Goal: Task Accomplishment & Management: Manage account settings

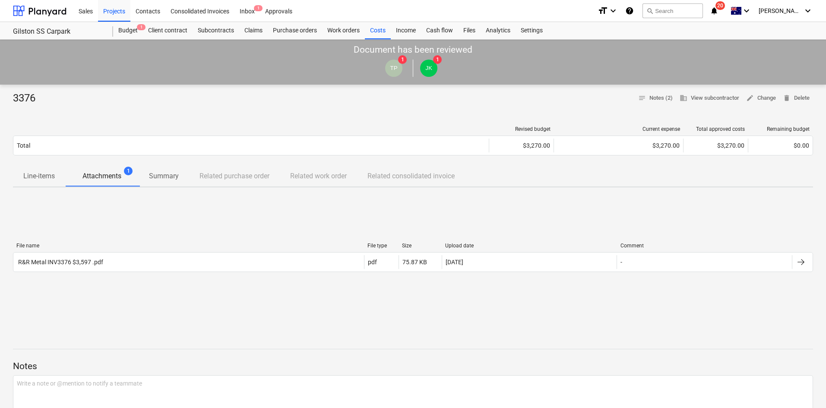
click at [197, 225] on div "File name File type Size Upload date Comment R&R Metal INV3376 $3,597 .pdf pdf …" at bounding box center [413, 259] width 800 height 130
click at [114, 12] on div "Projects" at bounding box center [114, 11] width 32 height 22
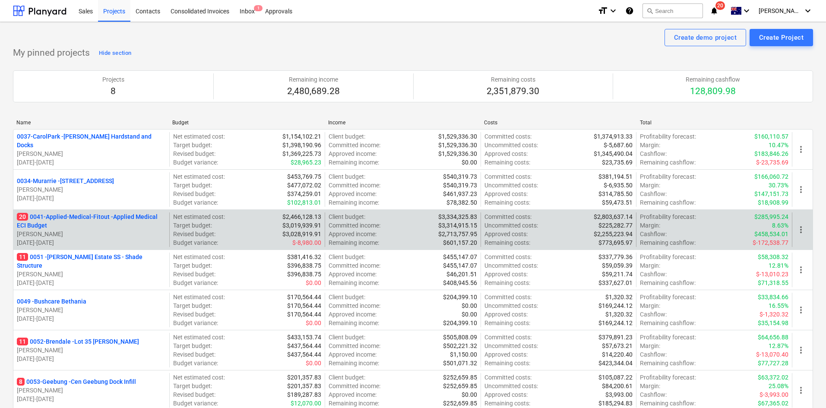
click at [98, 212] on p "20 0041-Applied-Medical-Fitout - Applied Medical ECI Budget" at bounding box center [91, 220] width 149 height 17
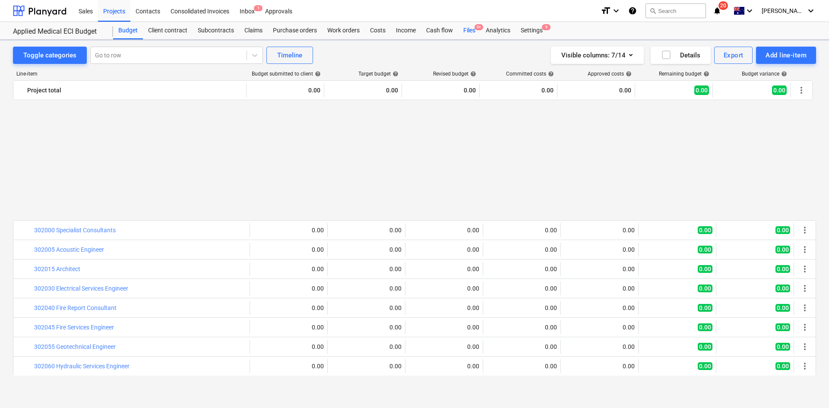
click at [480, 30] on span "9+" at bounding box center [478, 27] width 9 height 6
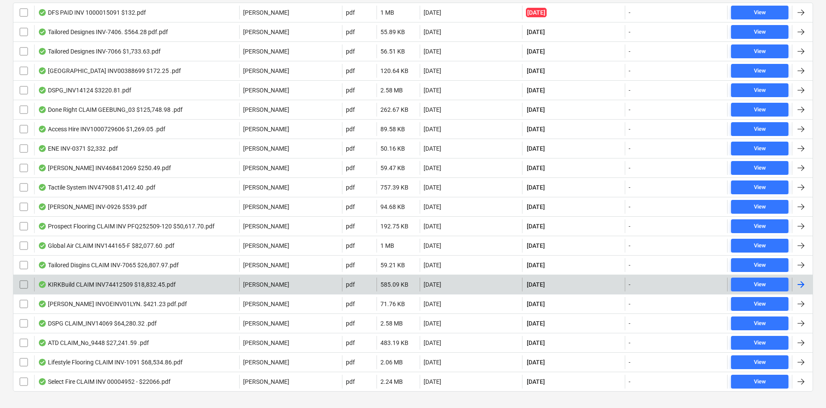
scroll to position [216, 0]
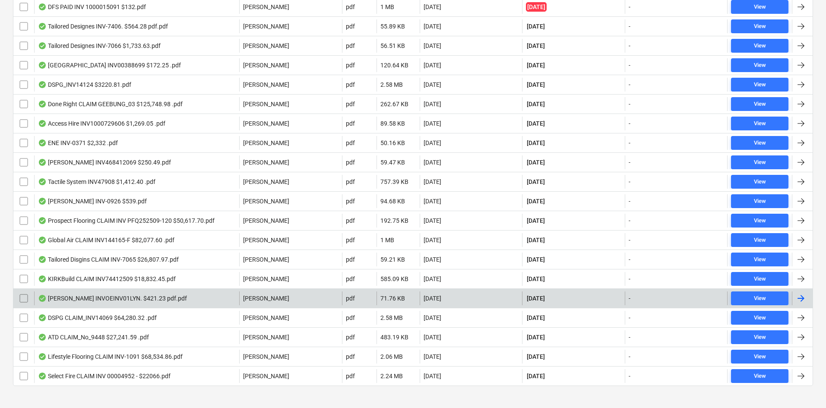
click at [165, 297] on div "Lyndons INVOEINV01LYN. $421.23 pdf.pdf" at bounding box center [136, 298] width 205 height 14
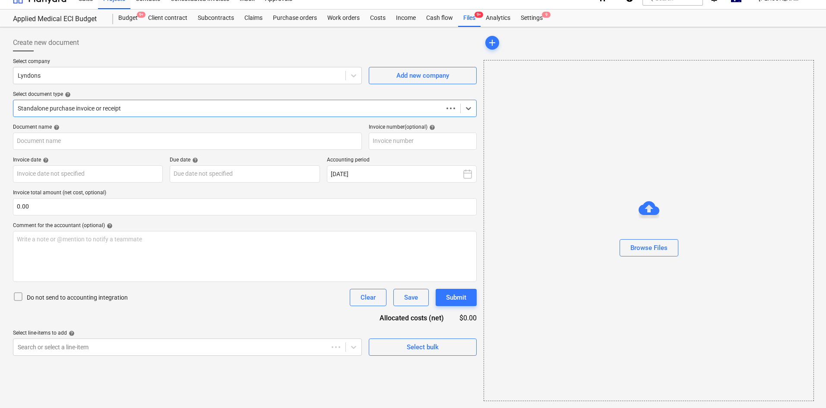
scroll to position [13, 0]
click at [154, 112] on div "Standalone purchase invoice or receipt" at bounding box center [245, 108] width 464 height 17
type input "WIN-000058424"
type input "17 Sep 2025"
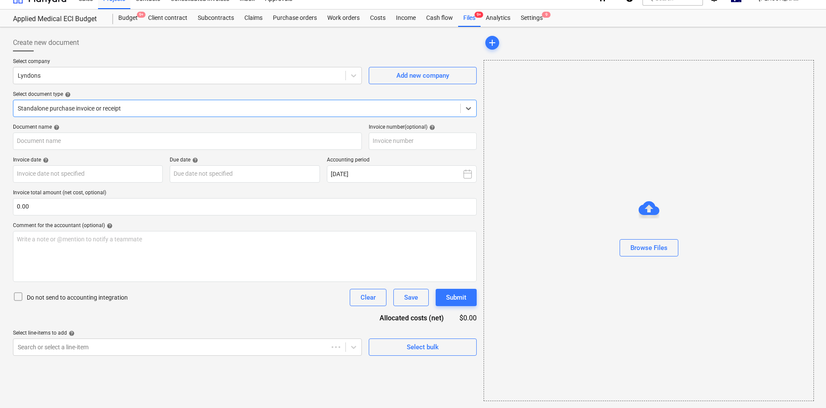
type input "[DATE]"
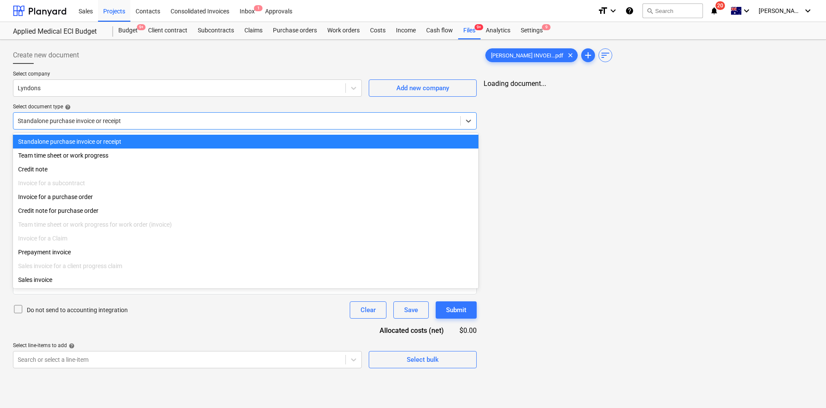
scroll to position [0, 0]
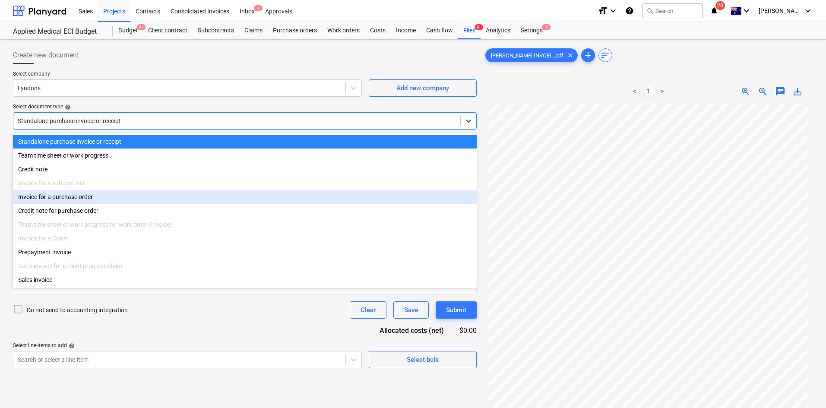
click at [53, 207] on div "Credit note for purchase order" at bounding box center [245, 211] width 464 height 14
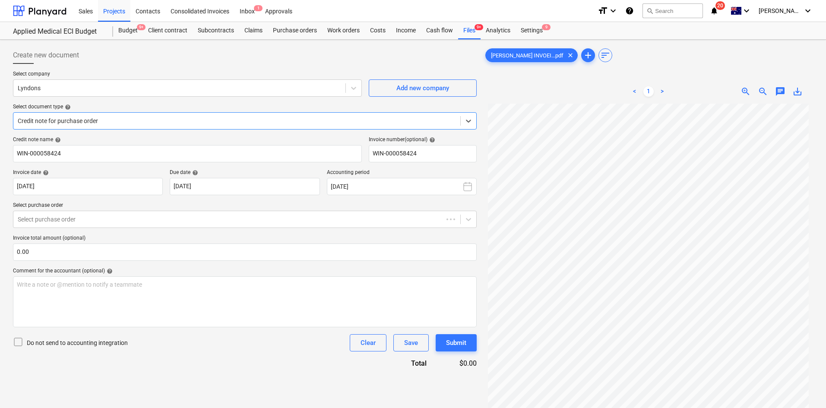
click at [87, 118] on div at bounding box center [237, 121] width 438 height 9
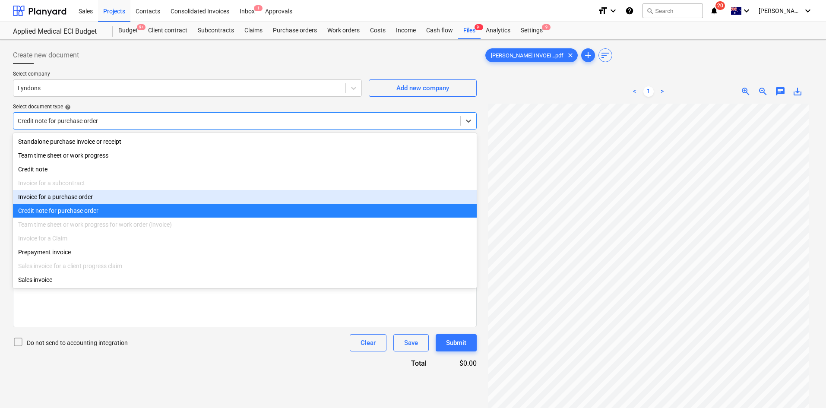
click at [61, 196] on div "Invoice for a purchase order" at bounding box center [245, 197] width 464 height 14
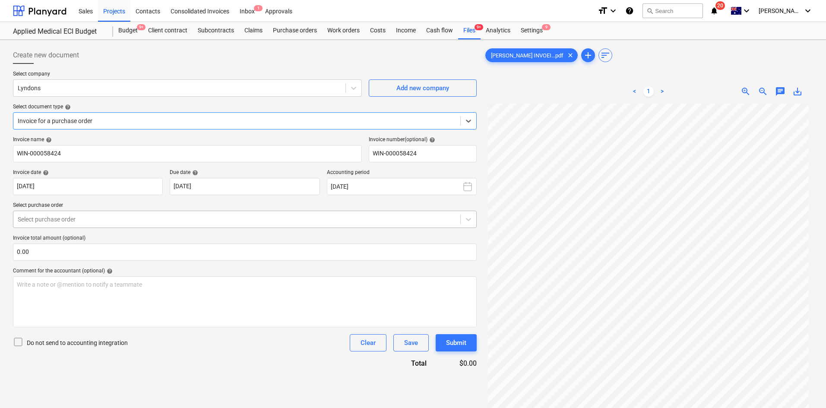
click at [73, 218] on div at bounding box center [237, 219] width 438 height 9
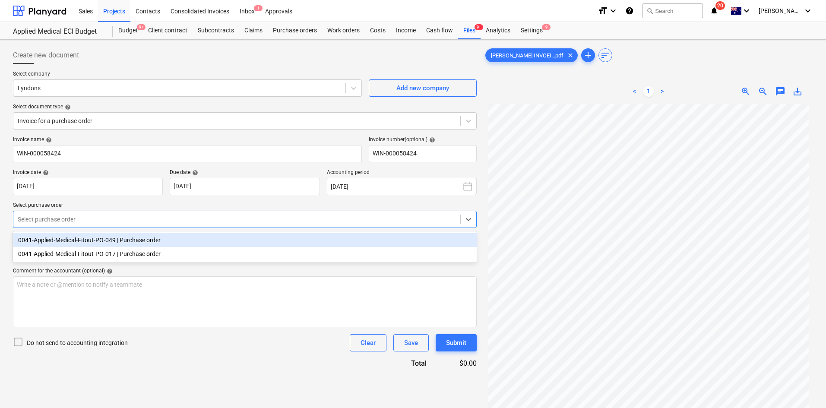
scroll to position [72, 0]
click at [139, 239] on div "0041-Applied-Medical-Fitout-PO-049 | Purchase order" at bounding box center [245, 240] width 464 height 14
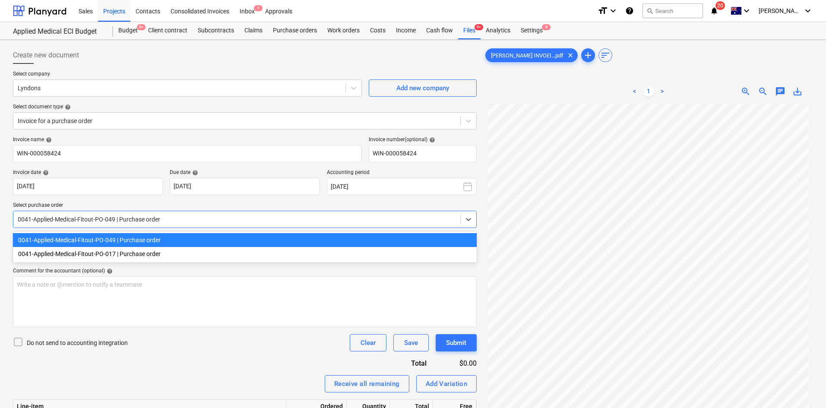
click at [163, 214] on div "0041-Applied-Medical-Fitout-PO-049 | Purchase order" at bounding box center [236, 219] width 447 height 12
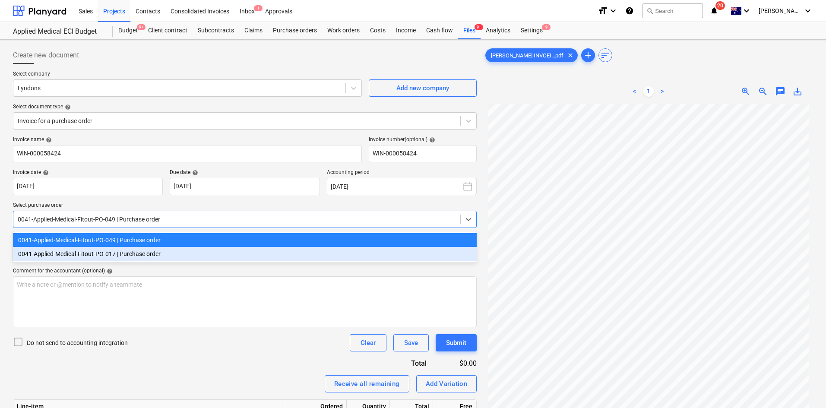
click at [129, 255] on div "0041-Applied-Medical-Fitout-PO-017 | Purchase order" at bounding box center [245, 254] width 464 height 14
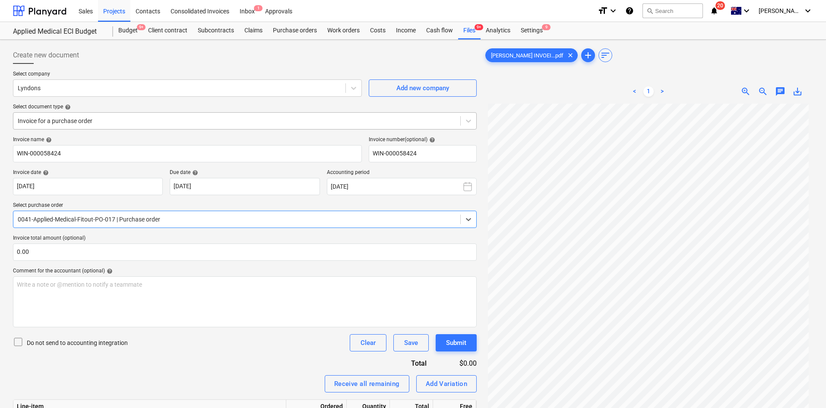
click at [113, 124] on div at bounding box center [237, 121] width 438 height 9
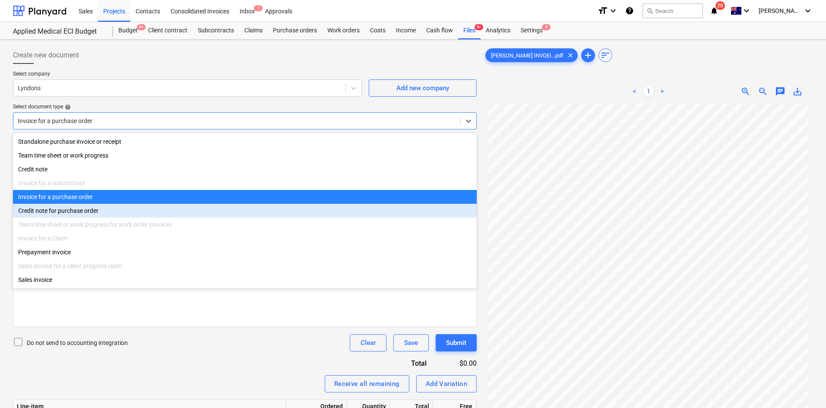
click at [85, 214] on div "Credit note for purchase order" at bounding box center [245, 211] width 464 height 14
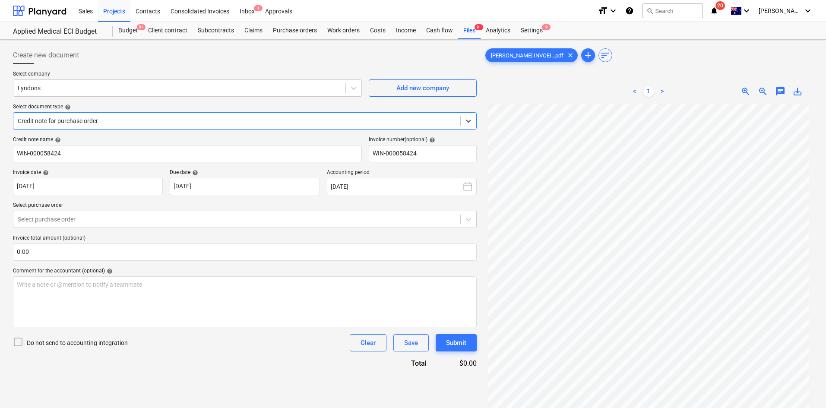
click at [133, 125] on div at bounding box center [237, 121] width 438 height 9
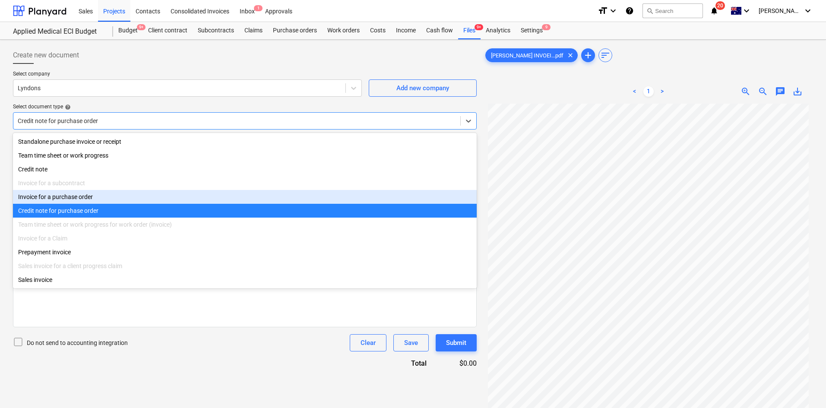
click at [75, 200] on div "Invoice for a purchase order" at bounding box center [245, 197] width 464 height 14
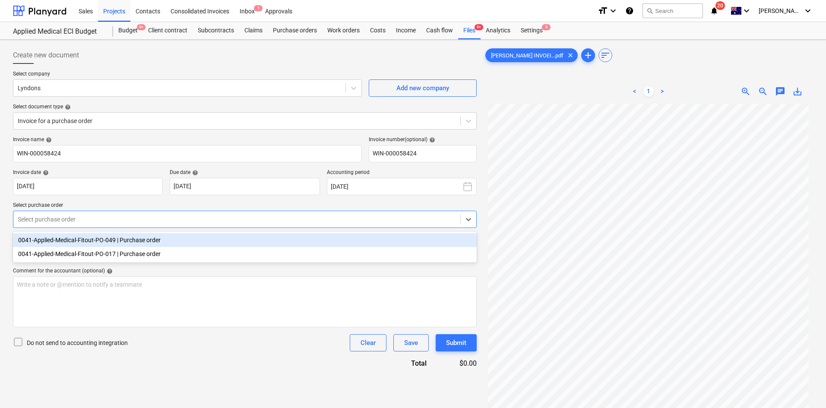
click at [101, 213] on div "Select purchase order" at bounding box center [236, 219] width 447 height 12
click at [97, 245] on div "0041-Applied-Medical-Fitout-PO-049 | Purchase order" at bounding box center [245, 240] width 464 height 14
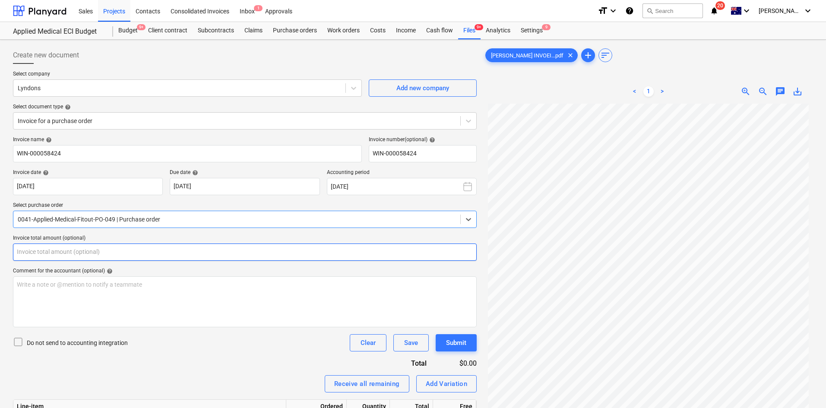
click at [144, 246] on input "text" at bounding box center [245, 251] width 464 height 17
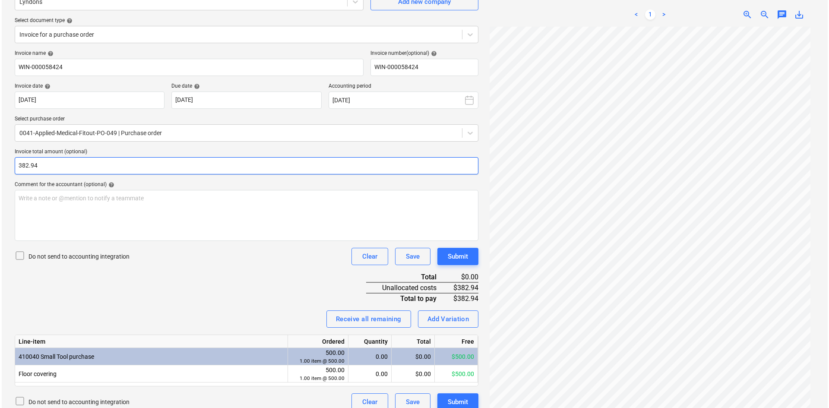
scroll to position [96, 0]
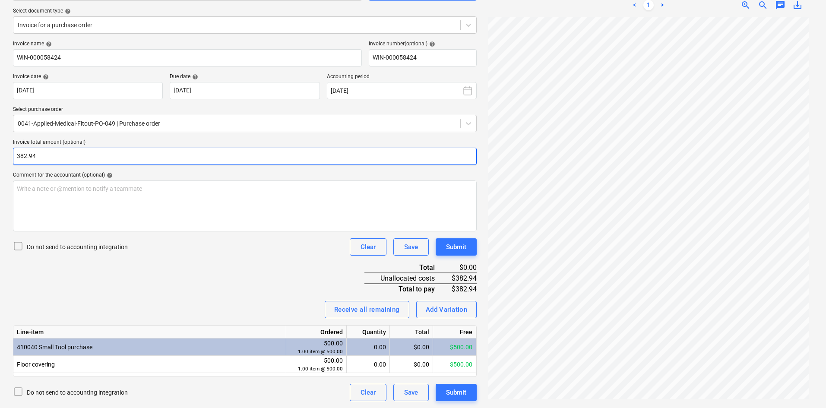
type input "382.94"
drag, startPoint x: 250, startPoint y: 260, endPoint x: 298, endPoint y: 302, distance: 64.0
click at [251, 261] on div "Invoice name help WIN-000058424 Invoice number (optional) help WIN-000058424 In…" at bounding box center [245, 221] width 464 height 360
click at [368, 367] on div "0.00" at bounding box center [368, 364] width 36 height 17
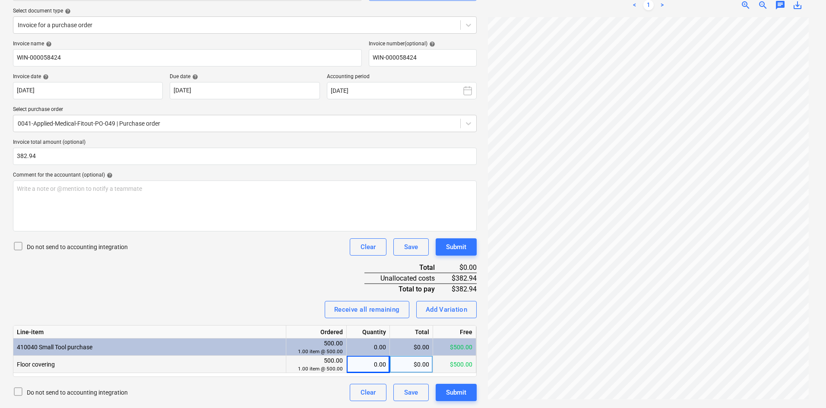
click at [413, 365] on div "$0.00" at bounding box center [411, 364] width 43 height 17
type input "382.94"
click at [298, 285] on div "Invoice name help WIN-000058424 Invoice number (optional) help WIN-000058424 In…" at bounding box center [245, 221] width 464 height 360
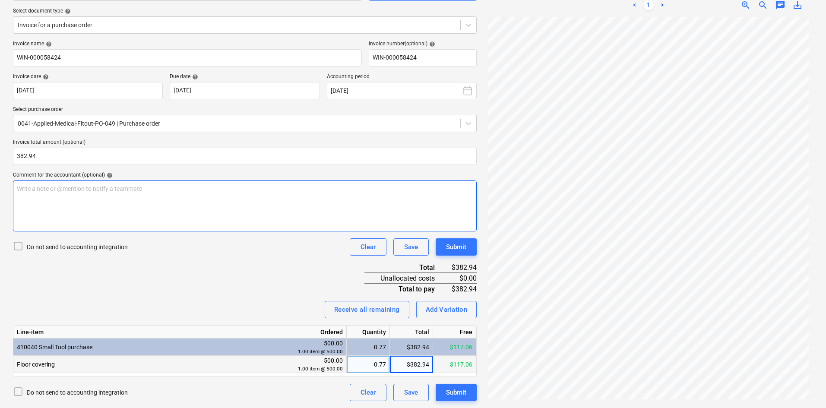
click at [103, 197] on div "Write a note or @mention to notify a teammate ﻿" at bounding box center [245, 205] width 464 height 51
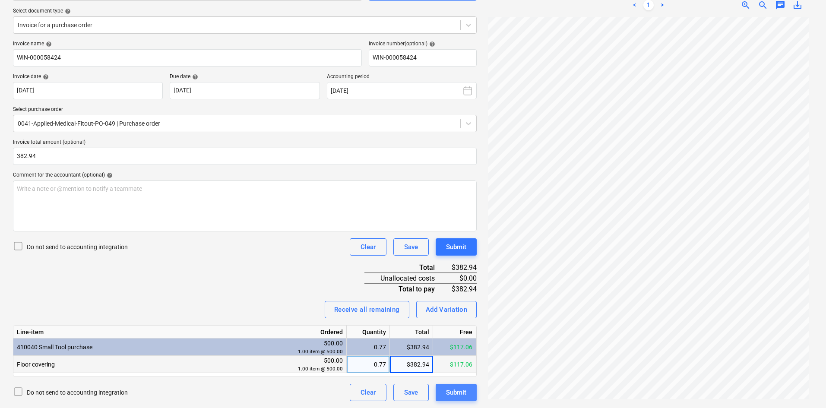
click at [461, 389] on div "Submit" at bounding box center [456, 392] width 20 height 11
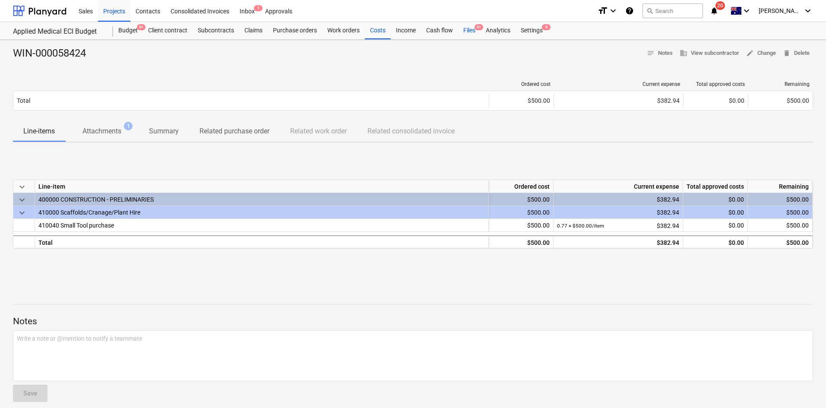
click at [468, 29] on div "Files 9+" at bounding box center [469, 30] width 22 height 17
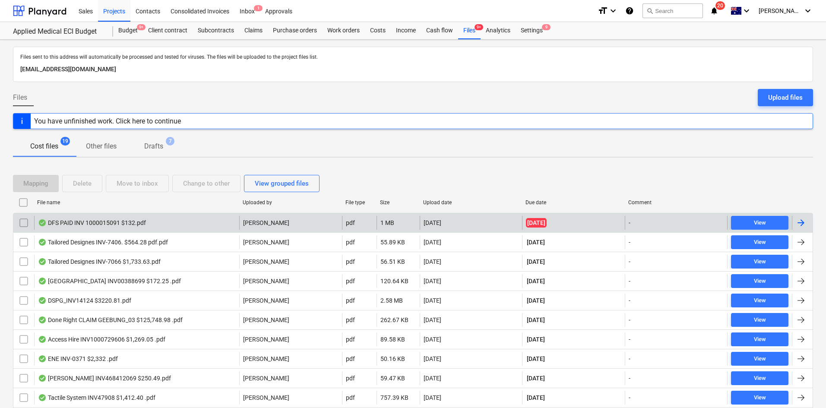
click at [186, 225] on div "DFS PAID INV 1000015091 $132.pdf" at bounding box center [136, 223] width 205 height 14
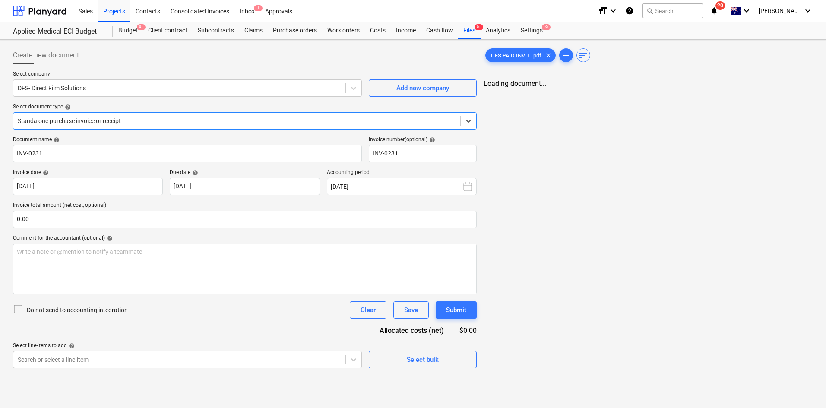
type input "INV-0231"
type input "02 Oct 2025"
click at [781, 88] on span "chat" at bounding box center [780, 91] width 10 height 10
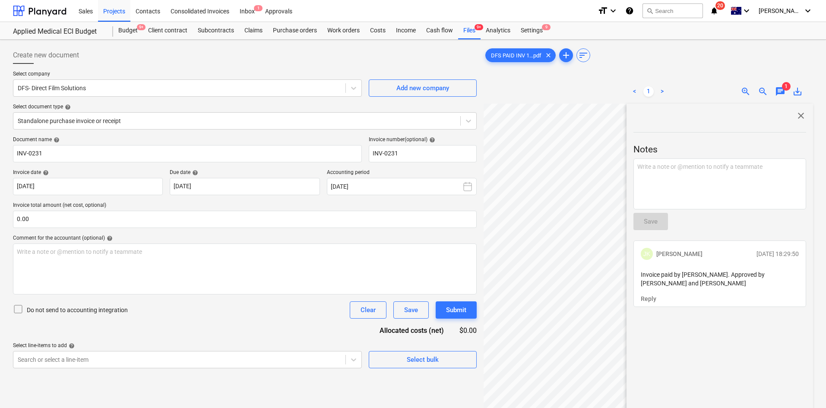
click at [781, 88] on span "chat" at bounding box center [780, 91] width 10 height 10
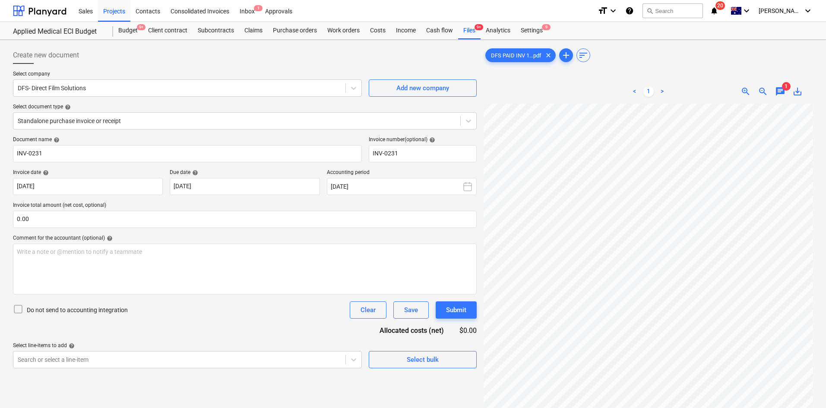
click at [764, 95] on span "zoom_out" at bounding box center [763, 91] width 10 height 10
click at [763, 95] on span "zoom_out" at bounding box center [763, 91] width 10 height 10
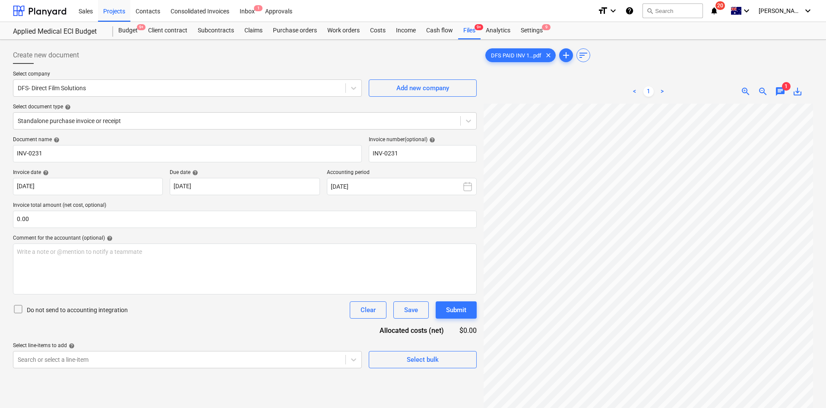
click at [763, 95] on span "zoom_out" at bounding box center [763, 91] width 10 height 10
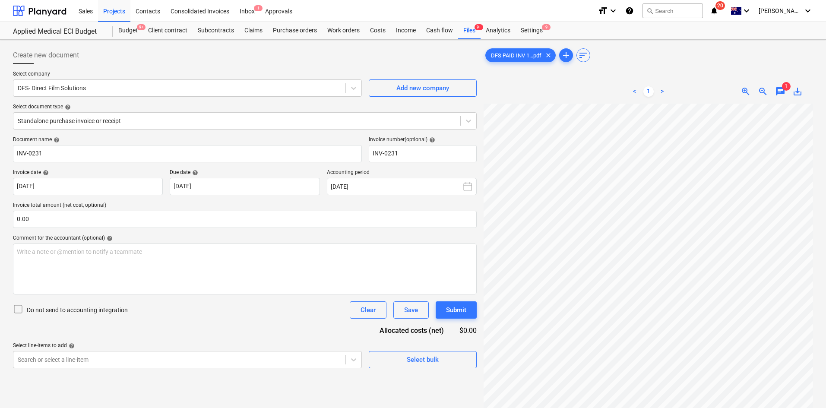
click at [762, 93] on span "zoom_out" at bounding box center [763, 91] width 10 height 10
click at [762, 91] on span "zoom_out" at bounding box center [763, 91] width 10 height 10
click at [762, 93] on span "zoom_out" at bounding box center [763, 91] width 10 height 10
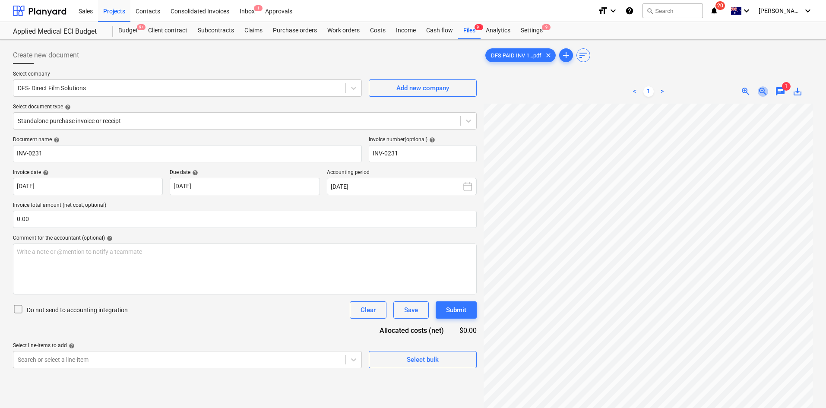
click at [762, 93] on span "zoom_out" at bounding box center [763, 91] width 10 height 10
click at [239, 120] on div at bounding box center [237, 121] width 438 height 9
click at [239, 121] on div at bounding box center [237, 121] width 438 height 9
click at [395, 365] on span "Select bulk" at bounding box center [422, 359] width 86 height 11
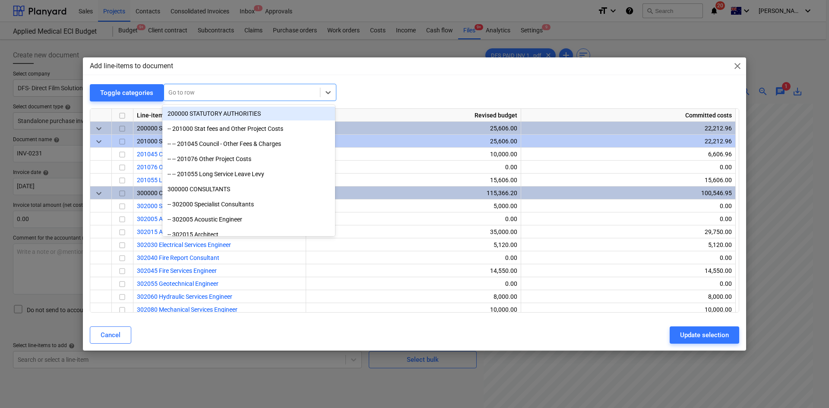
click at [178, 92] on div at bounding box center [241, 92] width 147 height 9
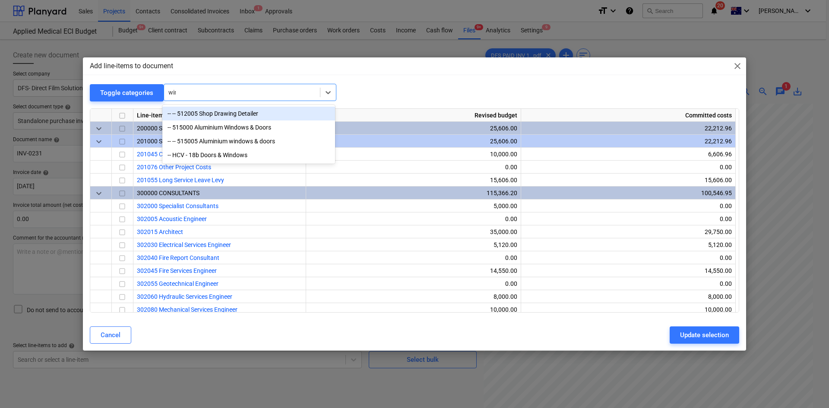
type input "windo"
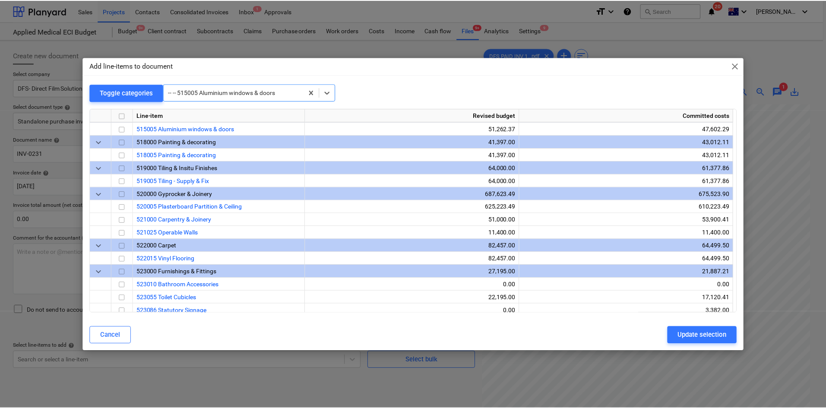
scroll to position [790, 0]
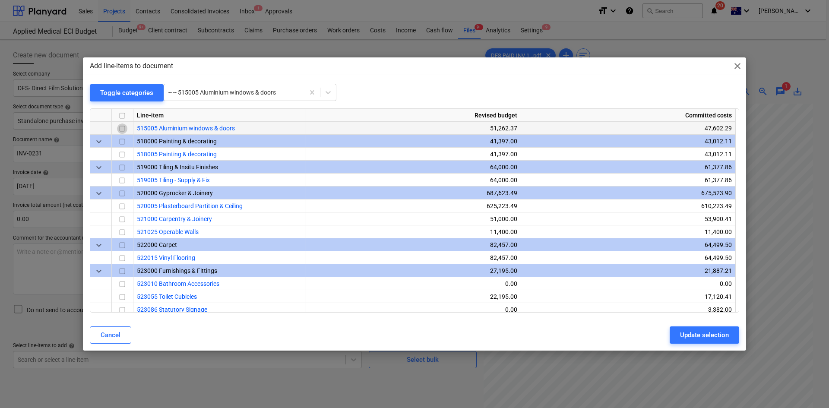
click at [124, 130] on input "checkbox" at bounding box center [122, 128] width 10 height 10
click at [699, 335] on div "Update selection" at bounding box center [704, 334] width 49 height 11
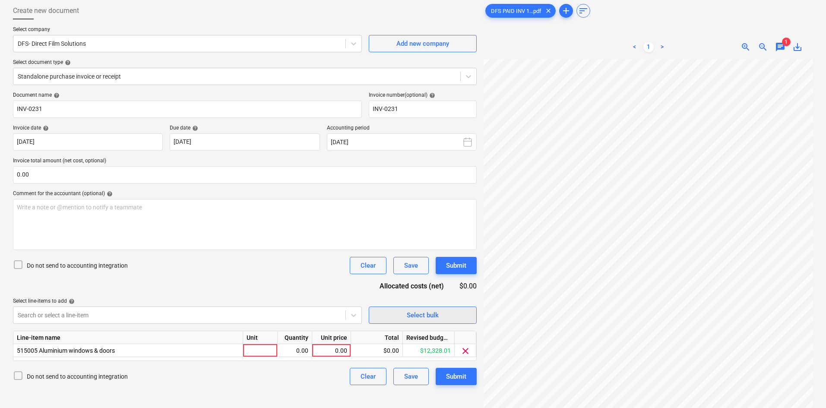
scroll to position [86, 0]
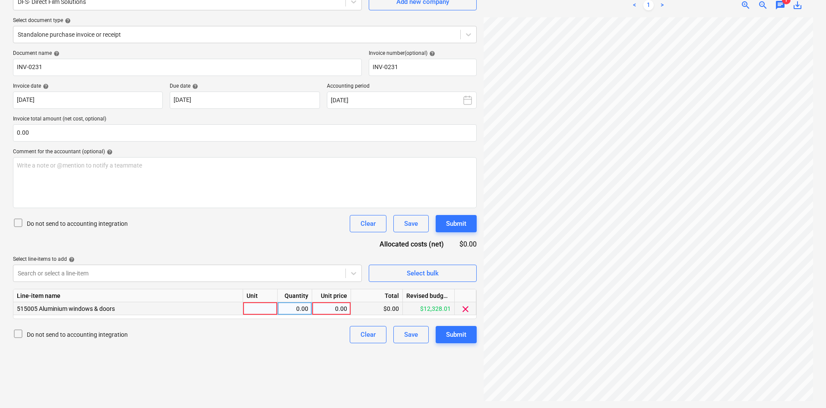
click at [263, 309] on div at bounding box center [260, 308] width 35 height 13
type input "item"
click at [317, 310] on div "0.00" at bounding box center [332, 308] width 32 height 13
type input "120"
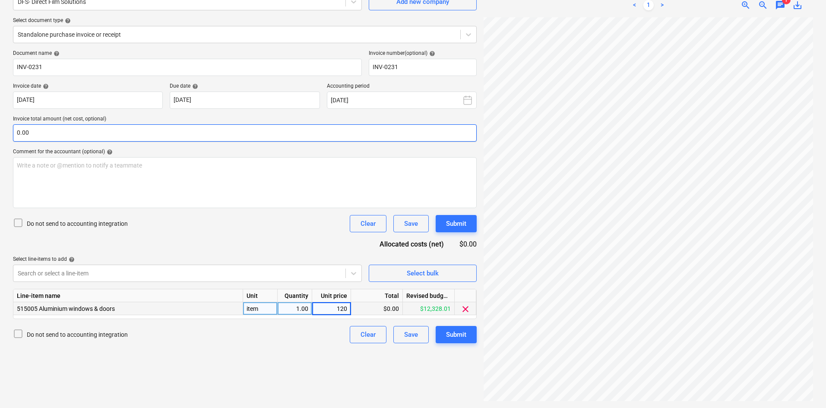
click at [189, 137] on input "0.00" at bounding box center [245, 132] width 464 height 17
click at [190, 136] on input "text" at bounding box center [245, 132] width 464 height 17
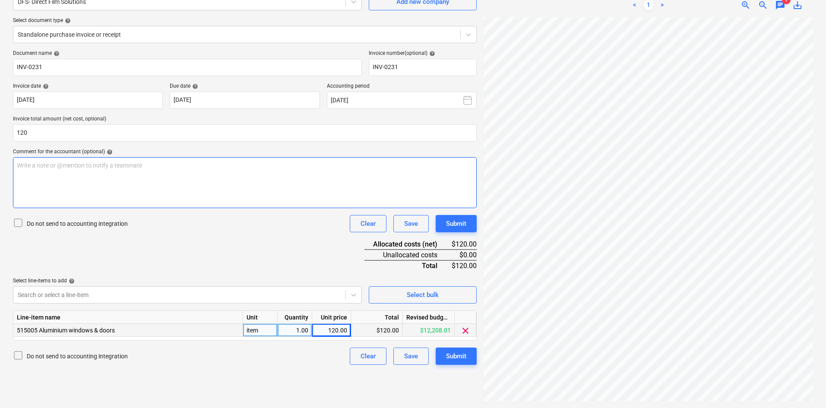
type input "120.00"
click at [204, 161] on p "Write a note or @mention to notify a teammate ﻿" at bounding box center [245, 165] width 456 height 9
click at [225, 278] on div "Select line-items to add help" at bounding box center [187, 281] width 349 height 7
click at [461, 352] on div "Submit" at bounding box center [456, 356] width 20 height 11
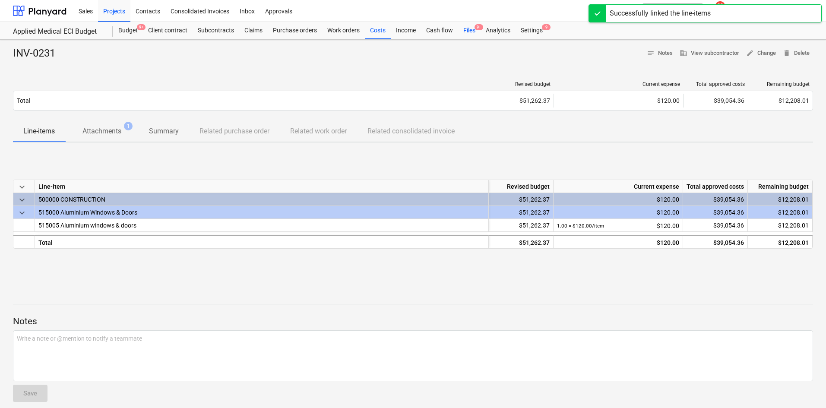
click at [477, 32] on div "Files 9+" at bounding box center [469, 30] width 22 height 17
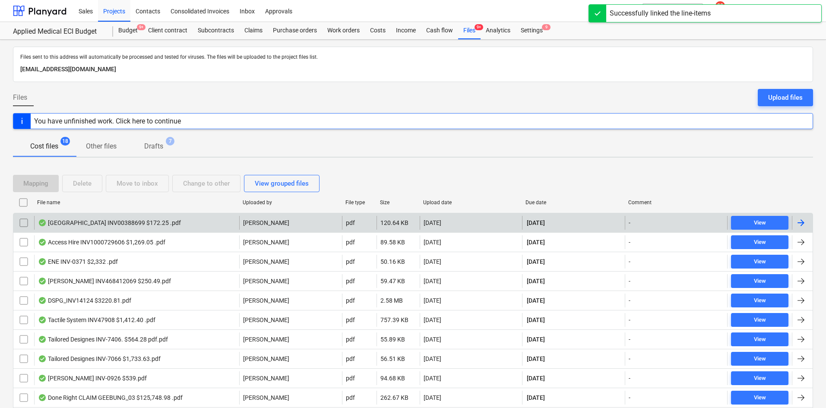
click at [231, 220] on div "Pacific Springs INV00388699 $172.25 .pdf" at bounding box center [136, 223] width 205 height 14
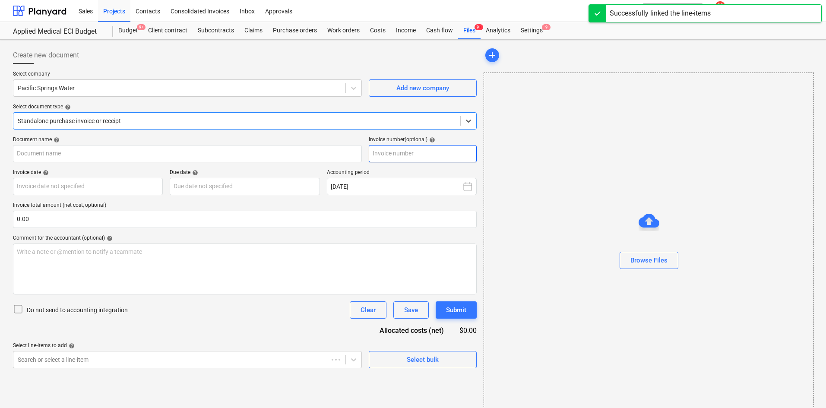
type input "00388699"
type input "02 Oct 2025"
type input "01 Nov 2025"
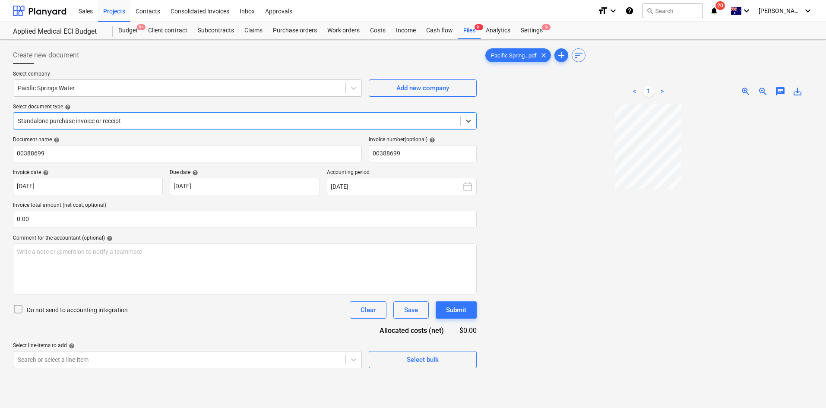
click at [291, 122] on div at bounding box center [237, 121] width 438 height 9
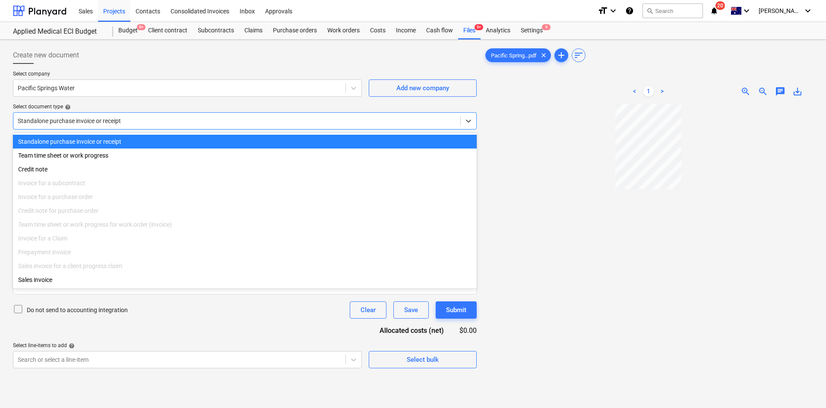
click at [291, 120] on div at bounding box center [237, 121] width 438 height 9
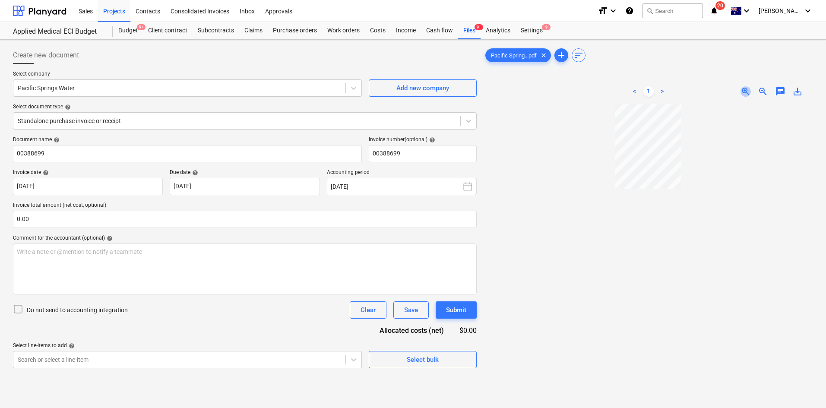
click at [749, 89] on span "zoom_in" at bounding box center [745, 91] width 10 height 10
click at [433, 357] on div "Select bulk" at bounding box center [423, 359] width 32 height 11
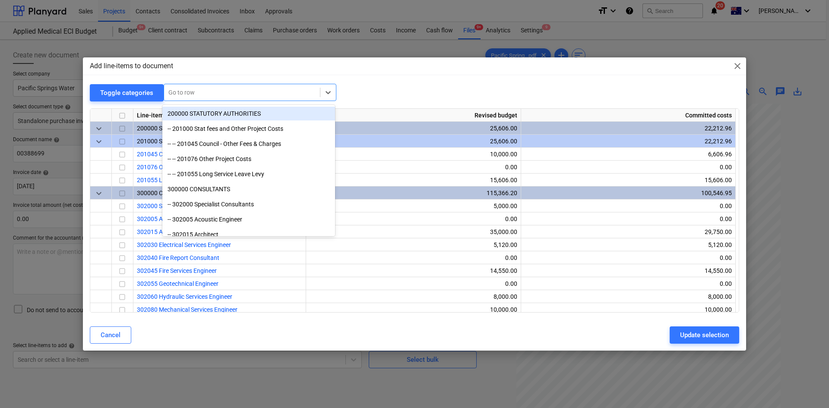
click at [184, 93] on div at bounding box center [241, 92] width 147 height 9
type input "hy"
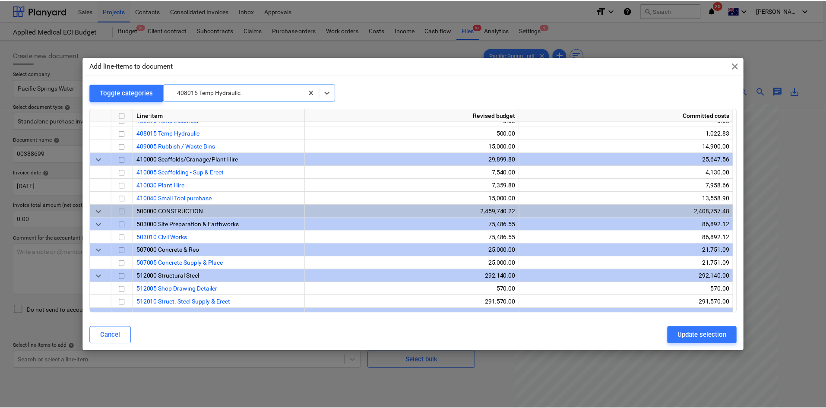
scroll to position [518, 0]
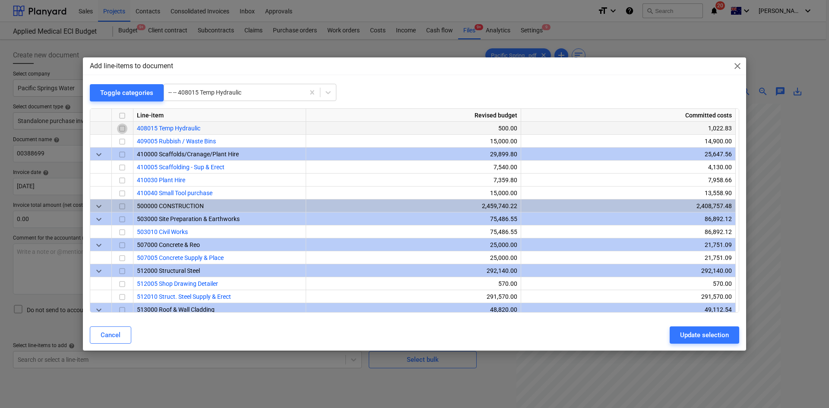
click at [121, 129] on input "checkbox" at bounding box center [122, 128] width 10 height 10
click at [720, 334] on div "Update selection" at bounding box center [704, 334] width 49 height 11
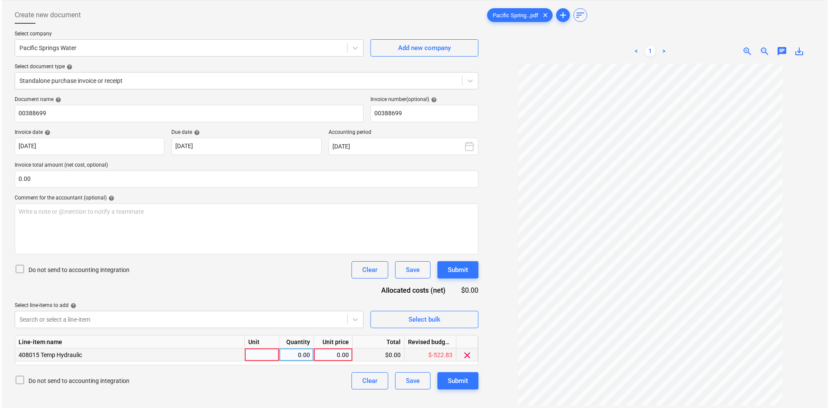
scroll to position [86, 0]
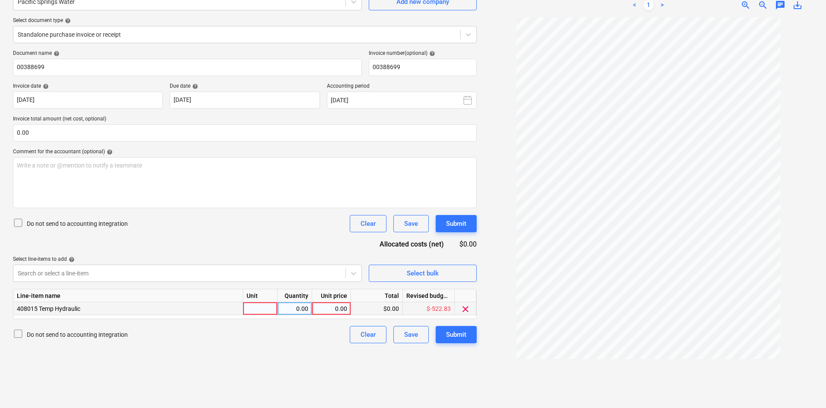
click at [262, 309] on div at bounding box center [260, 308] width 35 height 13
type input "item"
drag, startPoint x: 349, startPoint y: 170, endPoint x: 319, endPoint y: 215, distance: 55.1
click at [349, 170] on div "Write a note or @mention to notify a teammate ﻿" at bounding box center [245, 182] width 464 height 51
click at [333, 311] on div "0.00" at bounding box center [332, 308] width 32 height 13
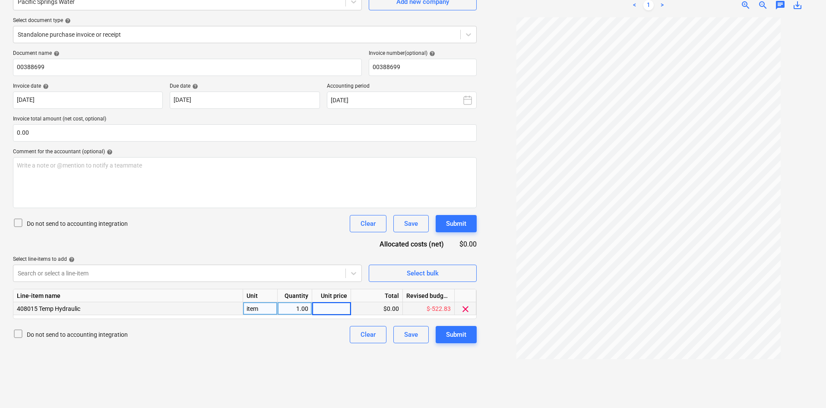
type input "167.14"
click at [117, 130] on input "0.00" at bounding box center [245, 132] width 464 height 17
click at [116, 130] on input "text" at bounding box center [245, 132] width 464 height 17
paste input "167.14"
type input "167.14"
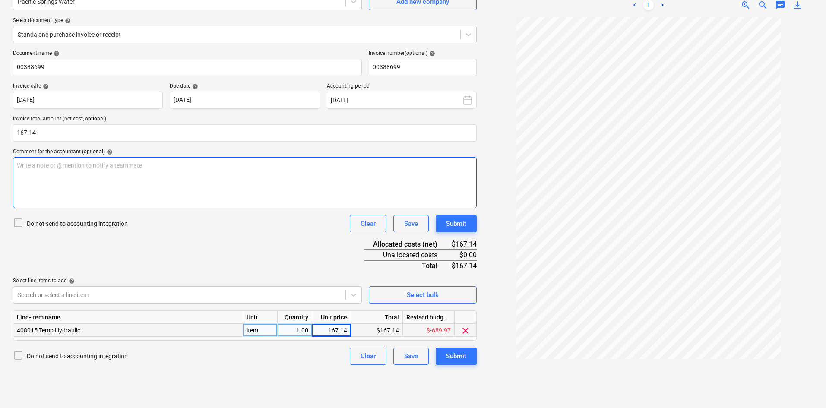
click at [137, 192] on div "Write a note or @mention to notify a teammate ﻿" at bounding box center [245, 182] width 464 height 51
click at [244, 272] on div "Document name help 00388699 Invoice number (optional) help 00388699 Invoice dat…" at bounding box center [245, 207] width 464 height 315
click at [446, 218] on div "Submit" at bounding box center [456, 223] width 20 height 11
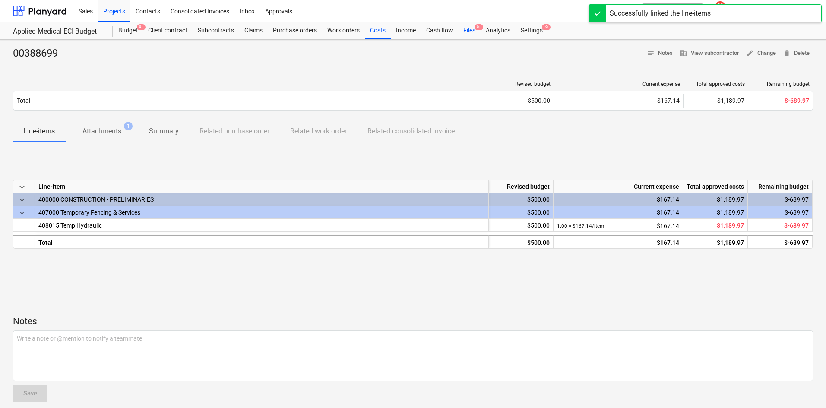
click at [472, 27] on div "Files 9+" at bounding box center [469, 30] width 22 height 17
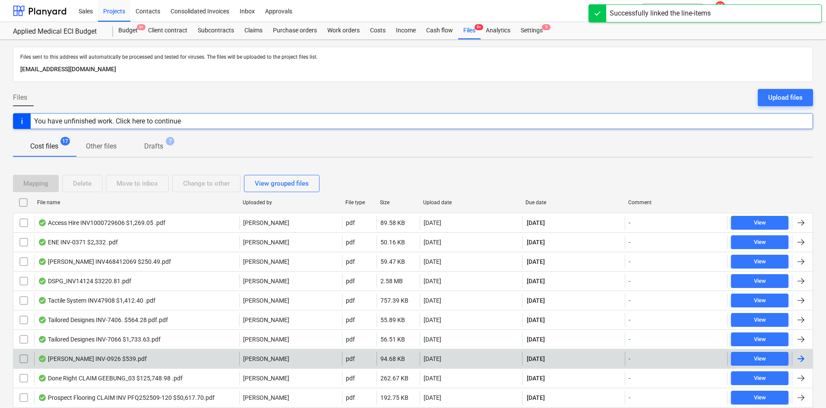
click at [136, 361] on div "Max Scaffold INV-0926 $539.pdf" at bounding box center [136, 359] width 205 height 14
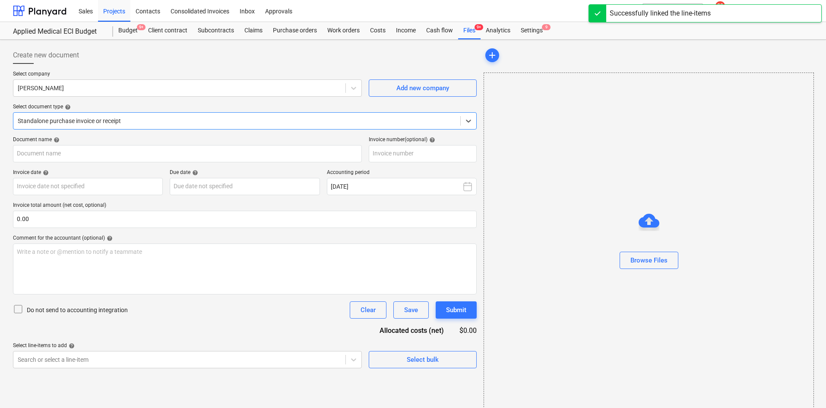
click at [144, 110] on div "Select document type help" at bounding box center [245, 107] width 464 height 7
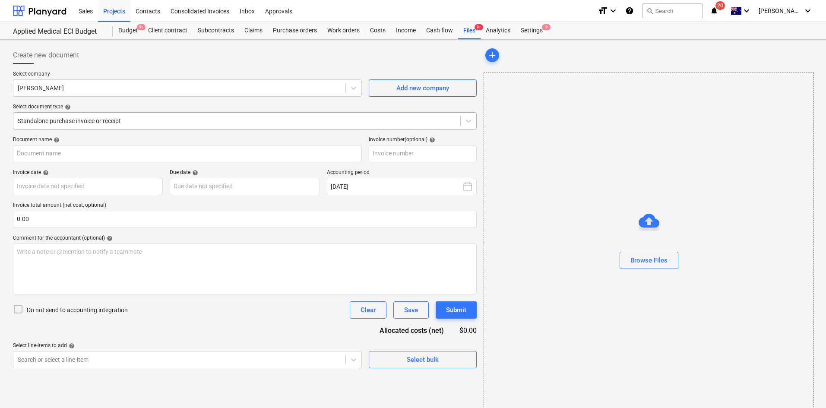
click at [128, 120] on div at bounding box center [237, 121] width 438 height 9
type input "INV-0926"
type input "29 Sep 2025"
type input "26 Oct 2025"
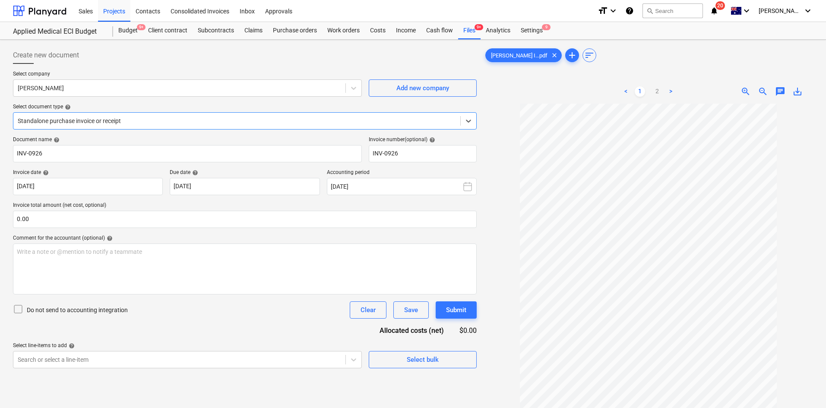
click at [145, 125] on div at bounding box center [237, 121] width 438 height 9
click at [462, 30] on div "Files 9+" at bounding box center [469, 30] width 22 height 17
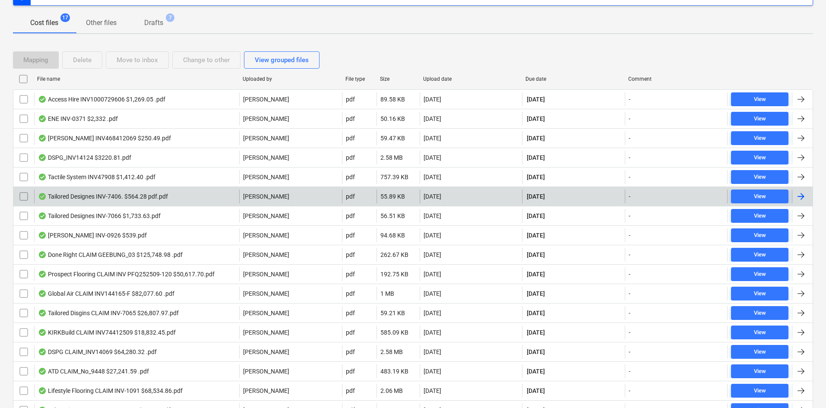
scroll to position [80, 0]
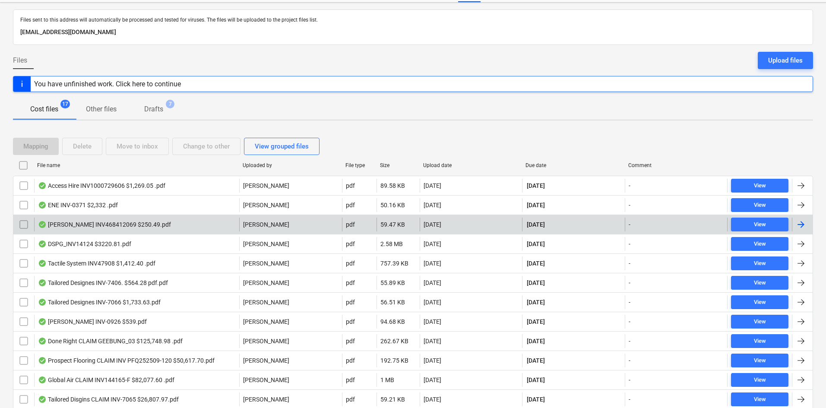
click at [137, 225] on div "Reece INV468412069 $250.49.pdf" at bounding box center [104, 224] width 133 height 7
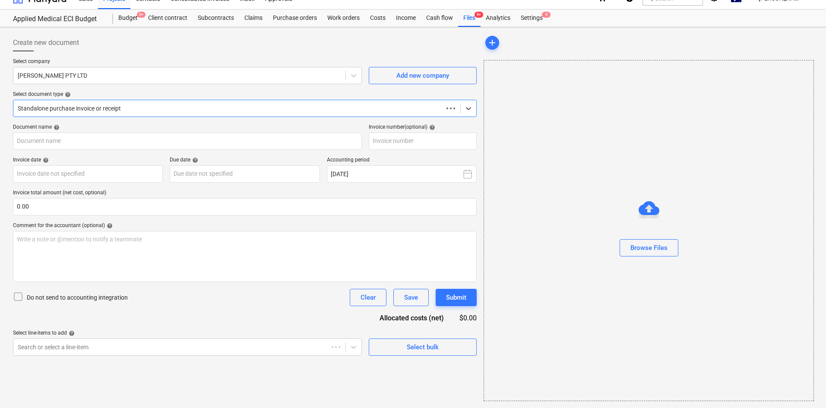
scroll to position [13, 0]
click at [195, 117] on div "Select company REECE PTY LTD Add new company Select document type help Select i…" at bounding box center [245, 91] width 464 height 66
type input "468412069"
type input "[DATE]"
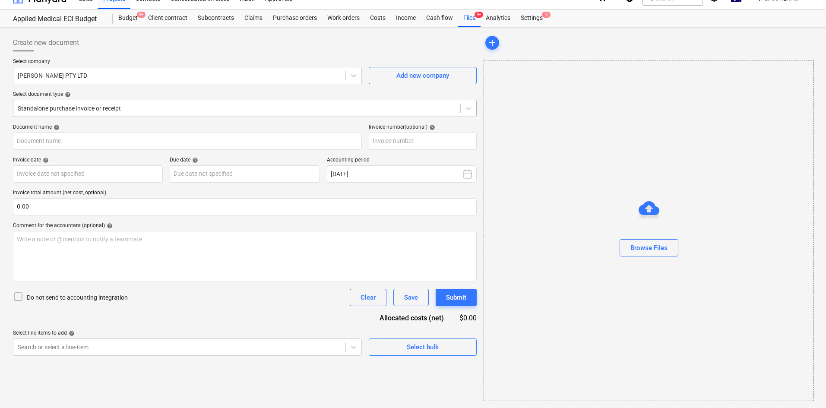
type input "[DATE]"
click at [194, 112] on div "Standalone purchase invoice or receipt" at bounding box center [245, 108] width 464 height 17
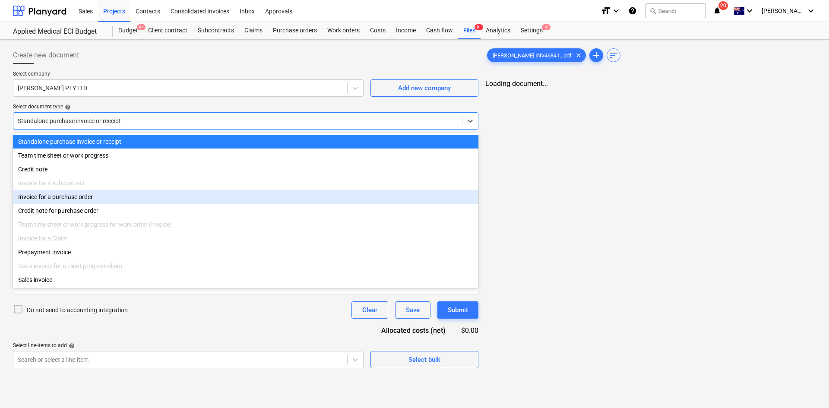
click at [108, 198] on div "Invoice for a purchase order" at bounding box center [245, 197] width 465 height 14
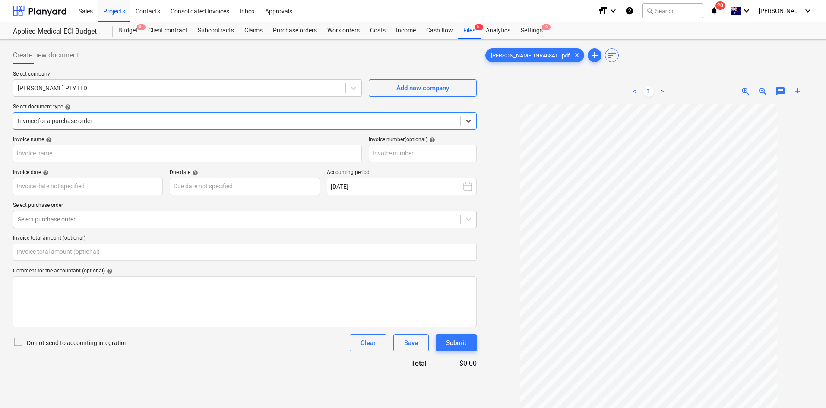
type input "468412069"
type input "[DATE]"
type input "0.00"
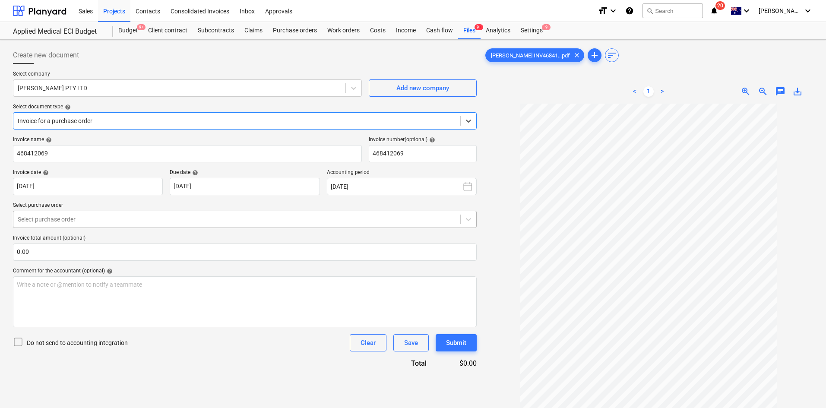
click at [195, 220] on div at bounding box center [237, 219] width 438 height 9
click at [149, 240] on div "0041-Applied-Medical-Fitout-PO-050 | Purchase order" at bounding box center [245, 240] width 464 height 14
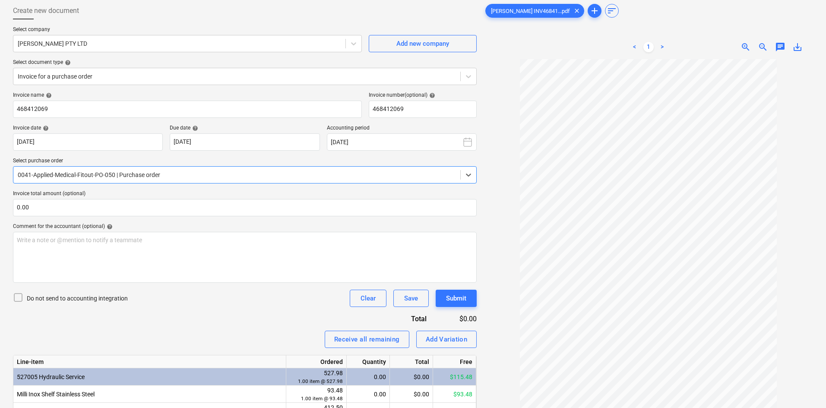
scroll to position [86, 0]
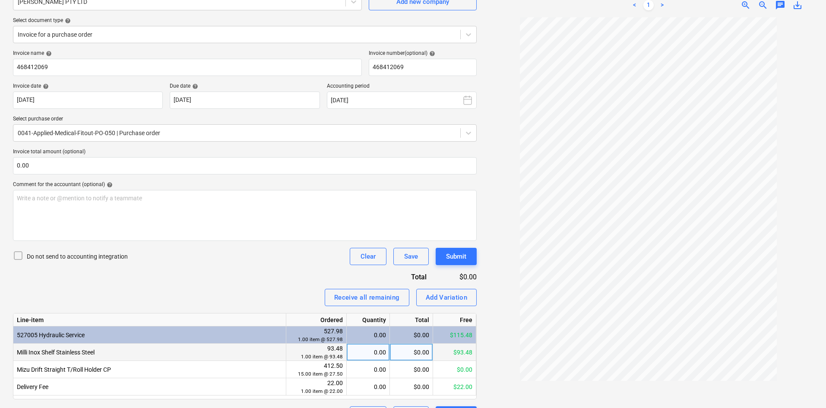
click at [373, 351] on div "0.00" at bounding box center [368, 352] width 36 height 17
click at [744, 6] on span "zoom_in" at bounding box center [745, 5] width 10 height 10
click at [274, 292] on div "Receive all remaining Add Variation" at bounding box center [245, 297] width 464 height 17
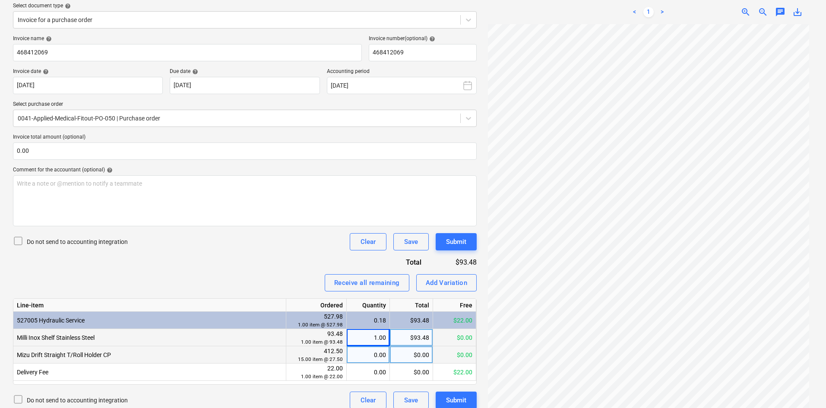
scroll to position [109, 0]
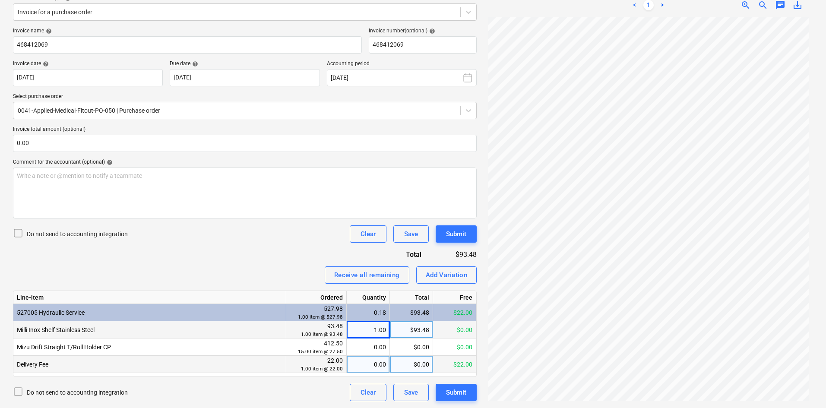
click at [371, 364] on div "0.00" at bounding box center [368, 364] width 36 height 17
click at [276, 262] on div "Invoice name help 468412069 Invoice number (optional) help 468412069 Invoice da…" at bounding box center [245, 214] width 464 height 373
click at [377, 325] on div "1.00" at bounding box center [368, 329] width 36 height 17
click at [376, 328] on input "1" at bounding box center [368, 329] width 43 height 17
type input "11"
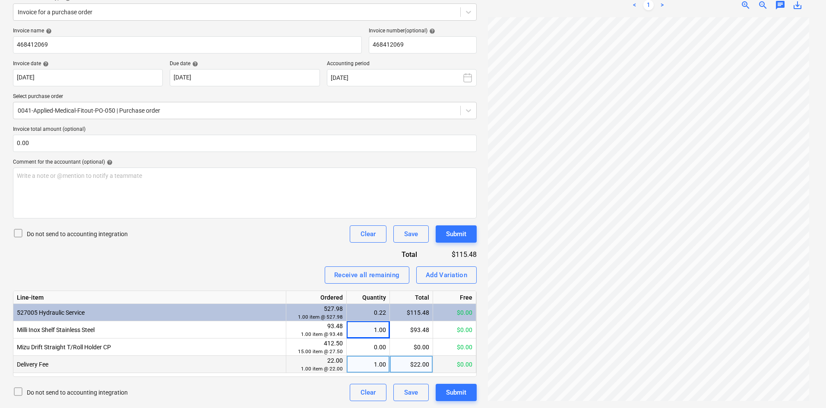
click at [267, 266] on div "Receive all remaining Add Variation" at bounding box center [245, 274] width 464 height 17
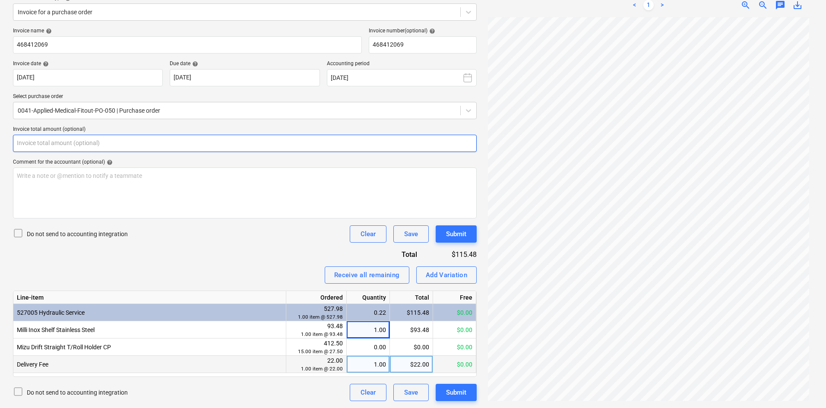
click at [126, 144] on input "text" at bounding box center [245, 143] width 464 height 17
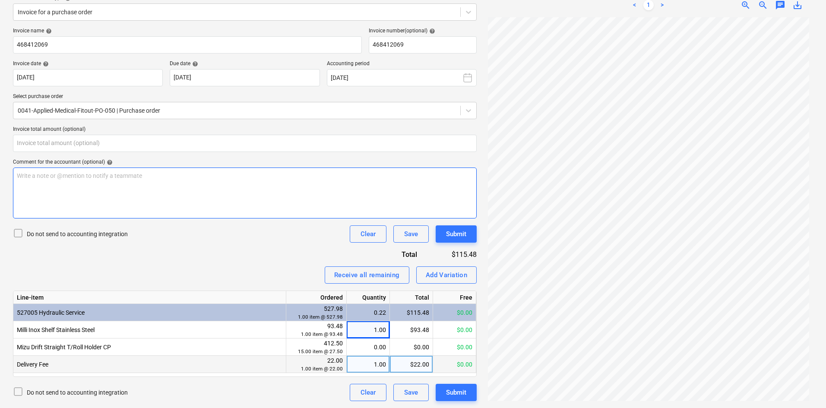
type input "0.00"
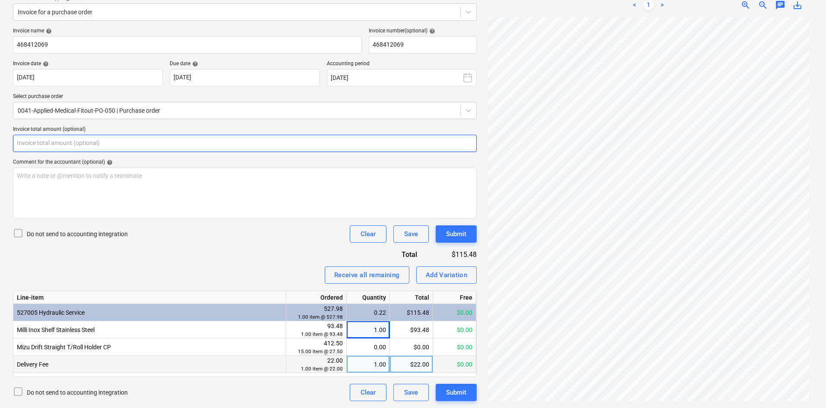
click at [121, 145] on input "text" at bounding box center [245, 143] width 464 height 17
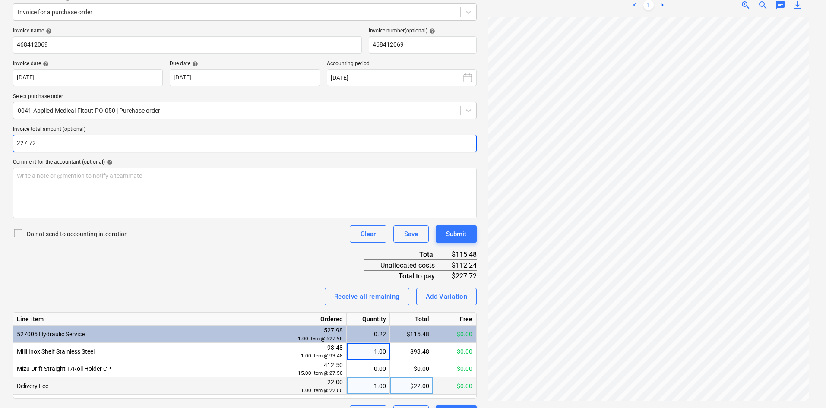
type input "227.72"
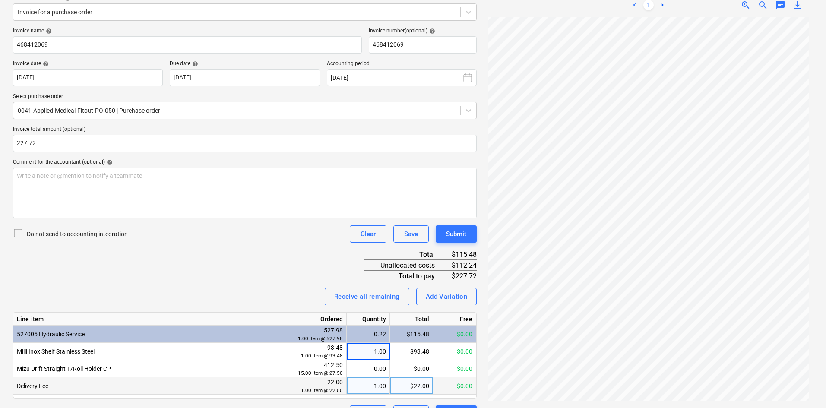
click at [215, 241] on div "Do not send to accounting integration Clear Save Submit" at bounding box center [245, 233] width 464 height 17
click at [455, 294] on div "Add Variation" at bounding box center [447, 296] width 42 height 11
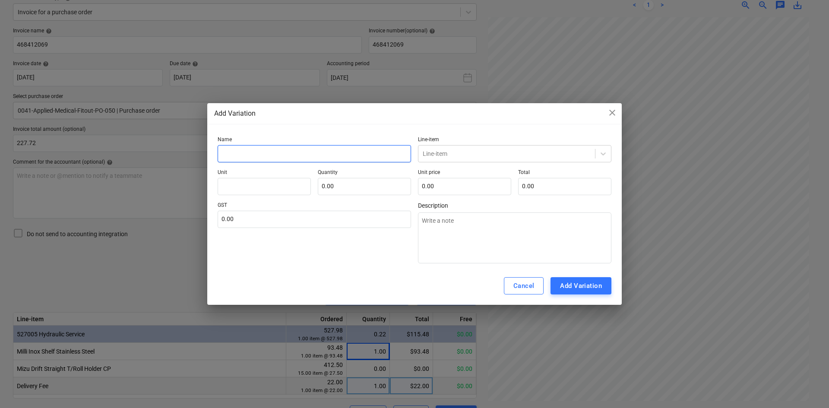
click at [294, 149] on input "text" at bounding box center [314, 153] width 193 height 17
type input "S"
type textarea "x"
type input "So"
type textarea "x"
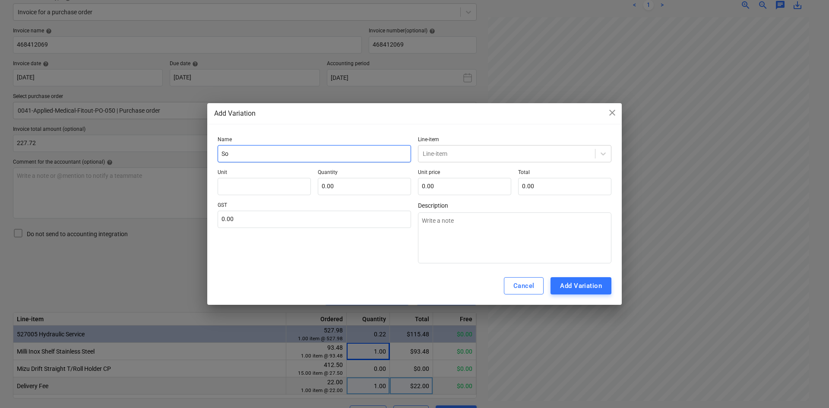
type input "Soa"
type textarea "x"
type input "Soap"
type textarea "x"
type input "Soap"
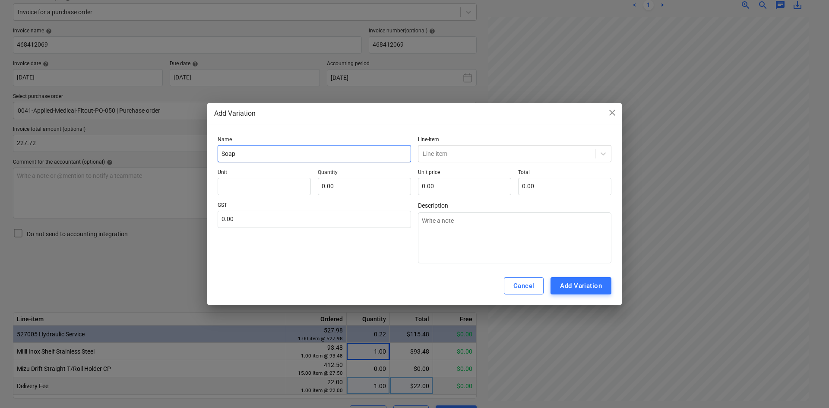
type textarea "x"
type input "Soap d"
type textarea "x"
type input "Soap di"
type textarea "x"
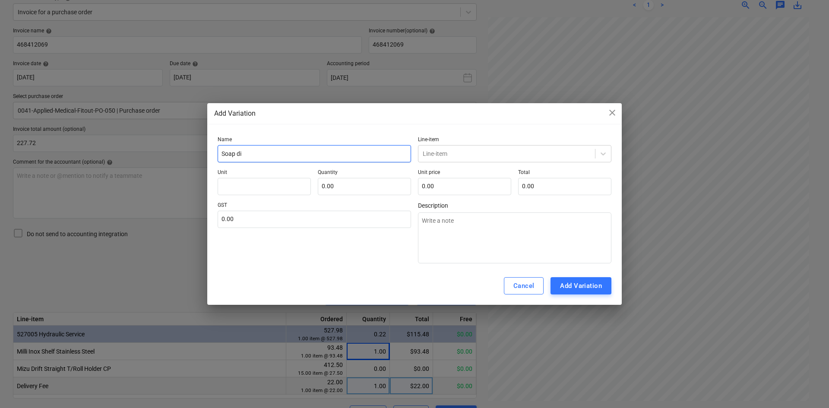
type input "Soap dis"
type textarea "x"
type input "Soap disp"
type textarea "x"
type input "Soap dispe"
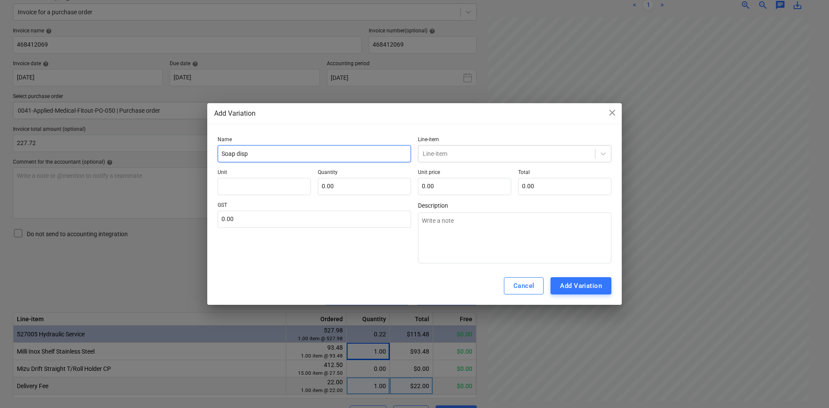
type textarea "x"
type input "Soap disp"
type textarea "x"
type input "Soap dis"
type textarea "x"
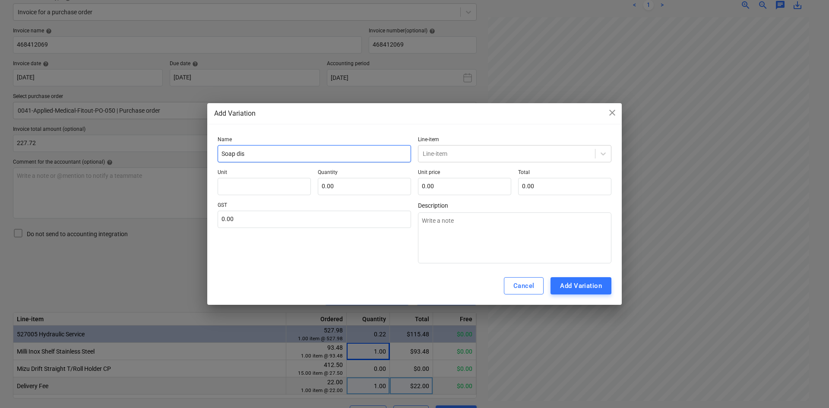
type input "Soap disp"
type textarea "x"
type input "Soap dispe"
type textarea "x"
type input "Soap dispen"
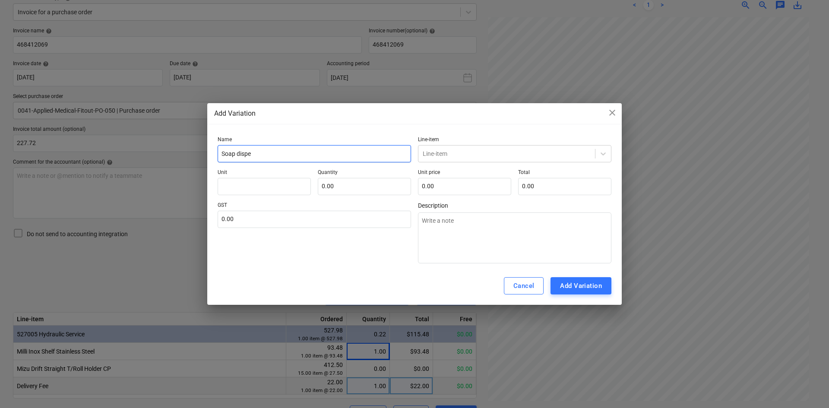
type textarea "x"
type input "Soap dispens"
type textarea "x"
type input "Soap dispense"
type textarea "x"
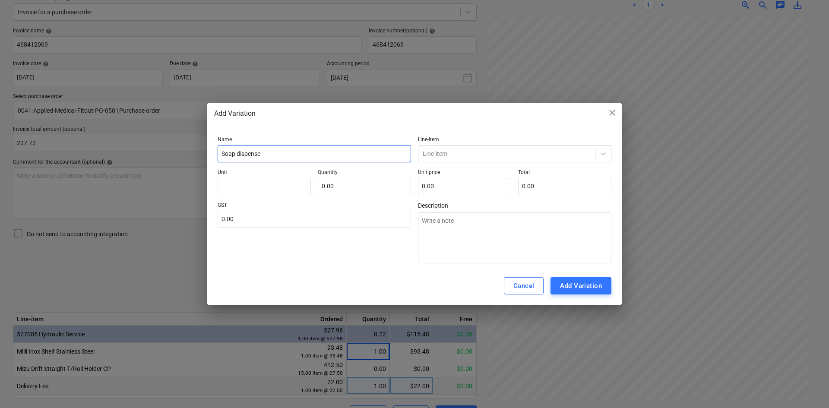
type input "Soap dispenser"
type textarea "x"
type input "Soap dispenser"
type textarea "x"
type input "Soap dispenser +"
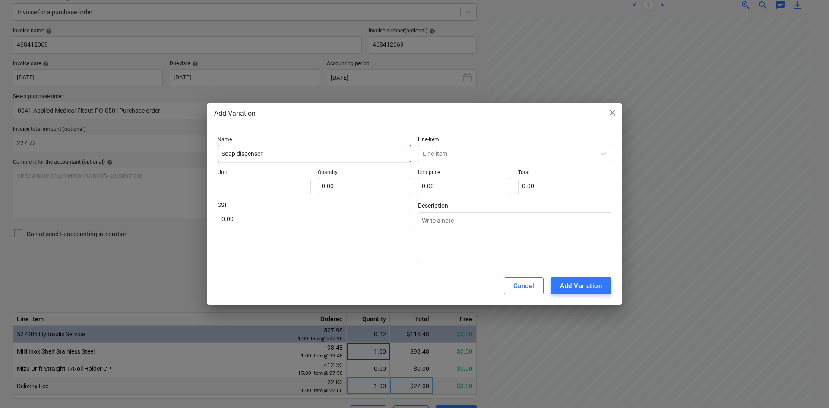
type textarea "x"
type input "Soap dispenser +"
type textarea "x"
type input "Soap dispenser + s"
type textarea "x"
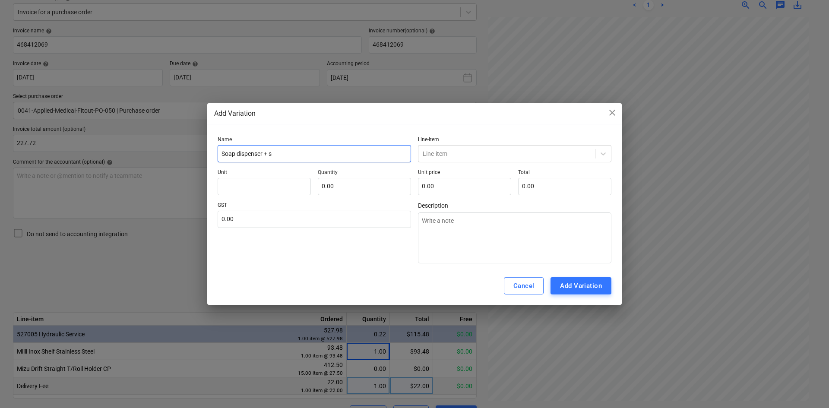
type input "Soap dispenser + sh"
type textarea "x"
type input "Soap dispenser + shi"
type textarea "x"
type input "Soap dispenser + ship"
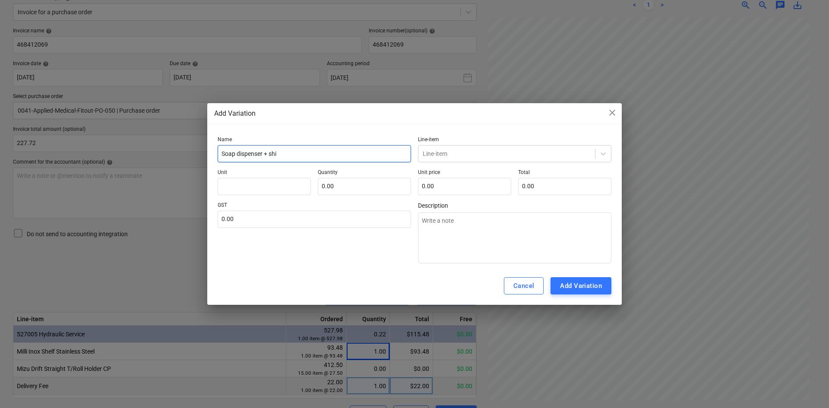
type textarea "x"
type input "Soap dispenser + shipp"
type textarea "x"
type input "Soap dispenser + shippi"
type textarea "x"
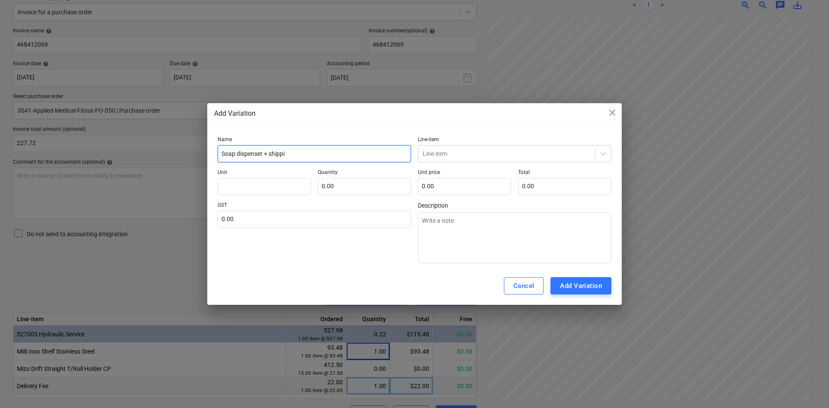
type input "Soap dispenser + shippin"
type textarea "x"
type input "Soap dispenser + shipping"
type textarea "x"
type input "Soap dispenser + shipping"
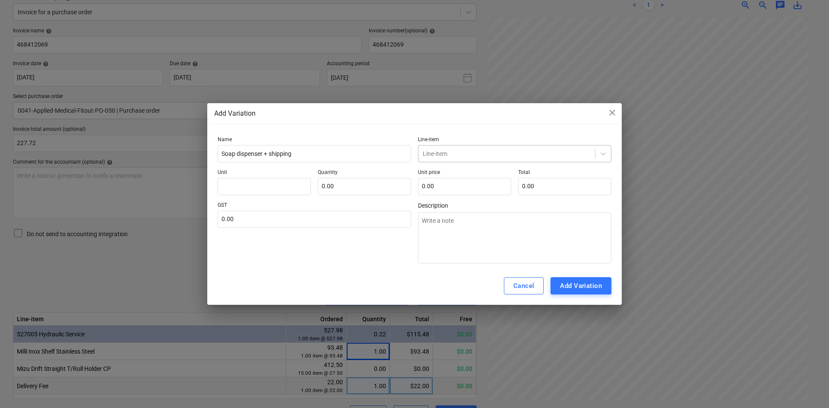
click at [468, 152] on div at bounding box center [507, 153] width 168 height 9
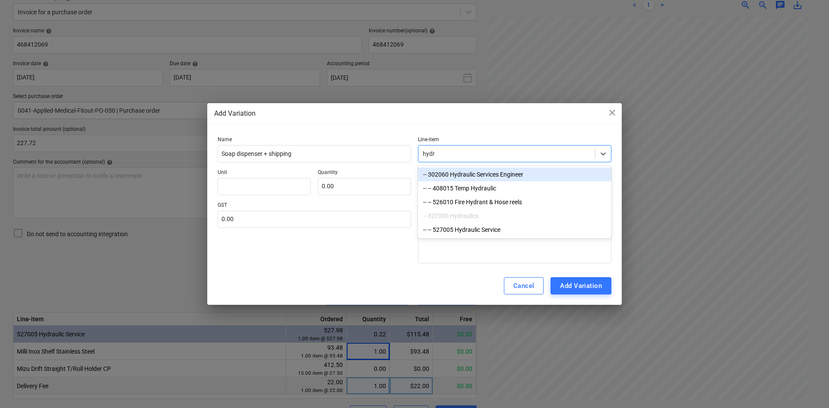
type input "hydra"
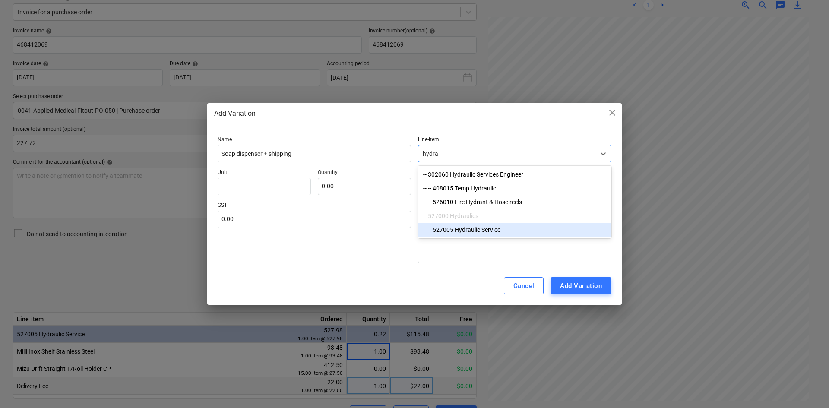
type textarea "x"
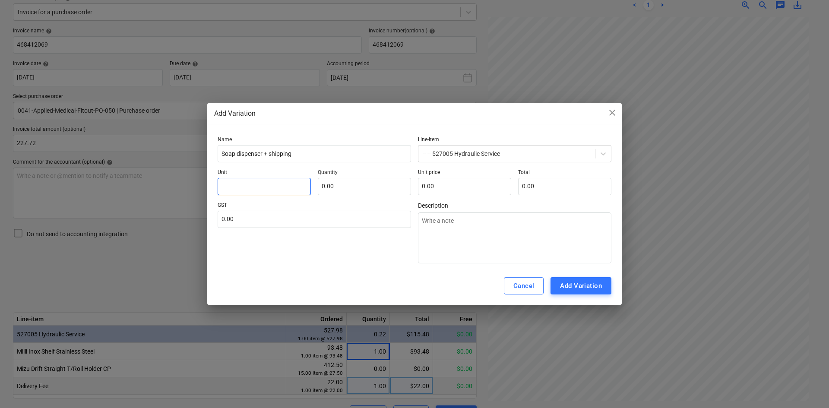
click at [245, 189] on input "text" at bounding box center [264, 186] width 93 height 17
type input "u"
type textarea "x"
type input "i"
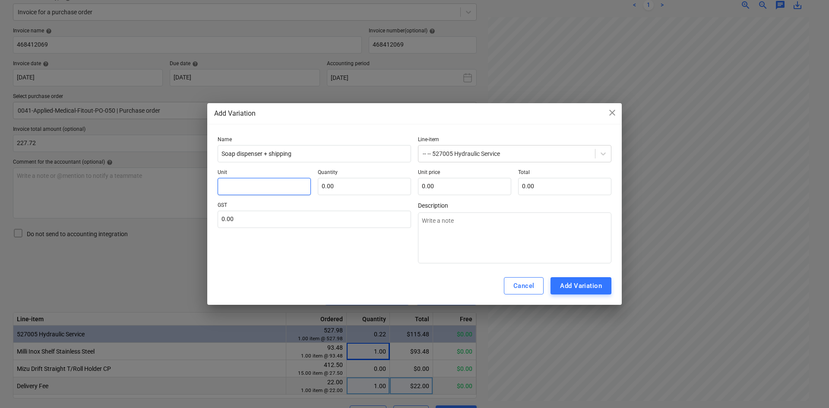
type textarea "x"
type input "it"
type textarea "x"
type input "ite"
type textarea "x"
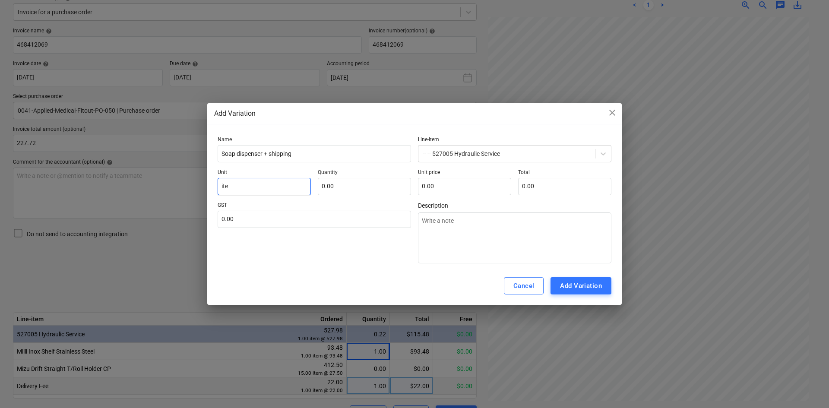
type input "ite,"
type textarea "x"
type input "ite,m"
type textarea "x"
type input "ite,"
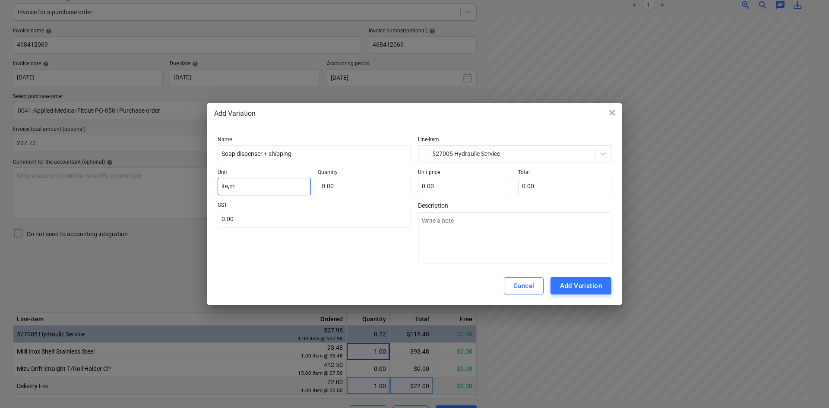
type textarea "x"
type input "ite"
type textarea "x"
type input "item"
type textarea "x"
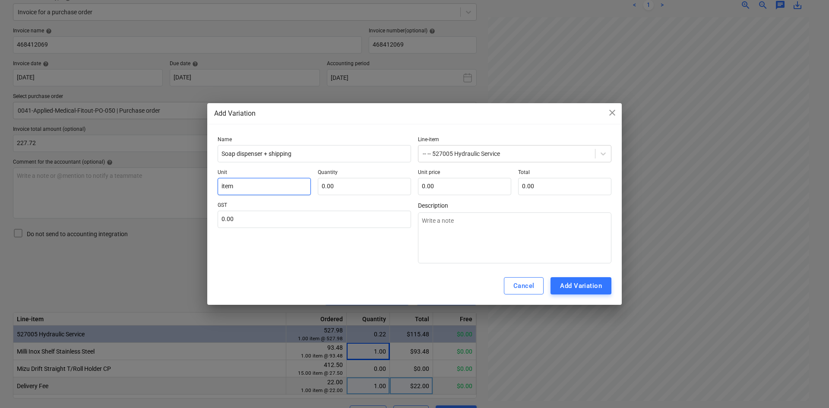
type input "item"
type input "1"
type textarea "x"
type input "1.00"
type input "0.00"
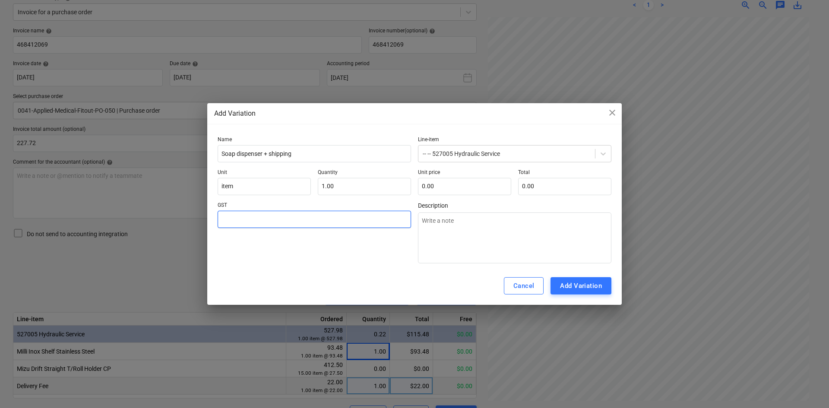
click at [242, 225] on input "text" at bounding box center [314, 219] width 193 height 17
type input "1"
type textarea "x"
type input "10"
type textarea "x"
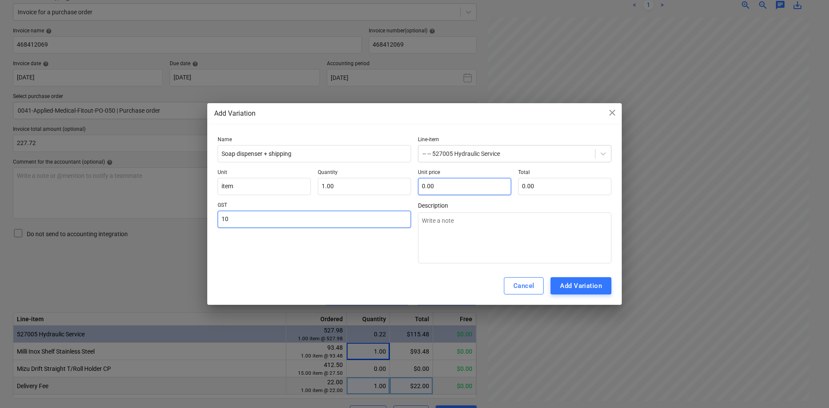
type input "10"
type input "10.00"
click at [449, 186] on input "text" at bounding box center [464, 186] width 93 height 17
type input "0.00"
click at [516, 288] on div "Cancel" at bounding box center [523, 285] width 21 height 11
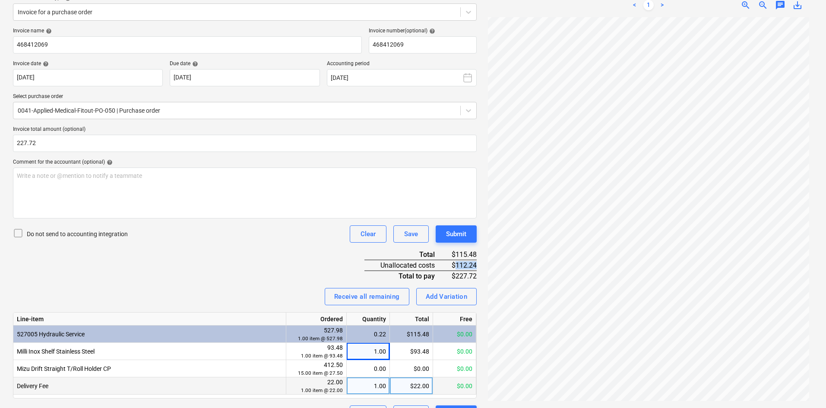
drag, startPoint x: 456, startPoint y: 264, endPoint x: 475, endPoint y: 263, distance: 19.4
click at [475, 263] on div "$112.24" at bounding box center [463, 265] width 28 height 11
copy div "112.24"
click at [240, 263] on div "Invoice name help 468412069 Invoice number (optional) help 468412069 Invoice da…" at bounding box center [245, 225] width 464 height 395
click at [451, 297] on div "Add Variation" at bounding box center [447, 296] width 42 height 11
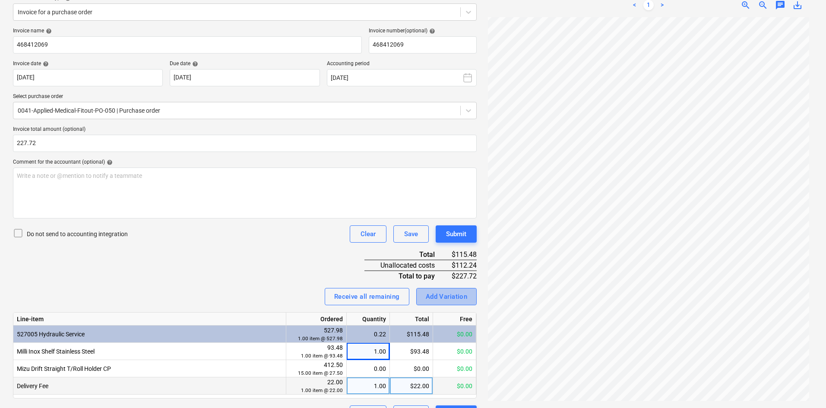
type textarea "x"
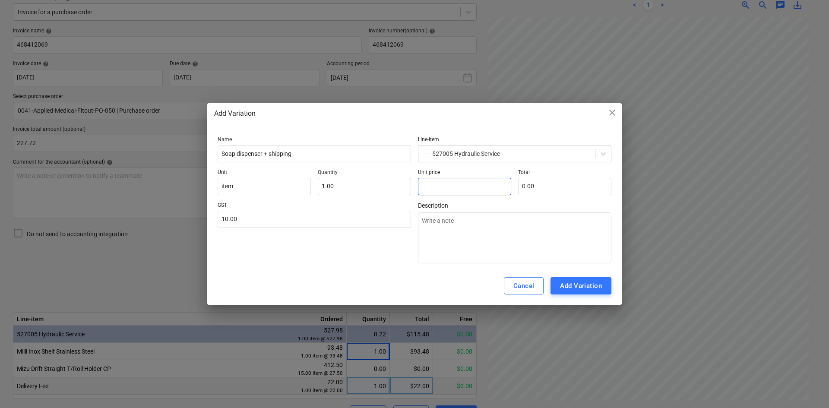
click at [439, 181] on input "text" at bounding box center [464, 186] width 93 height 17
paste input "112.24"
type textarea "x"
type input "112.24"
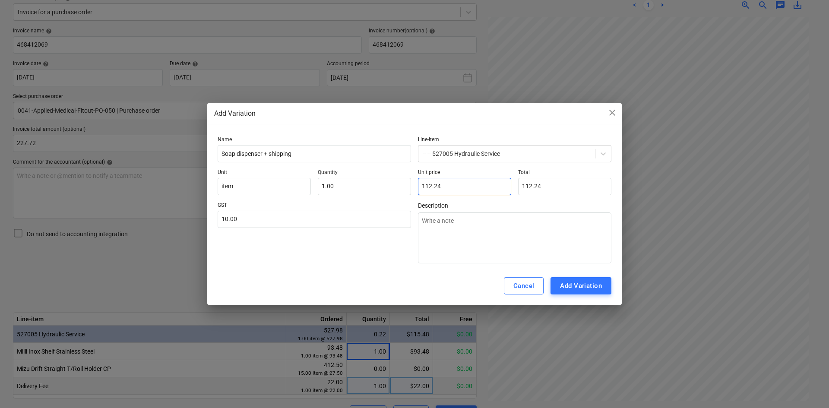
type input "112.24"
click at [379, 276] on div "Cancel Add Variation" at bounding box center [414, 286] width 414 height 38
click at [579, 284] on div "Add Variation" at bounding box center [581, 285] width 42 height 11
type textarea "x"
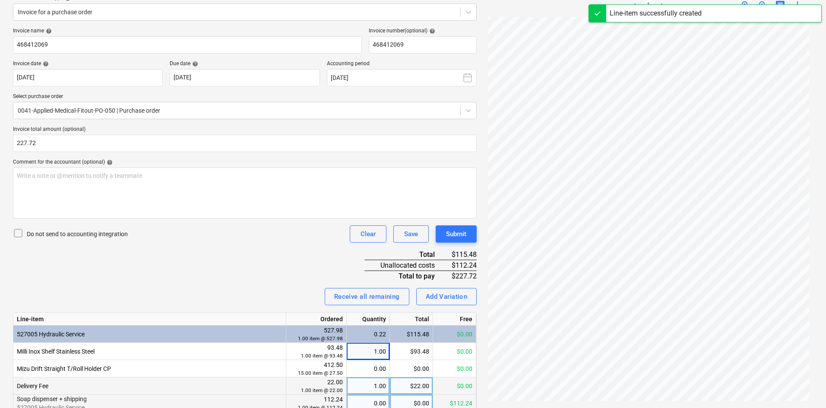
click at [364, 401] on div "0.00" at bounding box center [368, 403] width 36 height 17
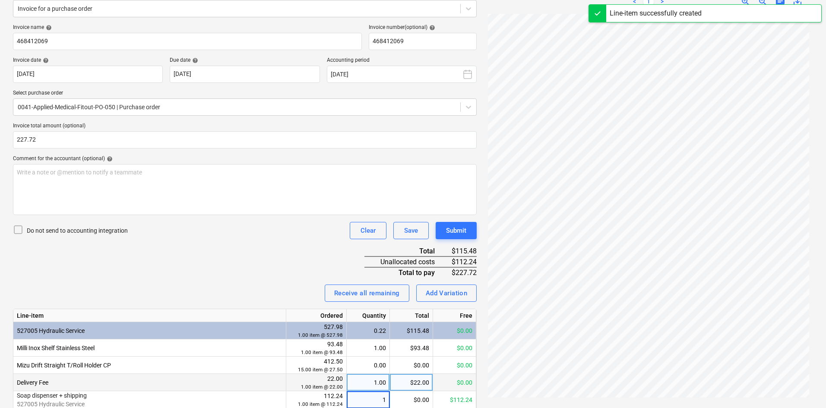
click at [250, 261] on div "Invoice name help 468412069 Invoice number (optional) help 468412069 Invoice da…" at bounding box center [245, 230] width 464 height 412
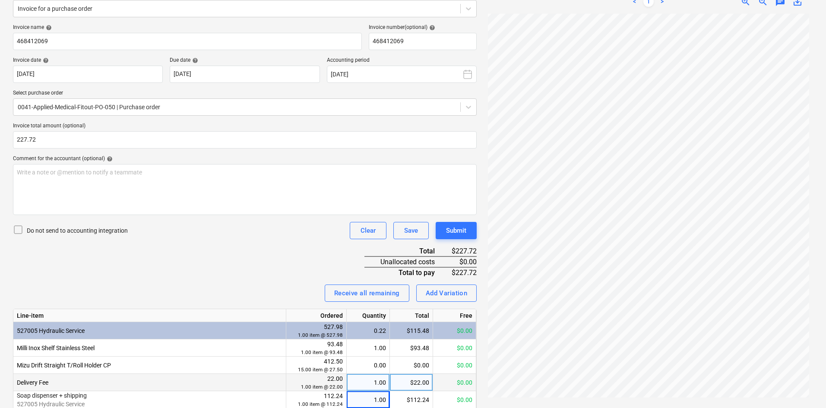
click at [267, 278] on div "Invoice name help 468412069 Invoice number (optional) help 468412069 Invoice da…" at bounding box center [245, 230] width 464 height 412
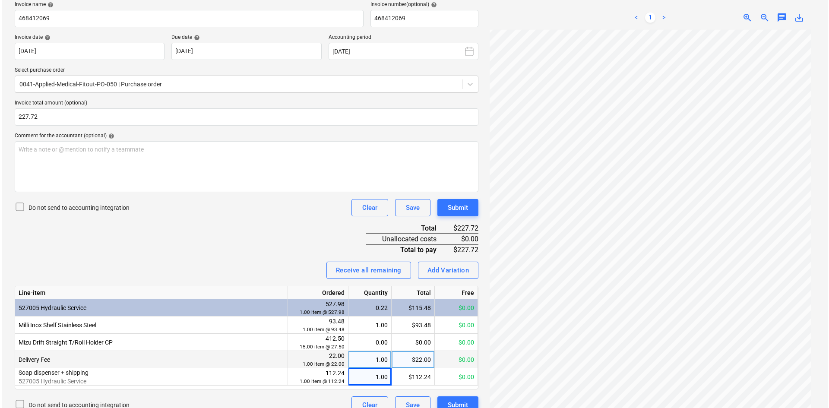
scroll to position [148, 0]
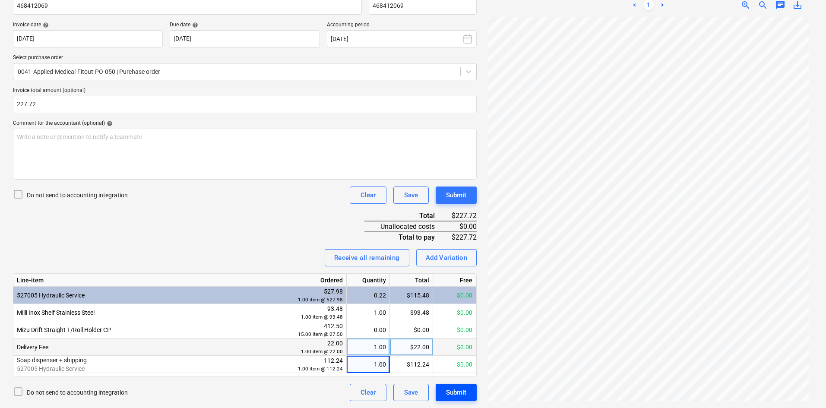
click at [452, 395] on div "Submit" at bounding box center [456, 392] width 20 height 11
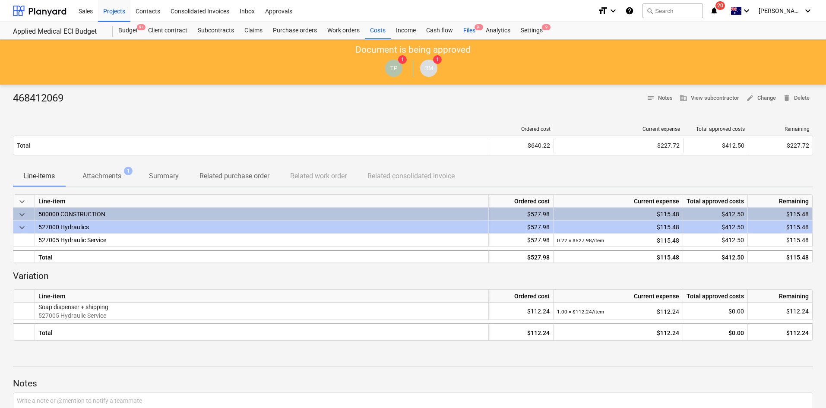
click at [474, 29] on div "Files 9+" at bounding box center [469, 30] width 22 height 17
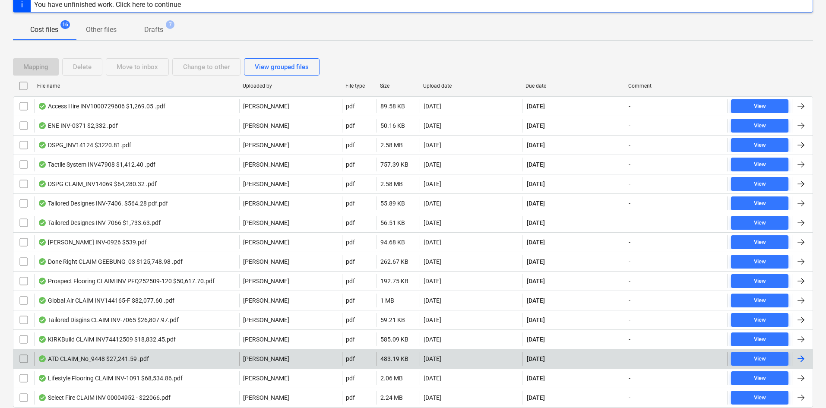
scroll to position [130, 0]
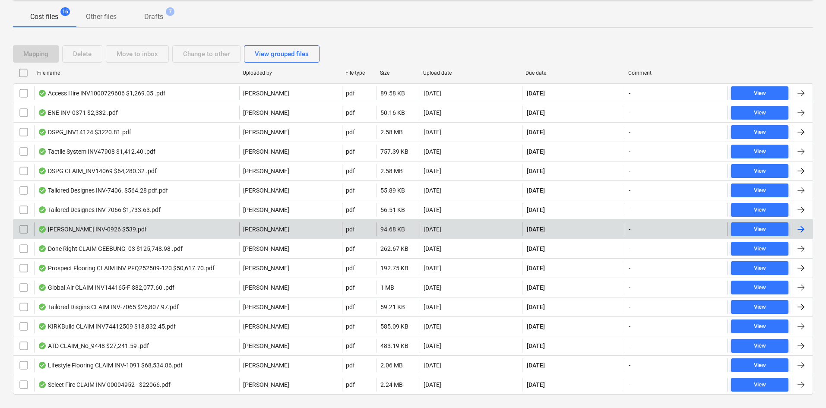
click at [122, 228] on div "Max Scaffold INV-0926 $539.pdf" at bounding box center [92, 229] width 109 height 7
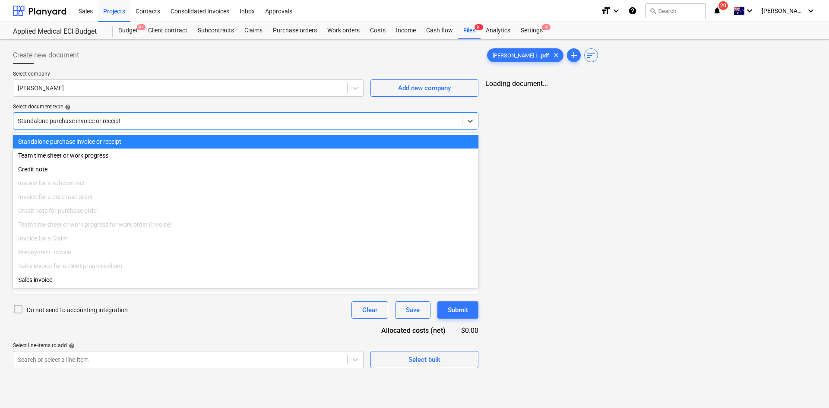
click at [235, 119] on div at bounding box center [238, 121] width 440 height 9
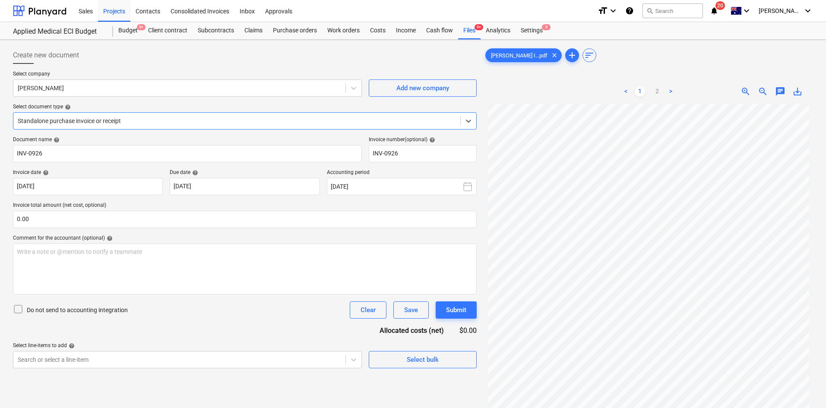
click at [187, 117] on div at bounding box center [237, 121] width 438 height 9
drag, startPoint x: 453, startPoint y: 369, endPoint x: 442, endPoint y: 354, distance: 18.6
click at [453, 369] on div "Create new document Select company Max Scaffolds Add new company Select documen…" at bounding box center [244, 267] width 471 height 448
click at [422, 356] on div "Select bulk" at bounding box center [423, 359] width 32 height 11
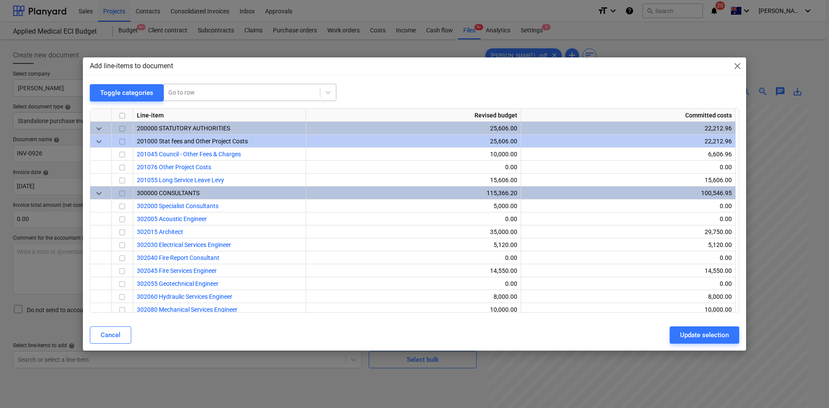
click at [220, 90] on div at bounding box center [241, 92] width 147 height 9
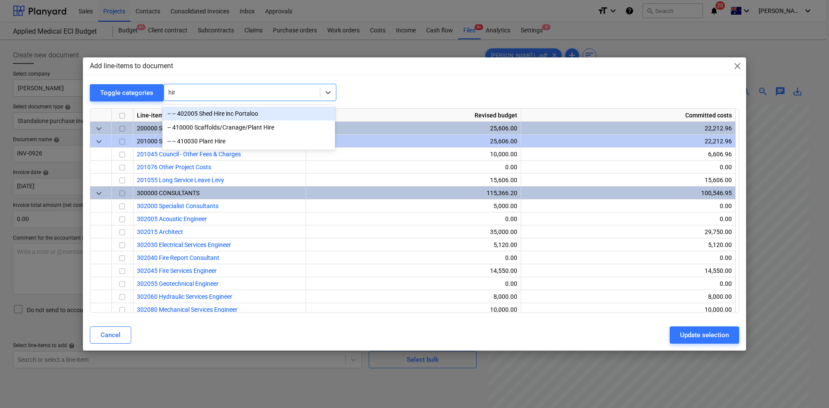
type input "hire"
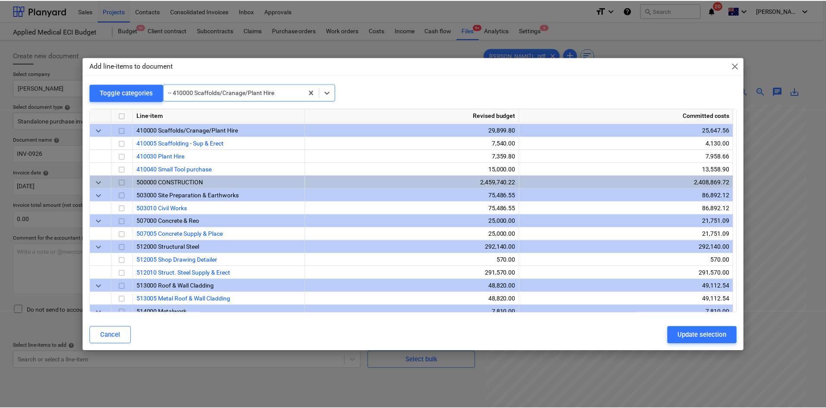
scroll to position [544, 0]
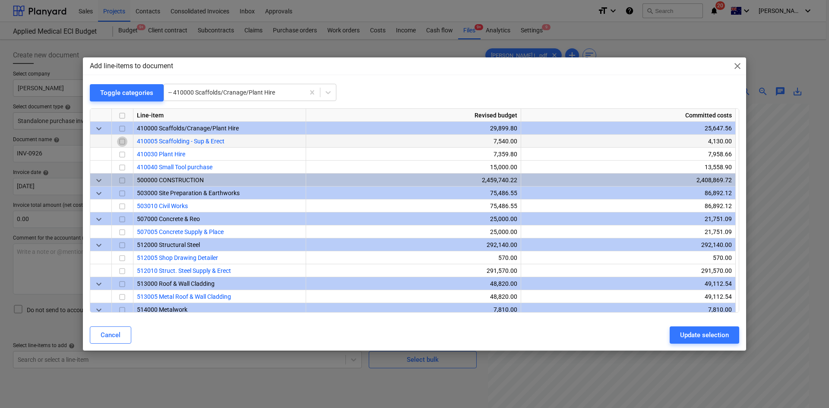
click at [124, 141] on input "checkbox" at bounding box center [122, 141] width 10 height 10
click at [688, 333] on div "Update selection" at bounding box center [704, 334] width 49 height 11
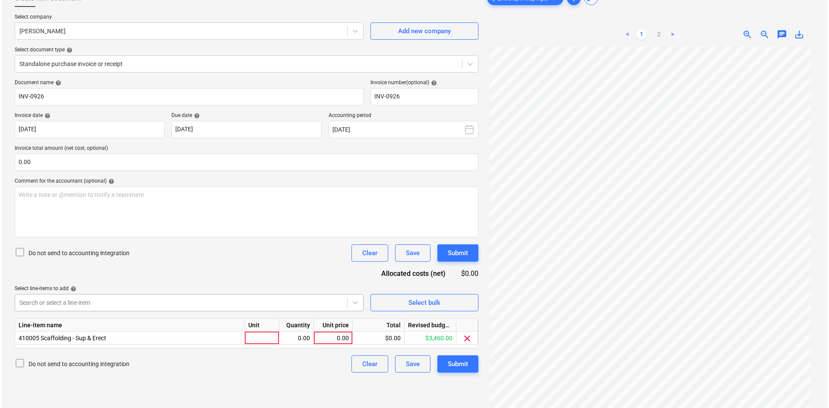
scroll to position [86, 0]
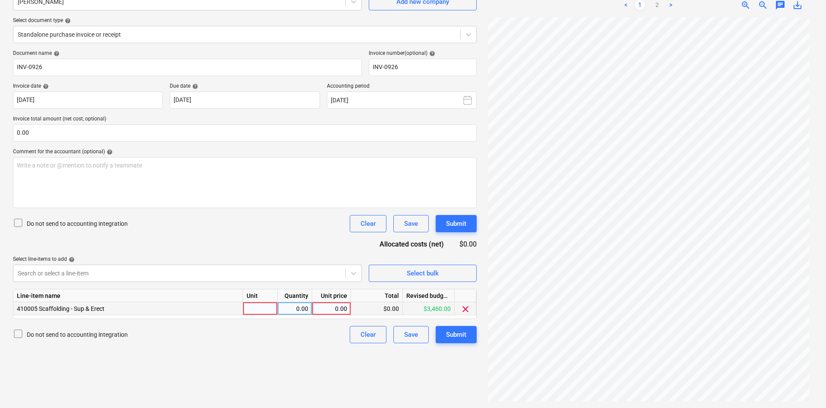
click at [270, 313] on div at bounding box center [260, 308] width 35 height 13
type input "item"
type input "490"
drag, startPoint x: 232, startPoint y: 253, endPoint x: 228, endPoint y: 237, distance: 15.9
click at [232, 252] on div "Document name help INV-0926 Invoice number (optional) help INV-0926 Invoice dat…" at bounding box center [245, 196] width 464 height 293
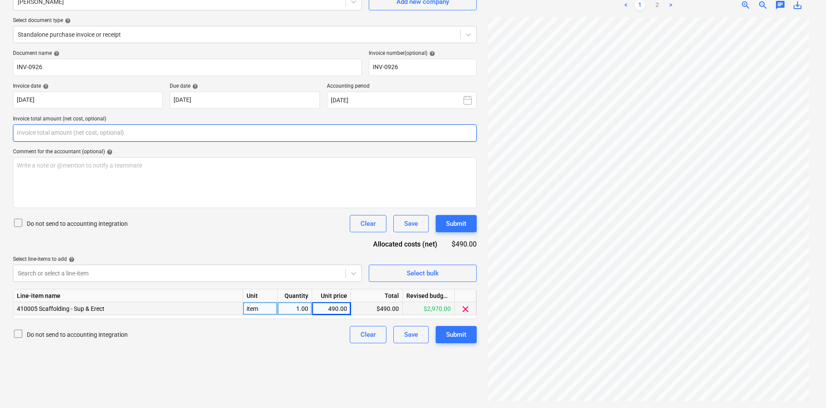
click at [151, 133] on input "text" at bounding box center [245, 132] width 464 height 17
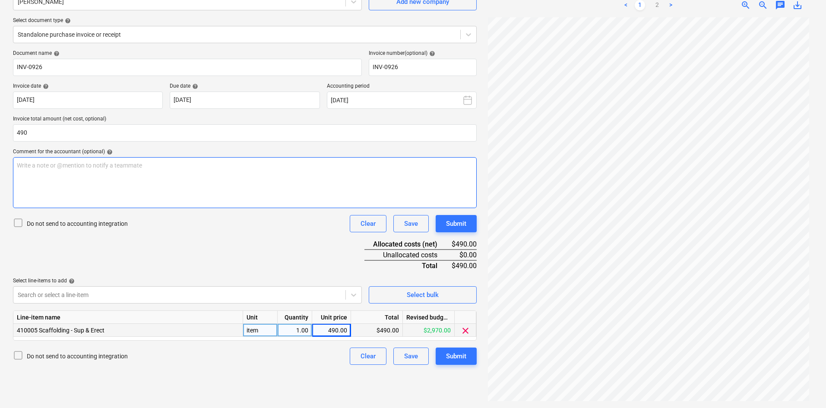
type input "490.00"
click at [106, 184] on div "Write a note or @mention to notify a teammate ﻿" at bounding box center [245, 182] width 464 height 51
click at [158, 243] on div "Document name help INV-0926 Invoice number (optional) help INV-0926 Invoice dat…" at bounding box center [245, 207] width 464 height 315
click at [467, 354] on button "Submit" at bounding box center [456, 356] width 41 height 17
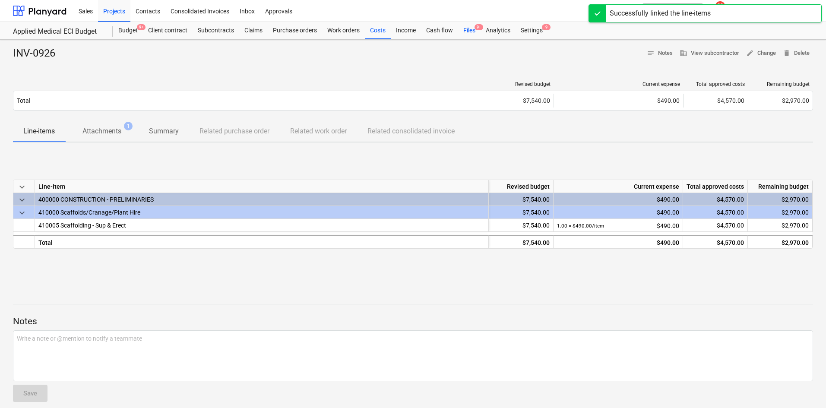
click at [471, 28] on div "Files 9+" at bounding box center [469, 30] width 22 height 17
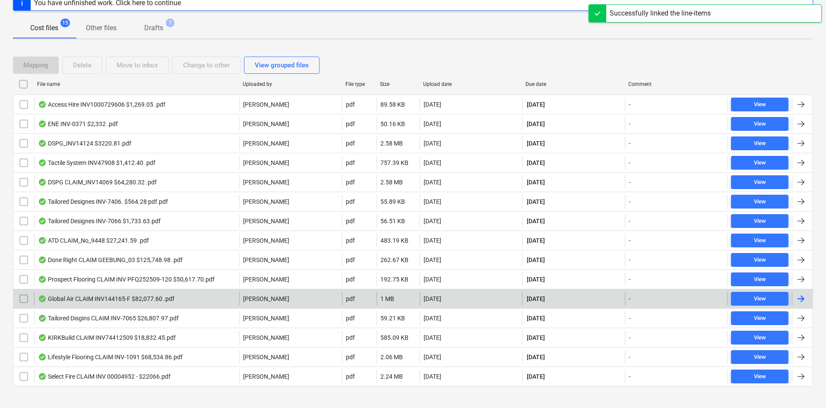
scroll to position [128, 0]
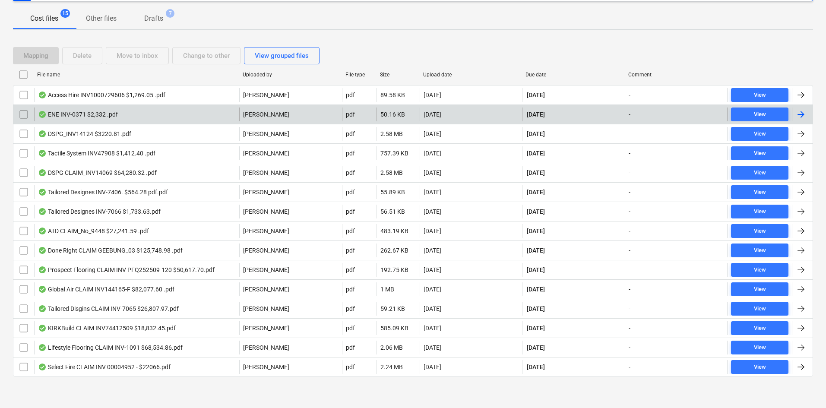
click at [116, 113] on div "ENE INV-0371 $2,332 .pdf" at bounding box center [78, 114] width 80 height 7
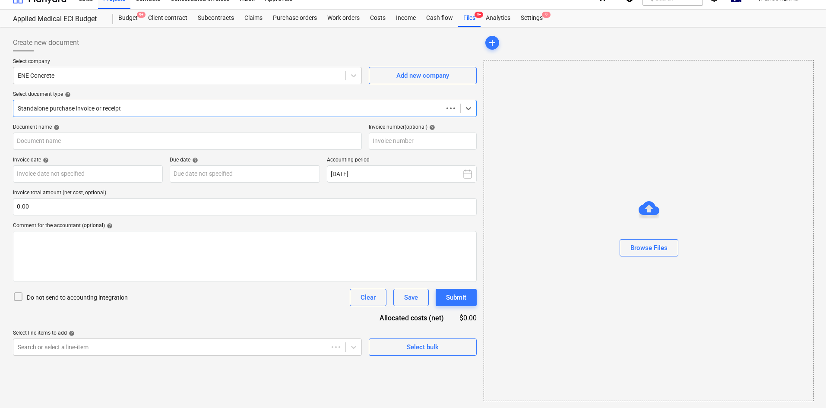
scroll to position [13, 0]
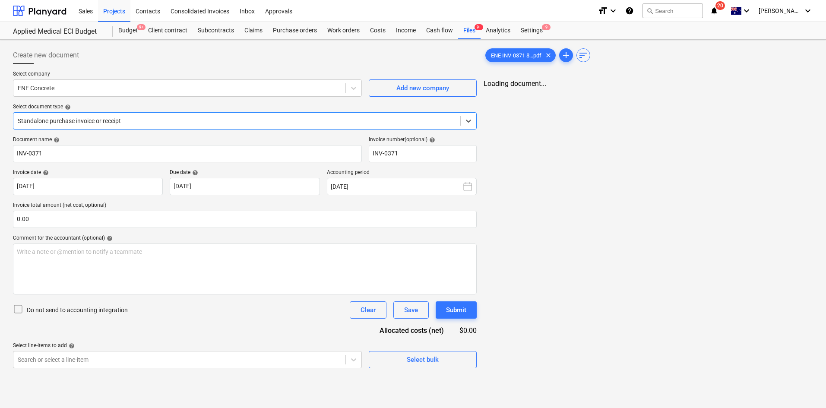
type input "INV-0371"
type input "[DATE]"
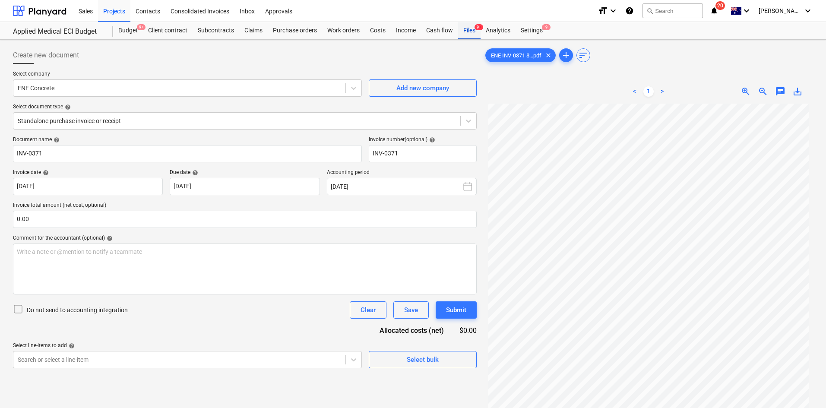
click at [474, 28] on div "Files 9+" at bounding box center [469, 30] width 22 height 17
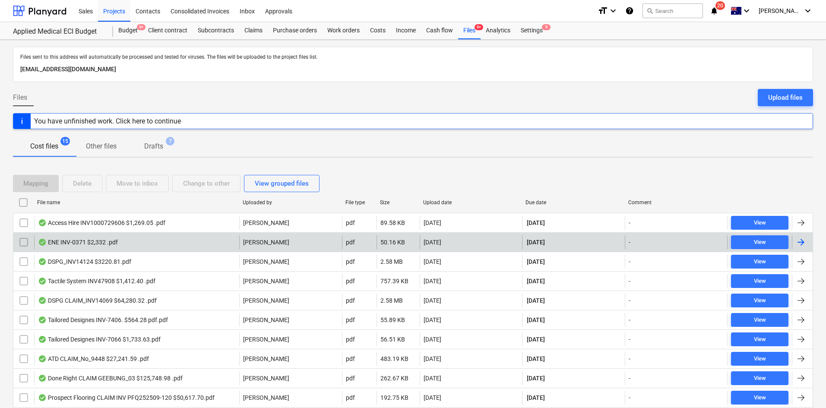
scroll to position [86, 0]
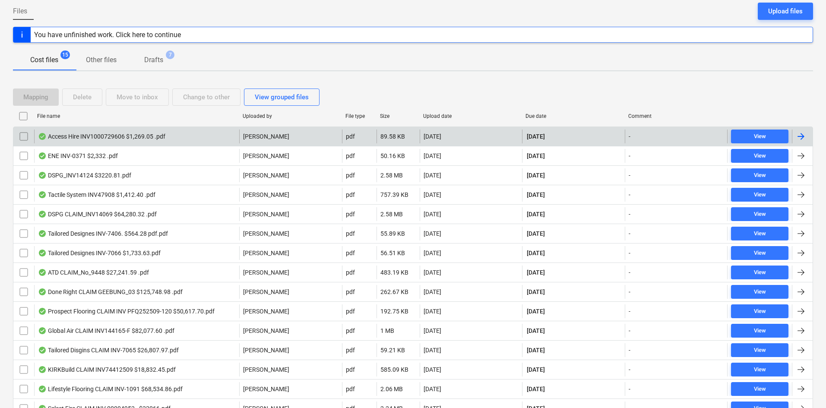
click at [133, 139] on div "Access Hire INV1000729606 $1,269.05 .pdf" at bounding box center [101, 136] width 127 height 7
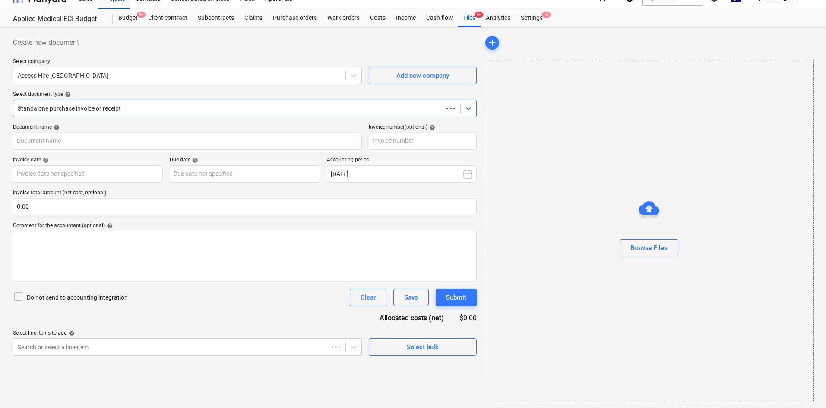
scroll to position [13, 0]
click at [173, 111] on div at bounding box center [237, 108] width 438 height 9
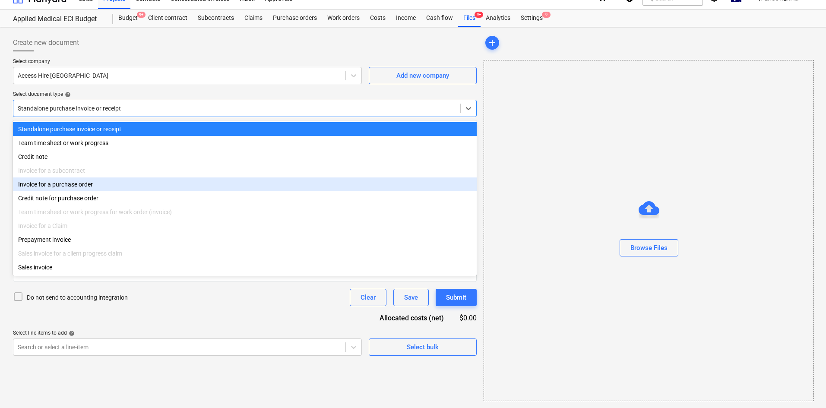
type input "1000729606"
type input "[DATE]"
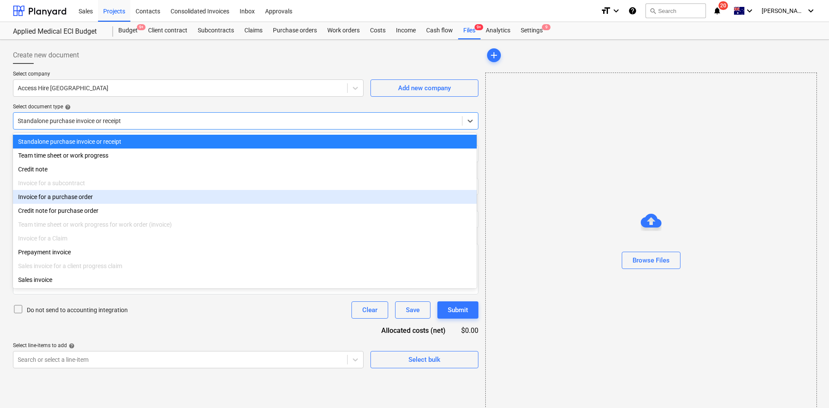
click at [100, 188] on div "Standalone purchase invoice or receipt Team time sheet or work progress Credit …" at bounding box center [245, 210] width 464 height 155
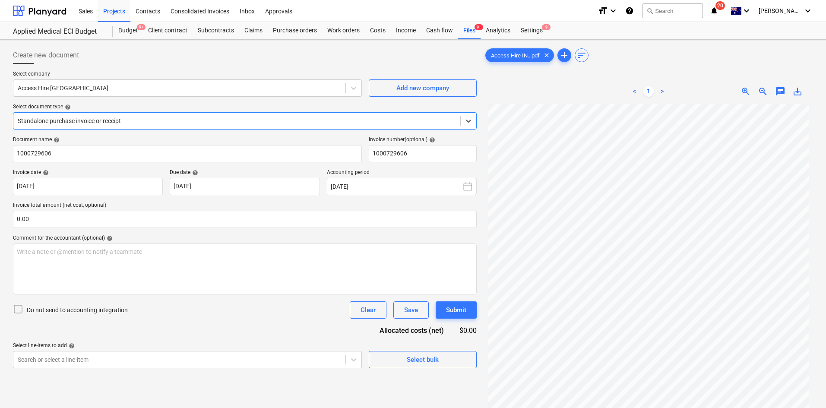
click at [163, 120] on div at bounding box center [237, 121] width 438 height 9
click at [155, 209] on p "Invoice total amount (net cost, optional)" at bounding box center [245, 206] width 464 height 9
click at [145, 131] on div "Select company Access Hire Australia Add new company Select document type help …" at bounding box center [245, 104] width 464 height 66
click at [149, 122] on div at bounding box center [237, 121] width 438 height 9
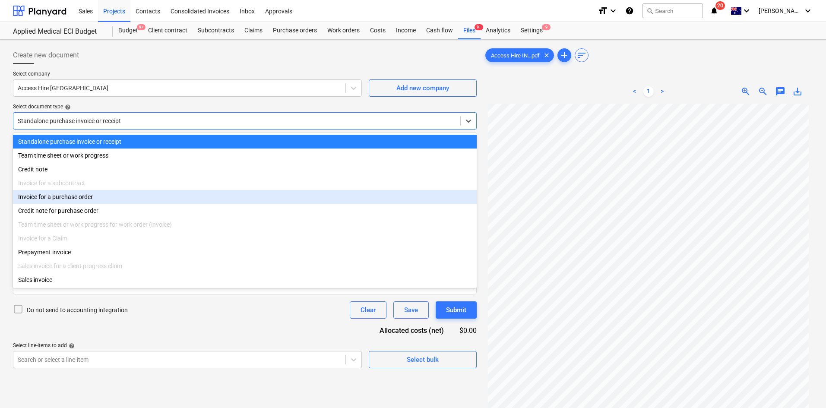
click at [99, 199] on div "Invoice for a purchase order" at bounding box center [245, 197] width 464 height 14
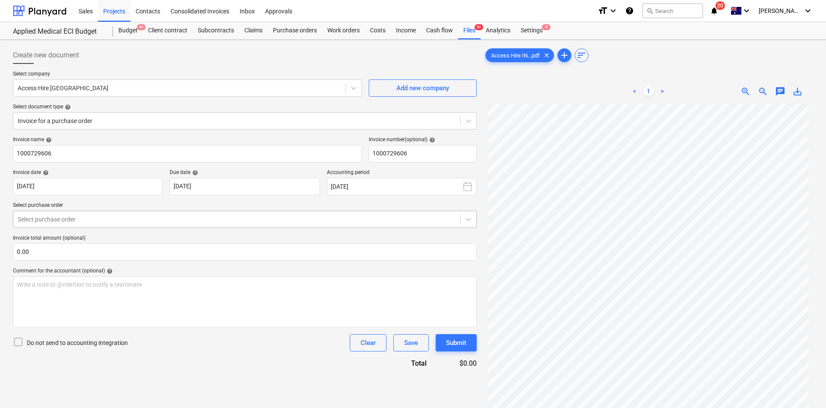
drag, startPoint x: 108, startPoint y: 228, endPoint x: 99, endPoint y: 218, distance: 13.7
click at [107, 227] on div "Invoice name help 1000729606 Invoice number (optional) help 1000729606 Invoice …" at bounding box center [245, 252] width 464 height 232
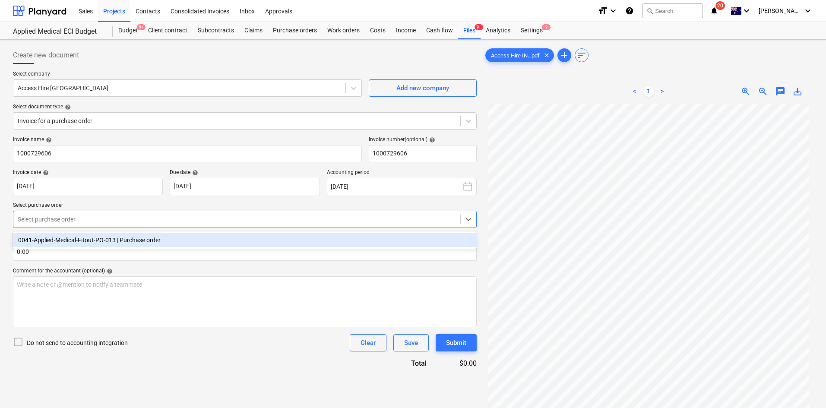
click at [99, 218] on div at bounding box center [237, 219] width 438 height 9
click at [99, 240] on div "0041-Applied-Medical-Fitout-PO-013 | Purchase order" at bounding box center [245, 240] width 464 height 14
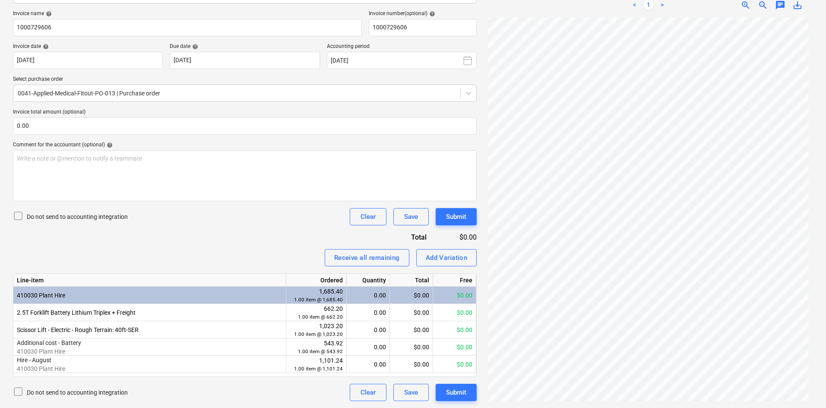
scroll to position [72, 0]
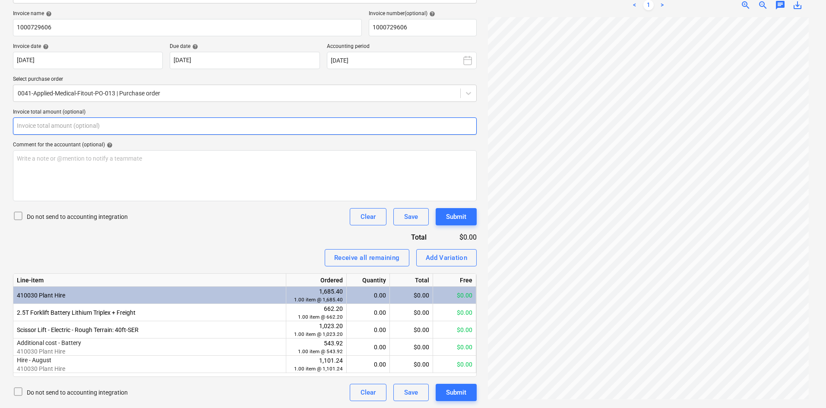
click at [61, 123] on input "text" at bounding box center [245, 125] width 464 height 17
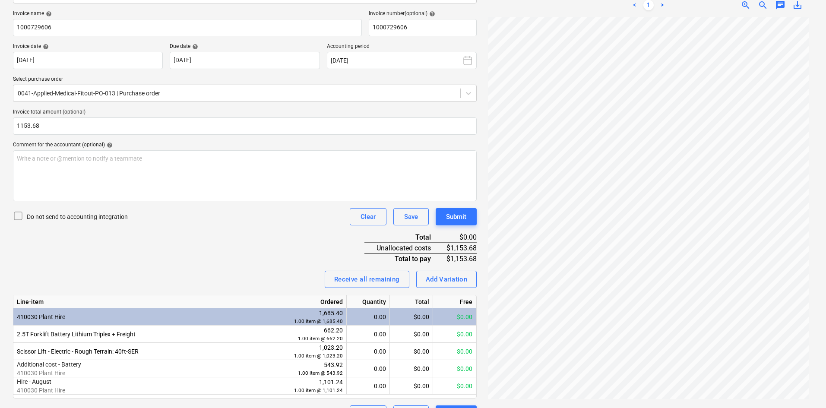
type input "1,153.68"
click at [164, 223] on div "Do not send to accounting integration Clear Save Submit" at bounding box center [245, 216] width 464 height 17
click at [450, 275] on div "Add Variation" at bounding box center [447, 279] width 42 height 11
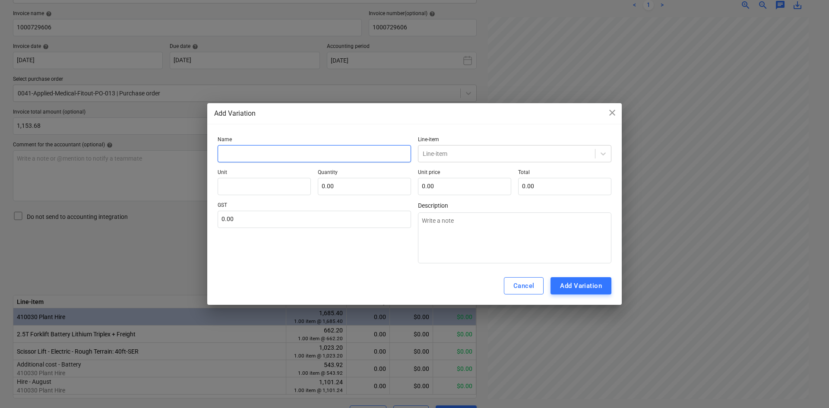
click at [301, 158] on input "text" at bounding box center [314, 153] width 193 height 17
type textarea "x"
type input "H"
type textarea "x"
type input "Hi"
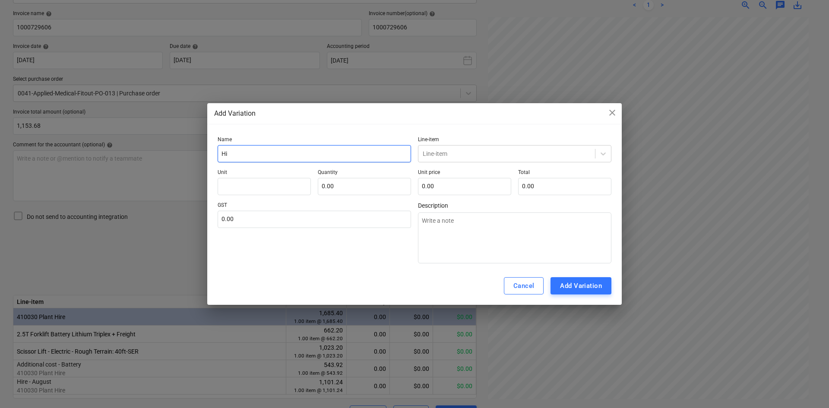
type textarea "x"
type input "Hir"
type textarea "x"
type input "Hire"
type textarea "x"
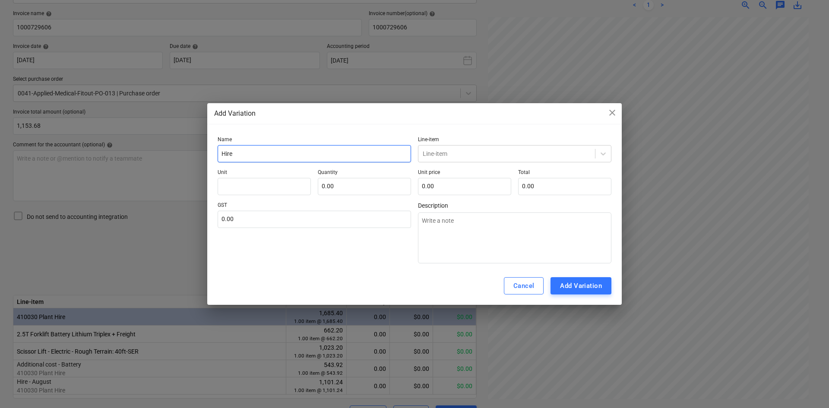
type input "Hire"
type textarea "x"
type input "Hire -"
type textarea "x"
type input "Hire -"
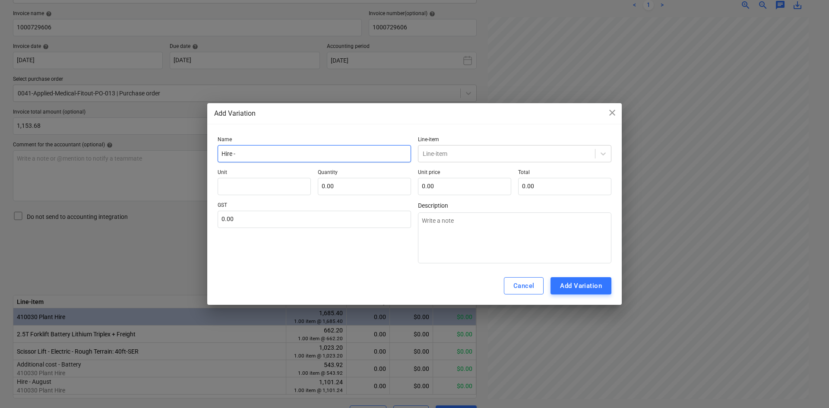
type textarea "x"
type input "Hire - S"
type textarea "x"
type input "Hire - Se"
type textarea "x"
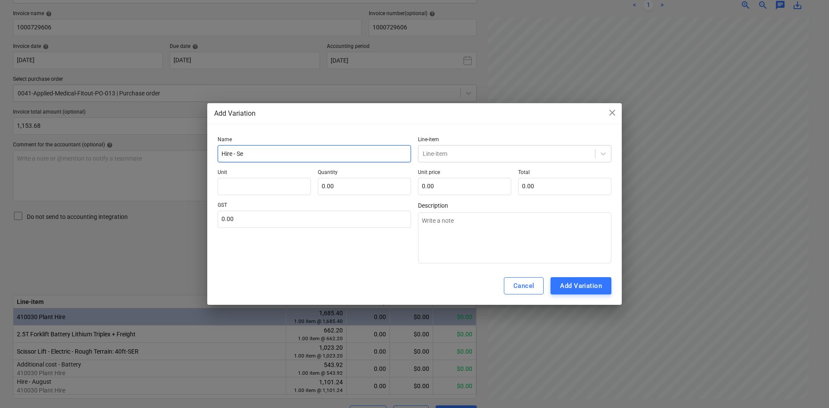
type input "Hire - Sep"
type textarea "x"
type input "Hire - Sept"
type textarea "x"
type input "Hire - Septe"
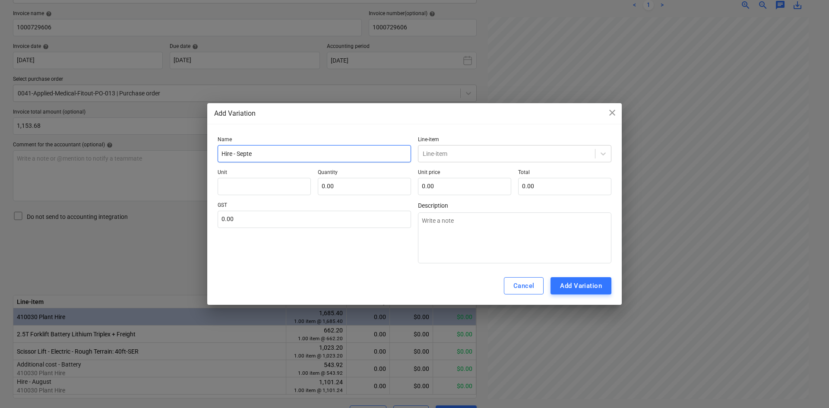
type textarea "x"
type input "Hire - Septem"
type textarea "x"
type input "Hire - Septemb"
type textarea "x"
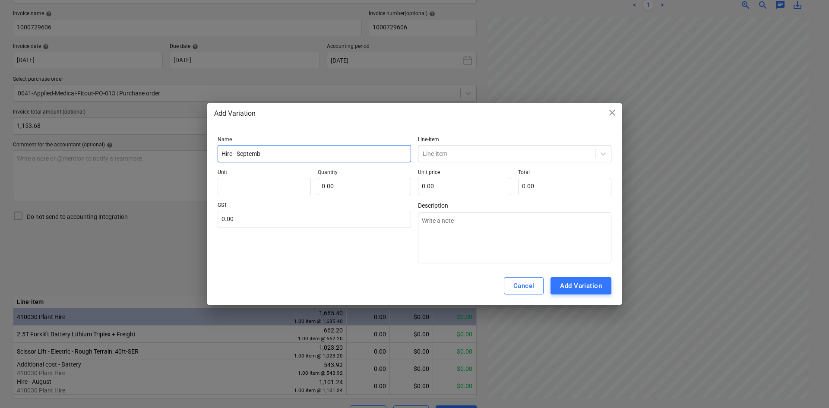
type input "Hire - Septembe"
type textarea "x"
type input "Hire - September"
click at [291, 170] on p "Unit" at bounding box center [264, 173] width 93 height 9
click at [295, 197] on div "Name Hire - September Line-item Line-item Unit Quantity 0.00 Unit price 0.00 To…" at bounding box center [415, 199] width 394 height 127
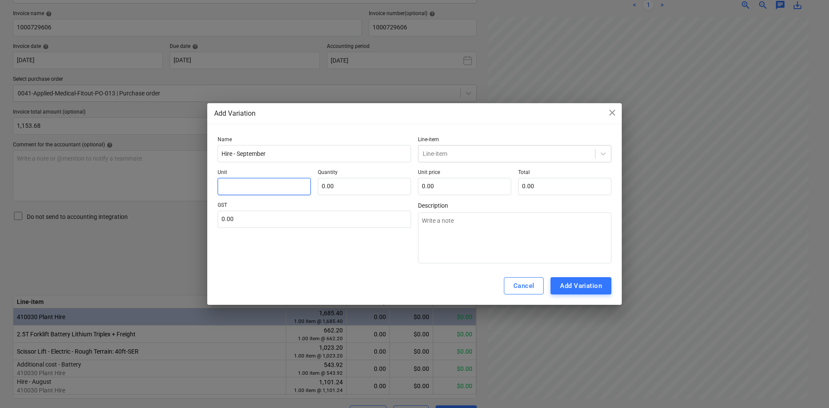
click at [278, 183] on input "text" at bounding box center [264, 186] width 93 height 17
type textarea "x"
type input "i"
type textarea "x"
type input "it"
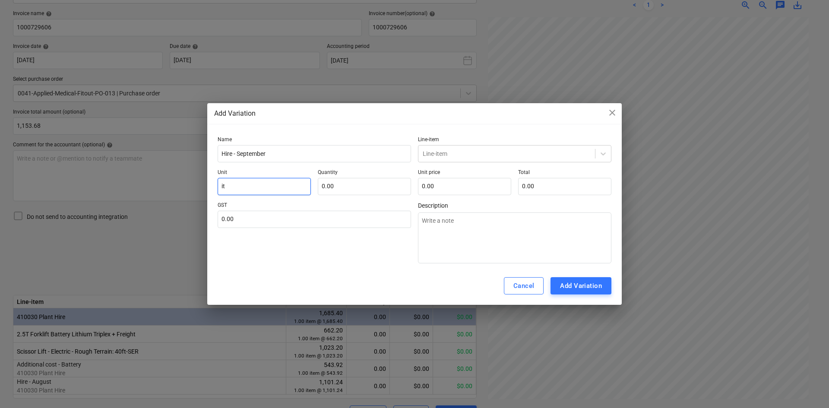
type textarea "x"
type input "ite"
type textarea "x"
type input "item"
type textarea "x"
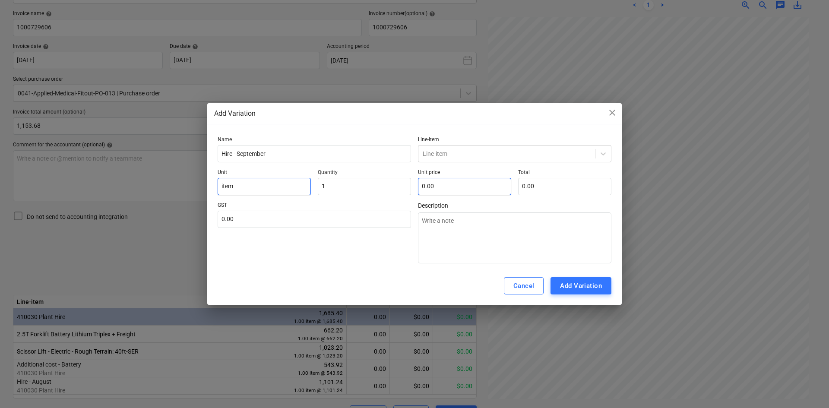
type input "1.00"
click at [274, 216] on input "text" at bounding box center [314, 219] width 193 height 17
drag, startPoint x: 331, startPoint y: 254, endPoint x: 383, endPoint y: 250, distance: 52.4
click at [332, 254] on div "GST 10.00" at bounding box center [314, 232] width 193 height 61
click at [480, 157] on div at bounding box center [507, 153] width 168 height 9
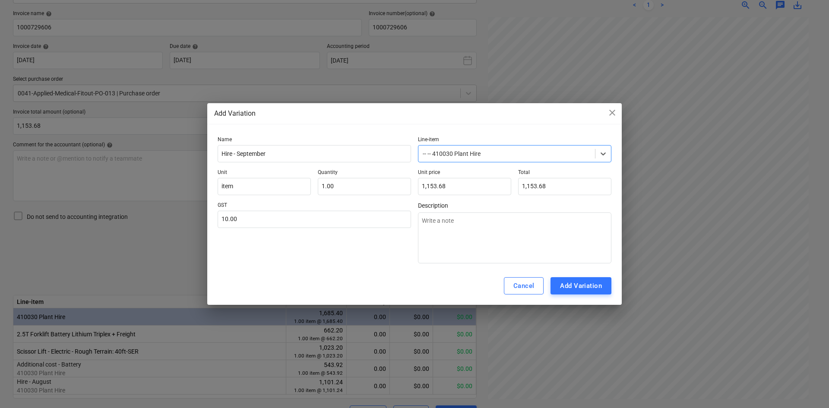
click at [383, 246] on div "GST 10.00" at bounding box center [314, 232] width 193 height 61
click at [593, 289] on div "Add Variation" at bounding box center [581, 285] width 42 height 11
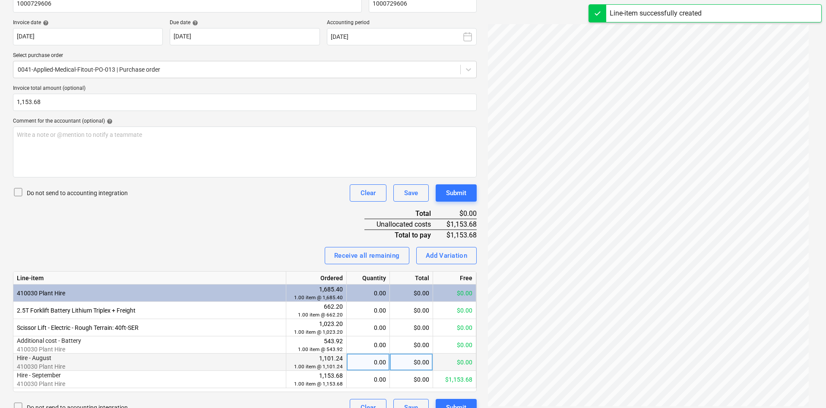
scroll to position [165, 0]
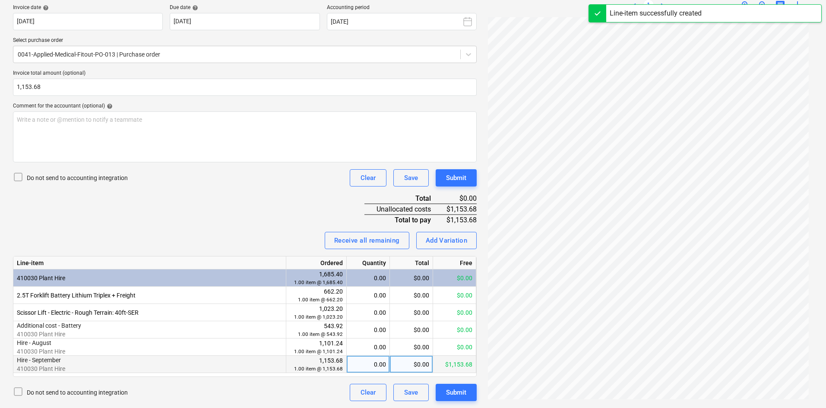
click at [365, 367] on div "0.00" at bounding box center [368, 364] width 36 height 17
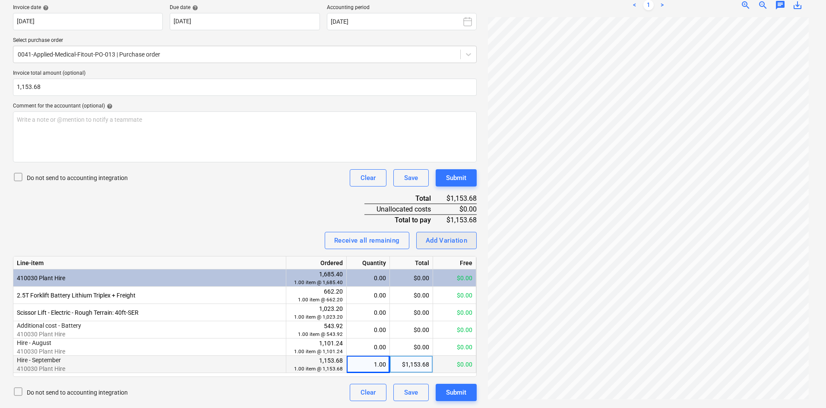
scroll to position [29, 0]
click at [250, 237] on div "Receive all remaining Add Variation" at bounding box center [245, 240] width 464 height 17
click at [407, 389] on div "Save" at bounding box center [411, 392] width 14 height 11
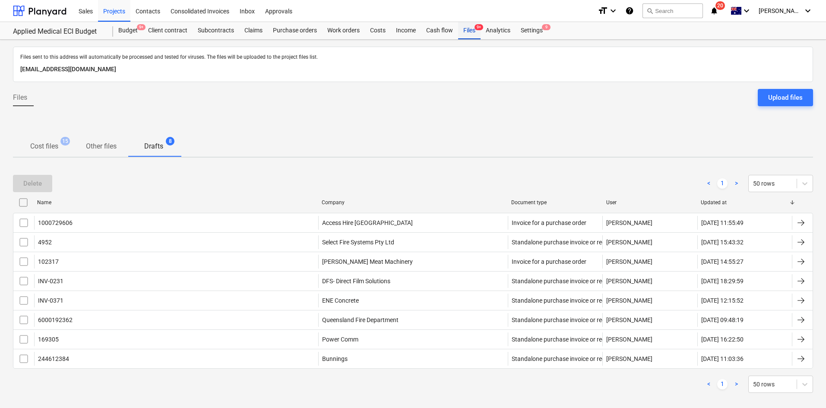
click at [474, 33] on div "Files 9+" at bounding box center [469, 30] width 22 height 17
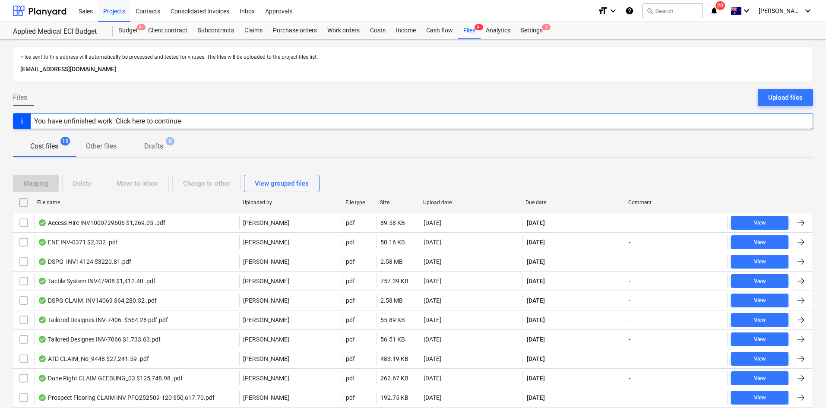
click at [364, 177] on div "Mapping Delete Move to inbox Change to other View grouped files" at bounding box center [413, 183] width 800 height 17
click at [116, 12] on div "Projects" at bounding box center [114, 11] width 32 height 22
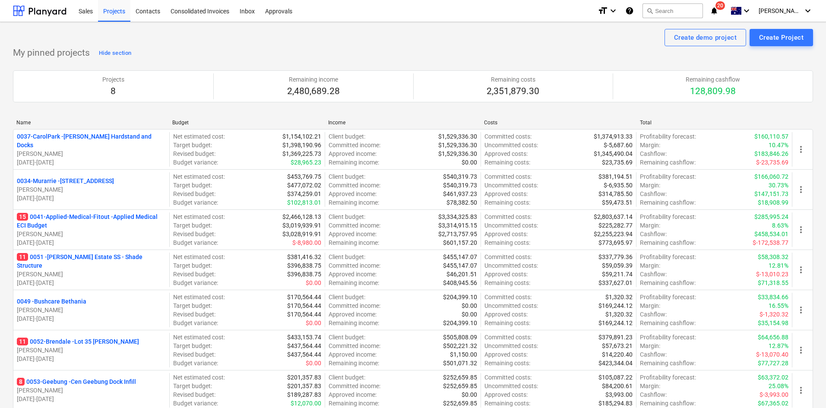
click at [202, 41] on div "Create demo project Create Project" at bounding box center [413, 37] width 800 height 17
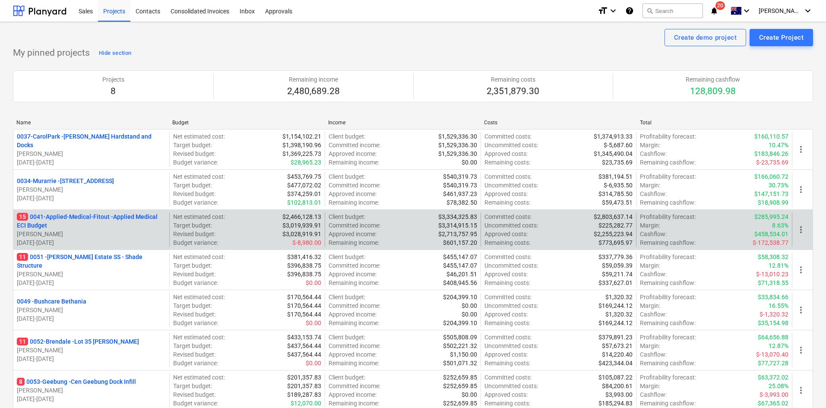
click at [98, 220] on p "15 0041-Applied-Medical-Fitout - Applied Medical ECI Budget" at bounding box center [91, 220] width 149 height 17
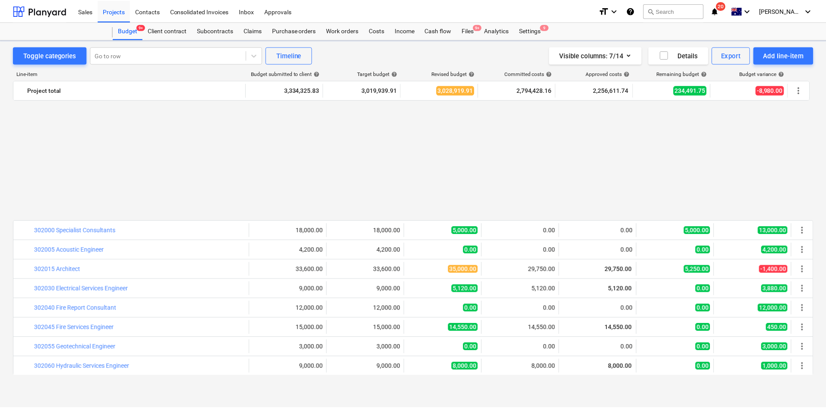
scroll to position [506, 0]
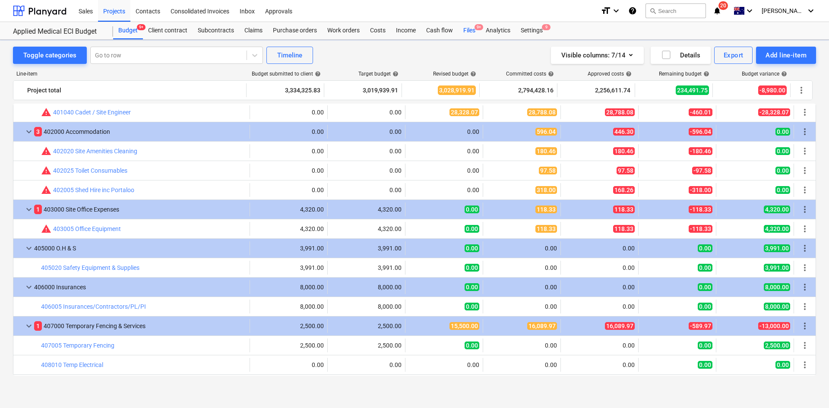
click at [468, 31] on div "Files 9+" at bounding box center [469, 30] width 22 height 17
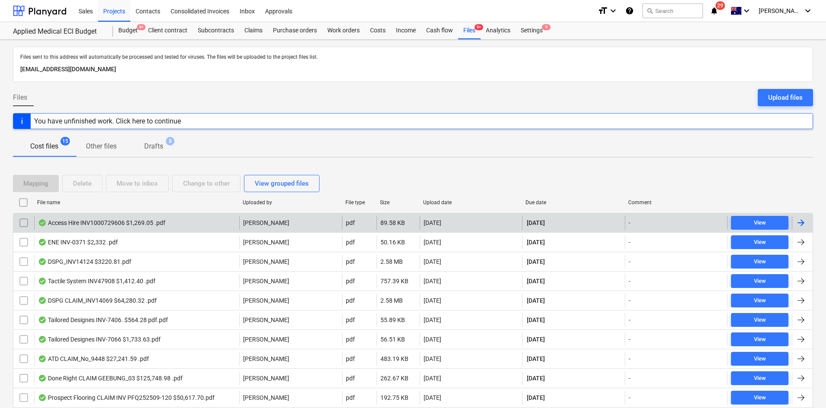
click at [169, 217] on div "Access Hire INV1000729606 $1,269.05 .pdf" at bounding box center [136, 223] width 205 height 14
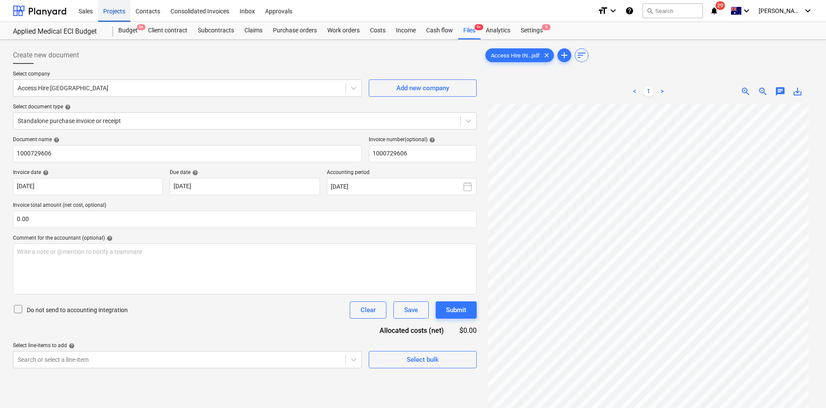
drag, startPoint x: 118, startPoint y: 11, endPoint x: 121, endPoint y: 1, distance: 10.5
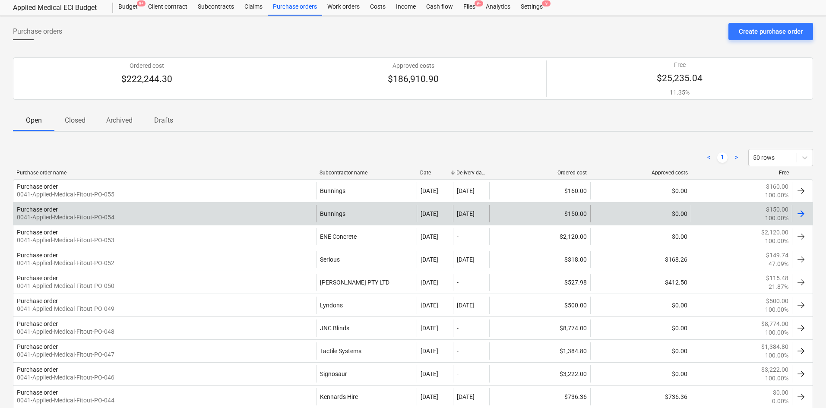
scroll to position [43, 0]
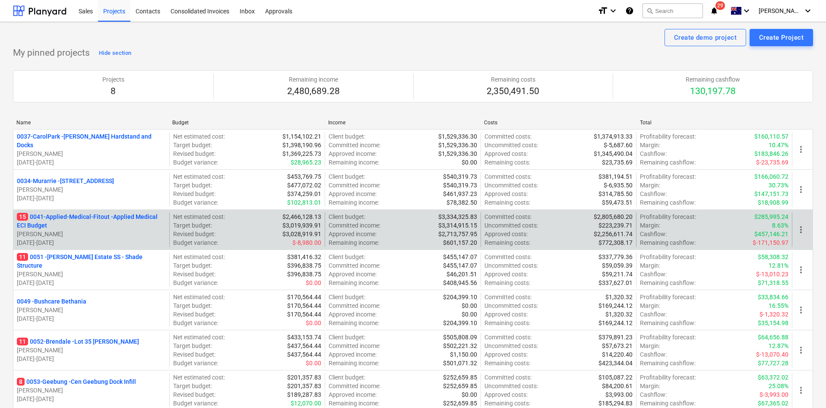
click at [103, 219] on p "15 0041-Applied-Medical-Fitout - Applied Medical ECI Budget" at bounding box center [91, 220] width 149 height 17
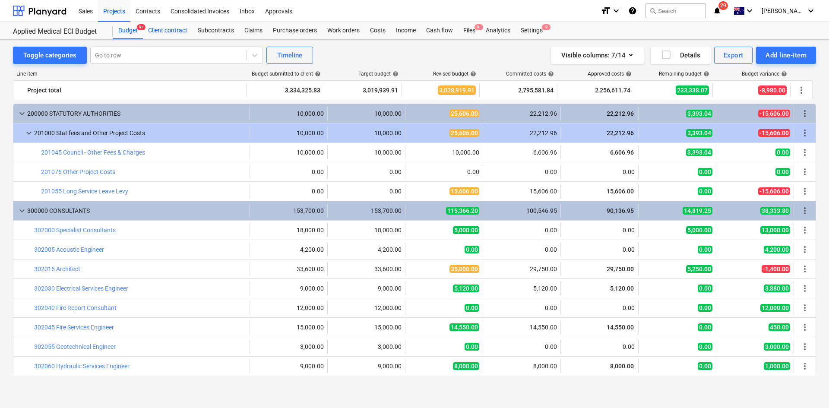
click at [180, 30] on div "Client contract" at bounding box center [168, 30] width 50 height 17
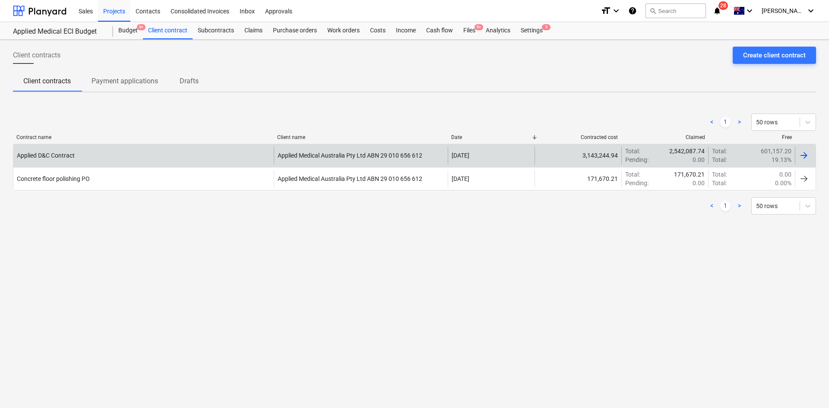
click at [150, 160] on div "Applied D&C Contract" at bounding box center [143, 155] width 260 height 17
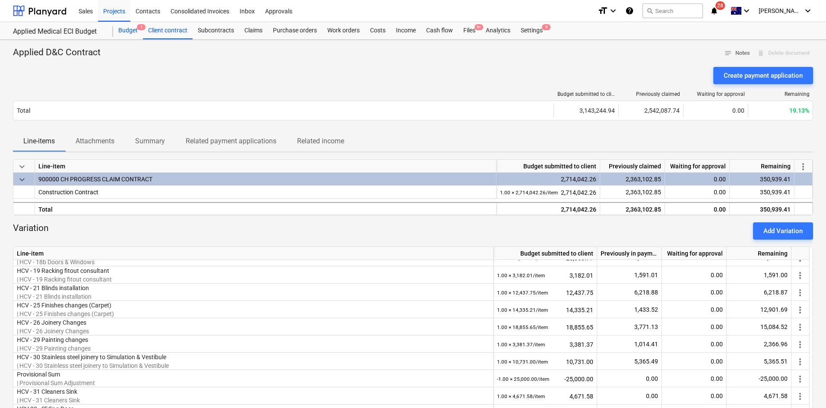
click at [120, 28] on div "Budget 1" at bounding box center [128, 30] width 30 height 17
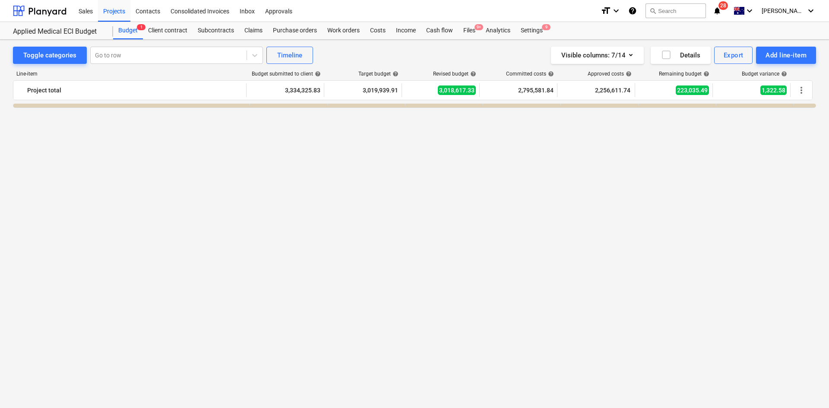
scroll to position [1597, 0]
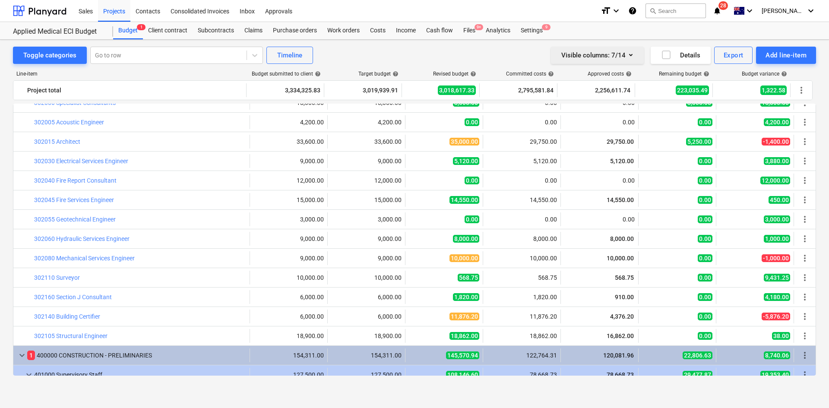
scroll to position [130, 0]
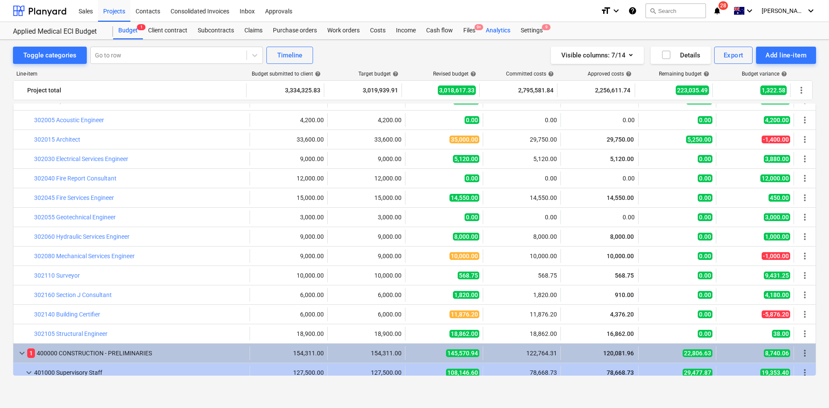
click at [495, 32] on div "Analytics" at bounding box center [497, 30] width 35 height 17
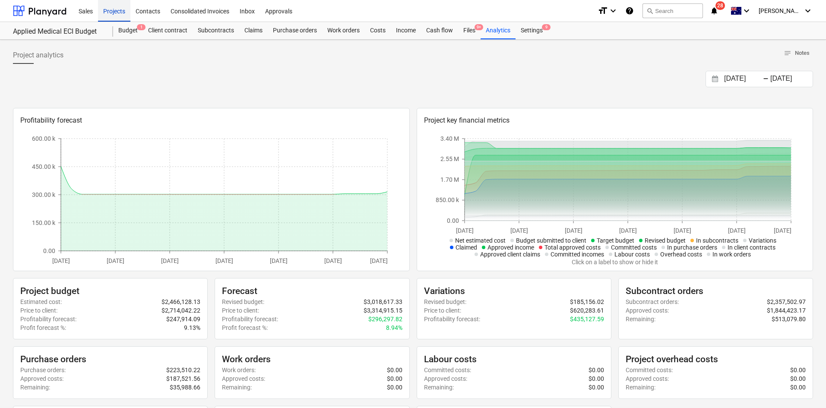
click at [120, 7] on div "Projects" at bounding box center [114, 11] width 32 height 22
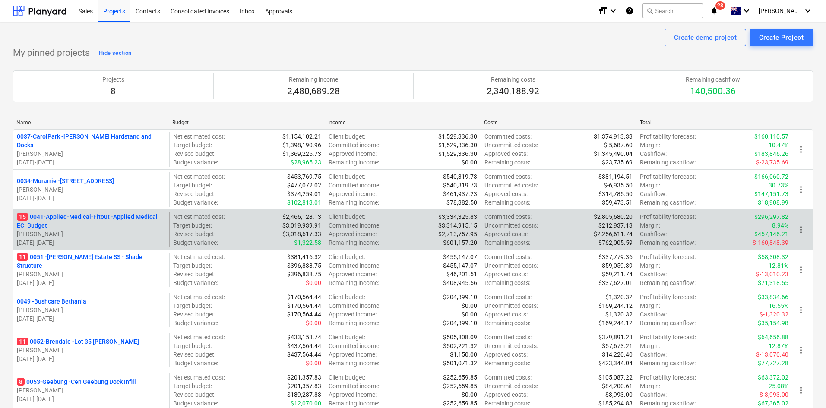
click at [125, 217] on p "15 0041-Applied-Medical-Fitout - Applied Medical ECI Budget" at bounding box center [91, 220] width 149 height 17
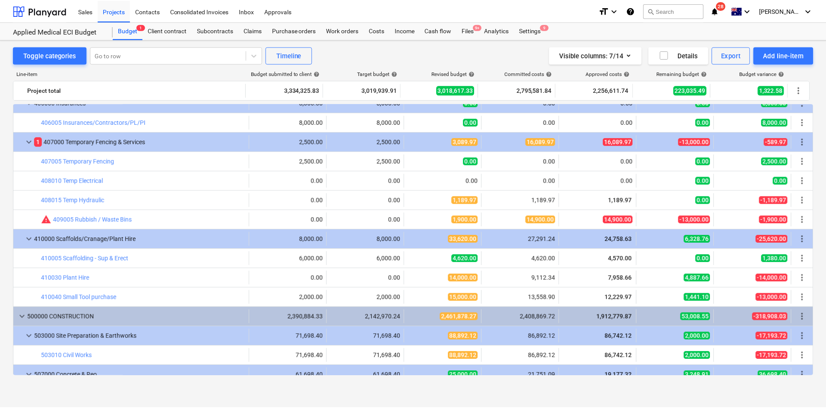
scroll to position [820, 0]
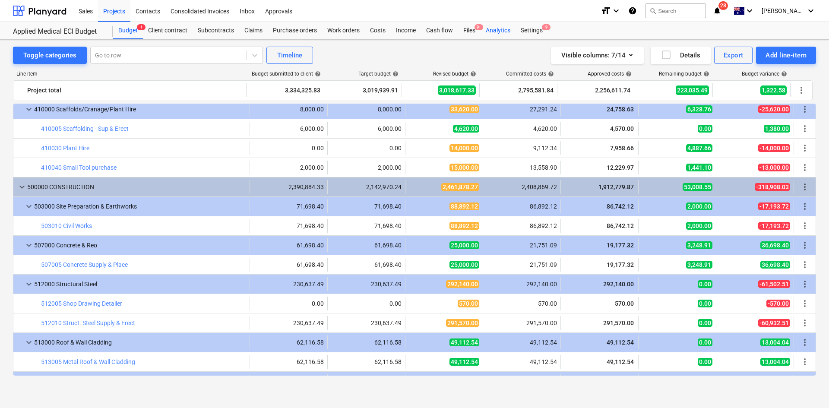
click at [506, 26] on div "Analytics" at bounding box center [497, 30] width 35 height 17
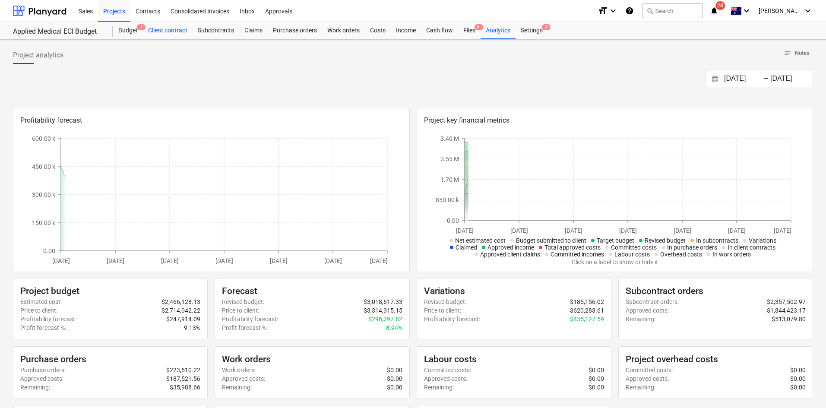
click at [162, 34] on div "Client contract" at bounding box center [168, 30] width 50 height 17
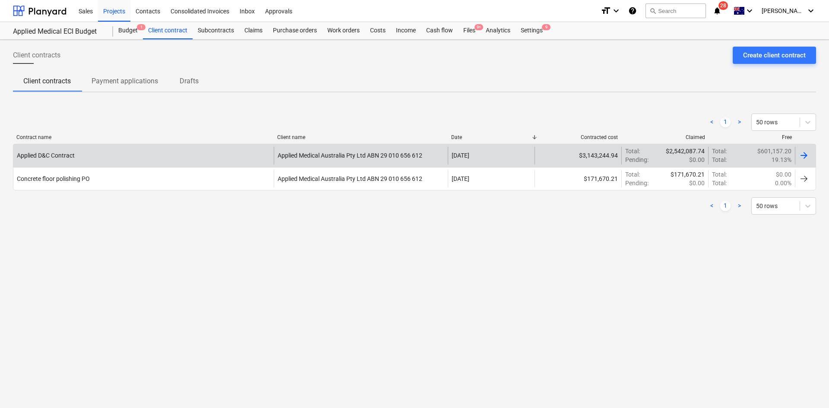
click at [104, 153] on div "Applied D&C Contract" at bounding box center [143, 155] width 260 height 17
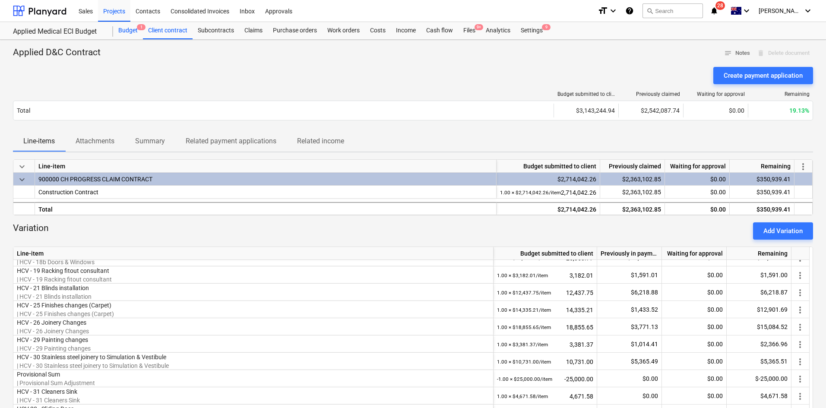
click at [128, 28] on div "Budget 1" at bounding box center [128, 30] width 30 height 17
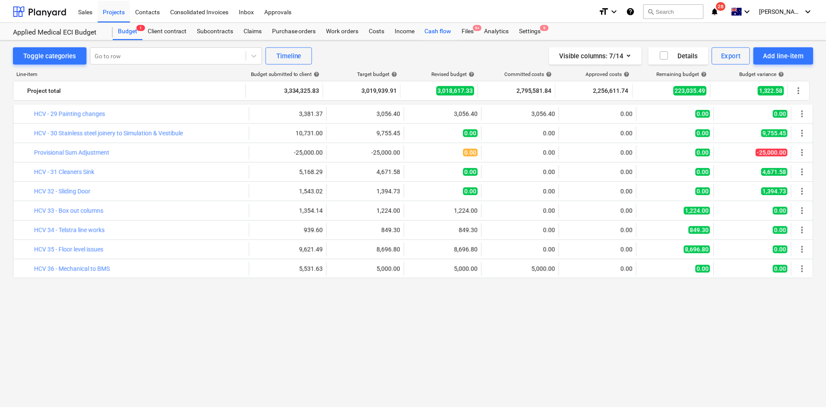
scroll to position [1442, 0]
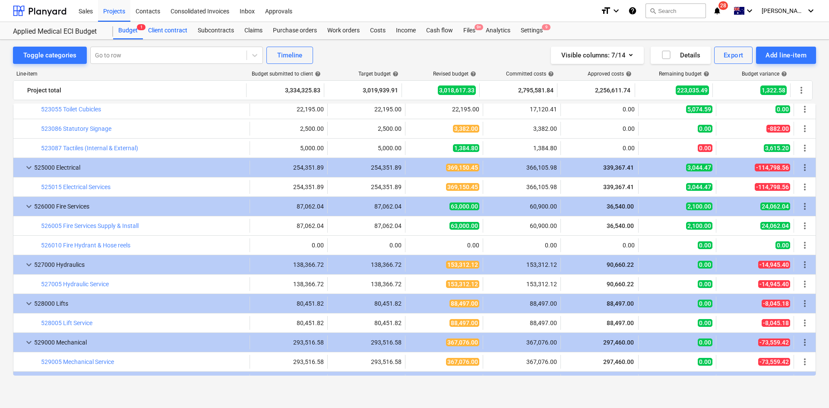
click at [168, 32] on div "Client contract" at bounding box center [168, 30] width 50 height 17
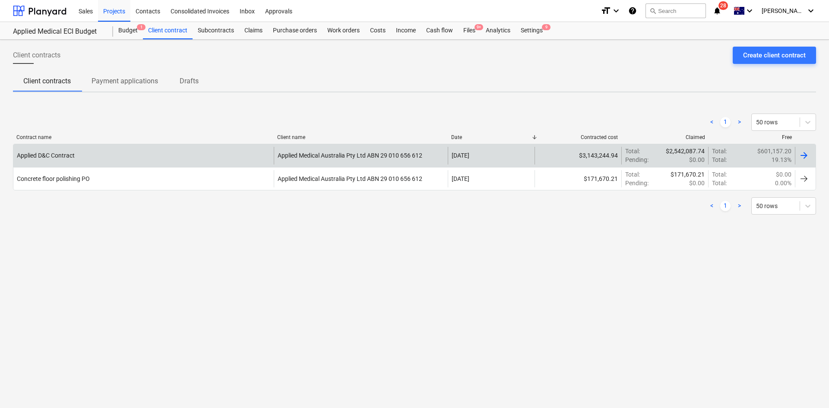
click at [130, 161] on div "Applied D&C Contract" at bounding box center [143, 155] width 260 height 17
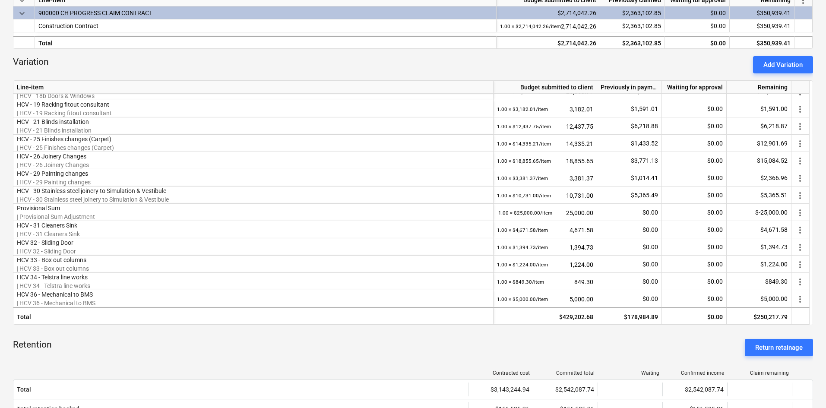
scroll to position [22, 0]
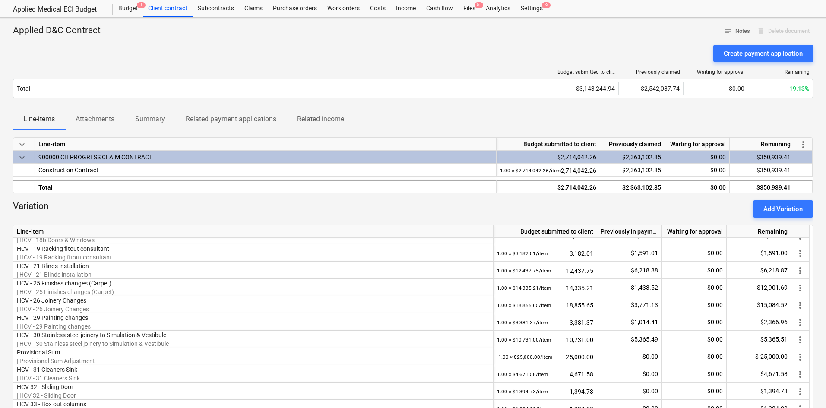
click at [128, 9] on div "Budget 1" at bounding box center [128, 8] width 30 height 17
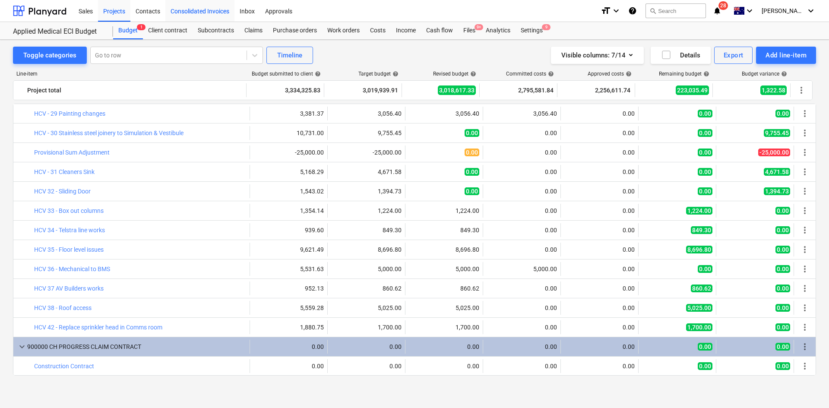
scroll to position [2176, 0]
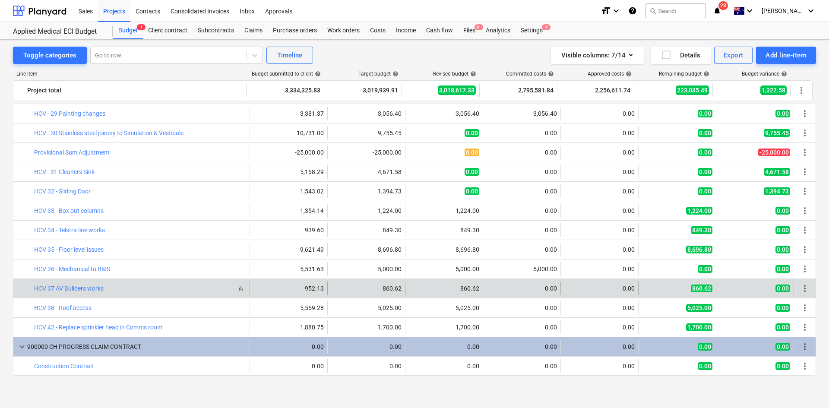
drag, startPoint x: 110, startPoint y: 286, endPoint x: 115, endPoint y: 287, distance: 5.3
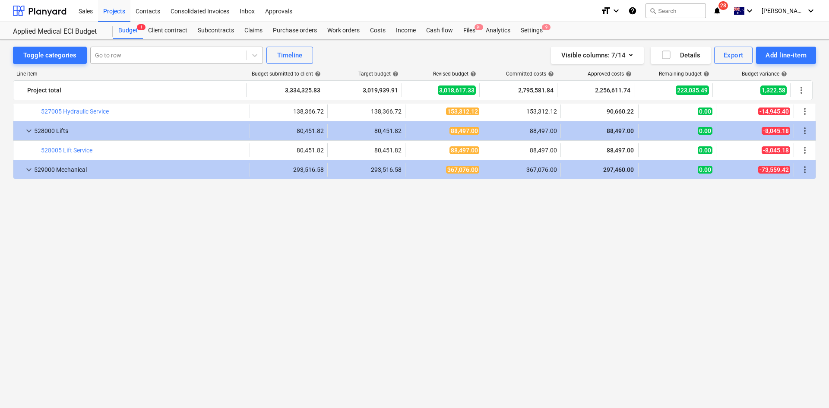
scroll to position [1399, 0]
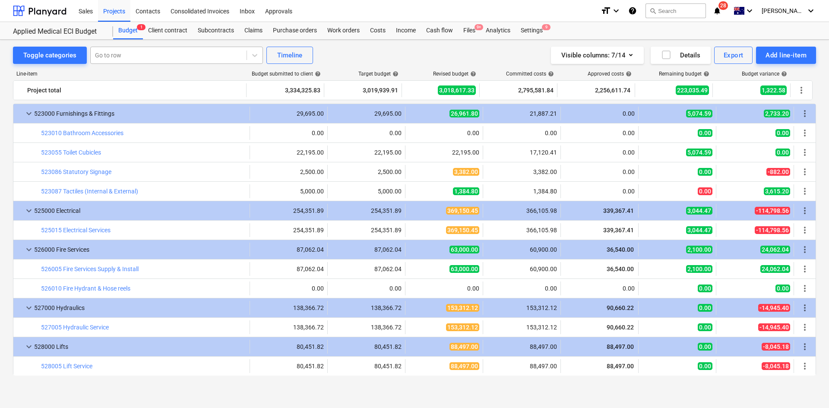
click at [130, 49] on div "Go to row" at bounding box center [169, 55] width 156 height 12
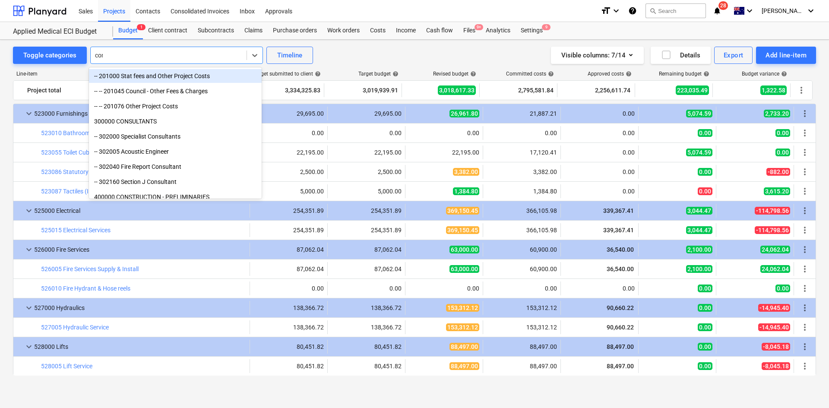
type input "conc"
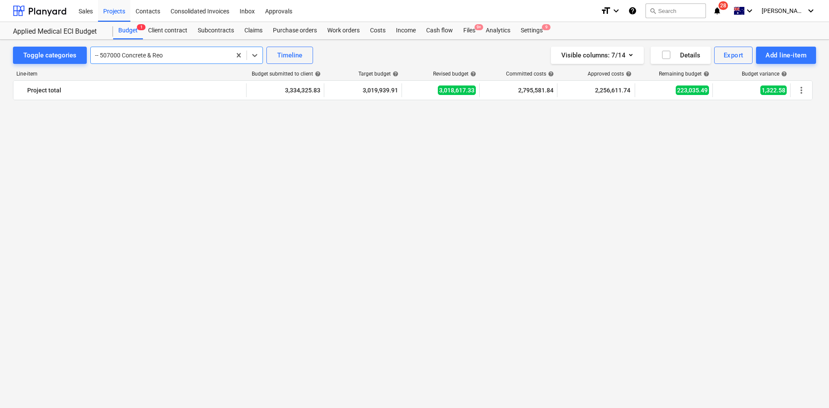
scroll to position [0, 0]
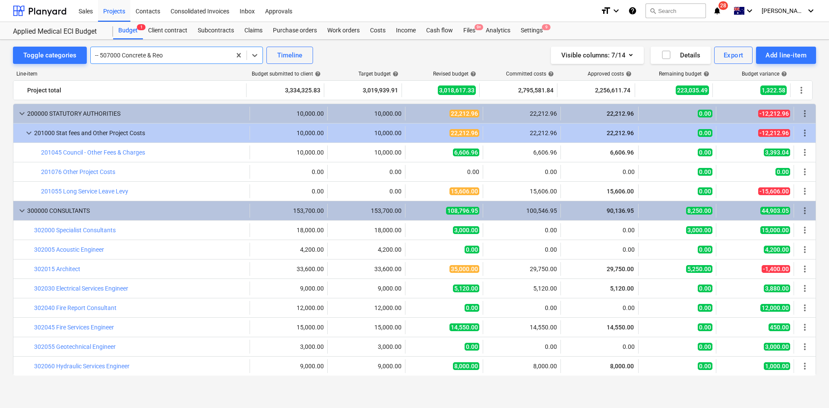
click at [163, 54] on div at bounding box center [161, 55] width 132 height 9
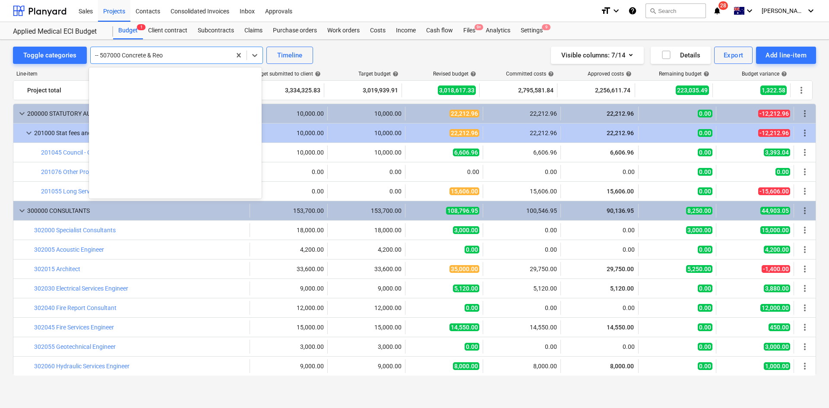
scroll to position [740, 0]
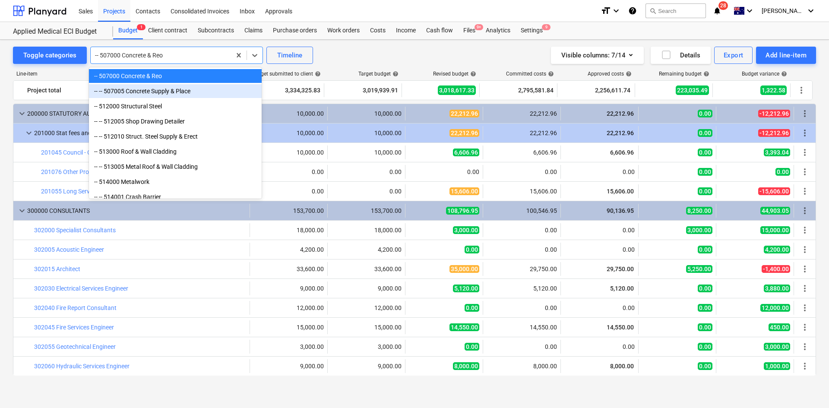
click at [168, 91] on div "-- -- 507005 Concrete Supply & Place" at bounding box center [175, 91] width 173 height 14
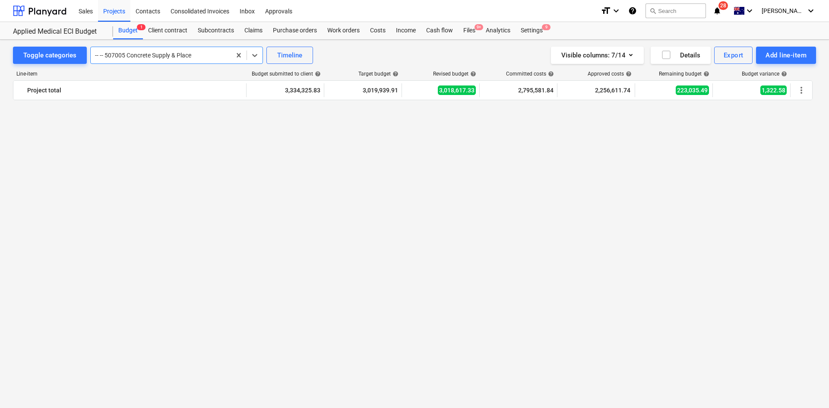
scroll to position [971, 0]
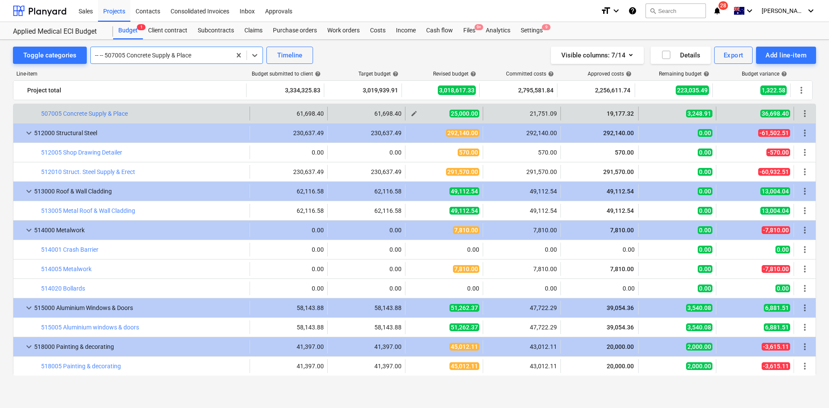
click at [411, 112] on span "edit" at bounding box center [414, 113] width 7 height 7
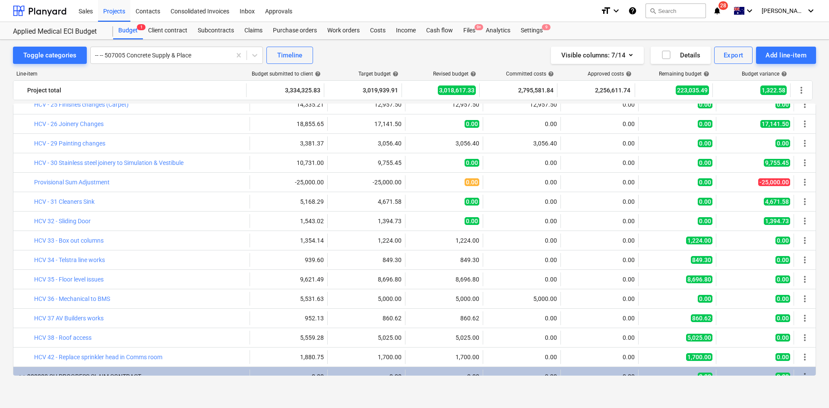
scroll to position [2176, 0]
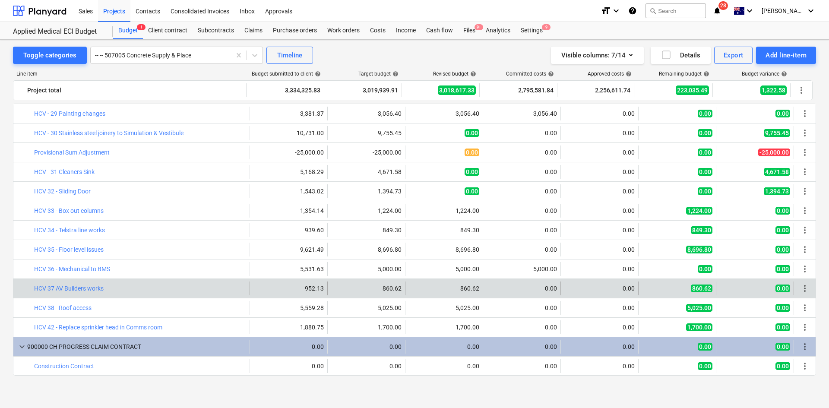
drag, startPoint x: 107, startPoint y: 285, endPoint x: 34, endPoint y: 290, distance: 73.5
click at [34, 290] on div "bar_chart HCV 37 AV Builders works" at bounding box center [131, 288] width 237 height 14
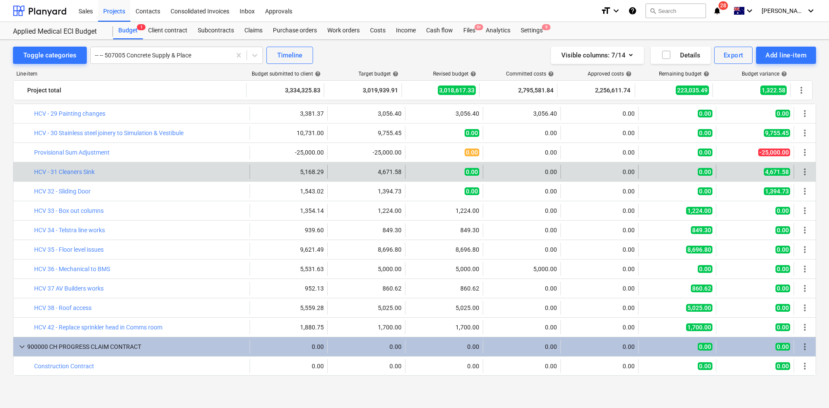
copy div "bar_chart HCV 37 AV Builders works"
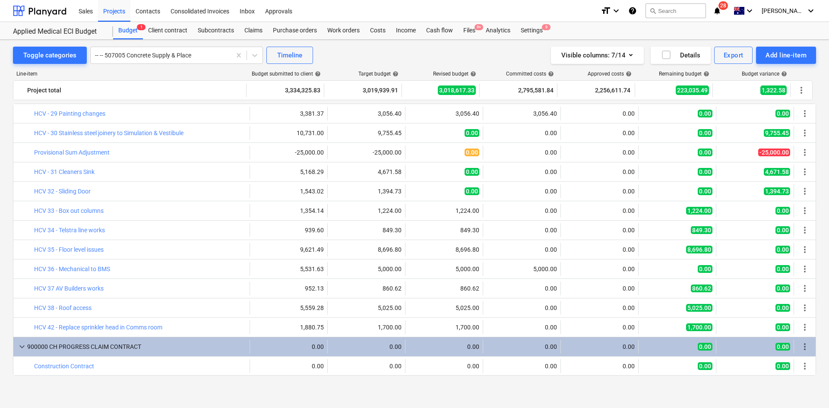
click at [7, 334] on div "Toggle categories -- -- 507005 Concrete Supply & Place Timeline Visible columns…" at bounding box center [414, 216] width 829 height 353
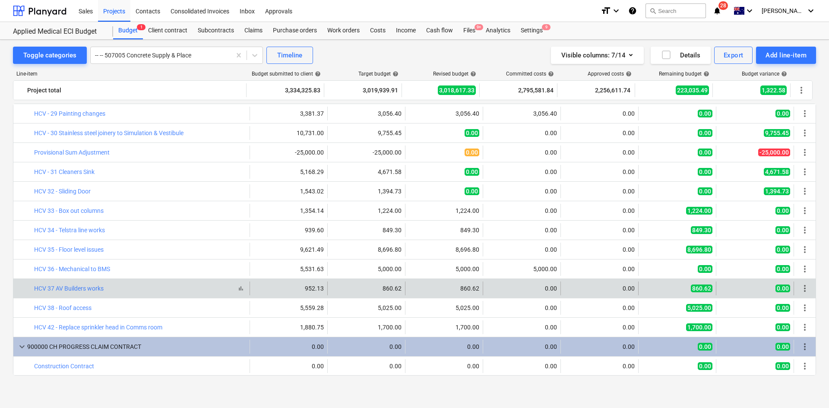
drag, startPoint x: 106, startPoint y: 289, endPoint x: 111, endPoint y: 284, distance: 6.1
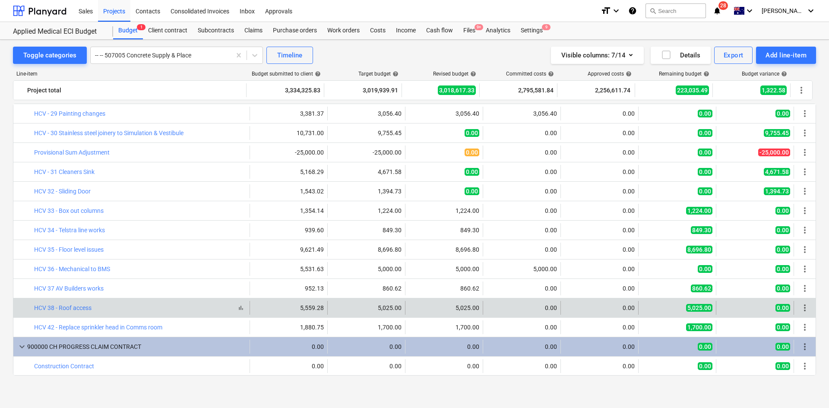
click at [100, 310] on div "bar_chart HCV 38 - Roof access" at bounding box center [140, 307] width 212 height 7
drag, startPoint x: 94, startPoint y: 309, endPoint x: 35, endPoint y: 312, distance: 59.7
click at [35, 312] on div "bar_chart HCV 38 - Roof access" at bounding box center [140, 308] width 212 height 14
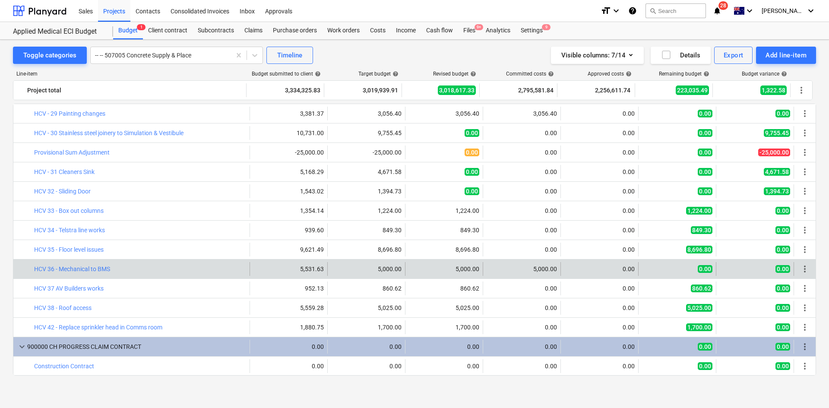
copy link "HCV 38 - Roof access"
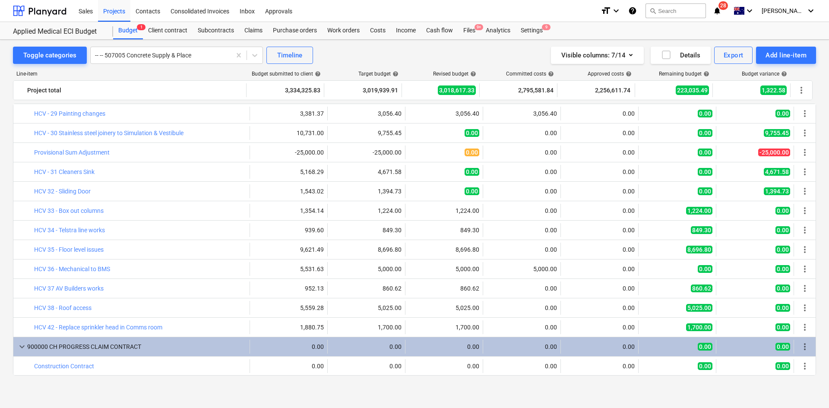
click at [177, 327] on div "bar_chart HCV 42 - Replace sprinkler head in Comms room" at bounding box center [140, 327] width 212 height 7
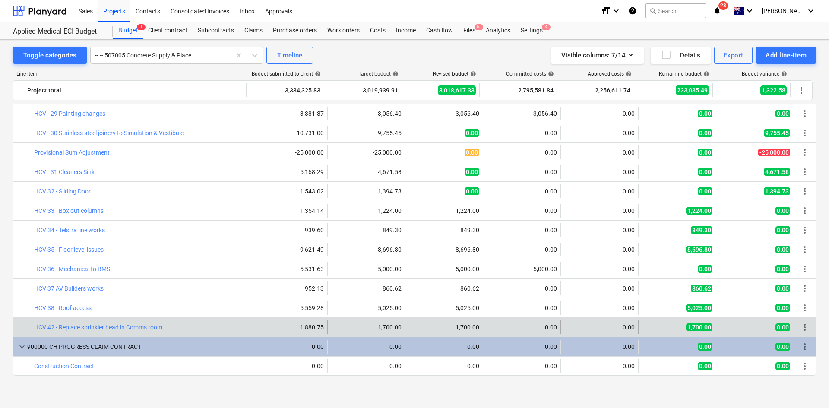
drag, startPoint x: 167, startPoint y: 327, endPoint x: 33, endPoint y: 329, distance: 133.8
click at [33, 329] on div "bar_chart HCV 42 - Replace sprinkler head in Comms room" at bounding box center [131, 327] width 237 height 14
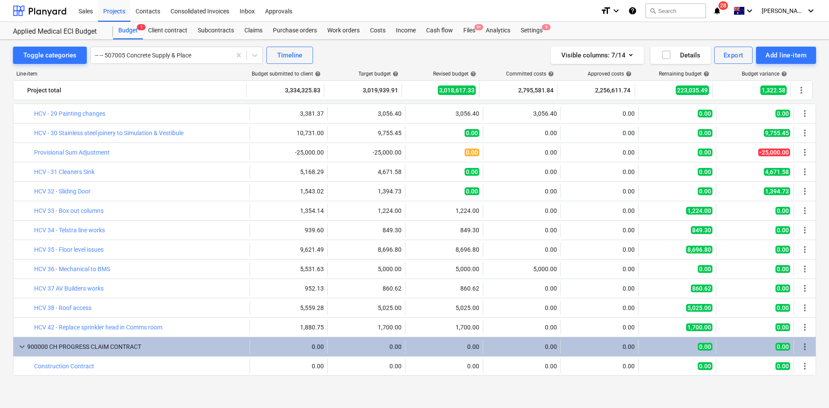
copy div "bar_chart HCV 42 - Replace sprinkler head in Comms room"
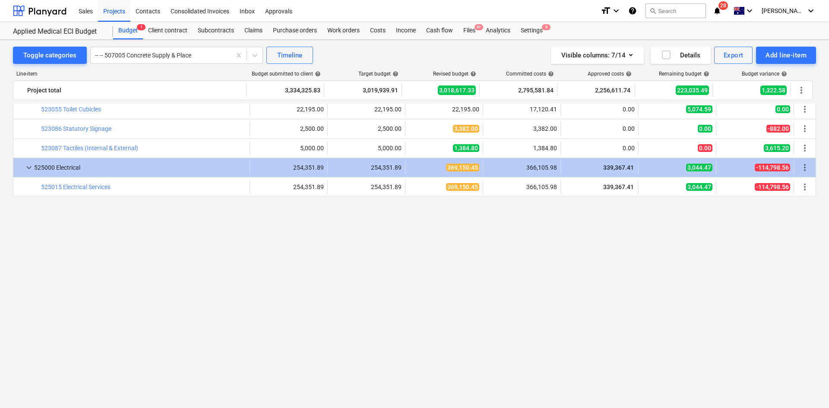
type textarea "x"
type input "1.00"
type input "25,000.00"
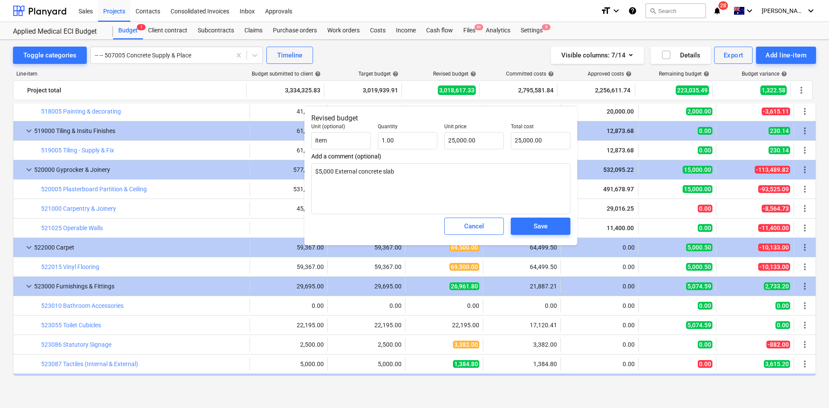
type textarea "x"
click at [481, 224] on div "Cancel" at bounding box center [474, 226] width 20 height 11
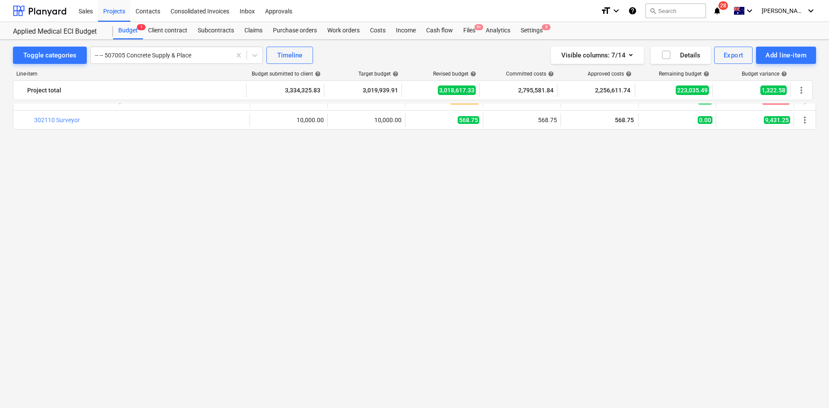
scroll to position [0, 0]
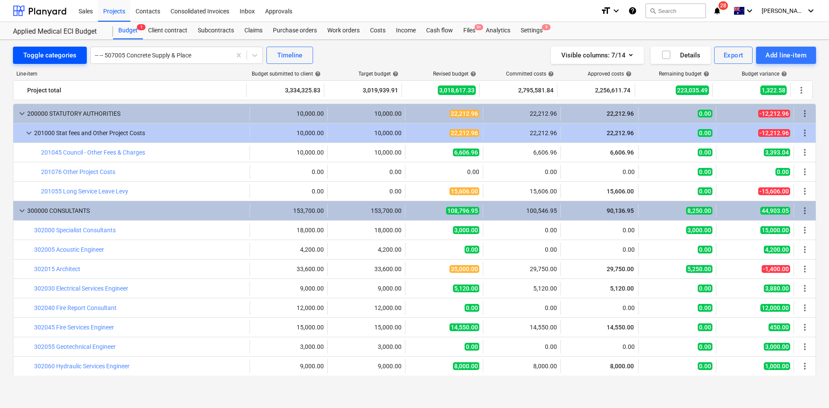
click at [55, 52] on div "Toggle categories" at bounding box center [49, 55] width 53 height 11
click at [57, 60] on div "Toggle categories" at bounding box center [49, 55] width 53 height 11
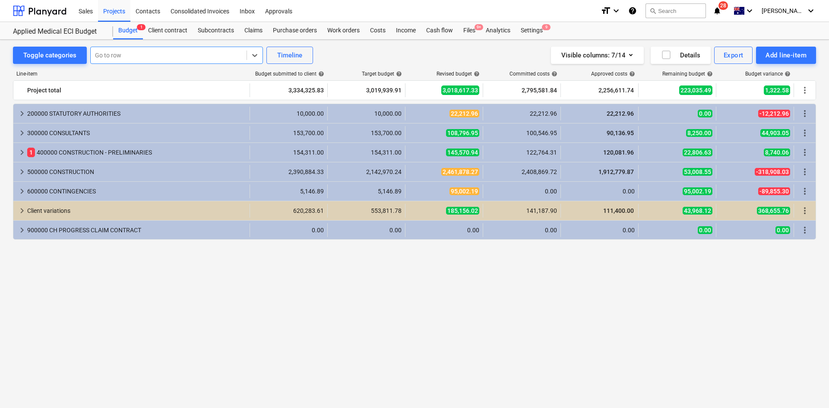
click at [360, 52] on div "Toggle categories option , selected. Select is focused ,type to refine list, pr…" at bounding box center [414, 55] width 803 height 17
click at [48, 52] on div "Toggle categories" at bounding box center [49, 55] width 53 height 11
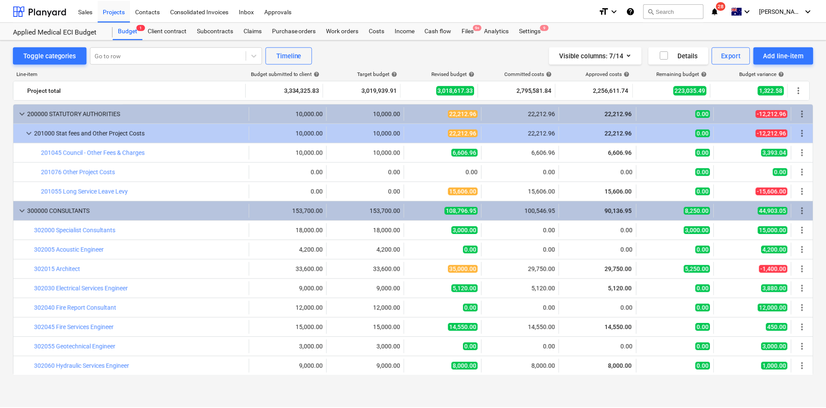
scroll to position [43, 0]
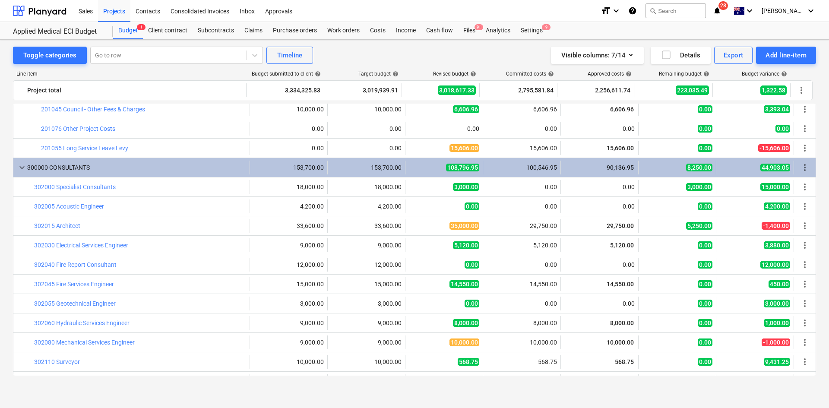
click at [391, 60] on div "Toggle categories Go to row Timeline Visible columns : 7/14 Details Export Add …" at bounding box center [414, 55] width 803 height 17
click at [378, 41] on div "Toggle categories Go to row Timeline Visible columns : 7/14 Details Export Add …" at bounding box center [414, 216] width 829 height 353
click at [359, 6] on div "Sales Projects Contacts Consolidated Invoices Inbox Approvals" at bounding box center [333, 11] width 520 height 22
click at [359, 59] on div "Toggle categories Go to row Timeline Visible columns : 7/14 Details Export Add …" at bounding box center [414, 55] width 803 height 17
click at [461, 35] on div "Files 9+" at bounding box center [469, 30] width 22 height 17
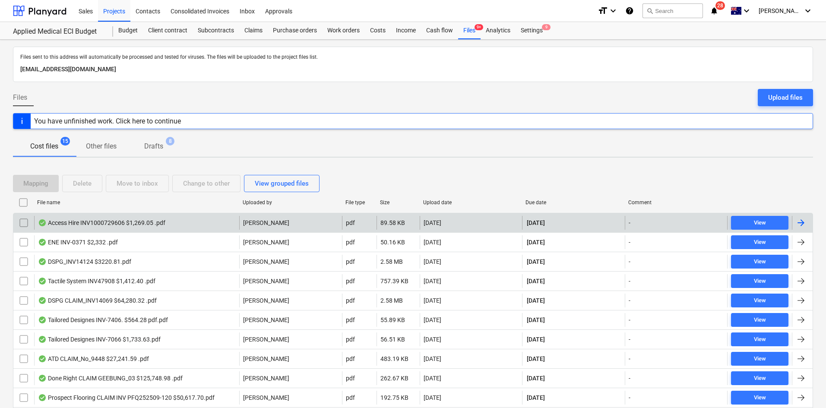
click at [110, 221] on div "Access Hire INV1000729606 $1,269.05 .pdf" at bounding box center [101, 222] width 127 height 7
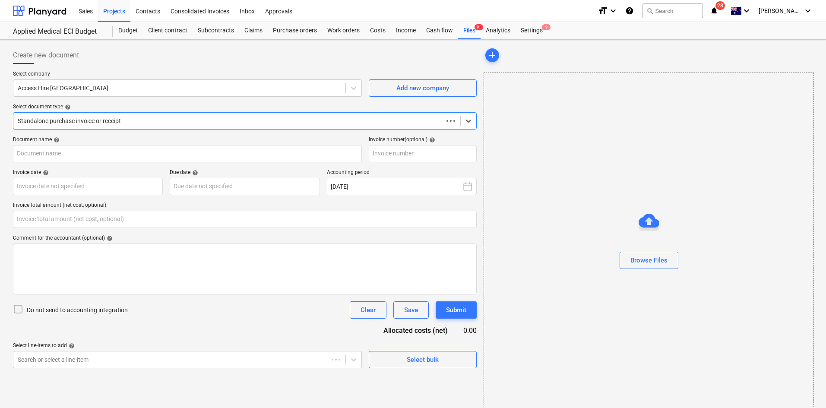
type input "0.00"
click at [479, 30] on span "9+" at bounding box center [478, 27] width 9 height 6
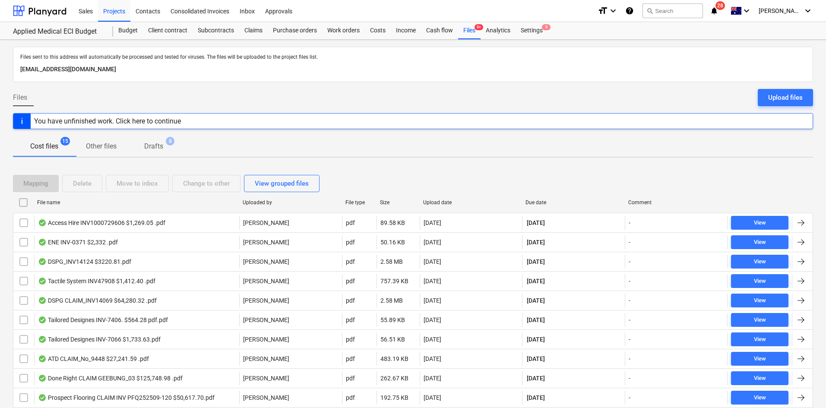
click at [153, 142] on p "Drafts" at bounding box center [153, 146] width 19 height 10
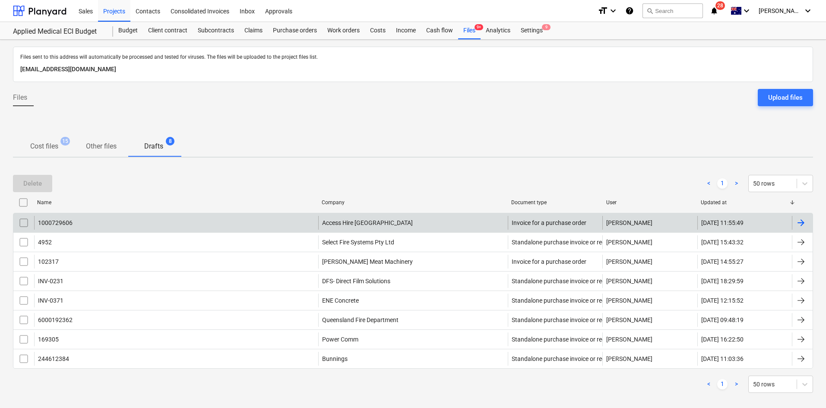
click at [265, 226] on div "1000729606" at bounding box center [176, 223] width 284 height 14
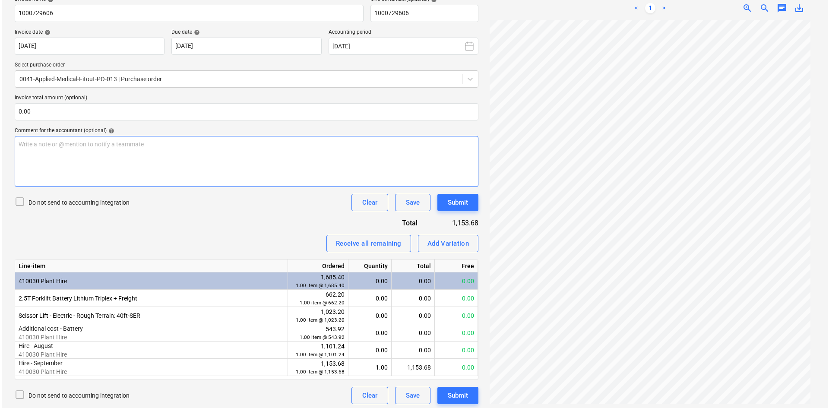
scroll to position [143, 0]
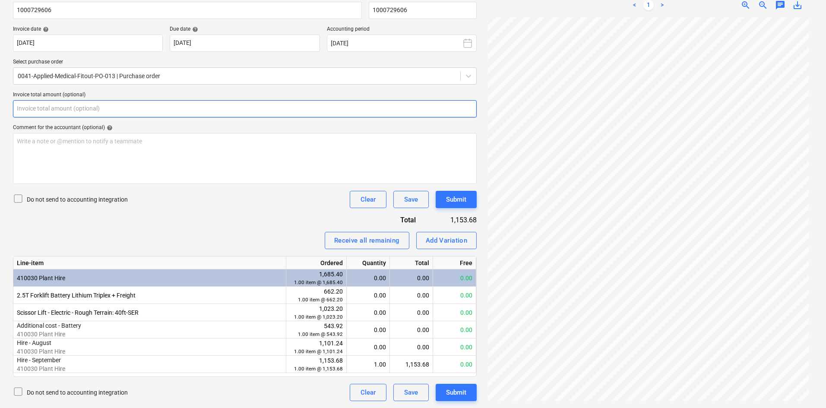
click at [67, 112] on input "text" at bounding box center [245, 108] width 464 height 17
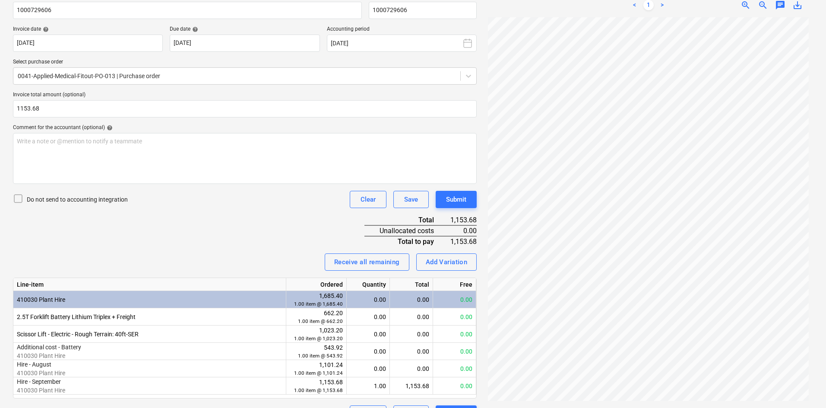
type input "1,153.68"
click at [194, 228] on div "Invoice name help 1000729606 Invoice number (optional) help 1000729606 Invoice …" at bounding box center [245, 208] width 464 height 430
click at [225, 158] on div "Write a note or @mention to notify a teammate ﻿" at bounding box center [245, 158] width 464 height 51
click at [221, 205] on div "Do not send to accounting integration Clear Save Submit" at bounding box center [245, 199] width 464 height 17
click at [454, 198] on div "Submit" at bounding box center [456, 199] width 20 height 11
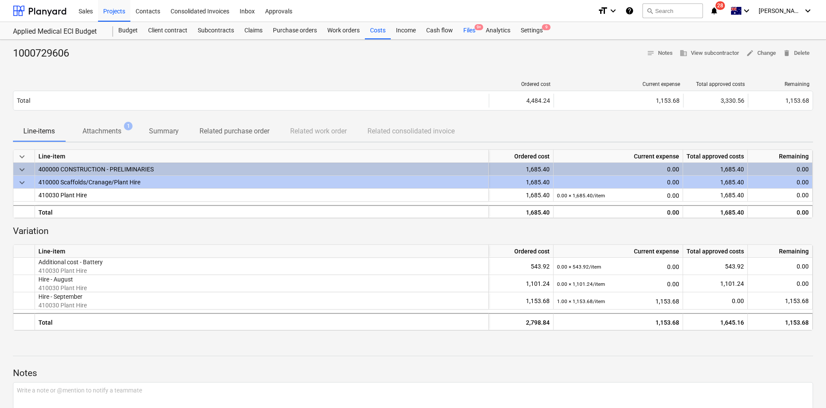
click at [473, 26] on div "Files 9+" at bounding box center [469, 30] width 22 height 17
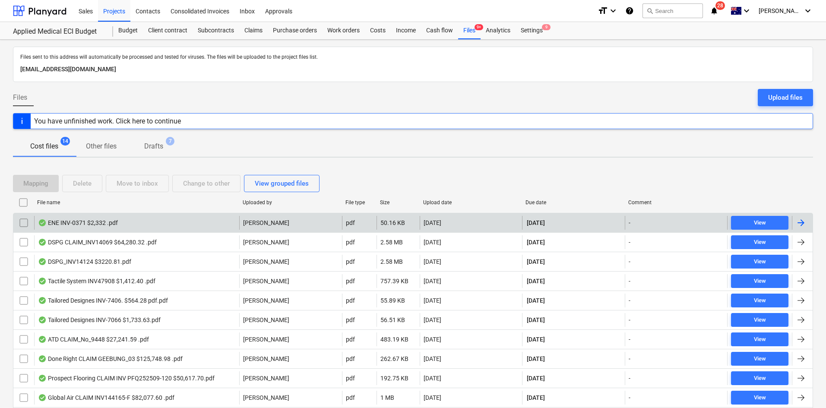
click at [139, 224] on div "ENE INV-0371 $2,332 .pdf" at bounding box center [136, 223] width 205 height 14
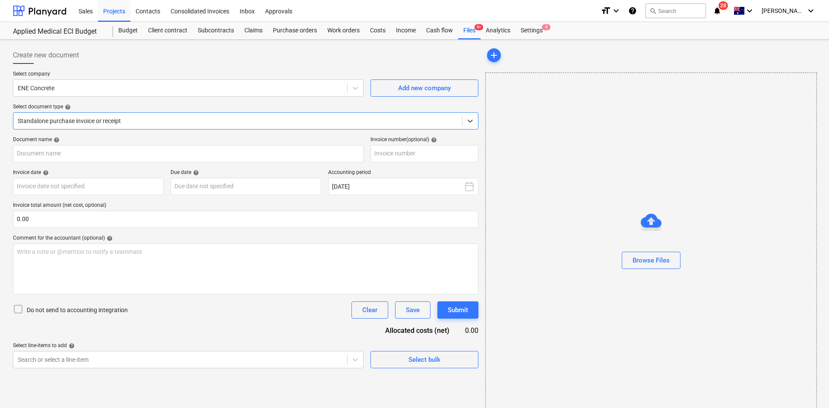
type input "INV-0371"
type input "[DATE]"
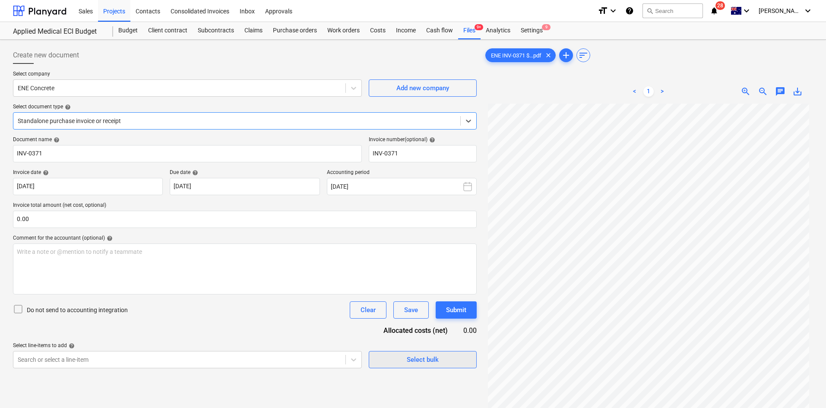
click at [437, 362] on div "Select bulk" at bounding box center [423, 359] width 32 height 11
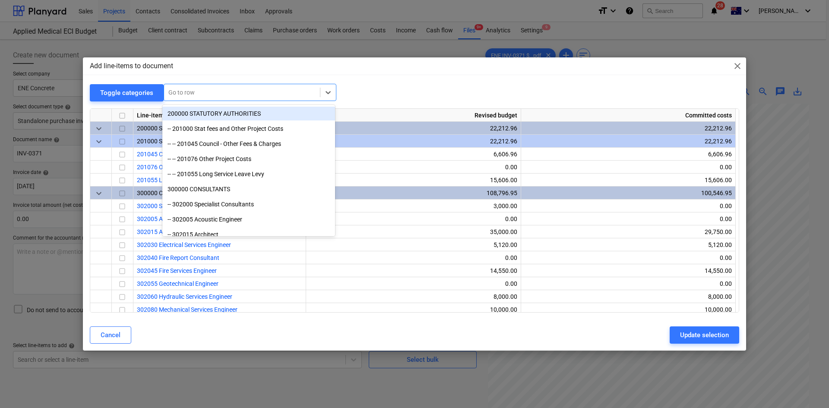
click at [208, 97] on div at bounding box center [241, 92] width 147 height 9
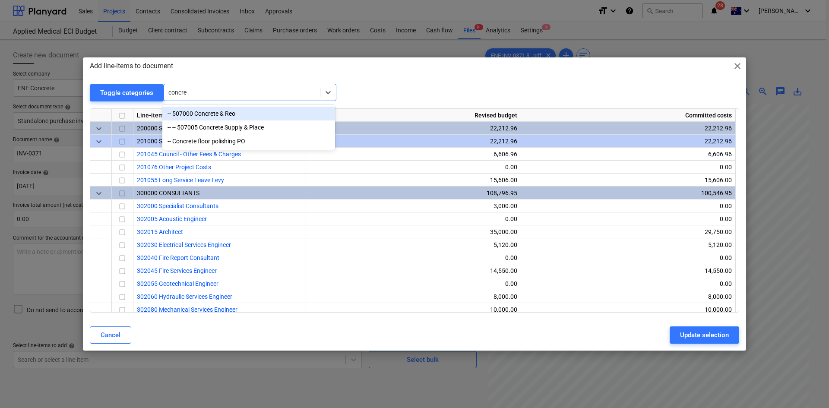
type input "concret"
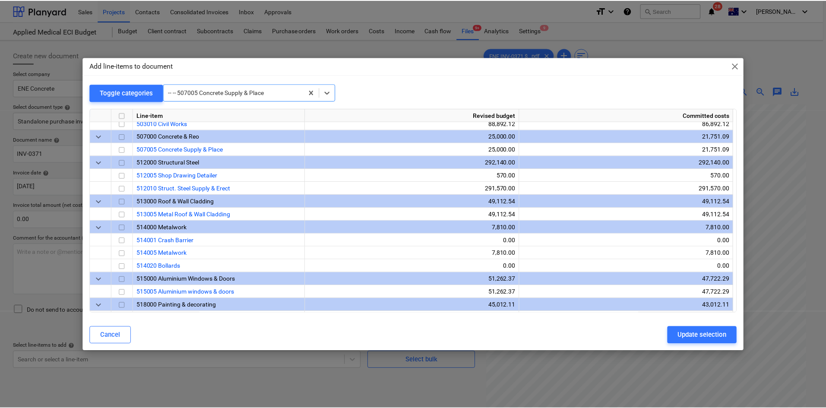
scroll to position [648, 0]
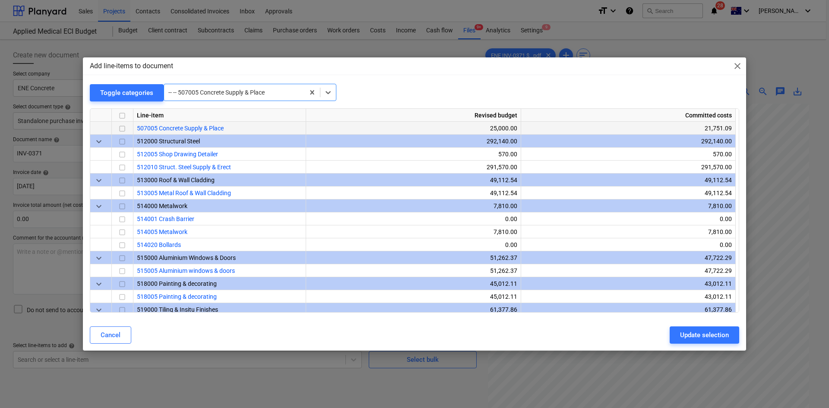
click at [120, 129] on input "checkbox" at bounding box center [122, 128] width 10 height 10
click at [702, 336] on div "Update selection" at bounding box center [704, 334] width 49 height 11
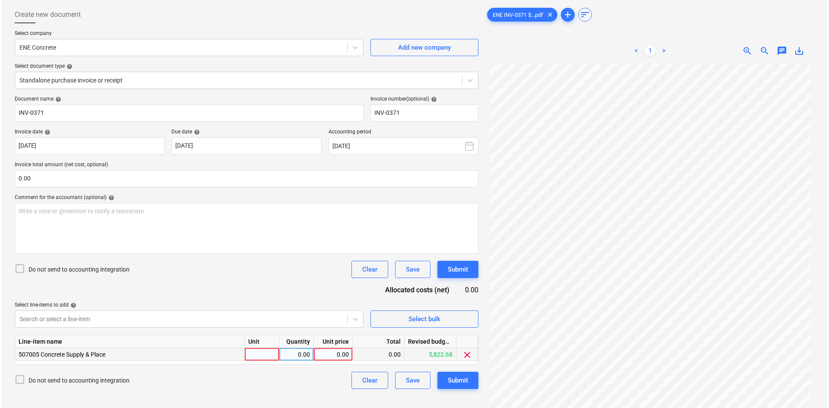
scroll to position [86, 0]
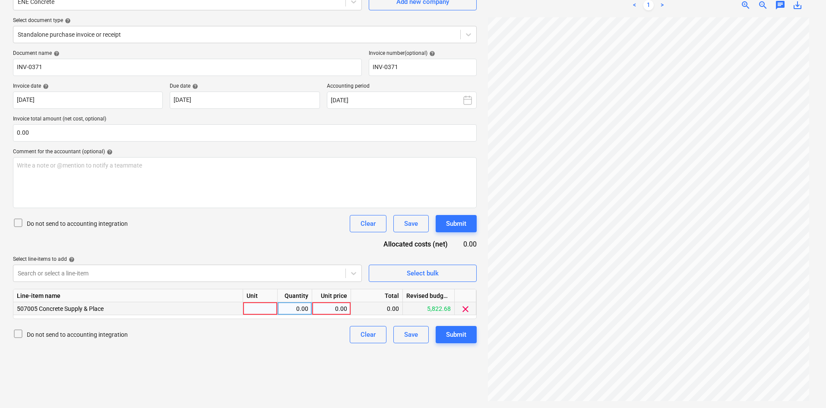
click at [259, 306] on div at bounding box center [260, 308] width 35 height 13
type input "item"
type input "2120"
click at [79, 132] on input "0.00" at bounding box center [245, 132] width 464 height 17
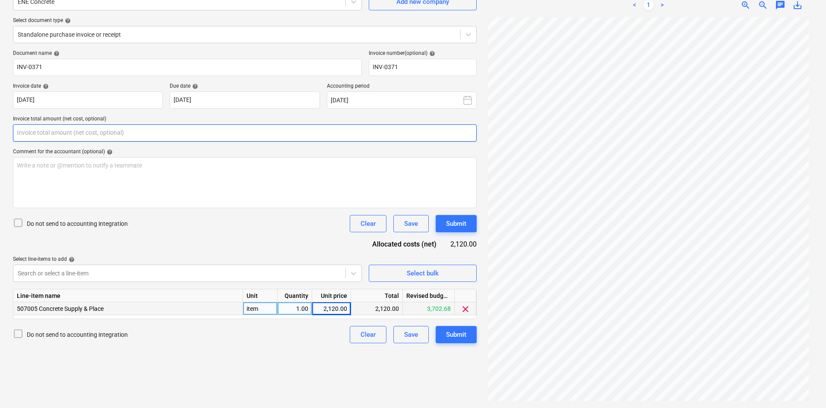
click at [80, 132] on input "text" at bounding box center [245, 132] width 464 height 17
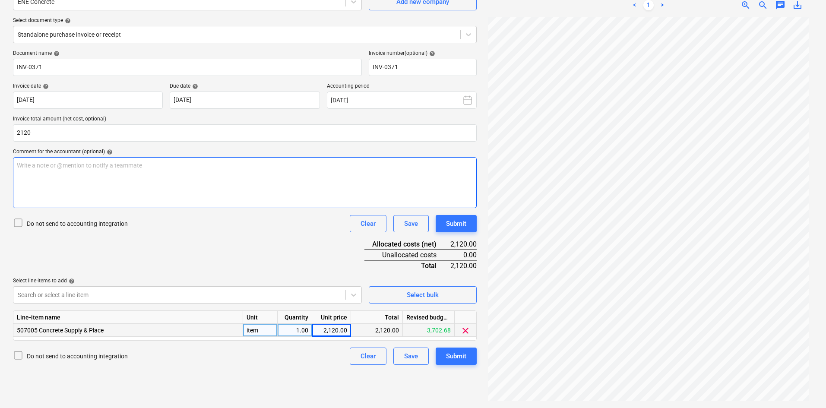
type input "2,120.00"
click at [52, 191] on div "Write a note or @mention to notify a teammate ﻿" at bounding box center [245, 182] width 464 height 51
click at [226, 249] on div "Document name help INV-0371 Invoice number (optional) help INV-0371 Invoice dat…" at bounding box center [245, 207] width 464 height 315
click at [450, 356] on div "Submit" at bounding box center [456, 356] width 20 height 11
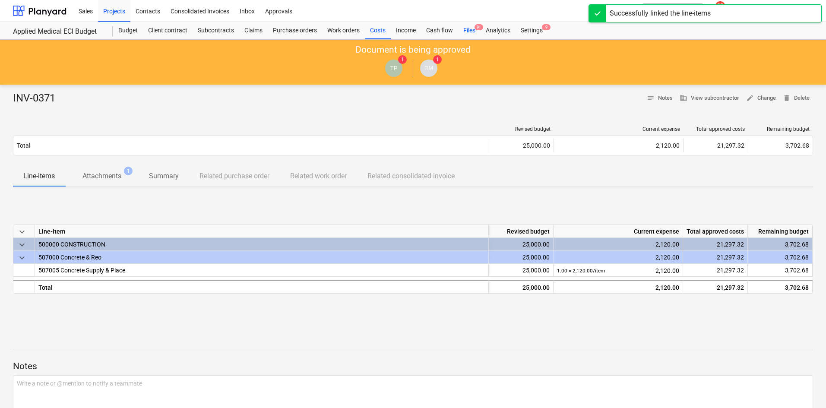
click at [469, 29] on div "Files 9+" at bounding box center [469, 30] width 22 height 17
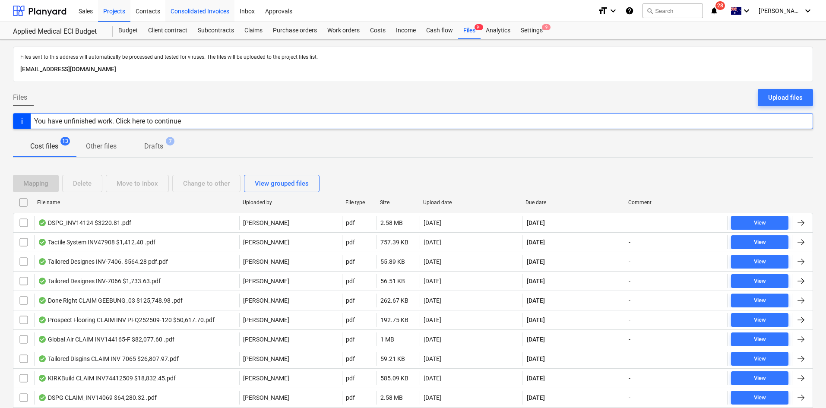
click at [106, 10] on div "Projects" at bounding box center [114, 11] width 32 height 22
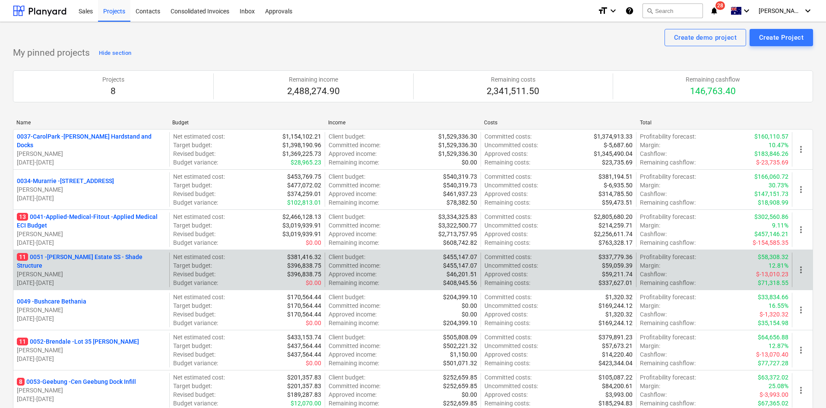
click at [98, 259] on p "11 0051 - Patrick Estate SS - Shade Structure" at bounding box center [91, 261] width 149 height 17
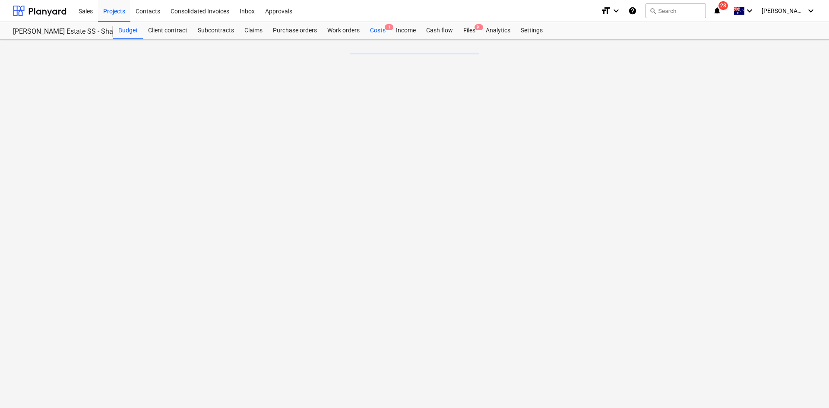
click at [381, 34] on div "Costs 1" at bounding box center [378, 30] width 26 height 17
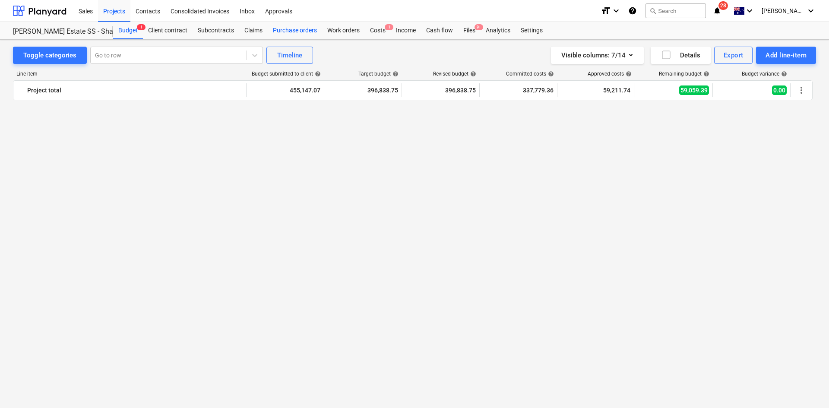
scroll to position [1194, 0]
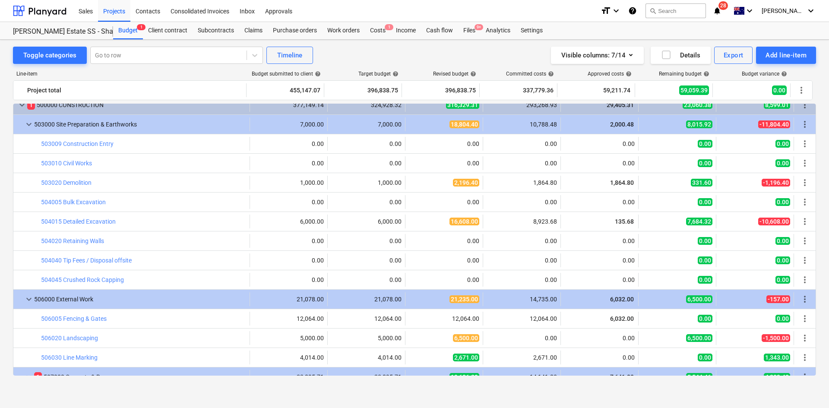
drag, startPoint x: 299, startPoint y: 33, endPoint x: 430, endPoint y: 45, distance: 132.2
click at [430, 45] on div "Toggle categories Go to row Timeline Visible columns : 7/14 Details Export Add …" at bounding box center [414, 216] width 829 height 353
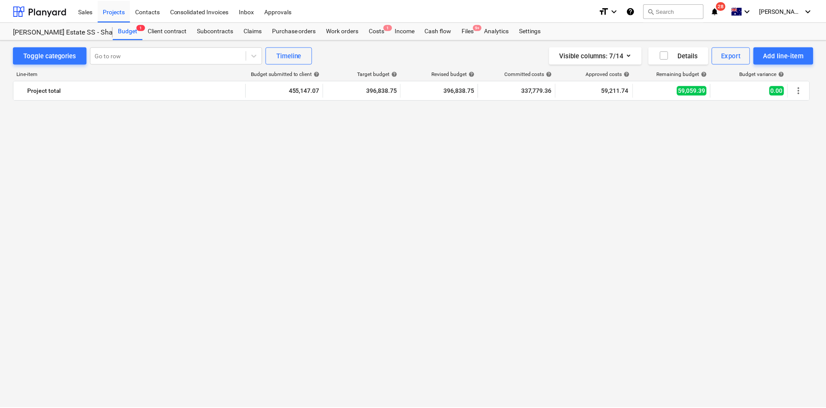
scroll to position [0, 0]
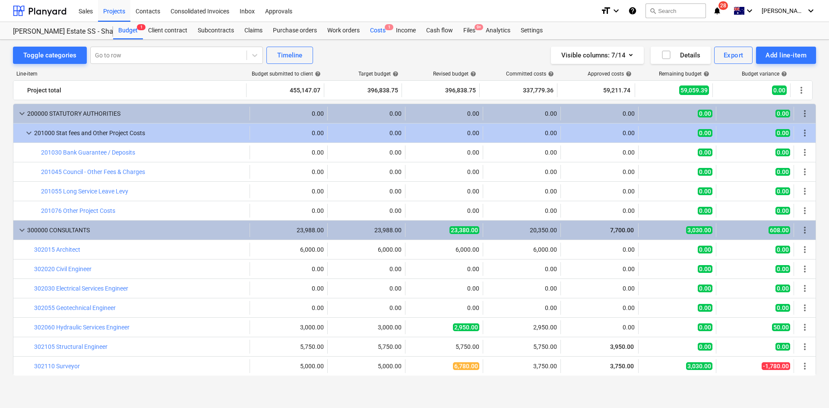
click at [381, 32] on div "Costs 1" at bounding box center [378, 30] width 26 height 17
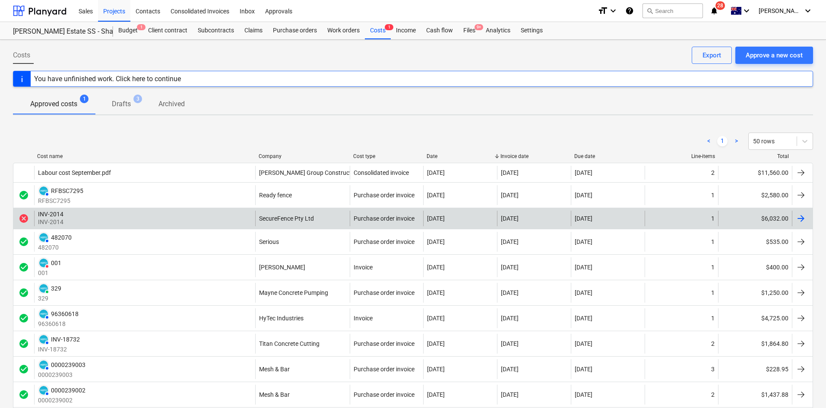
click at [95, 218] on div "INV-2014 INV-2014" at bounding box center [144, 219] width 221 height 16
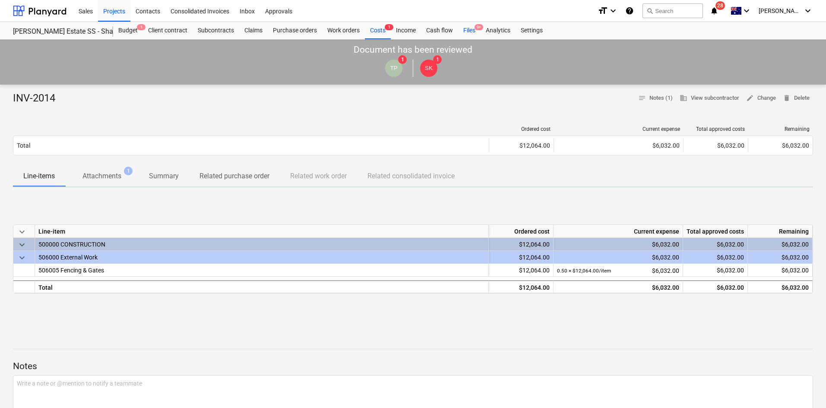
click at [480, 30] on span "9+" at bounding box center [478, 27] width 9 height 6
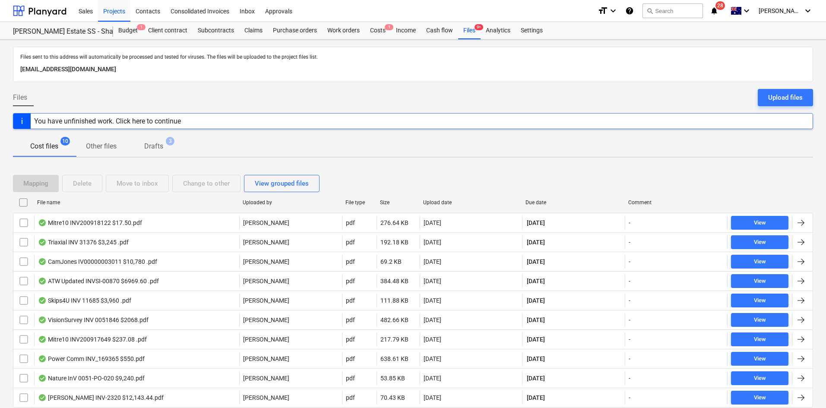
click at [540, 201] on div "Due date" at bounding box center [573, 202] width 96 height 6
checkbox input "false"
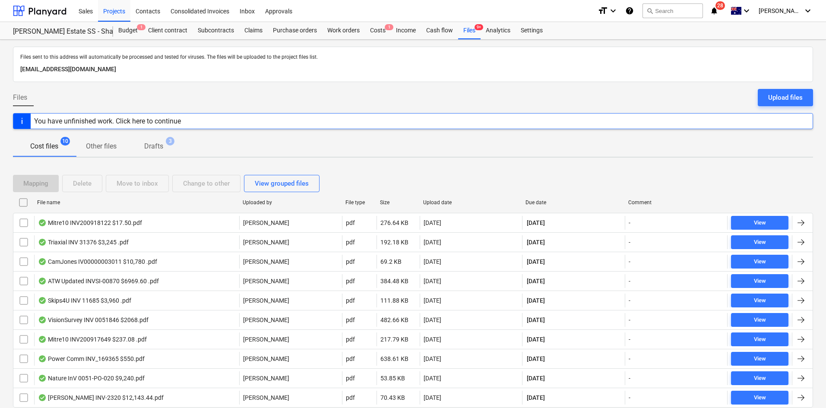
checkbox input "false"
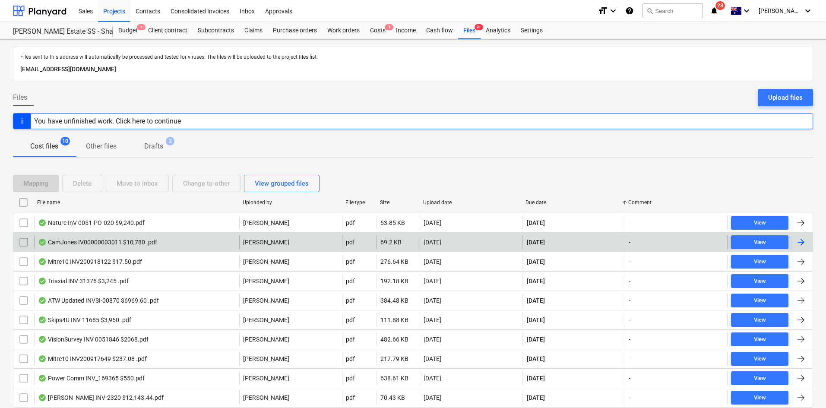
click at [180, 240] on div "CamJones IV00000003011 $10,780 .pdf" at bounding box center [136, 242] width 205 height 14
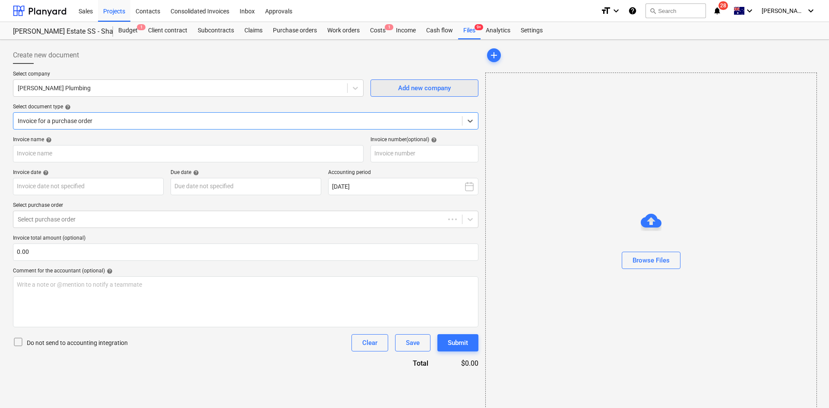
type input "IV00000003011"
type input "02 Oct 2025"
type input "16 Oct 2025"
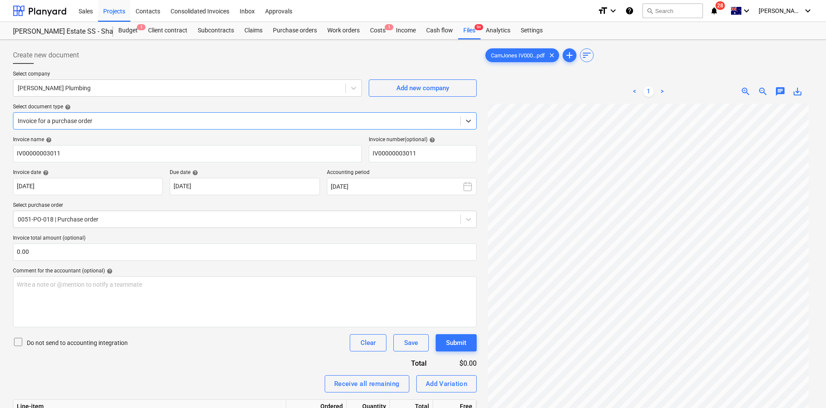
click at [116, 122] on div at bounding box center [237, 121] width 438 height 9
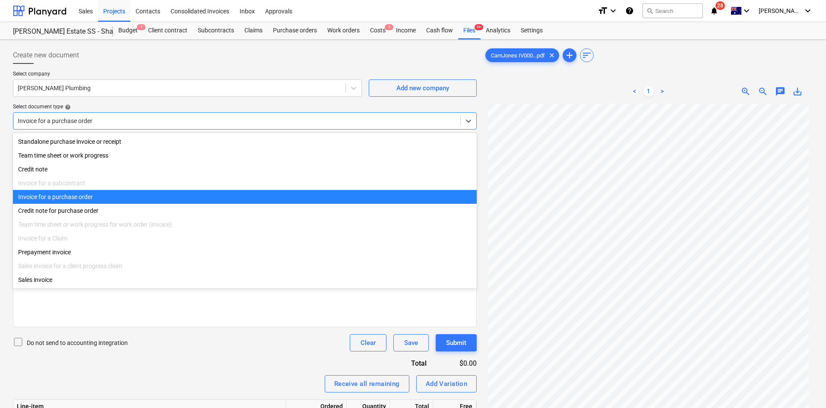
click at [74, 200] on div "Invoice for a purchase order" at bounding box center [245, 197] width 464 height 14
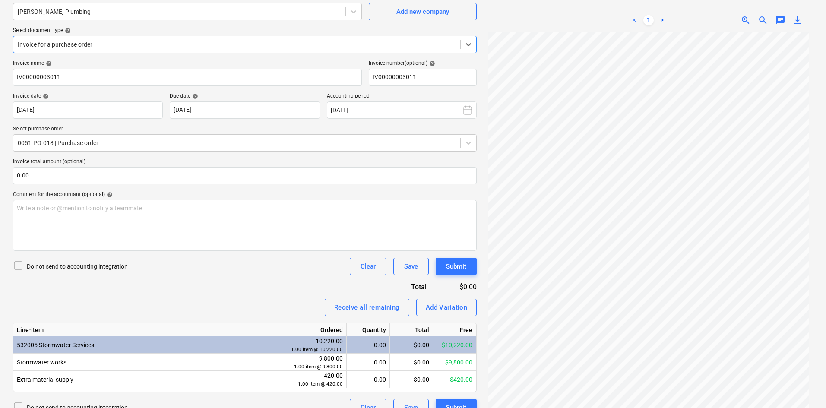
scroll to position [92, 0]
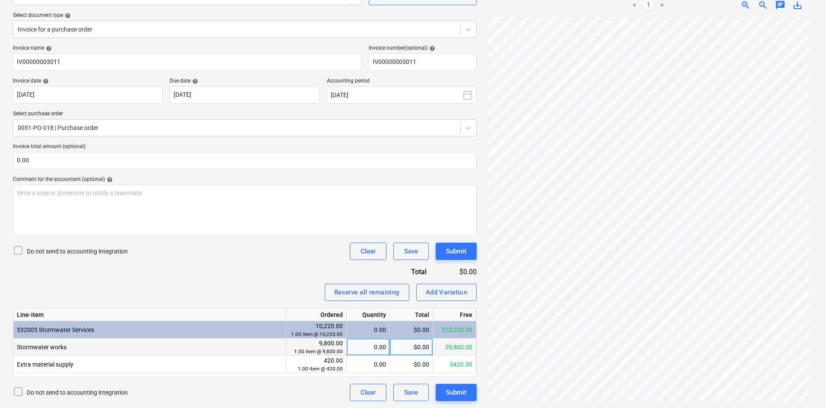
click at [357, 344] on div "0.00" at bounding box center [368, 346] width 36 height 17
type input "1"
click at [292, 275] on div "Invoice name help IV00000003011 Invoice number (optional) help IV00000003011 In…" at bounding box center [245, 223] width 464 height 356
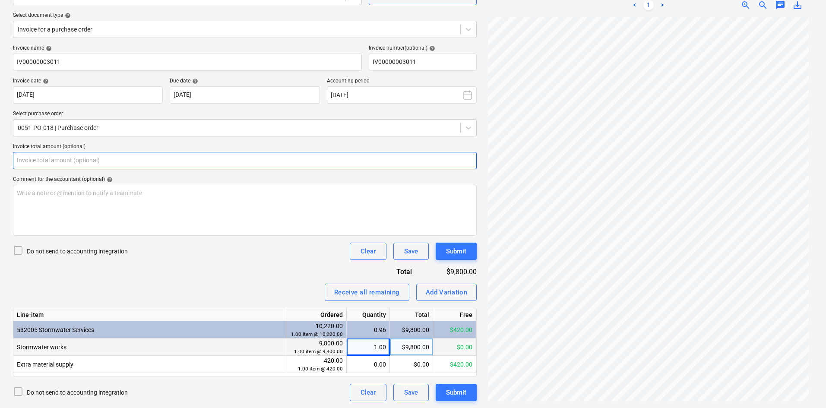
click at [88, 163] on input "text" at bounding box center [245, 160] width 464 height 17
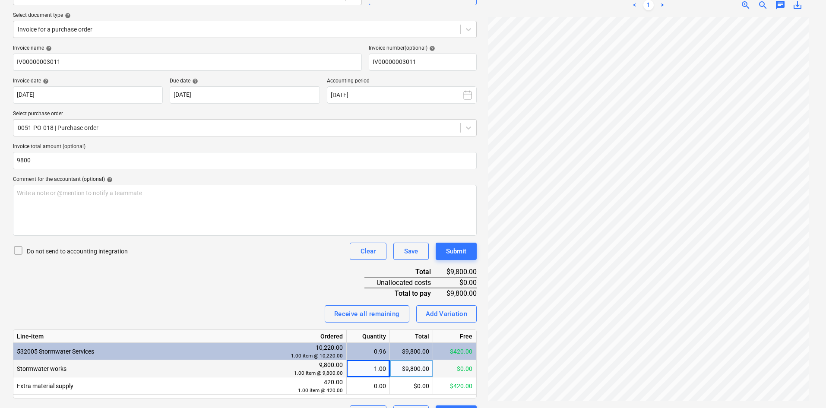
type input "9,800.00"
click at [225, 274] on div "Invoice name help IV00000003011 Invoice number (optional) help IV00000003011 In…" at bounding box center [245, 234] width 464 height 378
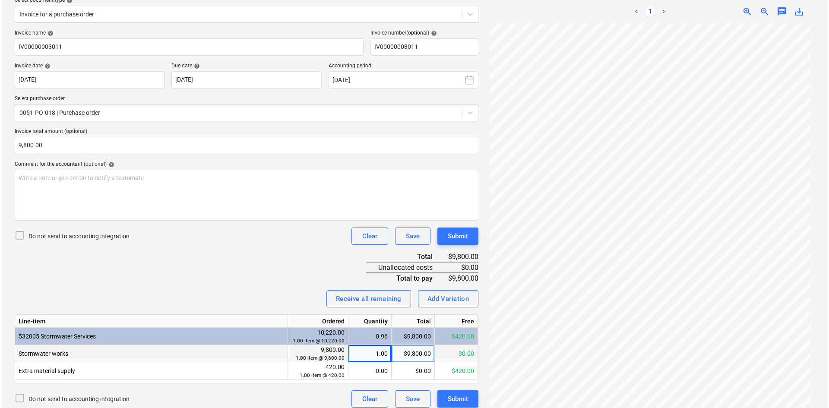
scroll to position [113, 0]
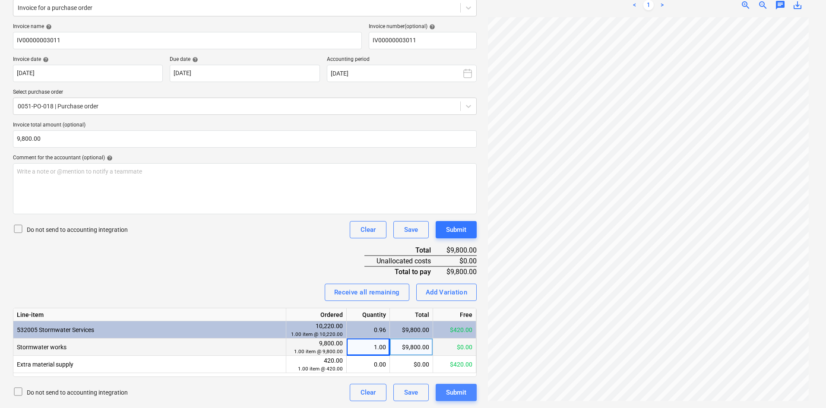
click at [465, 394] on div "Submit" at bounding box center [456, 392] width 20 height 11
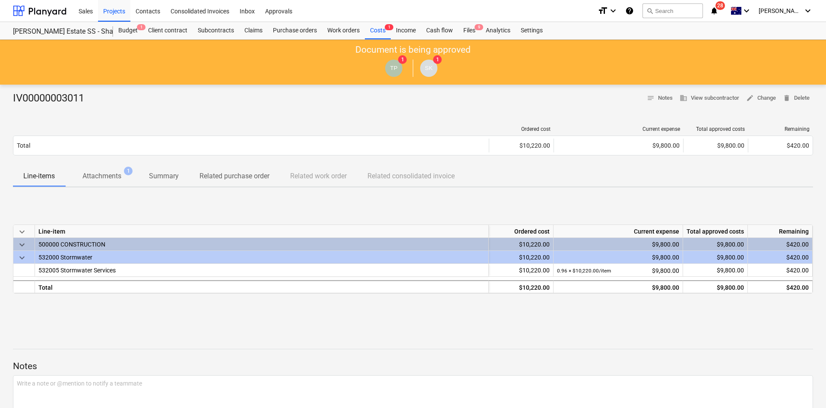
drag, startPoint x: 113, startPoint y: 177, endPoint x: 111, endPoint y: 191, distance: 14.3
click at [113, 177] on p "Attachments" at bounding box center [101, 176] width 39 height 10
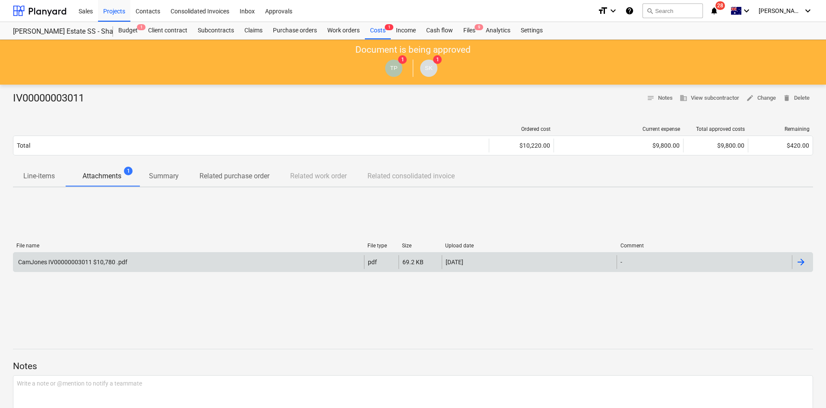
click at [101, 252] on div "CamJones IV00000003011 $10,780 .pdf pdf 69.2 KB 03.10.2025 -" at bounding box center [413, 262] width 800 height 20
click at [95, 264] on div "CamJones IV00000003011 $10,780 .pdf" at bounding box center [72, 262] width 111 height 7
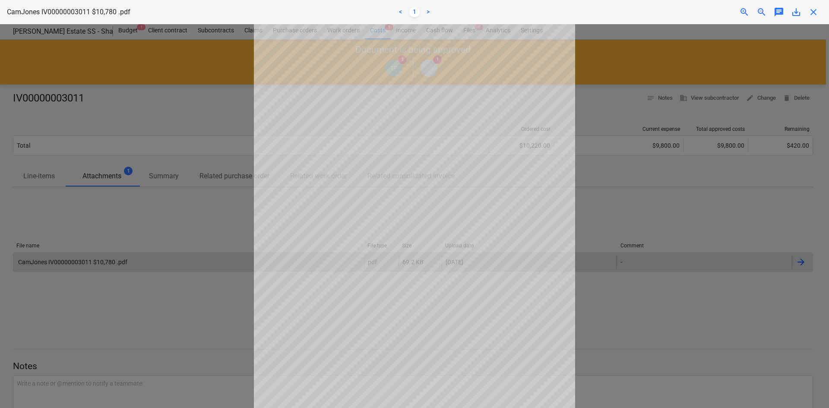
click at [623, 227] on div at bounding box center [414, 216] width 829 height 384
click at [811, 14] on span "close" at bounding box center [813, 12] width 10 height 10
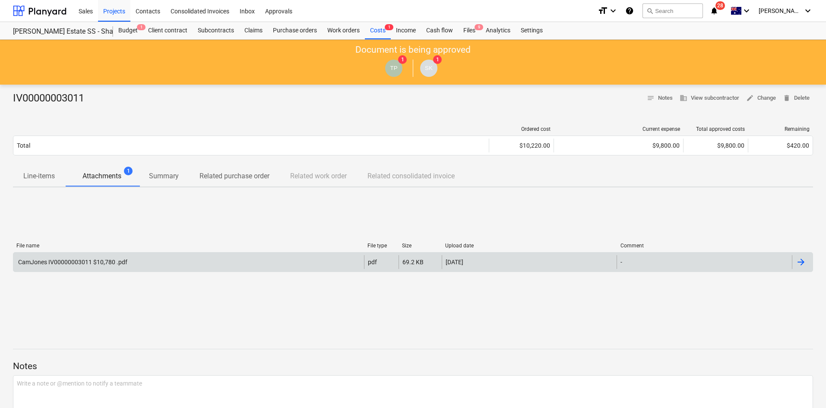
drag, startPoint x: 366, startPoint y: 107, endPoint x: 373, endPoint y: 100, distance: 9.8
click at [367, 105] on div at bounding box center [413, 108] width 800 height 7
click at [465, 27] on div "Files 9" at bounding box center [469, 30] width 22 height 17
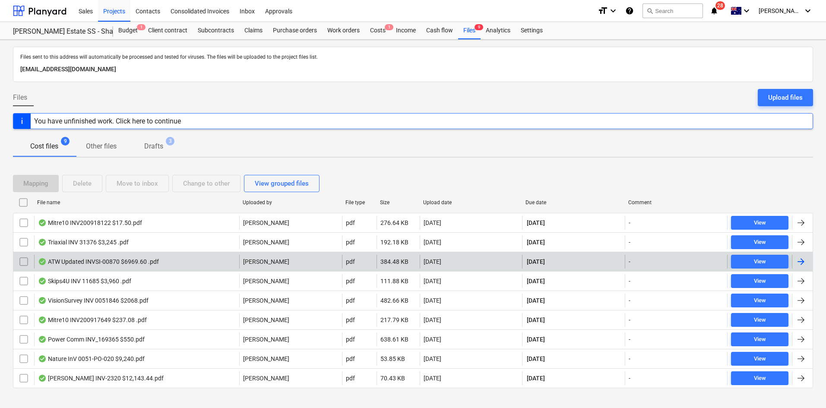
click at [170, 259] on div "ATW Updated INVSI-00870 $6969.60 .pdf" at bounding box center [136, 262] width 205 height 14
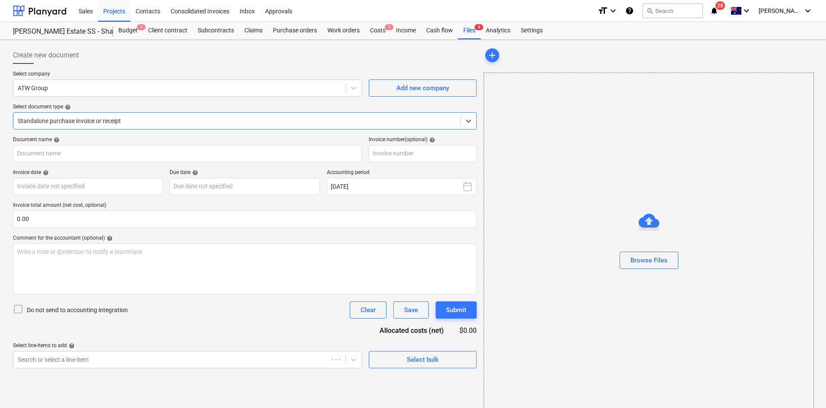
type input "SI-00870"
type input "18 Sep 2025"
type input "[DATE]"
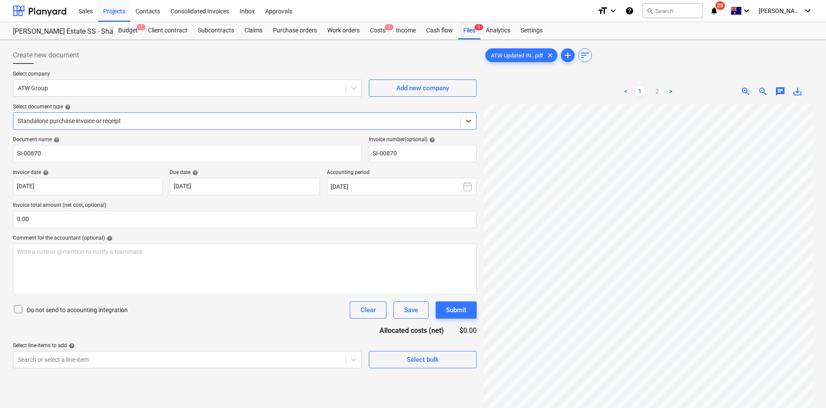
click at [468, 31] on div "Files 9" at bounding box center [469, 30] width 22 height 17
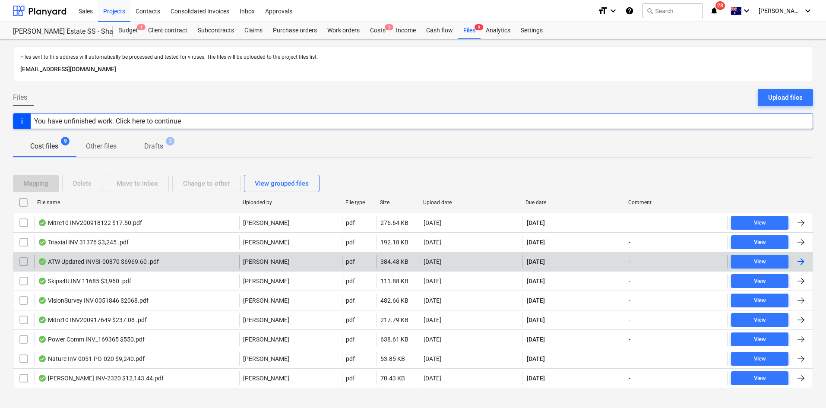
click at [136, 257] on div "ATW Updated INVSI-00870 $6969.60 .pdf" at bounding box center [136, 262] width 205 height 14
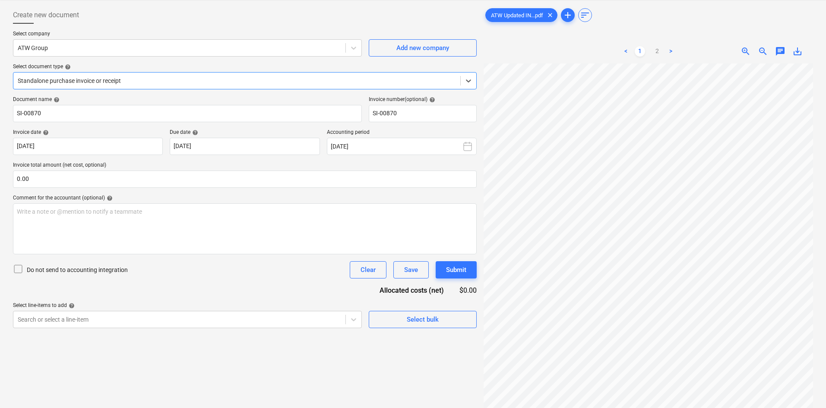
scroll to position [86, 0]
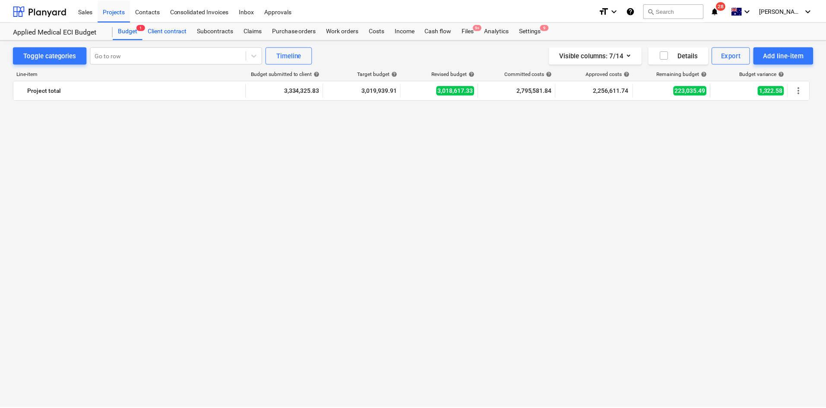
scroll to position [2176, 0]
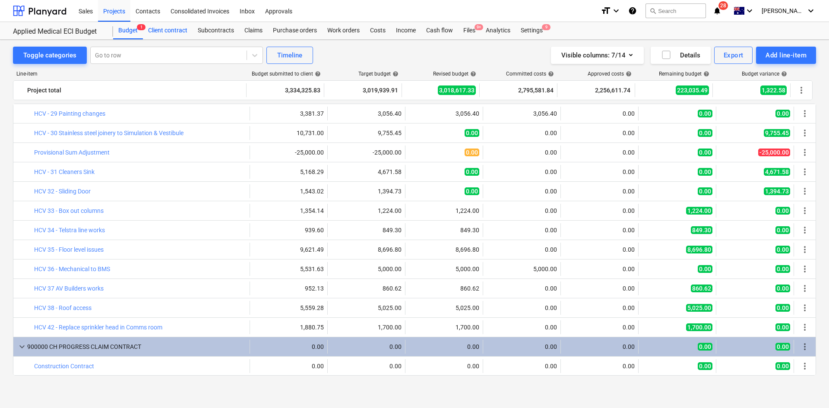
click at [173, 31] on div "Client contract" at bounding box center [168, 30] width 50 height 17
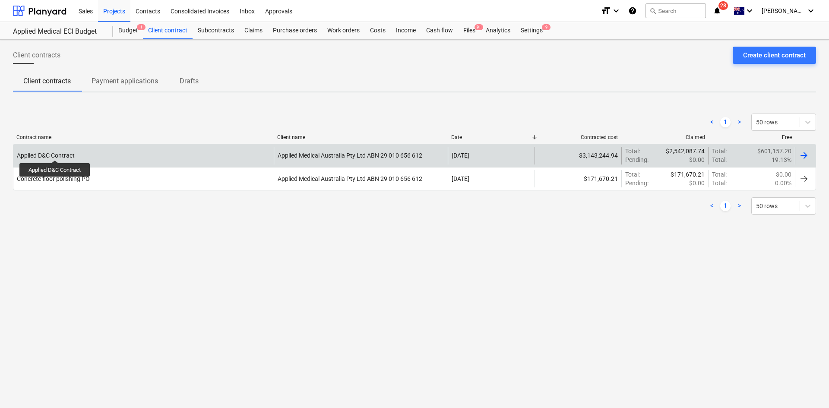
click at [55, 152] on div "Applied D&C Contract" at bounding box center [46, 155] width 58 height 7
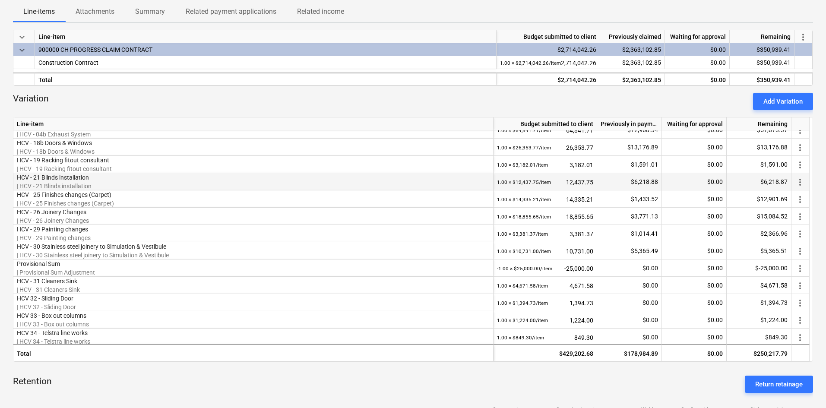
scroll to position [166, 0]
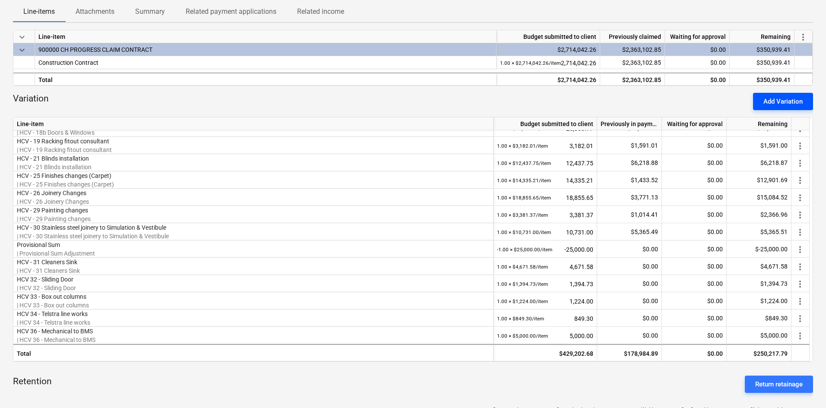
click at [781, 97] on div "Add Variation" at bounding box center [782, 101] width 39 height 11
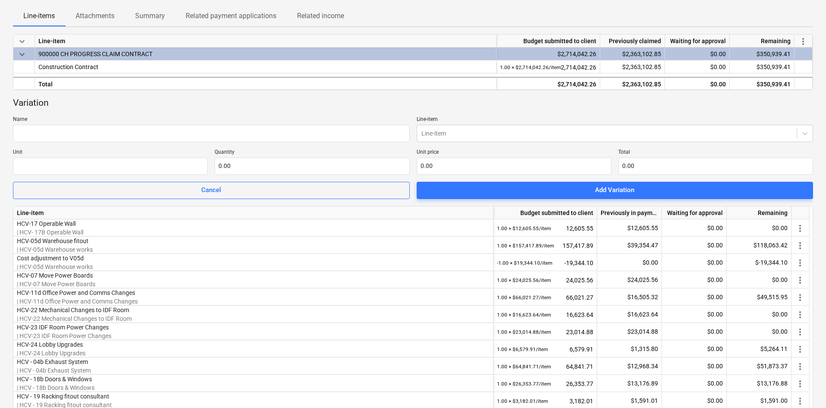
scroll to position [0, 0]
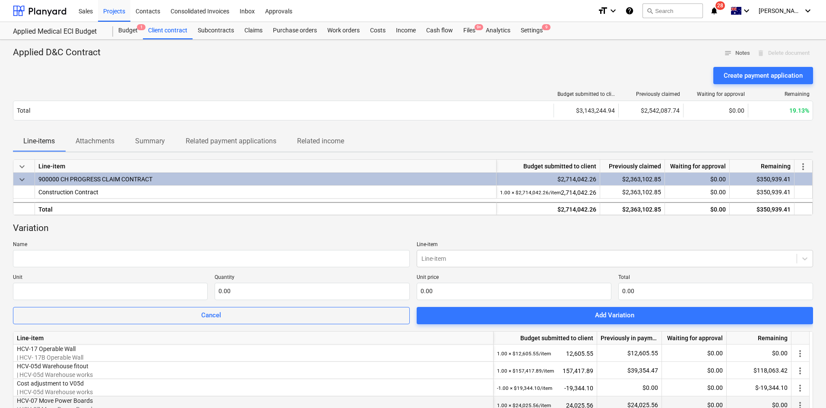
click at [217, 314] on div "Cancel" at bounding box center [211, 315] width 20 height 11
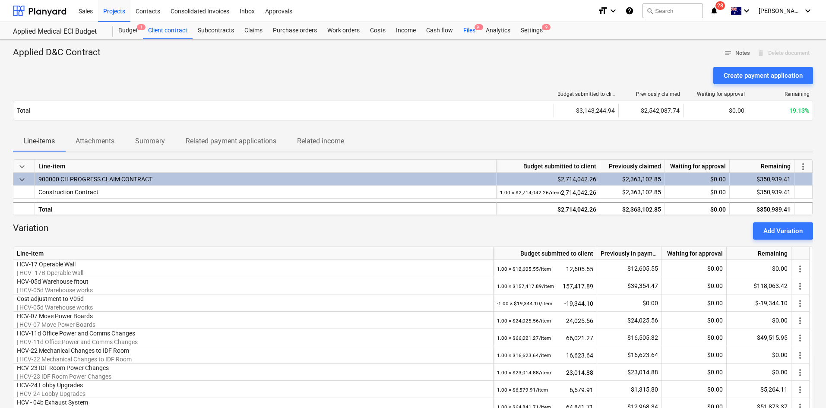
click at [474, 32] on div "Files 9+" at bounding box center [469, 30] width 22 height 17
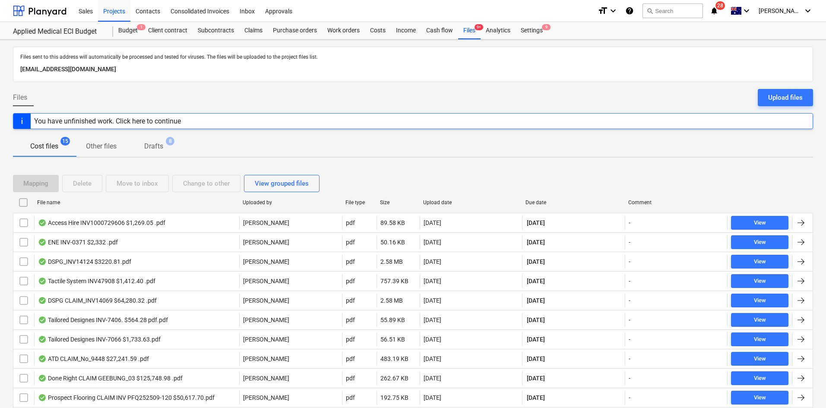
scroll to position [86, 0]
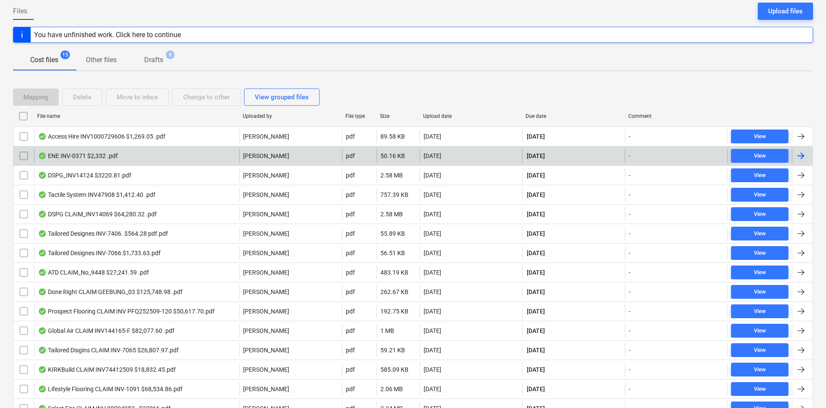
click at [150, 160] on div "ENE INV-0371 $2,332 .pdf" at bounding box center [136, 156] width 205 height 14
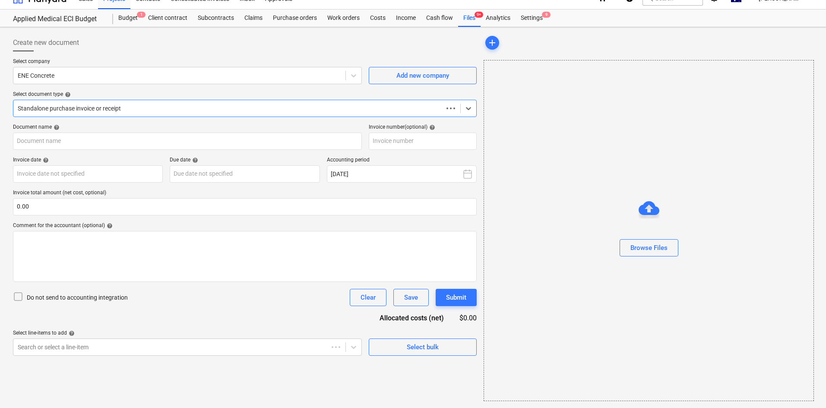
scroll to position [13, 0]
type input "INV-0371"
type input "[DATE]"
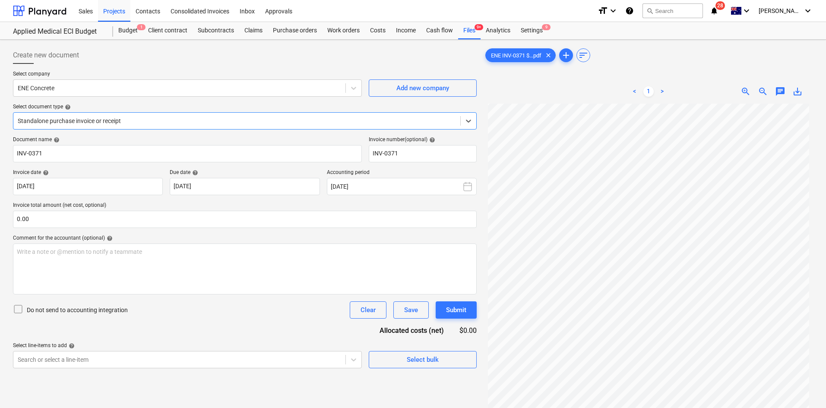
scroll to position [72, 0]
click at [465, 39] on div "Files 9+" at bounding box center [469, 30] width 22 height 17
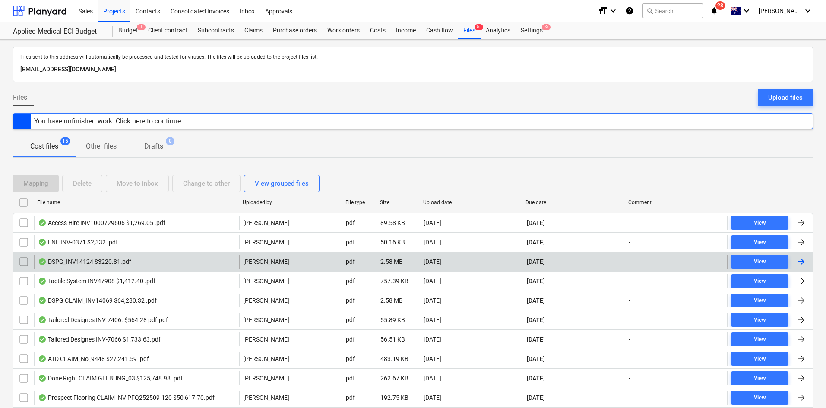
click at [115, 262] on div "DSPG_INV14124 $3220.81.pdf" at bounding box center [84, 261] width 93 height 7
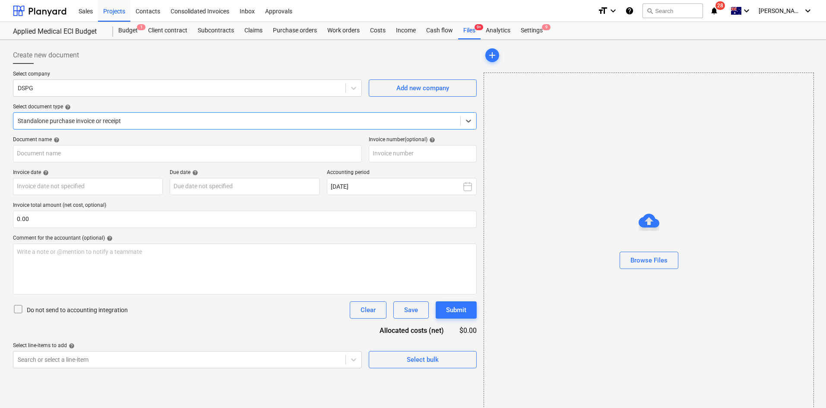
type input "14124"
type input "[DATE]"
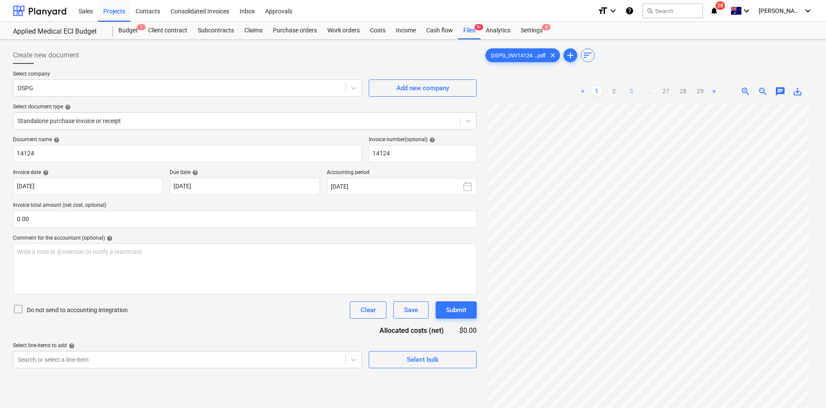
click at [633, 93] on link "3" at bounding box center [631, 91] width 10 height 10
click at [639, 90] on link "4" at bounding box center [640, 91] width 10 height 10
click at [649, 91] on link "5" at bounding box center [648, 91] width 10 height 10
click at [651, 92] on ul "< 1 2 3 4 5 6 ... 27 28 29 >" at bounding box center [648, 91] width 193 height 10
click at [657, 92] on link "6" at bounding box center [657, 91] width 10 height 10
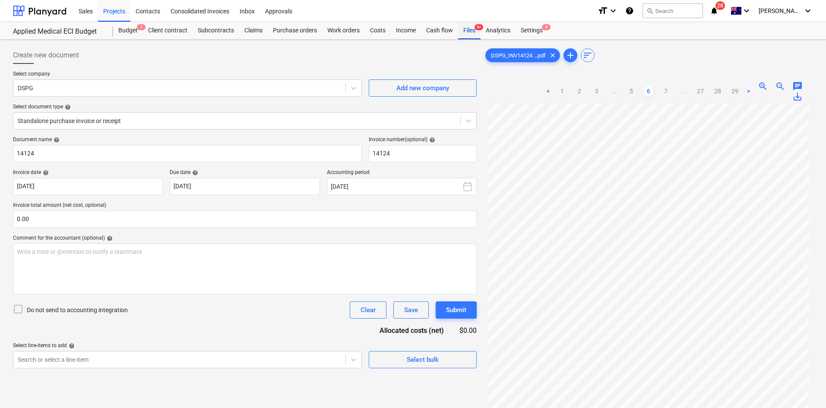
click at [458, 32] on div "Files 9+" at bounding box center [469, 30] width 22 height 17
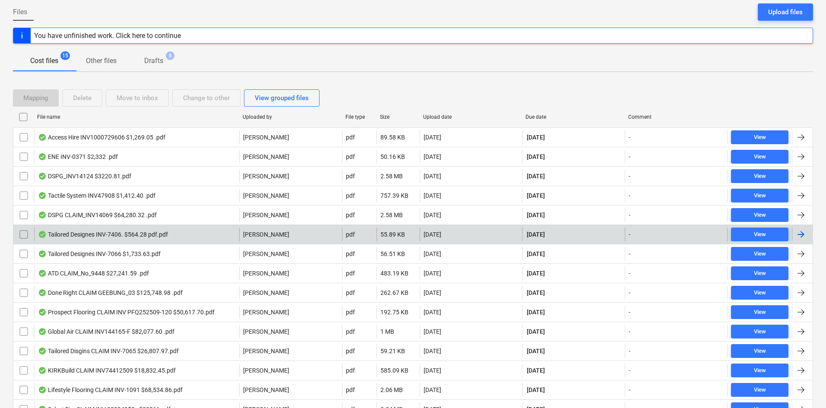
scroll to position [86, 0]
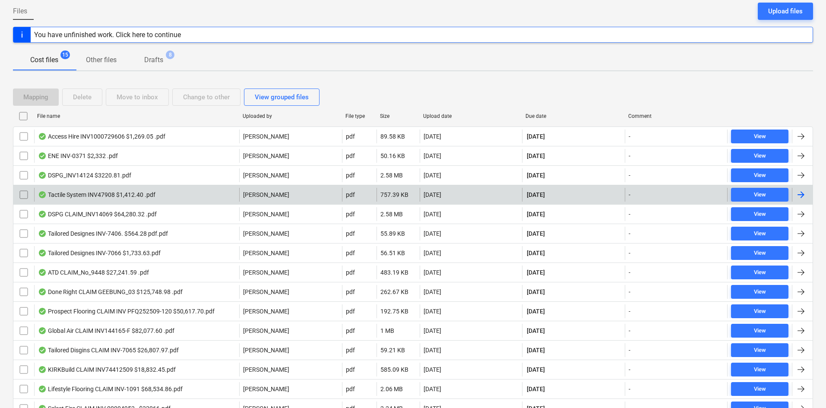
click at [167, 195] on div "Tactile System INV47908 $1,412.40 .pdf" at bounding box center [136, 195] width 205 height 14
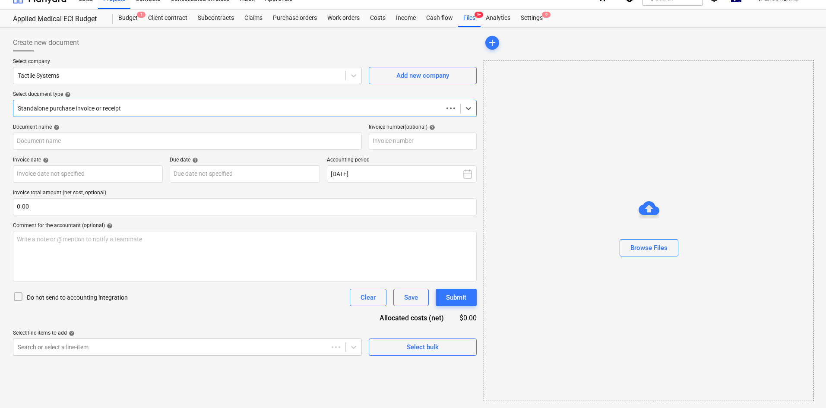
scroll to position [13, 0]
type input "47908"
type input "[DATE]"
type input "30 Oct 2025"
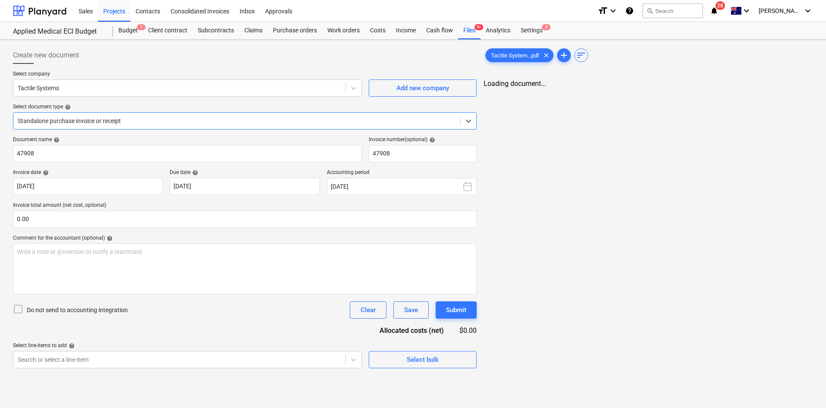
scroll to position [0, 0]
click at [209, 126] on div "Standalone purchase invoice or receipt" at bounding box center [236, 121] width 447 height 12
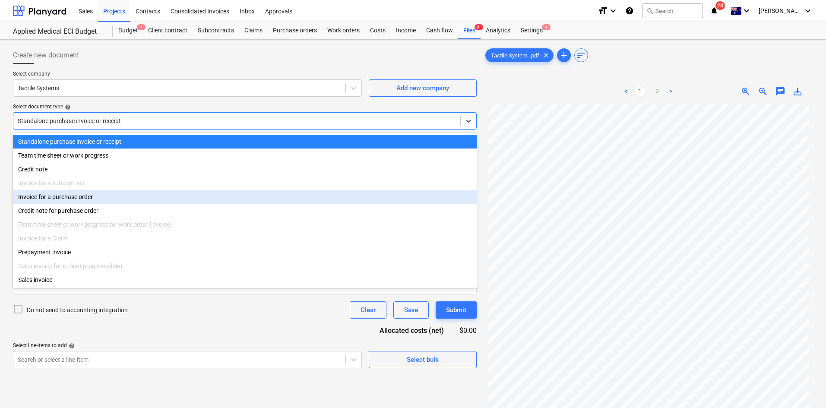
click at [97, 201] on div "Invoice for a purchase order" at bounding box center [245, 197] width 464 height 14
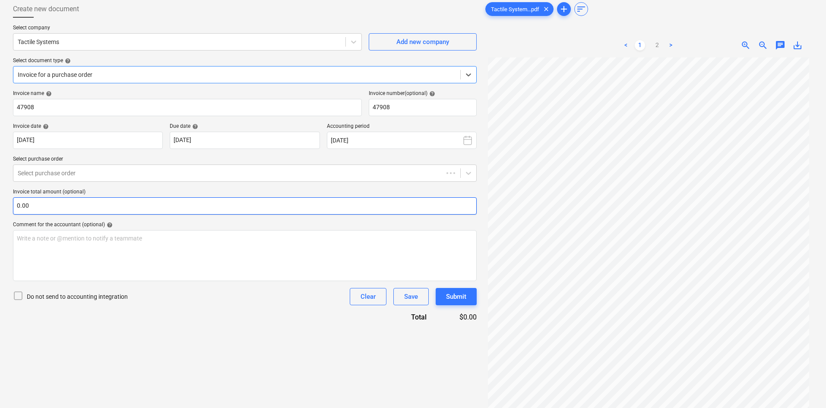
scroll to position [86, 0]
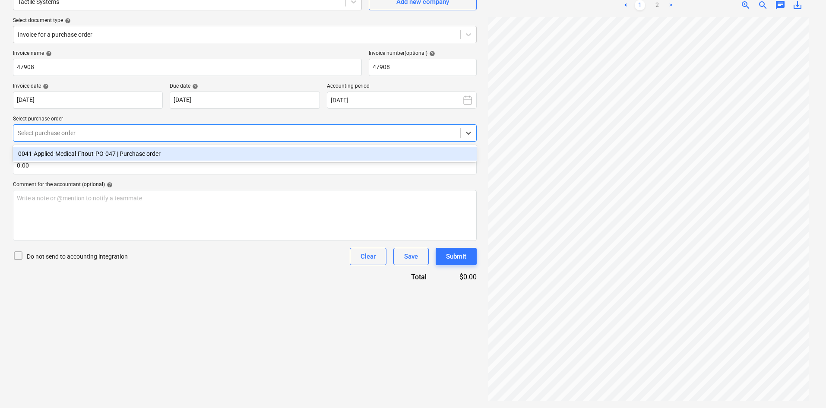
click at [96, 134] on div at bounding box center [237, 133] width 438 height 9
click at [99, 153] on div "0041-Applied-Medical-Fitout-PO-047 | Purchase order" at bounding box center [245, 154] width 464 height 14
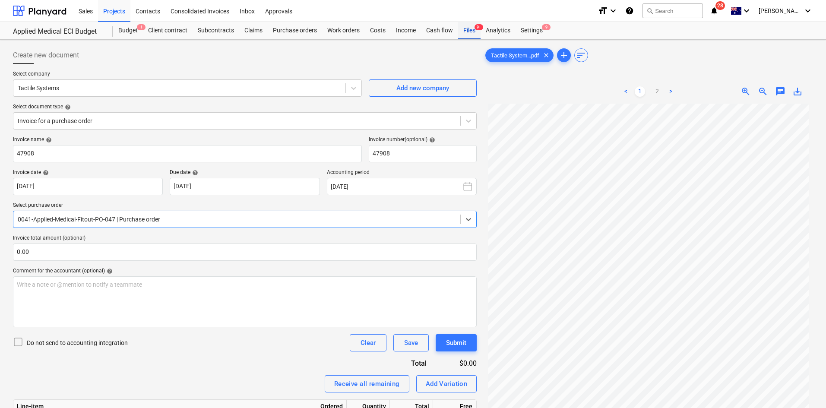
click at [467, 28] on div "Files 9+" at bounding box center [469, 30] width 22 height 17
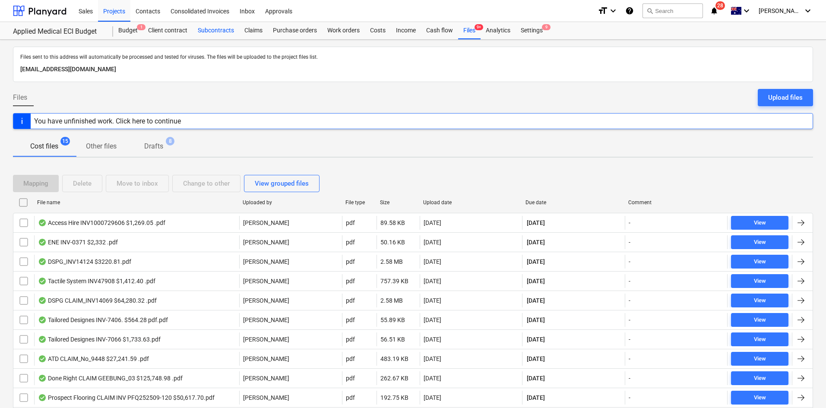
click at [218, 28] on div "Subcontracts" at bounding box center [216, 30] width 47 height 17
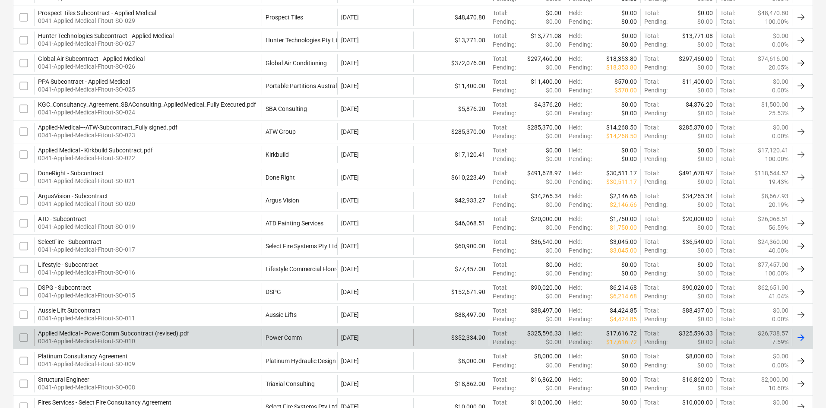
scroll to position [259, 0]
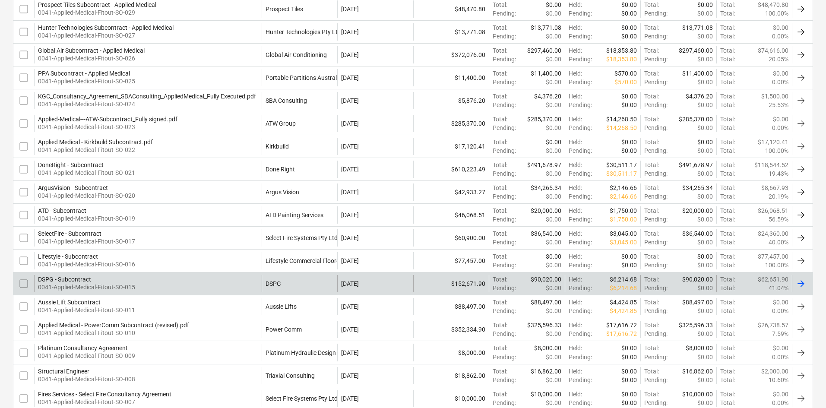
click at [197, 284] on div "DSPG - Subcontract 0041-Applied-Medical-Fitout-SO-015" at bounding box center [148, 283] width 228 height 17
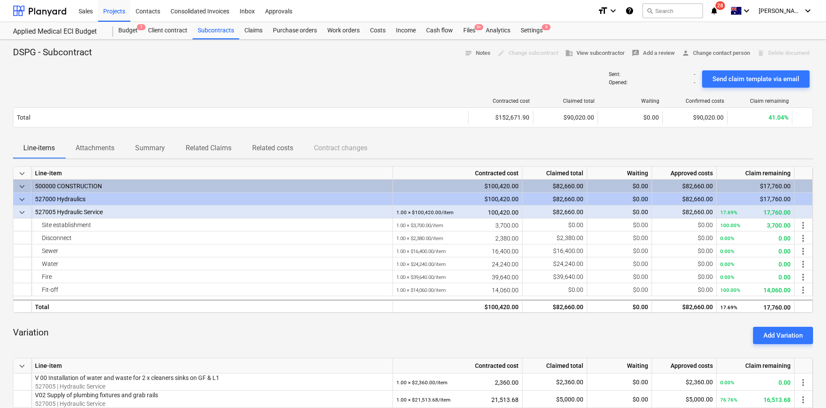
click at [408, 68] on div "Sent : - Opened : - Send claim template via email" at bounding box center [413, 79] width 800 height 24
click at [174, 28] on div "Client contract" at bounding box center [168, 30] width 50 height 17
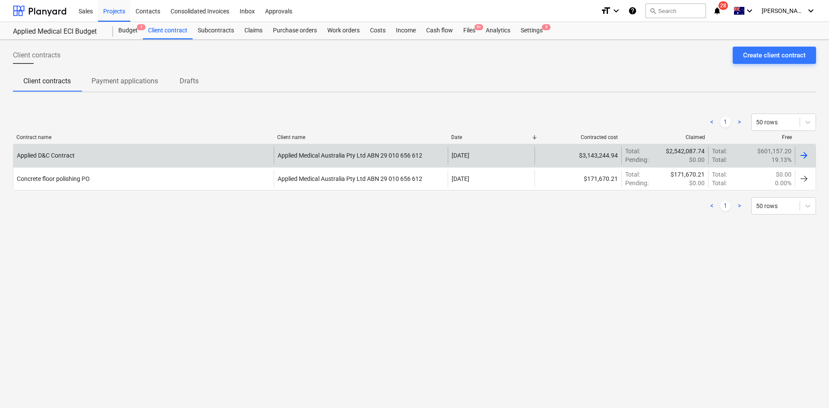
click at [171, 155] on div "Applied D&C Contract" at bounding box center [143, 155] width 260 height 17
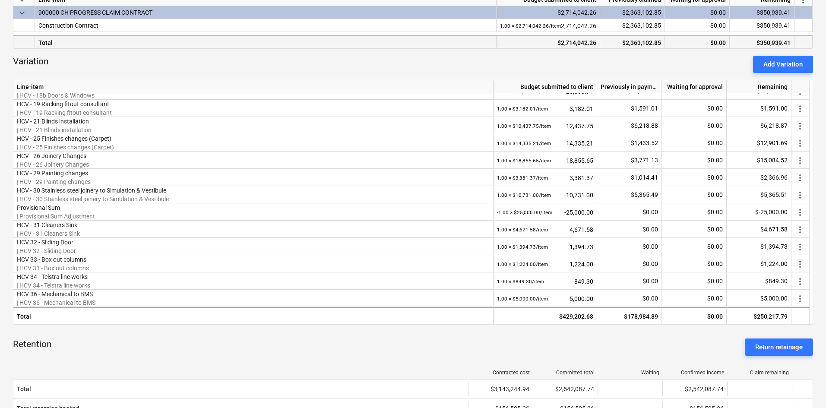
scroll to position [152, 0]
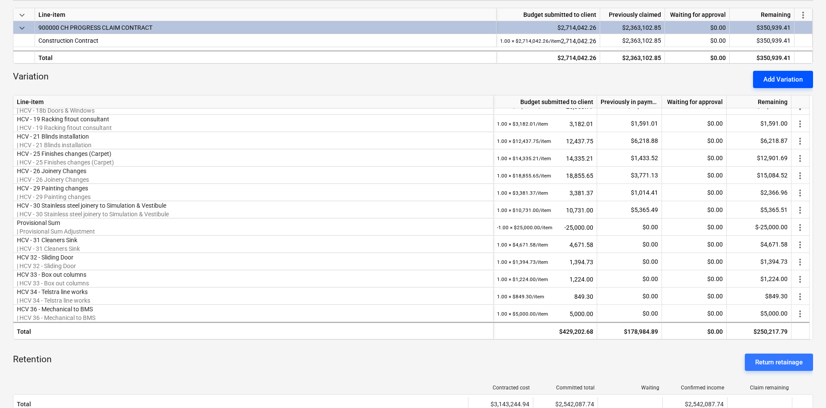
click at [772, 79] on div "Add Variation" at bounding box center [782, 79] width 39 height 11
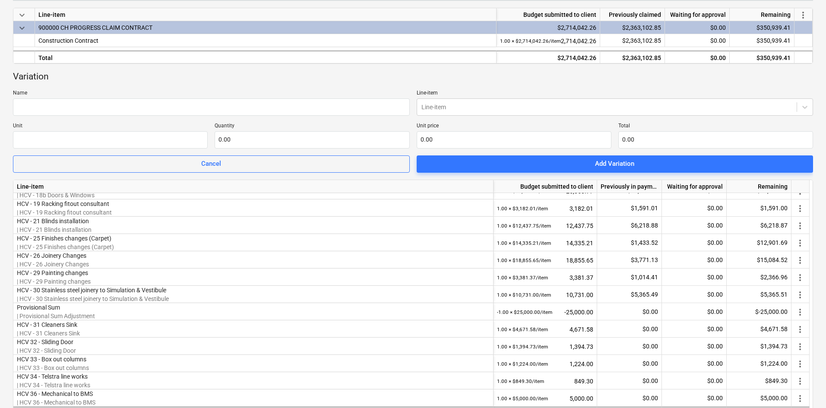
click at [200, 118] on div "Variation Name Line-item Line-item Unit Quantity 0.00 Unit price 0.00 Total 0.0…" at bounding box center [413, 122] width 800 height 102
click at [48, 109] on input "text" at bounding box center [211, 106] width 397 height 17
paste input "HCV 37 AV Builders works"
type input "HCV 37 AV Builders works"
click at [441, 104] on div at bounding box center [606, 107] width 371 height 9
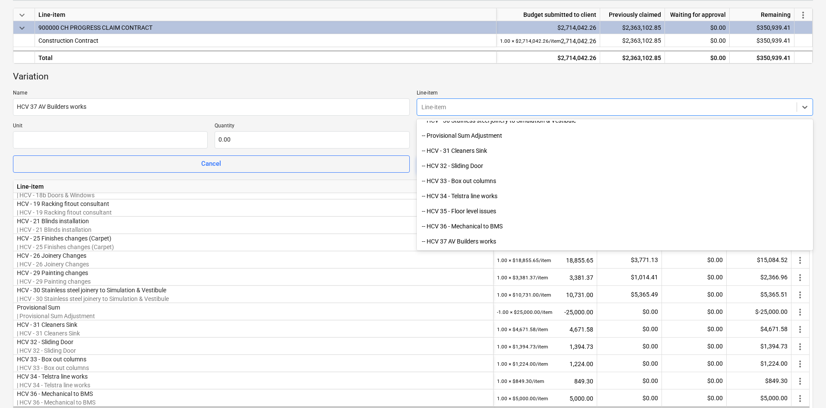
scroll to position [1770, 0]
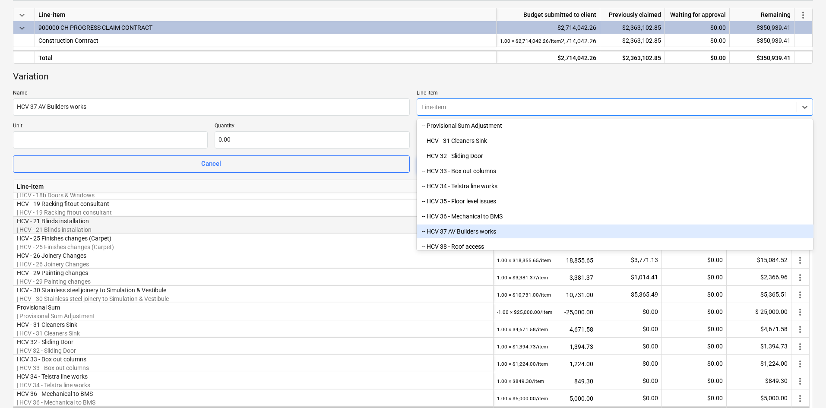
drag, startPoint x: 473, startPoint y: 213, endPoint x: 431, endPoint y: 225, distance: 43.6
click at [468, 228] on div "-- HCV 37 AV Builders works" at bounding box center [615, 231] width 397 height 14
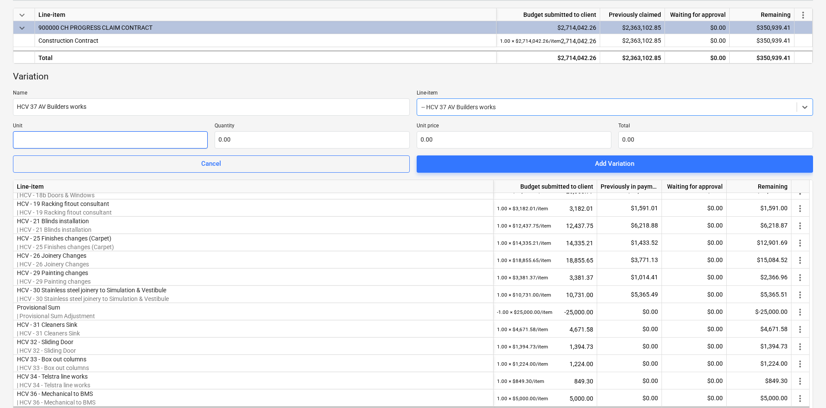
click at [34, 137] on input "text" at bounding box center [110, 139] width 195 height 17
type input "item"
type input "1.00"
type input "8"
type input "8.00"
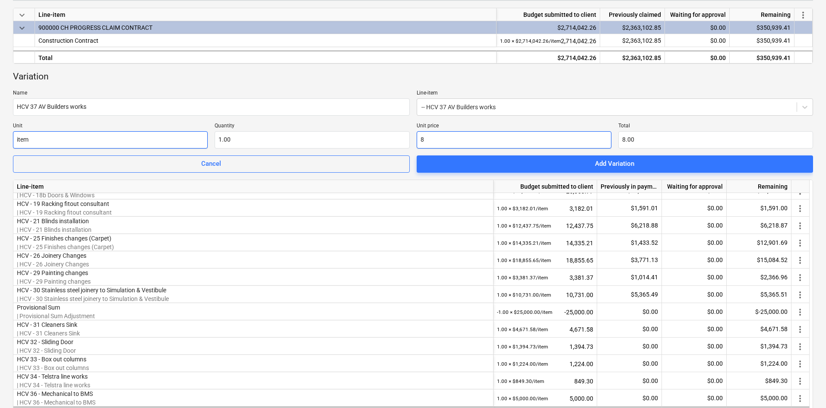
type input "86"
type input "86.00"
type input "860"
type input "860.00"
type input "860.1"
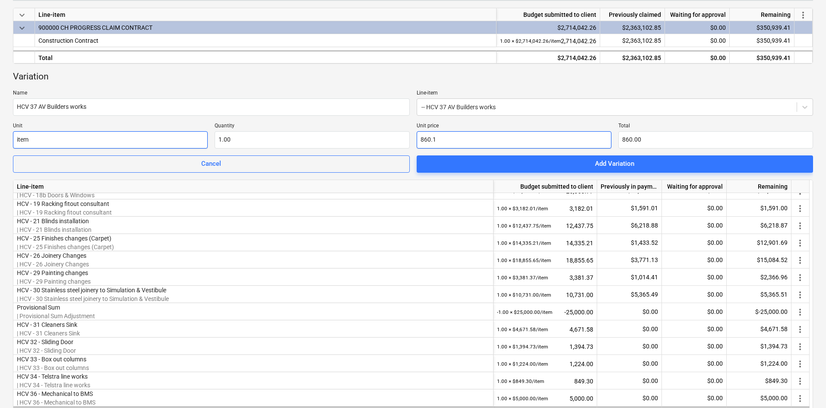
type input "860.10"
type input "860."
type input "860.00"
type input "860.6"
type input "860.60"
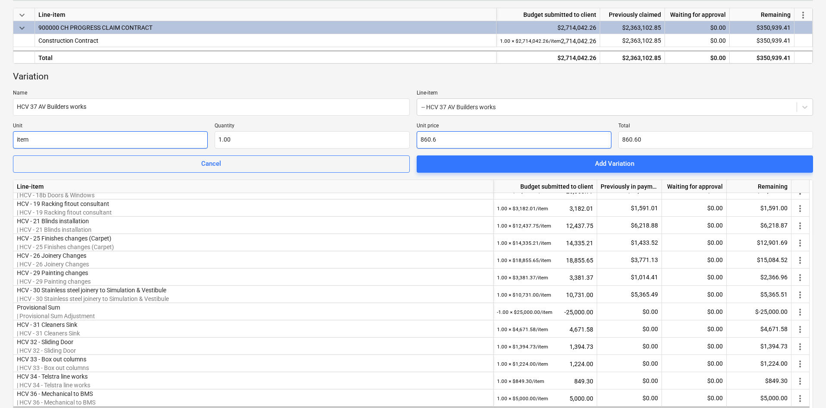
type input "860.62"
click at [350, 75] on div "Variation" at bounding box center [413, 77] width 800 height 12
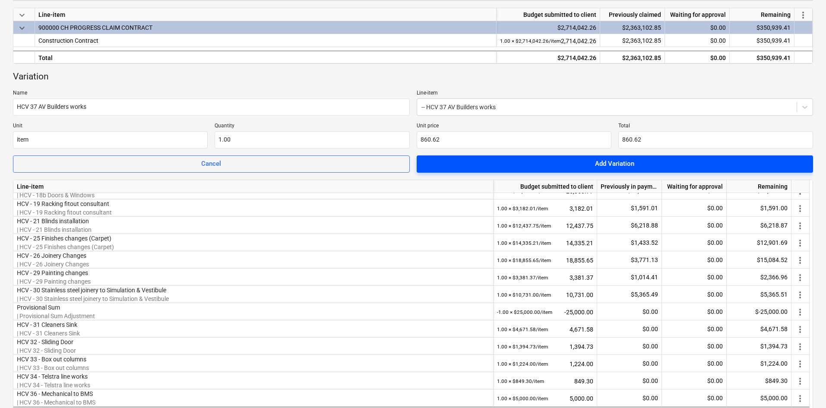
click at [471, 164] on span "Add Variation" at bounding box center [615, 163] width 376 height 11
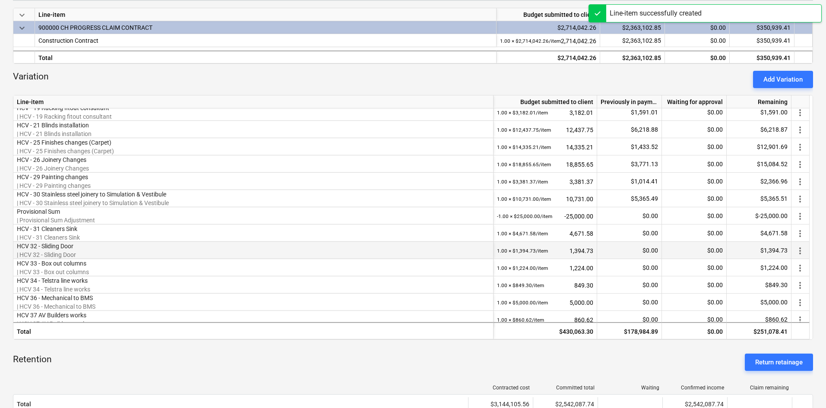
scroll to position [183, 0]
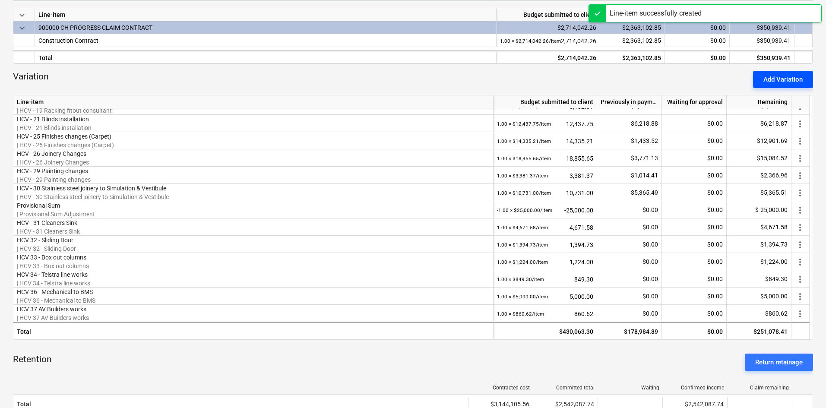
click at [771, 76] on div "Add Variation" at bounding box center [782, 79] width 39 height 11
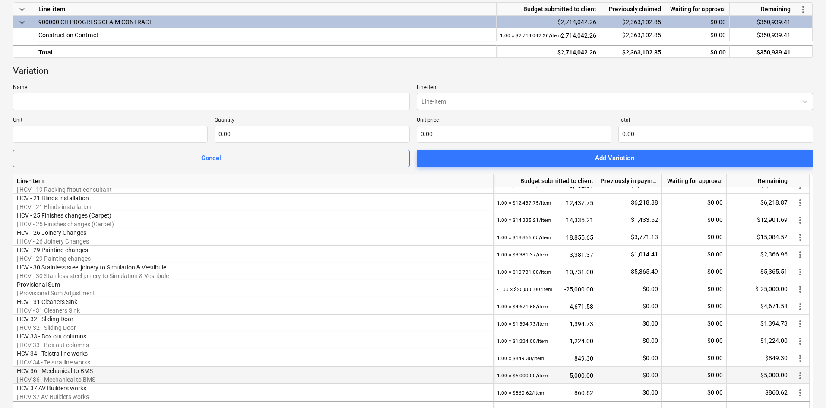
scroll to position [195, 0]
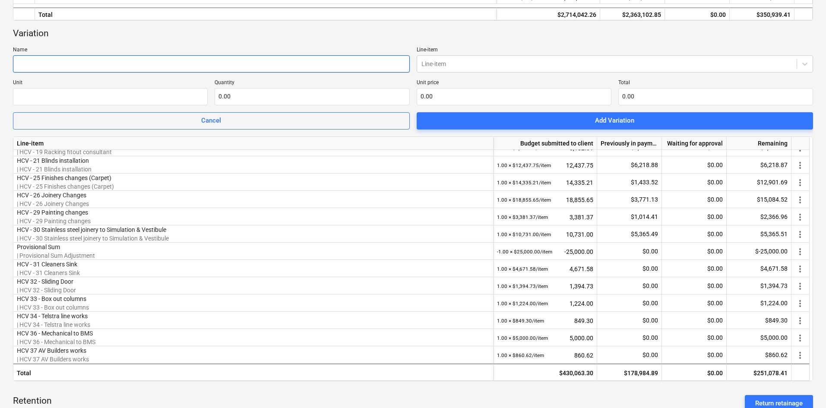
click at [65, 64] on input "text" at bounding box center [211, 63] width 397 height 17
paste input "HCV 38 - Roof access"
type input "HCV 38 - Roof access"
click at [430, 54] on p "Line-item" at bounding box center [615, 51] width 397 height 9
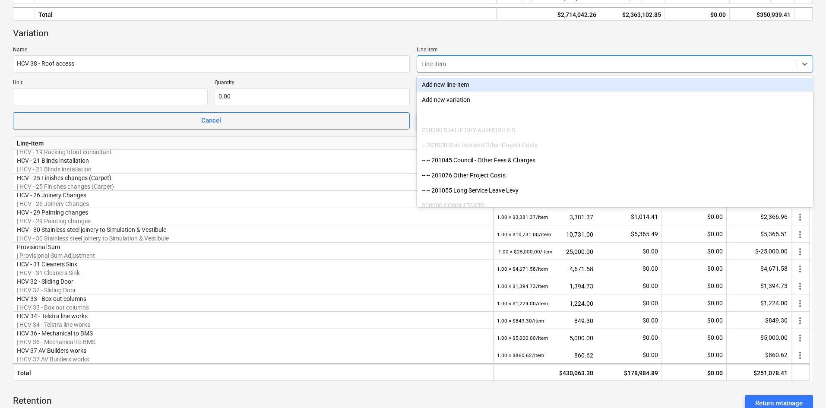
click at [447, 66] on div at bounding box center [606, 64] width 371 height 9
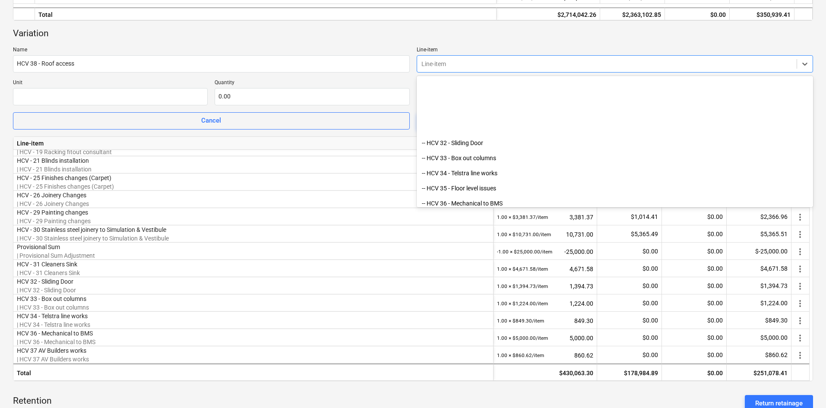
scroll to position [1820, 0]
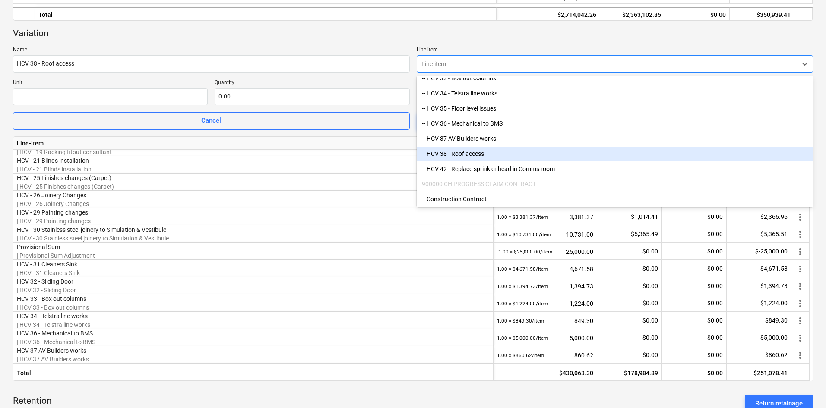
click at [470, 151] on div "-- HCV 38 - Roof access" at bounding box center [615, 154] width 397 height 14
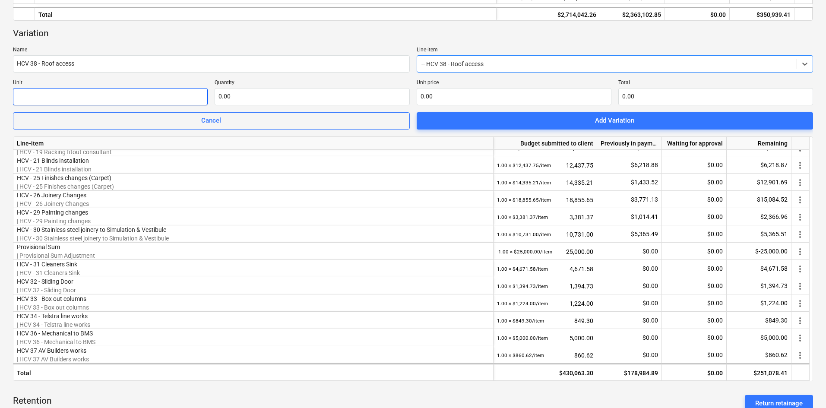
click at [32, 99] on input "text" at bounding box center [110, 96] width 195 height 17
type input "item"
type input "1.00"
type input "5"
type input "5.00"
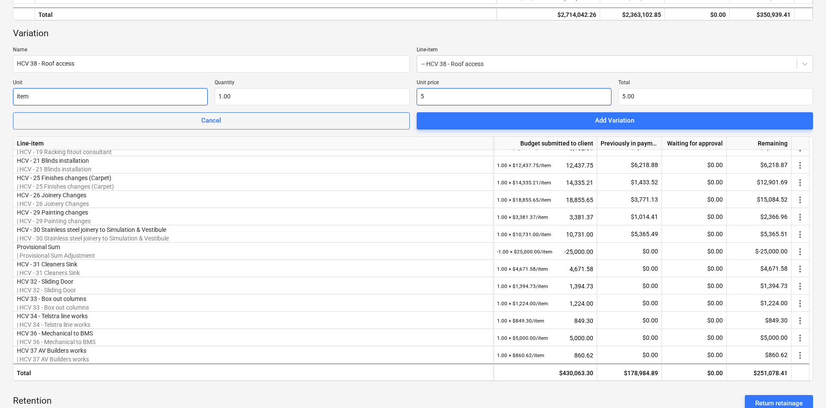
type input "50"
type input "50.00"
type input "502"
type input "502.00"
type input "5025"
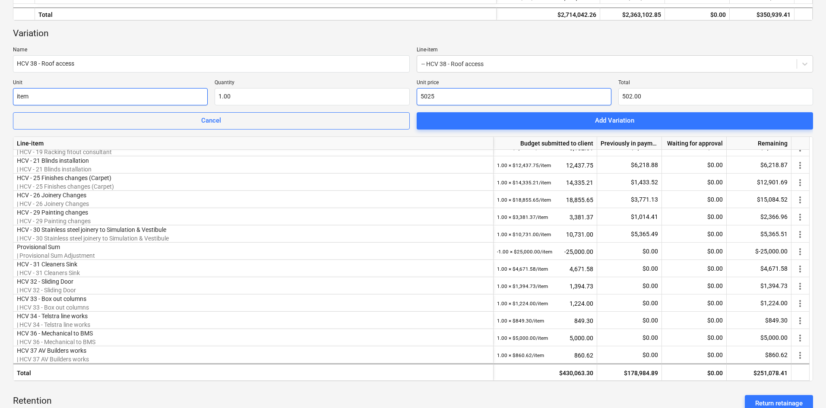
type input "5,025.00"
click at [272, 29] on div "Variation" at bounding box center [413, 34] width 800 height 12
click at [575, 122] on span "Add Variation" at bounding box center [615, 120] width 376 height 11
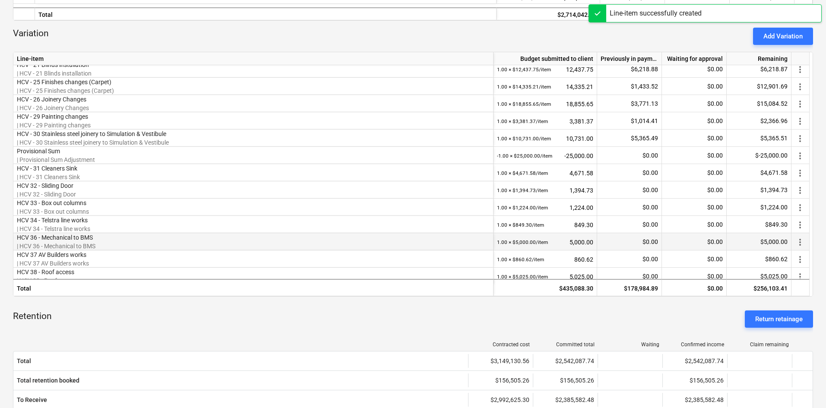
scroll to position [201, 0]
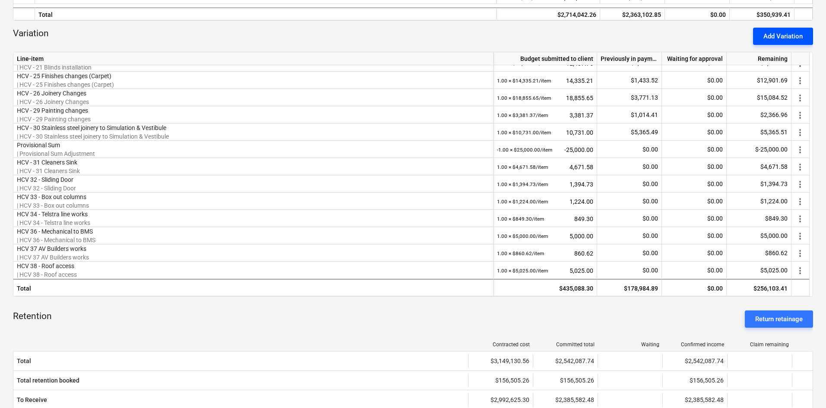
click at [791, 37] on div "Add Variation" at bounding box center [782, 36] width 39 height 11
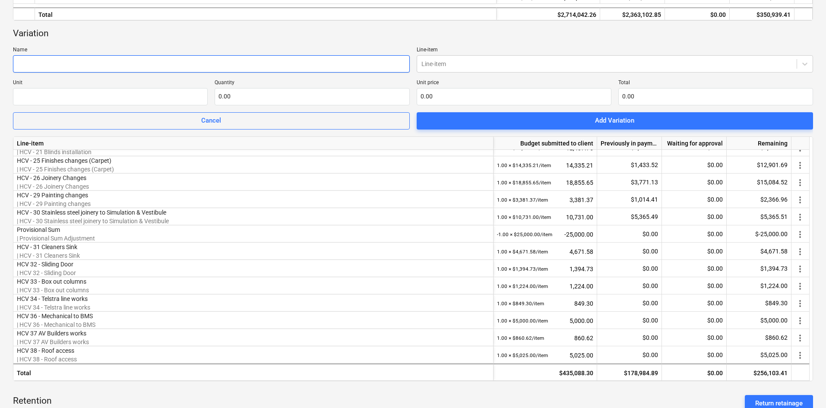
click at [76, 63] on input "text" at bounding box center [211, 63] width 397 height 17
paste input "HCV 42 - Replace sprinkler head in Comms room"
type input "HCV 42 - Replace sprinkler head in Comms room"
click at [459, 60] on div at bounding box center [606, 64] width 371 height 9
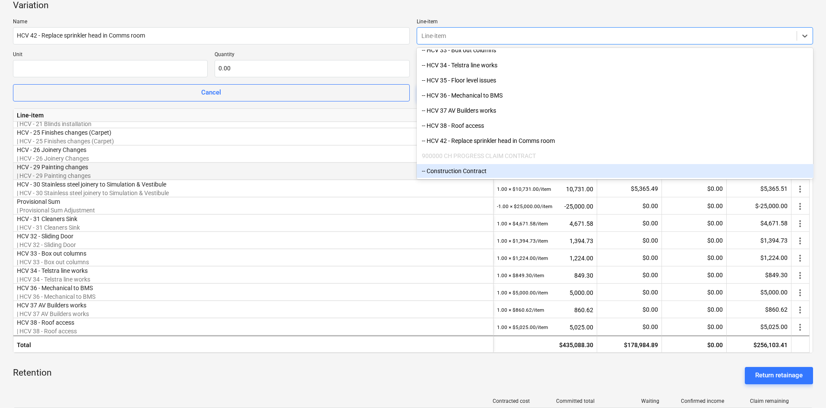
scroll to position [238, 0]
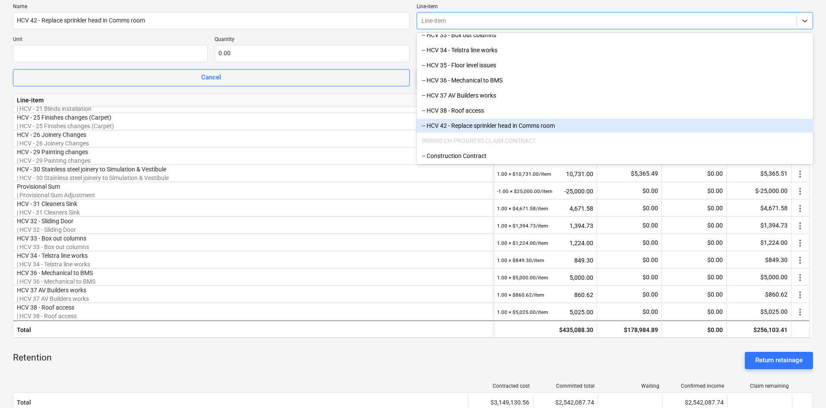
click at [454, 126] on div "-- HCV 42 - Replace sprinkler head in Comms room" at bounding box center [615, 126] width 397 height 14
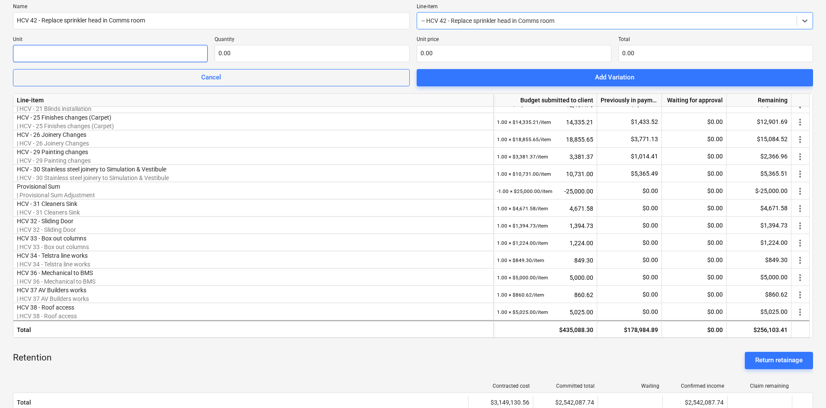
click at [92, 57] on input "text" at bounding box center [110, 53] width 195 height 17
type input "item"
type input "1.00"
type input "1"
type input "1.00"
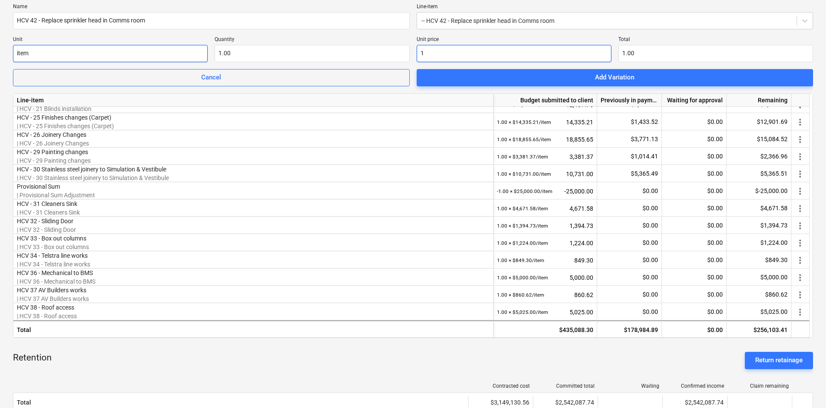
type input "17"
type input "17.00"
type input "170"
type input "170.00"
type input "1700"
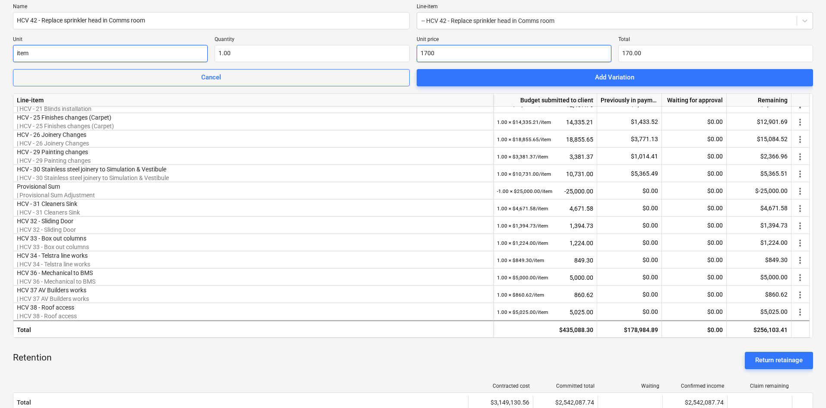
type input "1,700.00"
click at [310, 36] on p "Quantity" at bounding box center [312, 40] width 195 height 9
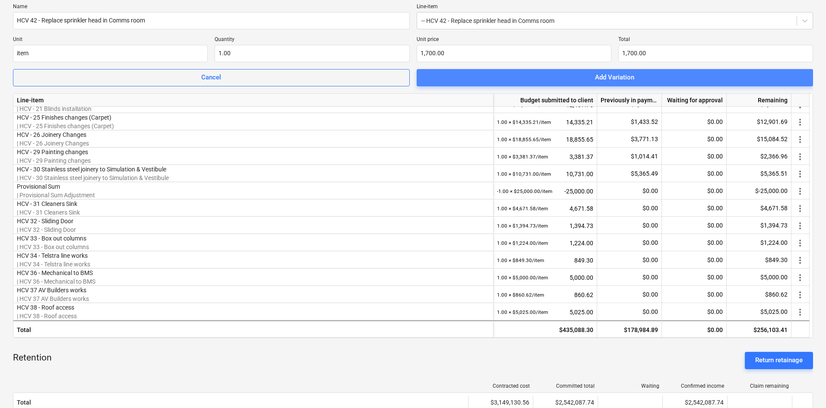
click at [482, 76] on span "Add Variation" at bounding box center [615, 77] width 376 height 11
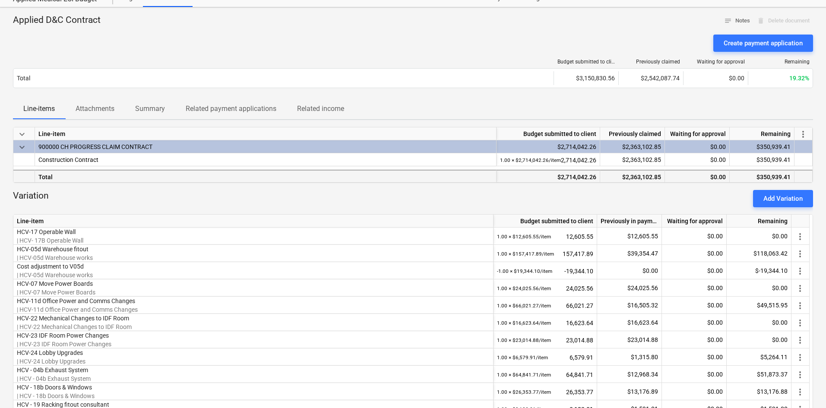
scroll to position [0, 0]
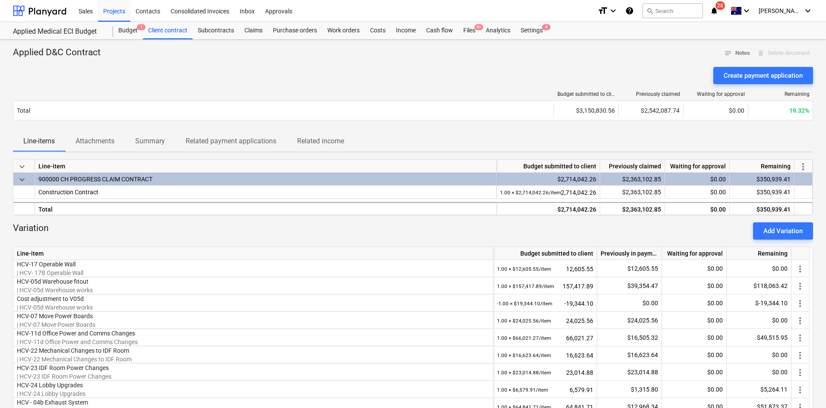
click at [401, 57] on div "Applied D&C Contract notes Notes delete Delete document" at bounding box center [413, 53] width 800 height 13
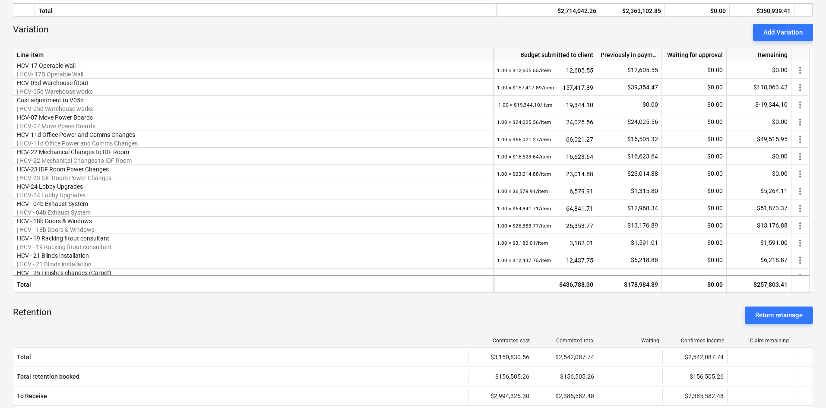
scroll to position [43, 0]
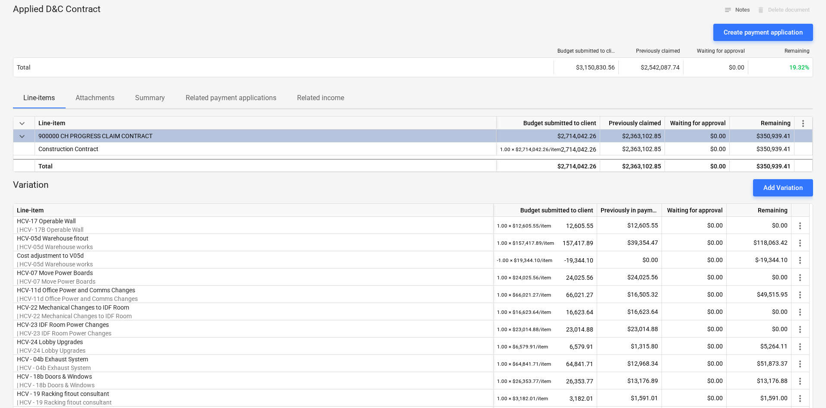
click at [555, 88] on div "Line-items Attachments Summary Related payment applications Related income" at bounding box center [413, 98] width 800 height 21
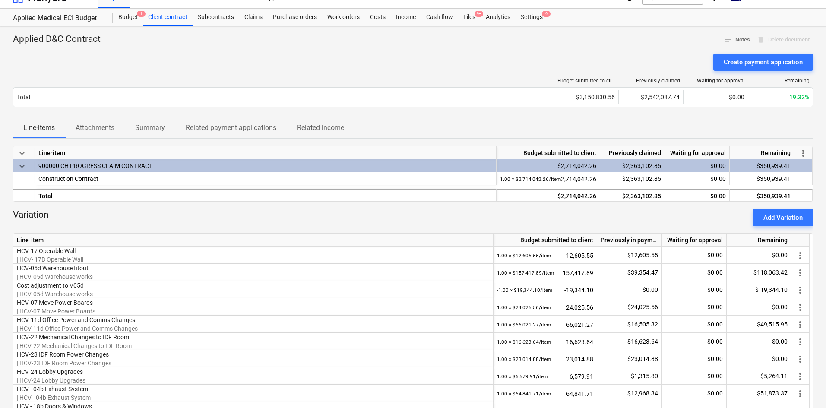
scroll to position [0, 0]
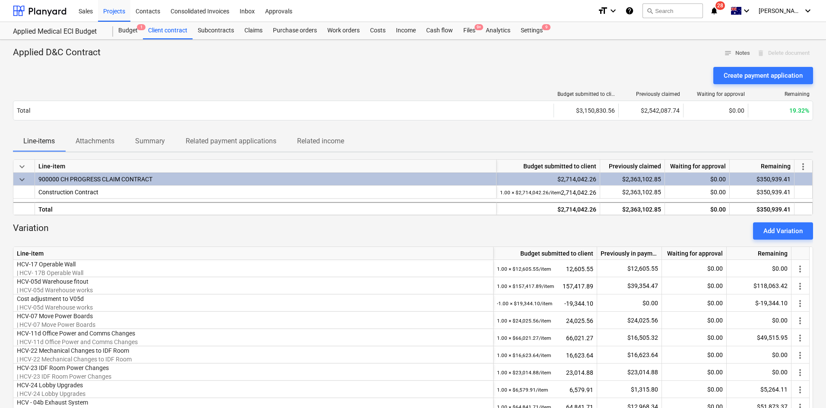
click at [250, 62] on div at bounding box center [413, 63] width 800 height 7
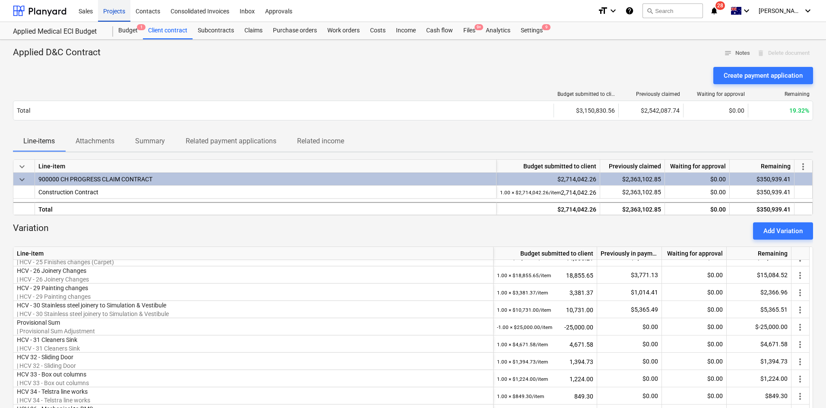
click at [119, 6] on div "Projects" at bounding box center [114, 11] width 32 height 22
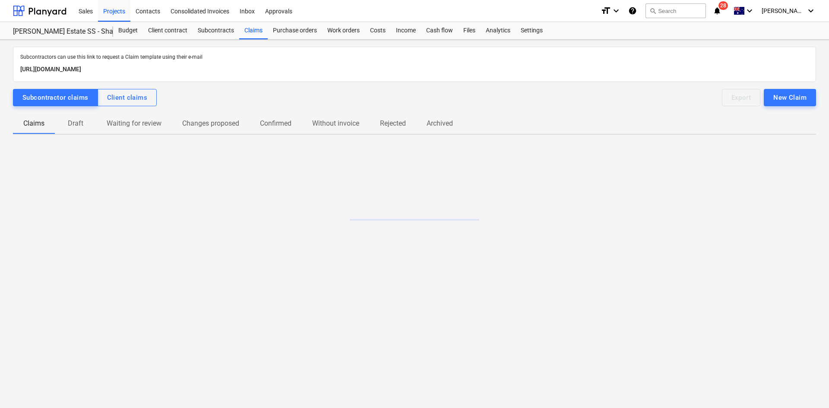
click at [77, 125] on p "Draft" at bounding box center [75, 123] width 21 height 10
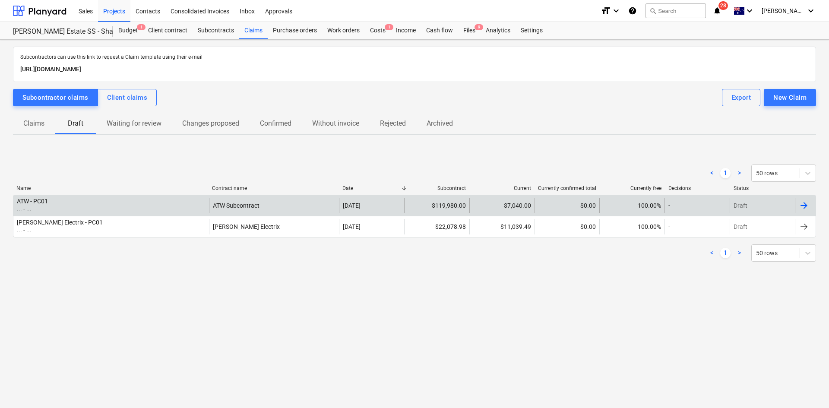
click at [143, 200] on div "ATW - PC01 ... - ..." at bounding box center [111, 206] width 196 height 16
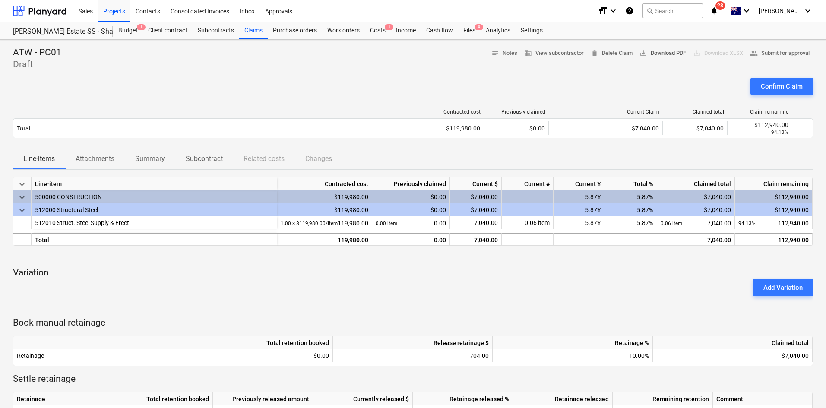
click at [645, 51] on span "save_alt Download PDF" at bounding box center [662, 53] width 47 height 10
click at [780, 88] on div "Confirm Claim" at bounding box center [782, 86] width 42 height 11
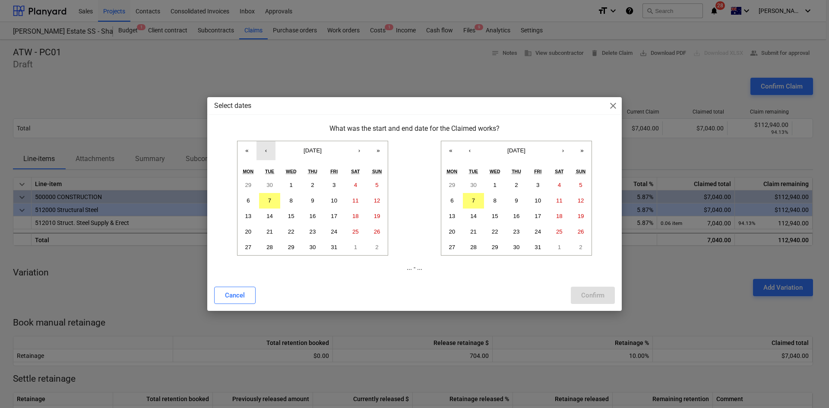
click at [267, 153] on button "‹" at bounding box center [265, 150] width 19 height 19
click at [251, 182] on button "1" at bounding box center [248, 185] width 22 height 16
click at [472, 154] on button "‹" at bounding box center [469, 150] width 19 height 19
click at [472, 244] on abbr "30" at bounding box center [473, 247] width 6 height 6
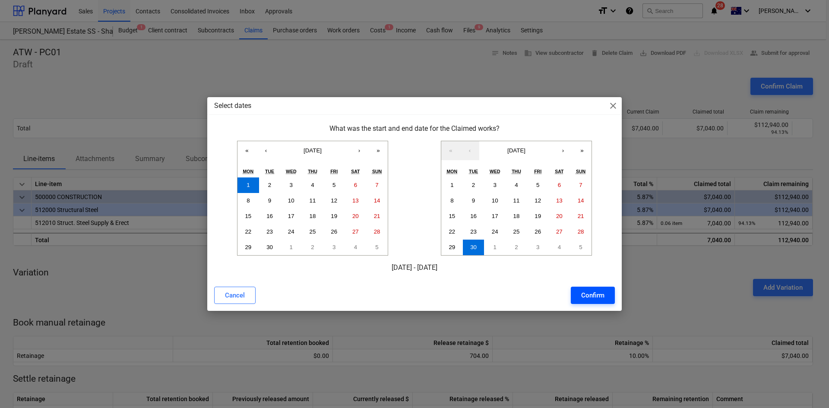
click at [591, 293] on div "Confirm" at bounding box center [592, 295] width 23 height 11
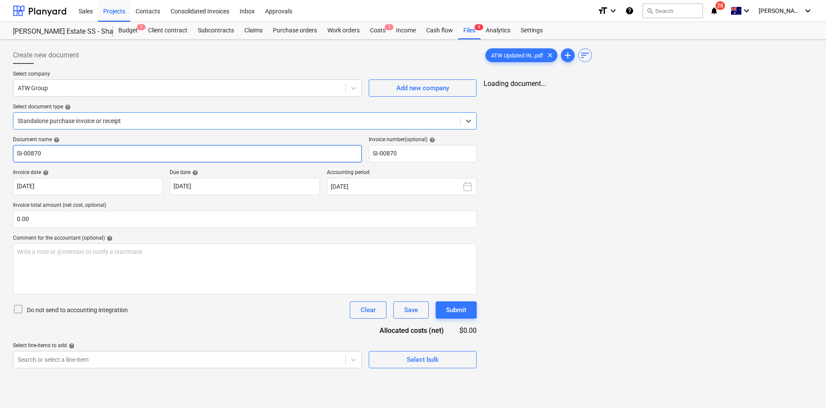
type input "SI-00870"
type input "[DATE]"
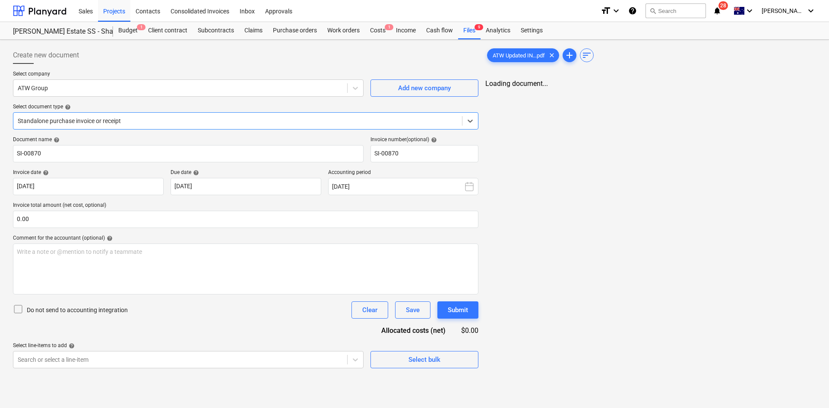
click at [112, 122] on div at bounding box center [238, 121] width 440 height 9
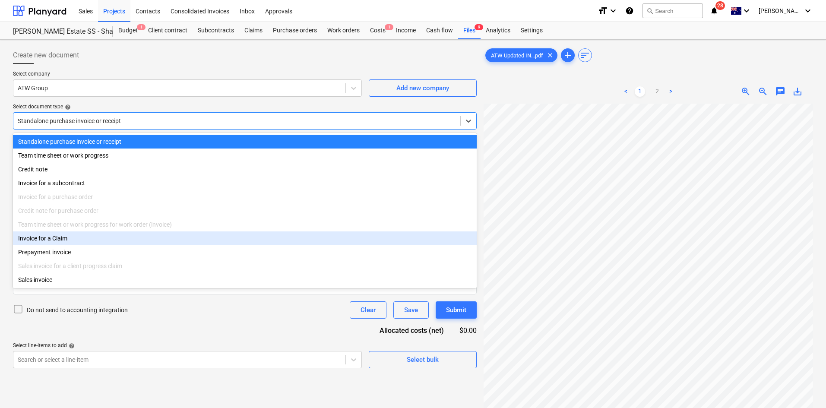
click at [62, 241] on div "Invoice for a Claim" at bounding box center [245, 238] width 464 height 14
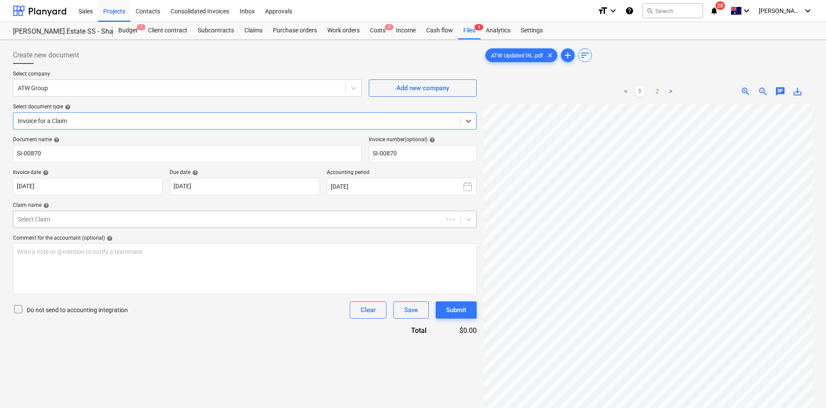
click at [84, 219] on div at bounding box center [228, 219] width 421 height 9
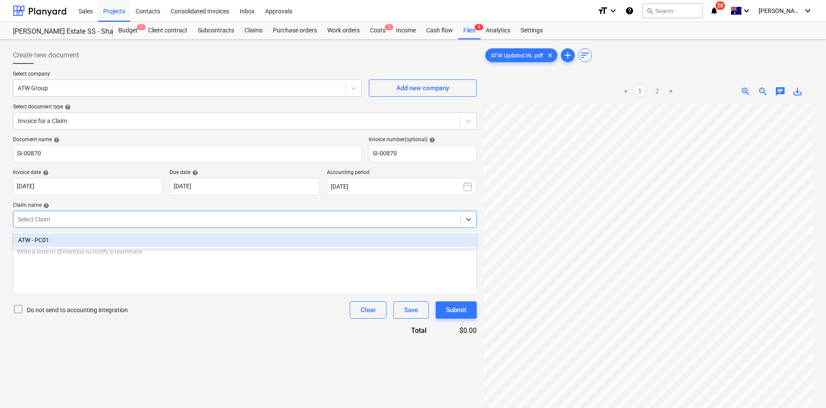
click at [73, 238] on div "ATW - PC01" at bounding box center [245, 240] width 464 height 14
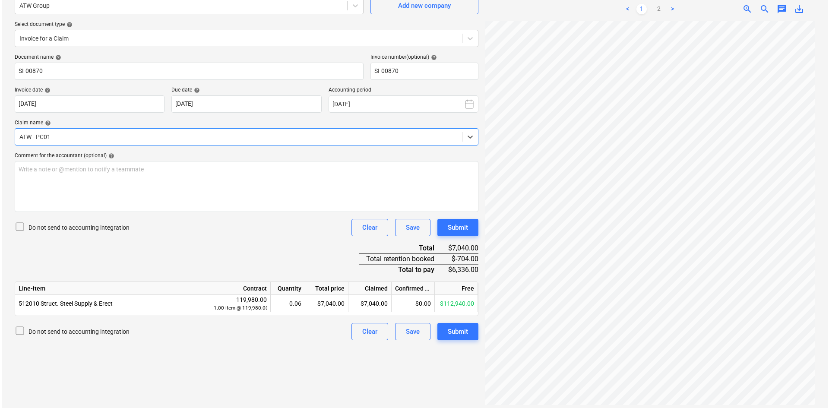
scroll to position [86, 0]
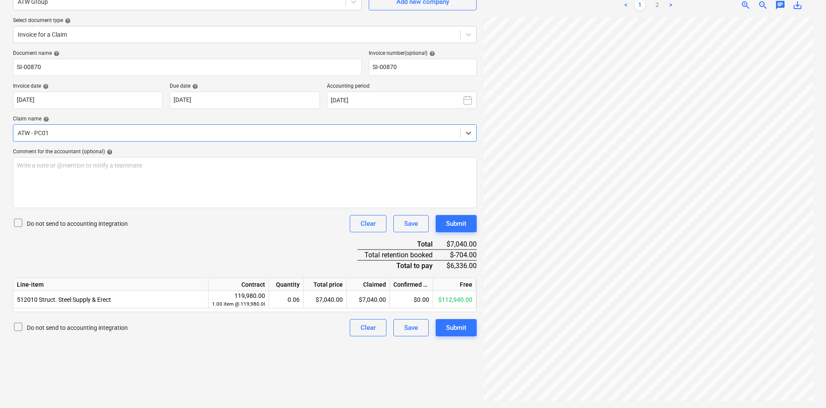
click at [291, 243] on div "Document name help SI-00870 Invoice number (optional) help SI-00870 Invoice dat…" at bounding box center [245, 193] width 464 height 286
click at [230, 178] on div "Write a note or @mention to notify a teammate [PERSON_NAME]" at bounding box center [245, 182] width 464 height 51
click at [228, 178] on p "Before GST - $ 6,336.00" at bounding box center [245, 182] width 456 height 9
click at [209, 224] on div "Do not send to accounting integration Clear Save Submit" at bounding box center [245, 223] width 464 height 17
click at [151, 234] on div "Document name help SI-00870 Invoice number (optional) help SI-00870 Invoice dat…" at bounding box center [245, 193] width 464 height 286
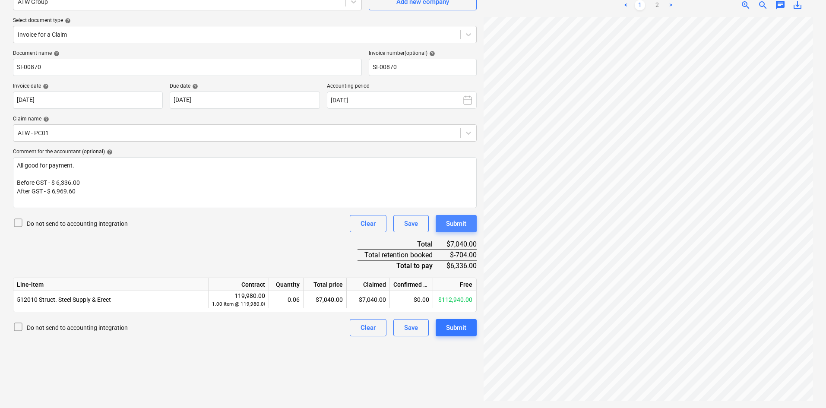
click at [472, 229] on button "Submit" at bounding box center [456, 223] width 41 height 17
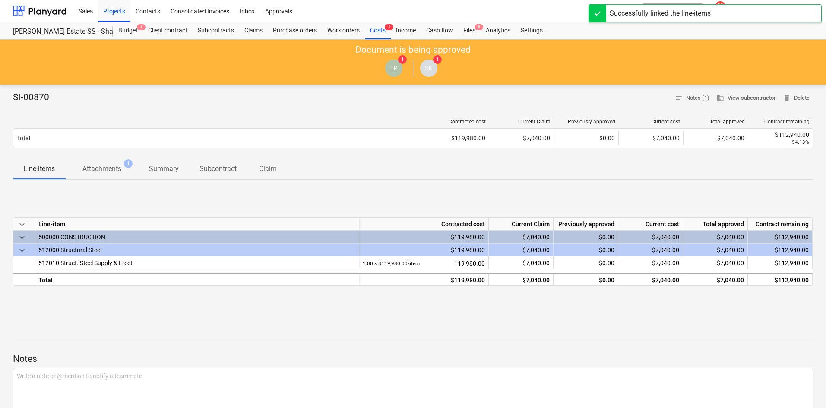
click at [113, 167] on p "Attachments" at bounding box center [101, 169] width 39 height 10
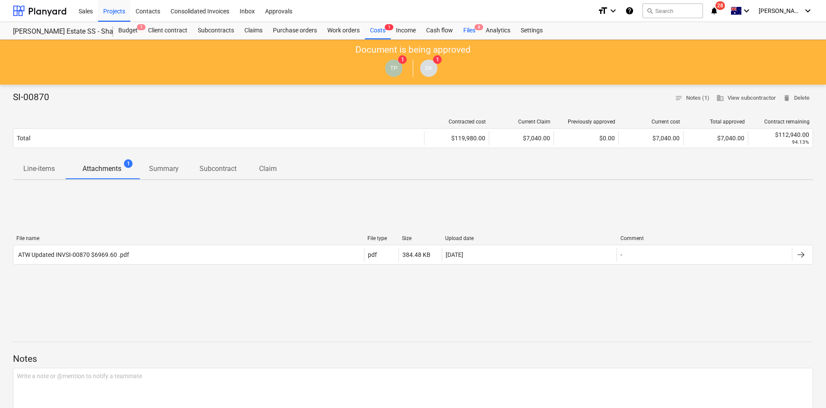
click at [474, 35] on div "Files 8" at bounding box center [469, 30] width 22 height 17
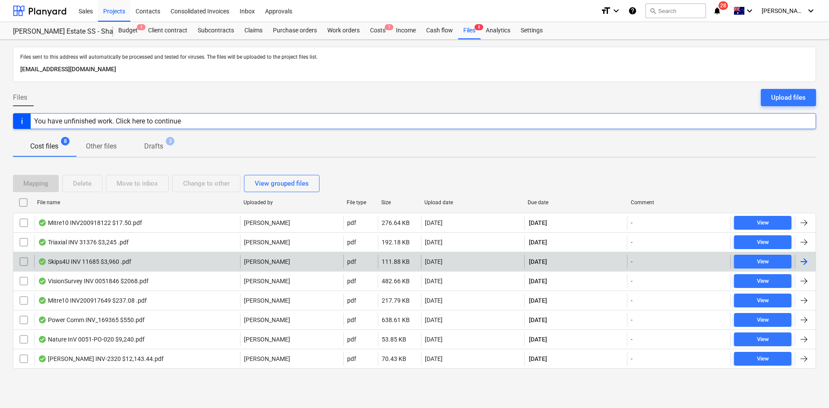
click at [154, 259] on div "Skips4U INV 11685 $3,960 .pdf" at bounding box center [137, 262] width 206 height 14
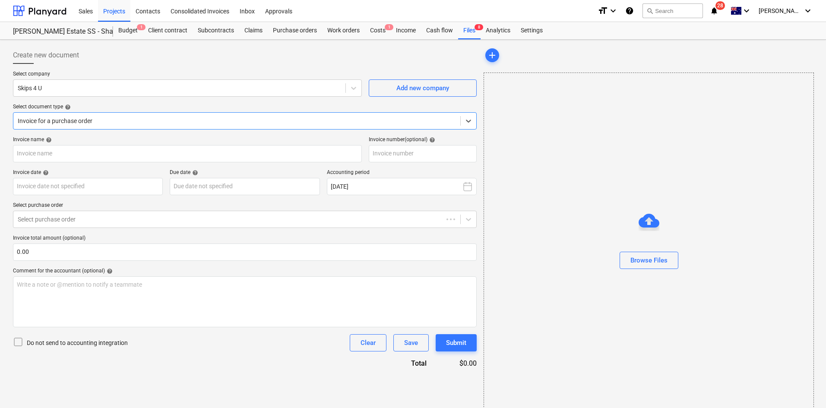
type input "11685"
type input "[DATE]"
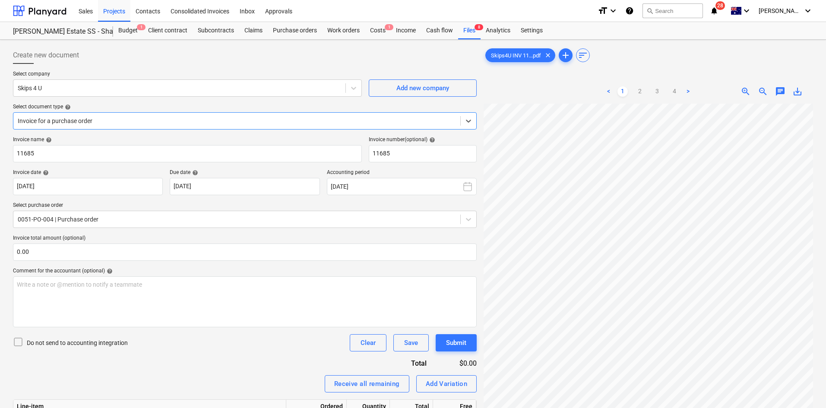
click at [176, 125] on div at bounding box center [237, 121] width 438 height 9
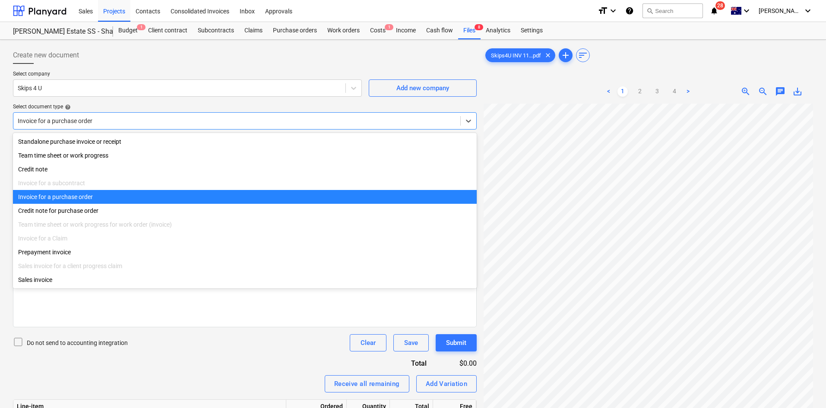
click at [91, 199] on div "Invoice for a purchase order" at bounding box center [245, 197] width 464 height 14
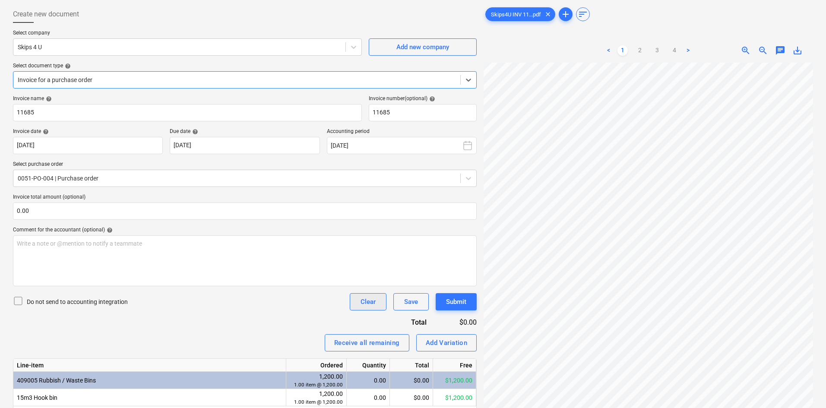
scroll to position [86, 0]
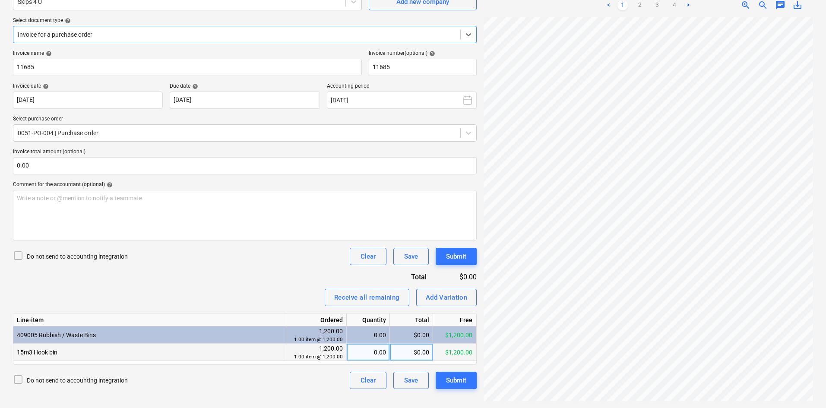
click at [361, 350] on div "0.00" at bounding box center [368, 352] width 36 height 17
type input "1"
click at [281, 279] on div "Invoice name help 11685 Invoice number (optional) help 11685 Invoice date help …" at bounding box center [245, 219] width 464 height 339
click at [279, 276] on div "Invoice name help 11685 Invoice number (optional) help 11685 Invoice date help …" at bounding box center [245, 219] width 464 height 339
click at [114, 160] on input "text" at bounding box center [245, 165] width 464 height 17
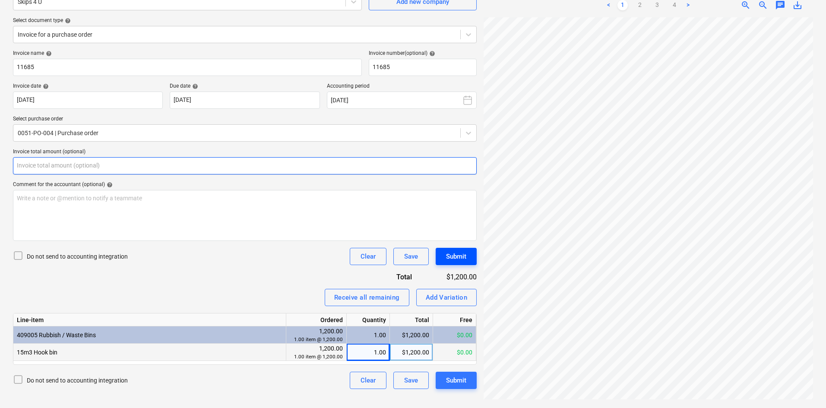
scroll to position [50, 0]
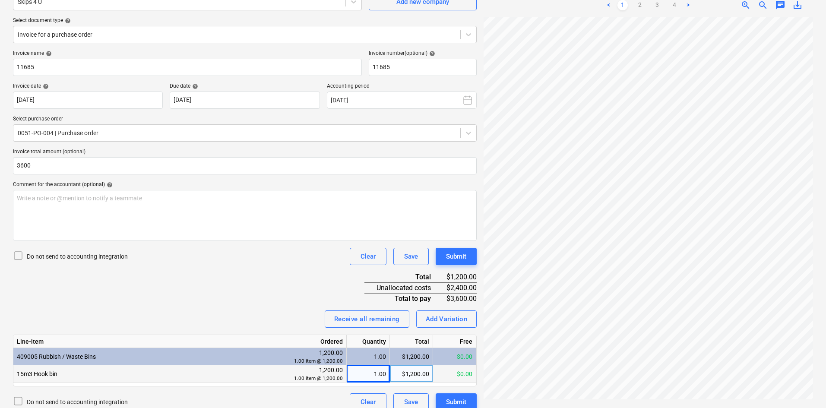
type input "3,600.00"
click at [315, 286] on div "Invoice name help 11685 Invoice number (optional) help 11685 Invoice date help …" at bounding box center [245, 230] width 464 height 360
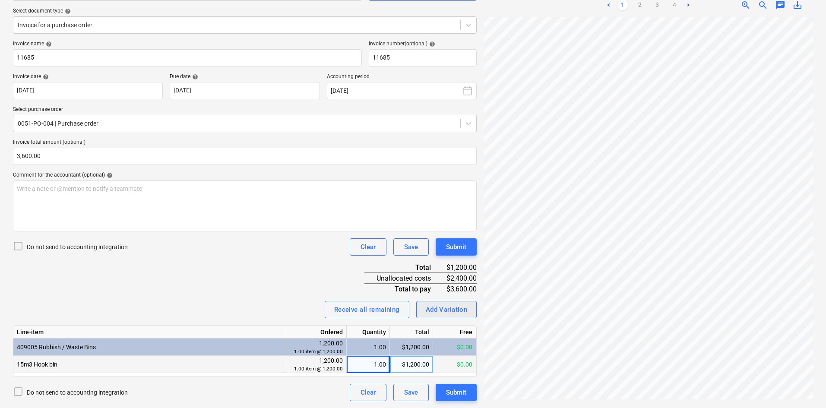
click at [435, 305] on div "Add Variation" at bounding box center [447, 309] width 42 height 11
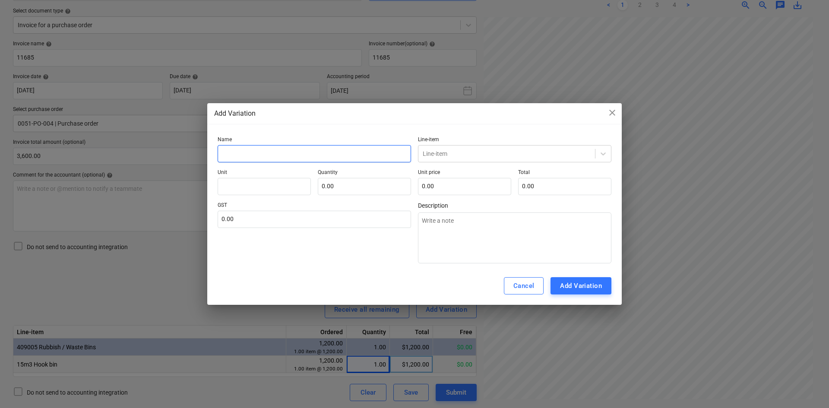
click at [238, 152] on input "text" at bounding box center [314, 153] width 193 height 17
type input "h"
type textarea "x"
type input "hO"
type textarea "x"
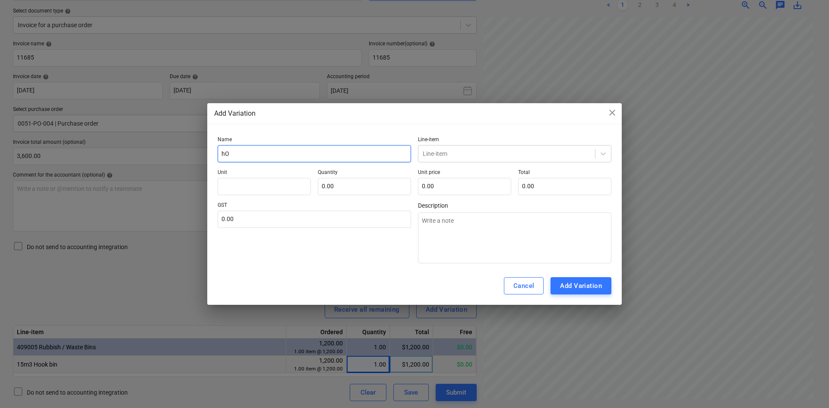
type input "hOO"
type textarea "x"
type input "hOOK"
type textarea "x"
type input "hOOK"
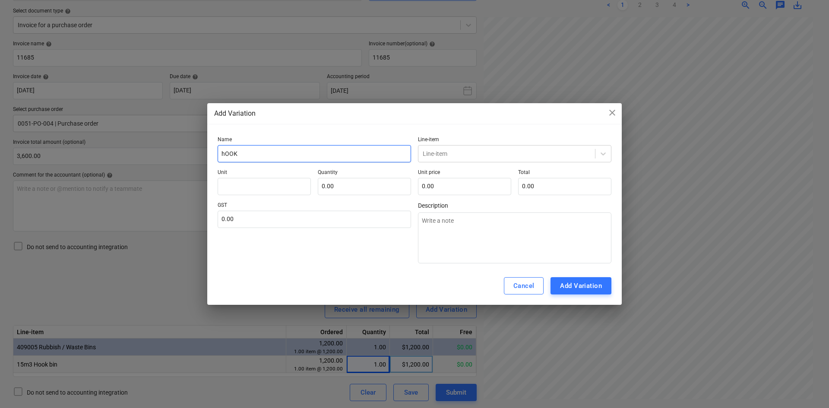
type textarea "x"
type input "hOOK B"
type textarea "x"
type input "hOOK BI"
type textarea "x"
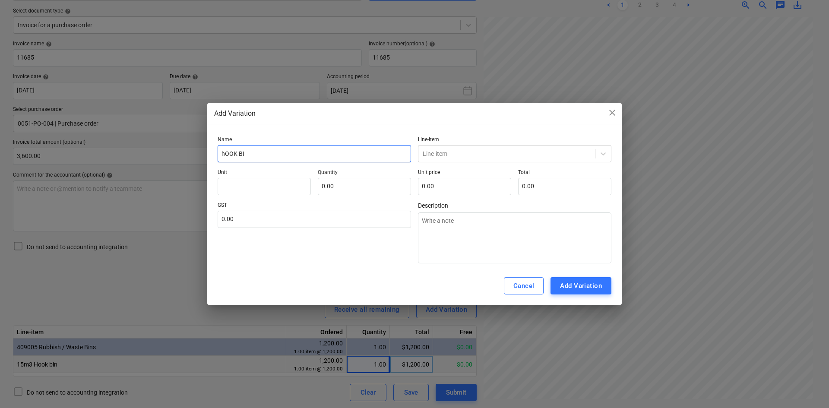
type input "hOOK BIN"
type textarea "x"
type input "hOOK BIN"
type textarea "x"
type input "hOOK BIN A"
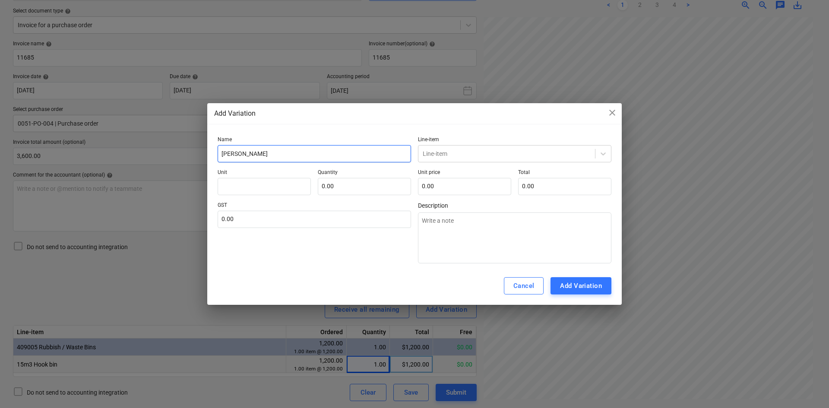
type textarea "x"
type input "hOOK BIN"
type textarea "x"
type input "hOOK BIN S"
type textarea "x"
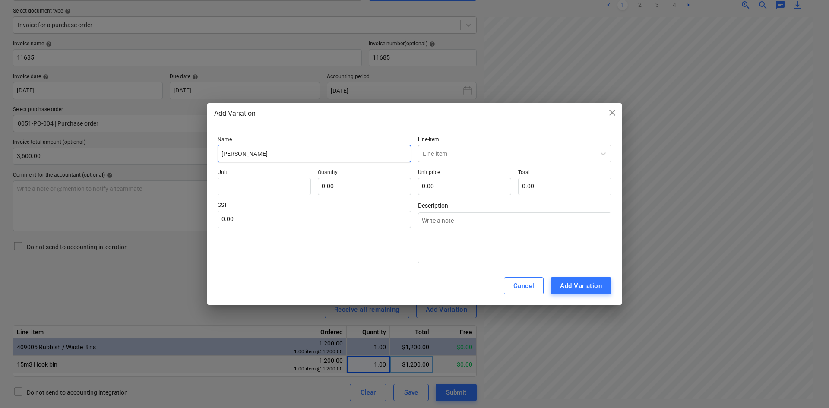
type input "hOOK BIN SW"
type textarea "x"
type input "hOOK BIN SWA"
type textarea "x"
type input "hOOK BIN SWAP"
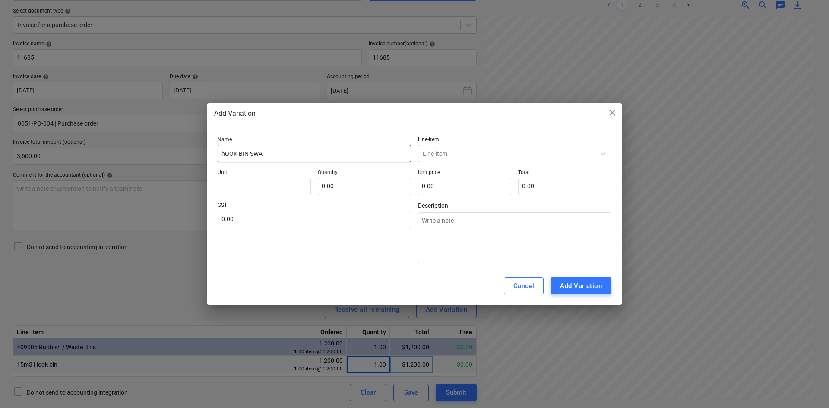
type textarea "x"
type input "hOOK BIN SWAP"
type textarea "x"
drag, startPoint x: 281, startPoint y: 151, endPoint x: 146, endPoint y: 160, distance: 134.6
click at [146, 160] on div "Add Variation close Name hOOK BIN SWAP Line-item Line-item Unit Quantity 0.00 U…" at bounding box center [414, 204] width 829 height 408
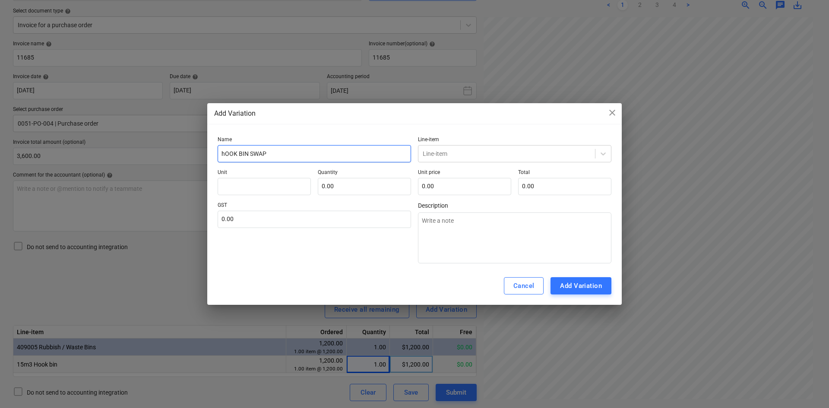
type input "H"
type textarea "x"
type input "Ho"
type textarea "x"
type input "Hoo"
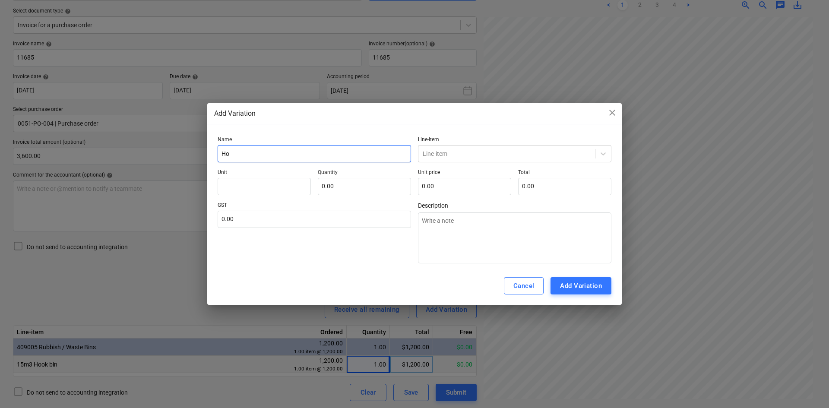
type textarea "x"
type input "Hook"
type textarea "x"
type input "Hook"
type textarea "x"
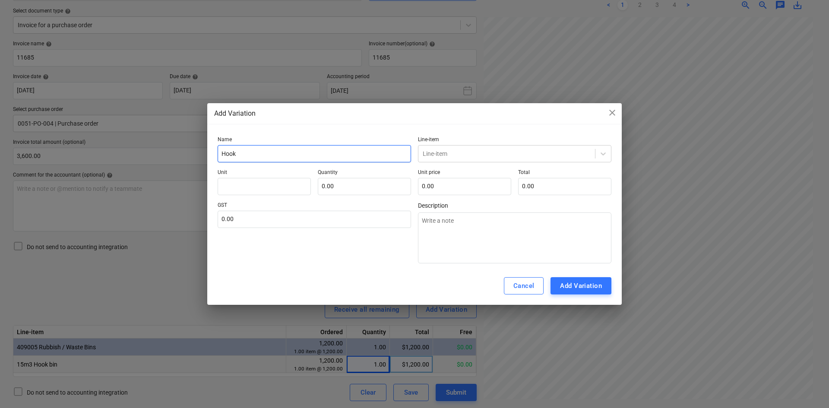
type input "Hook b"
type textarea "x"
type input "Hook bi"
type textarea "x"
type input "Hook bin"
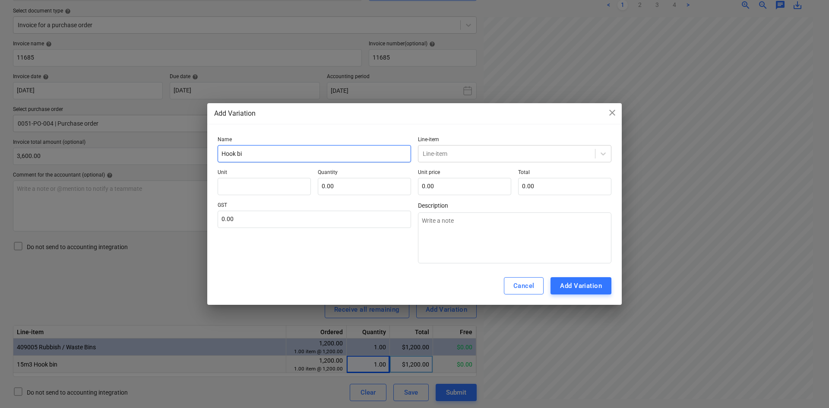
type textarea "x"
type input "Hook bin"
type textarea "x"
type input "Hook bin s"
type textarea "x"
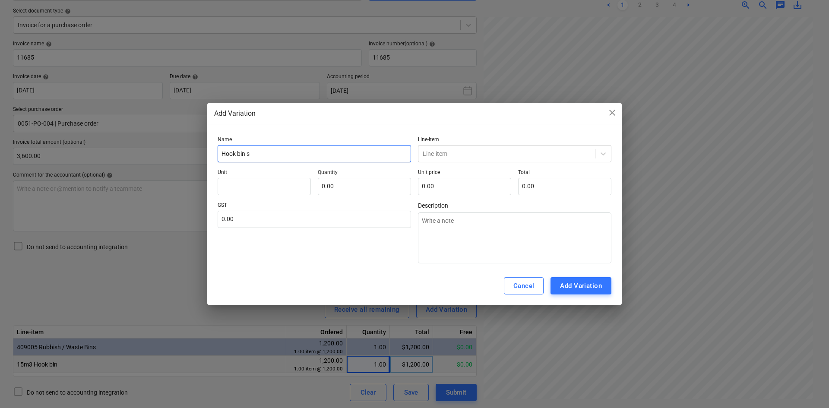
type input "Hook bin sa"
type textarea "x"
type input "Hook bin saw"
type textarea "x"
type input "Hook bin sawp"
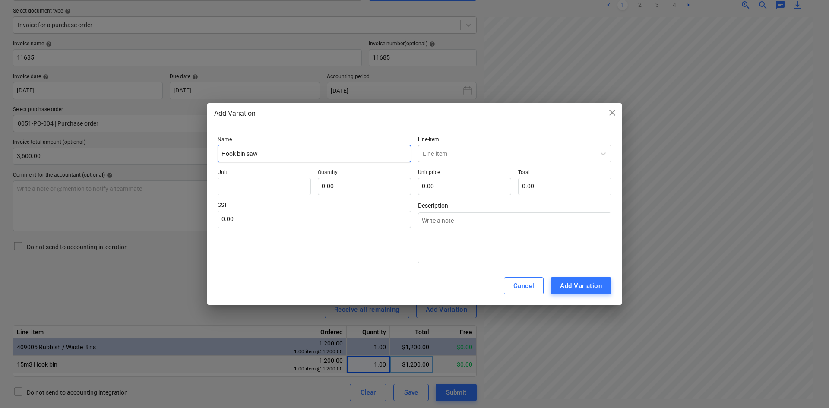
type textarea "x"
type input "Hook bin sawp"
type textarea "x"
type input "Hook bin sawp"
type textarea "x"
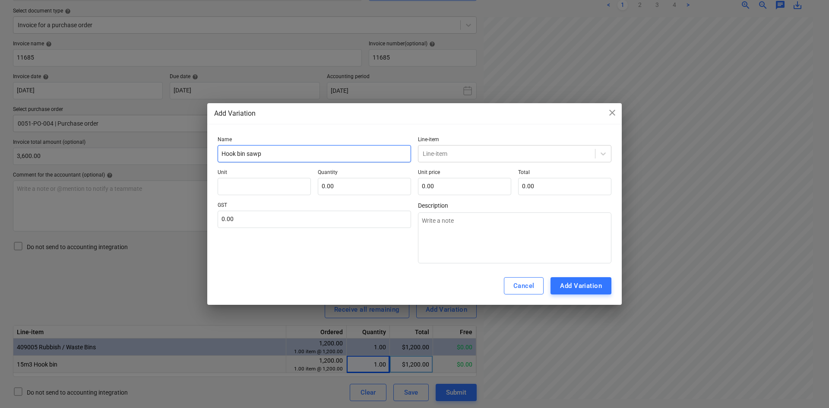
type input "Hook bin saw"
type textarea "x"
type input "Hook bin sa"
type textarea "x"
type input "Hook bin s"
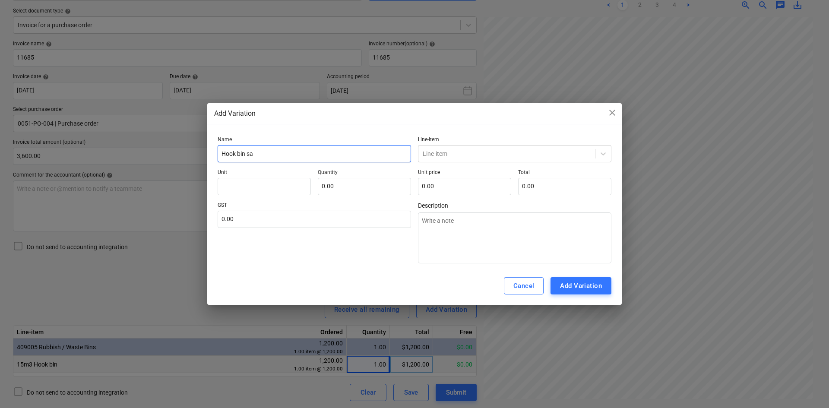
type textarea "x"
type input "Hook bin sw"
type textarea "x"
type input "Hook bin swa"
type textarea "x"
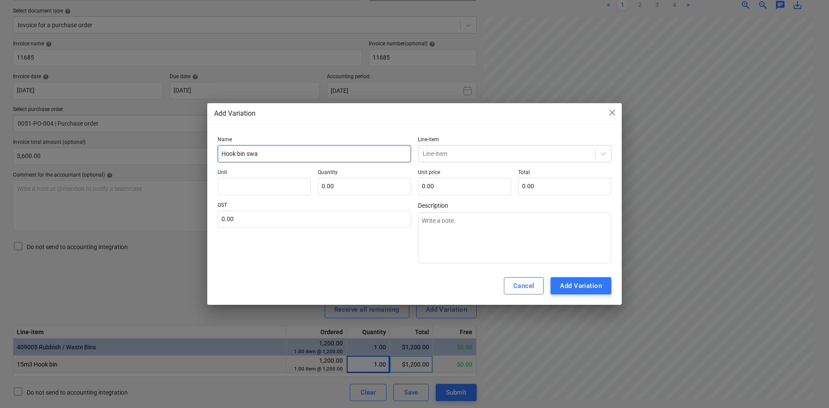
type input "Hook bin swap"
type textarea "x"
type input "Hook bin swap"
type textarea "x"
type input "Hook bin swap 1"
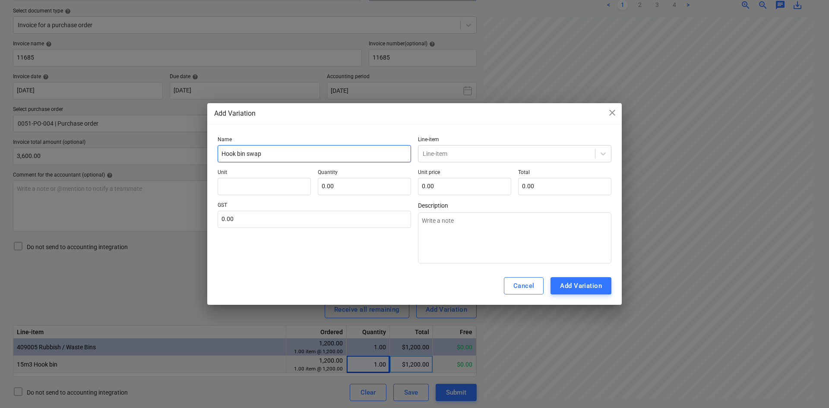
type textarea "x"
type input "Hook bin swap 15"
type textarea "x"
type input "Hook bin swap 15m"
type textarea "x"
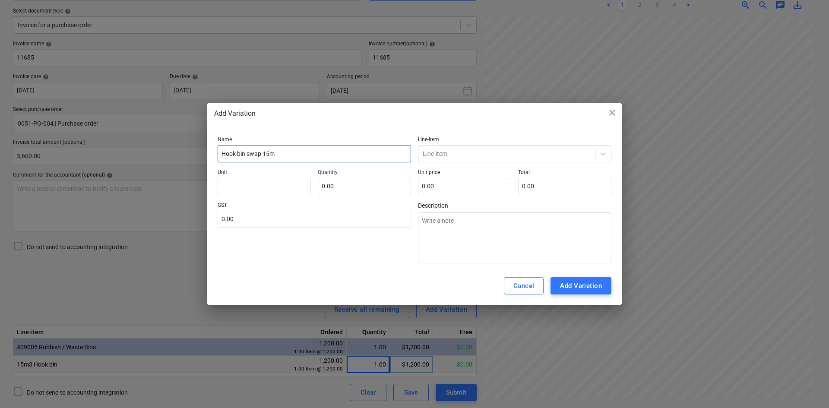
type input "Hook bin swap 15m3"
type textarea "x"
type input "Hook bin swap 15m3"
click at [477, 153] on div at bounding box center [507, 153] width 168 height 9
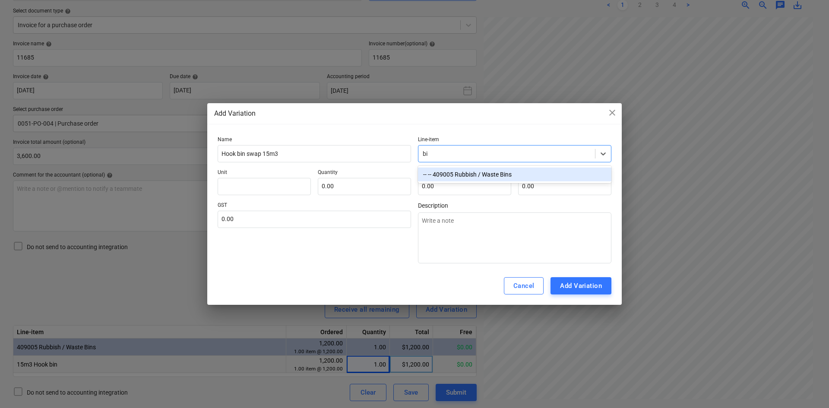
type input "bin"
type textarea "x"
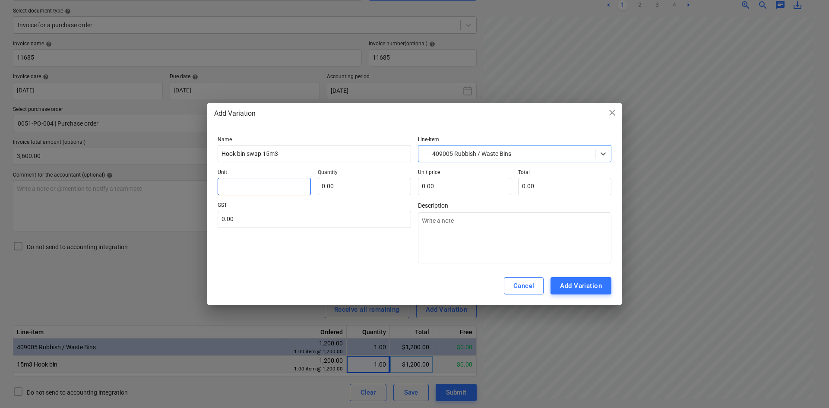
click at [257, 194] on input "text" at bounding box center [264, 186] width 93 height 17
click at [257, 190] on input "text" at bounding box center [264, 186] width 93 height 17
type input "i"
type textarea "x"
type input "it"
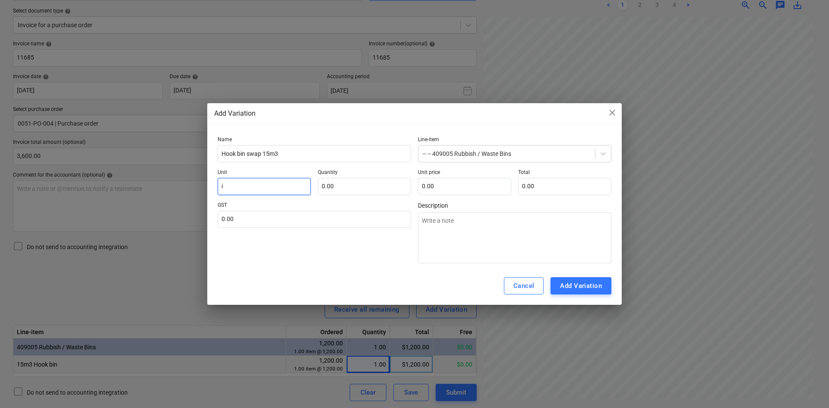
type textarea "x"
type input "ite"
type textarea "x"
type input "item"
type textarea "x"
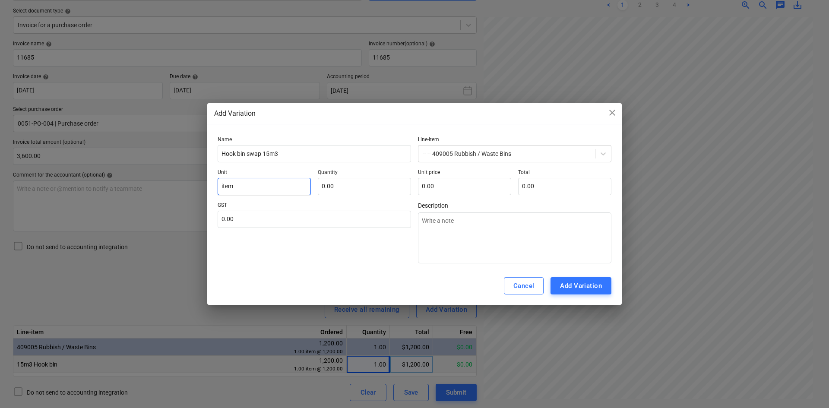
type input "item"
type input "1"
type textarea "x"
type input "1.00"
type input "3"
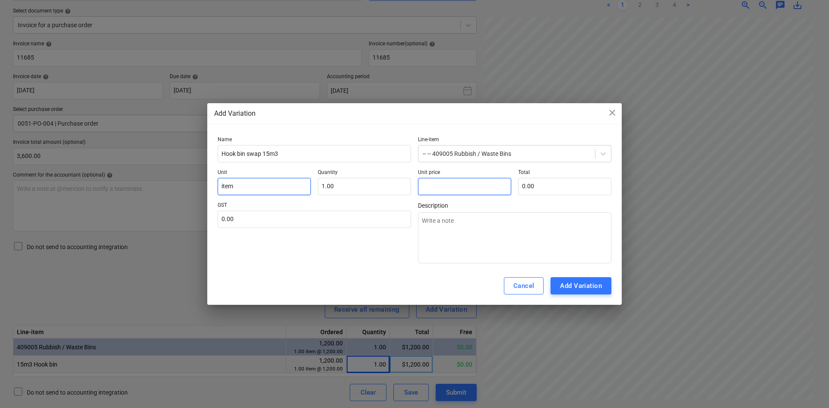
type textarea "x"
type input "3.00"
type textarea "x"
type input "0.00"
type input "2"
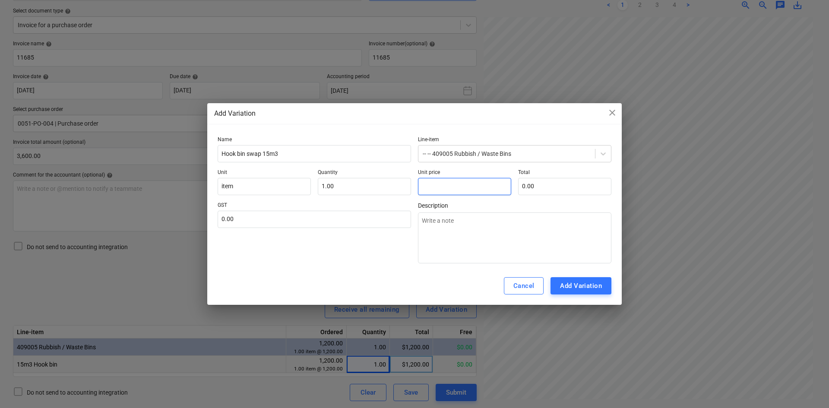
type textarea "x"
type input "2.00"
type input "24"
type textarea "x"
type input "24.00"
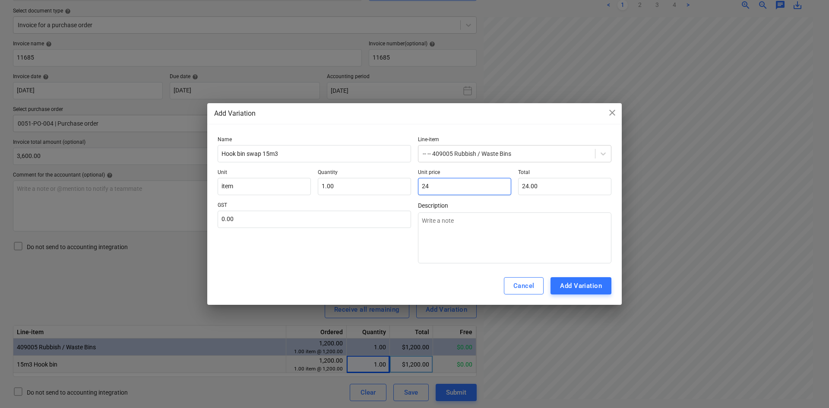
type input "240"
type textarea "x"
type input "240.00"
type input "2400"
type textarea "x"
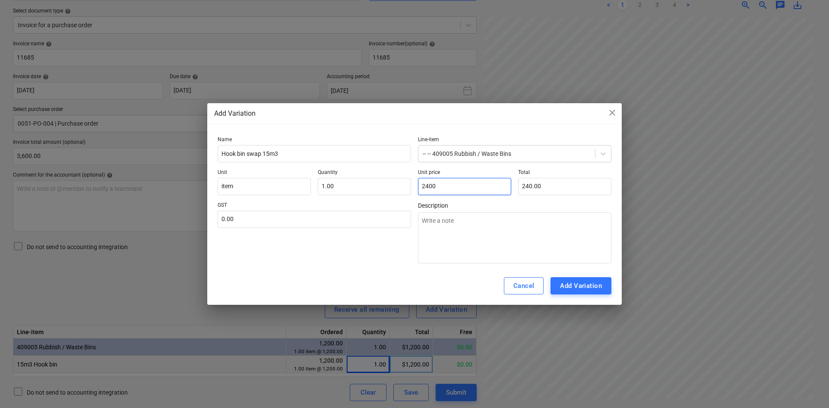
type input "2,400.00"
click at [356, 267] on div "Cancel Add Variation" at bounding box center [414, 286] width 414 height 38
click at [312, 215] on input "text" at bounding box center [314, 219] width 193 height 17
type input "1"
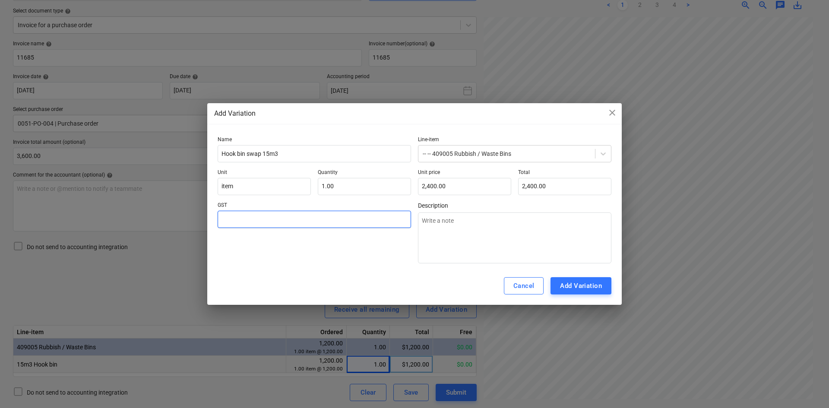
type textarea "x"
type input "10"
type textarea "x"
type input "10.00"
click at [601, 285] on div "Add Variation" at bounding box center [581, 285] width 42 height 11
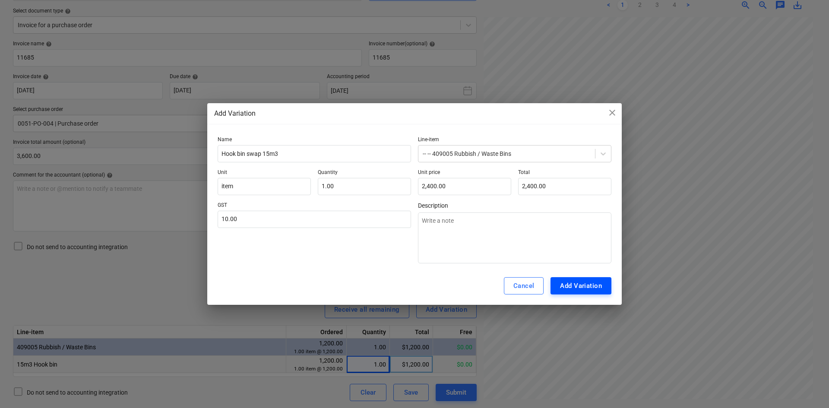
type textarea "x"
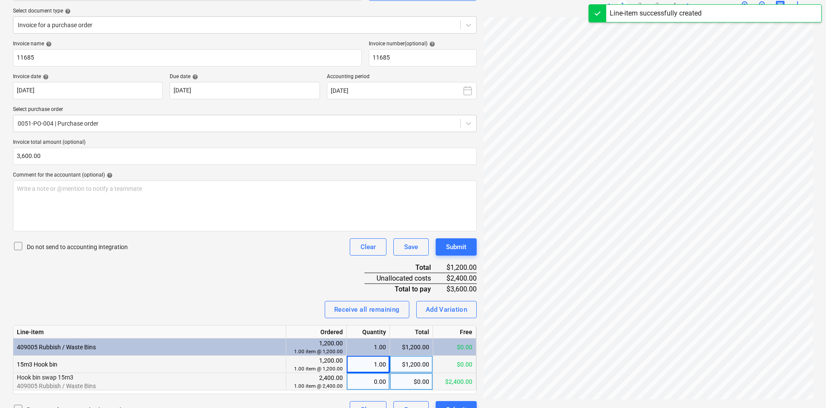
click at [366, 383] on div "0.00" at bounding box center [368, 381] width 36 height 17
click at [288, 318] on div "Invoice name help 11685 Invoice number (optional) help 11685 Invoice date help …" at bounding box center [245, 230] width 464 height 378
click at [133, 153] on input "3600" at bounding box center [245, 156] width 464 height 17
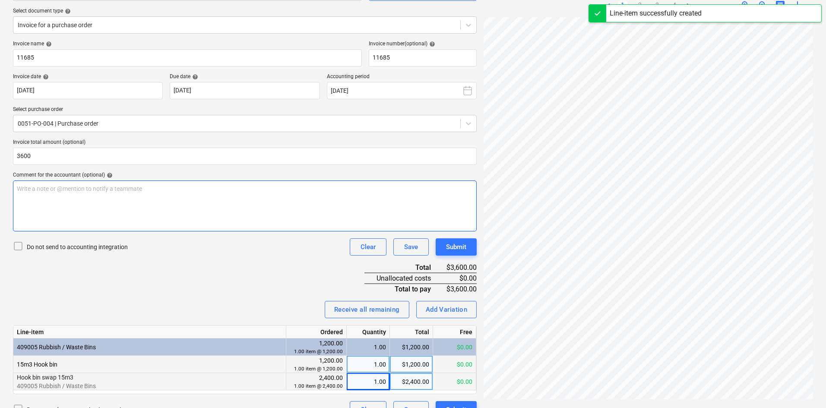
type input "3,600.00"
click at [125, 196] on div "Write a note or @mention to notify a teammate ﻿" at bounding box center [245, 205] width 464 height 51
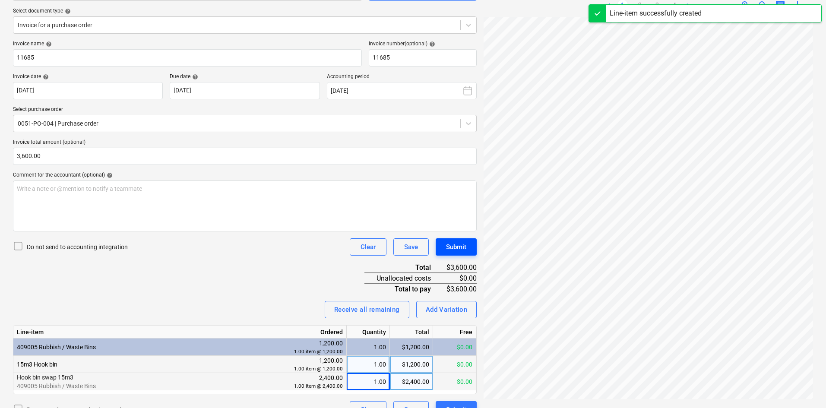
click at [466, 247] on div "Submit" at bounding box center [456, 246] width 20 height 11
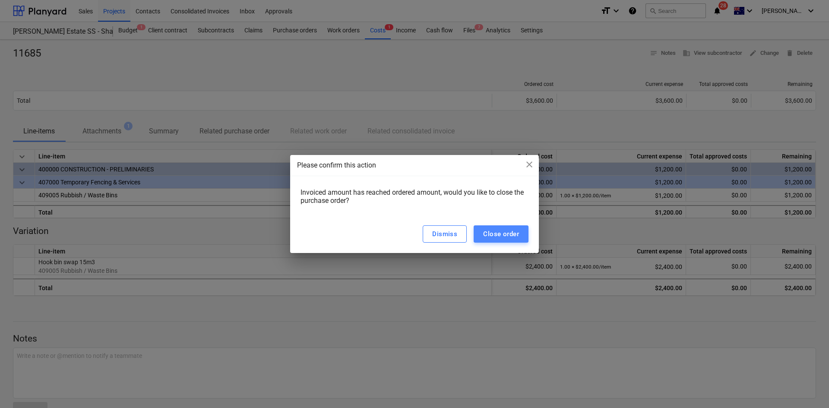
click at [518, 228] on div "Close order" at bounding box center [501, 233] width 36 height 11
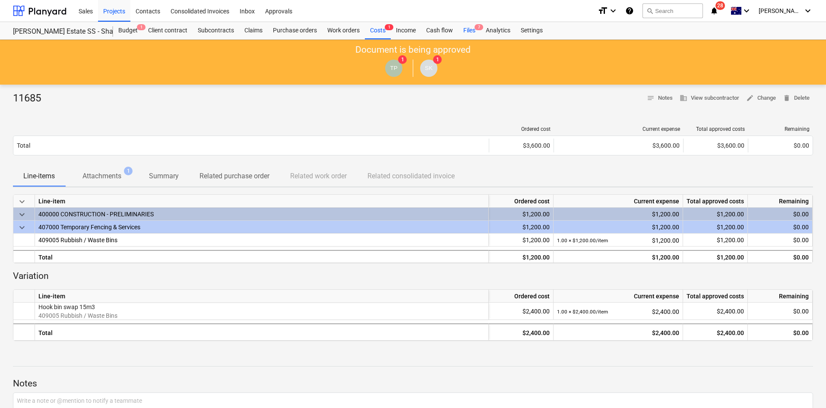
click at [473, 25] on div "Files 7" at bounding box center [469, 30] width 22 height 17
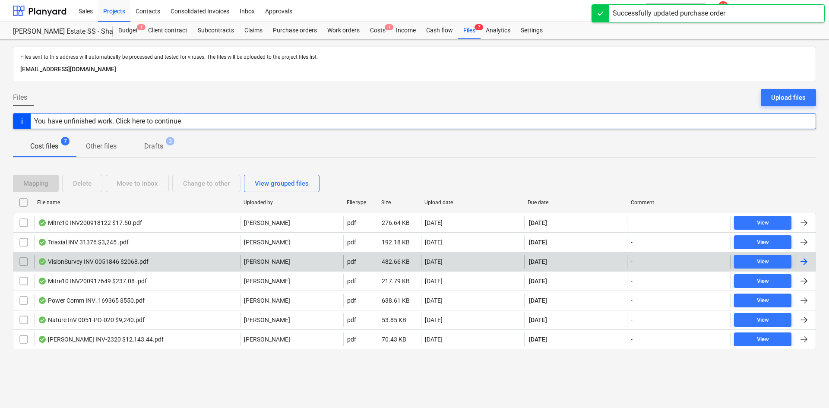
click at [197, 260] on div "VisionSurvey INV 0051846 $2068.pdf" at bounding box center [137, 262] width 206 height 14
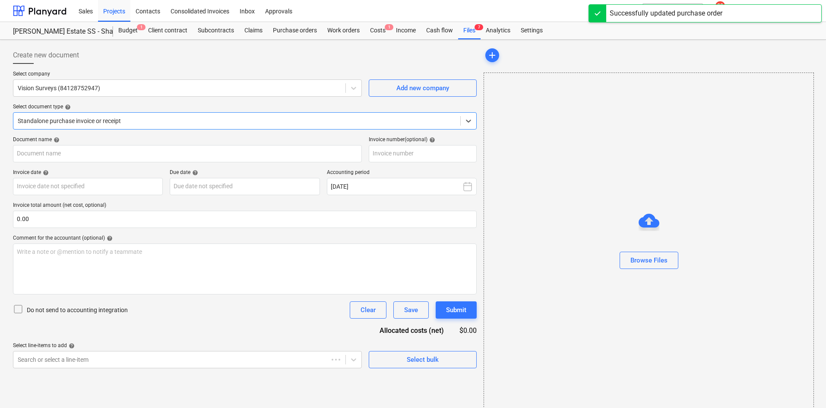
type input "0051846"
type input "[DATE]"
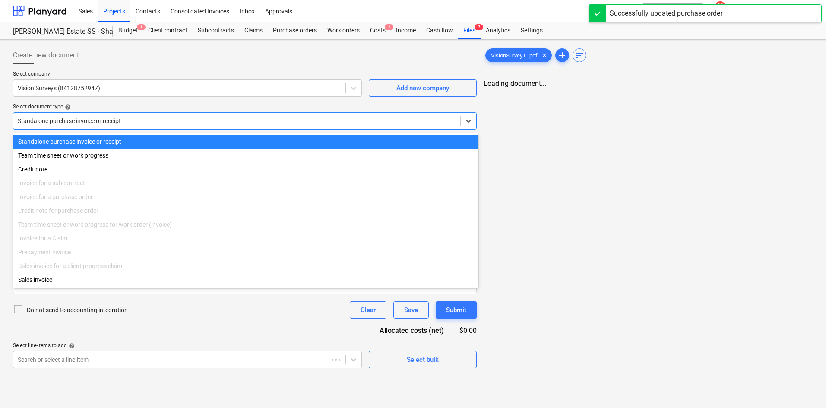
click at [199, 122] on div at bounding box center [237, 121] width 438 height 9
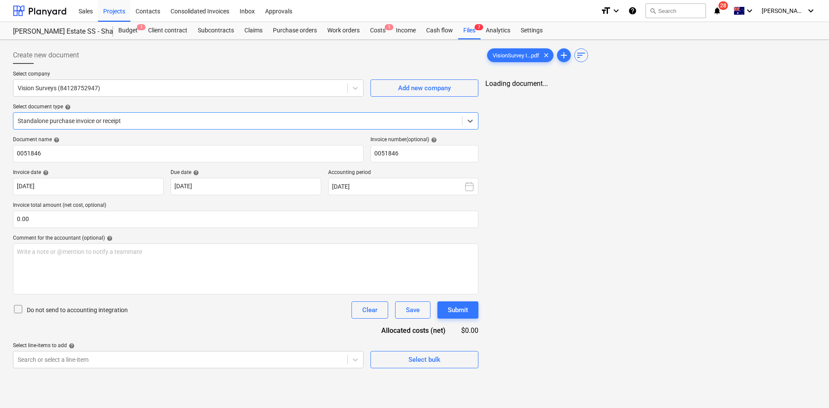
click at [180, 125] on div at bounding box center [238, 121] width 440 height 9
click at [225, 123] on div at bounding box center [238, 121] width 440 height 9
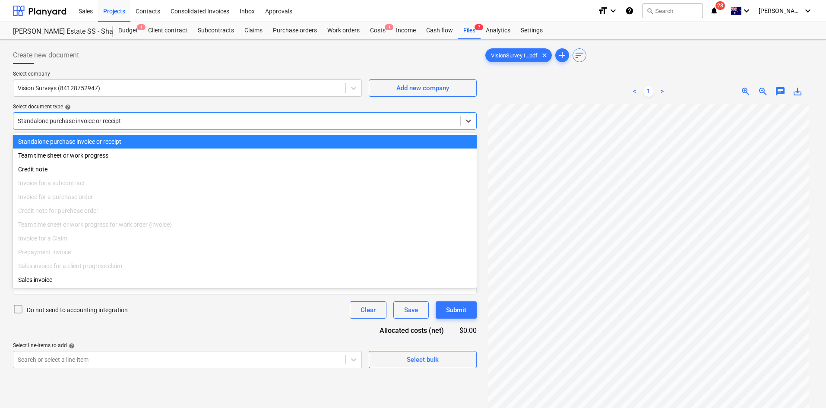
click at [225, 122] on div at bounding box center [237, 121] width 438 height 9
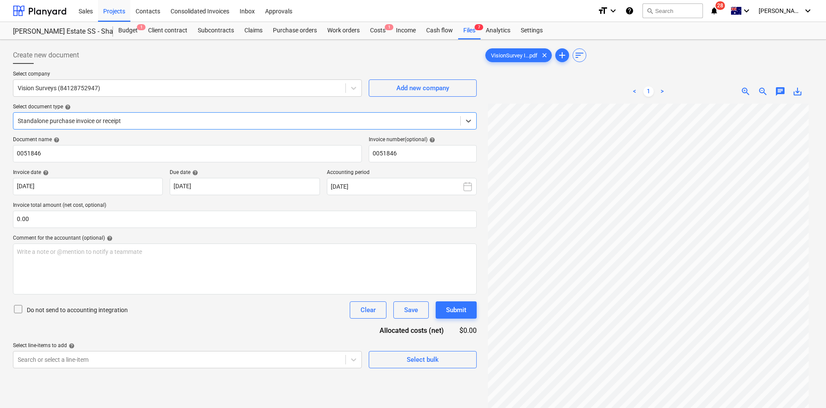
click at [241, 121] on div at bounding box center [237, 121] width 438 height 9
click at [241, 120] on div at bounding box center [237, 121] width 438 height 9
click at [164, 119] on div at bounding box center [237, 121] width 438 height 9
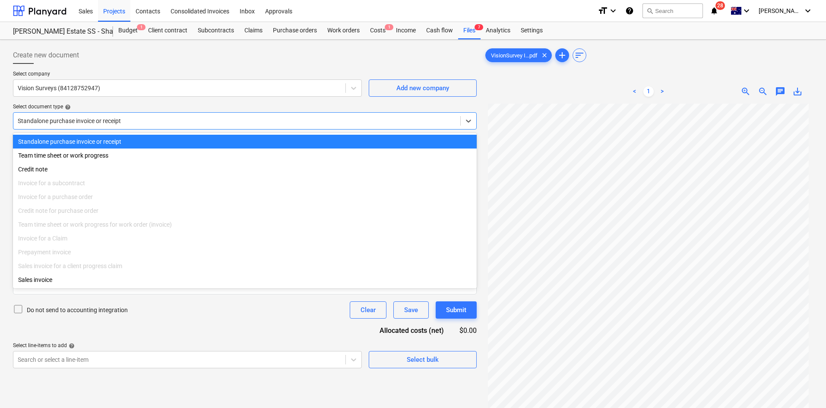
click at [164, 119] on div at bounding box center [237, 121] width 438 height 9
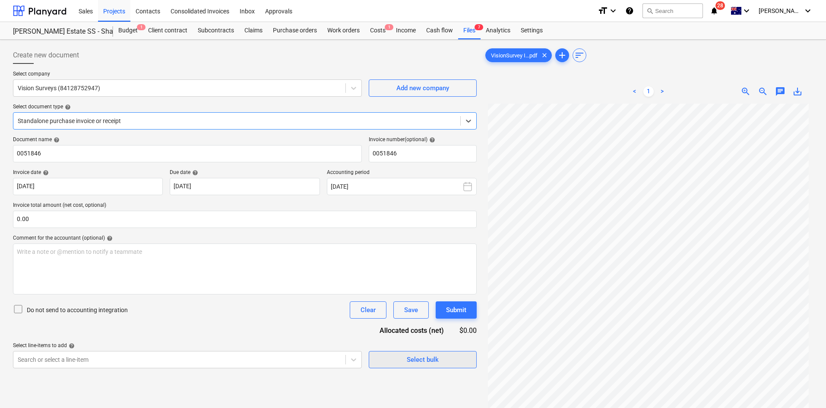
click at [414, 358] on div "Select bulk" at bounding box center [423, 359] width 32 height 11
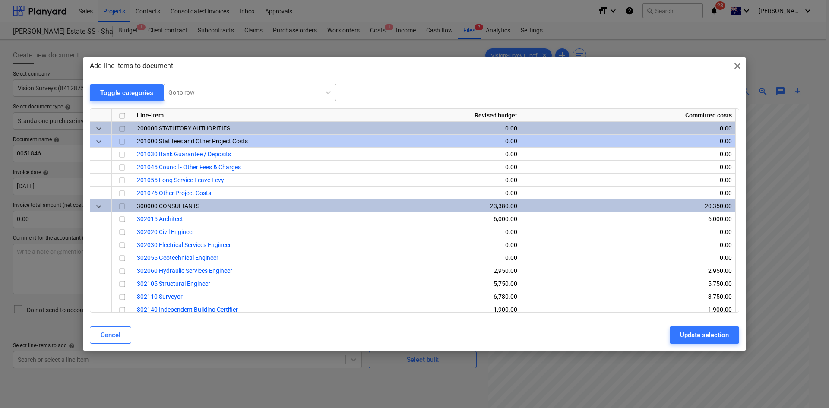
click at [265, 98] on div "Go to row" at bounding box center [242, 92] width 156 height 12
type input "survey"
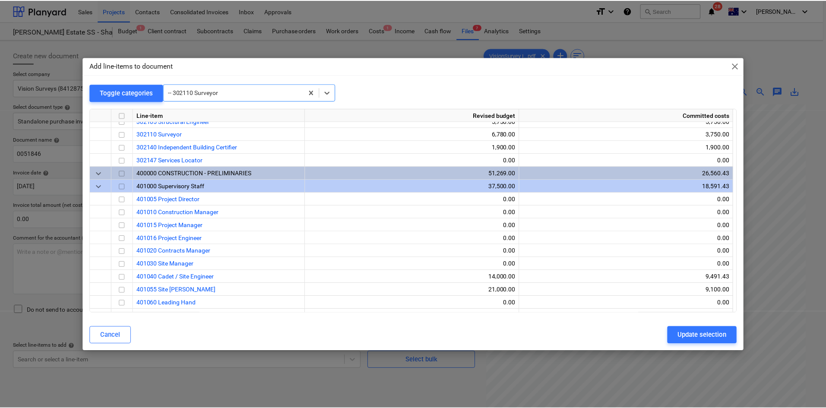
scroll to position [168, 0]
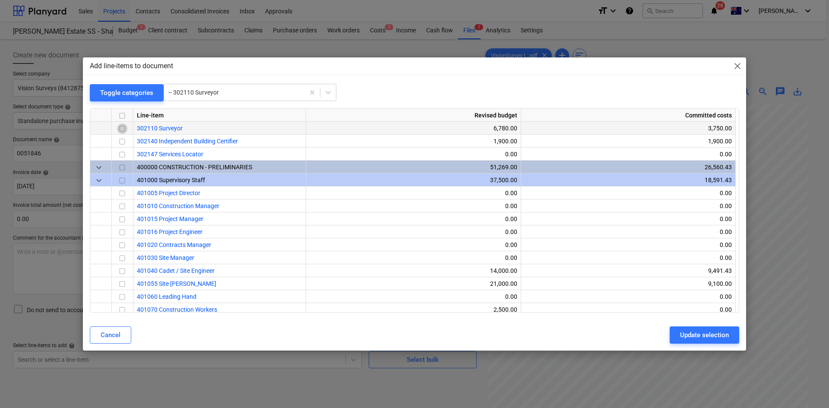
click at [122, 128] on input "checkbox" at bounding box center [122, 128] width 10 height 10
click at [695, 334] on div "Update selection" at bounding box center [704, 334] width 49 height 11
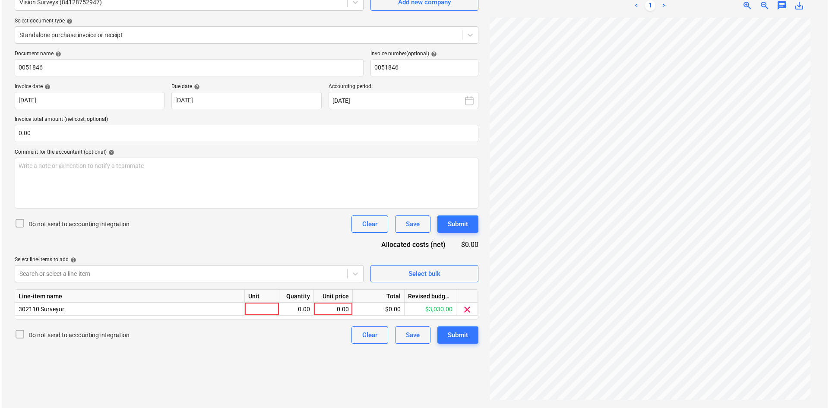
scroll to position [86, 0]
click at [261, 307] on div at bounding box center [260, 308] width 35 height 13
type input "item"
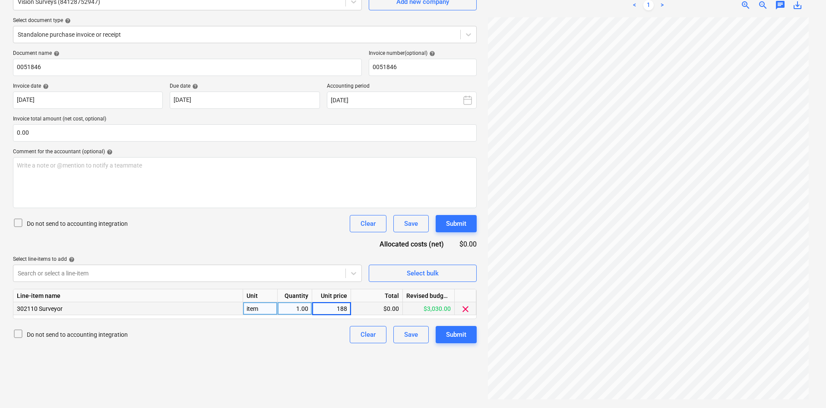
type input "1880"
click at [262, 240] on div "Document name help 0051846 Invoice number (optional) help 0051846 Invoice date …" at bounding box center [245, 196] width 464 height 293
click at [84, 133] on input "text" at bounding box center [245, 132] width 464 height 17
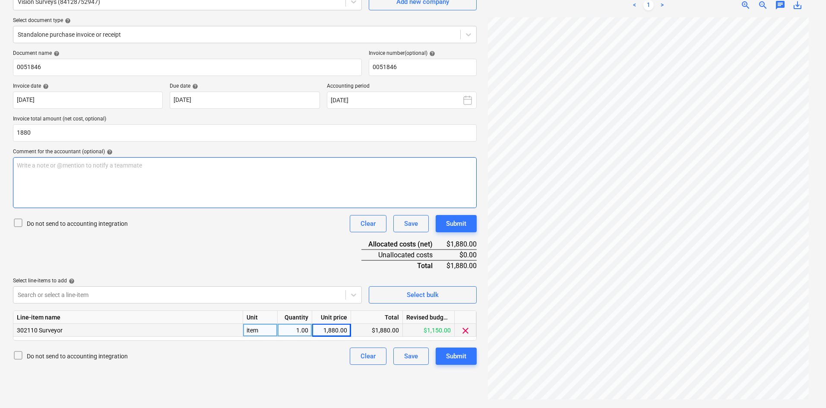
type input "1,880.00"
click at [127, 171] on div "Write a note or @mention to notify a teammate ﻿" at bounding box center [245, 182] width 464 height 51
click at [212, 252] on div "Document name help 0051846 Invoice number (optional) help 0051846 Invoice date …" at bounding box center [245, 207] width 464 height 315
click at [462, 353] on div "Submit" at bounding box center [456, 356] width 20 height 11
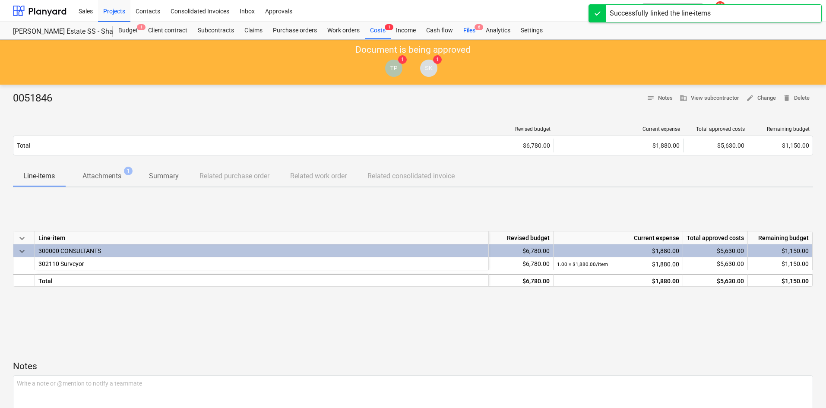
click at [472, 31] on div "Files 6" at bounding box center [469, 30] width 22 height 17
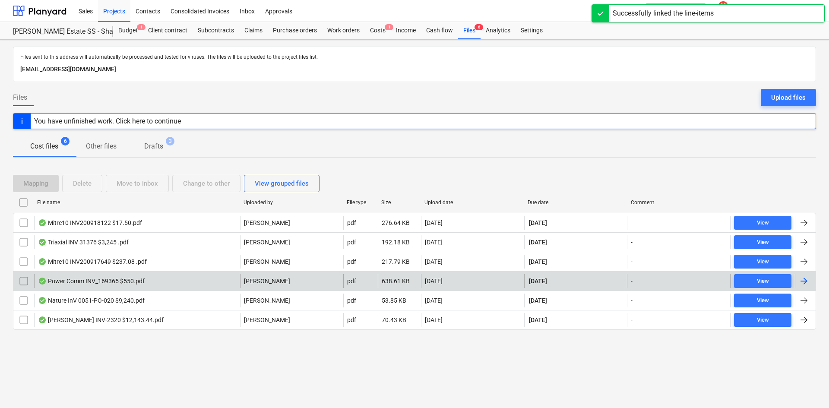
click at [182, 283] on div "Power Comm INV_169365 $550.pdf" at bounding box center [137, 281] width 206 height 14
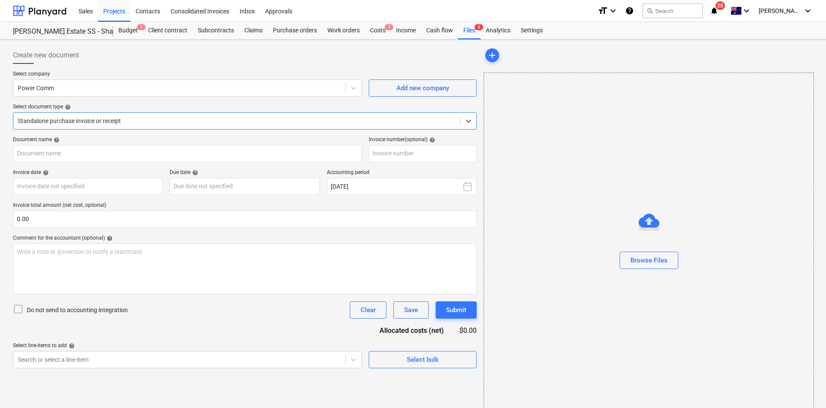
type input "169365"
type input "[DATE]"
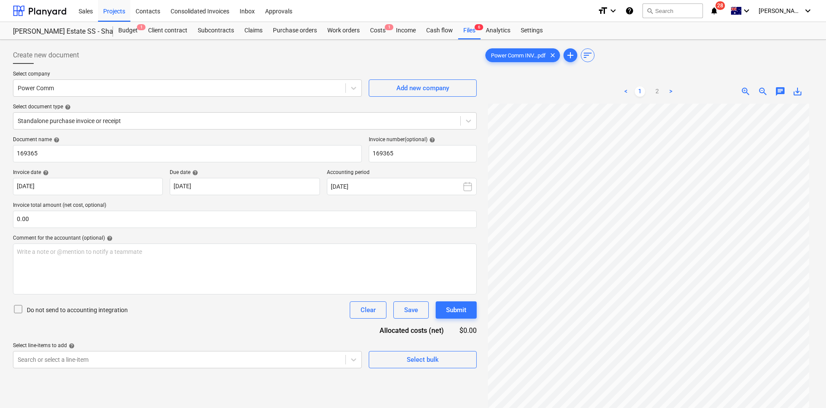
scroll to position [48, 0]
click at [653, 92] on link "2" at bounding box center [657, 91] width 10 height 10
click at [639, 94] on link "1" at bounding box center [640, 91] width 10 height 10
click at [478, 27] on span "6" at bounding box center [478, 27] width 9 height 6
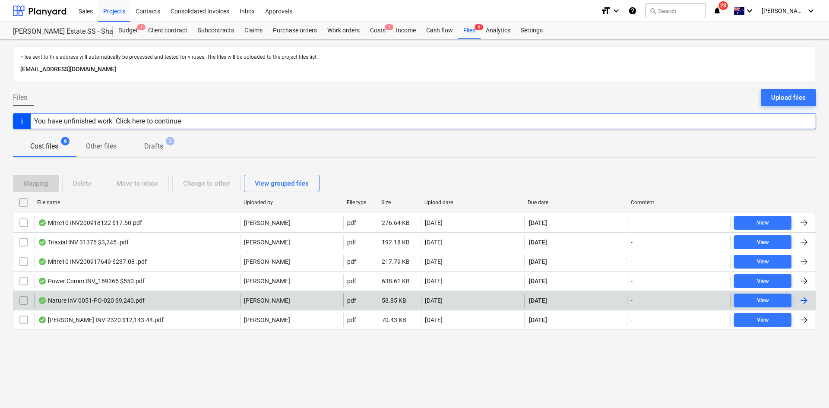
click at [162, 300] on div "Nature InV 0051-PO-020 $9,240.pdf" at bounding box center [137, 301] width 206 height 14
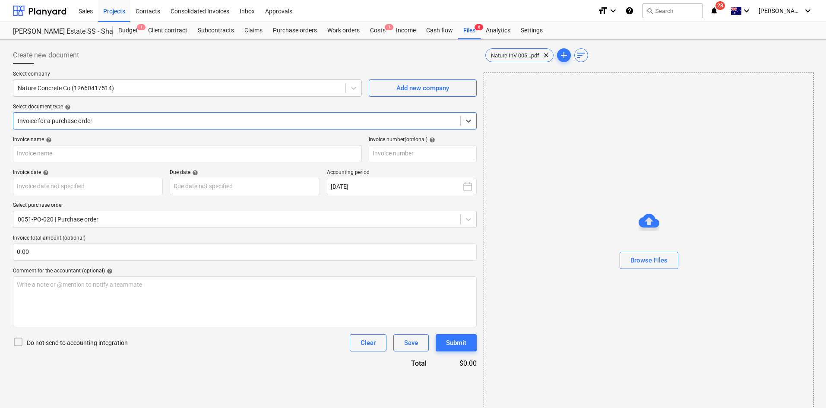
type input "0051-PO-020"
type input "24 Sep 2025"
type input "08 Oct 2025"
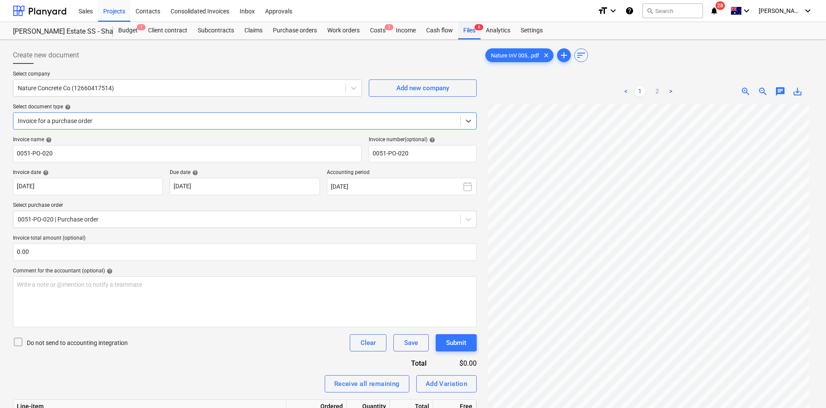
click at [463, 31] on div "Files 6" at bounding box center [469, 30] width 22 height 17
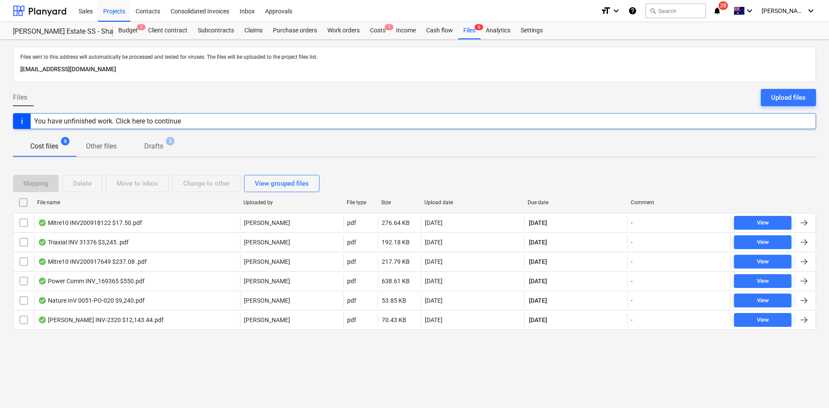
click at [544, 197] on div "Due date" at bounding box center [575, 203] width 103 height 14
checkbox input "false"
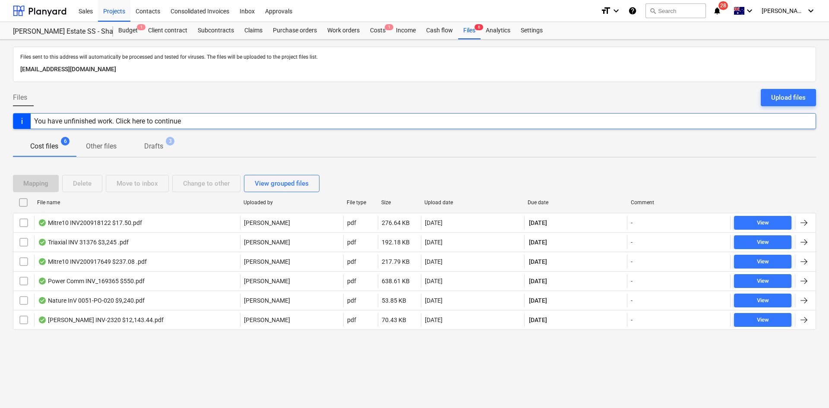
checkbox input "false"
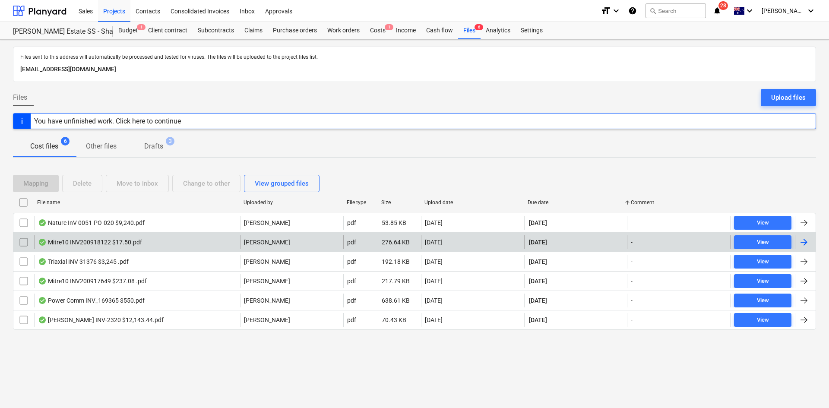
click at [138, 243] on div "Mitre10 INV200918122 $17.50.pdf" at bounding box center [90, 242] width 104 height 7
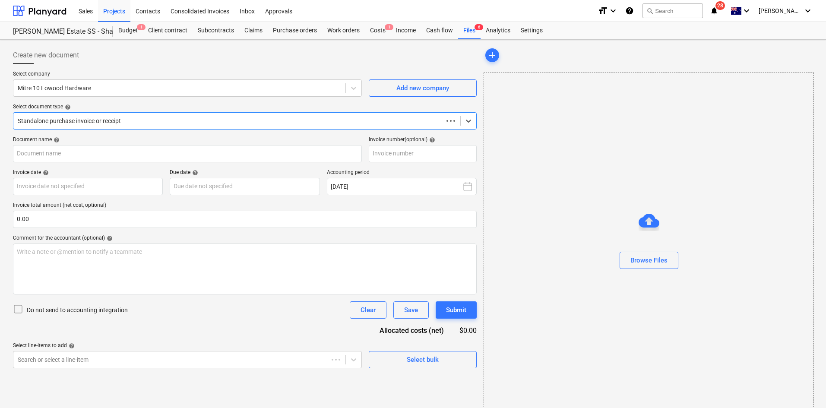
type input "200918122"
type input "02 Oct 2025"
type input "[DATE]"
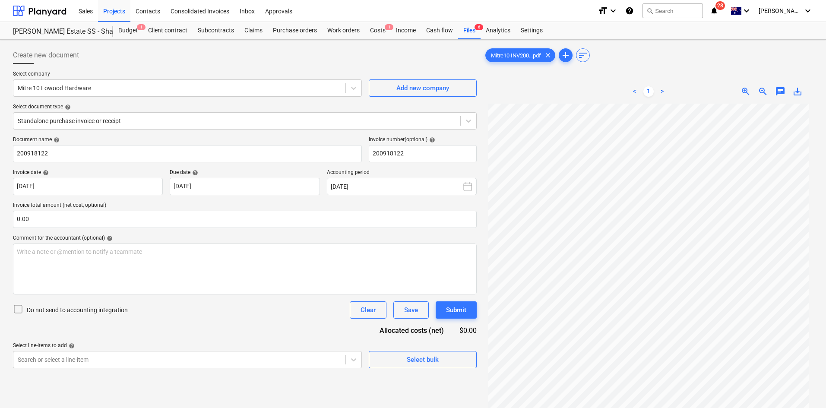
scroll to position [73, 0]
click at [139, 117] on div at bounding box center [237, 121] width 438 height 9
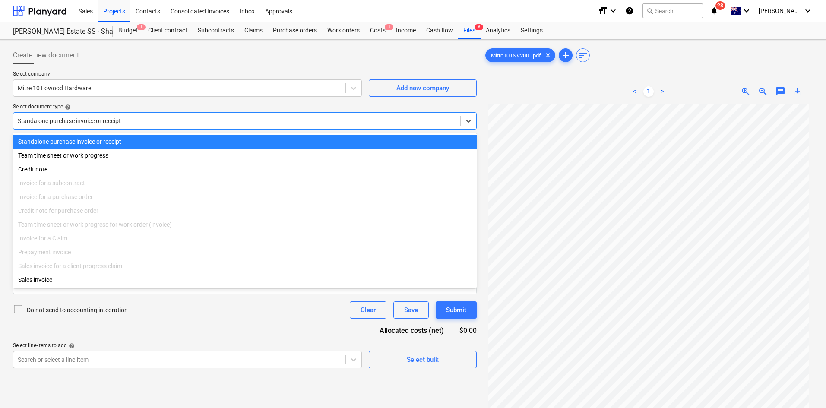
click at [139, 117] on div at bounding box center [237, 121] width 438 height 9
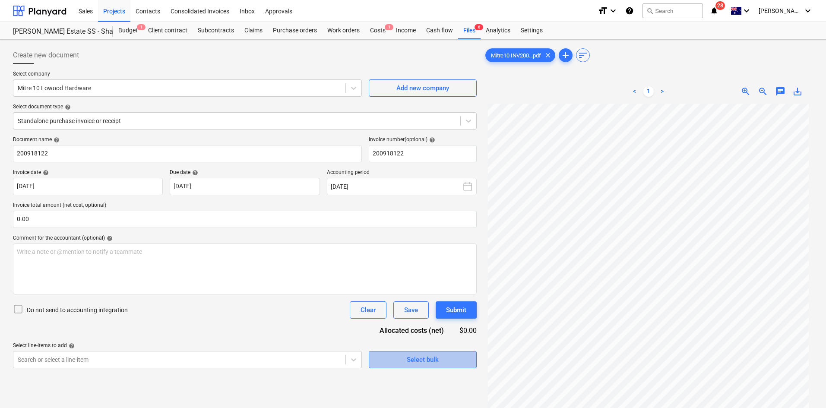
click at [447, 361] on span "Select bulk" at bounding box center [422, 359] width 86 height 11
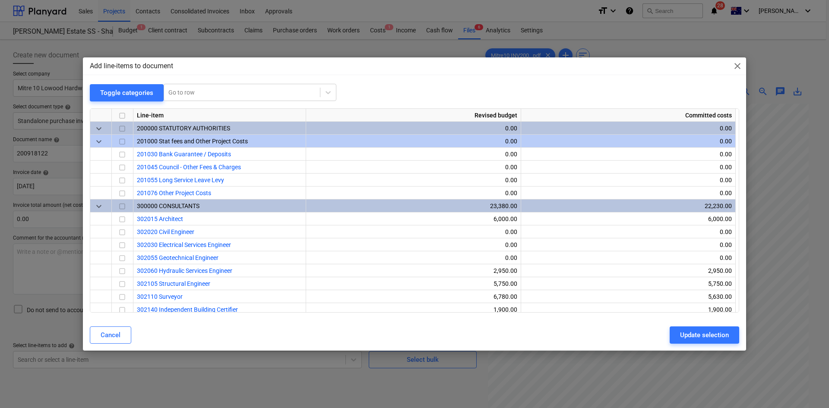
click at [738, 68] on span "close" at bounding box center [737, 66] width 10 height 10
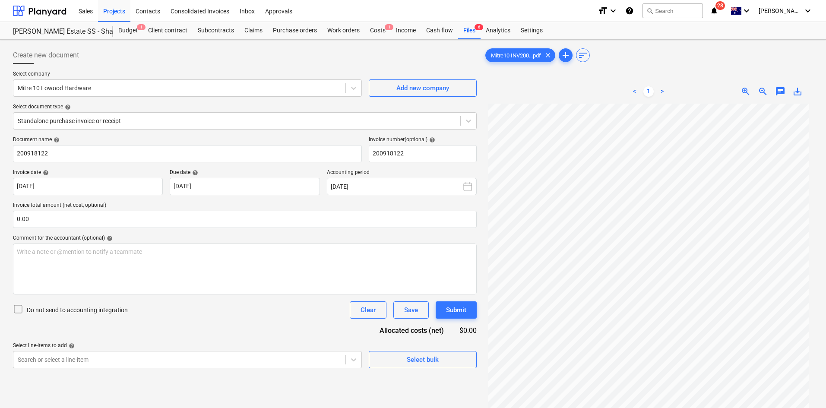
scroll to position [0, 0]
click at [479, 26] on span "6" at bounding box center [478, 27] width 9 height 6
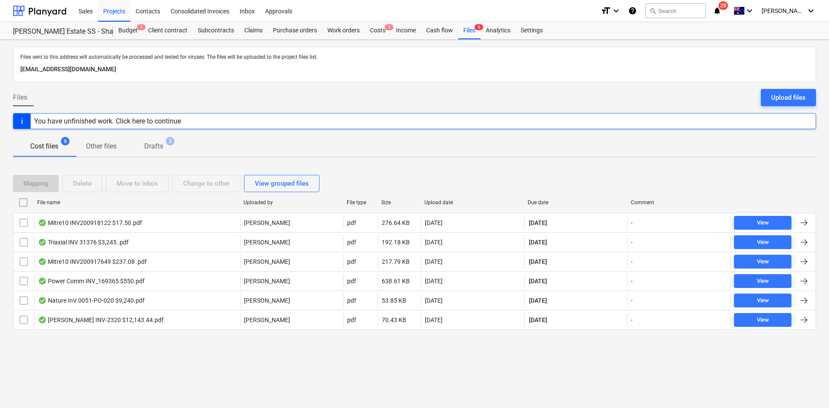
click at [56, 207] on div "File name" at bounding box center [137, 203] width 206 height 14
checkbox input "false"
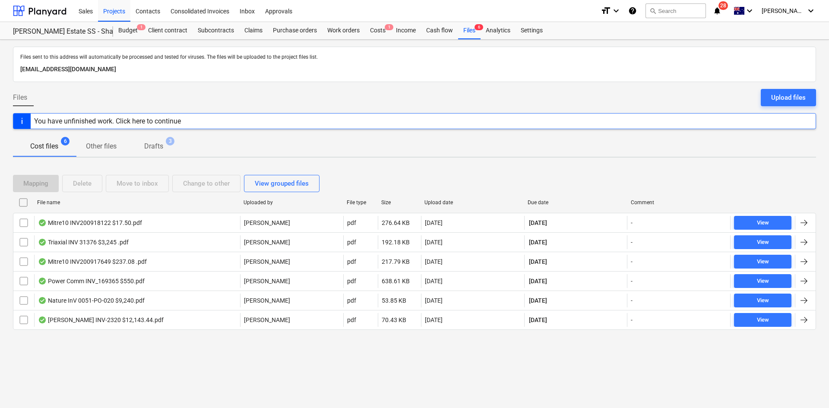
checkbox input "false"
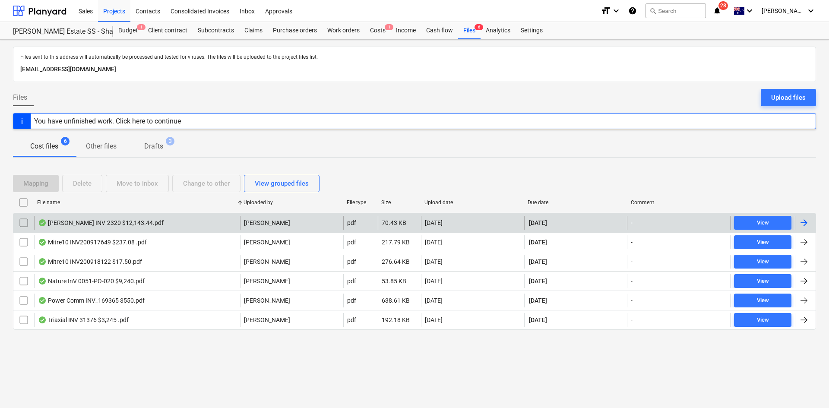
click at [130, 221] on div "Beckett INV-2320 $12,143.44.pdf" at bounding box center [101, 222] width 126 height 7
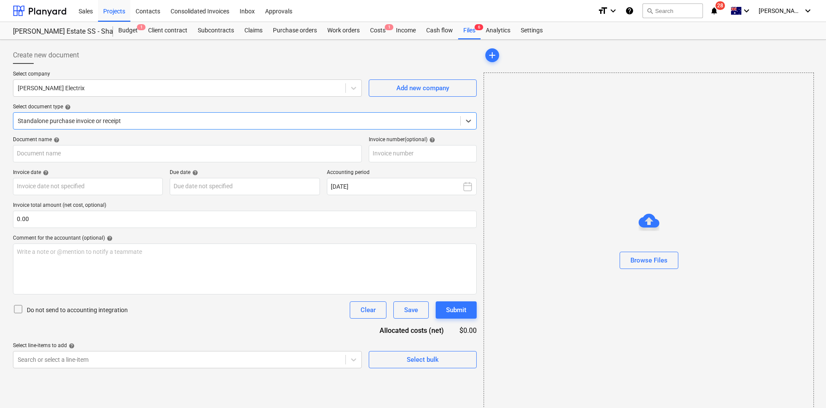
type input "INV-2320"
type input "10 Sep 2025"
type input "30 Oct 2025"
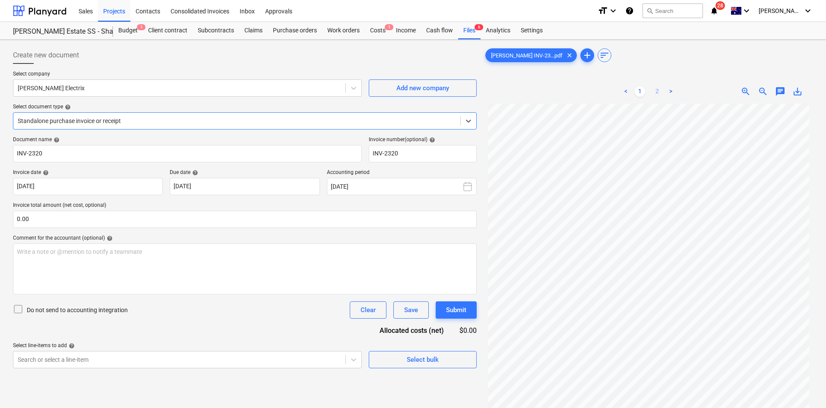
click at [655, 87] on link "2" at bounding box center [657, 91] width 10 height 10
click at [641, 88] on link "1" at bounding box center [640, 91] width 10 height 10
click at [466, 28] on div "Files 6" at bounding box center [469, 30] width 22 height 17
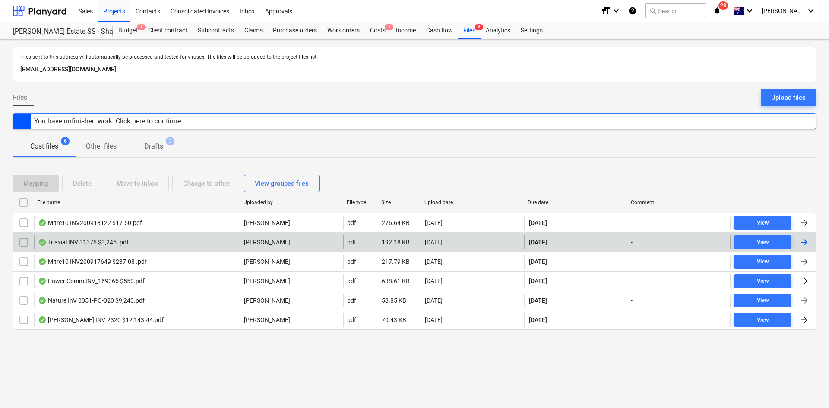
click at [144, 244] on div "Triaxial INV 31376 $3,245 .pdf" at bounding box center [137, 242] width 206 height 14
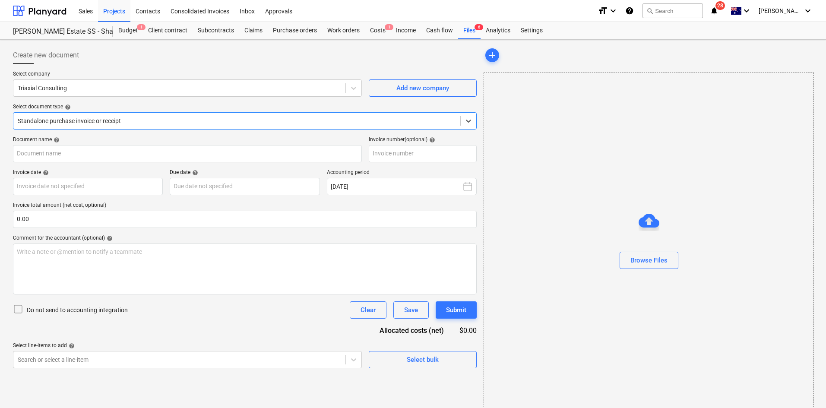
type input "31376"
type input "14 Oct 2025"
type input "30 Oct 2025"
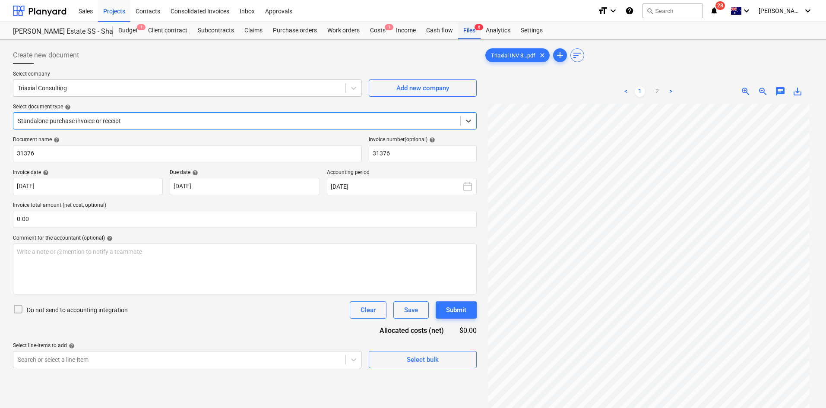
click at [471, 27] on div "Files 6" at bounding box center [469, 30] width 22 height 17
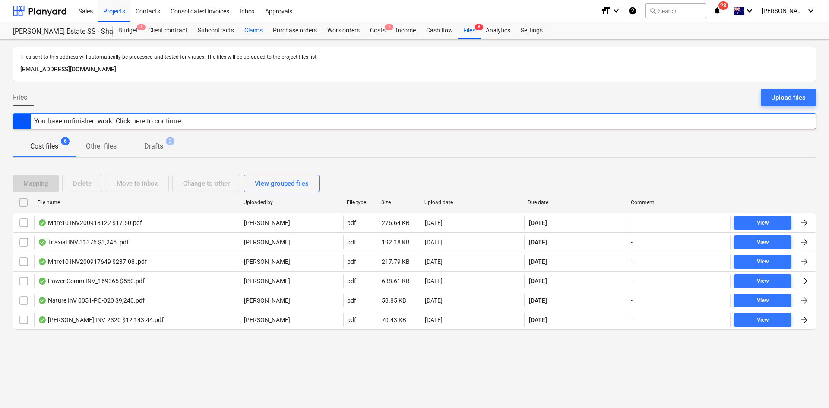
click at [250, 27] on div "Claims" at bounding box center [253, 30] width 28 height 17
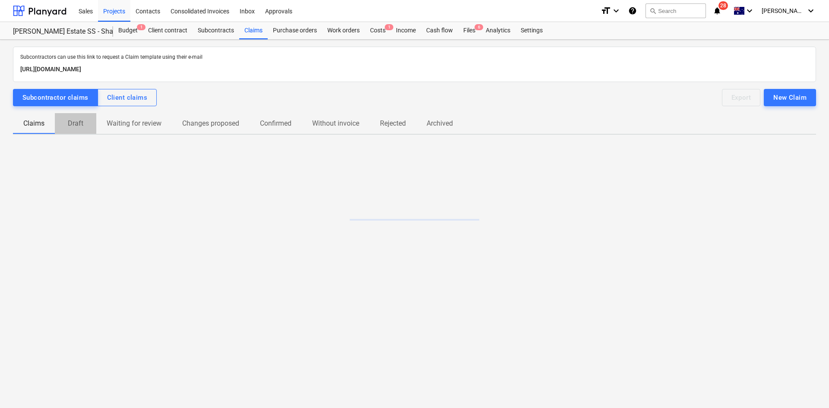
click at [80, 125] on p "Draft" at bounding box center [75, 123] width 21 height 10
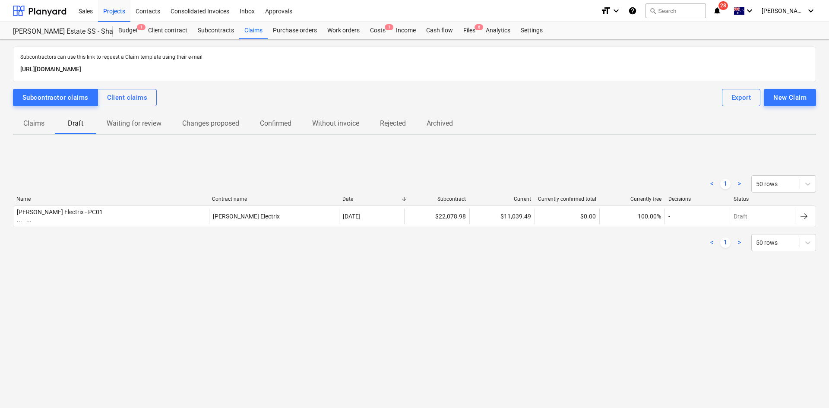
click at [35, 125] on p "Claims" at bounding box center [33, 123] width 21 height 10
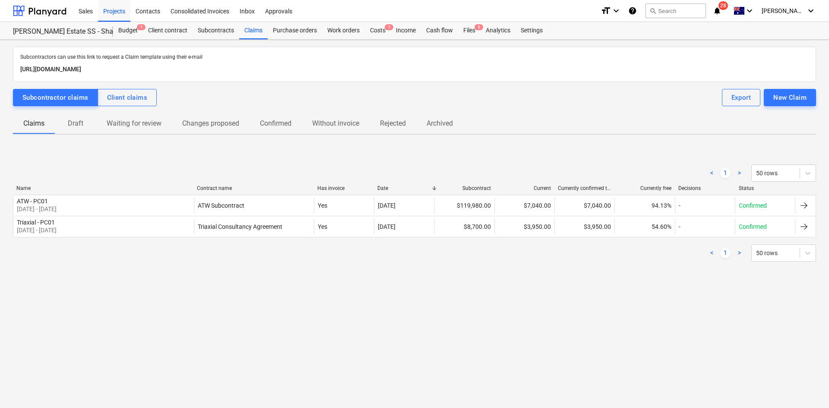
click at [87, 121] on span "Draft" at bounding box center [75, 124] width 41 height 16
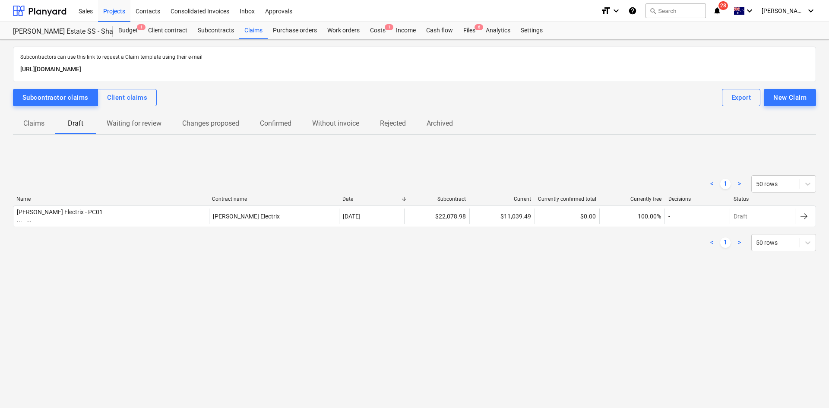
click at [30, 123] on p "Claims" at bounding box center [33, 123] width 21 height 10
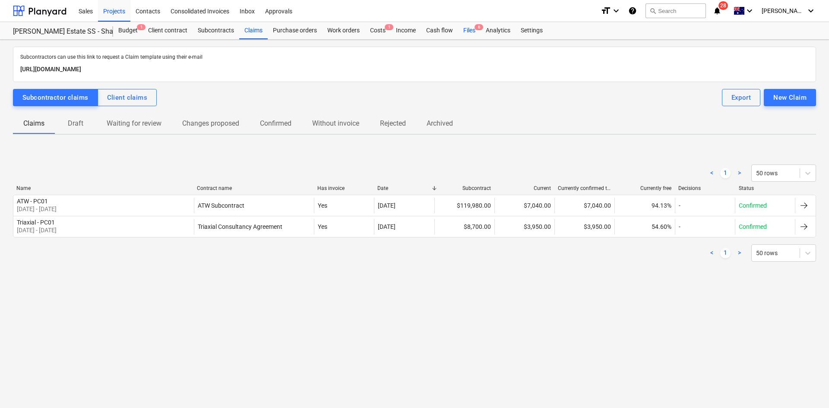
click at [466, 27] on div "Files 6" at bounding box center [469, 30] width 22 height 17
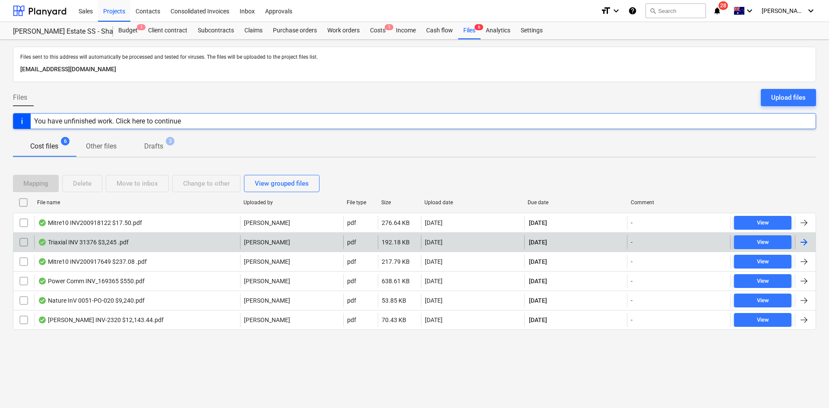
click at [143, 247] on div "Triaxial INV 31376 $3,245 .pdf" at bounding box center [137, 242] width 206 height 14
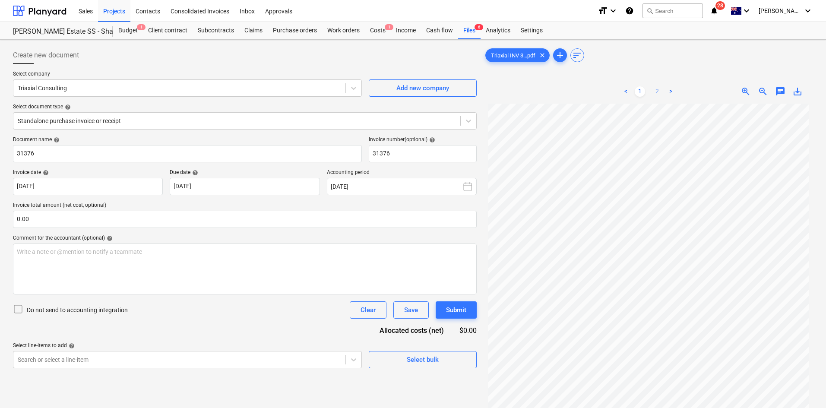
click at [657, 95] on link "2" at bounding box center [657, 91] width 10 height 10
click at [644, 91] on link "1" at bounding box center [640, 91] width 10 height 10
click at [221, 32] on div "Subcontracts" at bounding box center [216, 30] width 47 height 17
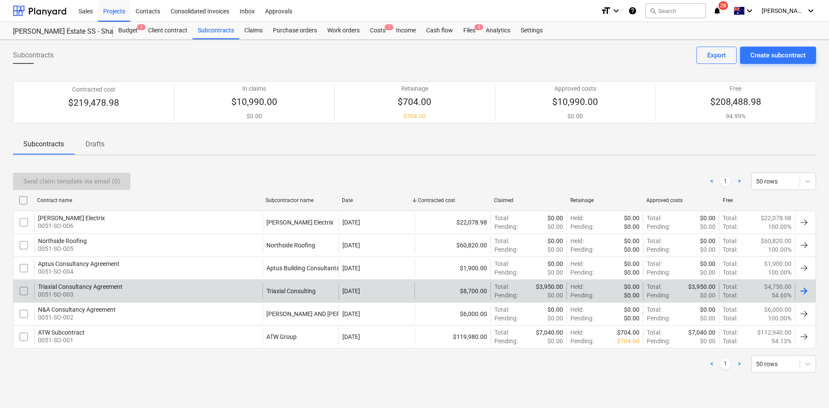
click at [212, 289] on div "Triaxial Consultancy Agreement 0051-SO-003" at bounding box center [148, 290] width 228 height 17
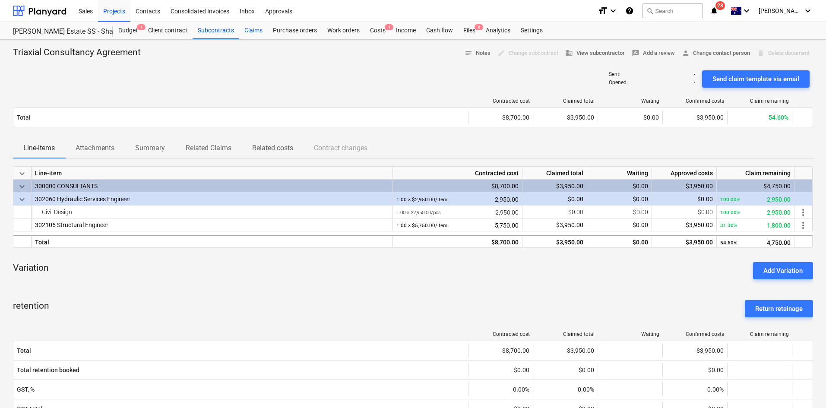
click at [249, 31] on div "Claims" at bounding box center [253, 30] width 28 height 17
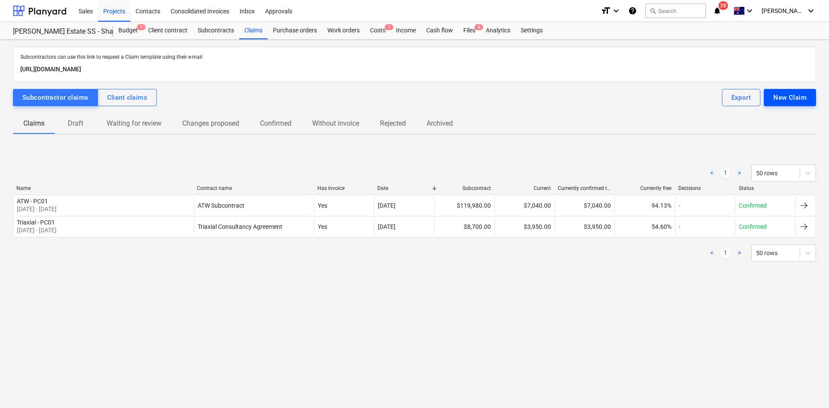
click at [793, 90] on button "New Claim" at bounding box center [790, 97] width 52 height 17
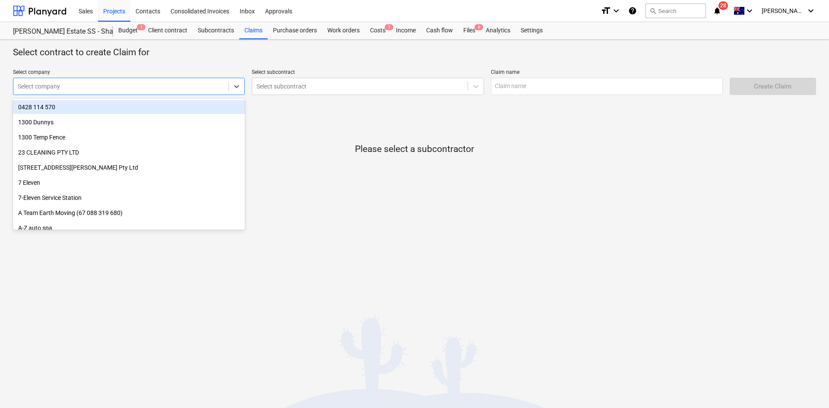
click at [139, 85] on div at bounding box center [121, 86] width 206 height 9
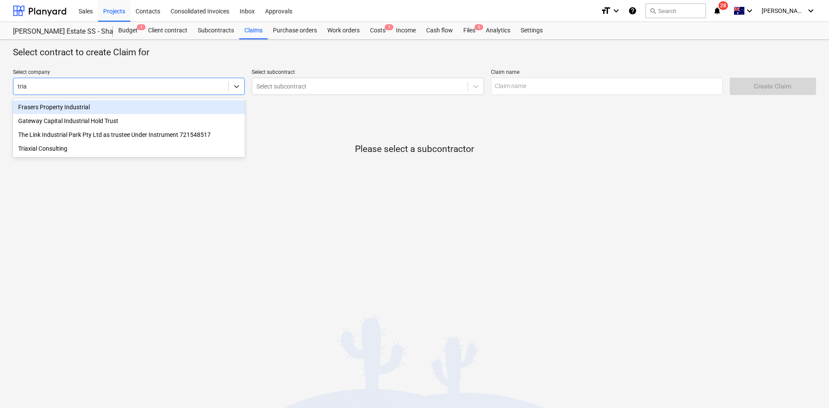
type input "triax"
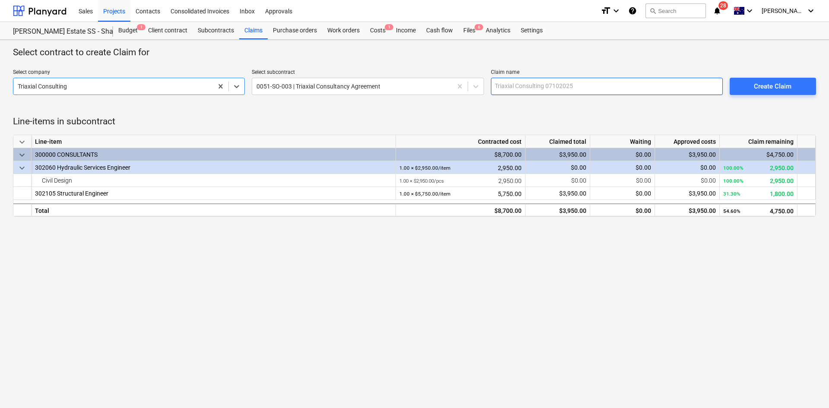
click at [597, 89] on input "text" at bounding box center [607, 86] width 232 height 17
type input "Triaxial Consulting - PC02"
click at [769, 87] on div "Create Claim" at bounding box center [773, 86] width 38 height 11
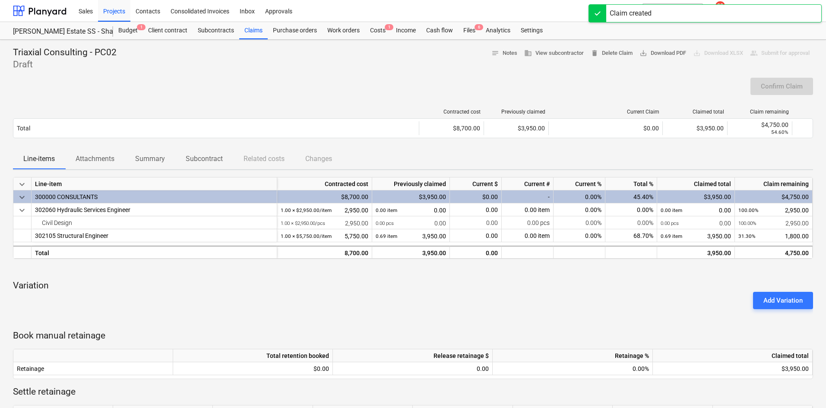
click at [475, 69] on div "Triaxial Consulting - PC02 Draft notes Notes business View subcontractor delete…" at bounding box center [413, 59] width 800 height 24
click at [338, 80] on div "Confirm Claim" at bounding box center [413, 90] width 800 height 24
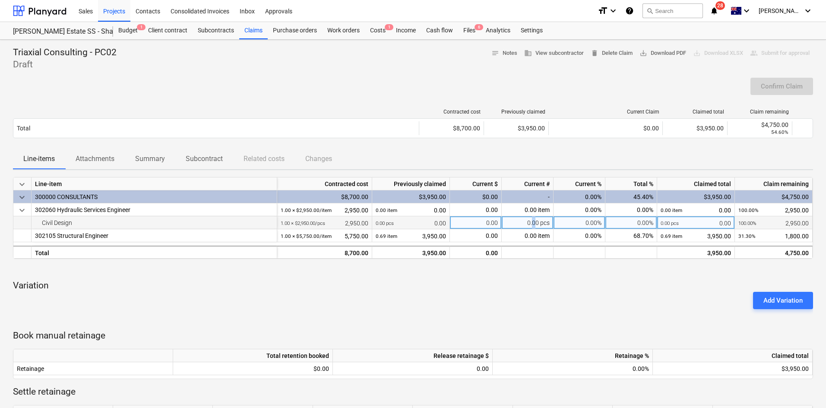
click at [534, 223] on div "0.00 pcs" at bounding box center [528, 222] width 52 height 13
click at [509, 291] on div "Add Variation" at bounding box center [412, 300] width 807 height 24
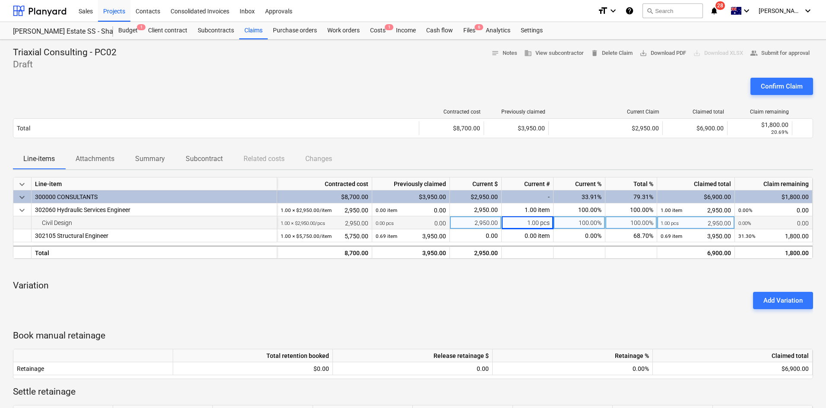
click at [335, 78] on div "Confirm Claim" at bounding box center [413, 90] width 800 height 24
click at [255, 32] on div "Claims" at bounding box center [253, 30] width 28 height 17
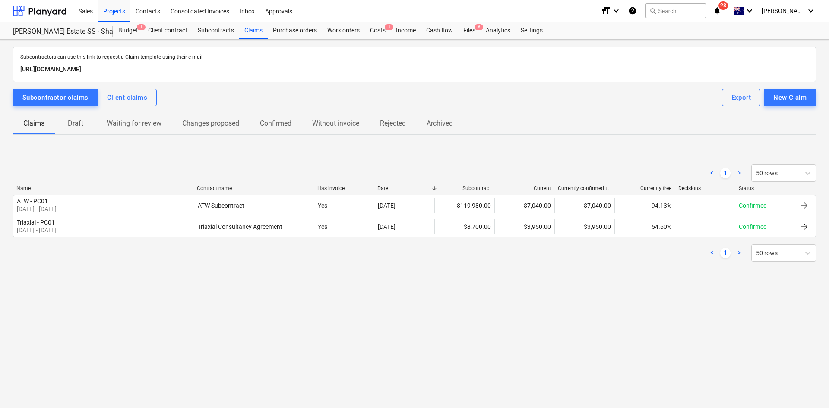
click at [76, 121] on p "Draft" at bounding box center [75, 123] width 21 height 10
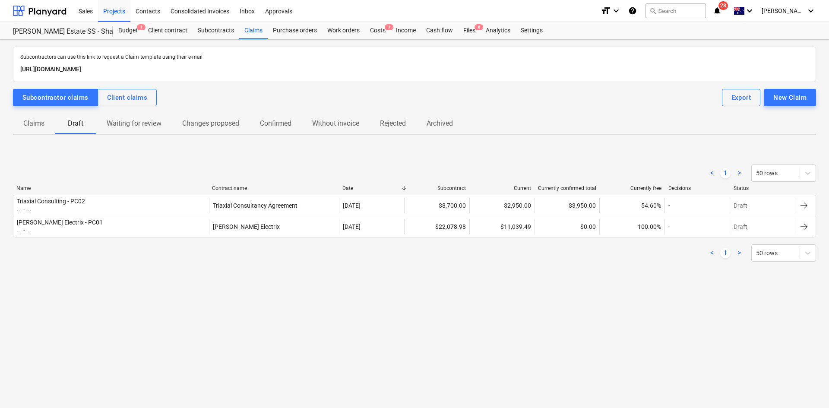
click at [43, 125] on p "Claims" at bounding box center [33, 123] width 21 height 10
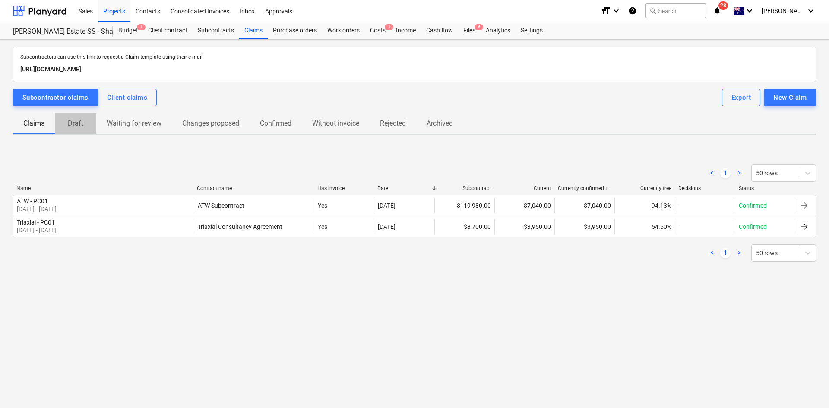
click at [84, 125] on p "Draft" at bounding box center [75, 123] width 21 height 10
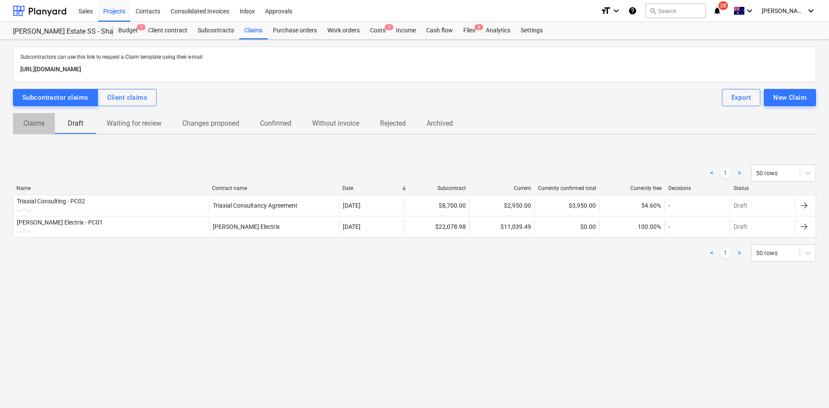
click at [35, 123] on p "Claims" at bounding box center [33, 123] width 21 height 10
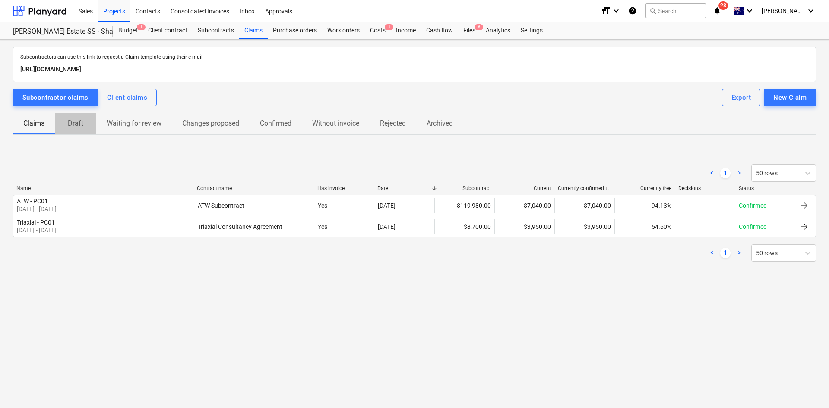
click at [66, 121] on p "Draft" at bounding box center [75, 123] width 21 height 10
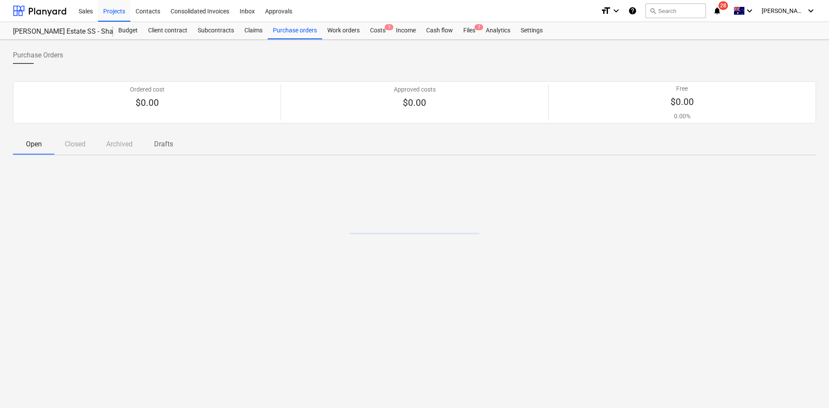
click at [82, 141] on div "Open Closed Archived Drafts" at bounding box center [414, 144] width 803 height 21
click at [81, 143] on div "Open Closed Archived Drafts" at bounding box center [414, 144] width 803 height 21
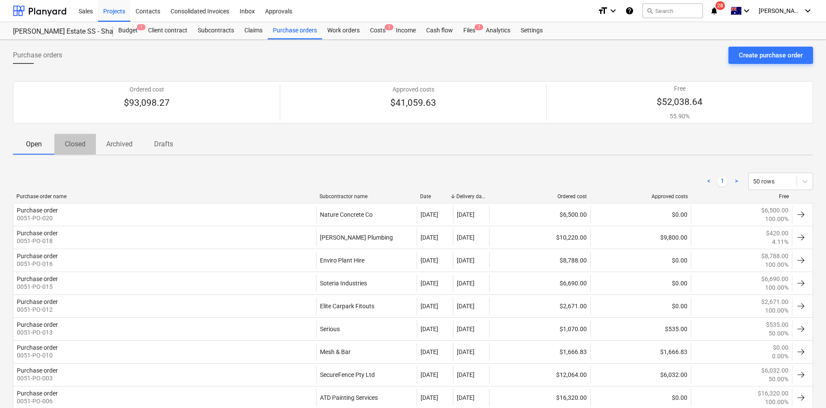
click at [88, 149] on span "Closed" at bounding box center [74, 144] width 41 height 16
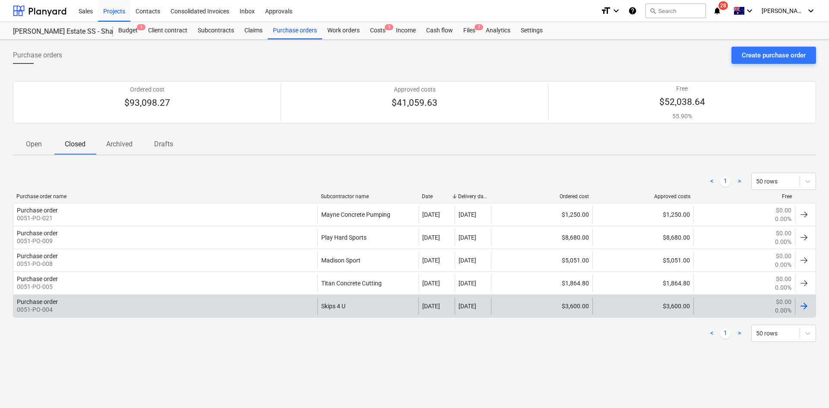
click at [232, 303] on div "Purchase order 0051-PO-004" at bounding box center [165, 305] width 304 height 17
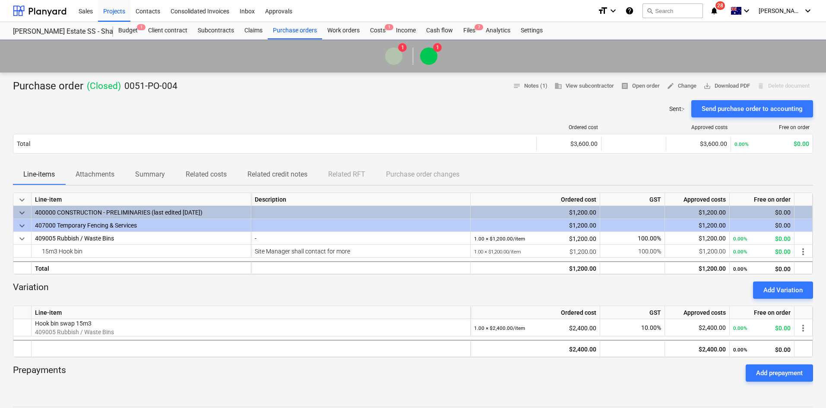
click at [636, 54] on div "1 1" at bounding box center [412, 56] width 817 height 24
click at [635, 84] on span "receipt Open order" at bounding box center [640, 86] width 39 height 10
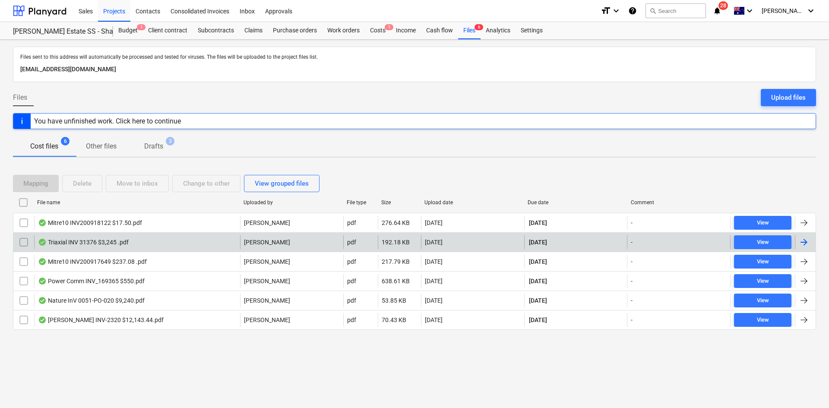
click at [112, 248] on div "Triaxial INV 31376 $3,245 .pdf" at bounding box center [137, 242] width 206 height 14
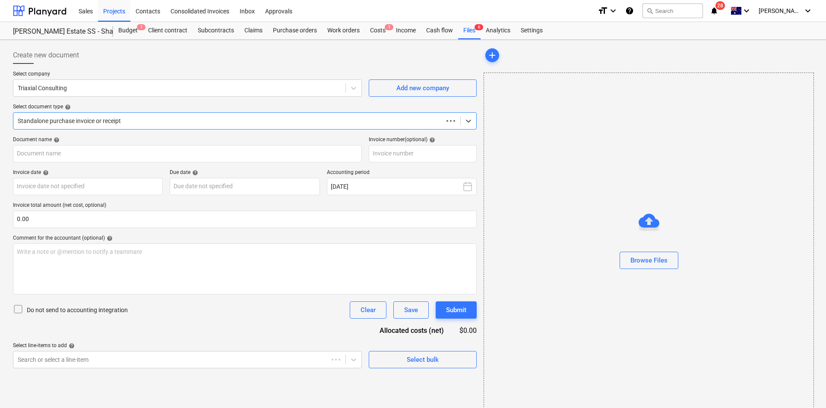
type input "31376"
type input "[DATE]"
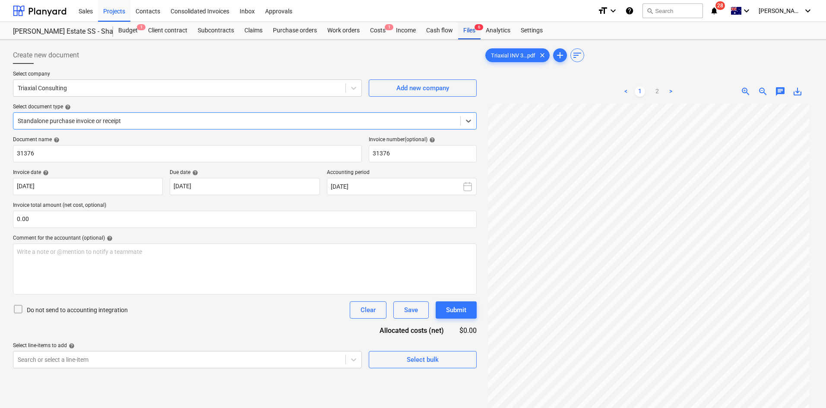
click at [469, 29] on div "Files 6" at bounding box center [469, 30] width 22 height 17
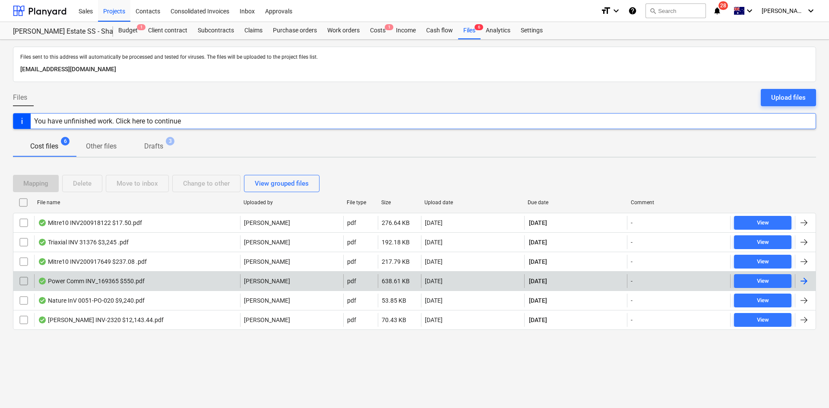
click at [124, 278] on div "Power Comm INV_169365 $550.pdf" at bounding box center [91, 281] width 107 height 7
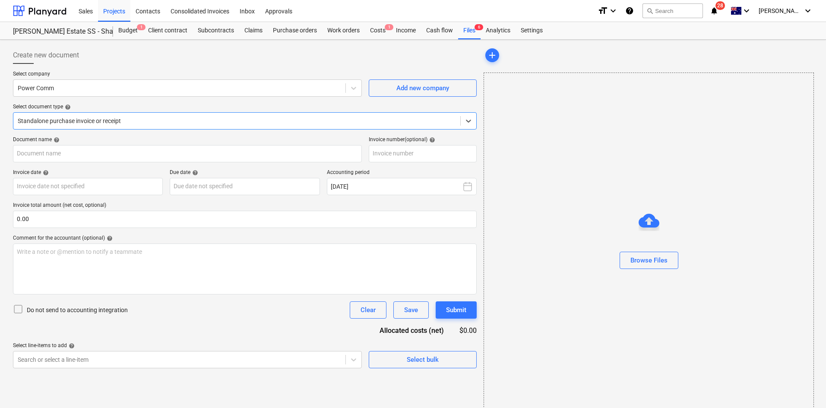
type input "169365"
type input "[DATE]"
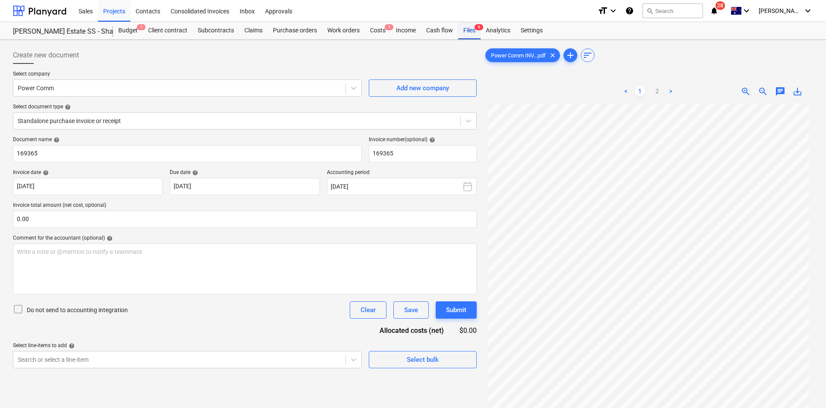
click at [479, 28] on span "6" at bounding box center [478, 27] width 9 height 6
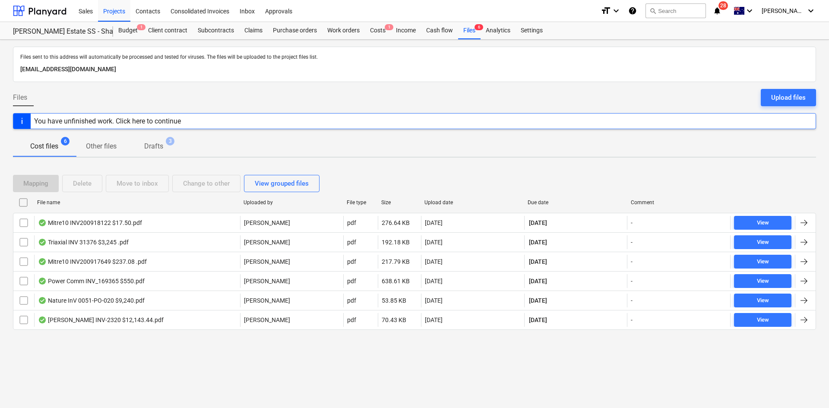
click at [46, 200] on div "File name" at bounding box center [136, 202] width 199 height 6
checkbox input "false"
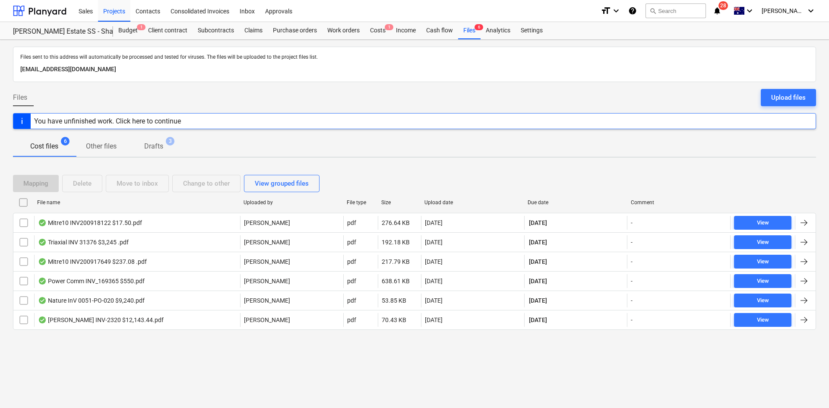
checkbox input "false"
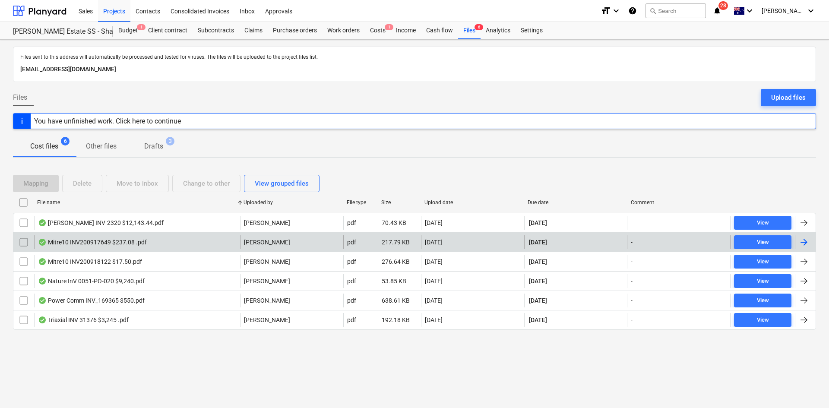
click at [136, 242] on div "Mitre10 INV200917649 $237.08 .pdf" at bounding box center [92, 242] width 109 height 7
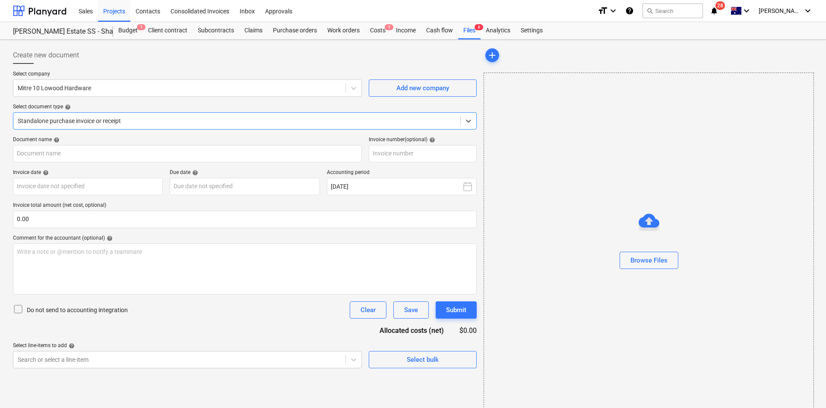
type input "200917649"
type input "[DATE]"
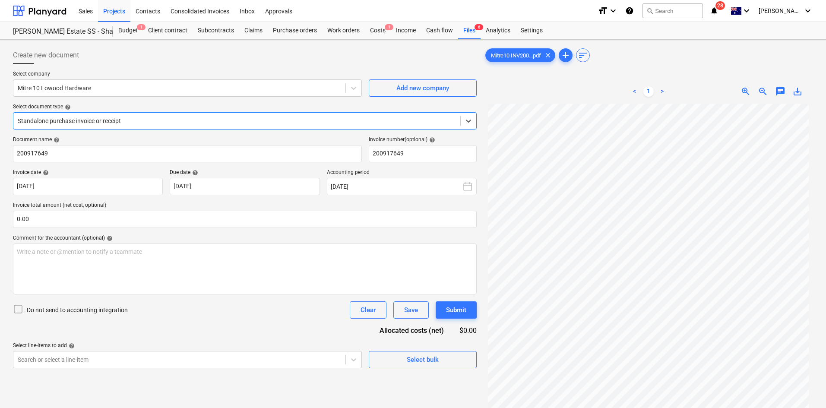
click at [142, 126] on div "Standalone purchase invoice or receipt" at bounding box center [236, 121] width 447 height 12
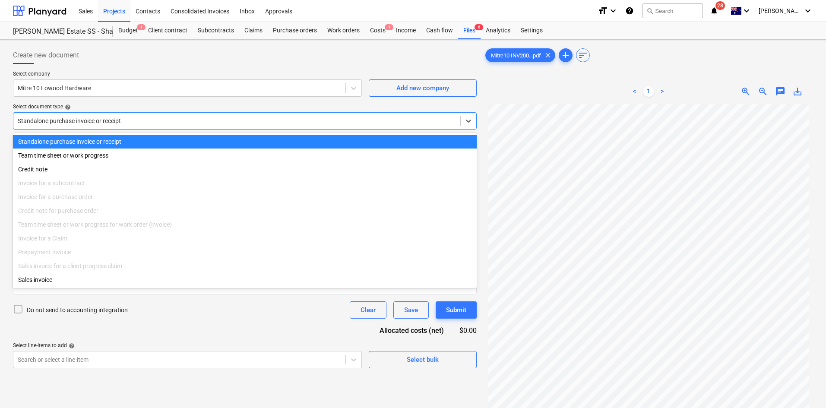
click at [145, 123] on div at bounding box center [237, 121] width 438 height 9
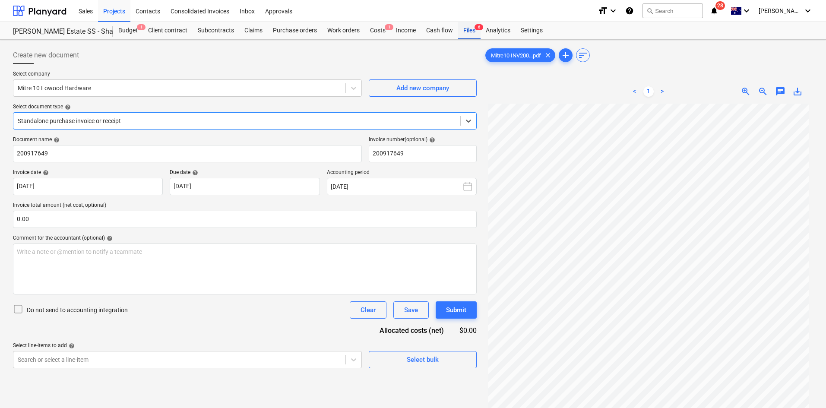
click at [474, 33] on div "Files 6" at bounding box center [469, 30] width 22 height 17
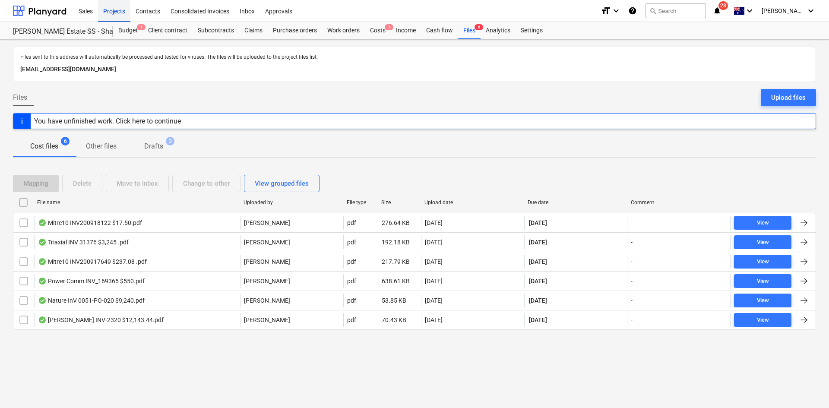
click at [120, 14] on div "Projects" at bounding box center [114, 11] width 32 height 22
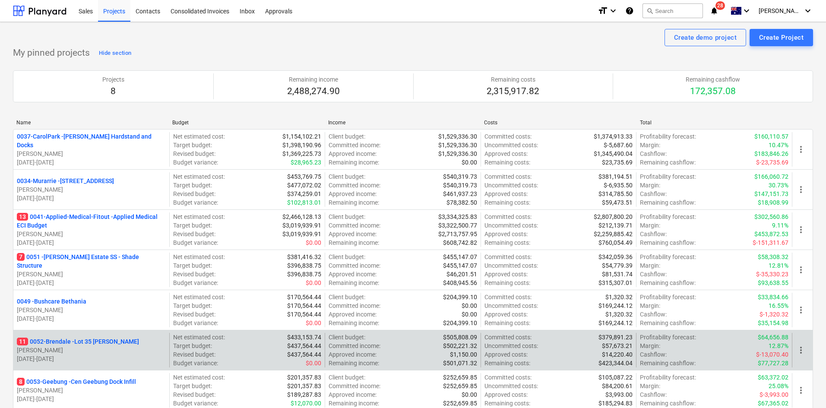
click at [95, 338] on p "11 0052-Brendale - Lot 35 [PERSON_NAME]" at bounding box center [78, 341] width 122 height 9
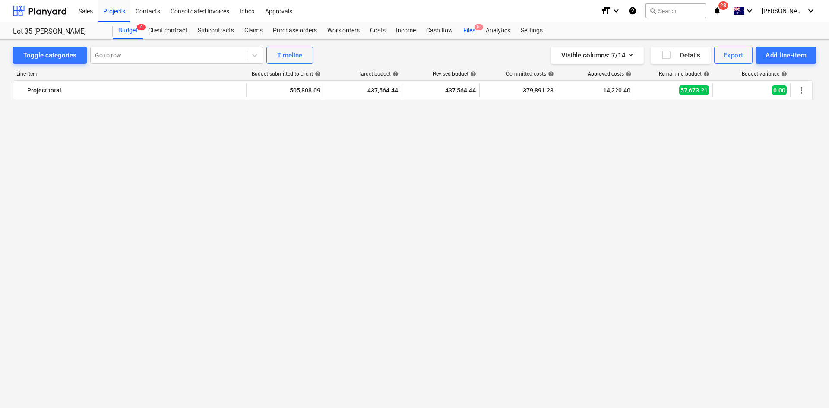
click at [467, 28] on div "Files 9+" at bounding box center [469, 30] width 22 height 17
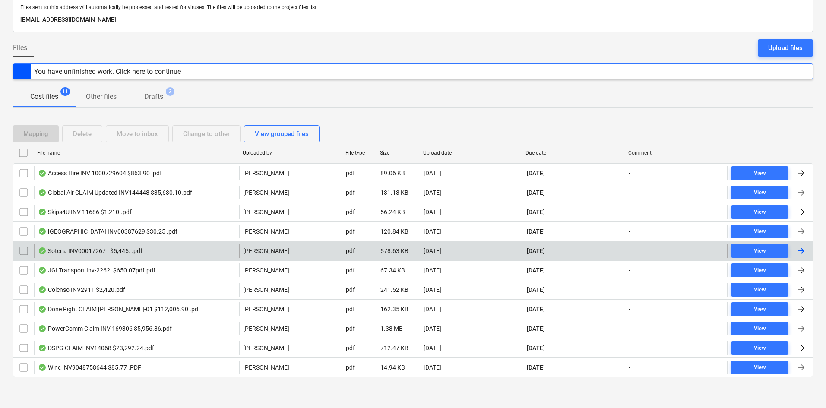
scroll to position [50, 0]
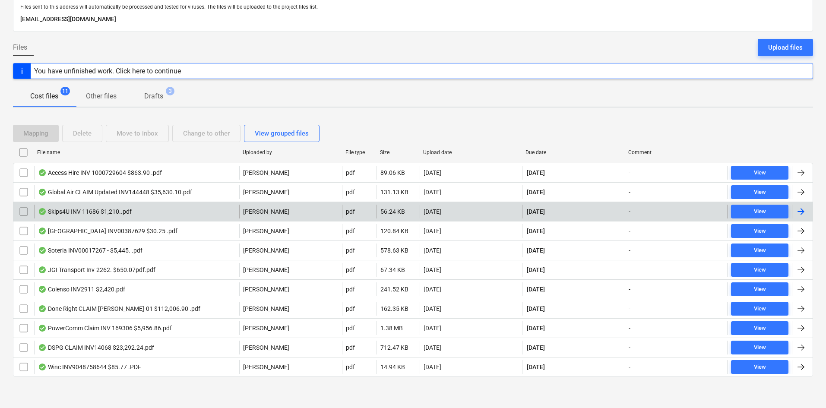
click at [128, 215] on div "Skips4U INV 11686 $1,210..pdf" at bounding box center [85, 211] width 94 height 7
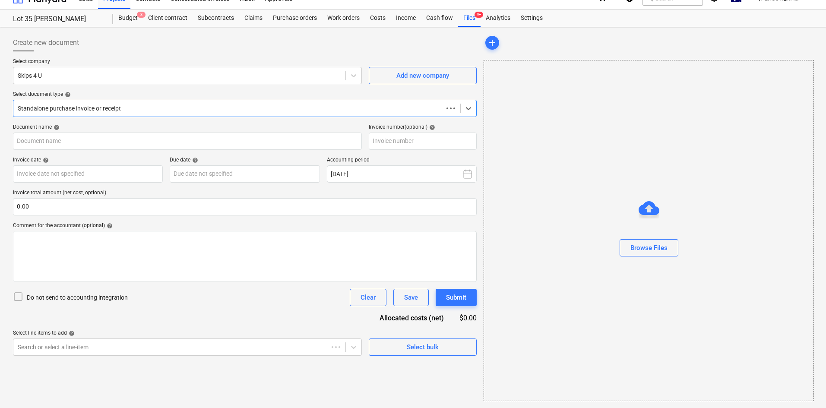
scroll to position [13, 0]
type input "11686"
type input "[DATE]"
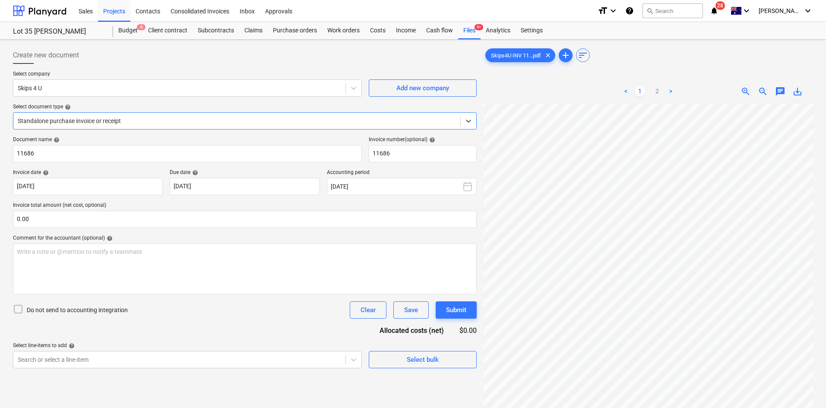
scroll to position [50, 0]
click at [158, 119] on div at bounding box center [237, 121] width 438 height 9
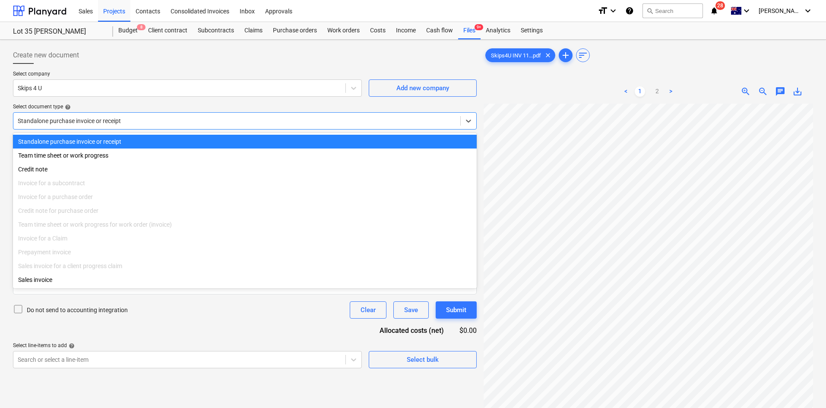
click at [160, 123] on div at bounding box center [237, 121] width 438 height 9
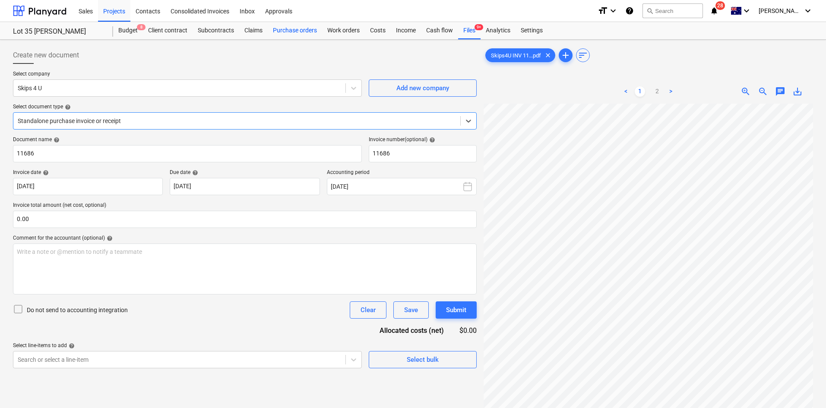
click at [302, 31] on div "Purchase orders" at bounding box center [295, 30] width 54 height 17
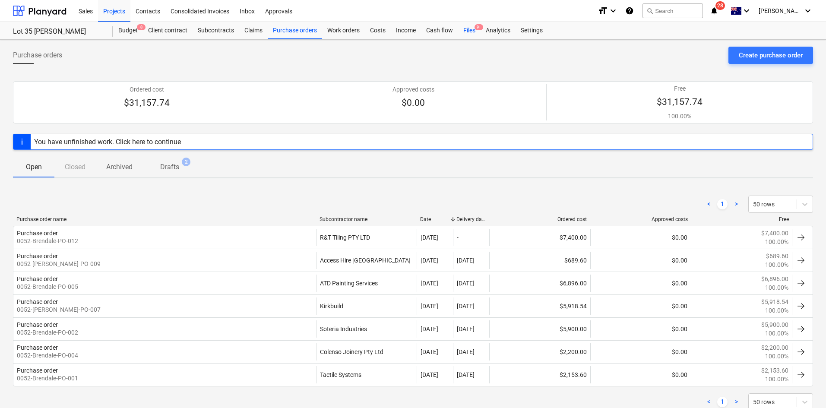
click at [465, 29] on div "Files 9+" at bounding box center [469, 30] width 22 height 17
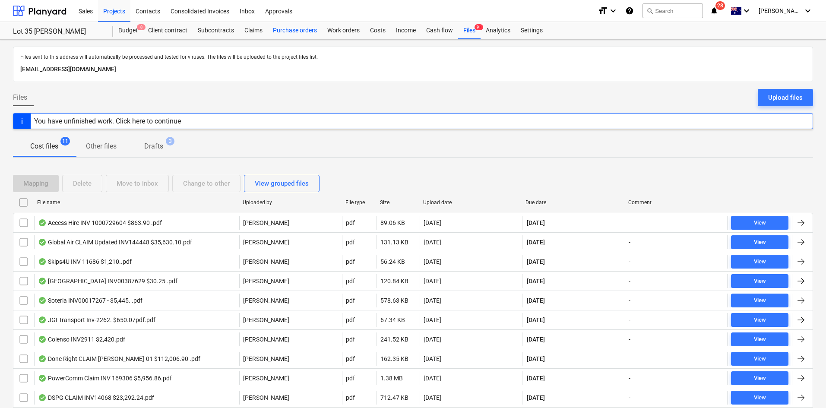
click at [281, 34] on div "Purchase orders" at bounding box center [295, 30] width 54 height 17
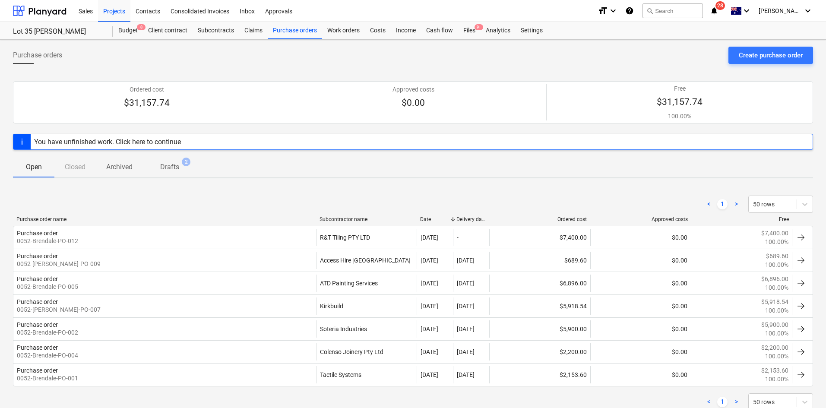
click at [88, 169] on div "Open Closed Archived Drafts 2" at bounding box center [413, 167] width 800 height 21
click at [72, 171] on div "Open Closed Archived Drafts 2" at bounding box center [413, 167] width 800 height 21
click at [183, 166] on span "Drafts 2" at bounding box center [169, 167] width 33 height 10
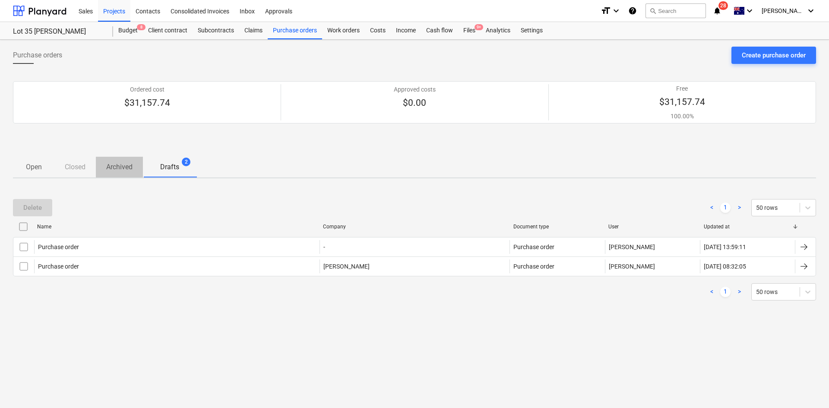
click at [118, 166] on p "Archived" at bounding box center [119, 167] width 26 height 10
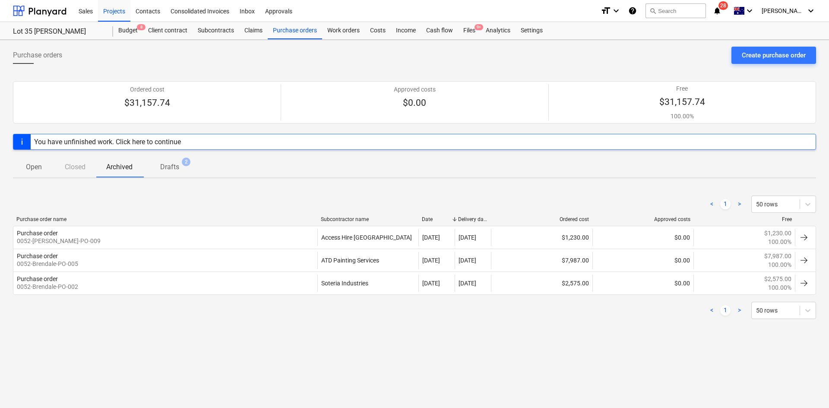
click at [172, 165] on p "Drafts" at bounding box center [169, 167] width 19 height 10
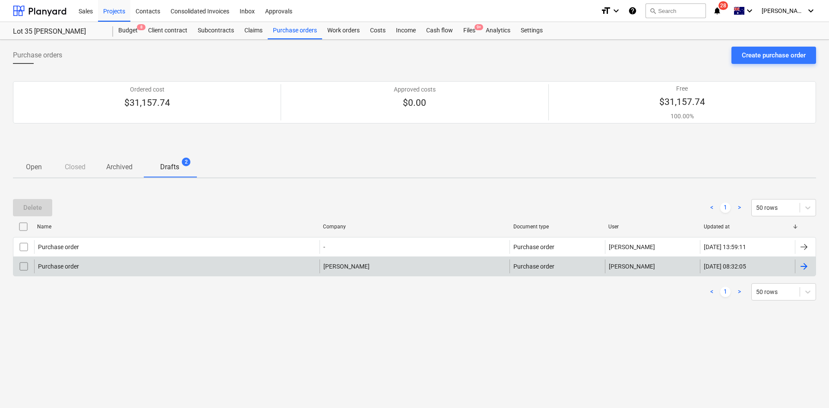
click at [90, 267] on div "Purchase order" at bounding box center [176, 266] width 285 height 14
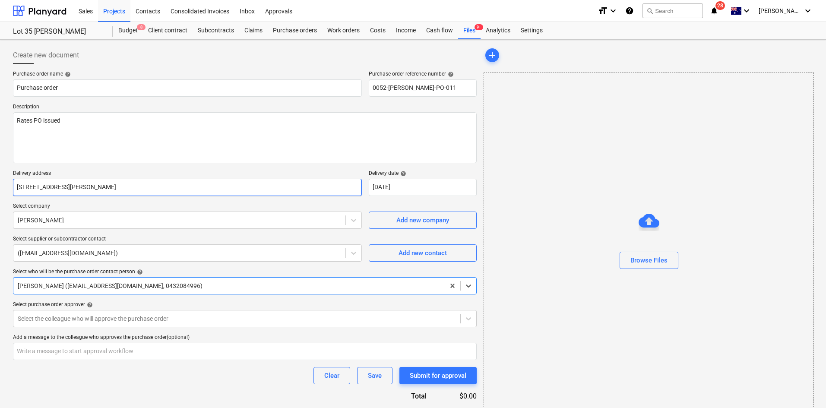
type textarea "x"
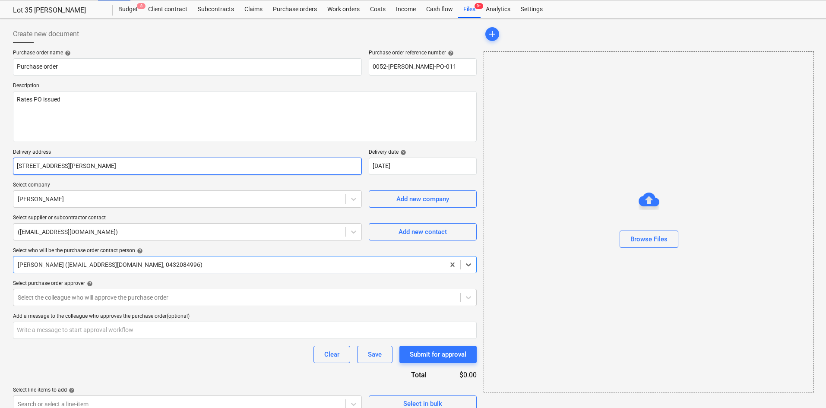
scroll to position [33, 0]
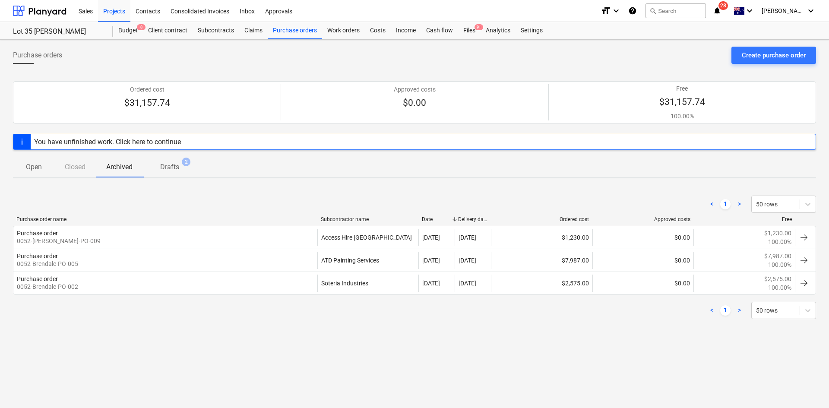
click at [31, 168] on p "Open" at bounding box center [33, 167] width 21 height 10
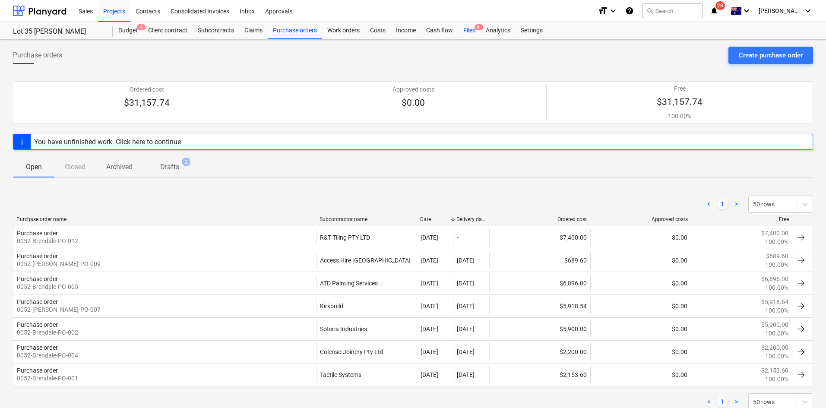
click at [461, 33] on div "Files 9+" at bounding box center [469, 30] width 22 height 17
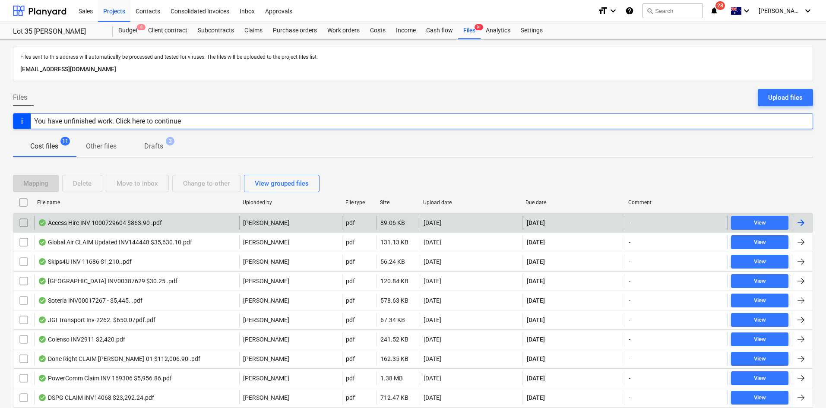
click at [153, 228] on div "Access Hire INV 1000729604 $863.90 .pdf" at bounding box center [136, 223] width 205 height 14
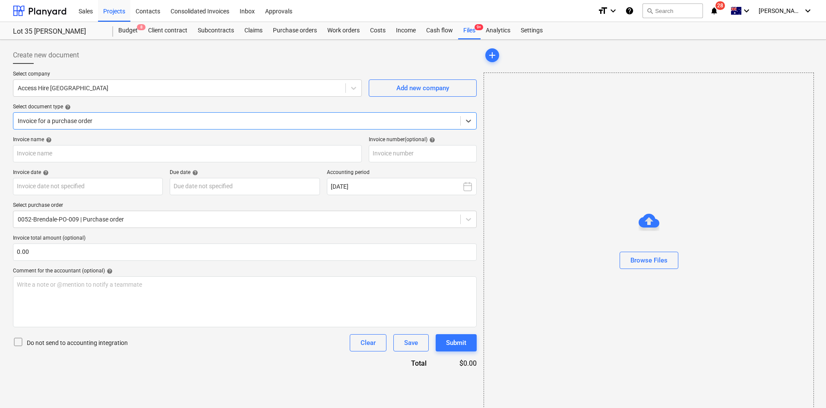
type input "1000729604"
type input "[DATE]"
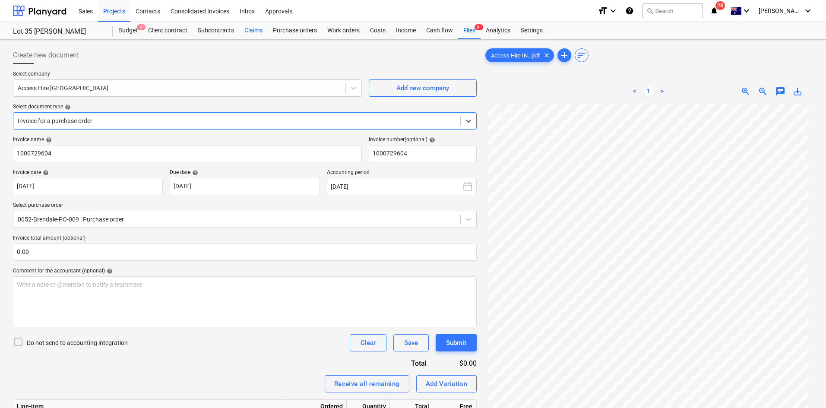
click at [250, 27] on div "Claims" at bounding box center [253, 30] width 28 height 17
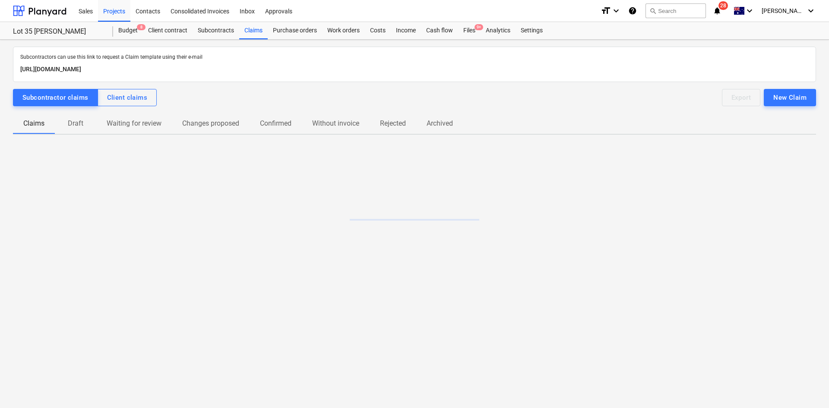
click at [77, 128] on p "Draft" at bounding box center [75, 123] width 21 height 10
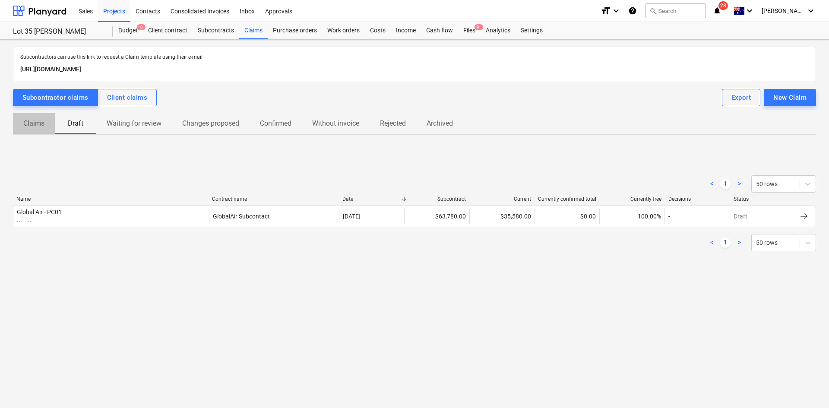
click at [40, 128] on p "Claims" at bounding box center [33, 123] width 21 height 10
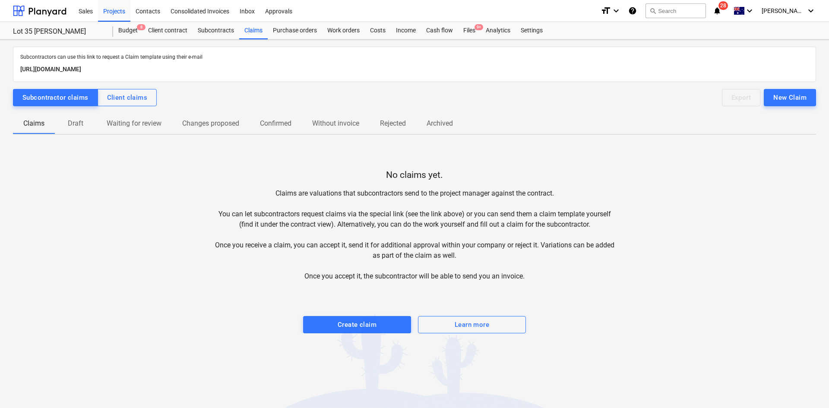
click at [79, 121] on p "Draft" at bounding box center [75, 123] width 21 height 10
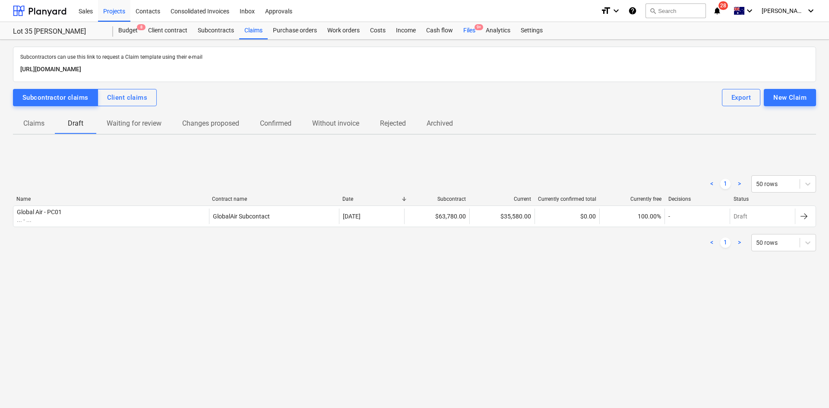
click at [471, 30] on div "Files 9+" at bounding box center [469, 30] width 22 height 17
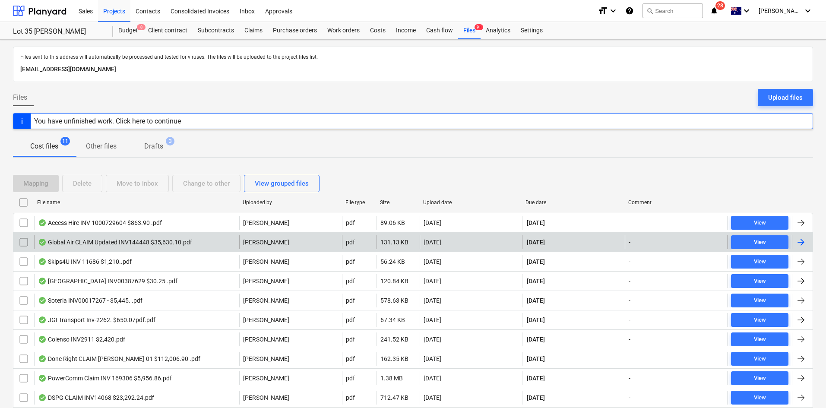
click at [203, 241] on div "Global Air CLAIM Updated INV144448 $35,630.10.pdf" at bounding box center [136, 242] width 205 height 14
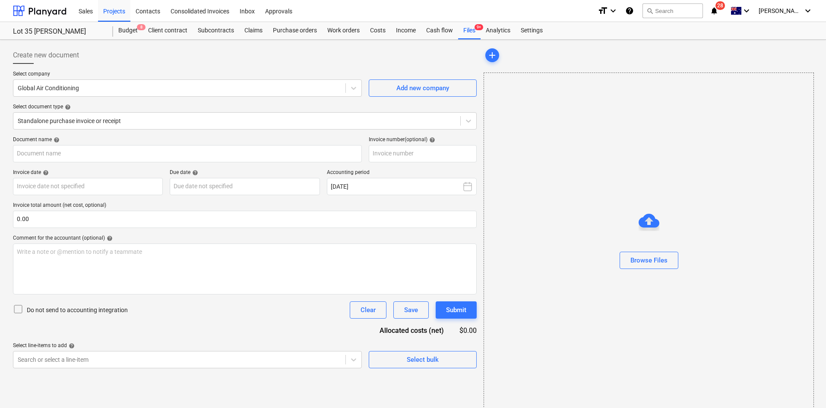
type input "144448"
type input "25 Sep 2025"
type input "10 Oct 2025"
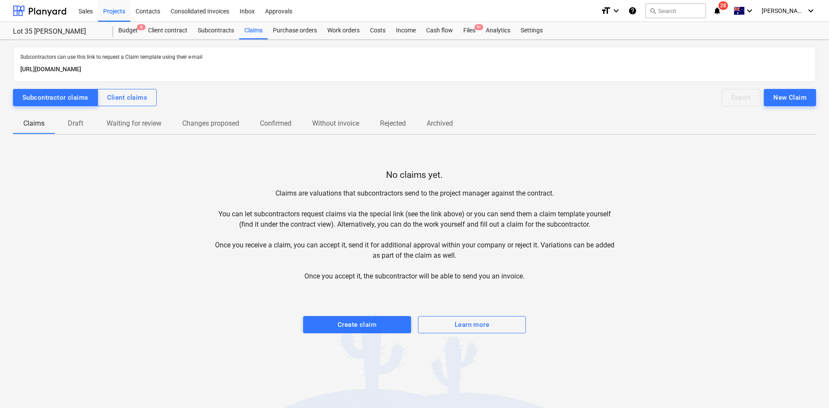
drag, startPoint x: 60, startPoint y: 130, endPoint x: 67, endPoint y: 129, distance: 7.8
click at [60, 130] on span "Draft" at bounding box center [75, 124] width 41 height 16
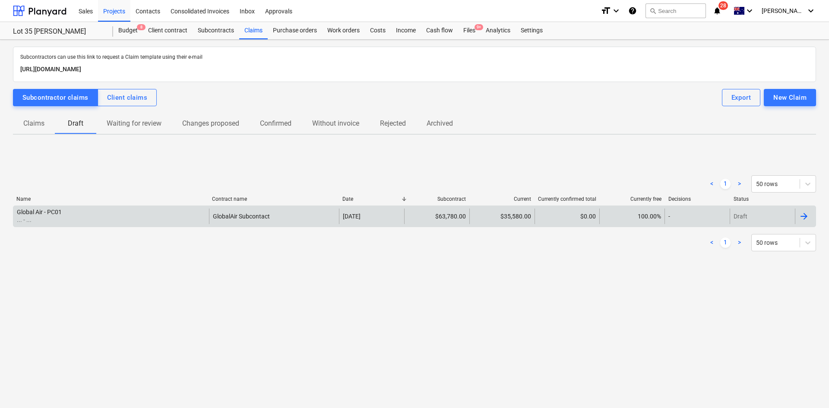
click at [98, 224] on div "Global Air - PC01 ... - ... GlobalAir Subcontact [DATE] $63,780.00 $35,580.00 $…" at bounding box center [414, 216] width 803 height 22
click at [130, 214] on div "Global Air - PC01 ... - ..." at bounding box center [111, 217] width 196 height 16
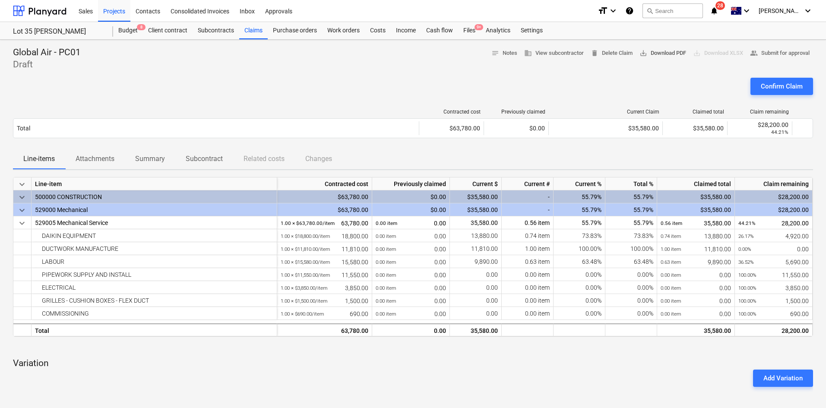
click at [652, 58] on span "save_alt Download PDF" at bounding box center [662, 53] width 47 height 10
click at [771, 86] on div "Confirm Claim" at bounding box center [782, 86] width 42 height 11
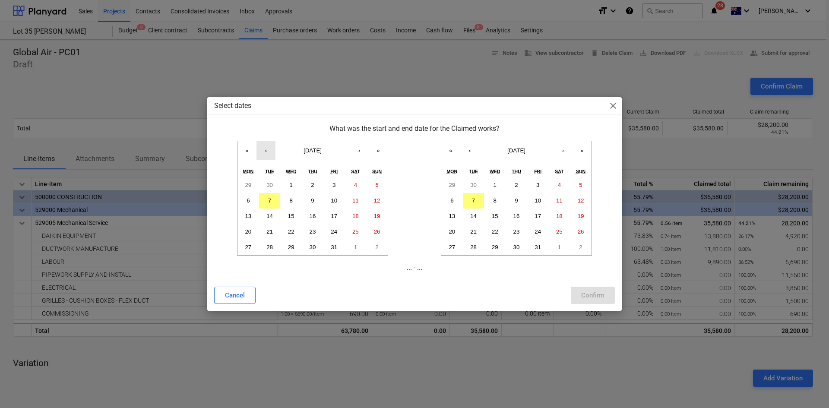
click at [266, 150] on button "‹" at bounding box center [265, 150] width 19 height 19
click at [247, 184] on abbr "1" at bounding box center [248, 185] width 3 height 6
click at [470, 152] on button "‹" at bounding box center [469, 150] width 19 height 19
click at [479, 244] on button "30" at bounding box center [474, 248] width 22 height 16
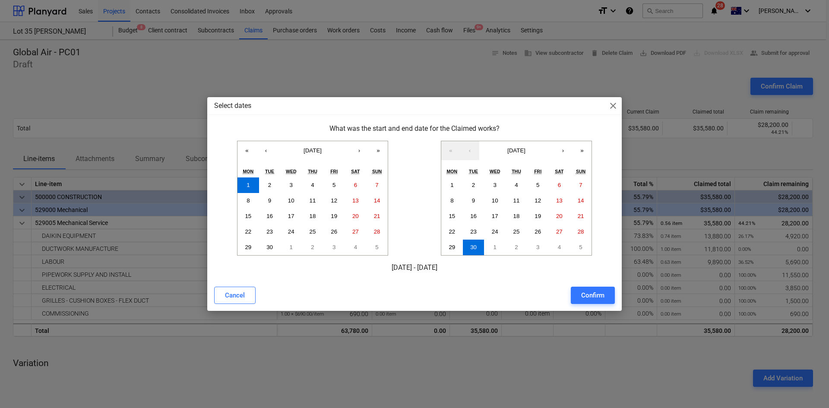
click at [586, 294] on div "Confirm" at bounding box center [592, 295] width 23 height 11
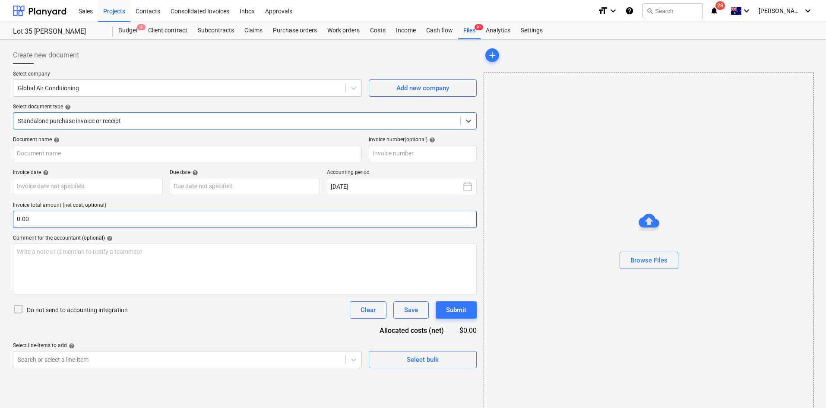
type input "144448"
type input "[DATE]"
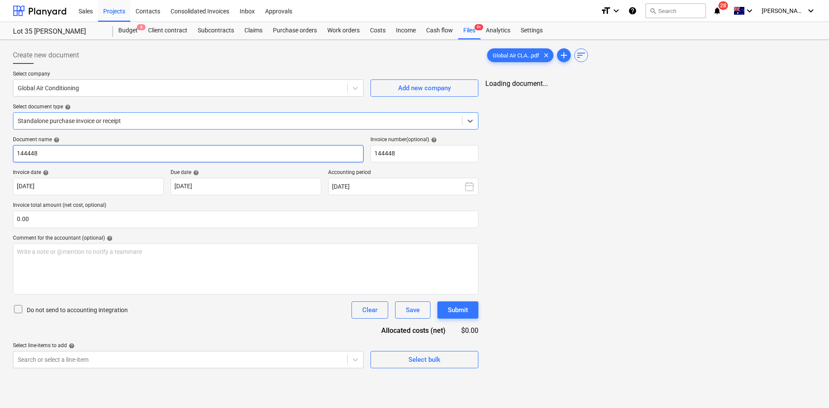
click at [71, 147] on input "144448" at bounding box center [188, 153] width 351 height 17
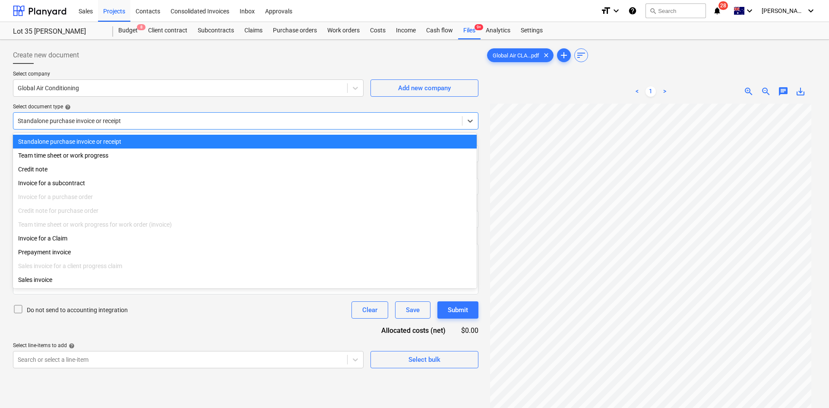
click at [85, 126] on div "Standalone purchase invoice or receipt" at bounding box center [237, 121] width 449 height 12
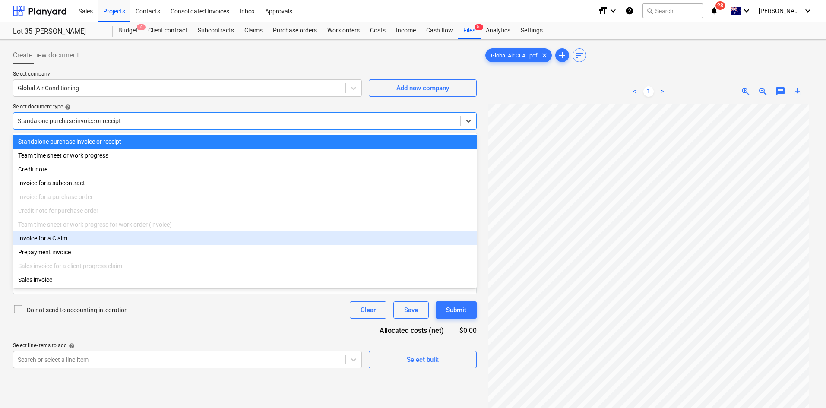
click at [69, 242] on div "Invoice for a Claim" at bounding box center [245, 238] width 464 height 14
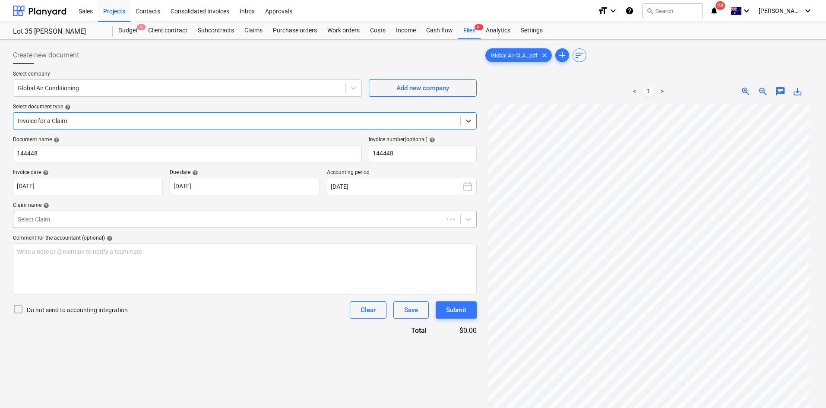
click at [83, 215] on div at bounding box center [228, 219] width 421 height 9
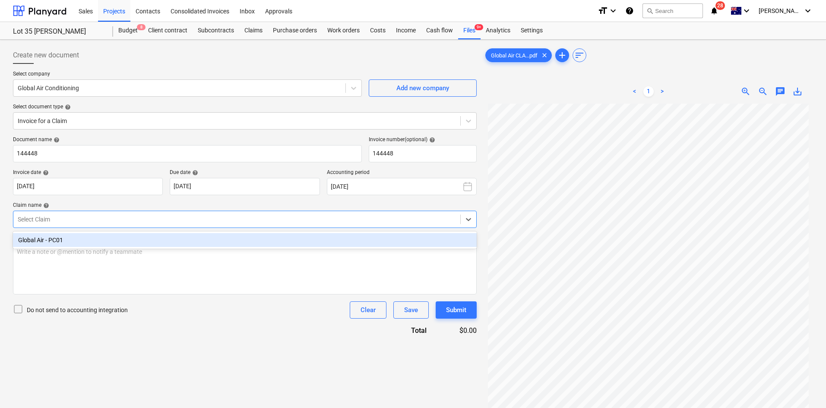
click at [68, 241] on div "Global Air - PC01" at bounding box center [245, 240] width 464 height 14
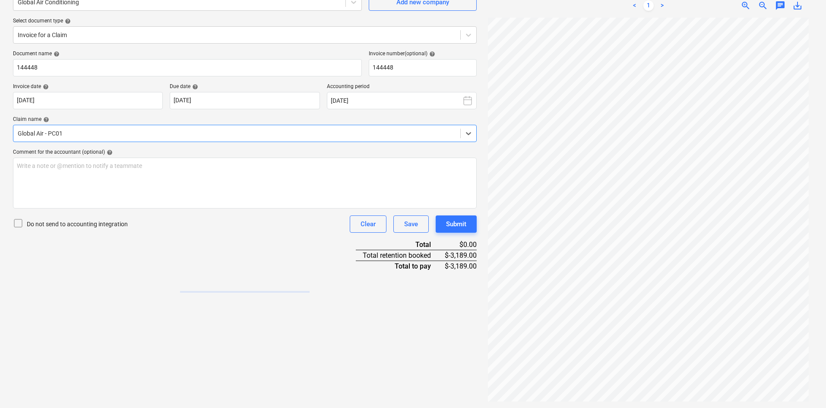
scroll to position [86, 0]
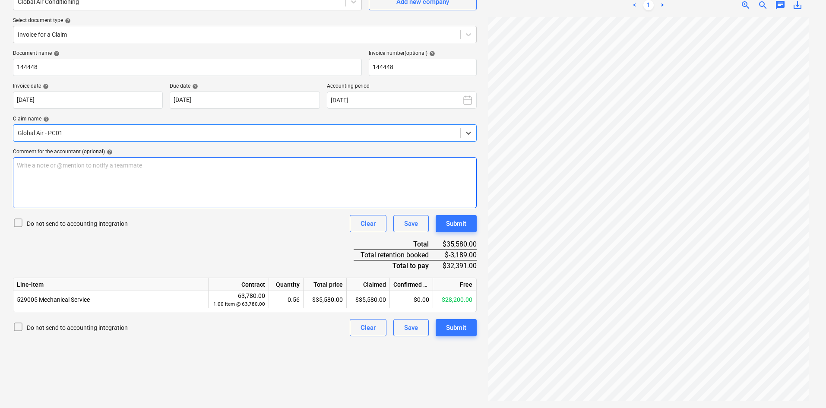
click at [72, 171] on div "Write a note or @mention to notify a teammate [PERSON_NAME]" at bounding box center [245, 182] width 464 height 51
click at [224, 237] on div "Document name help 144448 Invoice number (optional) help 144448 Invoice date he…" at bounding box center [245, 193] width 464 height 286
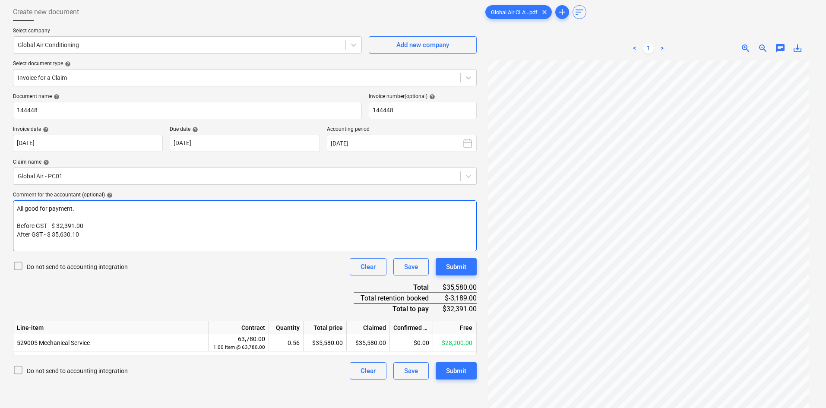
click at [224, 237] on p "After GST - $ 35,630.10" at bounding box center [245, 234] width 456 height 9
click at [201, 271] on div "Do not send to accounting integration Clear Save Submit" at bounding box center [245, 266] width 464 height 17
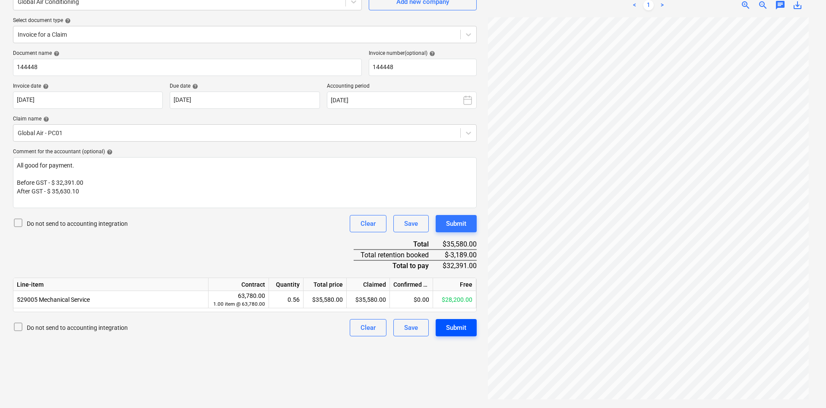
click at [452, 328] on div "Submit" at bounding box center [456, 327] width 20 height 11
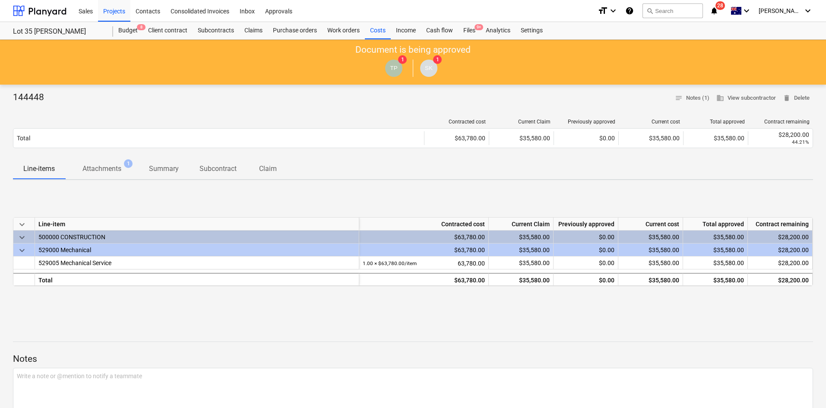
click at [277, 123] on div at bounding box center [218, 122] width 411 height 6
click at [475, 26] on span "9+" at bounding box center [478, 27] width 9 height 6
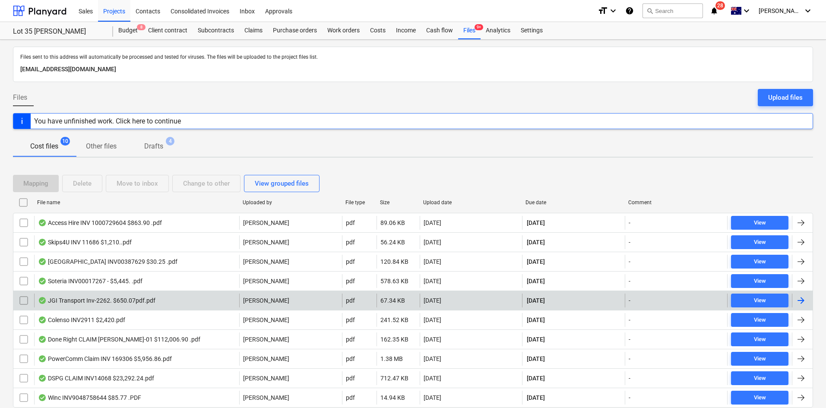
click at [120, 300] on div "JGI Transport Inv-2262. $650.07pdf.pdf" at bounding box center [96, 300] width 117 height 7
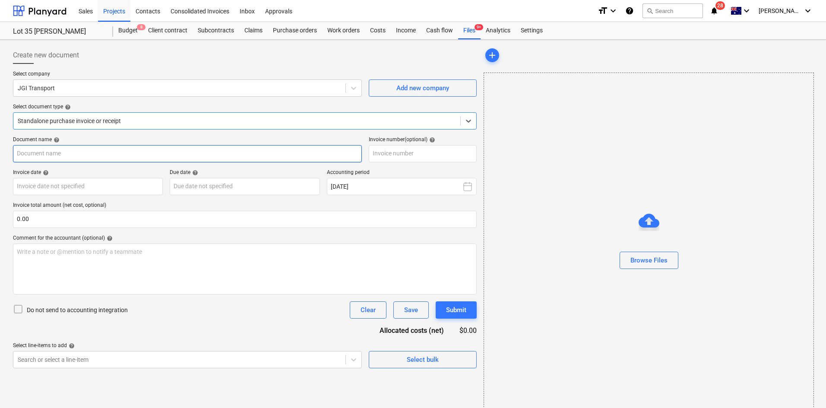
type input "Inv-2262"
type input "[DATE]"
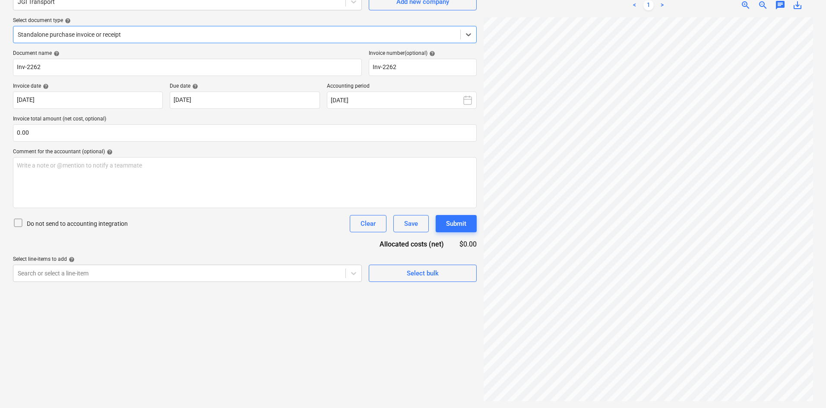
click at [98, 41] on div "Standalone purchase invoice or receipt" at bounding box center [245, 34] width 464 height 17
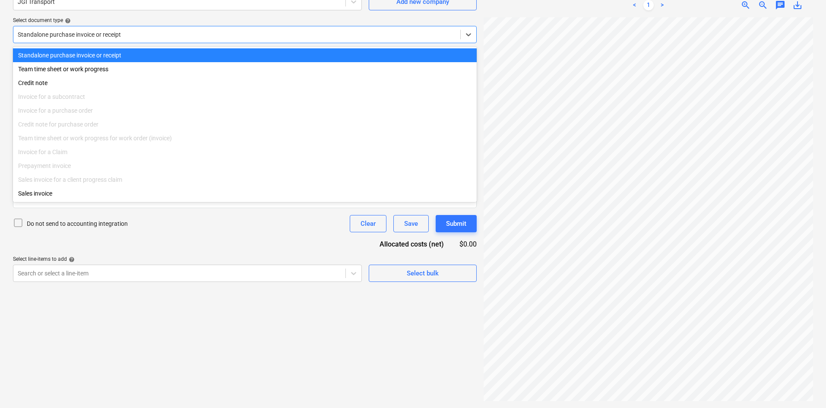
click at [108, 33] on div at bounding box center [237, 34] width 438 height 9
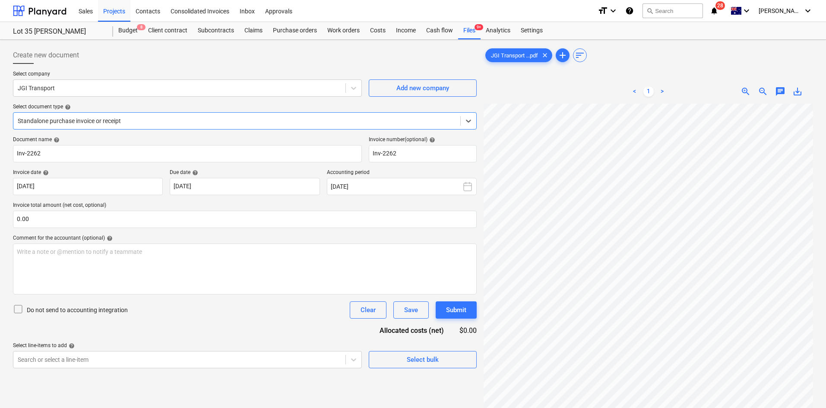
click at [395, 65] on div at bounding box center [245, 67] width 464 height 7
click at [481, 32] on div "Analytics" at bounding box center [497, 30] width 35 height 17
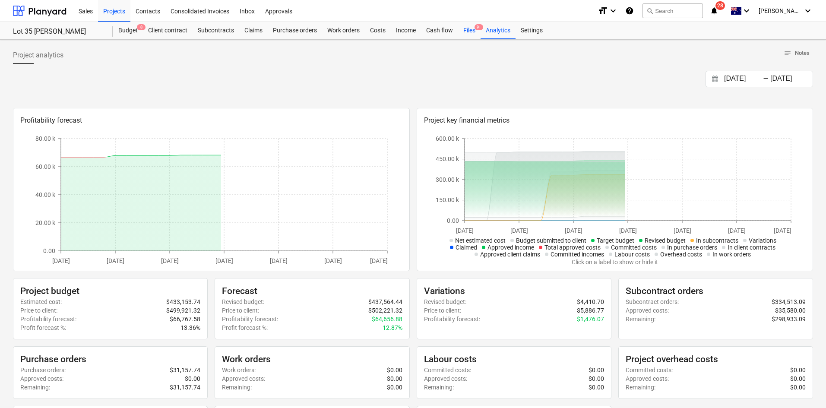
click at [476, 27] on span "9+" at bounding box center [478, 27] width 9 height 6
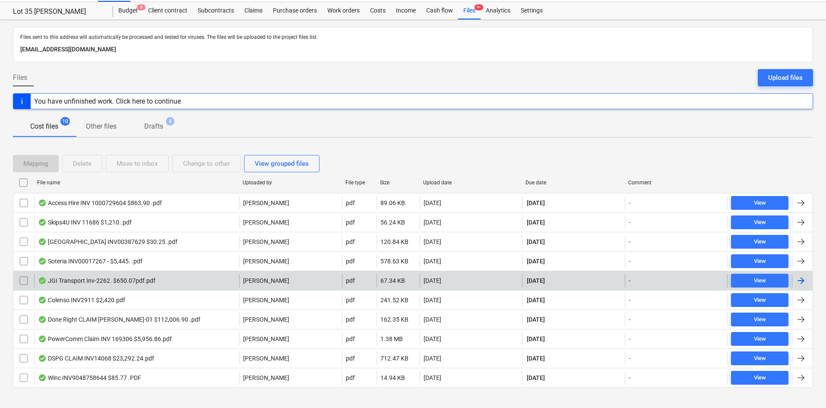
scroll to position [31, 0]
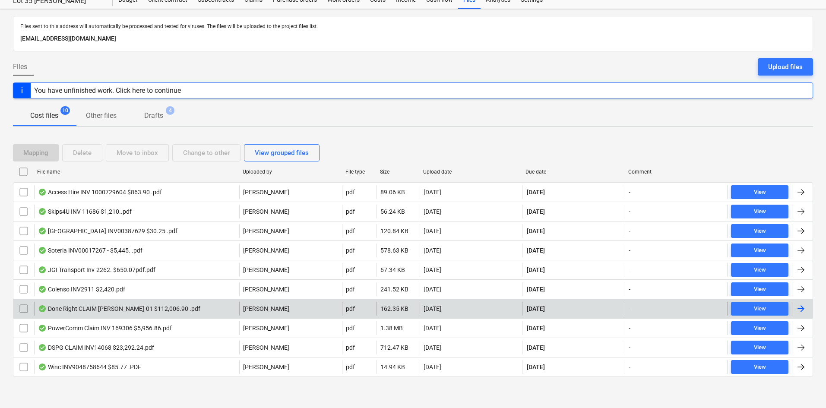
click at [188, 307] on div "Done Right CLAIM [PERSON_NAME]-01 $112,006.90 .pdf" at bounding box center [136, 309] width 205 height 14
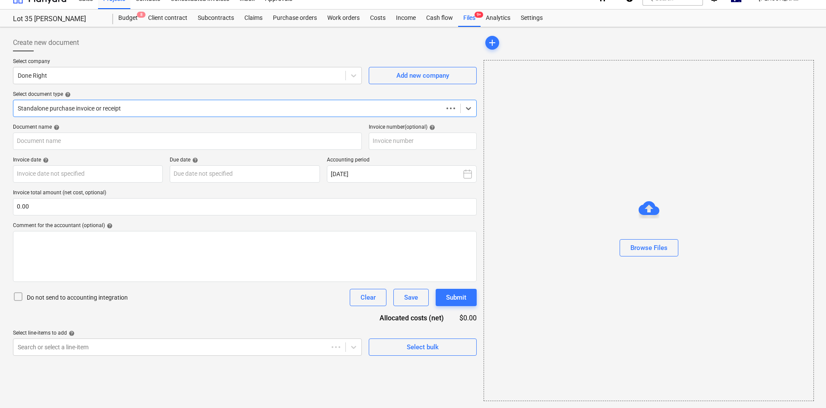
scroll to position [13, 0]
type input "[PERSON_NAME]-01"
type input "[DATE]"
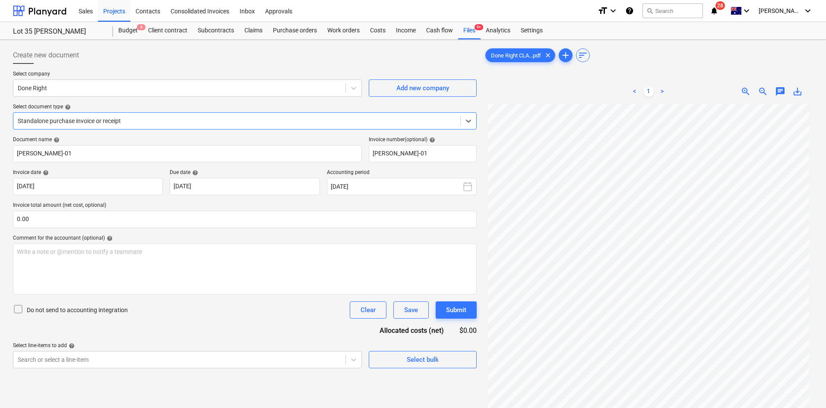
scroll to position [0, 0]
click at [473, 27] on div "Files 9+" at bounding box center [469, 30] width 22 height 17
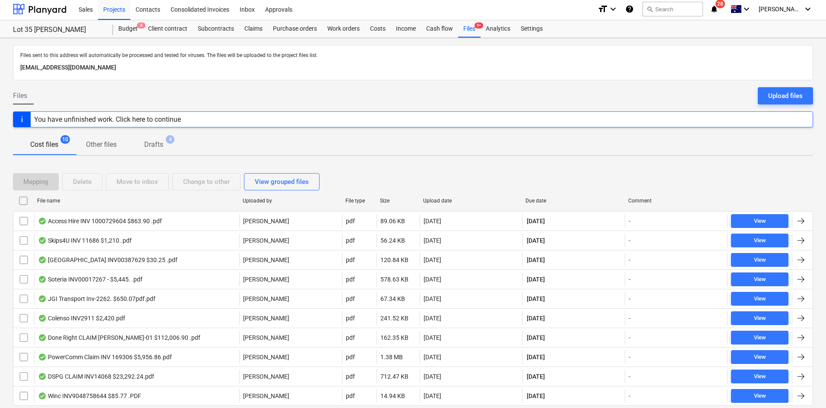
scroll to position [31, 0]
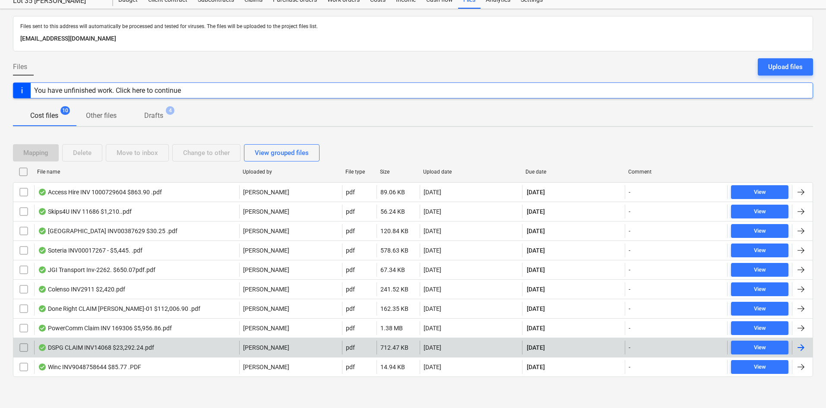
click at [149, 348] on div "DSPG CLAIM INV14068 $23,292.24.pdf" at bounding box center [96, 347] width 116 height 7
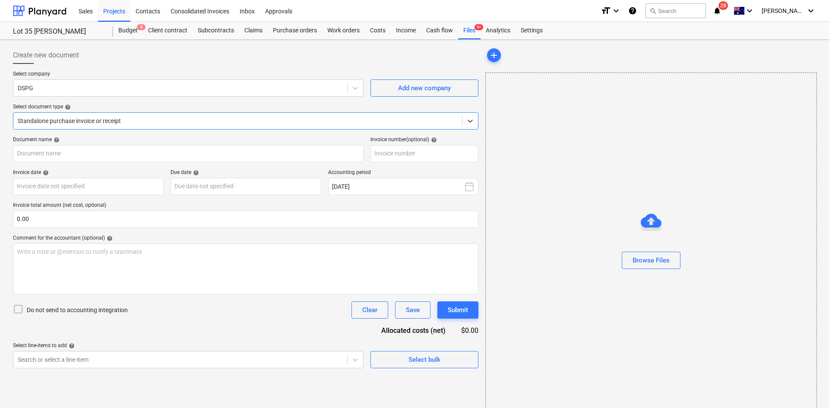
type input "14068"
type input "[DATE]"
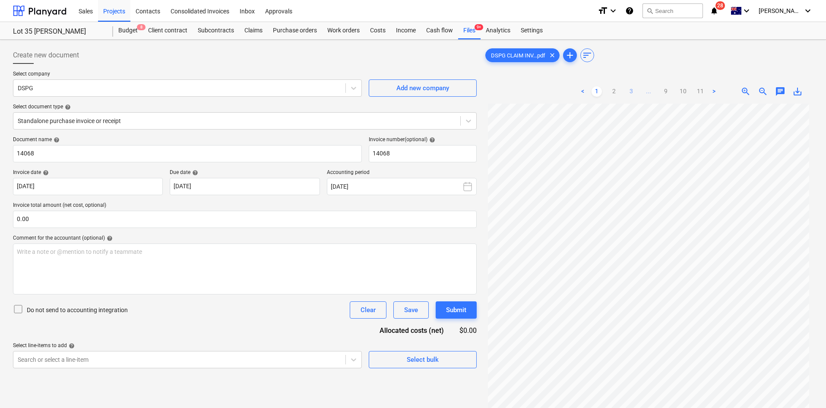
click at [633, 91] on link "3" at bounding box center [631, 91] width 10 height 10
click at [644, 91] on link "4" at bounding box center [640, 91] width 10 height 10
click at [648, 91] on link "5" at bounding box center [648, 91] width 10 height 10
click at [657, 92] on link "6" at bounding box center [657, 91] width 10 height 10
click at [664, 92] on link "7" at bounding box center [666, 91] width 10 height 10
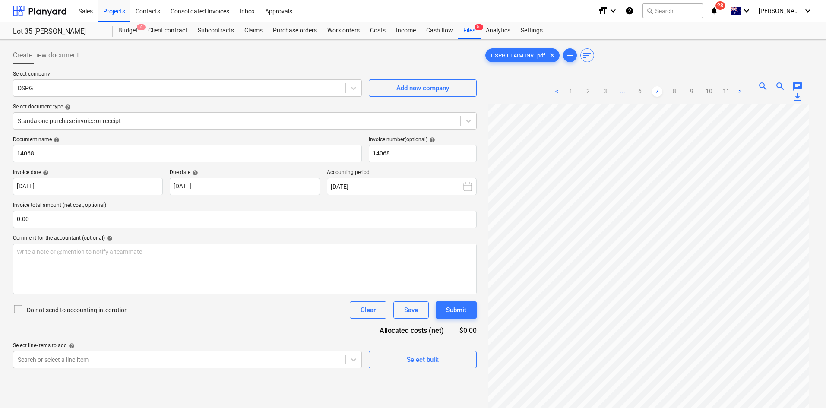
click at [477, 40] on div "Create new document Select company DSPG Add new company Select document type he…" at bounding box center [413, 267] width 826 height 455
click at [474, 37] on div "Files 9+" at bounding box center [469, 30] width 22 height 17
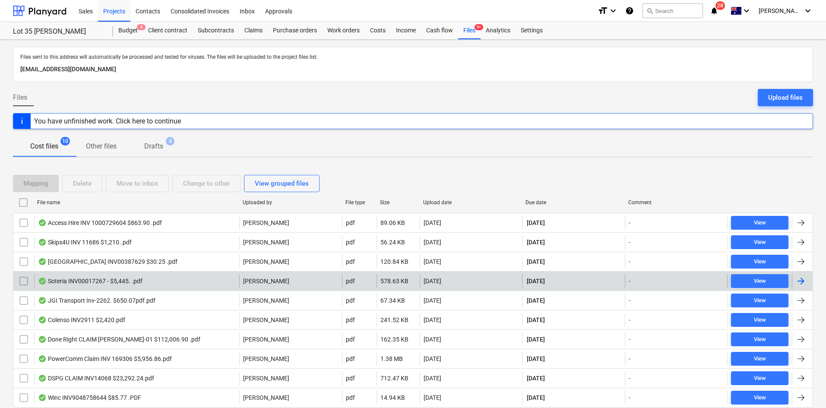
click at [170, 281] on div "Soteria INV00017267 - $5,445. .pdf" at bounding box center [136, 281] width 205 height 14
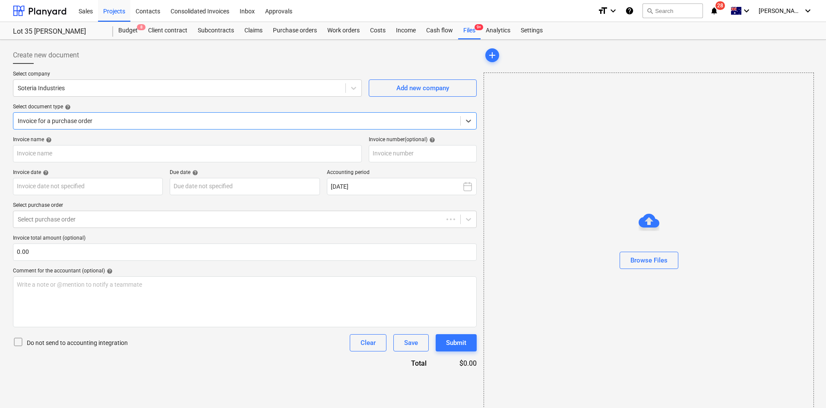
type input "00017267"
type input "[DATE]"
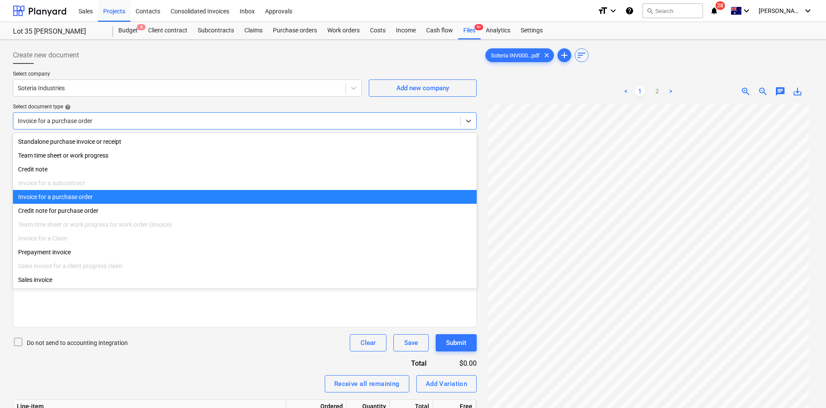
click at [144, 122] on div at bounding box center [237, 121] width 438 height 9
click at [102, 197] on div "Invoice for a purchase order" at bounding box center [245, 197] width 464 height 14
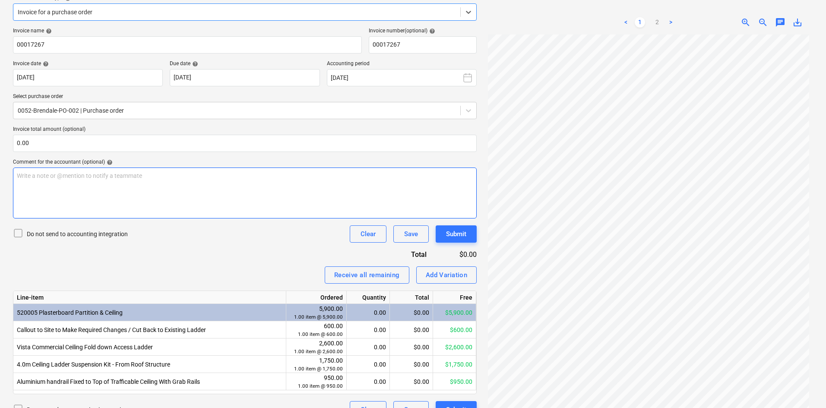
scroll to position [126, 0]
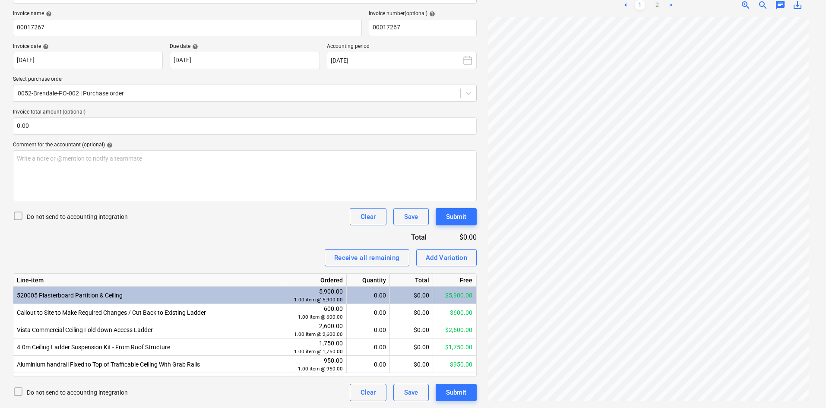
click at [240, 262] on div "Receive all remaining Add Variation" at bounding box center [245, 257] width 464 height 17
click at [144, 265] on div "Receive all remaining Add Variation" at bounding box center [245, 257] width 464 height 17
click at [267, 256] on div "Receive all remaining Add Variation" at bounding box center [245, 257] width 464 height 17
click at [283, 265] on div "Receive all remaining Add Variation" at bounding box center [245, 257] width 464 height 17
click at [229, 231] on div "Invoice name help 00017267 Invoice number (optional) help 00017267 Invoice date…" at bounding box center [245, 205] width 464 height 391
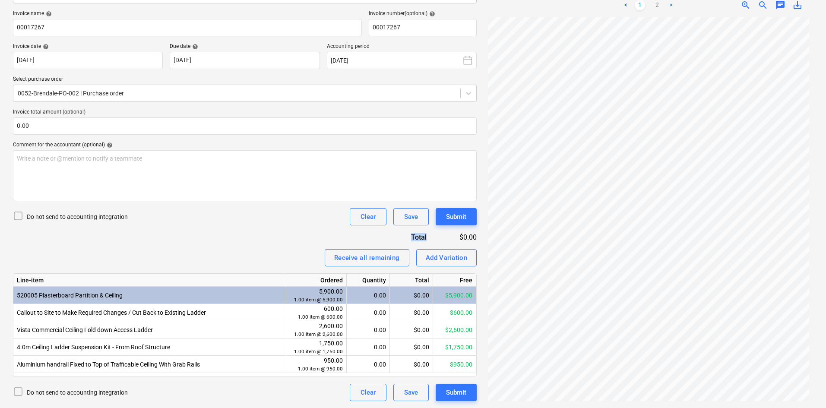
click at [229, 231] on div "Invoice name help 00017267 Invoice number (optional) help 00017267 Invoice date…" at bounding box center [245, 205] width 464 height 391
click at [205, 237] on div "Invoice name help 00017267 Invoice number (optional) help 00017267 Invoice date…" at bounding box center [245, 205] width 464 height 391
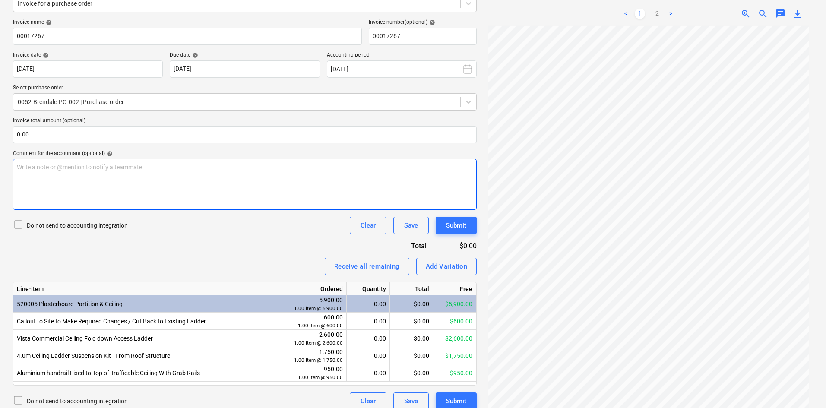
scroll to position [0, 0]
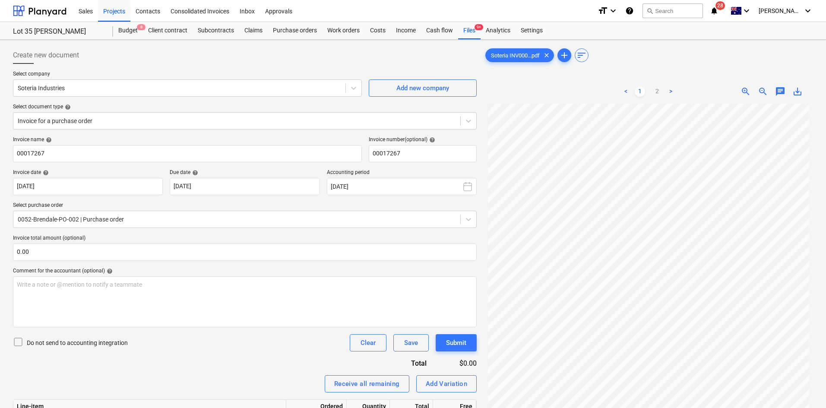
click at [252, 53] on div "Create new document" at bounding box center [245, 55] width 464 height 17
click at [405, 52] on div "Create new document" at bounding box center [245, 55] width 464 height 17
click at [405, 49] on div "Create new document" at bounding box center [245, 55] width 464 height 17
click at [391, 61] on div "Create new document" at bounding box center [245, 55] width 464 height 17
click at [370, 51] on div "Create new document" at bounding box center [245, 55] width 464 height 17
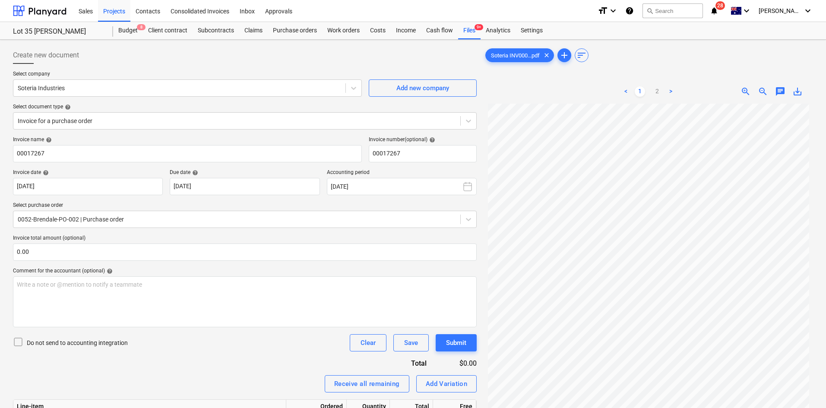
click at [370, 51] on div "Create new document" at bounding box center [245, 55] width 464 height 17
drag, startPoint x: 387, startPoint y: 44, endPoint x: 443, endPoint y: 28, distance: 58.5
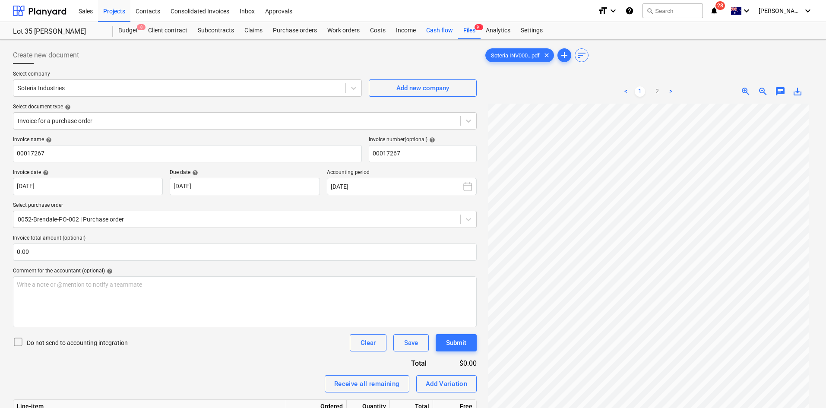
click at [388, 44] on div "Create new document Select company Soteria Industries Add new company Select do…" at bounding box center [244, 286] width 471 height 487
click at [477, 25] on span "9+" at bounding box center [478, 27] width 9 height 6
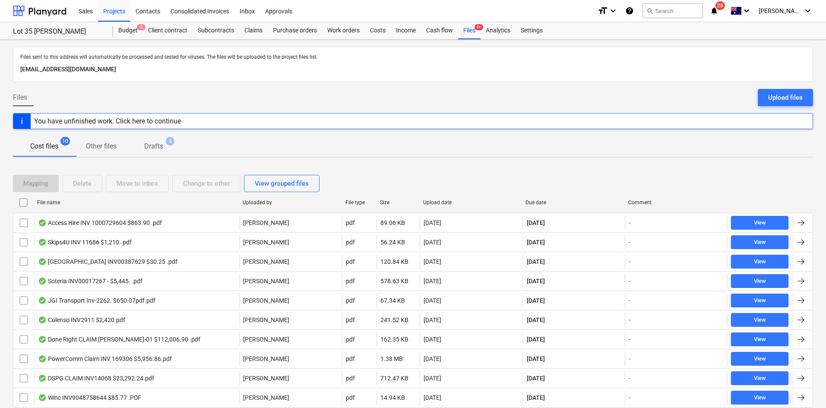
click at [189, 90] on div "Files Upload files" at bounding box center [413, 101] width 800 height 24
click at [107, 2] on div "Projects" at bounding box center [114, 11] width 32 height 22
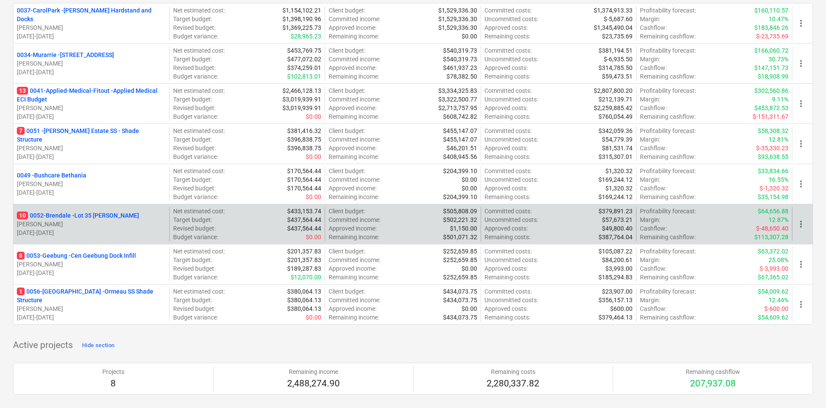
scroll to position [130, 0]
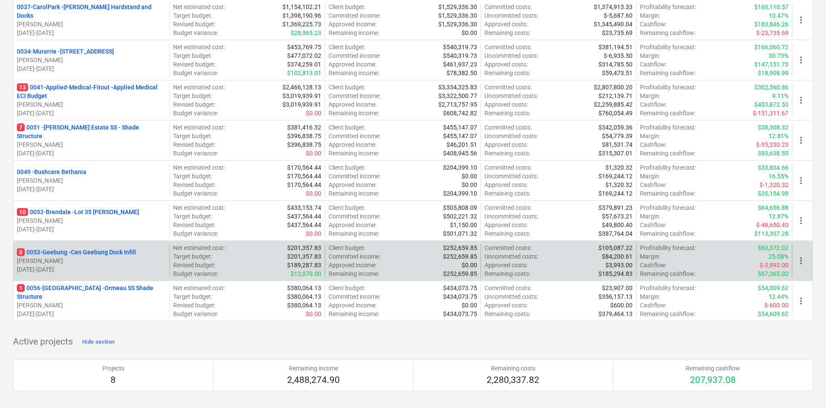
click at [105, 253] on p "8 0053-Geebung - Cen Geebung Dock Infill" at bounding box center [76, 252] width 119 height 9
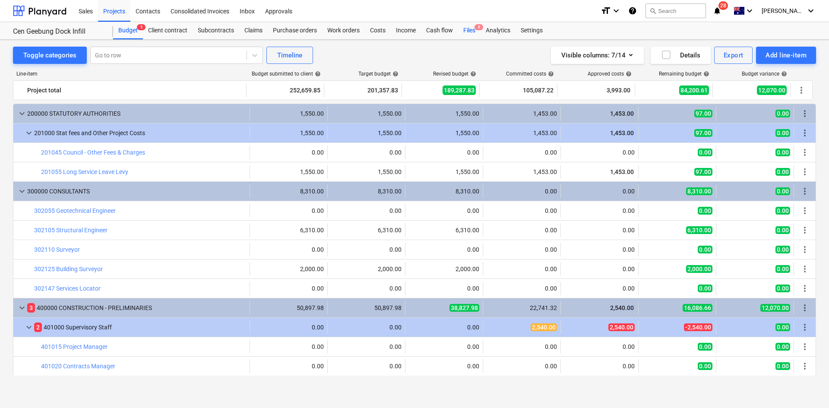
click at [472, 31] on div "Files 8" at bounding box center [469, 30] width 22 height 17
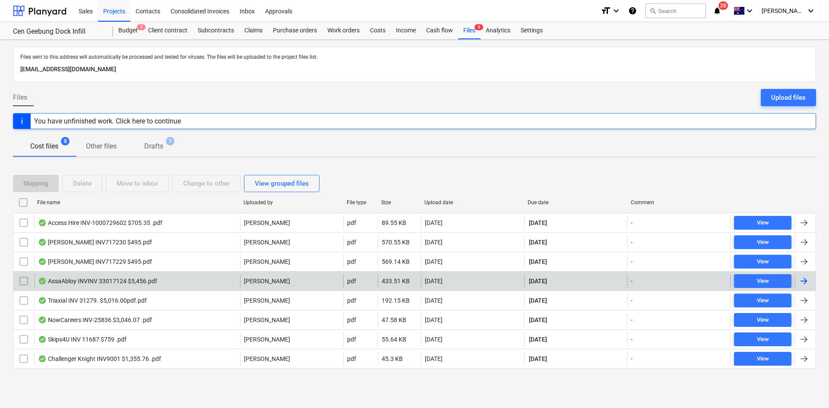
click at [164, 283] on div "AssaAbloy INVINV 33017124 $5,456.pdf" at bounding box center [137, 281] width 206 height 14
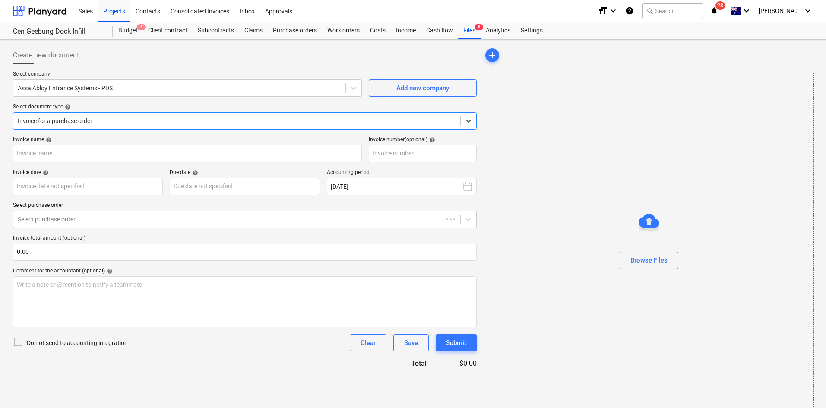
type input "33017124"
type input "[DATE]"
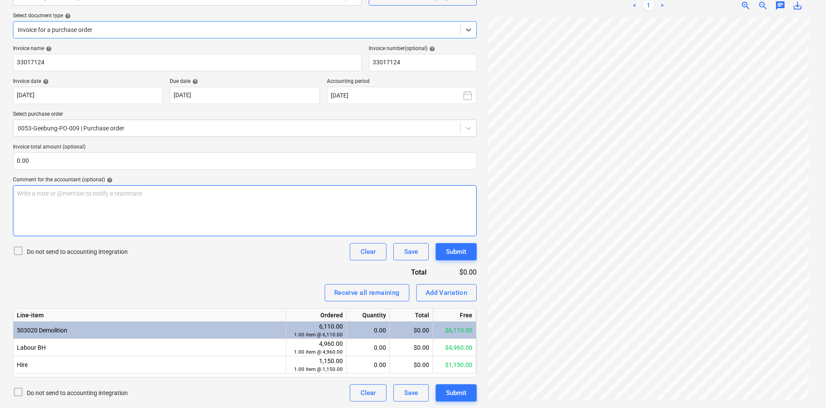
scroll to position [92, 0]
click at [369, 344] on div "0.00" at bounding box center [368, 346] width 36 height 17
type input "1"
click at [295, 281] on div "Invoice name help 33017124 Invoice number (optional) help 33017124 Invoice date…" at bounding box center [245, 223] width 464 height 356
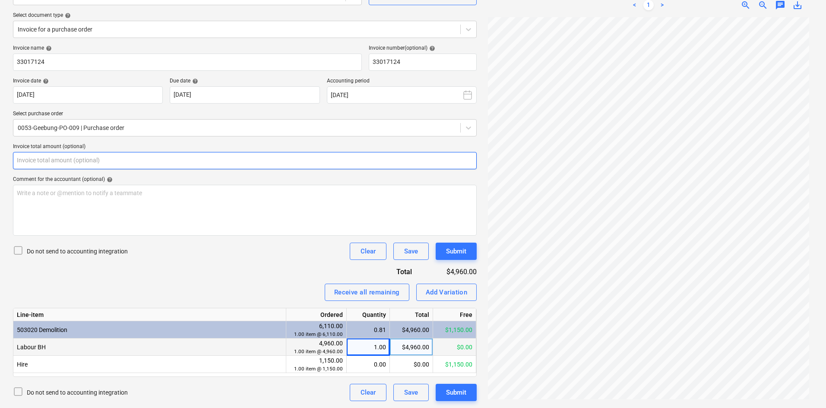
click at [62, 159] on input "text" at bounding box center [245, 160] width 464 height 17
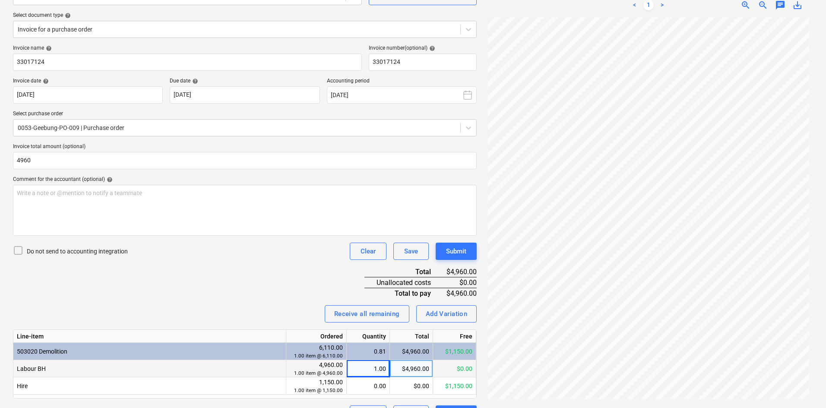
type input "4,960.00"
click at [269, 288] on div "Invoice name help 33017124 Invoice number (optional) help 33017124 Invoice date…" at bounding box center [245, 234] width 464 height 378
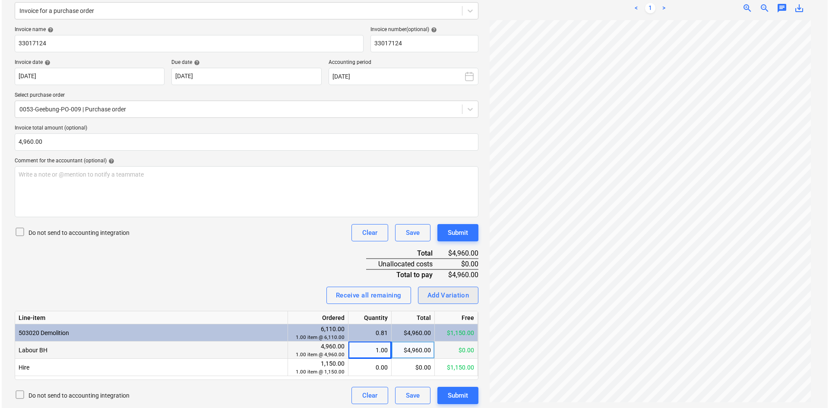
scroll to position [113, 0]
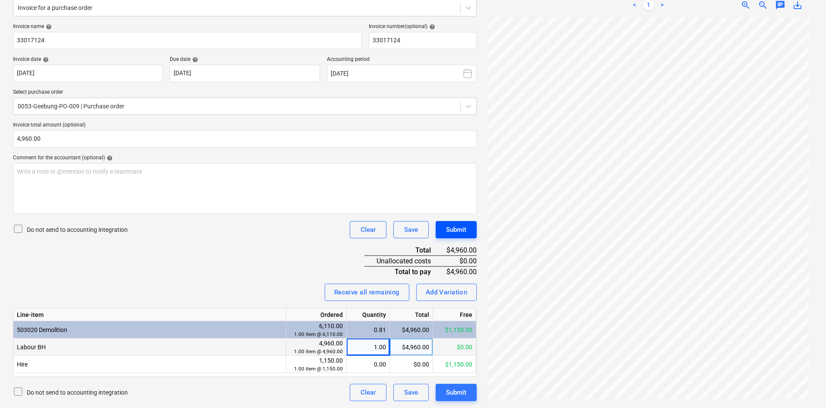
click at [466, 228] on div "Submit" at bounding box center [456, 229] width 20 height 11
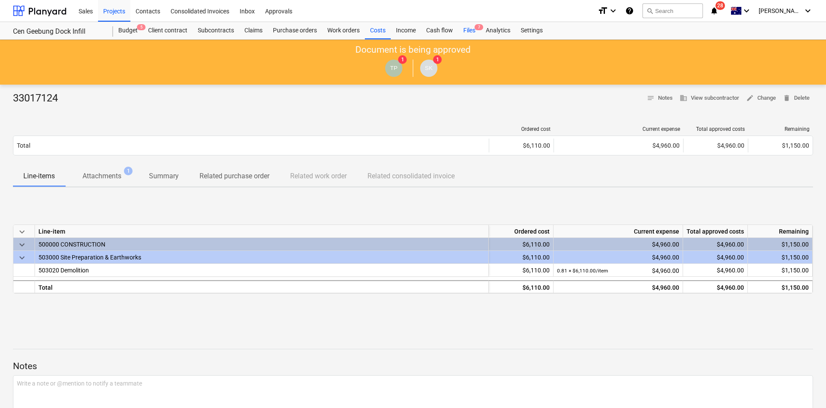
click at [468, 27] on div "Files 7" at bounding box center [469, 30] width 22 height 17
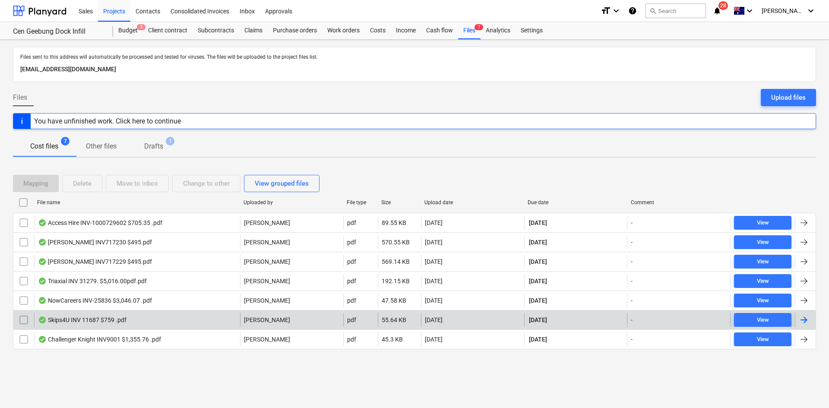
click at [146, 322] on div "Skips4U INV 11687 $759 .pdf" at bounding box center [137, 320] width 206 height 14
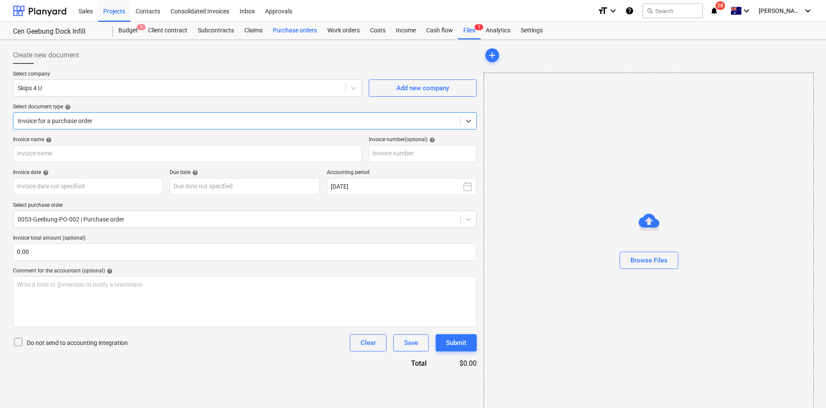
type input "11687"
type input "[DATE]"
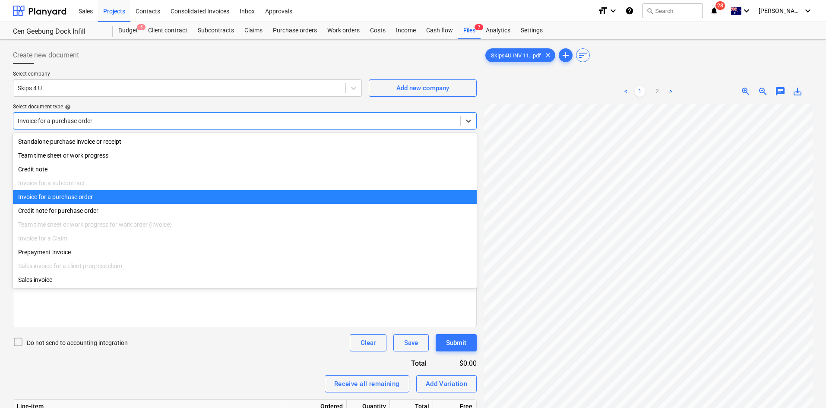
click at [117, 119] on div at bounding box center [237, 121] width 438 height 9
click at [89, 201] on div "Invoice for a purchase order" at bounding box center [245, 197] width 464 height 14
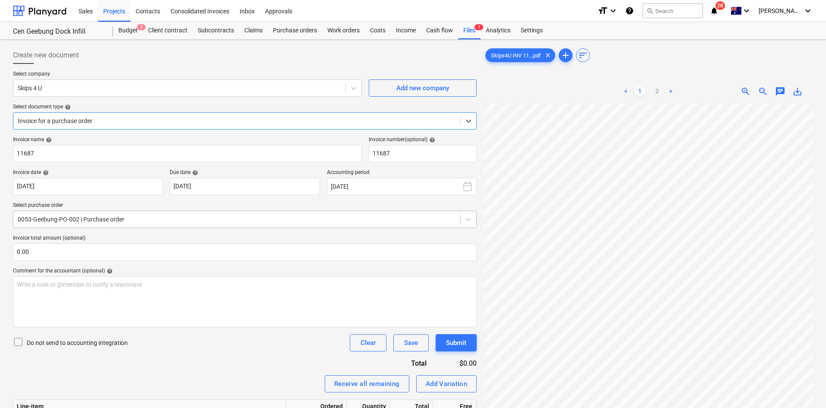
click at [133, 221] on div at bounding box center [237, 219] width 438 height 9
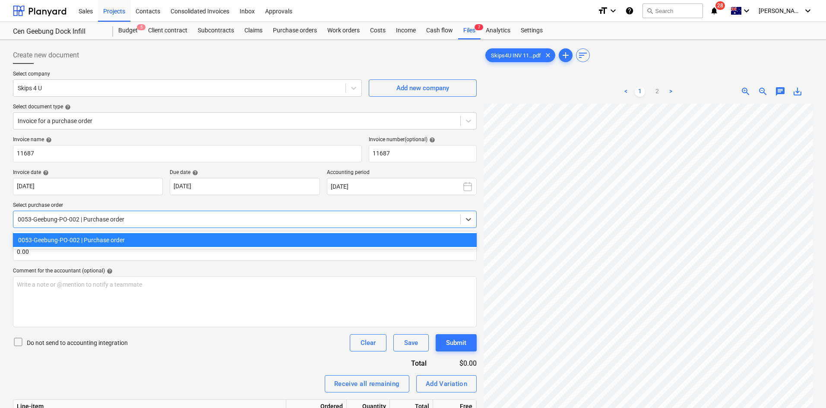
click at [133, 238] on div "0053-Geebung-PO-002 | Purchase order" at bounding box center [245, 240] width 464 height 14
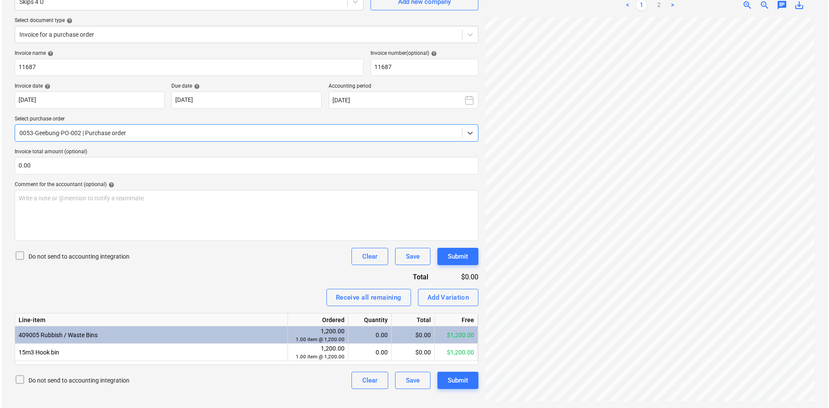
scroll to position [50, 0]
click at [414, 350] on div "$0.00" at bounding box center [411, 352] width 43 height 17
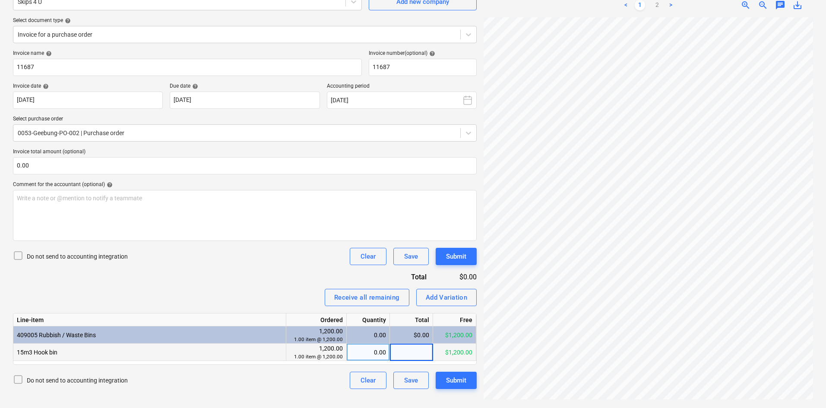
type input "9"
type input "690"
click at [197, 278] on div "Invoice name help 11687 Invoice number (optional) help 11687 Invoice date help …" at bounding box center [245, 219] width 464 height 339
click at [119, 161] on input "text" at bounding box center [245, 165] width 464 height 17
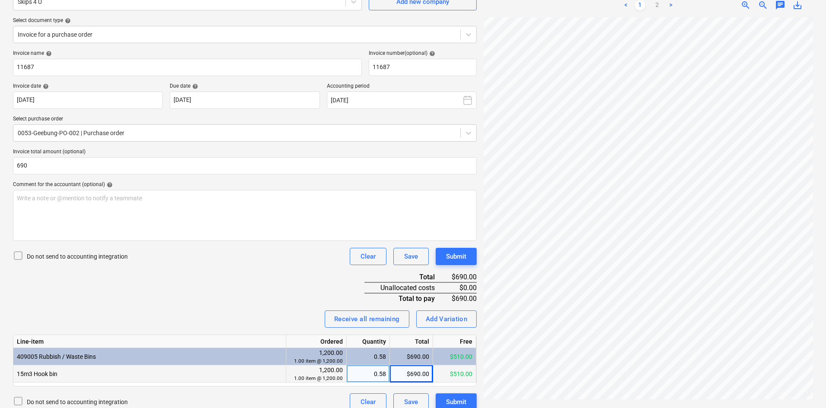
type input "690.00"
click at [172, 265] on div "Do not send to accounting integration Clear Save Submit" at bounding box center [245, 256] width 464 height 17
click at [456, 258] on div "Submit" at bounding box center [456, 256] width 20 height 11
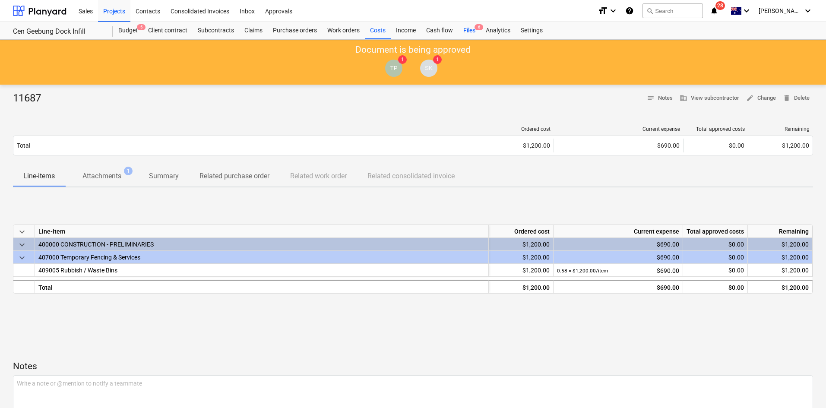
click at [472, 29] on div "Files 6" at bounding box center [469, 30] width 22 height 17
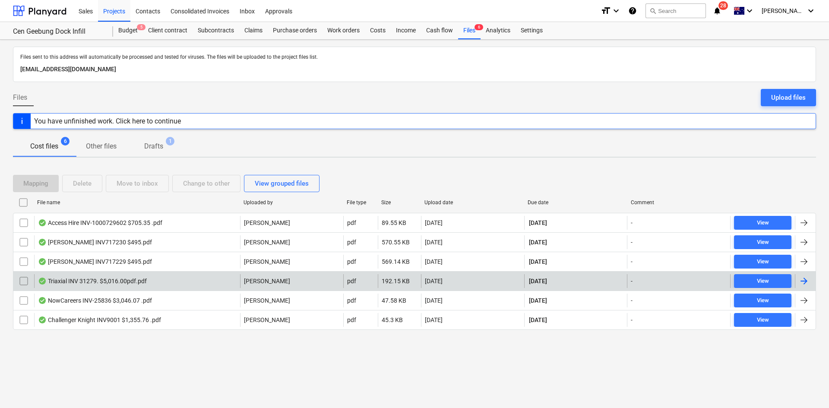
click at [153, 283] on div "Triaxial INV 31279. $5,016.00pdf.pdf" at bounding box center [137, 281] width 206 height 14
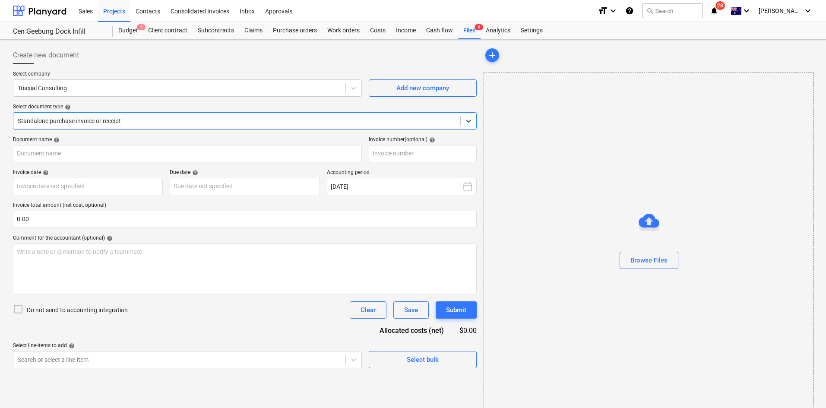
type input "31279"
type input "[DATE]"
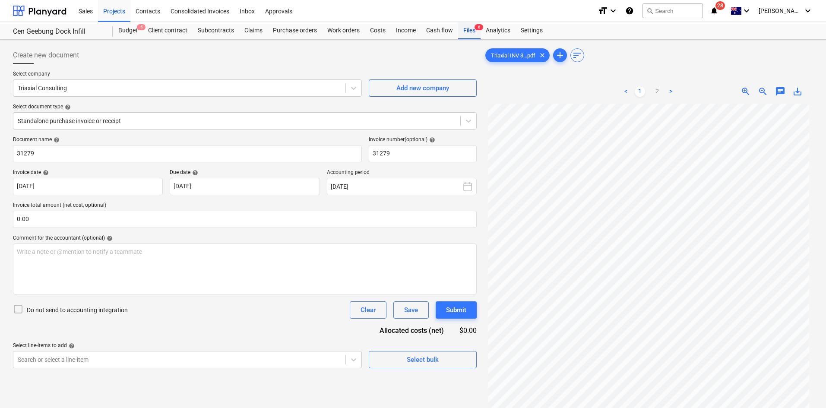
click at [471, 26] on div "Files 6" at bounding box center [469, 30] width 22 height 17
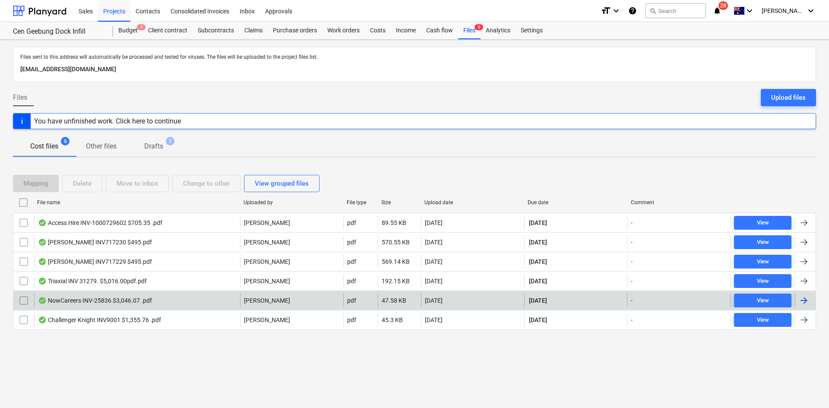
click at [173, 302] on div "NowCareers INV-25836 $3,046.07 .pdf" at bounding box center [137, 301] width 206 height 14
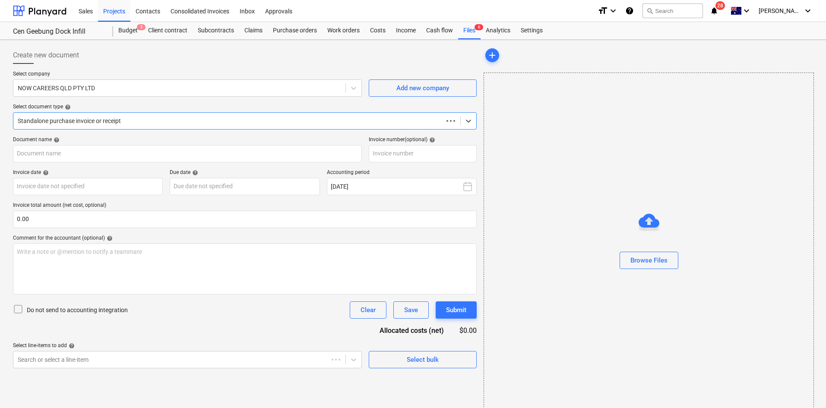
click at [176, 122] on div at bounding box center [228, 121] width 421 height 9
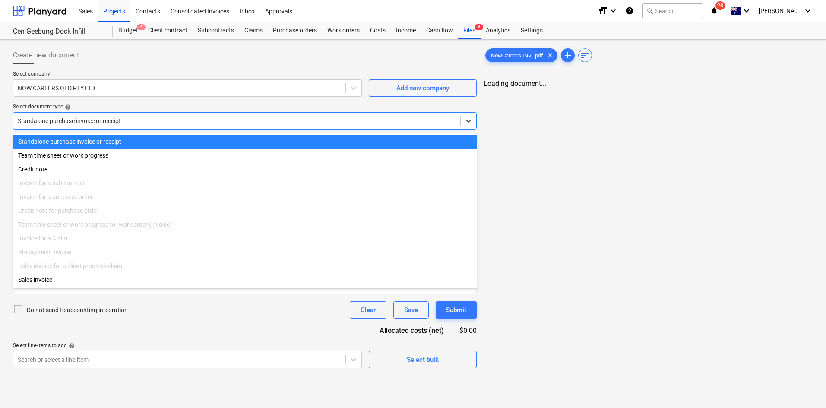
type input "25836"
type input "[DATE]"
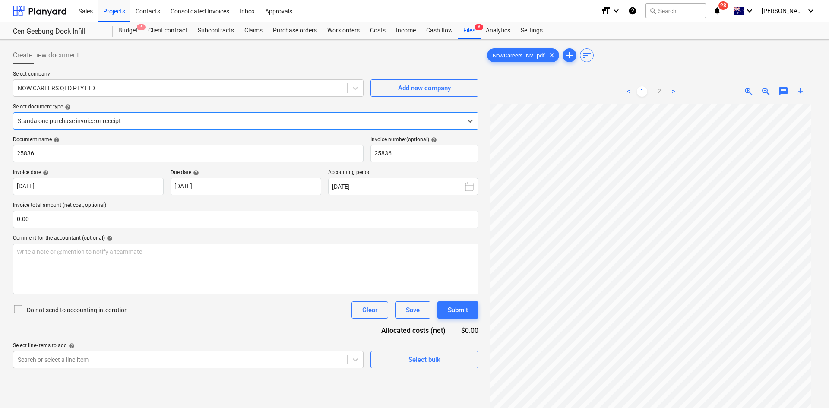
click at [185, 119] on div at bounding box center [238, 121] width 440 height 9
click at [661, 89] on link "2" at bounding box center [657, 91] width 10 height 10
click at [640, 91] on link "1" at bounding box center [640, 91] width 10 height 10
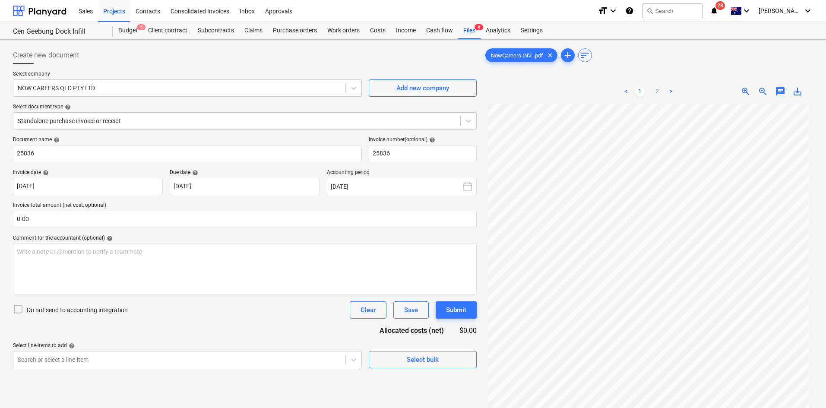
click at [208, 313] on div "Do not send to accounting integration Clear Save Submit" at bounding box center [245, 309] width 464 height 17
click at [136, 125] on div at bounding box center [237, 121] width 438 height 9
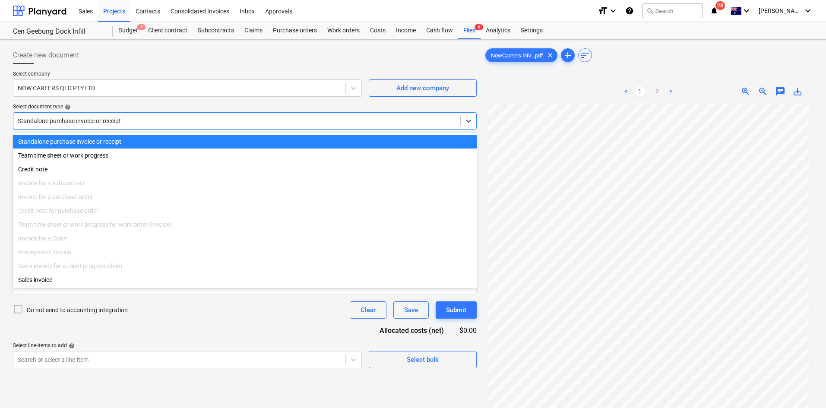
click at [139, 120] on div at bounding box center [237, 121] width 438 height 9
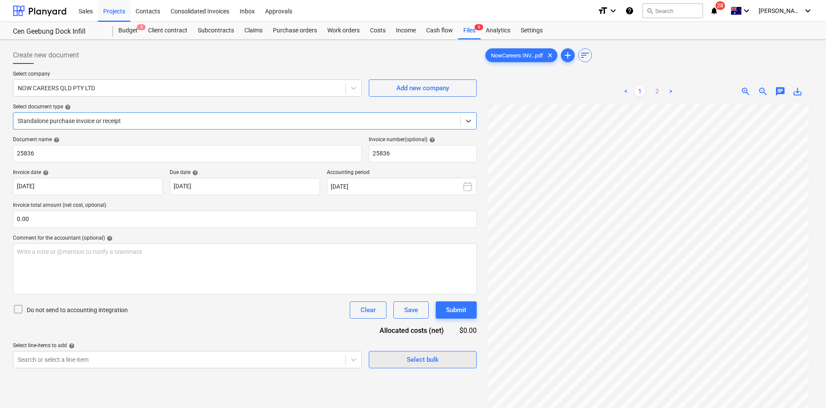
click at [420, 356] on div "Select bulk" at bounding box center [423, 359] width 32 height 11
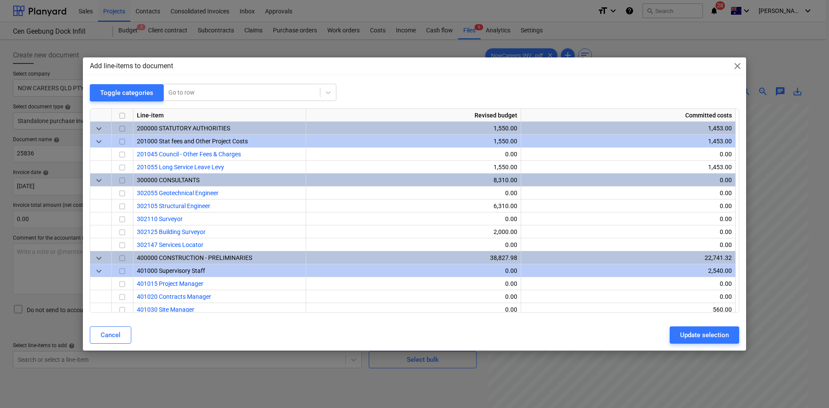
click at [215, 83] on div "Add line-items to document close Toggle categories Go to row Line-item Revised …" at bounding box center [414, 203] width 663 height 293
click at [210, 90] on div at bounding box center [241, 92] width 147 height 9
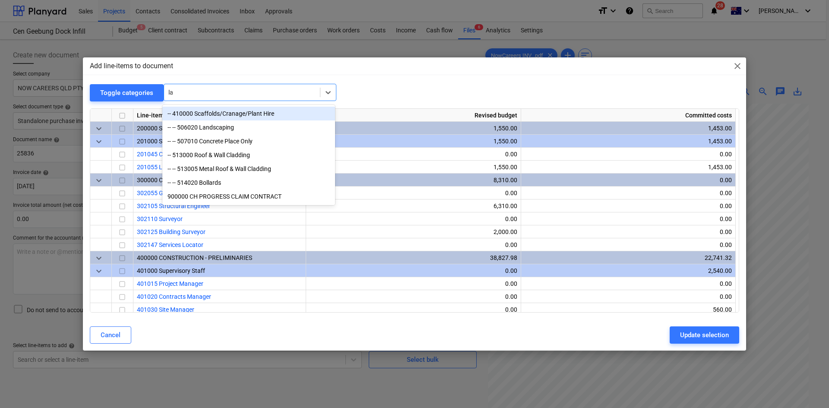
type input "l"
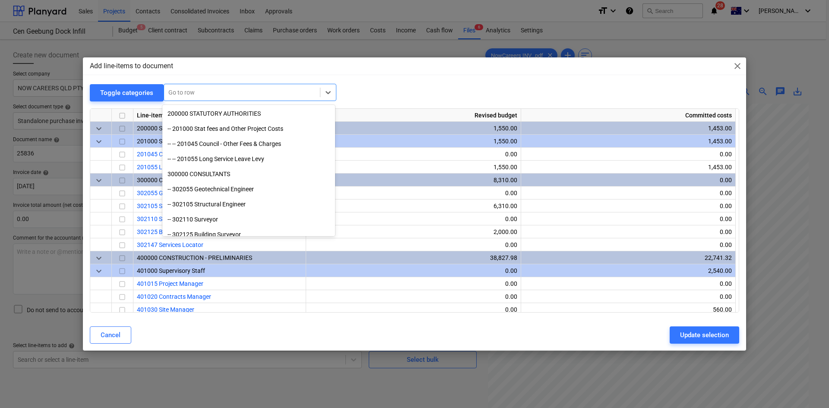
click at [381, 85] on div "Toggle categories All selected options have been cleared. option -- 410000 Scaf…" at bounding box center [414, 93] width 649 height 18
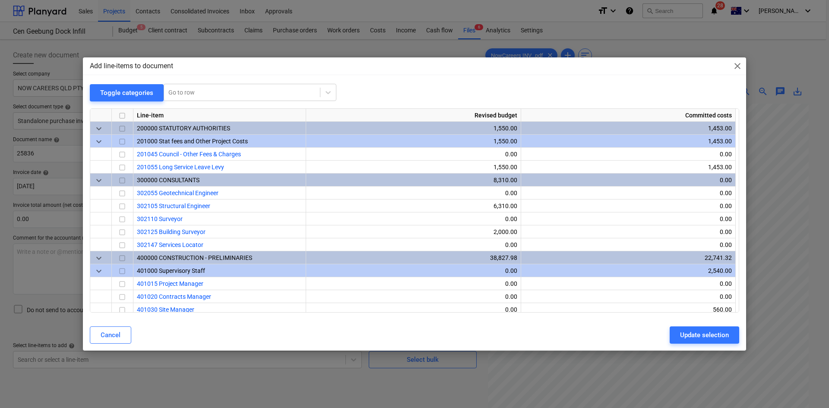
click at [735, 64] on span "close" at bounding box center [737, 66] width 10 height 10
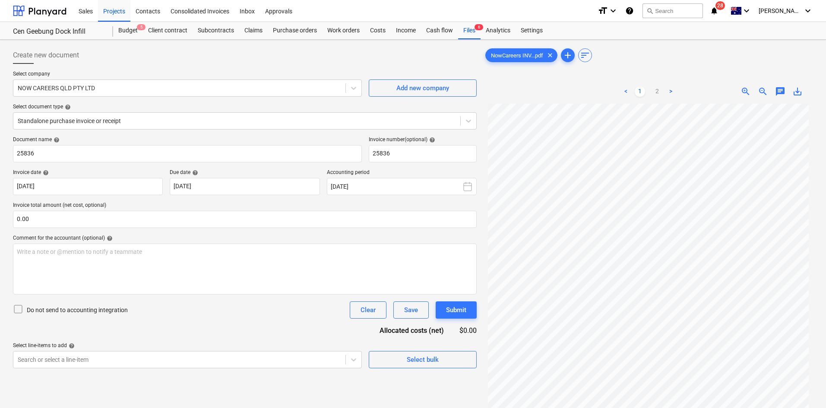
click at [663, 91] on ul "< 1 2 >" at bounding box center [648, 91] width 105 height 10
click at [473, 36] on div "Files 6" at bounding box center [469, 30] width 22 height 17
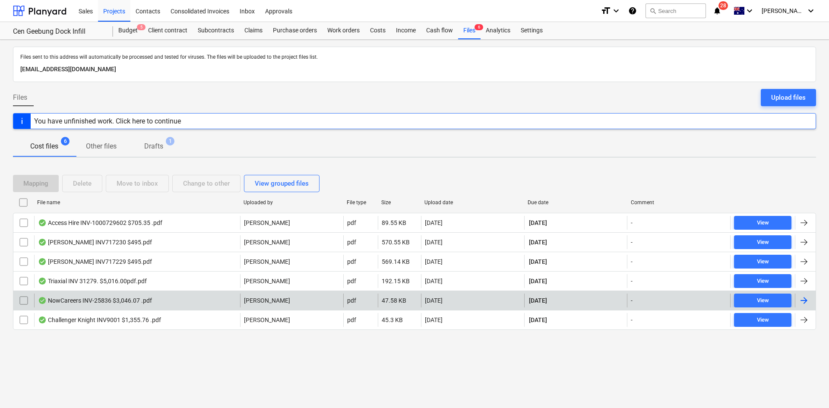
click at [22, 301] on input "checkbox" at bounding box center [24, 301] width 14 height 14
click at [223, 185] on div "Change to other" at bounding box center [206, 183] width 47 height 11
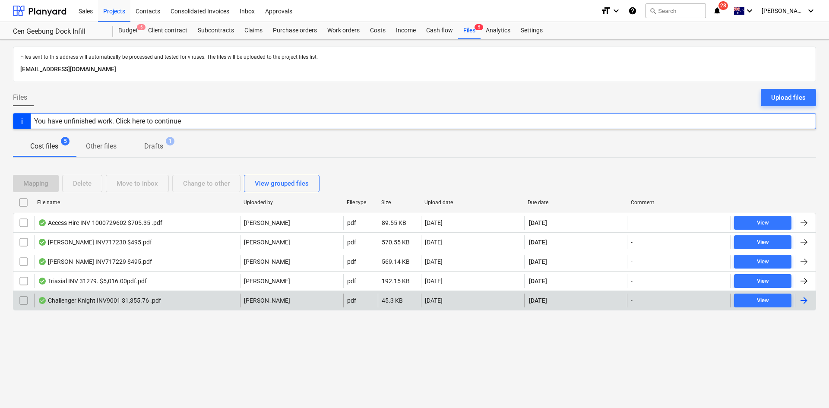
click at [105, 145] on p "Other files" at bounding box center [101, 146] width 31 height 10
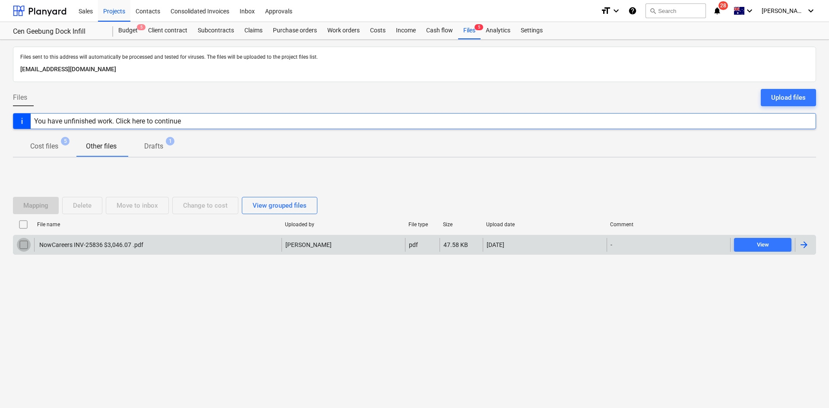
click at [26, 245] on input "checkbox" at bounding box center [24, 245] width 14 height 14
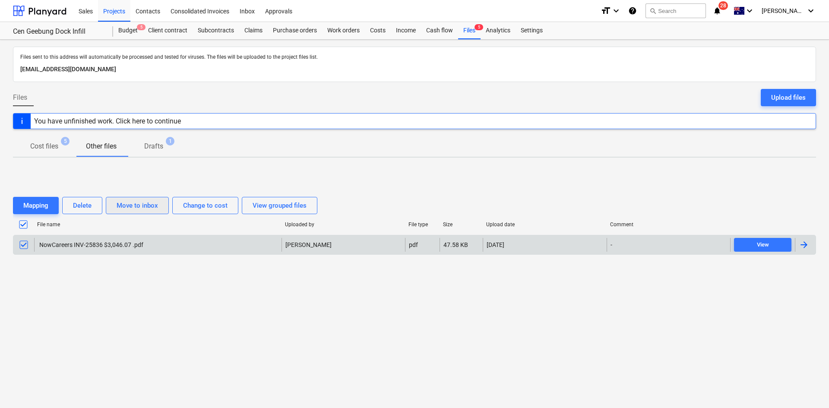
click at [152, 208] on div "Move to inbox" at bounding box center [137, 205] width 41 height 11
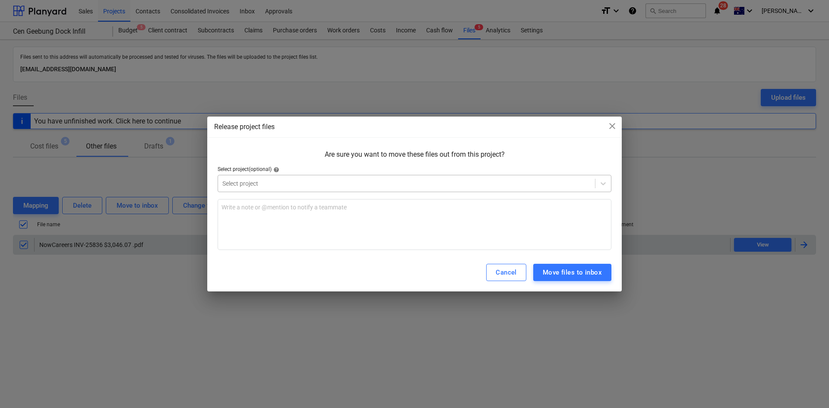
click at [304, 180] on div at bounding box center [406, 183] width 368 height 9
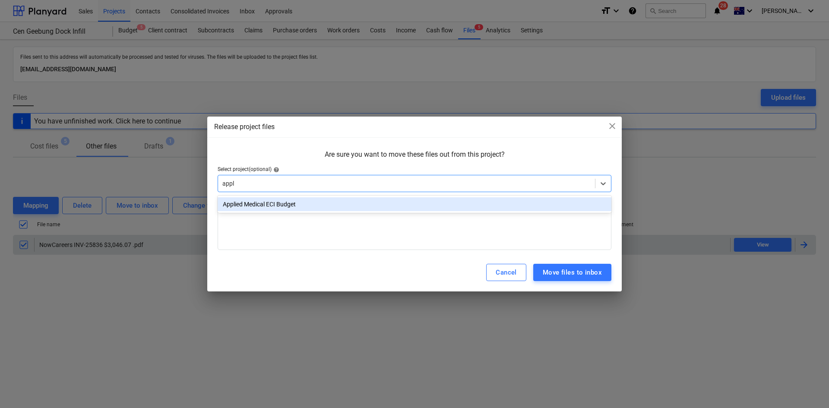
type input "appli"
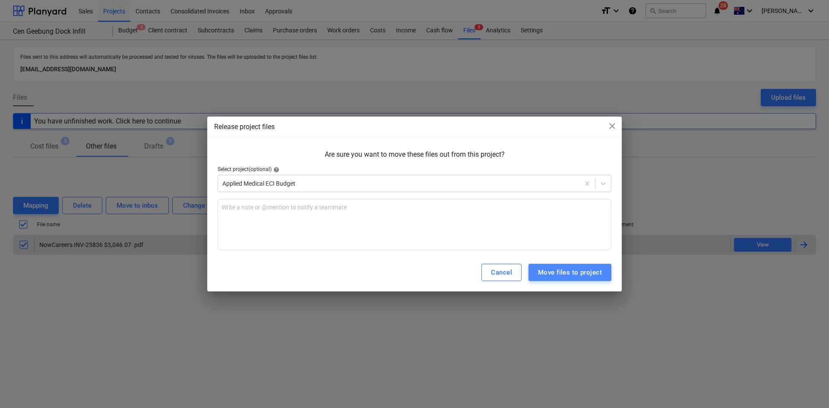
click at [557, 279] on button "Move files to project" at bounding box center [569, 272] width 83 height 17
click at [558, 275] on div "Move files to project" at bounding box center [570, 272] width 64 height 11
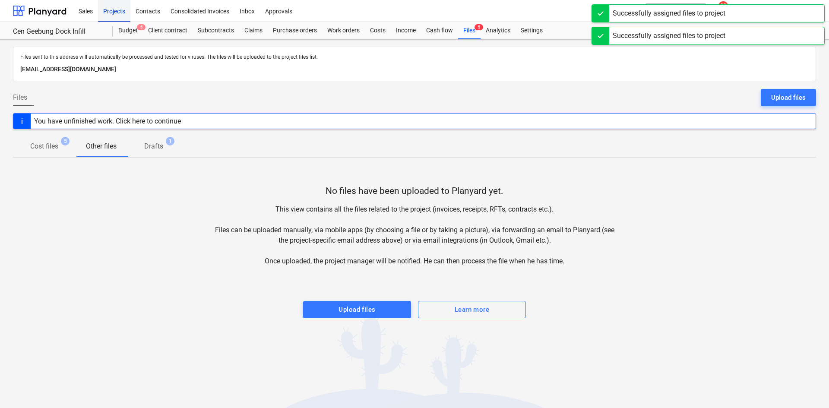
click at [125, 12] on div "Projects" at bounding box center [114, 11] width 32 height 22
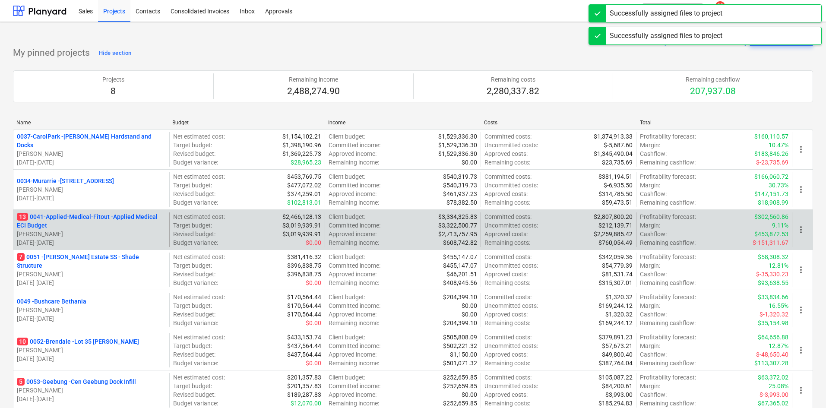
click at [93, 220] on p "13 0041-Applied-Medical-Fitout - Applied Medical ECI Budget" at bounding box center [91, 220] width 149 height 17
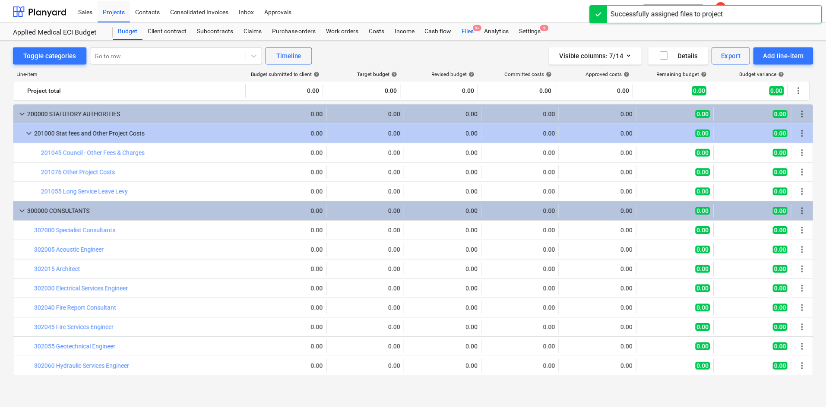
scroll to position [43, 0]
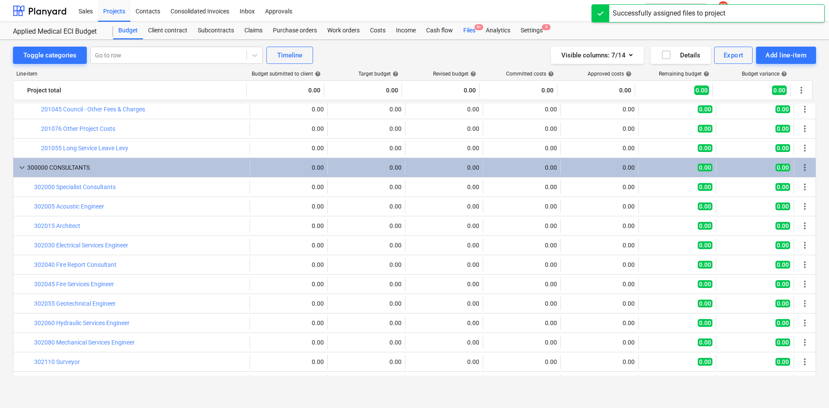
click at [469, 28] on div "Files 9+" at bounding box center [469, 30] width 22 height 17
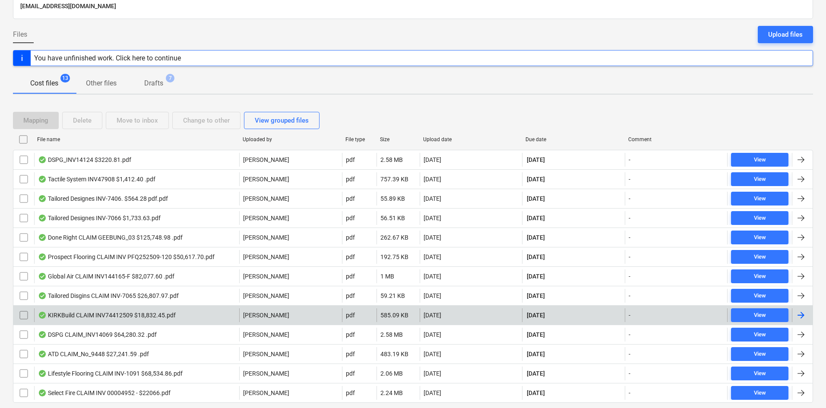
scroll to position [86, 0]
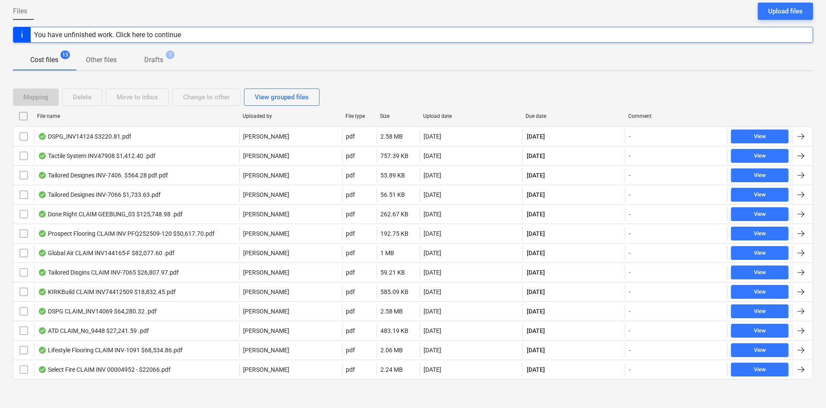
click at [99, 61] on p "Other files" at bounding box center [101, 60] width 31 height 10
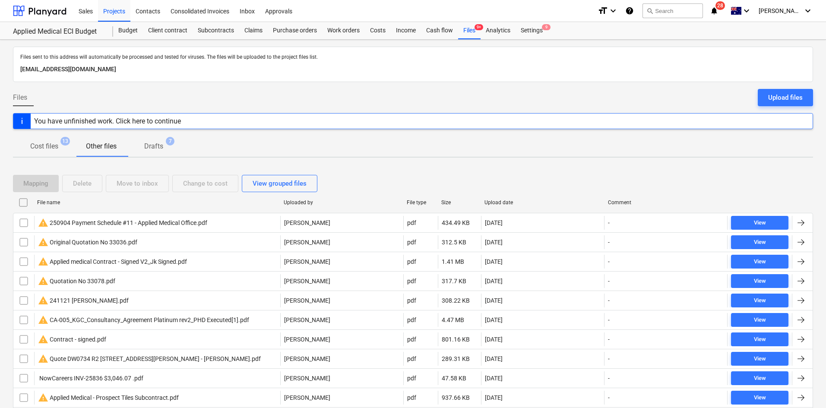
click at [43, 159] on div "Files sent to this address will automatically be processed and tested for virus…" at bounding box center [413, 288] width 826 height 496
drag, startPoint x: 44, startPoint y: 150, endPoint x: 53, endPoint y: 151, distance: 9.5
click at [44, 149] on p "Cost files" at bounding box center [44, 146] width 28 height 10
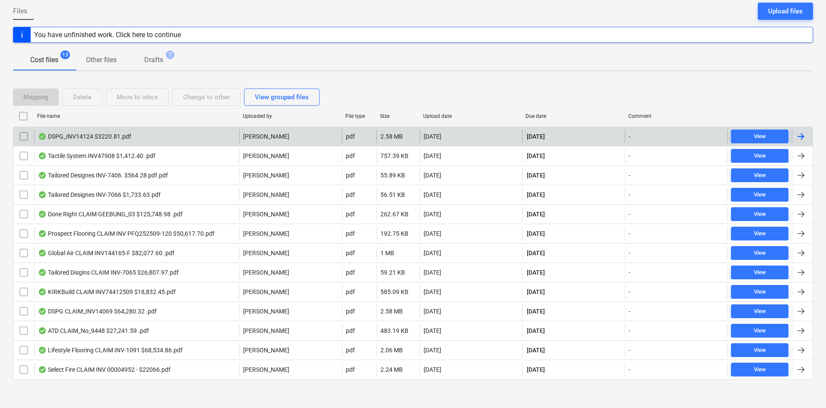
scroll to position [43, 0]
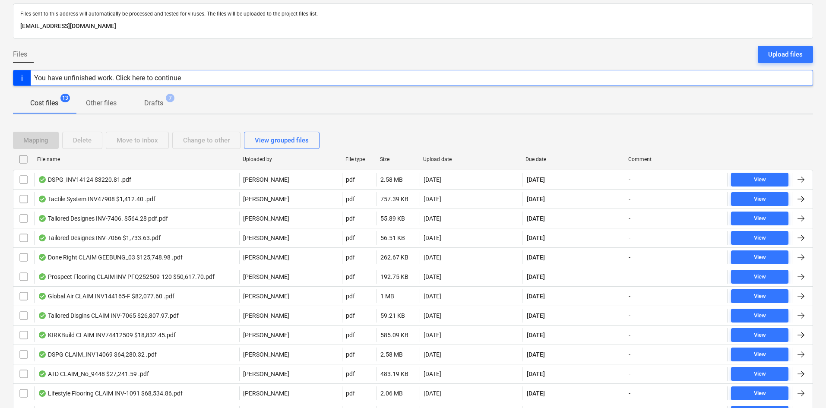
click at [166, 110] on span "Drafts 7" at bounding box center [154, 103] width 54 height 16
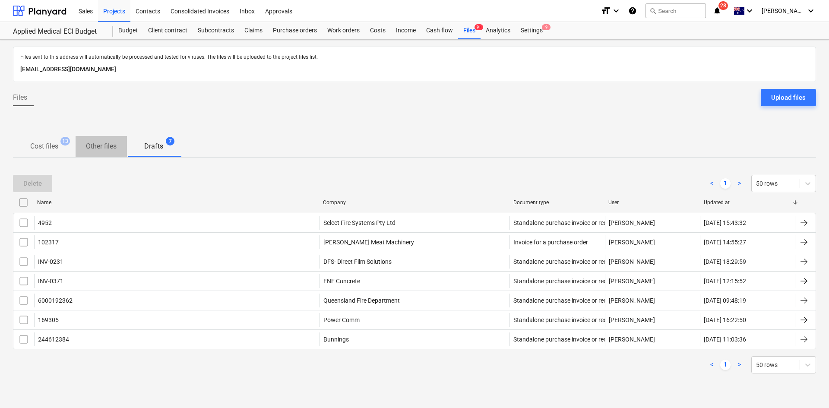
click at [108, 150] on p "Other files" at bounding box center [101, 146] width 31 height 10
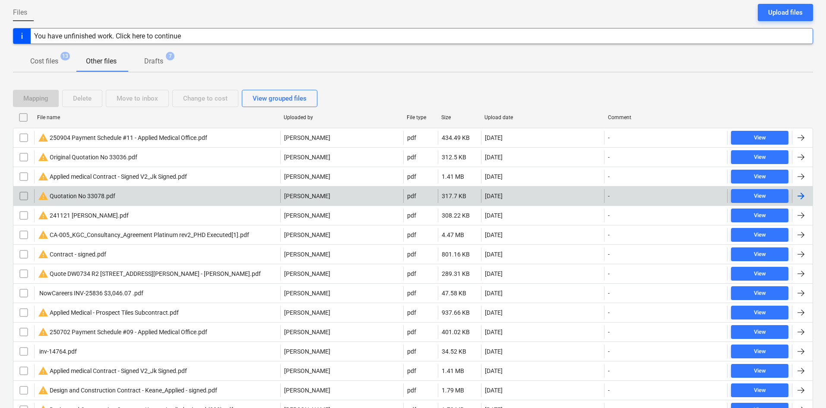
scroll to position [128, 0]
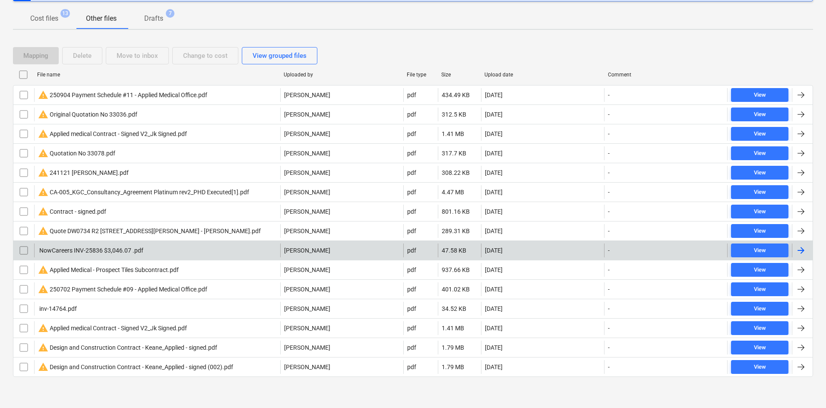
click at [26, 250] on input "checkbox" at bounding box center [24, 250] width 14 height 14
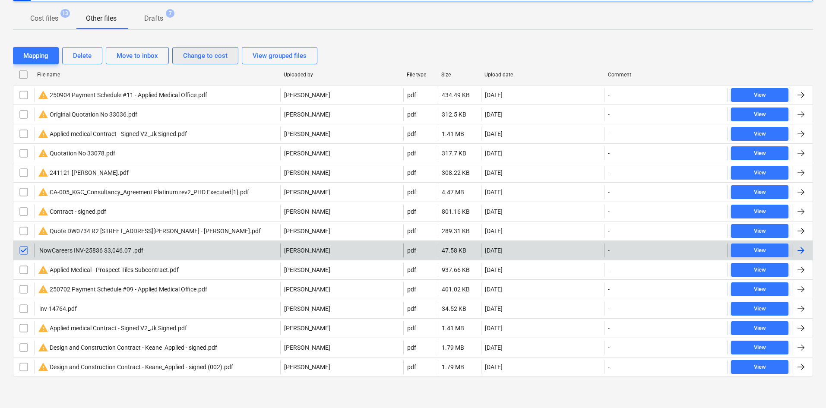
click at [200, 59] on div "Change to cost" at bounding box center [205, 55] width 44 height 11
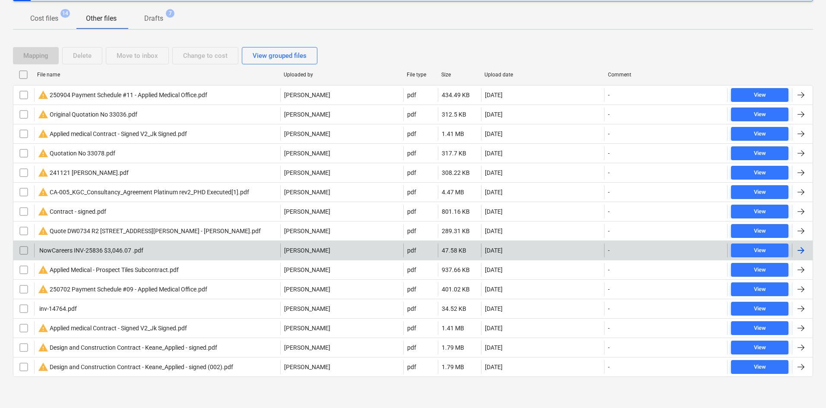
scroll to position [108, 0]
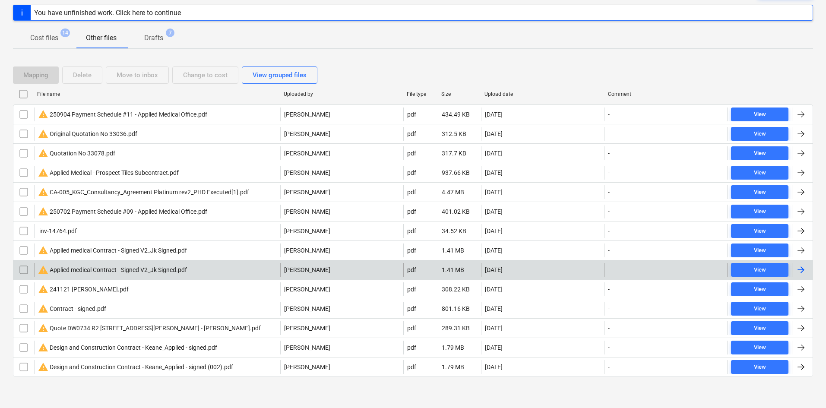
click at [32, 18] on div "You have unfinished work. Click here to continue" at bounding box center [108, 12] width 154 height 15
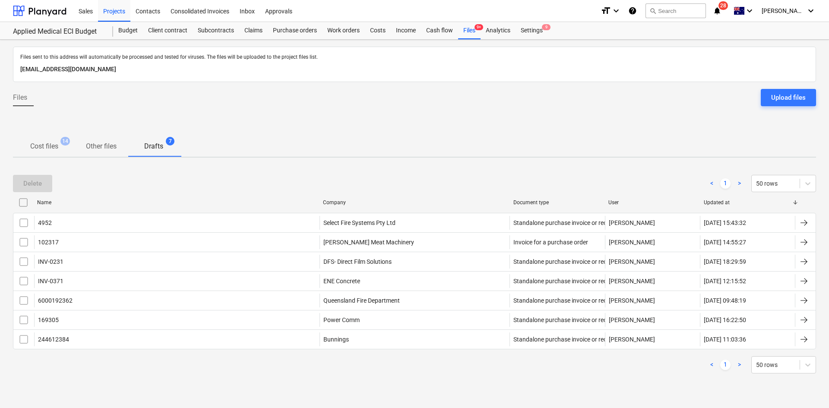
click at [55, 146] on p "Cost files" at bounding box center [44, 146] width 28 height 10
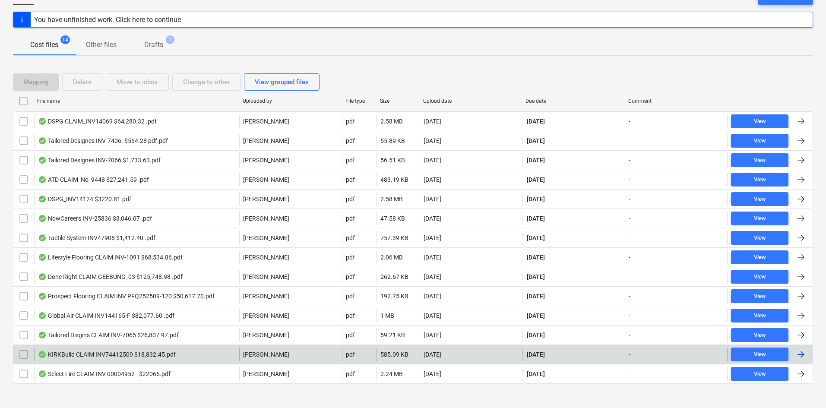
scroll to position [108, 0]
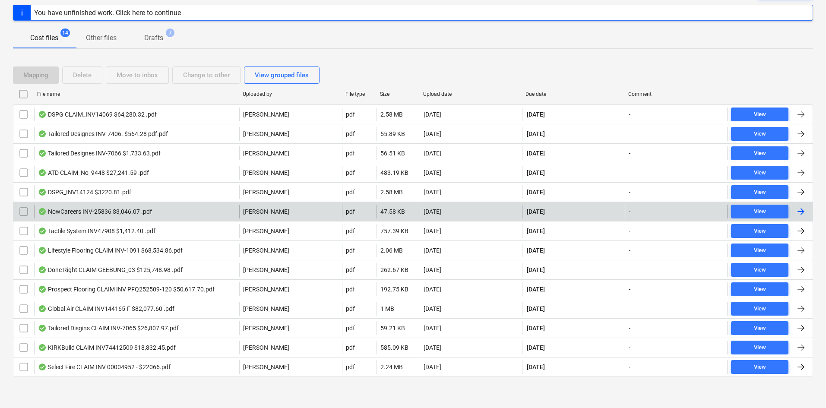
click at [104, 212] on div "NowCareers INV-25836 $3,046.07 .pdf" at bounding box center [95, 211] width 114 height 7
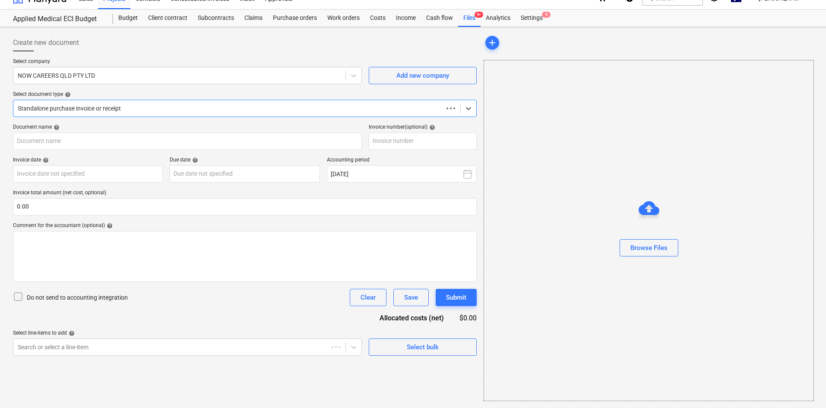
scroll to position [13, 0]
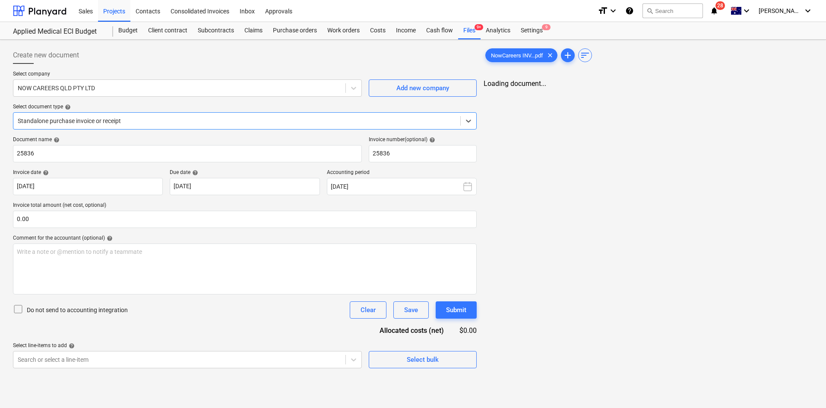
type input "25836"
type input "01 Oct 2025"
type input "31 Oct 2025"
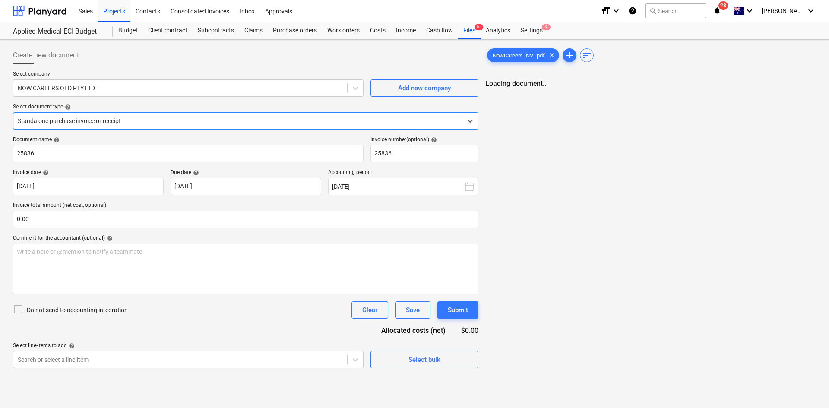
click at [164, 126] on div "Standalone purchase invoice or receipt" at bounding box center [237, 121] width 449 height 12
click at [164, 125] on div at bounding box center [237, 121] width 438 height 9
click at [445, 358] on span "Select bulk" at bounding box center [422, 359] width 86 height 11
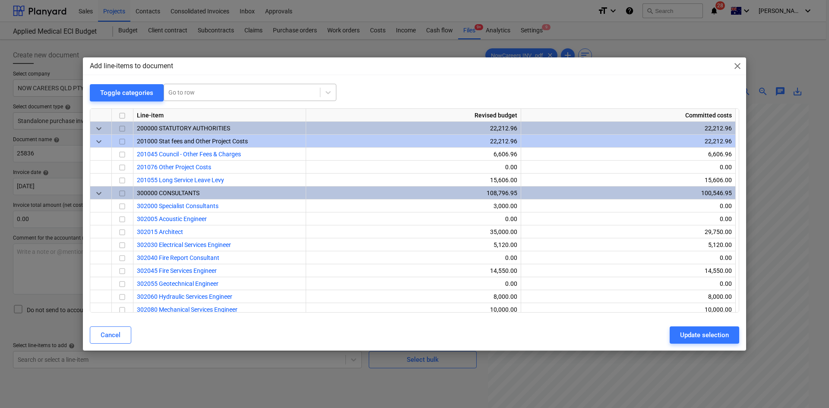
click at [209, 97] on div at bounding box center [241, 92] width 147 height 9
type input "civil"
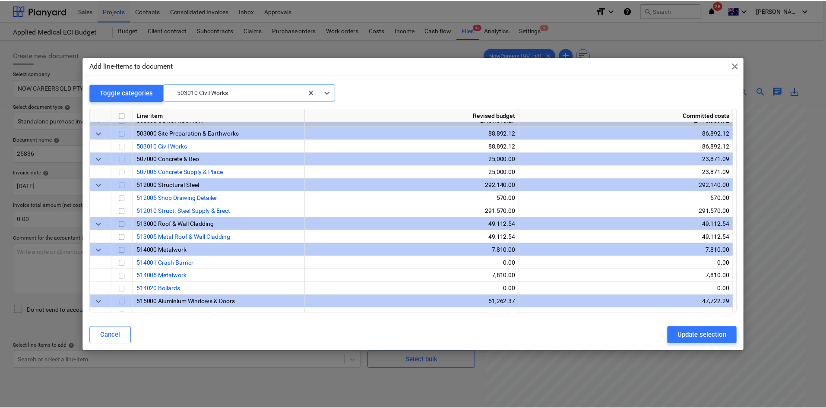
scroll to position [622, 0]
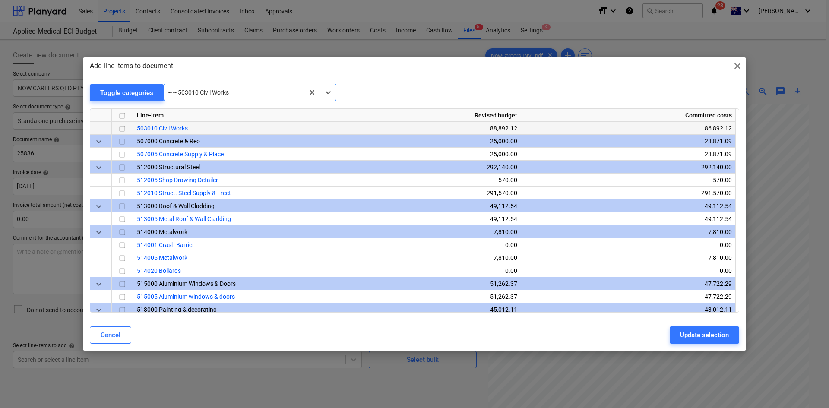
drag, startPoint x: 121, startPoint y: 131, endPoint x: 139, endPoint y: 134, distance: 18.5
click at [121, 131] on input "checkbox" at bounding box center [122, 128] width 10 height 10
click at [695, 334] on div "Update selection" at bounding box center [704, 334] width 49 height 11
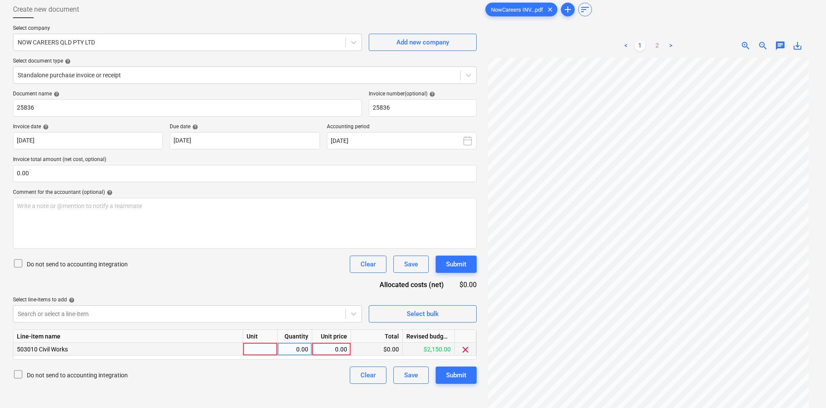
scroll to position [86, 0]
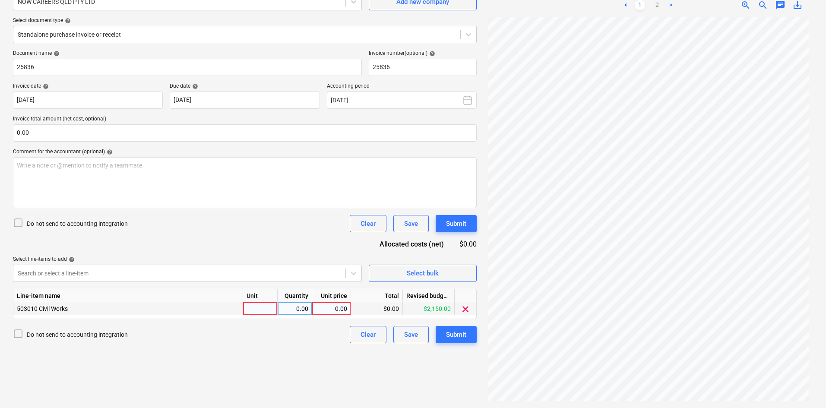
click at [261, 308] on div at bounding box center [260, 308] width 35 height 13
click at [269, 315] on div "2769" at bounding box center [260, 308] width 35 height 13
click at [269, 307] on input "2769" at bounding box center [260, 308] width 34 height 13
type input "2769.15"
click at [178, 230] on div "Do not send to accounting integration Clear Save Submit" at bounding box center [245, 223] width 464 height 17
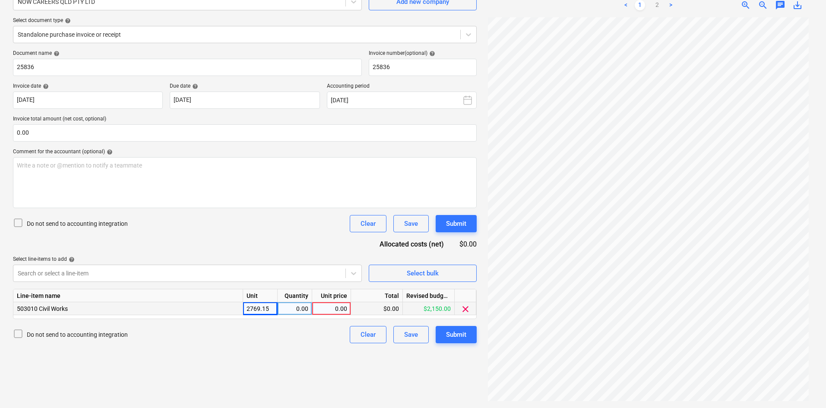
click at [281, 303] on div "0.00" at bounding box center [295, 308] width 35 height 13
drag, startPoint x: 270, startPoint y: 307, endPoint x: 234, endPoint y: 308, distance: 35.8
click at [0, 0] on div "503010 Civil Works 2769.15 0.00 0.00 $0.00 $2,150.00 clear" at bounding box center [0, 0] width 0 height 0
drag, startPoint x: 268, startPoint y: 307, endPoint x: 238, endPoint y: 308, distance: 29.8
click at [0, 0] on div "503010 Civil Works 2769.15 0.00 0.00 $0.00 $2,150.00 clear" at bounding box center [0, 0] width 0 height 0
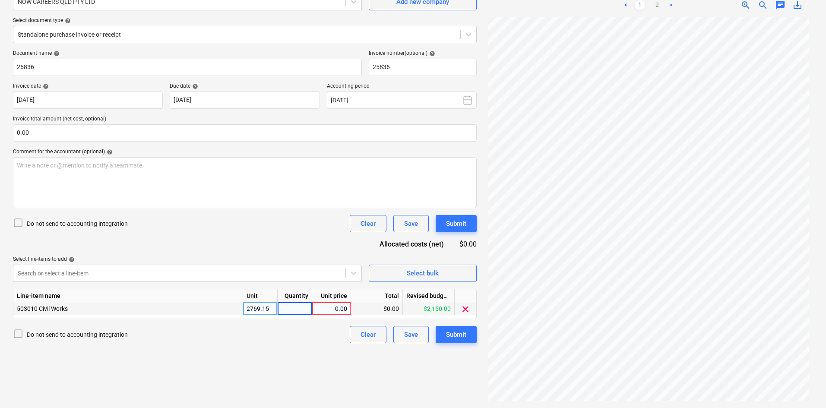
click at [329, 308] on div "0.00" at bounding box center [332, 308] width 32 height 13
paste input "HCV 42 - Replace sprinkler head in Comms room"
type input "HCV 42 - Replace sprinkler head in Comms room"
click at [307, 311] on div "0.00" at bounding box center [294, 308] width 27 height 13
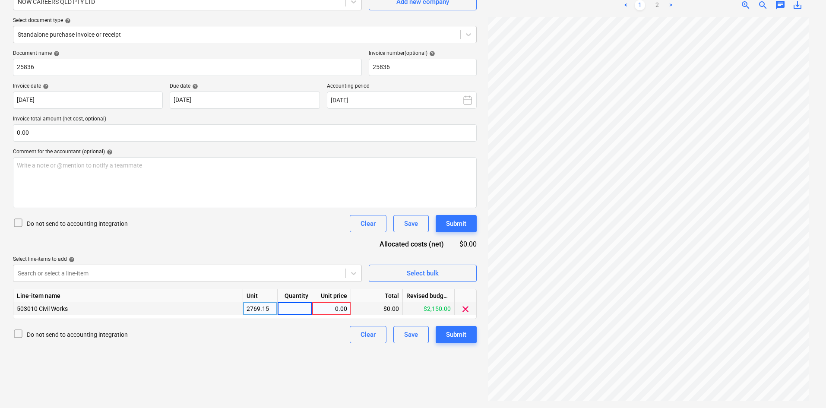
type input "1"
drag, startPoint x: 271, startPoint y: 308, endPoint x: 246, endPoint y: 308, distance: 24.6
click at [246, 308] on div "2769.15" at bounding box center [260, 308] width 35 height 13
click at [331, 309] on div "0.00" at bounding box center [332, 308] width 32 height 13
type input "2769.15"
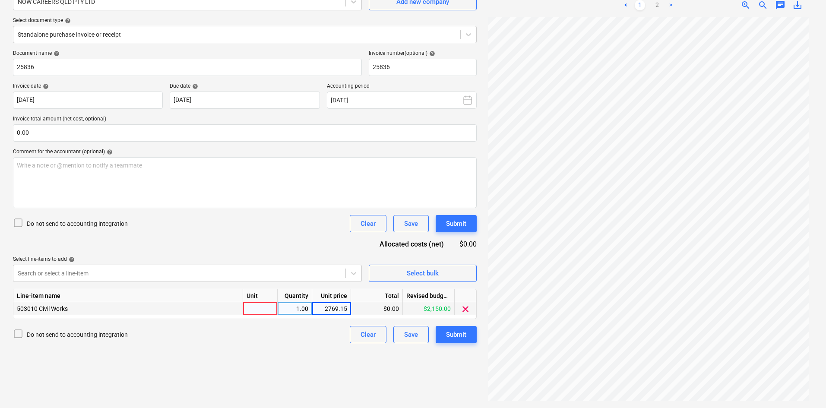
click at [265, 308] on div at bounding box center [260, 308] width 35 height 13
type input "item"
click at [106, 134] on input "0.00" at bounding box center [245, 132] width 464 height 17
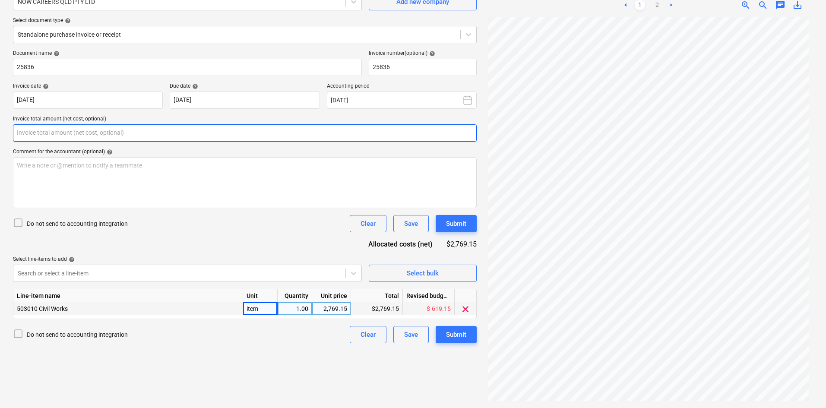
click at [106, 134] on input "text" at bounding box center [245, 132] width 464 height 17
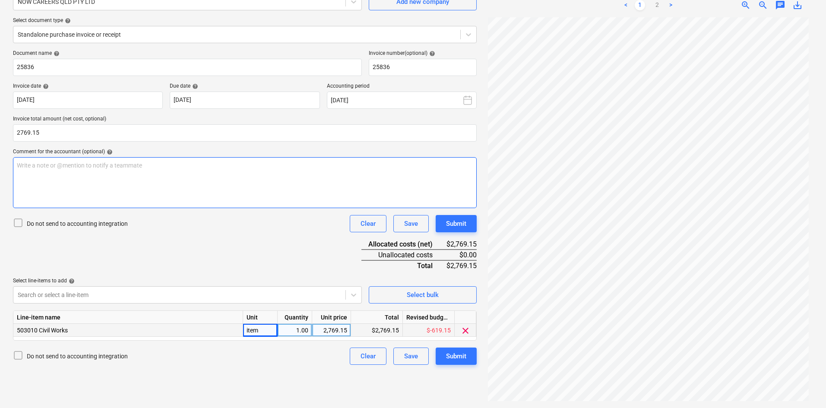
type input "2,769.15"
click at [120, 179] on div "Write a note or @mention to notify a teammate ﻿" at bounding box center [245, 182] width 464 height 51
click at [274, 265] on div "Document name help 25836 Invoice number (optional) help 25836 Invoice date help…" at bounding box center [245, 207] width 464 height 315
click at [63, 167] on p "Write a note or @mention to notify a teammate ﻿" at bounding box center [245, 165] width 456 height 9
click at [105, 163] on span "Exceeded forecasted budget for Civil works' hence in negative" at bounding box center [98, 165] width 163 height 7
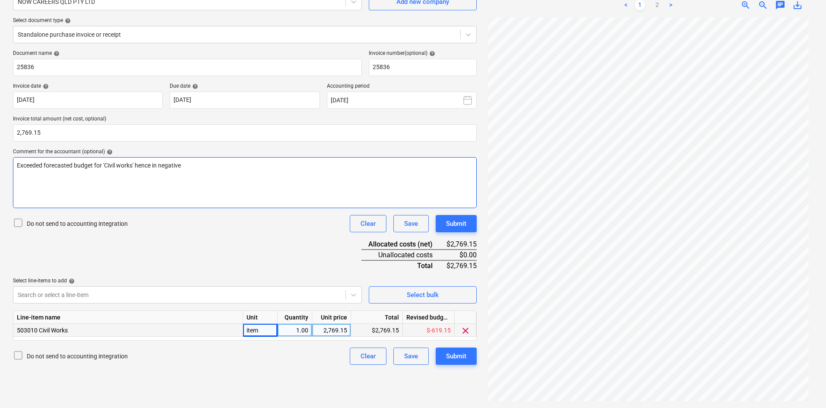
click at [193, 169] on p "Exceeded forecasted budget for 'Civil works' hence in negative" at bounding box center [245, 165] width 456 height 9
click at [290, 243] on div "Document name help 25836 Invoice number (optional) help 25836 Invoice date help…" at bounding box center [245, 207] width 464 height 315
click at [463, 232] on div "Document name help 25836 Invoice number (optional) help 25836 Invoice date help…" at bounding box center [245, 207] width 464 height 315
click at [457, 226] on div "Submit" at bounding box center [456, 223] width 20 height 11
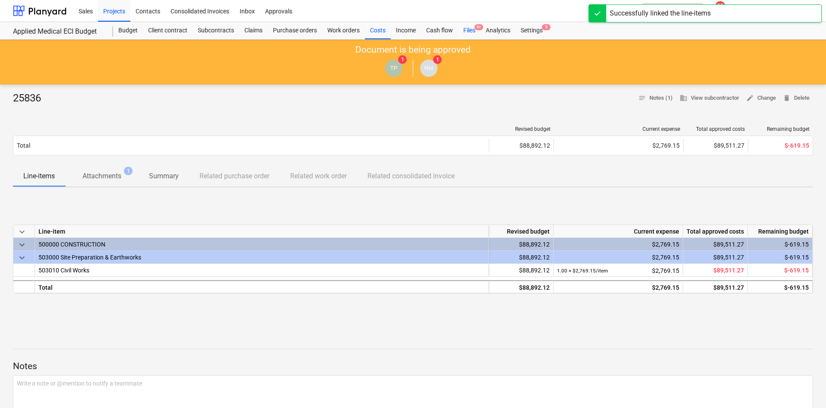
click at [477, 28] on span "9+" at bounding box center [478, 27] width 9 height 6
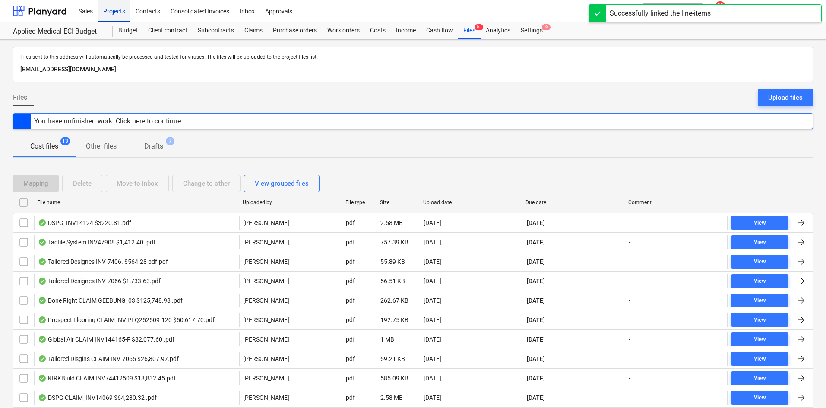
click at [106, 16] on div "Projects" at bounding box center [114, 11] width 32 height 22
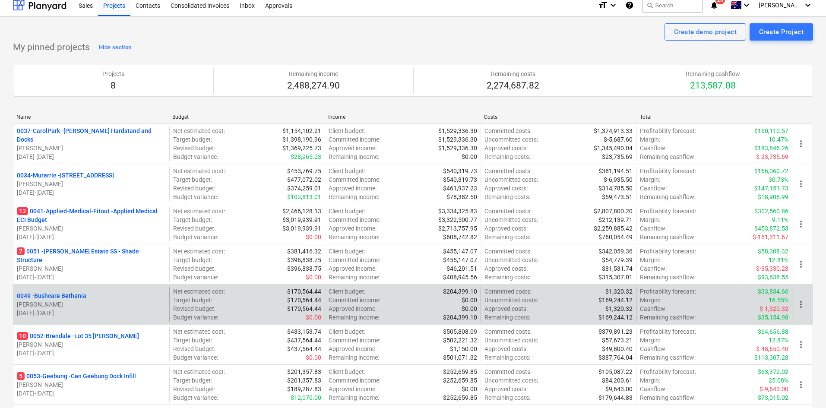
scroll to position [86, 0]
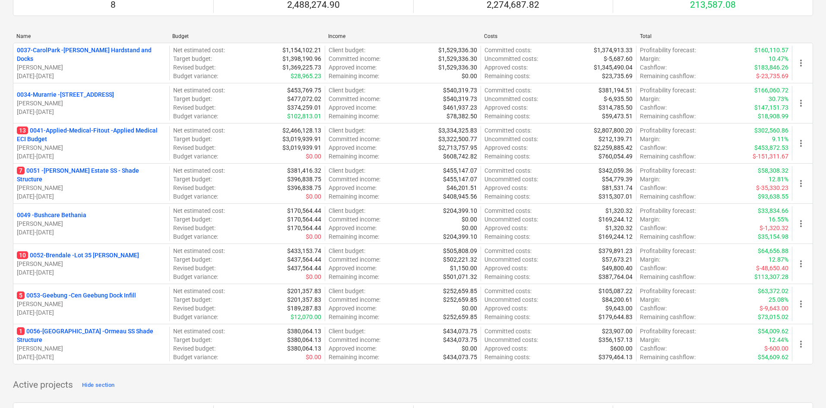
click at [100, 335] on p "1 0056-Ormeau - Ormeau SS Shade Structure" at bounding box center [91, 335] width 149 height 17
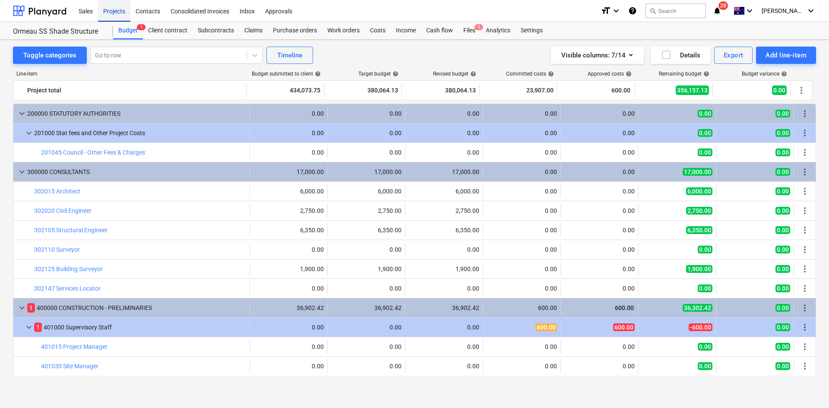
click at [120, 12] on div "Projects" at bounding box center [114, 11] width 32 height 22
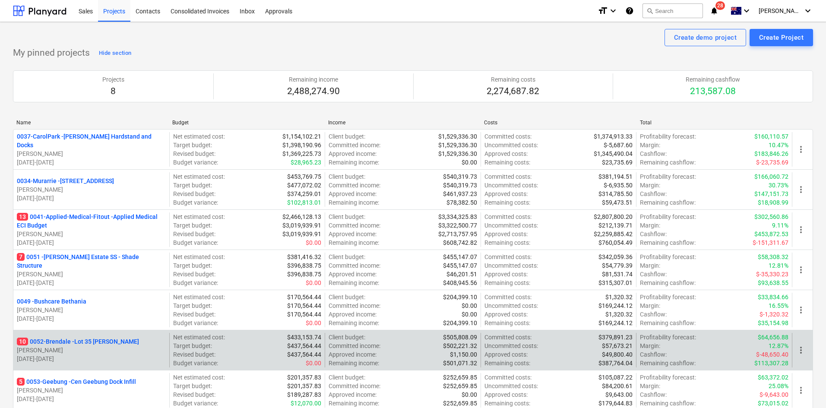
click at [91, 340] on p "10 0052-Brendale - Lot 35 Griffin, Brendale" at bounding box center [78, 341] width 122 height 9
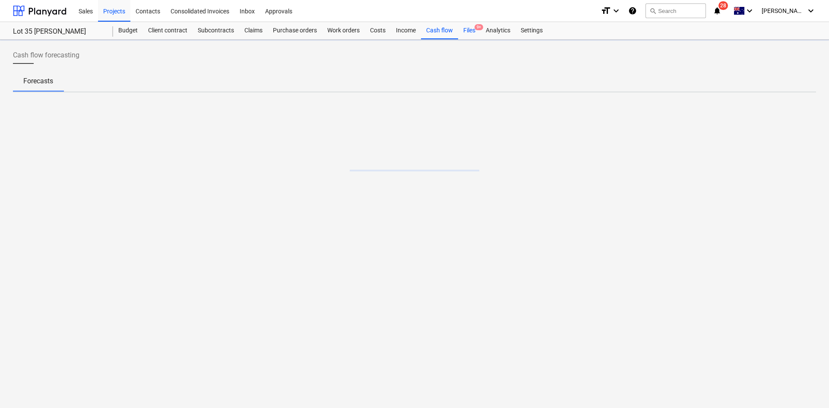
click at [474, 30] on div "Files 9+" at bounding box center [469, 30] width 22 height 17
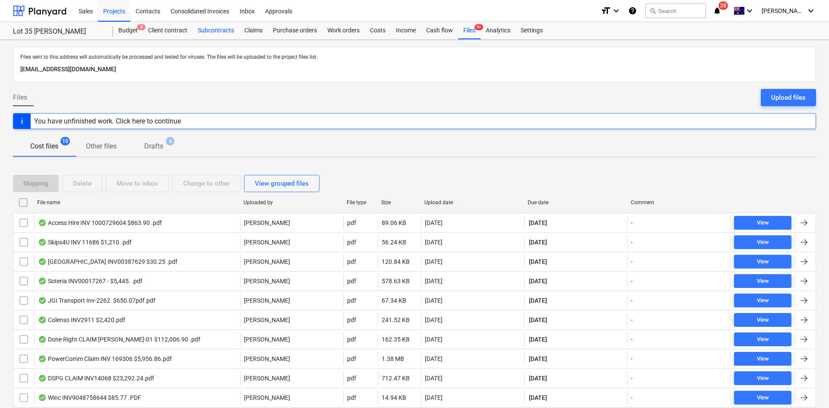
click at [218, 28] on div "Subcontracts" at bounding box center [216, 30] width 47 height 17
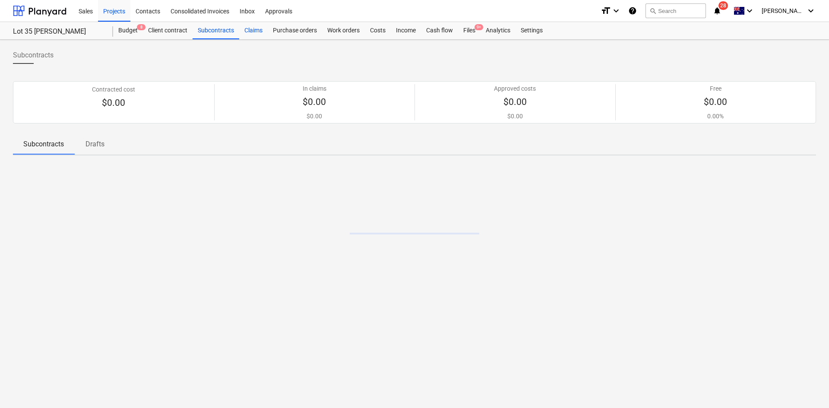
click at [251, 28] on div "Claims" at bounding box center [253, 30] width 28 height 17
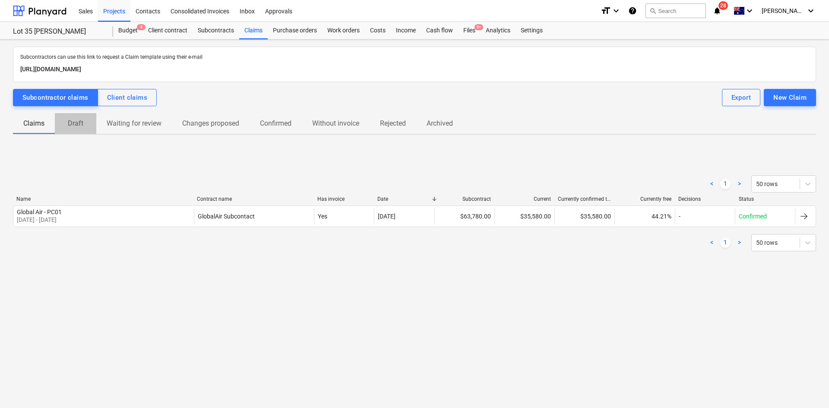
click at [79, 126] on p "Draft" at bounding box center [75, 123] width 21 height 10
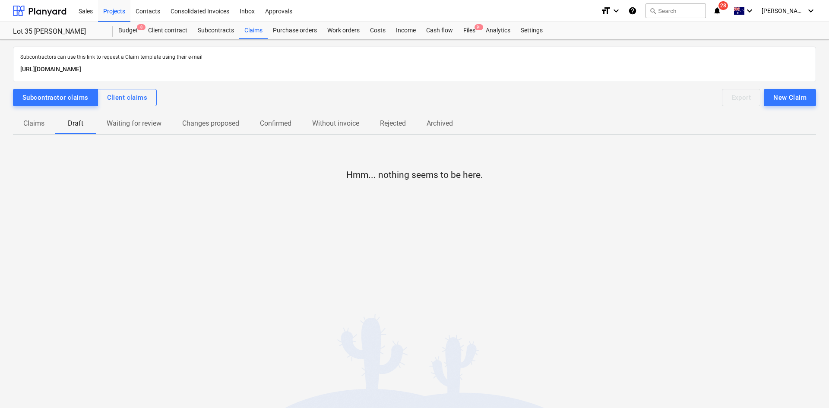
click at [38, 122] on p "Claims" at bounding box center [33, 123] width 21 height 10
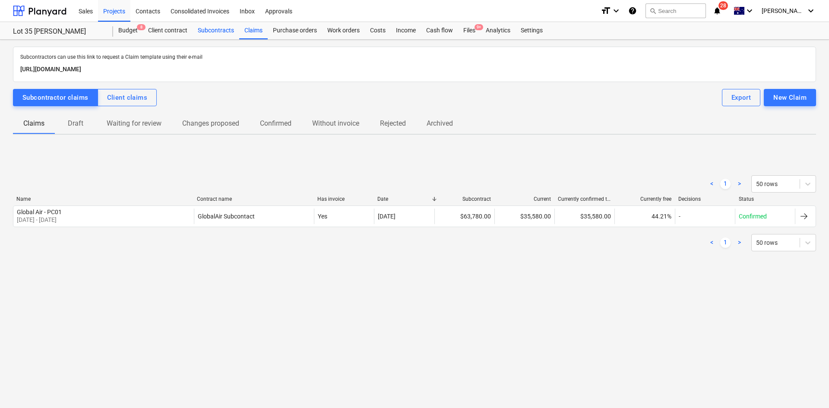
click at [207, 33] on div "Subcontracts" at bounding box center [216, 30] width 47 height 17
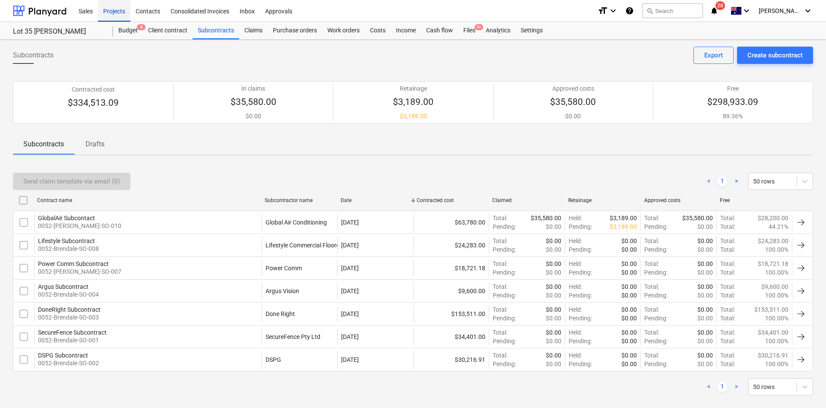
click at [123, 14] on div "Projects" at bounding box center [114, 11] width 32 height 22
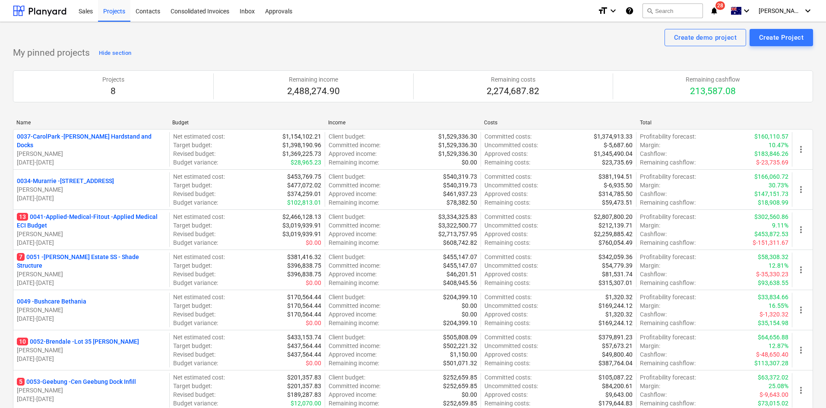
click at [72, 381] on p "5 0053-Geebung - Cen Geebung Dock Infill" at bounding box center [76, 381] width 119 height 9
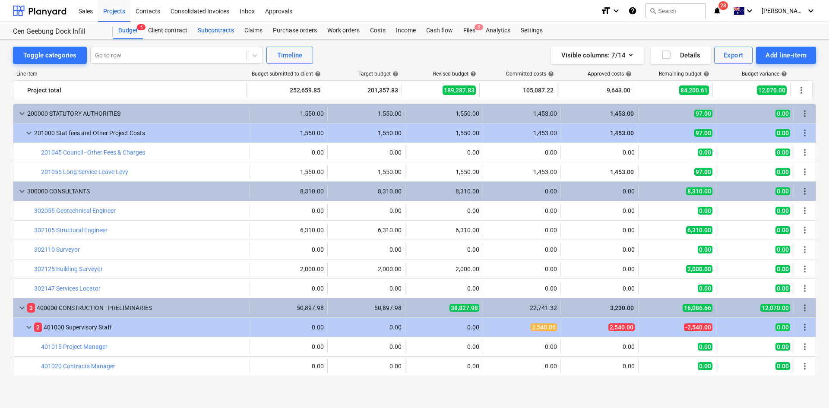
click at [203, 27] on div "Subcontracts" at bounding box center [216, 30] width 47 height 17
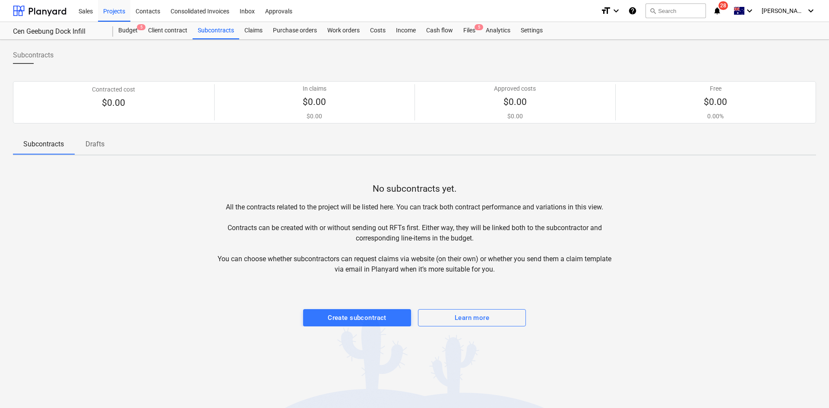
click at [91, 145] on p "Drafts" at bounding box center [95, 144] width 21 height 10
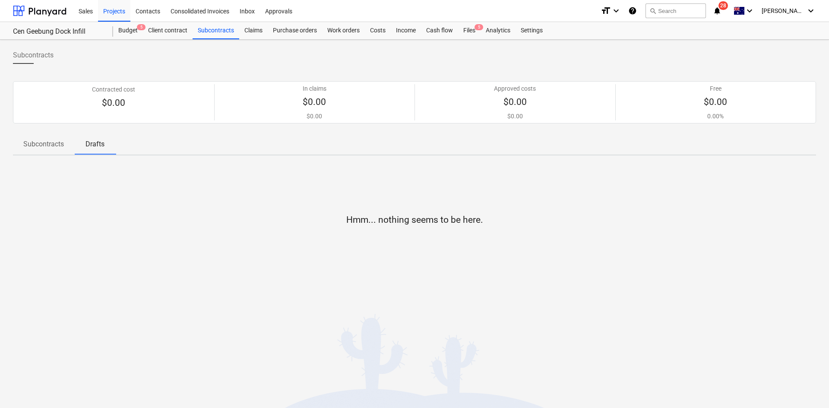
click at [54, 144] on p "Subcontracts" at bounding box center [43, 144] width 41 height 10
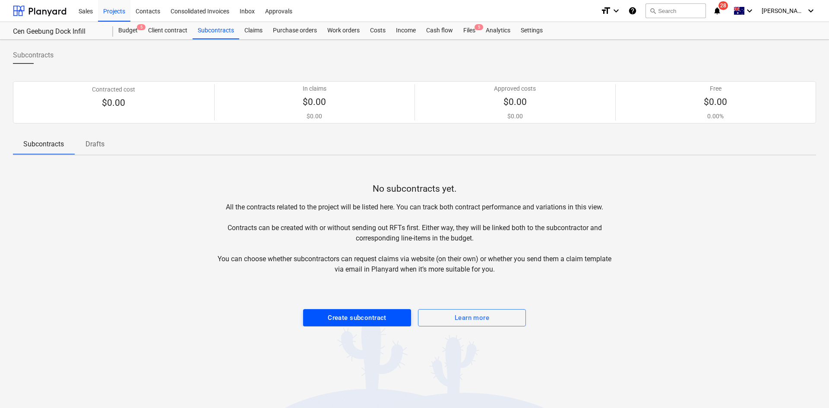
click at [336, 319] on div "Create subcontract" at bounding box center [357, 317] width 59 height 11
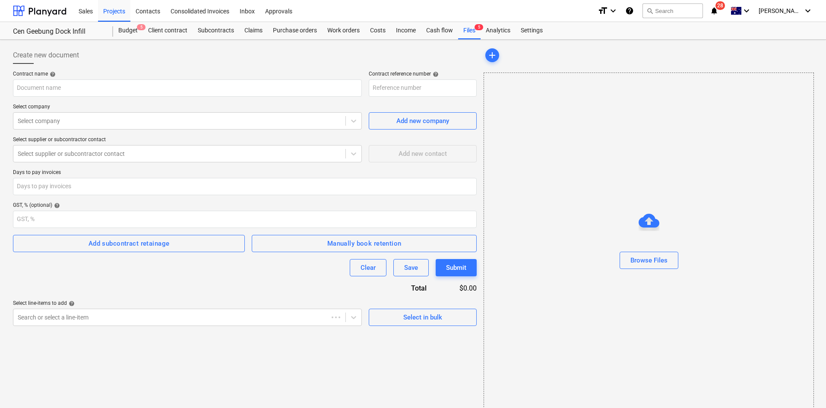
type input "0053-Geebung-SO-001"
click at [213, 30] on div "Subcontracts" at bounding box center [216, 30] width 47 height 17
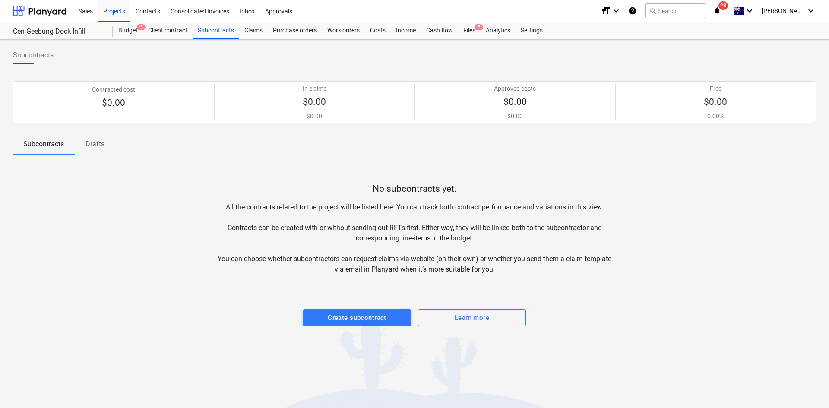
click at [105, 139] on p "Drafts" at bounding box center [95, 144] width 21 height 10
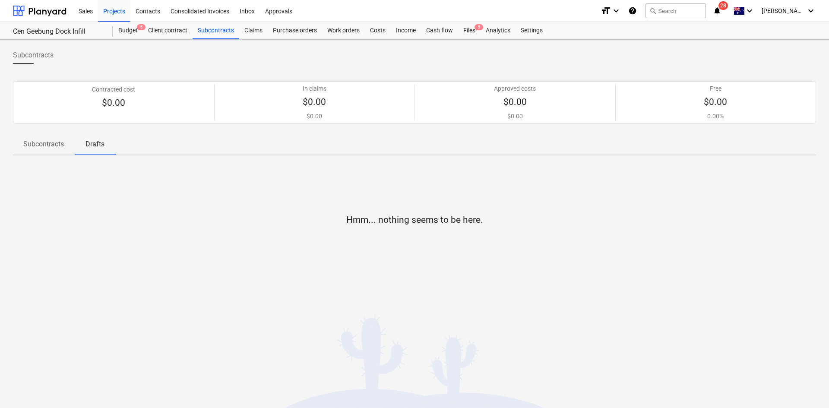
drag, startPoint x: 44, startPoint y: 145, endPoint x: 75, endPoint y: 147, distance: 30.7
click at [45, 145] on p "Subcontracts" at bounding box center [43, 144] width 41 height 10
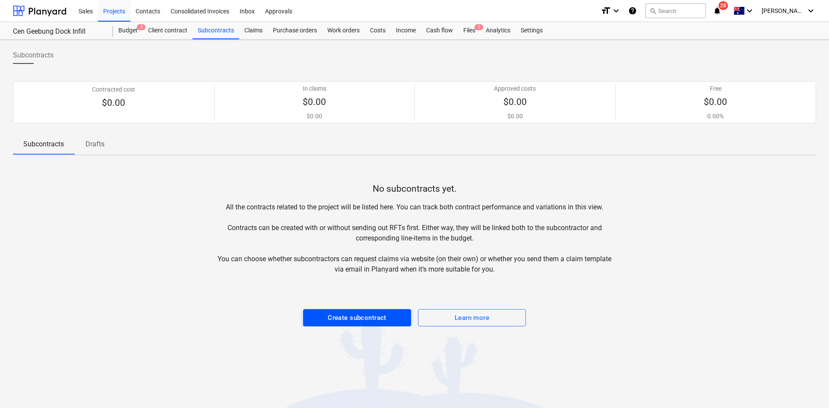
click at [358, 322] on div "Create subcontract" at bounding box center [357, 317] width 59 height 11
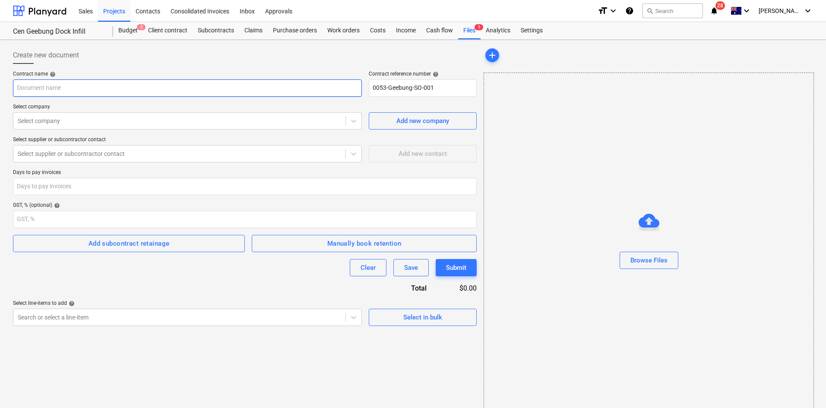
click at [78, 82] on input "text" at bounding box center [187, 87] width 349 height 17
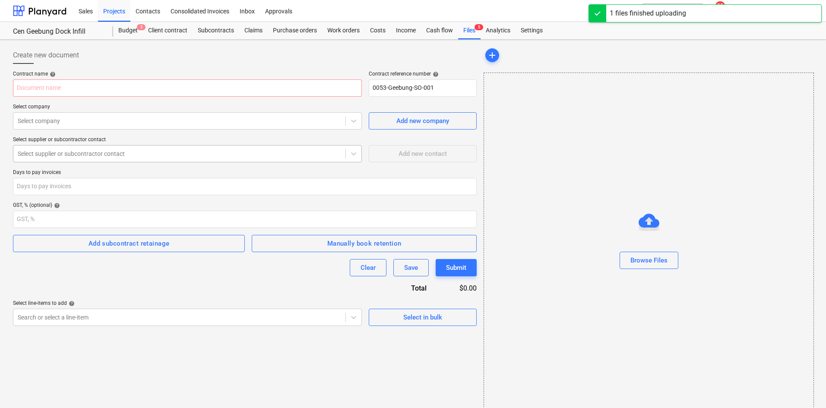
type input "KGC_Consultancy_Agreement Triaxial - CEN Geebung.pdf"
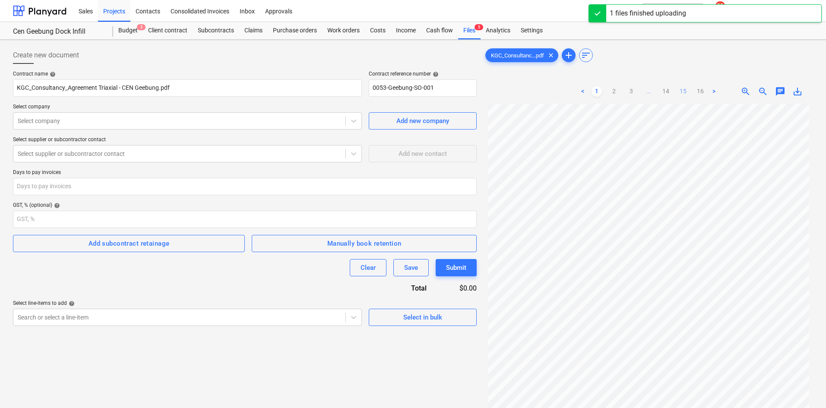
drag, startPoint x: 678, startPoint y: 95, endPoint x: 685, endPoint y: 91, distance: 8.1
click at [680, 94] on link "15" at bounding box center [683, 91] width 10 height 10
click at [685, 91] on link "15" at bounding box center [683, 91] width 10 height 10
click at [656, 95] on ul "< 1 2 3 ... 14 15 16 >" at bounding box center [649, 91] width 142 height 10
click at [667, 89] on link "14" at bounding box center [666, 91] width 10 height 10
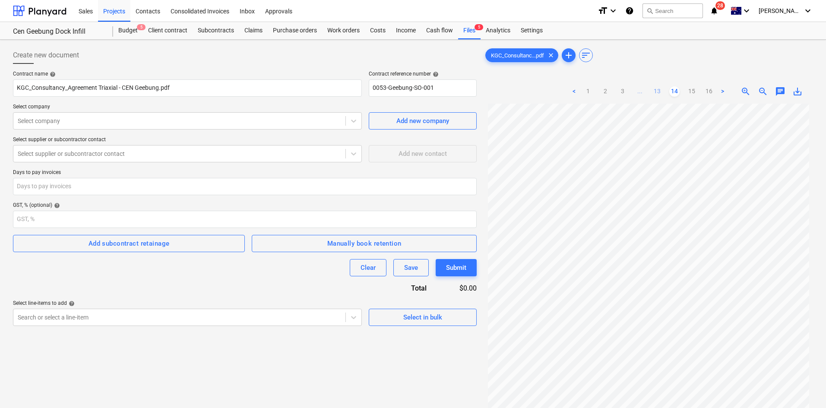
drag, startPoint x: 648, startPoint y: 93, endPoint x: 659, endPoint y: 91, distance: 11.0
click at [648, 93] on ul "< 1 2 3 ... 13 14 15 16 >" at bounding box center [648, 91] width 159 height 10
click at [660, 91] on link "13" at bounding box center [657, 91] width 10 height 10
drag, startPoint x: 632, startPoint y: 92, endPoint x: 642, endPoint y: 90, distance: 10.2
click at [633, 92] on span "..." at bounding box center [631, 91] width 10 height 10
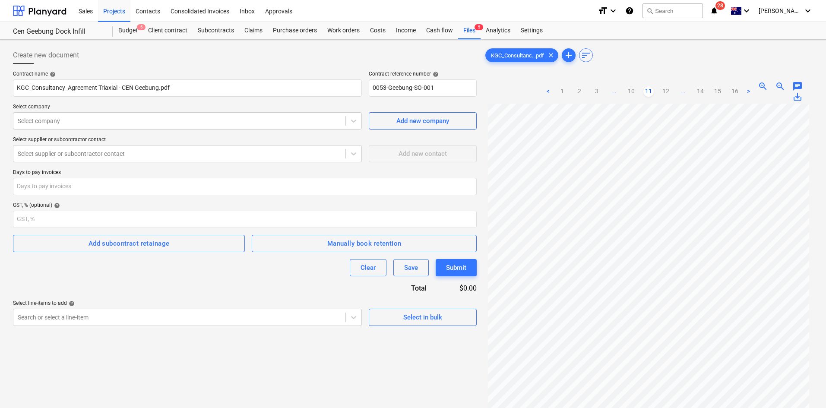
click at [650, 89] on link "11" at bounding box center [648, 91] width 10 height 10
click at [665, 89] on link "12" at bounding box center [666, 91] width 10 height 10
click at [416, 319] on div "Select in bulk" at bounding box center [422, 317] width 39 height 11
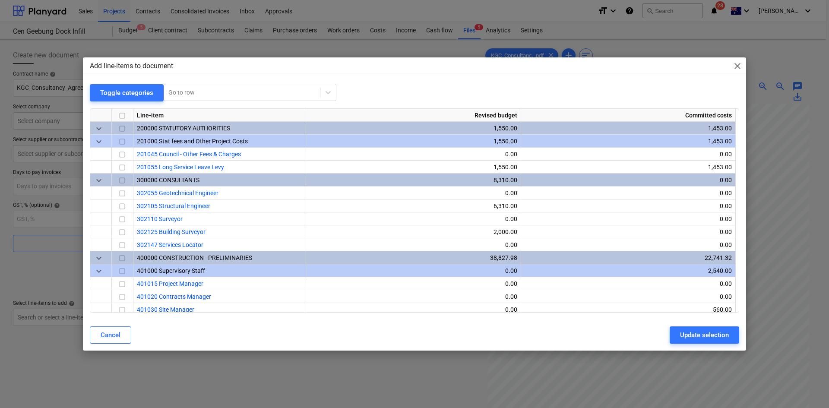
click at [737, 67] on span "close" at bounding box center [737, 66] width 10 height 10
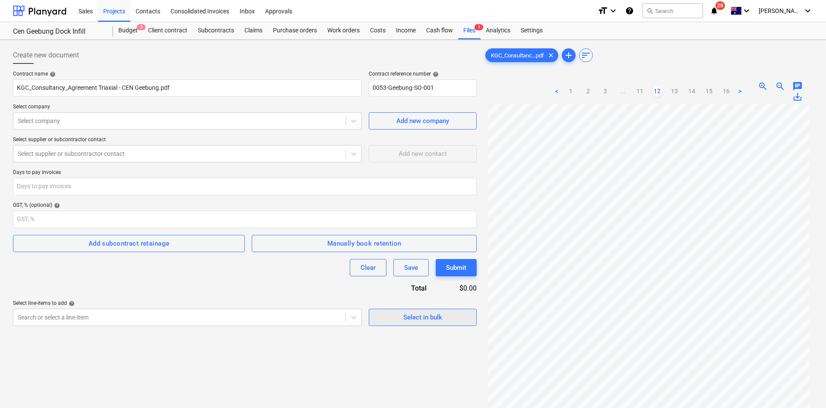
click at [434, 325] on button "Select in bulk" at bounding box center [423, 317] width 108 height 17
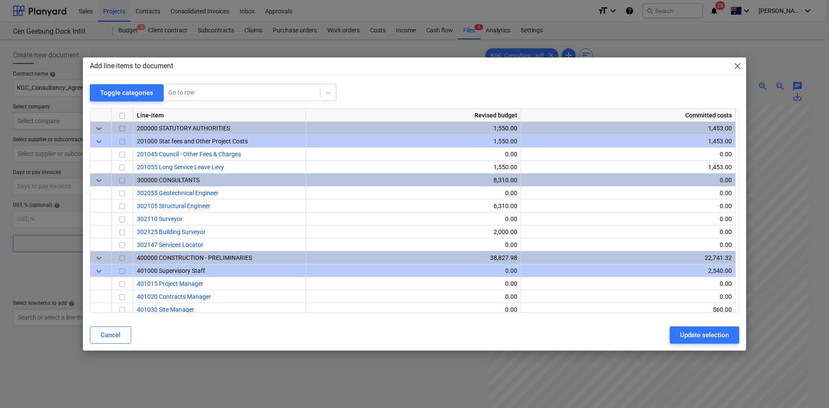
drag, startPoint x: 435, startPoint y: 319, endPoint x: 433, endPoint y: 312, distance: 7.8
click at [436, 319] on div "Add line-items to document close Toggle categories Go to row Line-item Revised …" at bounding box center [414, 203] width 663 height 293
click at [219, 93] on div at bounding box center [241, 92] width 147 height 9
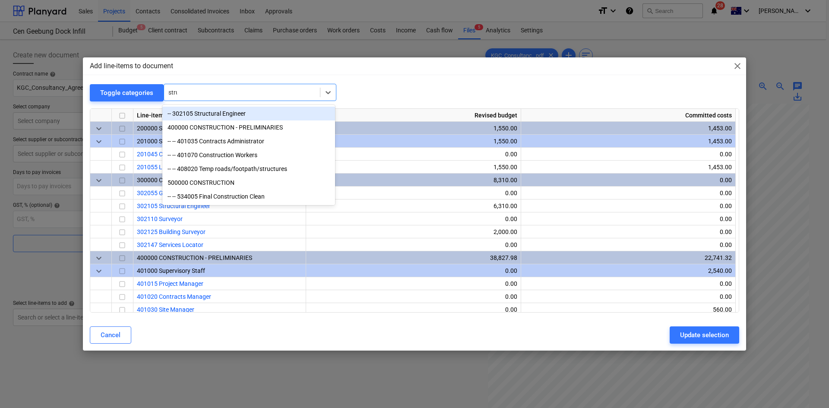
type input "struc"
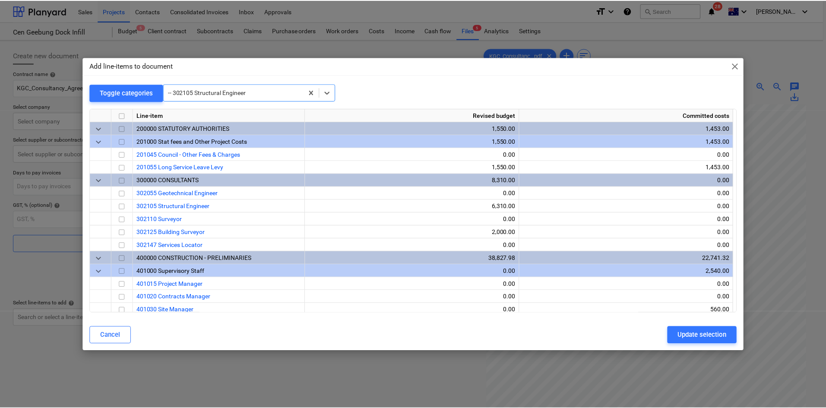
scroll to position [78, 0]
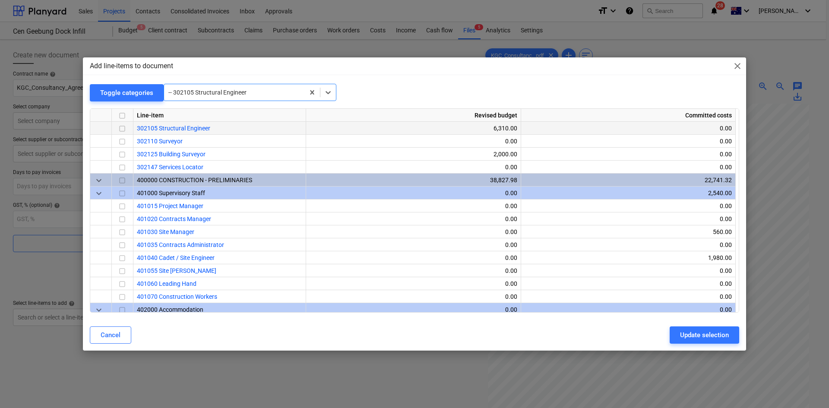
click at [126, 128] on input "checkbox" at bounding box center [122, 128] width 10 height 10
click at [690, 334] on div "Update selection" at bounding box center [704, 334] width 49 height 11
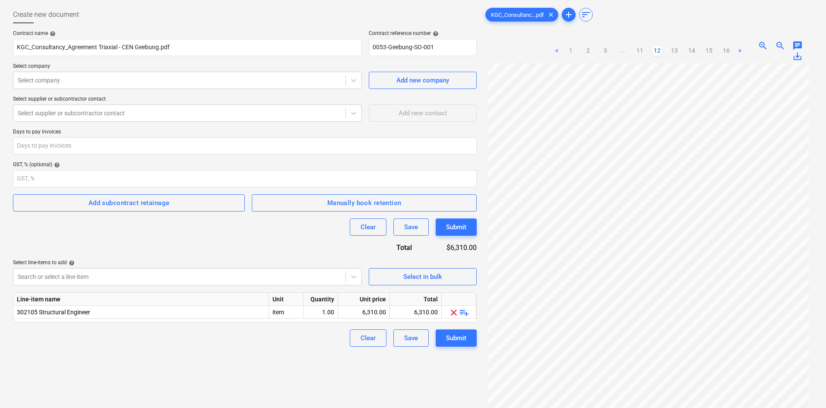
scroll to position [86, 0]
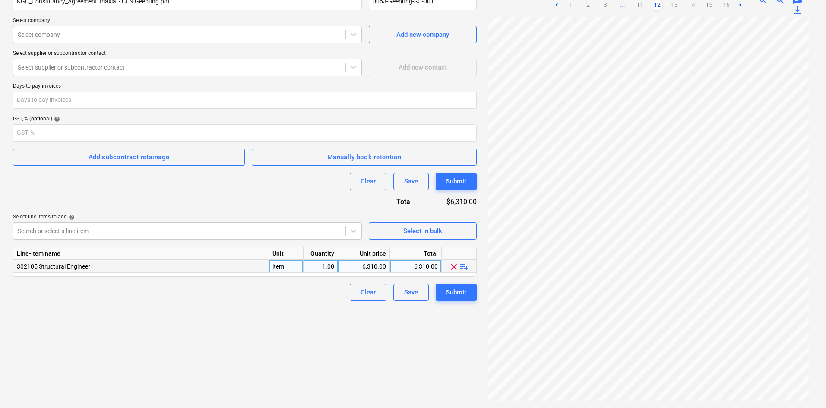
click at [461, 268] on span "playlist_add" at bounding box center [464, 267] width 10 height 10
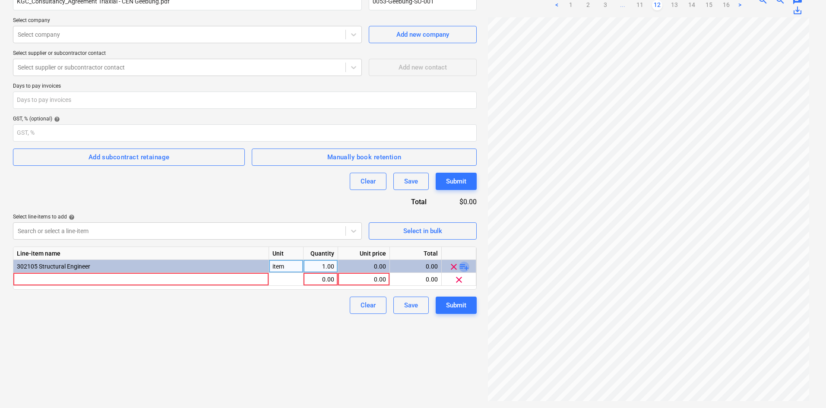
click at [462, 268] on span "playlist_add" at bounding box center [464, 267] width 10 height 10
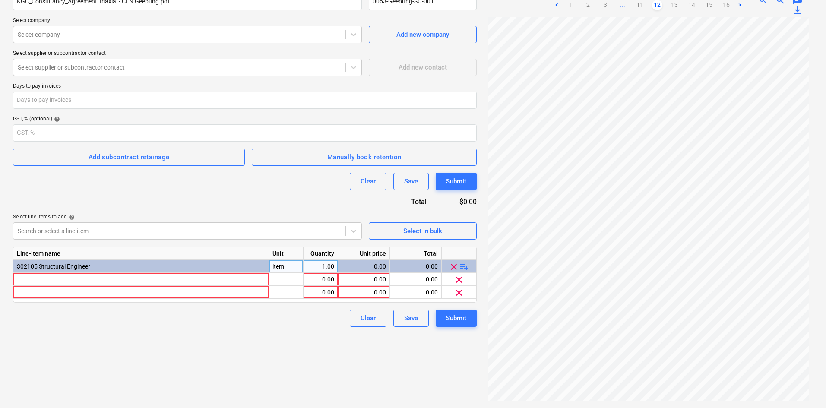
click at [463, 267] on span "playlist_add" at bounding box center [464, 267] width 10 height 10
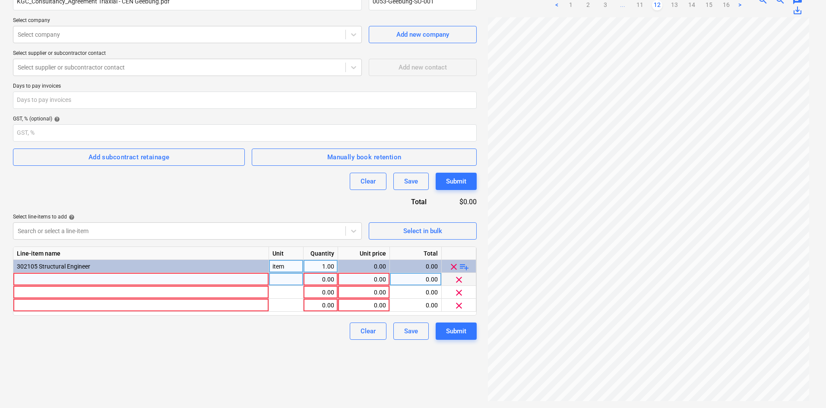
click at [165, 275] on div at bounding box center [141, 279] width 256 height 13
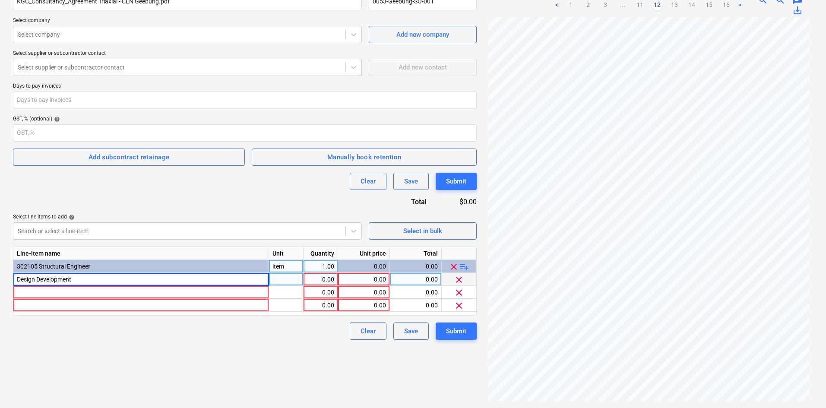
type input "Design Development"
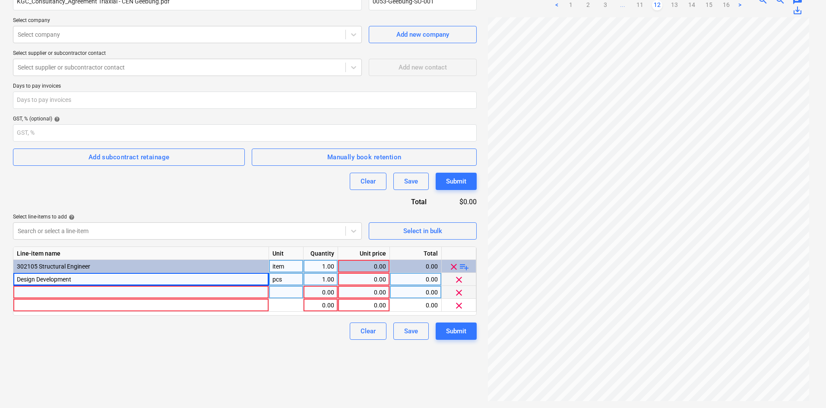
click at [95, 292] on div at bounding box center [141, 292] width 256 height 13
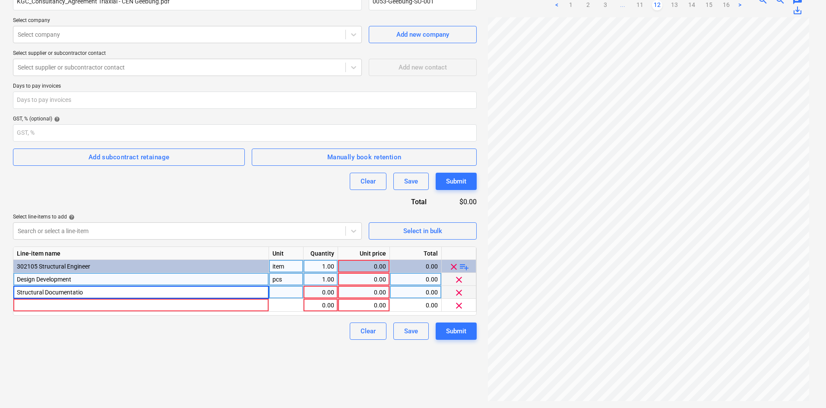
type input "Structural Documentation"
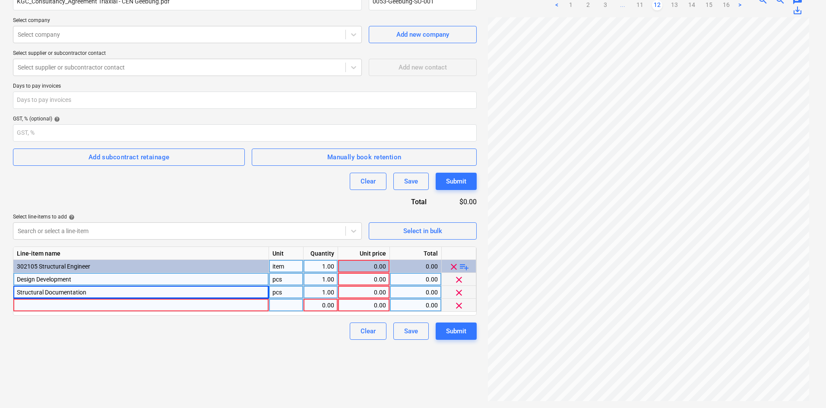
click at [47, 304] on div at bounding box center [141, 305] width 256 height 13
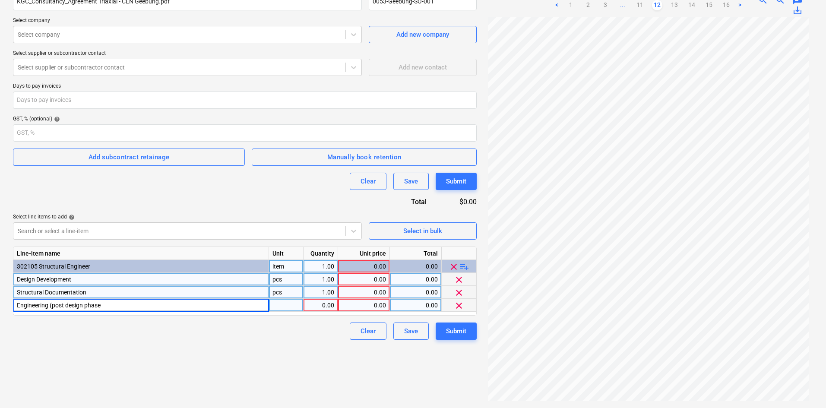
type input "Engineering (post design phase)"
drag, startPoint x: 101, startPoint y: 361, endPoint x: 98, endPoint y: 335, distance: 26.9
click at [102, 360] on div "Create new document Contract name help KGC_Consultancy_Agreement Triaxial - CEN…" at bounding box center [244, 181] width 471 height 448
click at [287, 266] on div "item" at bounding box center [286, 266] width 35 height 13
click at [281, 281] on div "pcs" at bounding box center [286, 279] width 35 height 13
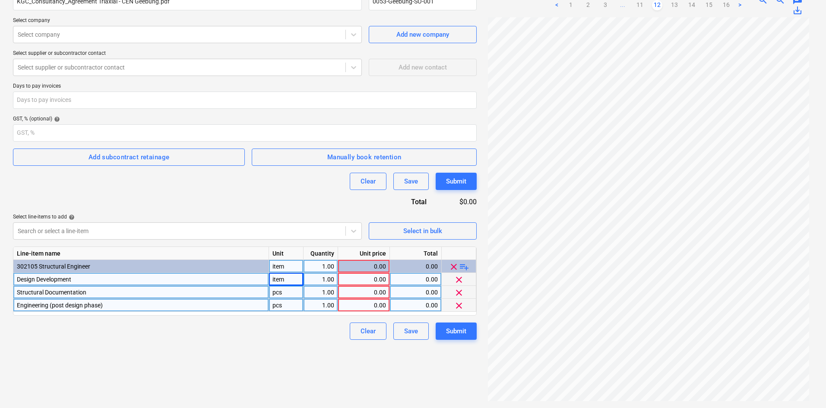
click at [284, 292] on div "pcs" at bounding box center [286, 292] width 35 height 13
click at [280, 303] on div "pcs" at bounding box center [286, 305] width 35 height 13
type input "item"
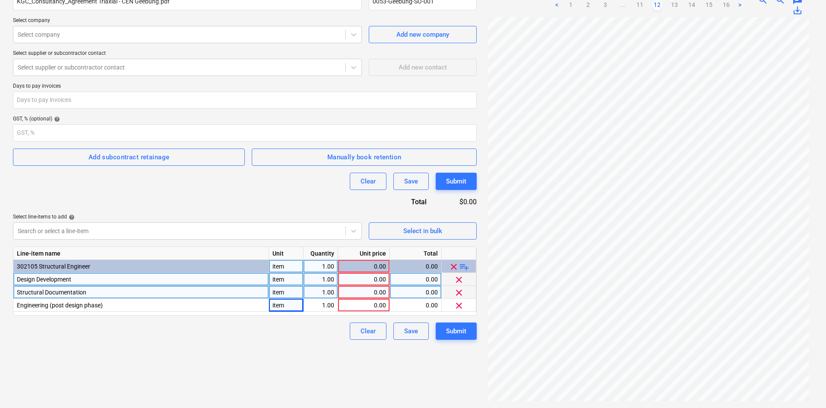
click at [355, 279] on div "0.00" at bounding box center [363, 279] width 44 height 13
type input "3060"
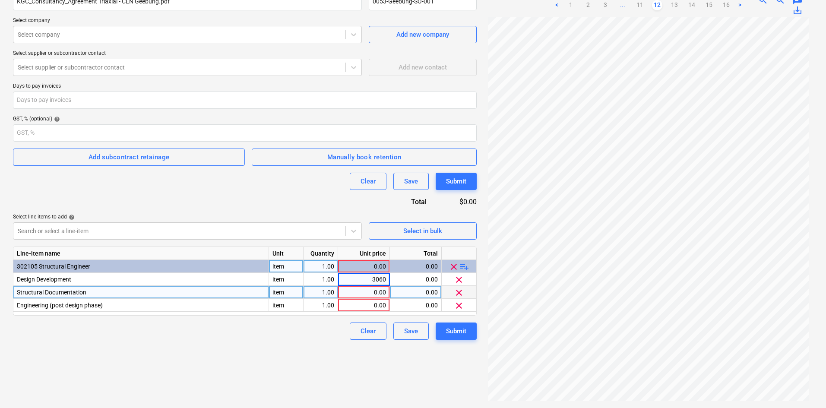
click at [379, 291] on div "0.00" at bounding box center [363, 292] width 44 height 13
type input "1500"
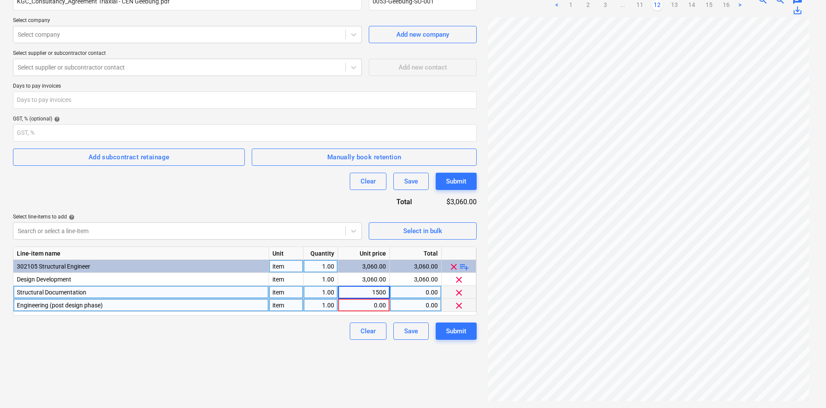
click at [376, 305] on div "0.00" at bounding box center [363, 305] width 44 height 13
type input "1750"
click at [302, 348] on div "Create new document Contract name help KGC_Consultancy_Agreement Triaxial - CEN…" at bounding box center [244, 181] width 471 height 448
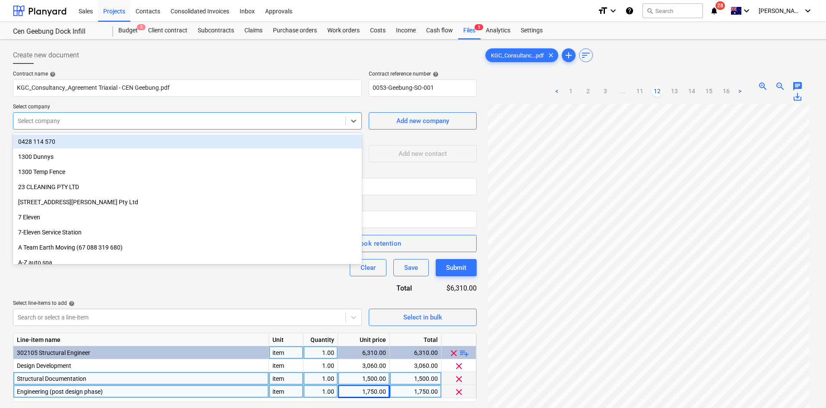
click at [108, 122] on div at bounding box center [179, 121] width 323 height 9
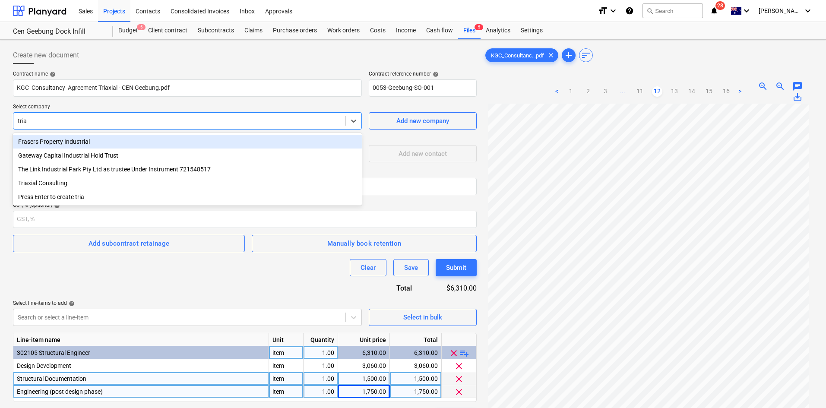
type input "triax"
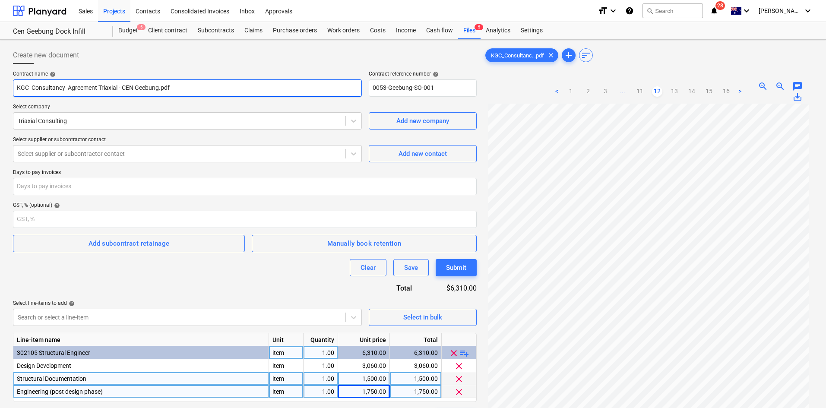
click at [150, 85] on input "KGC_Consultancy_Agreement Triaxial - CEN Geebung.pdf" at bounding box center [187, 87] width 349 height 17
drag, startPoint x: 175, startPoint y: 86, endPoint x: -16, endPoint y: 74, distance: 191.6
click at [0, 74] on html "Sales Projects Contacts Consolidated Invoices Inbox Approvals format_size keybo…" at bounding box center [413, 204] width 826 height 408
type input "T"
type input "Triaxial Consulting - Consultancy Agreement"
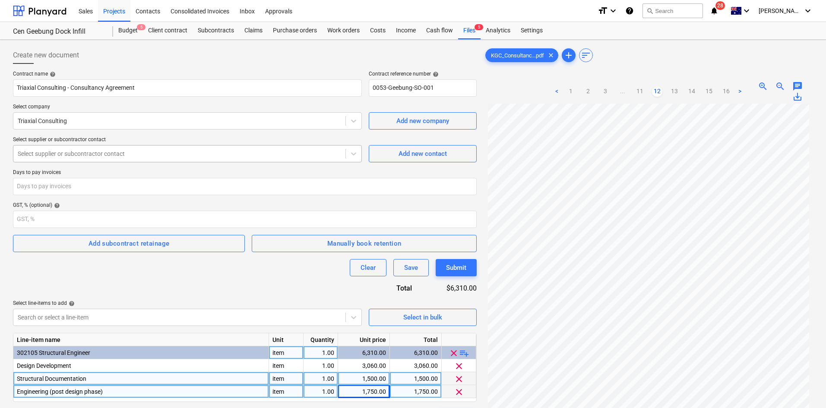
click at [97, 159] on div "Select supplier or subcontractor contact" at bounding box center [179, 154] width 332 height 12
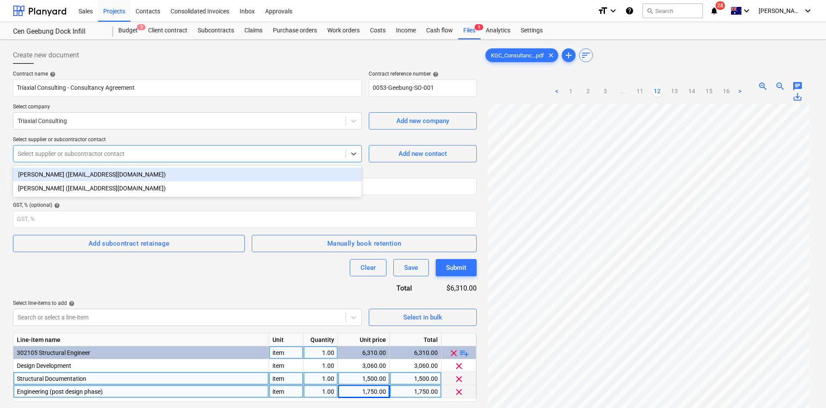
click at [81, 178] on div "Dan Vyden (dvyden@triaxial.com.au)" at bounding box center [187, 175] width 349 height 14
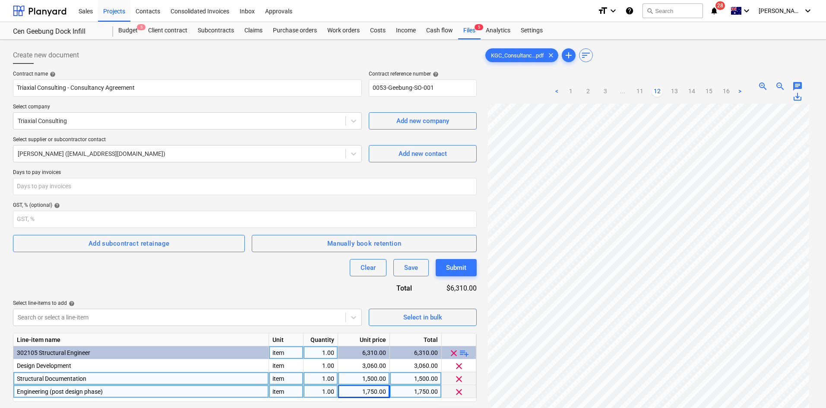
drag, startPoint x: 108, startPoint y: 138, endPoint x: 151, endPoint y: 135, distance: 42.9
click at [109, 137] on p "Select supplier or subcontractor contact" at bounding box center [187, 140] width 349 height 9
click at [98, 220] on input "number" at bounding box center [245, 219] width 464 height 17
click at [302, 243] on span "Manually book retention" at bounding box center [364, 243] width 206 height 11
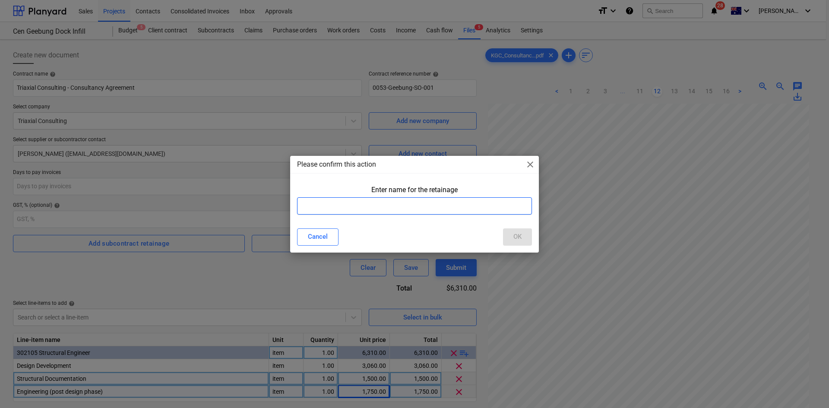
click at [338, 209] on input "text" at bounding box center [414, 205] width 235 height 17
type input "Retention"
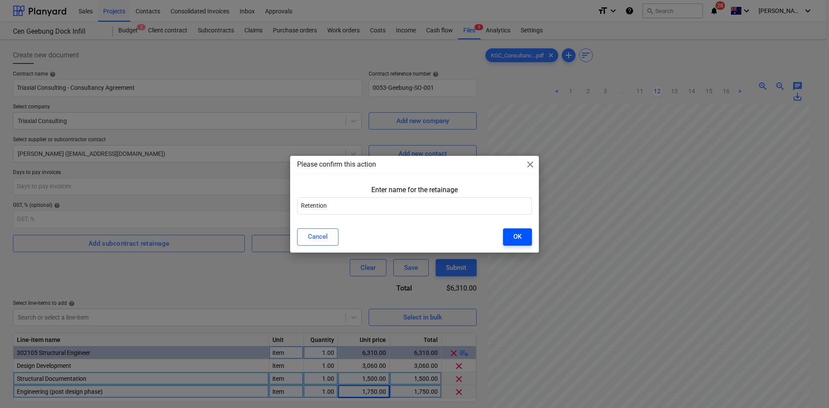
click at [528, 237] on button "OK" at bounding box center [517, 236] width 29 height 17
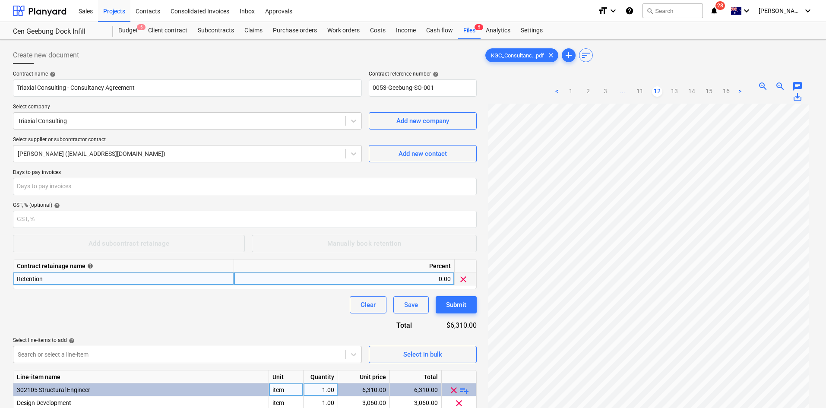
click at [326, 281] on div "0.00" at bounding box center [343, 278] width 213 height 13
click at [446, 302] on div "Submit" at bounding box center [456, 304] width 20 height 11
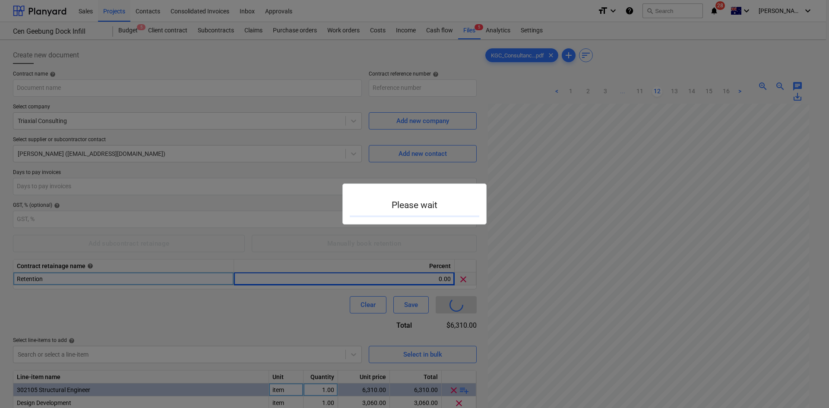
type input "0053-Geebung-SO-002"
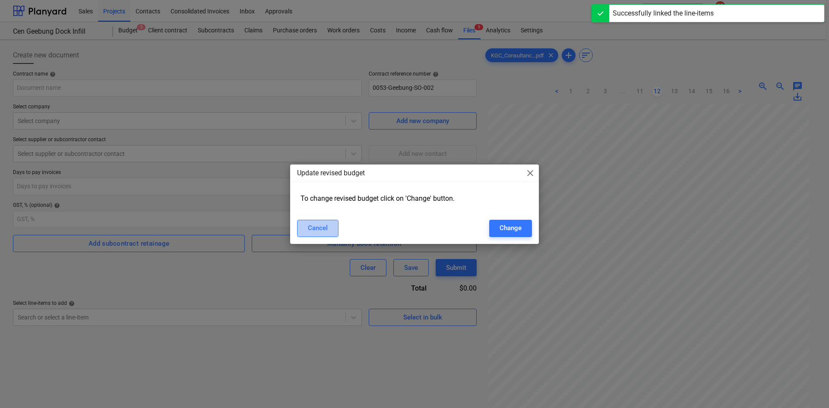
drag, startPoint x: 302, startPoint y: 228, endPoint x: 308, endPoint y: 228, distance: 6.1
click at [303, 228] on button "Cancel" at bounding box center [317, 228] width 41 height 17
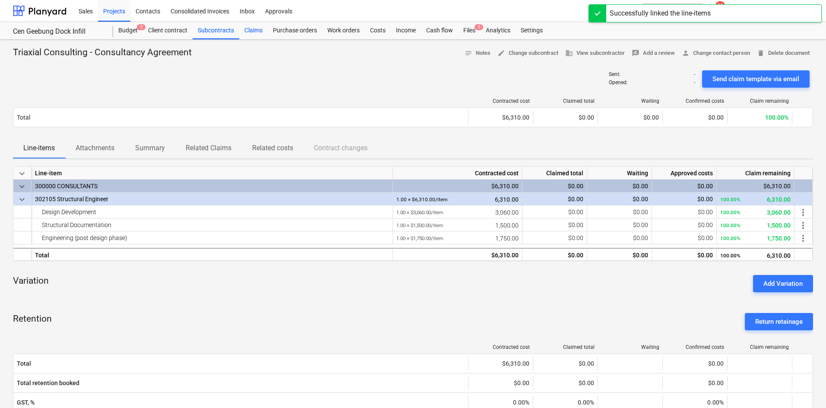
click at [254, 30] on div "Claims" at bounding box center [253, 30] width 28 height 17
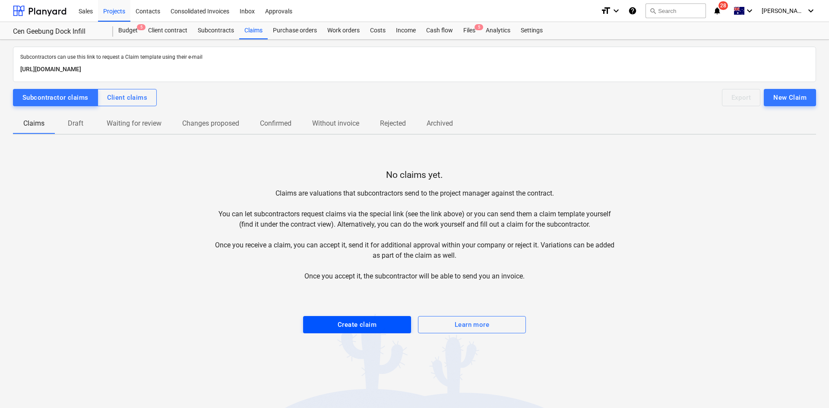
click at [382, 324] on span "Create claim" at bounding box center [357, 324] width 89 height 11
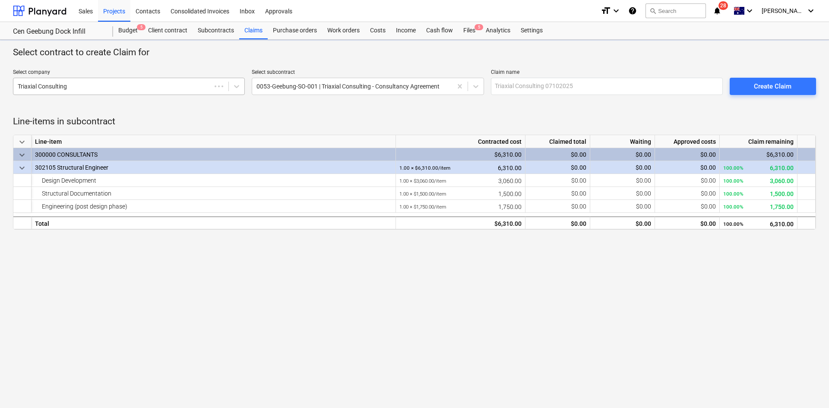
drag, startPoint x: 138, startPoint y: 95, endPoint x: 133, endPoint y: 92, distance: 5.5
click at [136, 95] on div "Select company Triaxial Consulting Select subcontract 0053-Geebung-SO-001 | Tri…" at bounding box center [410, 82] width 803 height 33
click at [147, 86] on div at bounding box center [113, 86] width 191 height 9
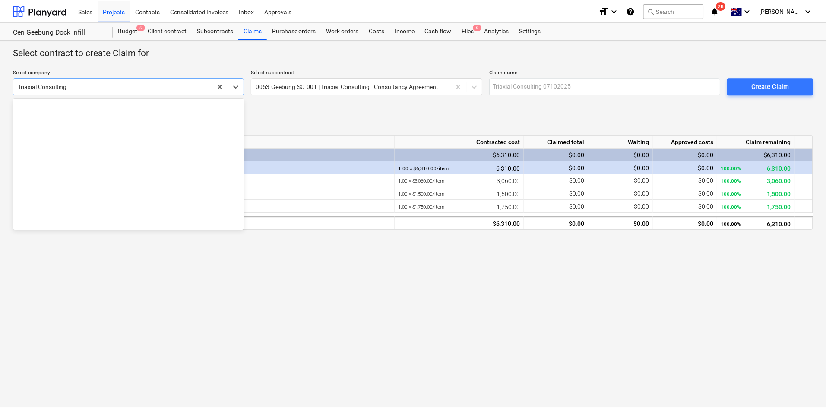
scroll to position [13463, 0]
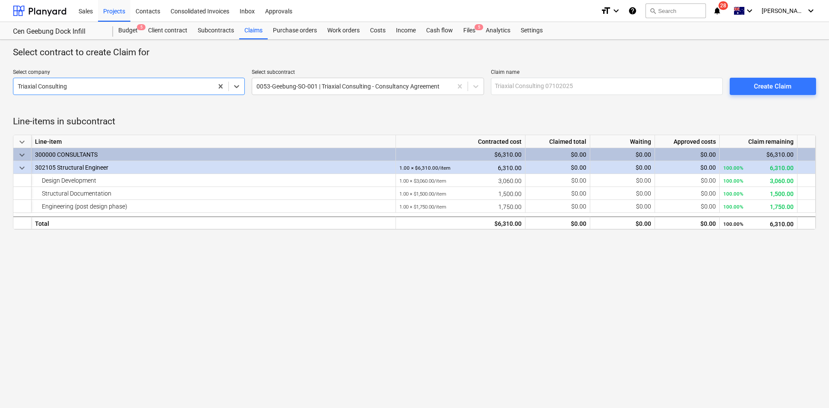
click at [152, 86] on div at bounding box center [113, 86] width 191 height 9
click at [578, 88] on input "text" at bounding box center [607, 86] width 232 height 17
type input "Triaxial - PC01"
click at [771, 82] on div "Create Claim" at bounding box center [773, 86] width 38 height 11
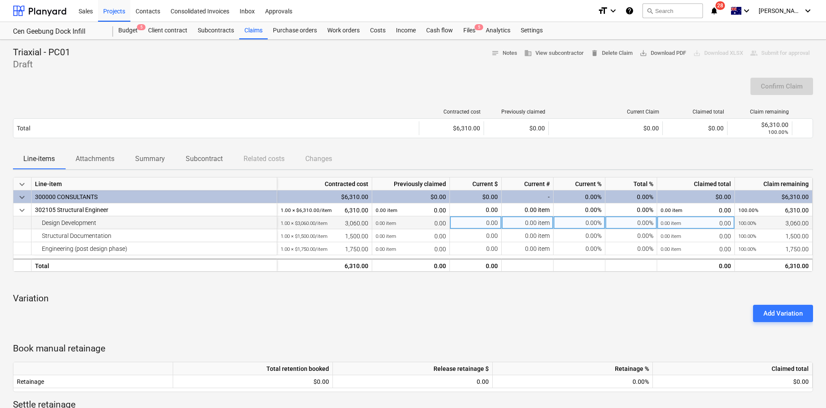
click at [520, 221] on div "0.00 item" at bounding box center [528, 222] width 52 height 13
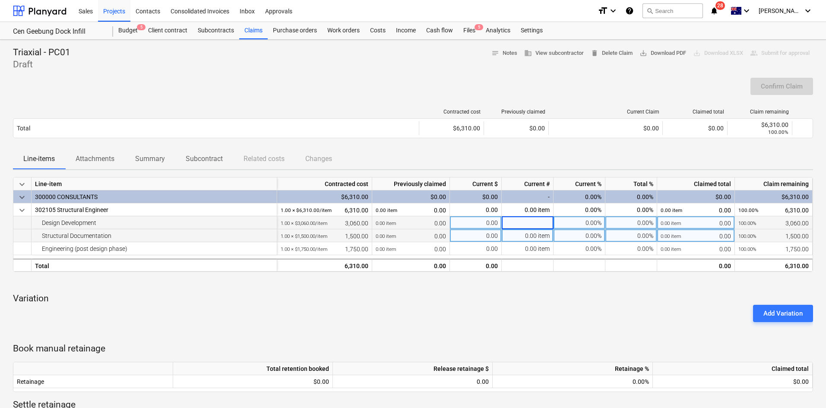
type input "1"
click at [526, 236] on div "0.00 item" at bounding box center [528, 235] width 52 height 13
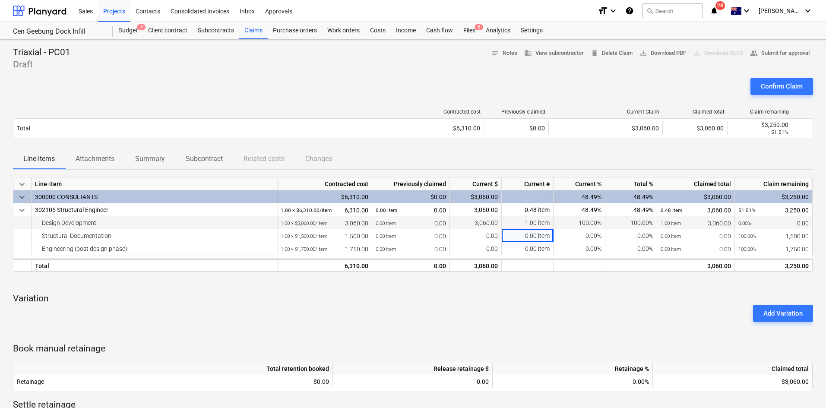
click at [522, 298] on p "Variation" at bounding box center [413, 299] width 800 height 12
click at [535, 237] on div "0.00 item" at bounding box center [528, 235] width 52 height 13
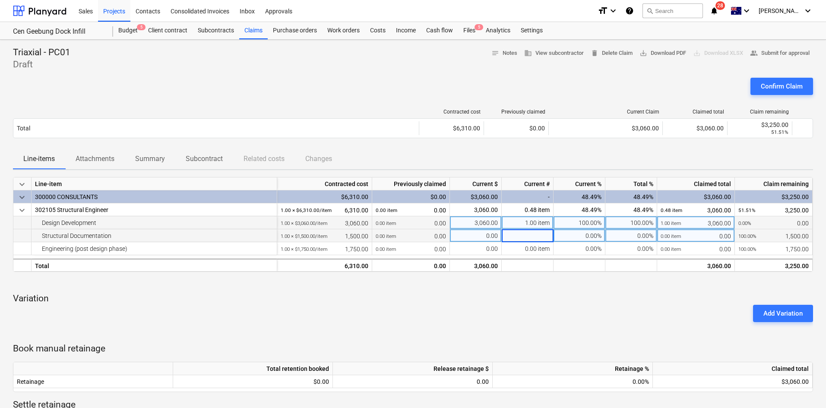
type input "1"
click at [517, 298] on p "Variation" at bounding box center [413, 299] width 800 height 12
click at [351, 80] on div "Confirm Claim" at bounding box center [413, 90] width 800 height 24
click at [370, 88] on div "Confirm Claim" at bounding box center [413, 90] width 800 height 24
click at [380, 82] on div "Confirm Claim" at bounding box center [413, 90] width 800 height 24
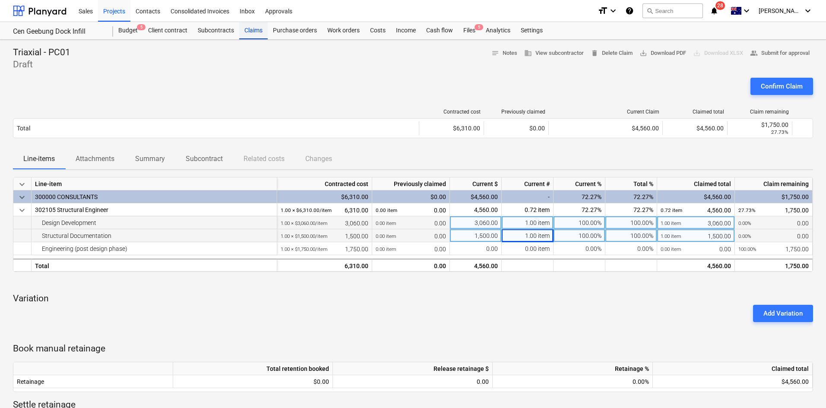
click at [256, 33] on div "Claims" at bounding box center [253, 30] width 28 height 17
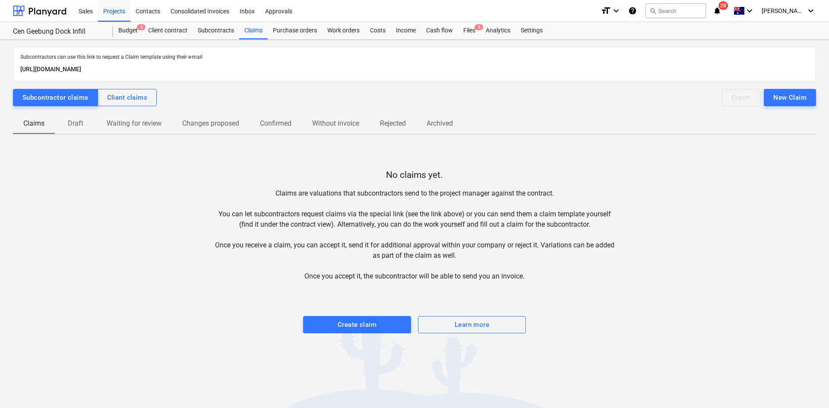
click at [86, 124] on span "Draft" at bounding box center [75, 124] width 41 height 16
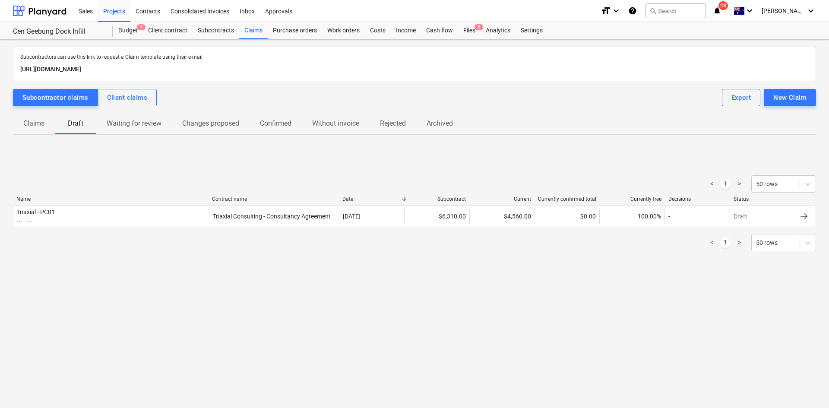
click at [32, 125] on p "Claims" at bounding box center [33, 123] width 21 height 10
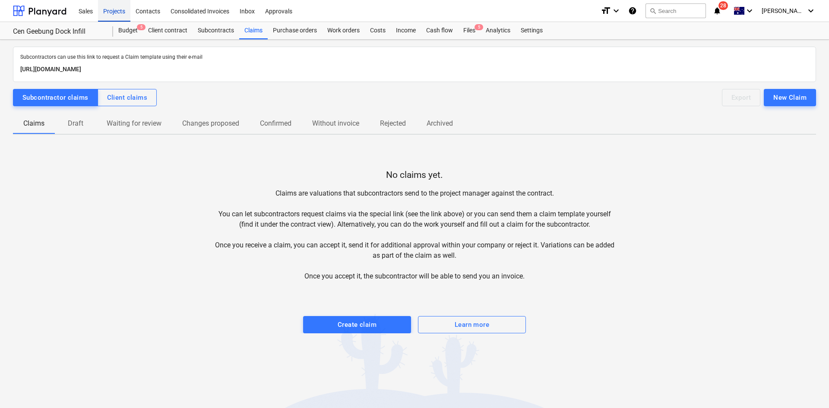
click at [118, 11] on div "Projects" at bounding box center [114, 11] width 32 height 22
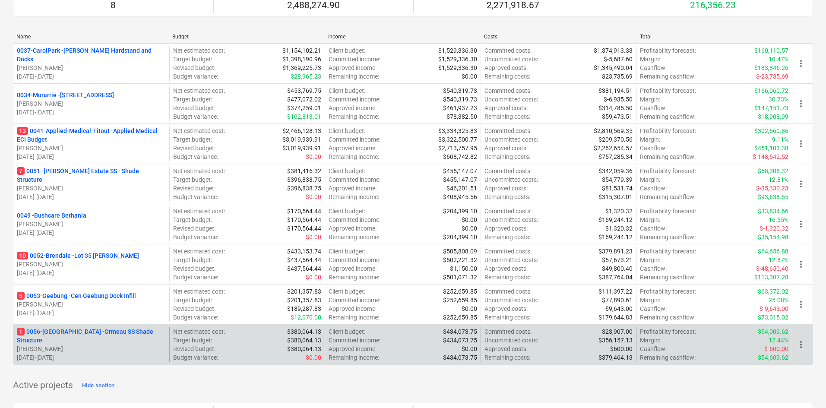
scroll to position [86, 0]
click at [98, 335] on p "1 0056-Ormeau - Ormeau SS Shade Structure" at bounding box center [91, 335] width 149 height 17
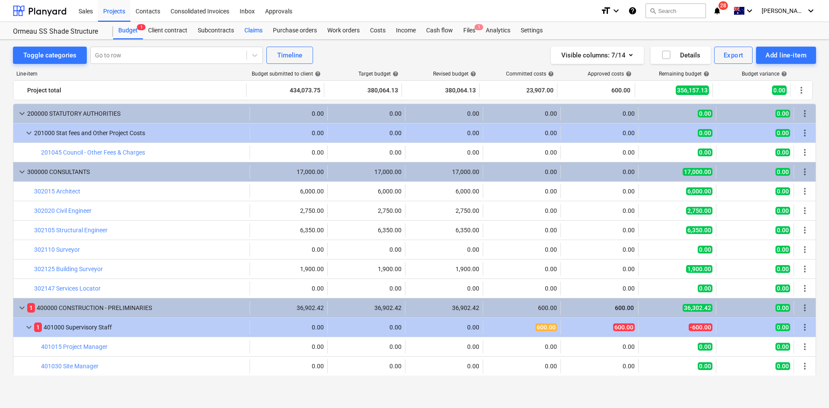
click at [250, 29] on div "Claims" at bounding box center [253, 30] width 28 height 17
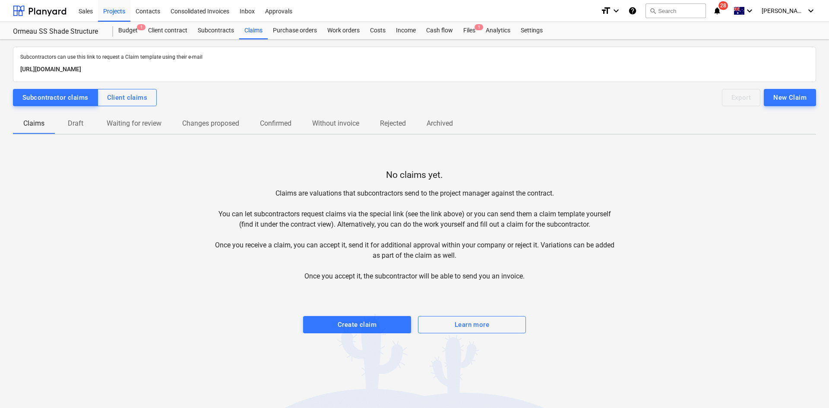
click at [71, 126] on p "Draft" at bounding box center [75, 123] width 21 height 10
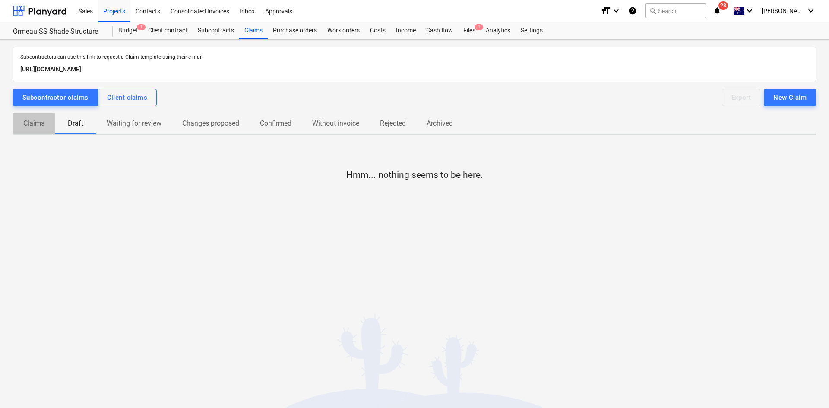
click at [40, 120] on p "Claims" at bounding box center [33, 123] width 21 height 10
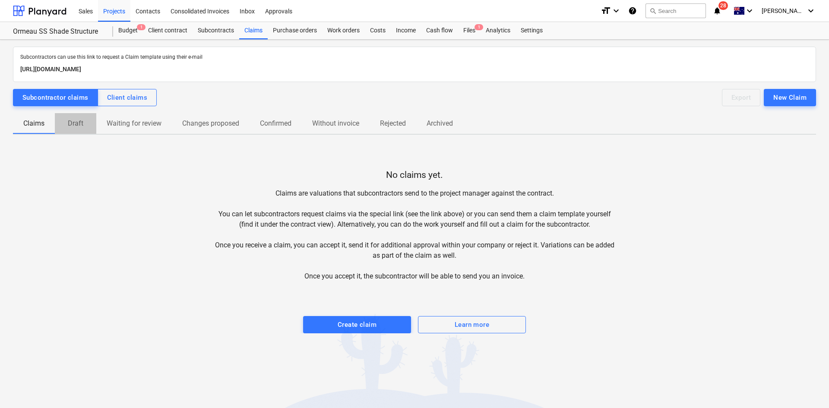
drag, startPoint x: 70, startPoint y: 129, endPoint x: 78, endPoint y: 128, distance: 8.3
click at [72, 128] on span "Draft" at bounding box center [75, 124] width 41 height 16
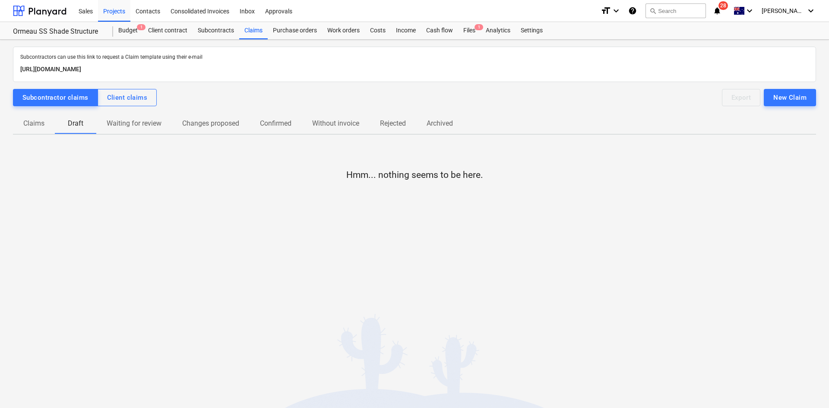
click at [332, 177] on div "Hmm... nothing seems to be here." at bounding box center [414, 214] width 803 height 130
click at [474, 31] on div "Files 1" at bounding box center [469, 30] width 22 height 17
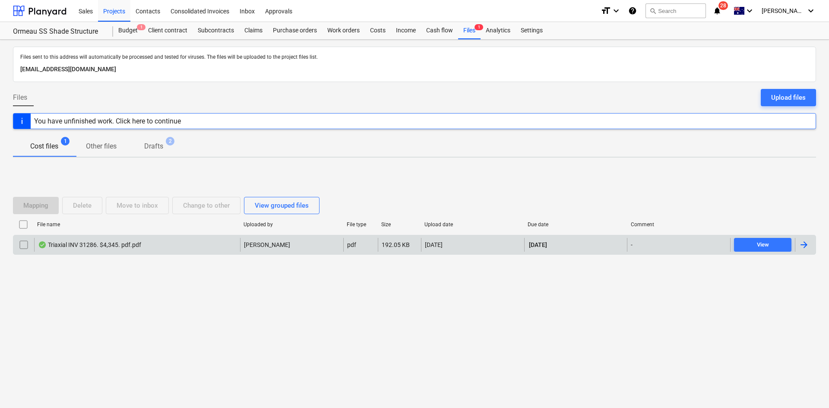
click at [136, 236] on div "Triaxial INV 31286. $4,345. pdf.pdf J. Keane pdf 192.05 KB 03.10.2025 30.10.202…" at bounding box center [414, 245] width 803 height 20
click at [256, 247] on p "J. Keane" at bounding box center [267, 244] width 46 height 9
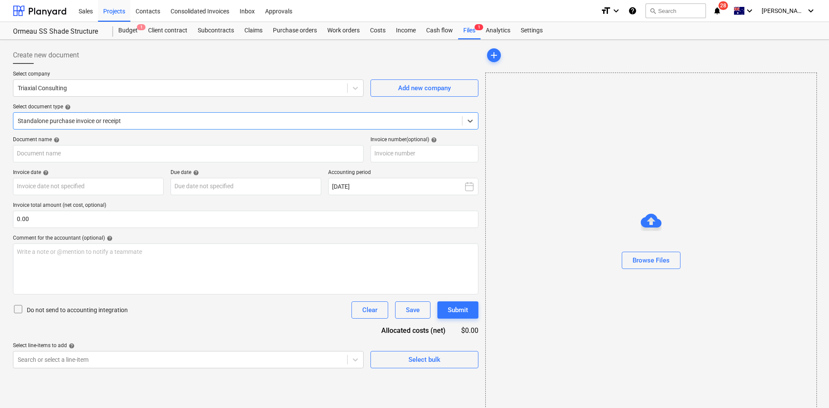
type input "31286"
type input "[DATE]"
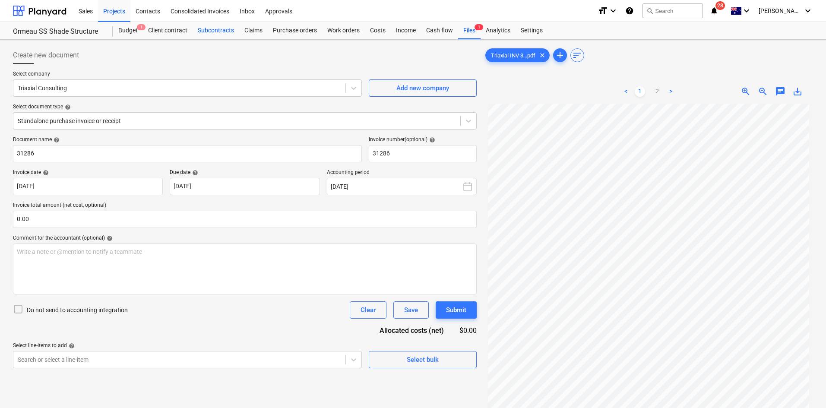
click at [219, 28] on div "Subcontracts" at bounding box center [216, 30] width 47 height 17
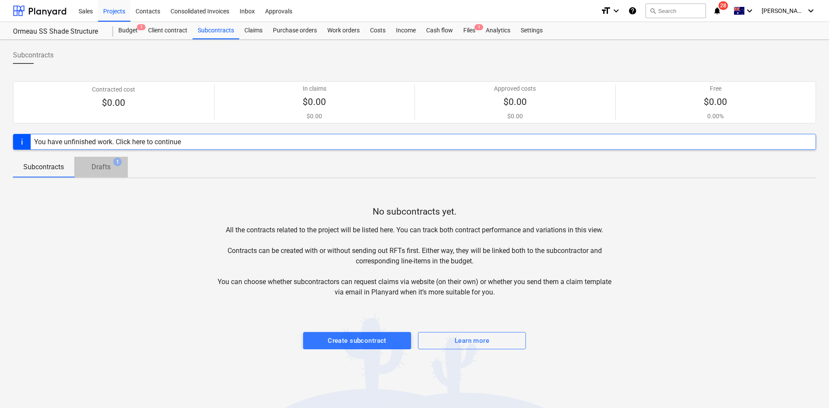
click at [101, 165] on p "Drafts" at bounding box center [101, 167] width 19 height 10
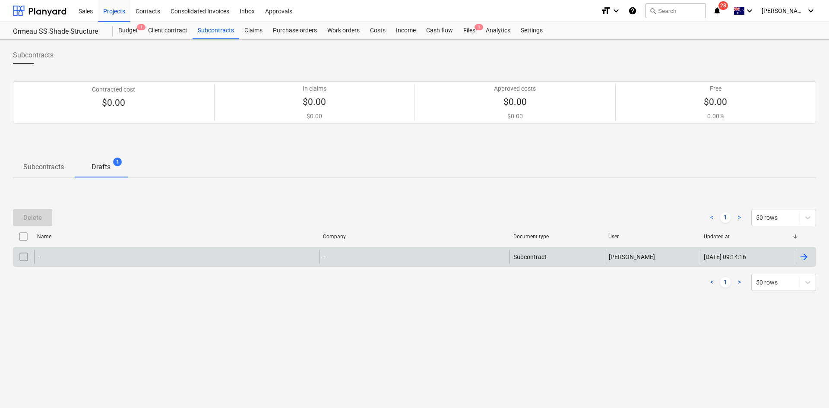
click at [370, 260] on div "-" at bounding box center [414, 257] width 190 height 14
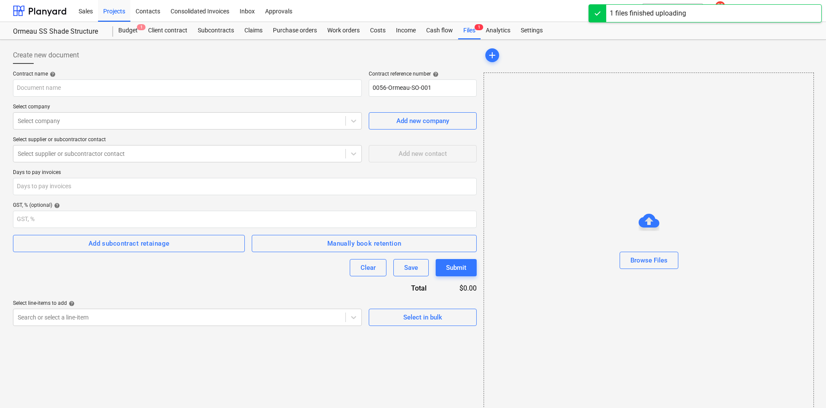
type input "KGC_Consultancy_Agreement Triaxial - Ormeau SS.pdf"
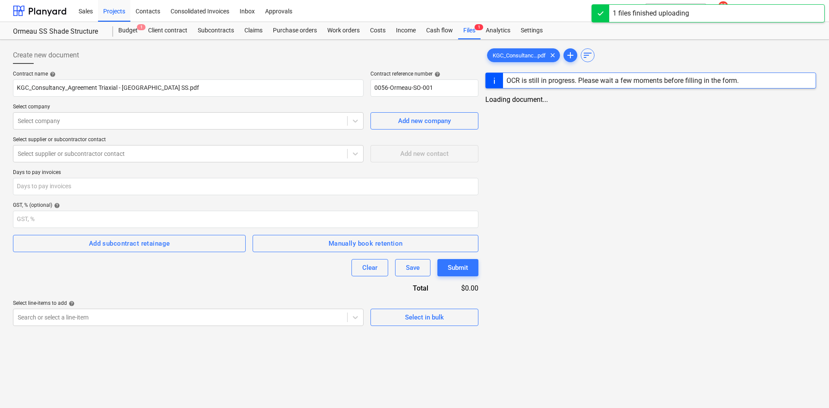
click at [632, 47] on div "KGC_Consultanc...pdf clear add sort" at bounding box center [650, 55] width 331 height 17
click at [630, 178] on div "KGC_Consultanc...pdf clear add sort OCR is still in progress. Please wait a few…" at bounding box center [651, 186] width 338 height 286
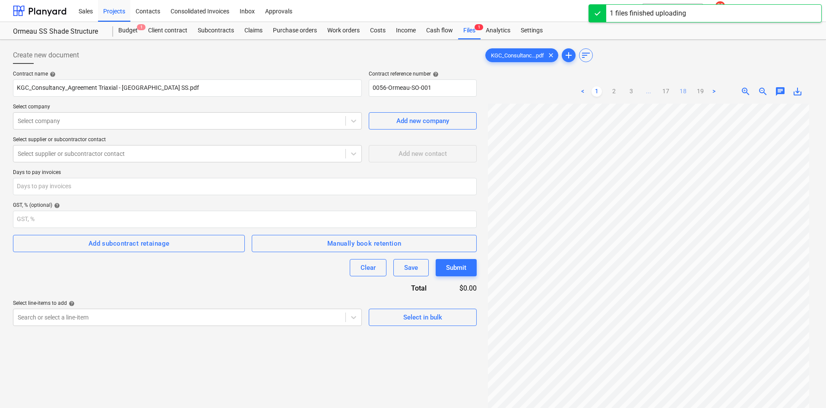
click at [682, 88] on link "18" at bounding box center [683, 91] width 10 height 10
click at [671, 92] on ul "< 1 2 3 ... 17 18 19 >" at bounding box center [649, 91] width 142 height 10
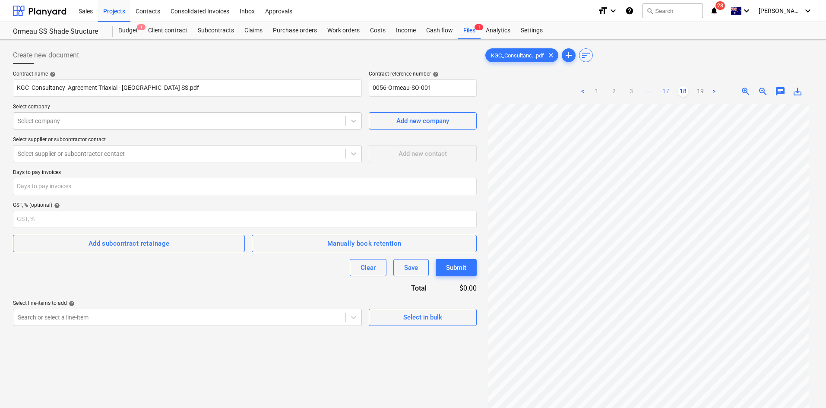
click at [666, 92] on link "17" at bounding box center [666, 91] width 10 height 10
click at [654, 91] on link "16" at bounding box center [657, 91] width 10 height 10
click at [649, 90] on link "15" at bounding box center [648, 91] width 10 height 10
click at [640, 91] on link "14" at bounding box center [640, 91] width 10 height 10
click at [632, 92] on link "13" at bounding box center [631, 91] width 10 height 10
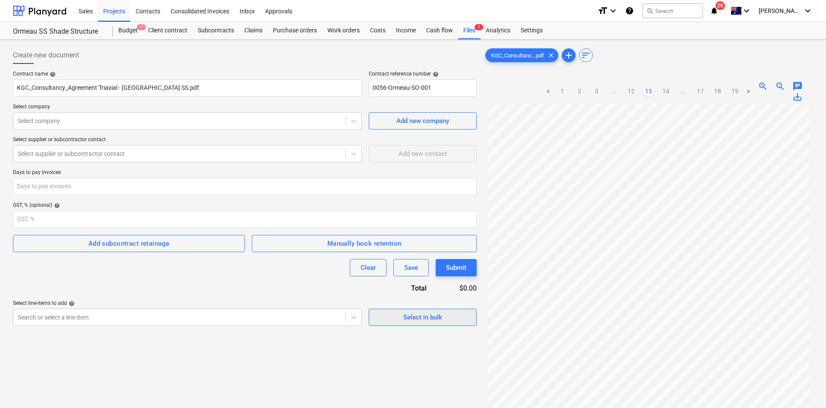
click at [430, 318] on div "Select in bulk" at bounding box center [422, 317] width 39 height 11
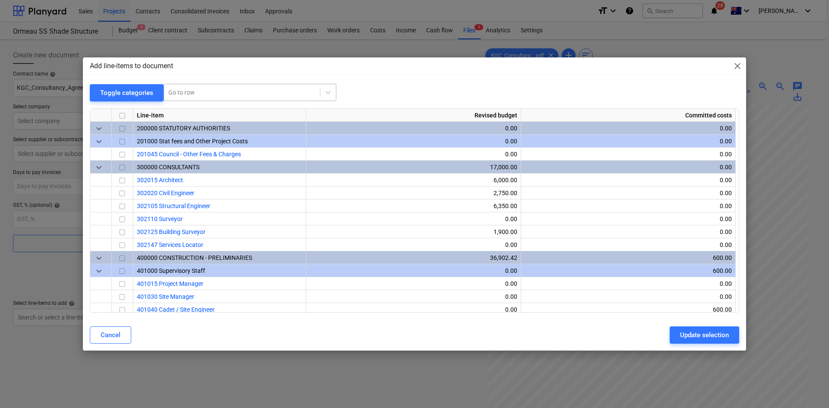
click at [220, 88] on div at bounding box center [241, 92] width 147 height 9
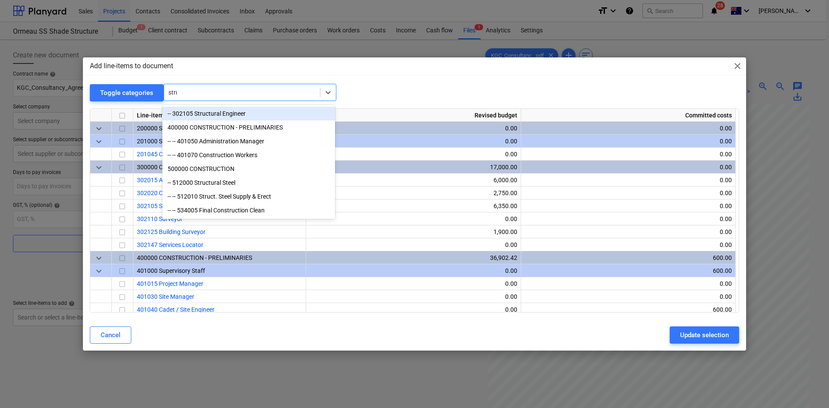
type input "struc"
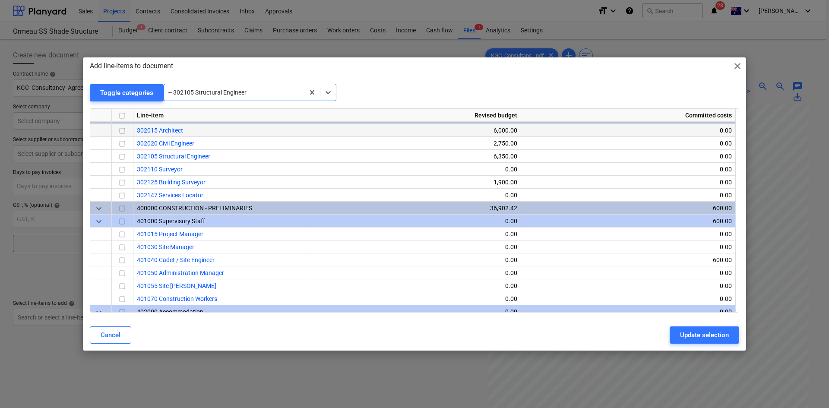
scroll to position [35, 0]
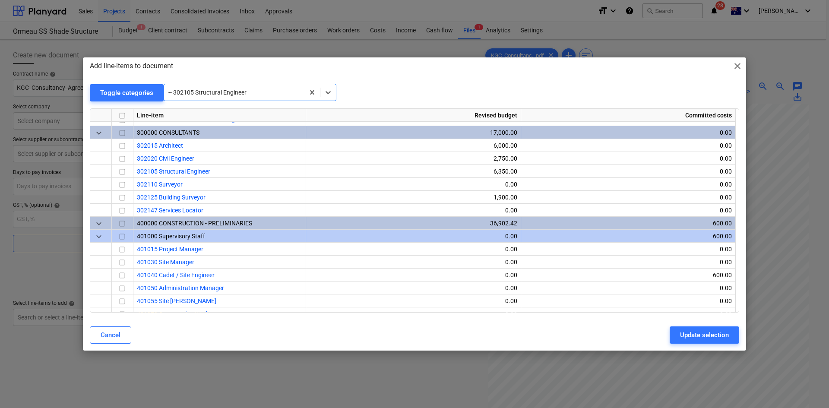
click at [736, 66] on span "close" at bounding box center [737, 66] width 10 height 10
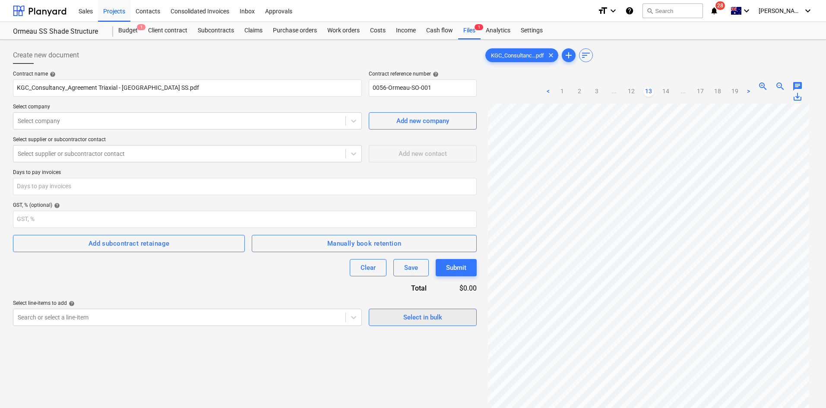
click at [433, 314] on div "Select in bulk" at bounding box center [422, 317] width 39 height 11
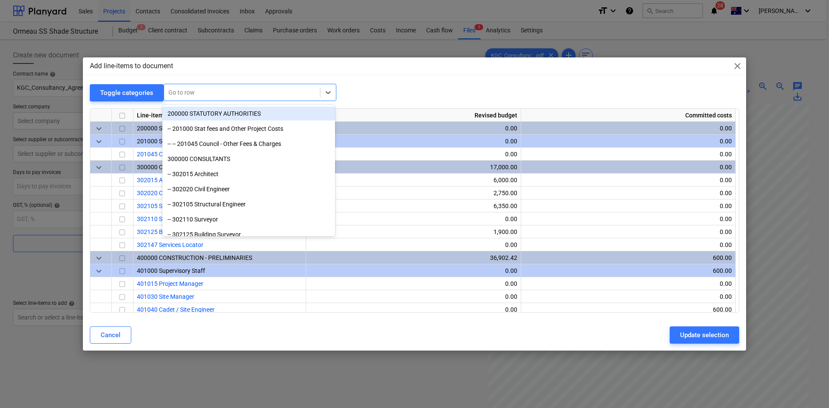
click at [245, 95] on div at bounding box center [241, 92] width 147 height 9
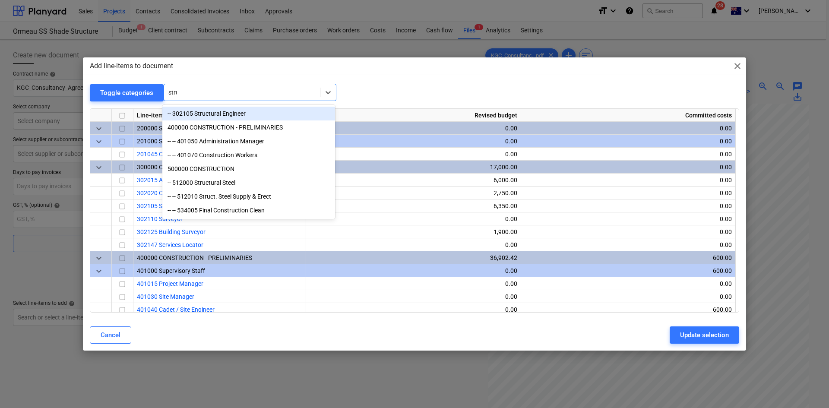
type input "struc"
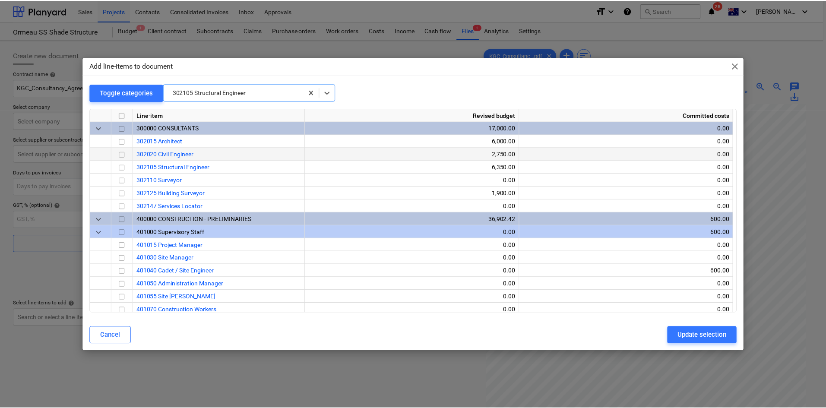
scroll to position [0, 0]
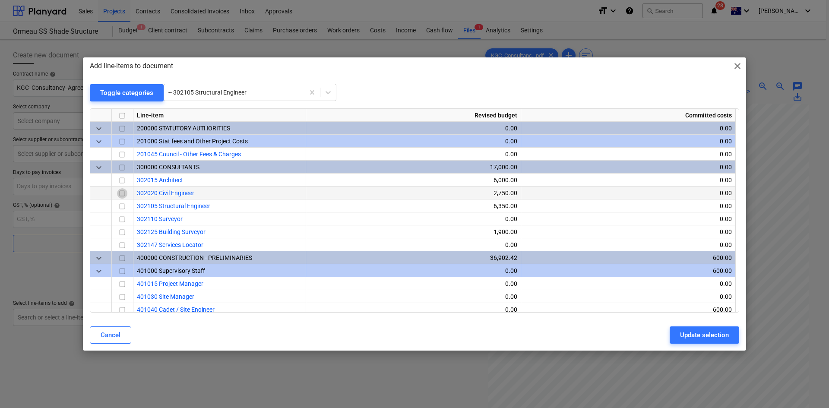
click at [125, 190] on input "checkbox" at bounding box center [122, 193] width 10 height 10
click at [695, 330] on div "Update selection" at bounding box center [704, 334] width 49 height 11
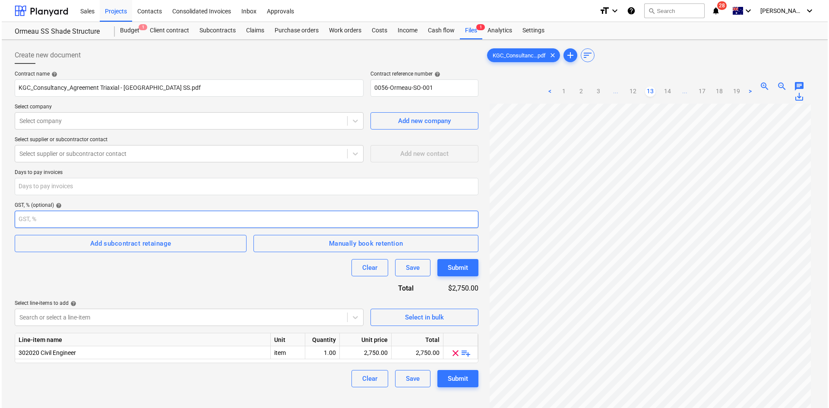
scroll to position [86, 0]
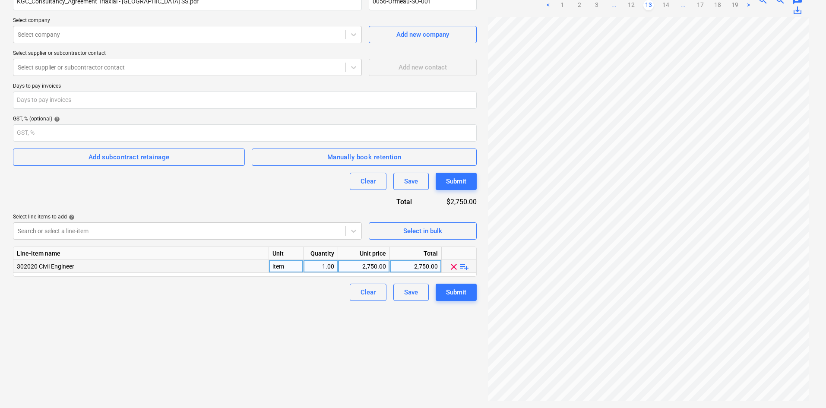
click at [466, 265] on span "playlist_add" at bounding box center [464, 267] width 10 height 10
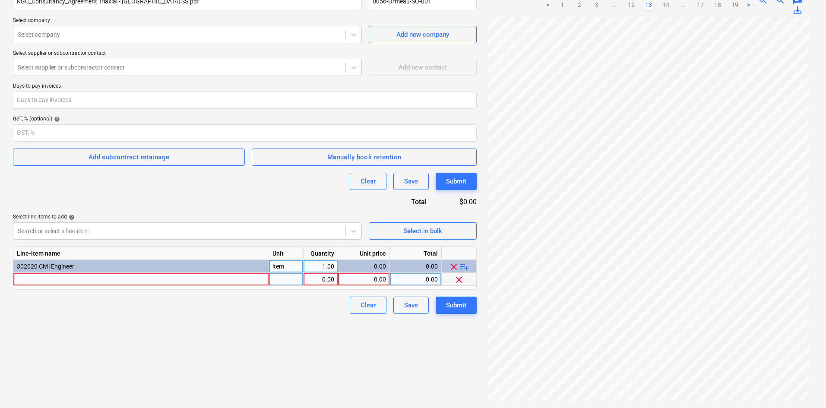
click at [118, 281] on div at bounding box center [141, 279] width 256 height 13
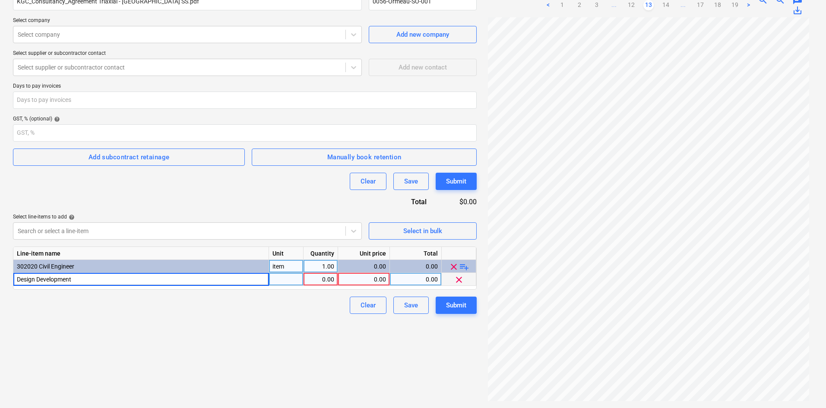
type input "Design Development"
click at [285, 269] on div "item" at bounding box center [286, 266] width 35 height 13
click at [291, 280] on div "pcs" at bounding box center [286, 279] width 35 height 13
click at [379, 281] on div "0.00" at bounding box center [363, 279] width 44 height 13
click at [379, 281] on input at bounding box center [363, 279] width 51 height 13
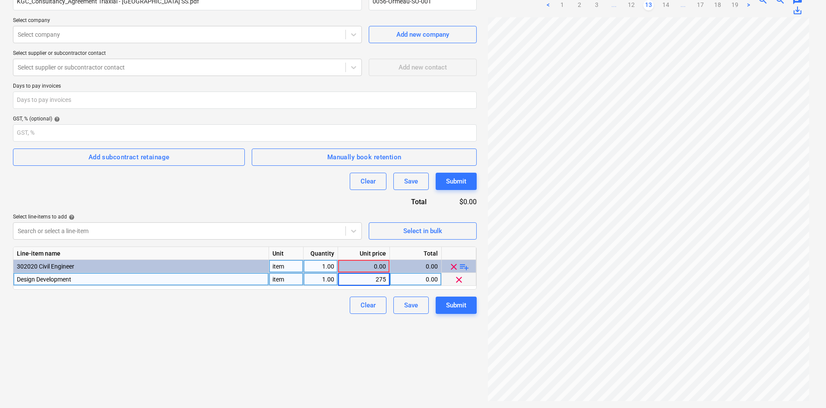
type input "2750"
click at [455, 229] on span "Select in bulk" at bounding box center [422, 230] width 86 height 11
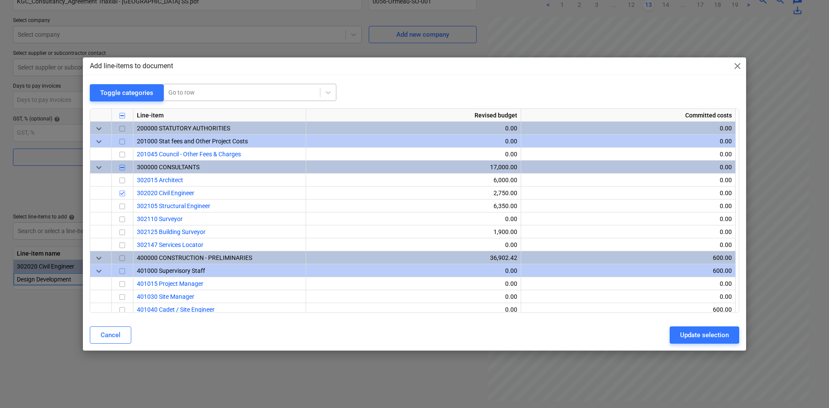
click at [230, 92] on div at bounding box center [241, 92] width 147 height 9
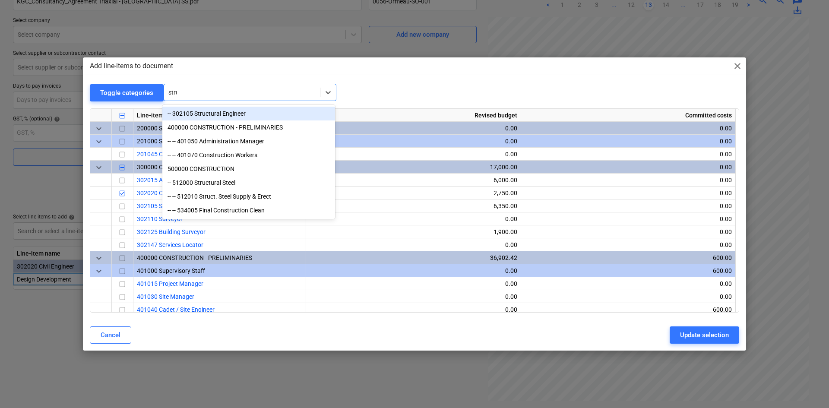
type input "struc"
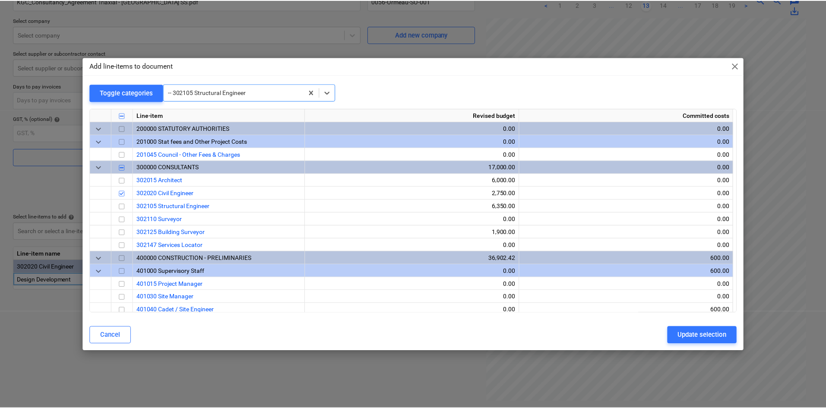
scroll to position [78, 0]
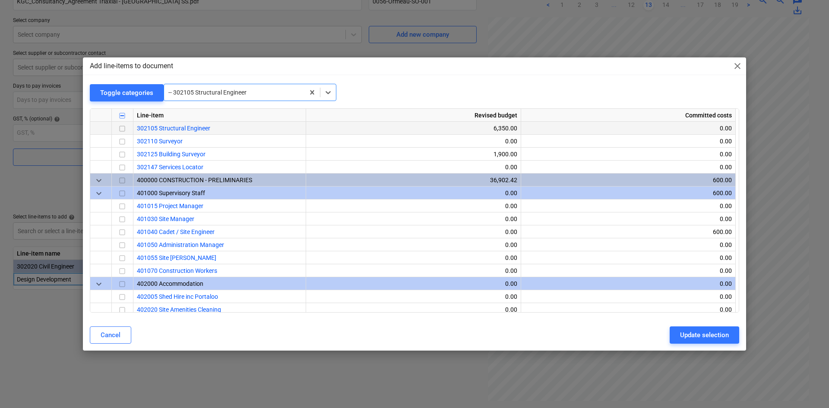
click at [125, 128] on input "checkbox" at bounding box center [122, 128] width 10 height 10
click at [714, 333] on div "Update selection" at bounding box center [704, 334] width 49 height 11
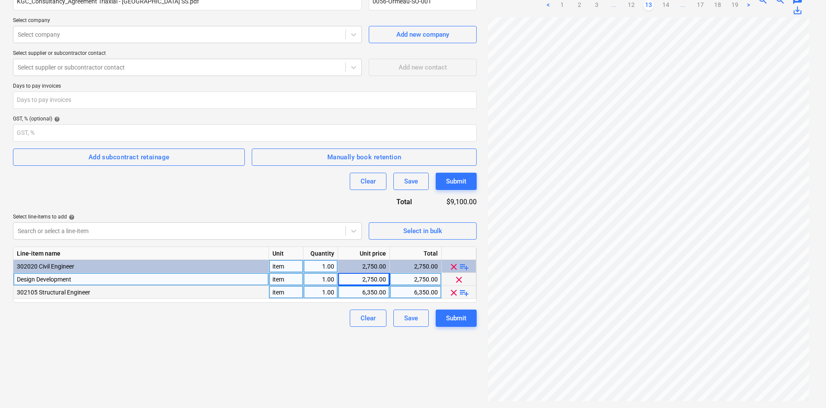
click at [464, 291] on span "playlist_add" at bounding box center [464, 293] width 10 height 10
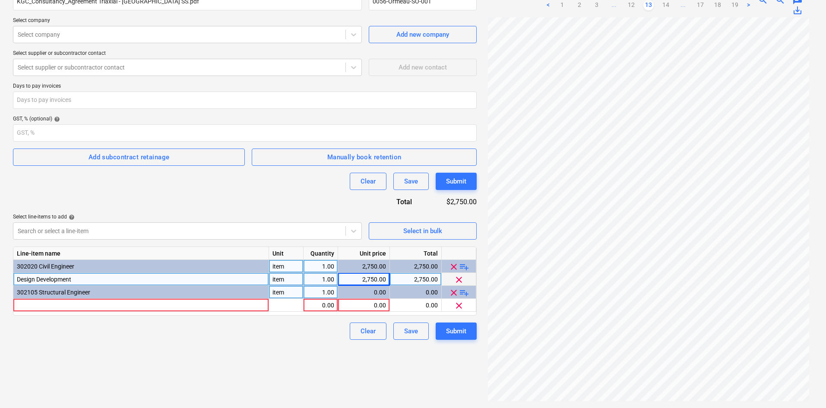
click at [465, 292] on span "playlist_add" at bounding box center [464, 293] width 10 height 10
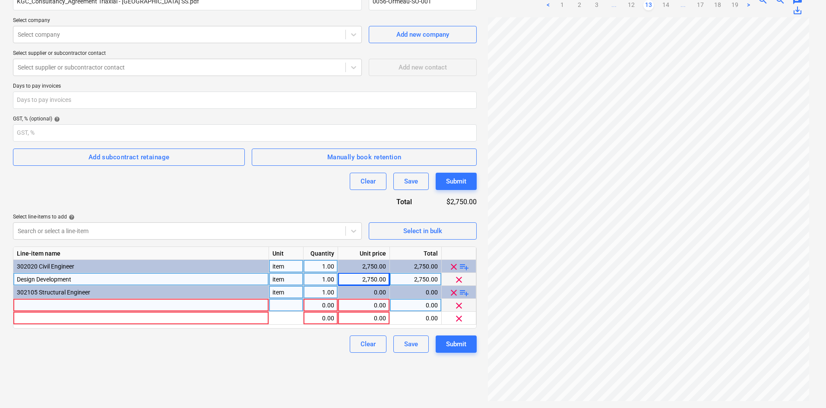
click at [67, 304] on div at bounding box center [141, 305] width 256 height 13
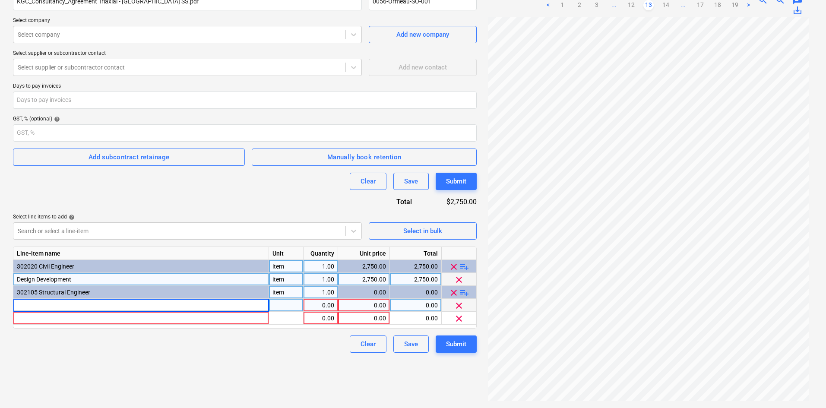
click at [67, 304] on input at bounding box center [140, 305] width 255 height 13
type input "Structural design & documentation"
click at [297, 294] on div "item" at bounding box center [286, 292] width 35 height 13
click at [297, 305] on div "pcs" at bounding box center [286, 305] width 35 height 13
click at [380, 305] on div "0.00" at bounding box center [363, 305] width 44 height 13
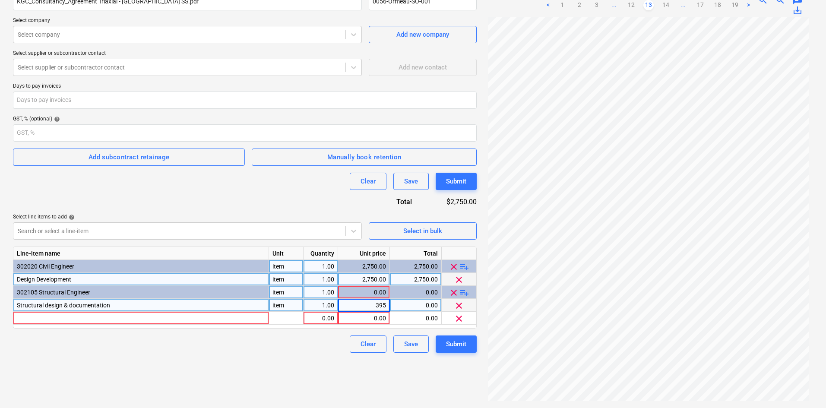
type input "3950"
drag, startPoint x: 205, startPoint y: 372, endPoint x: 201, endPoint y: 368, distance: 5.8
click at [203, 370] on div "Create new document Contract name help KGC_Consultancy_Agreement Triaxial - Orm…" at bounding box center [244, 181] width 471 height 448
click at [94, 320] on div at bounding box center [141, 318] width 256 height 13
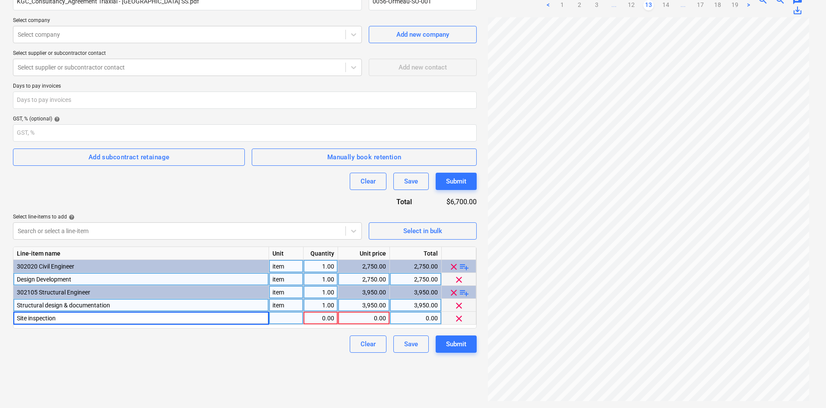
type input "Site inspection"
type input "item"
type input "2400"
click at [118, 366] on div "Create new document Contract name help KGC_Consultancy_Agreement Triaxial - Orm…" at bounding box center [244, 181] width 471 height 448
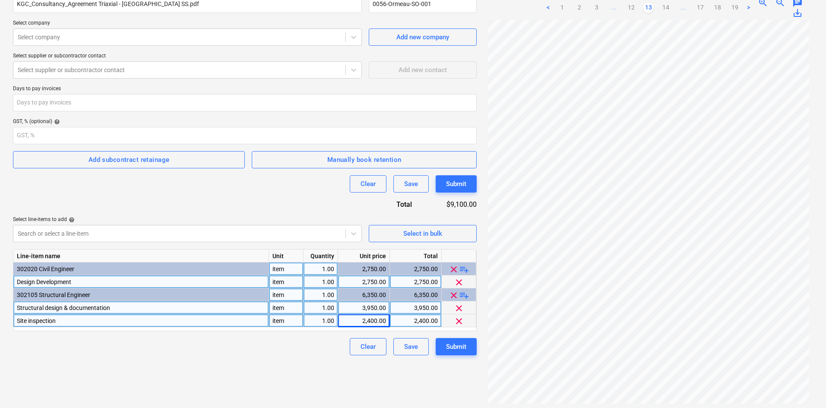
scroll to position [0, 0]
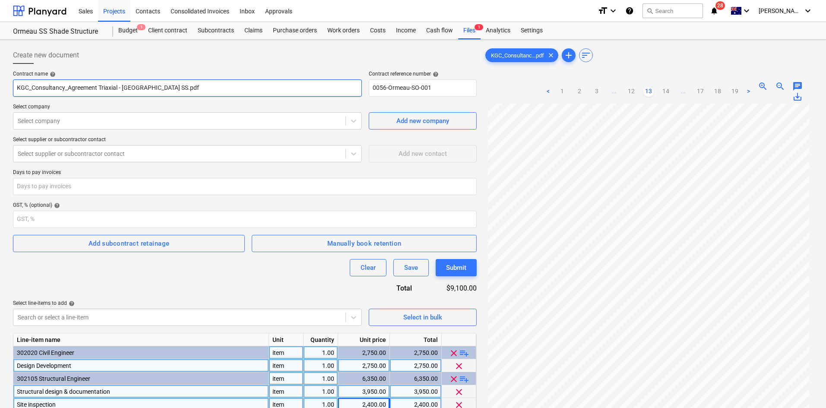
click at [99, 89] on input "KGC_Consultancy_Agreement Triaxial - Ormeau SS.pdf" at bounding box center [187, 87] width 349 height 17
drag, startPoint x: 119, startPoint y: 87, endPoint x: 3, endPoint y: 94, distance: 115.9
click at [3, 94] on div "Create new document Contract name help KGC_Consultancy_Agreement Triaxial - Orm…" at bounding box center [413, 267] width 826 height 455
type input "Triaxial Consulting - Consultancy Agreement"
click at [47, 115] on div "Select company" at bounding box center [179, 121] width 332 height 12
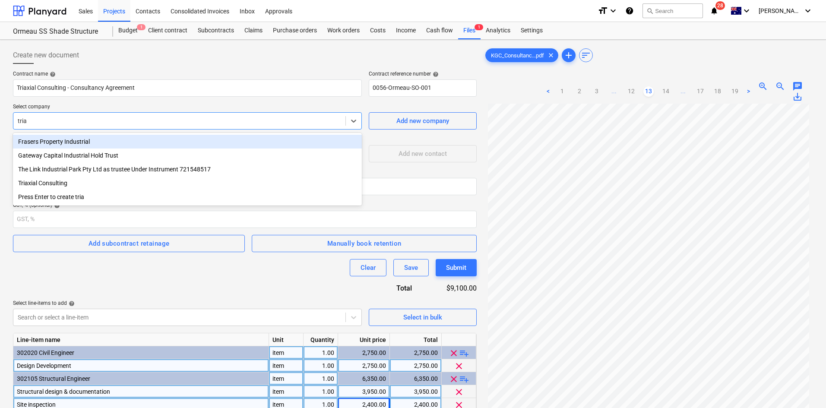
type input "triax"
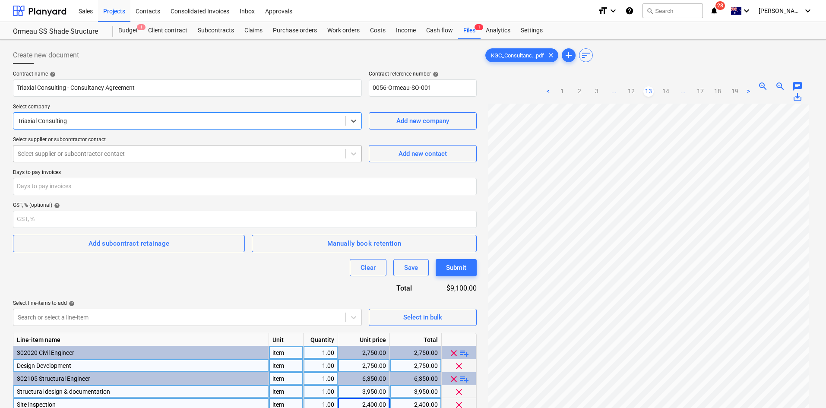
click at [75, 152] on div at bounding box center [179, 153] width 323 height 9
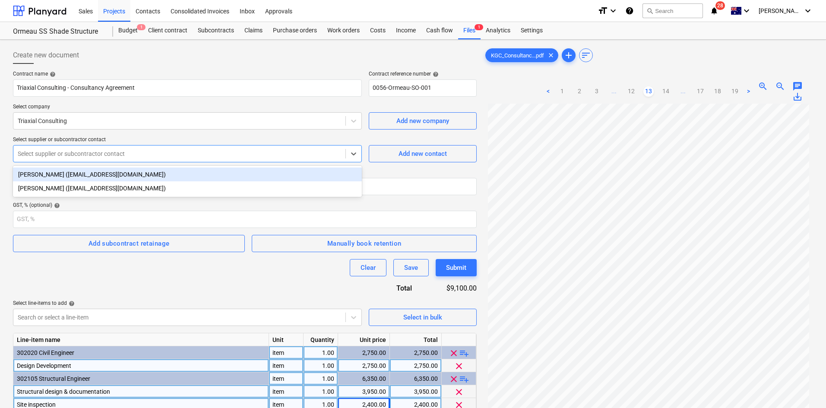
click at [67, 171] on div "Dan Vyden (dvyden@triaxial.com.au)" at bounding box center [187, 175] width 349 height 14
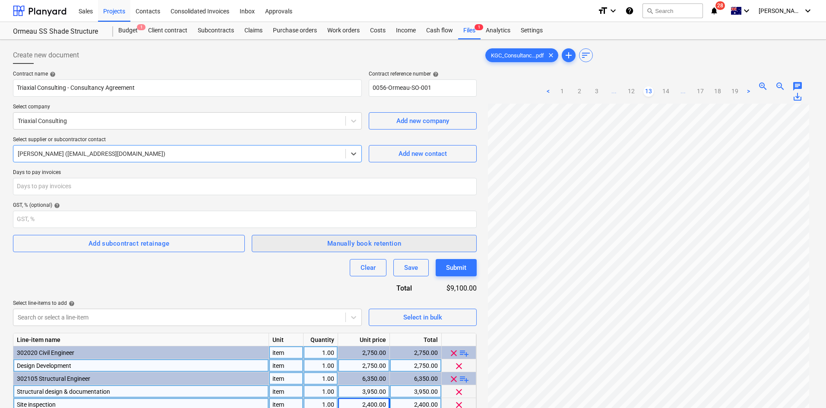
click at [363, 243] on div "Manually book retention" at bounding box center [364, 243] width 74 height 11
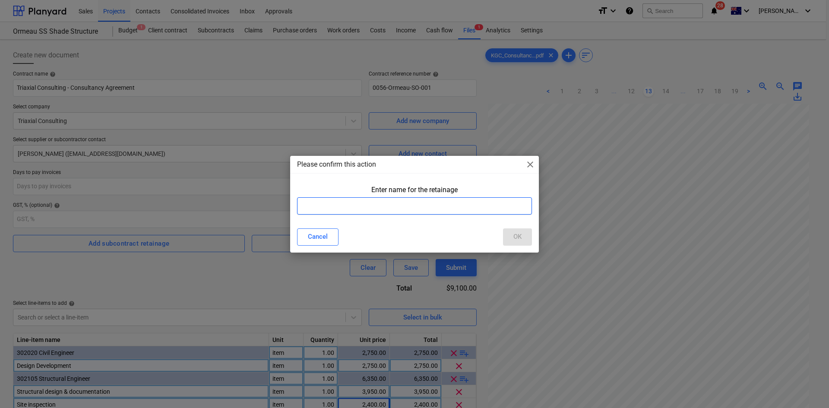
click at [339, 210] on input "text" at bounding box center [414, 205] width 235 height 17
type input "Retention"
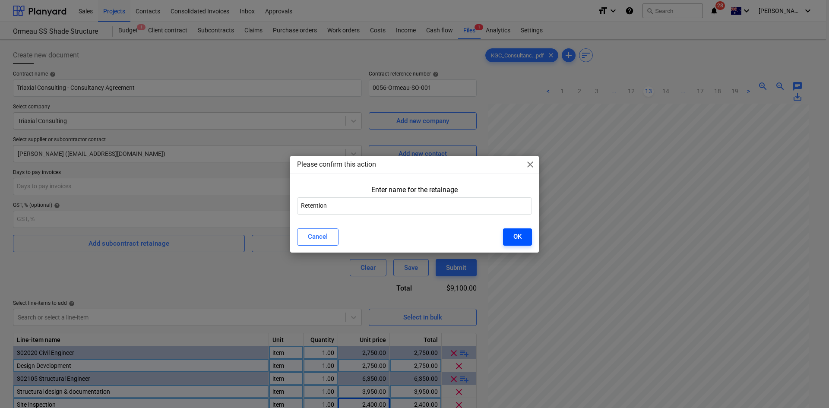
click at [522, 237] on button "OK" at bounding box center [517, 236] width 29 height 17
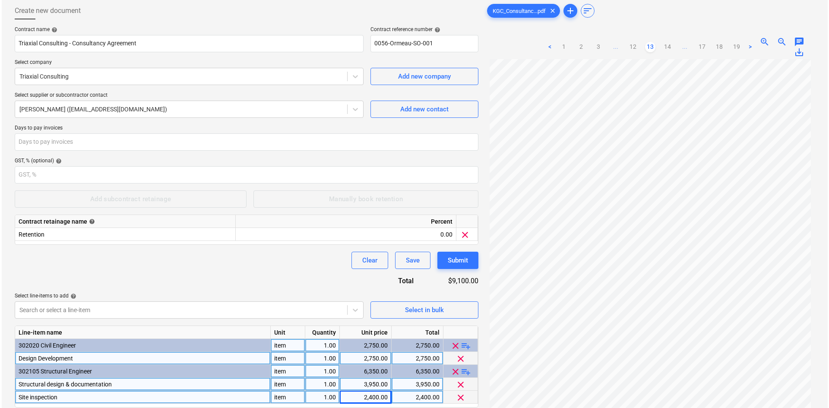
scroll to position [86, 0]
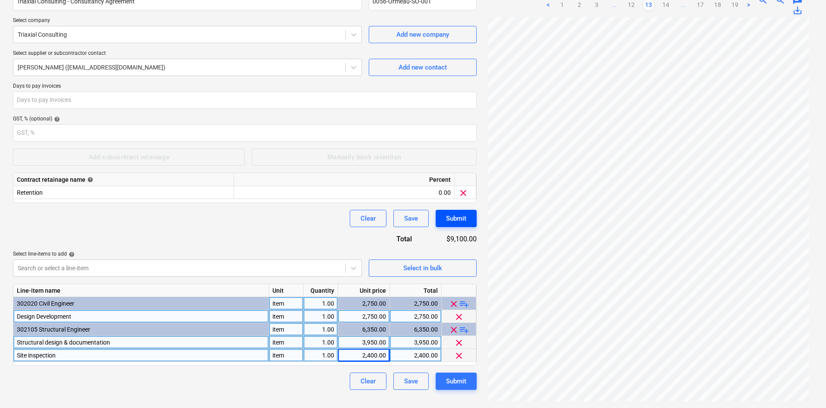
click at [464, 218] on div "Submit" at bounding box center [456, 218] width 20 height 11
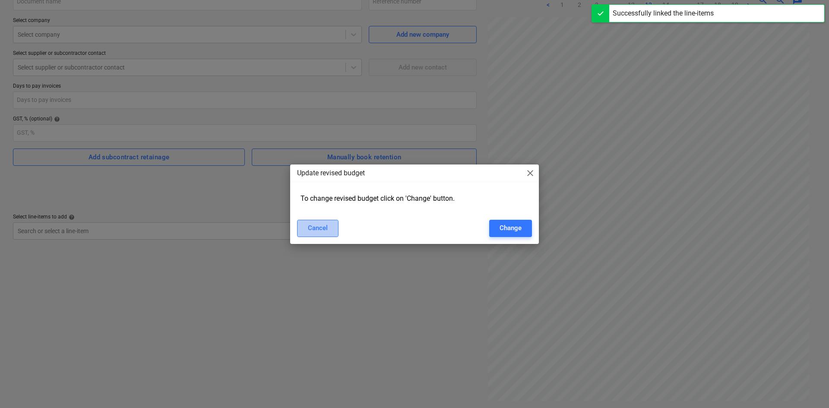
click at [317, 234] on button "Cancel" at bounding box center [317, 228] width 41 height 17
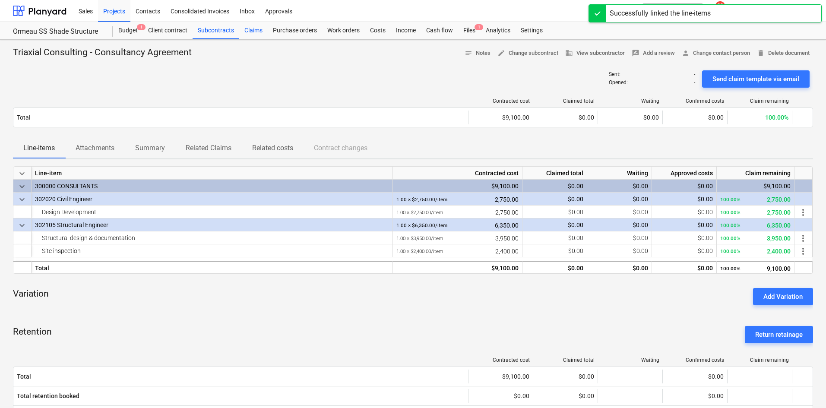
click at [250, 34] on div "Claims" at bounding box center [253, 30] width 28 height 17
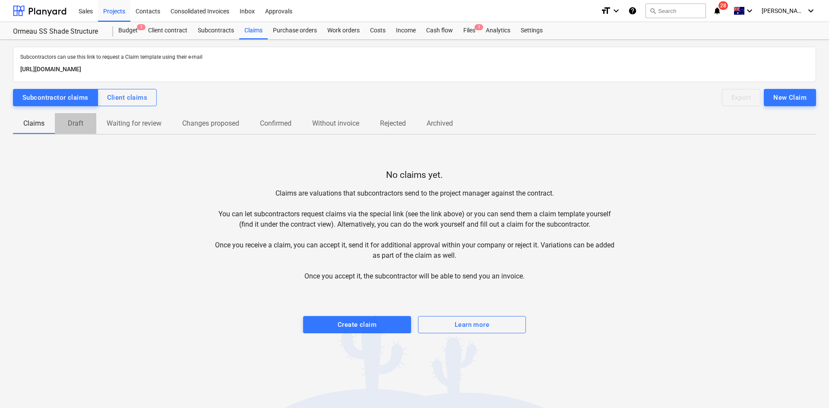
click at [81, 122] on p "Draft" at bounding box center [75, 123] width 21 height 10
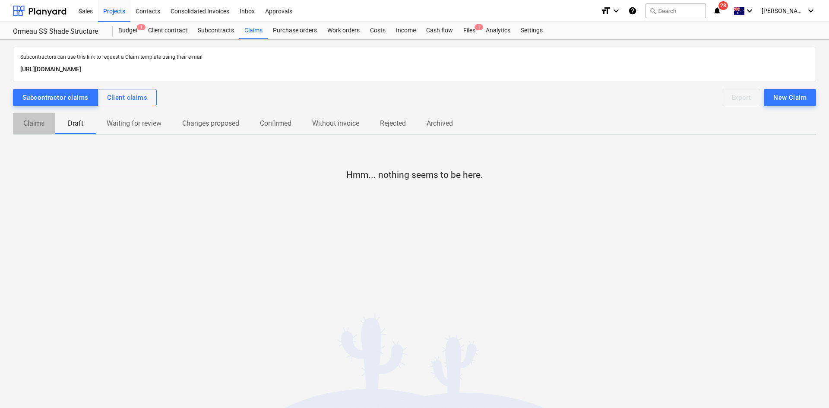
click at [49, 126] on span "Claims" at bounding box center [34, 124] width 42 height 16
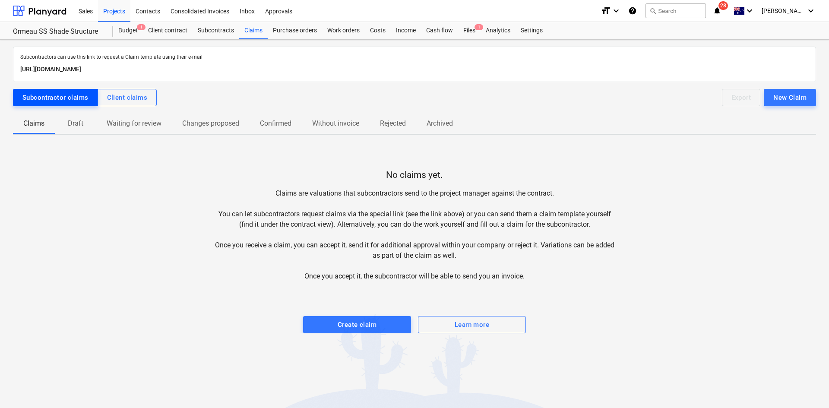
click at [70, 101] on div "Subcontractor claims" at bounding box center [55, 97] width 66 height 11
click at [800, 93] on div "New Claim" at bounding box center [789, 97] width 33 height 11
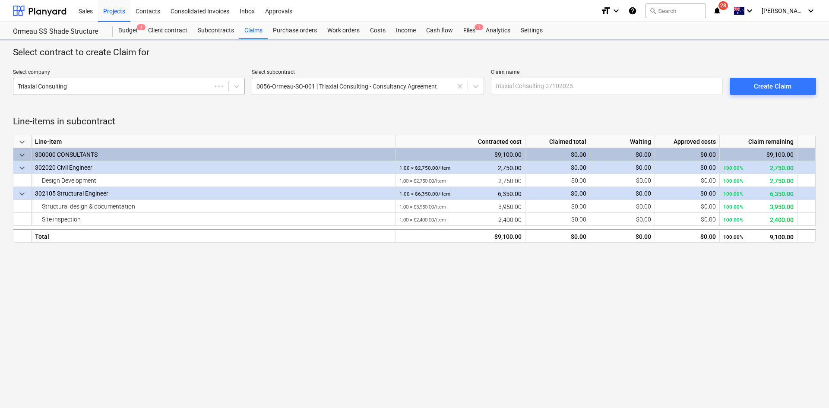
click at [158, 85] on div at bounding box center [112, 86] width 189 height 9
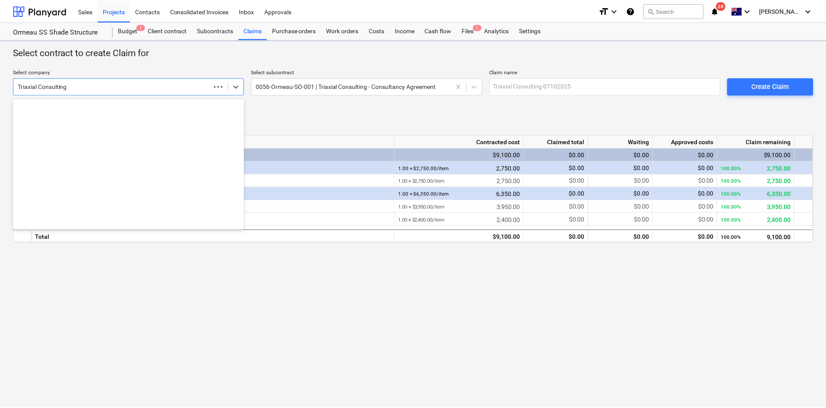
scroll to position [13463, 0]
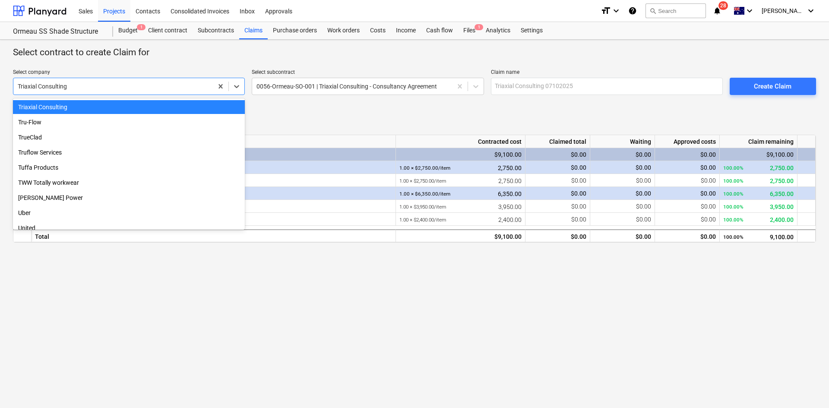
click at [153, 101] on div "Transport and main roads Tranz Logistics Triaxial Consulting Tru-Flow TrueClad …" at bounding box center [129, 163] width 232 height 131
drag, startPoint x: 154, startPoint y: 105, endPoint x: 346, endPoint y: 100, distance: 192.6
click at [155, 105] on div "Triaxial Consulting" at bounding box center [129, 107] width 232 height 14
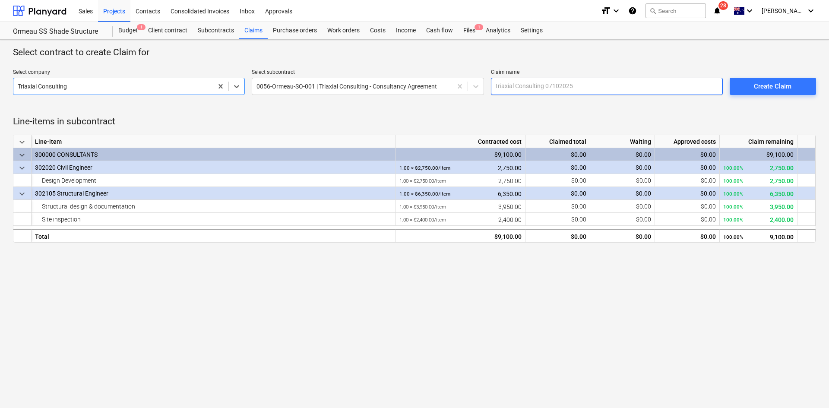
click at [536, 87] on input "text" at bounding box center [607, 86] width 232 height 17
type input "Triaxial - PC01"
click at [762, 86] on div "Create Claim" at bounding box center [773, 86] width 38 height 11
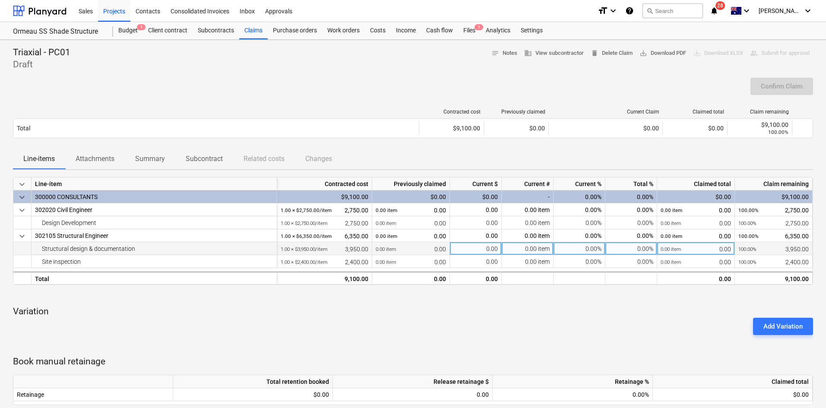
click at [521, 250] on div "0.00 item" at bounding box center [528, 248] width 52 height 13
click at [482, 319] on div "Add Variation" at bounding box center [412, 326] width 807 height 24
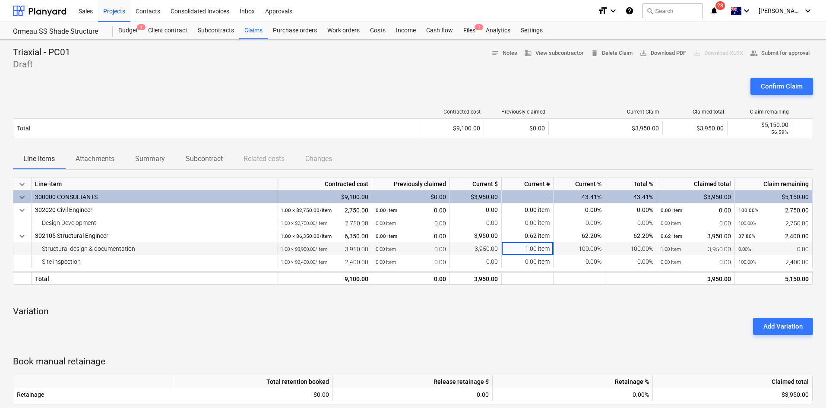
click at [364, 99] on div "Confirm Claim" at bounding box center [413, 90] width 800 height 24
click at [256, 31] on div "Claims" at bounding box center [253, 30] width 28 height 17
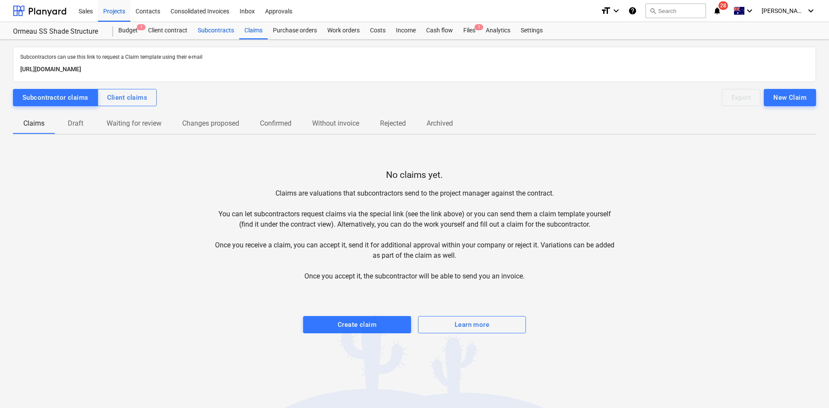
click at [221, 35] on div "Subcontracts" at bounding box center [216, 30] width 47 height 17
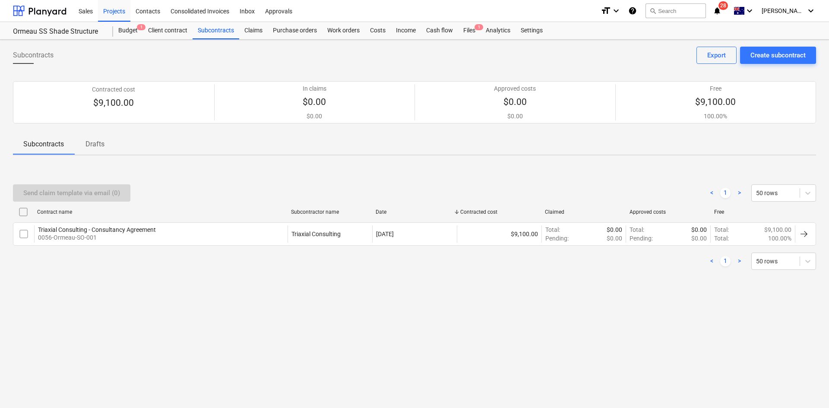
drag, startPoint x: 157, startPoint y: 281, endPoint x: 223, endPoint y: 246, distance: 74.6
click at [159, 281] on div "Send claim template via email (0) < 1 > 50 rows Contract name Subcontractor nam…" at bounding box center [414, 227] width 803 height 130
click at [772, 56] on div "Create subcontract" at bounding box center [777, 55] width 55 height 11
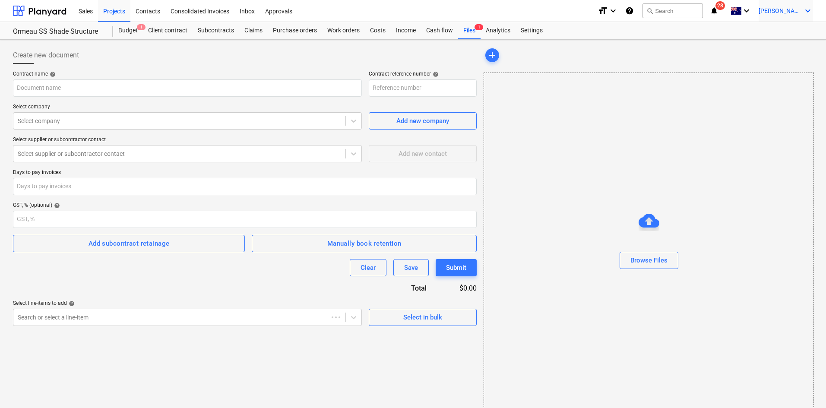
type input "0056-Ormeau-SO-002"
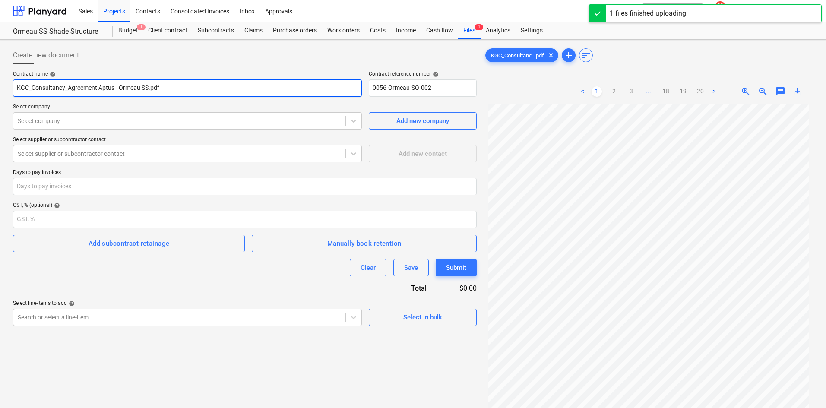
click at [161, 85] on input "KGC_Consultancy_Agreement Aptus - Ormeau SS.pdf" at bounding box center [187, 87] width 349 height 17
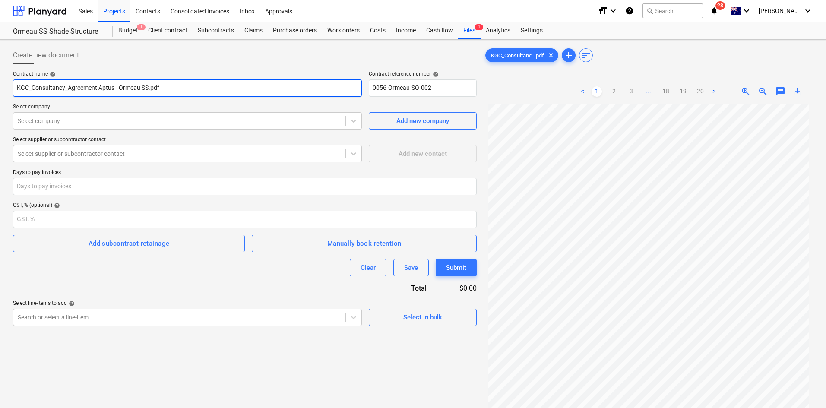
drag, startPoint x: 167, startPoint y: 85, endPoint x: -3, endPoint y: 93, distance: 169.8
click at [0, 93] on html "Sales Projects Contacts Consolidated Invoices Inbox Approvals format_size keybo…" at bounding box center [413, 204] width 826 height 408
type input "Aptus - Consultancy Agreement"
click at [150, 126] on div "Select company" at bounding box center [179, 121] width 332 height 12
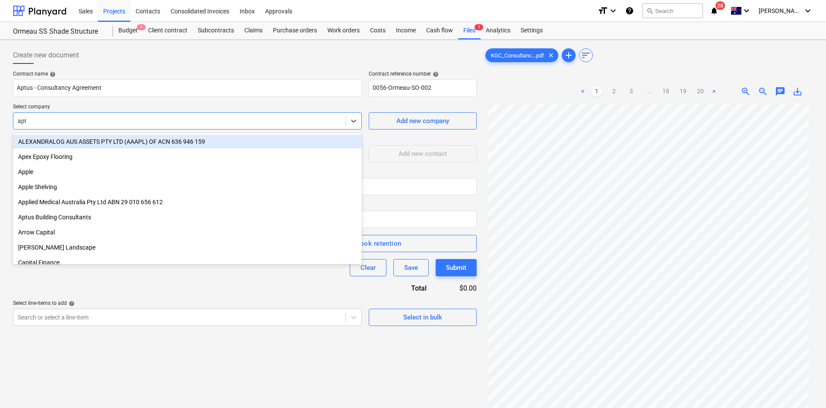
type input "aptu"
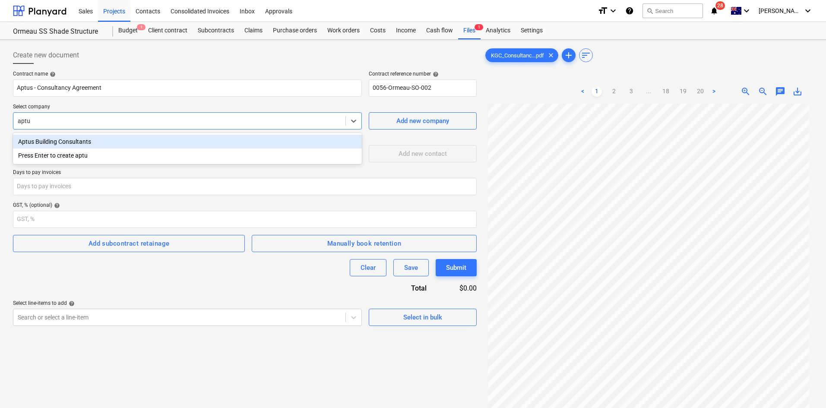
click at [77, 142] on div "Aptus Building Consultants" at bounding box center [187, 142] width 349 height 14
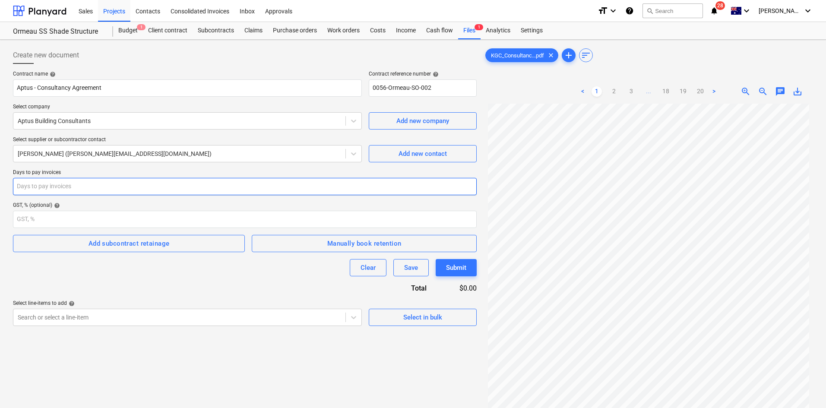
click at [90, 179] on input "number" at bounding box center [245, 186] width 464 height 17
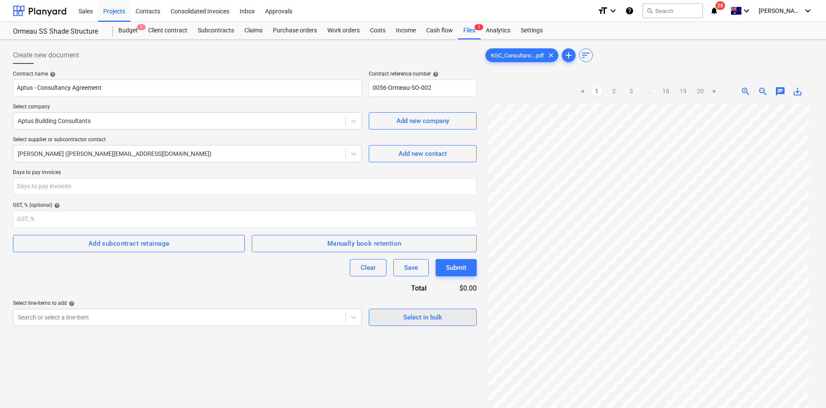
click at [405, 318] on div "Select in bulk" at bounding box center [422, 317] width 39 height 11
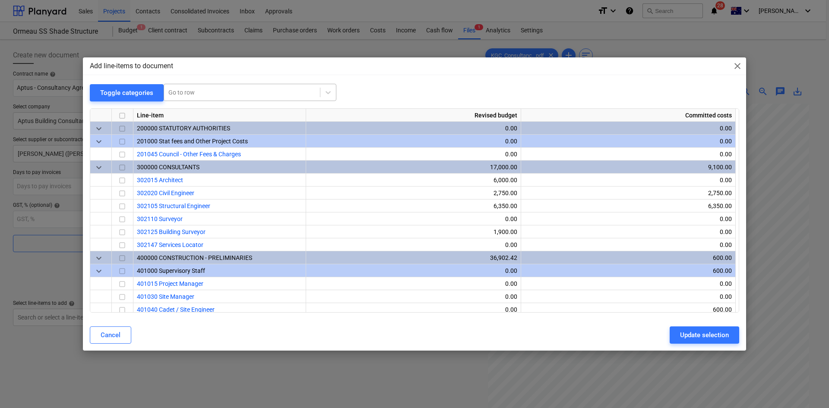
click at [257, 90] on div at bounding box center [241, 92] width 147 height 9
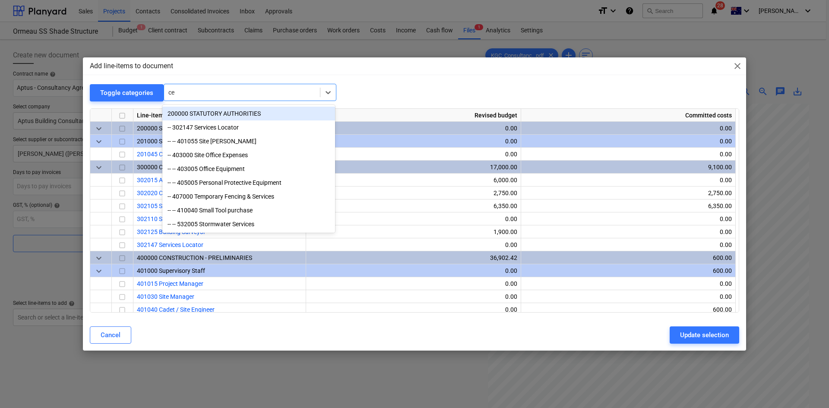
type input "c"
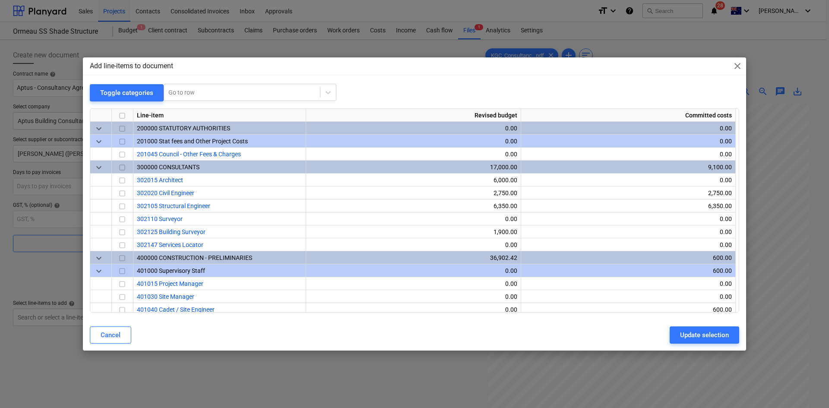
drag, startPoint x: 555, startPoint y: 99, endPoint x: 689, endPoint y: 74, distance: 136.7
click at [568, 96] on div "Toggle categories Go to row" at bounding box center [414, 93] width 649 height 18
click at [737, 65] on span "close" at bounding box center [737, 66] width 10 height 10
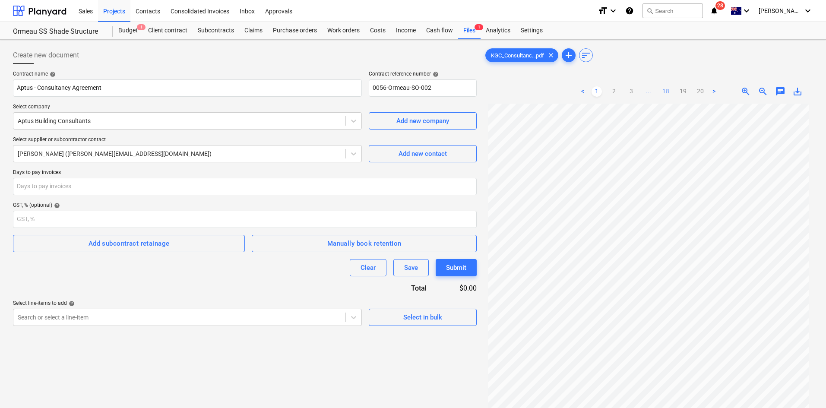
click at [669, 91] on link "18" at bounding box center [666, 91] width 10 height 10
click at [660, 92] on link "17" at bounding box center [657, 91] width 10 height 10
click at [647, 92] on link "16" at bounding box center [648, 91] width 10 height 10
click at [640, 90] on link "15" at bounding box center [640, 91] width 10 height 10
click at [635, 91] on link "14" at bounding box center [631, 91] width 10 height 10
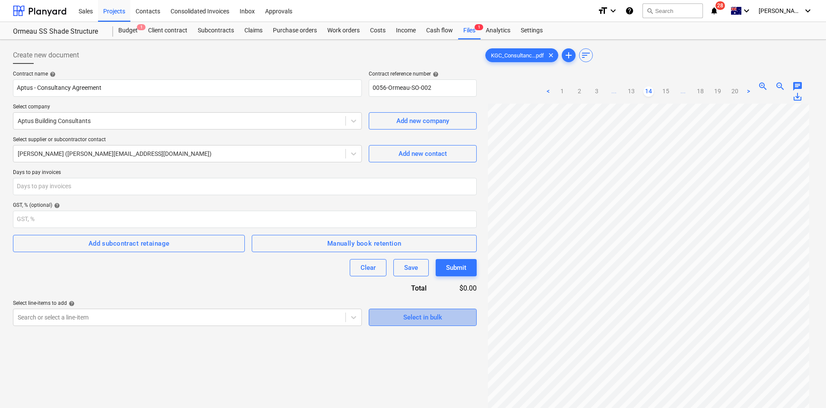
click at [403, 317] on div "Select in bulk" at bounding box center [422, 317] width 39 height 11
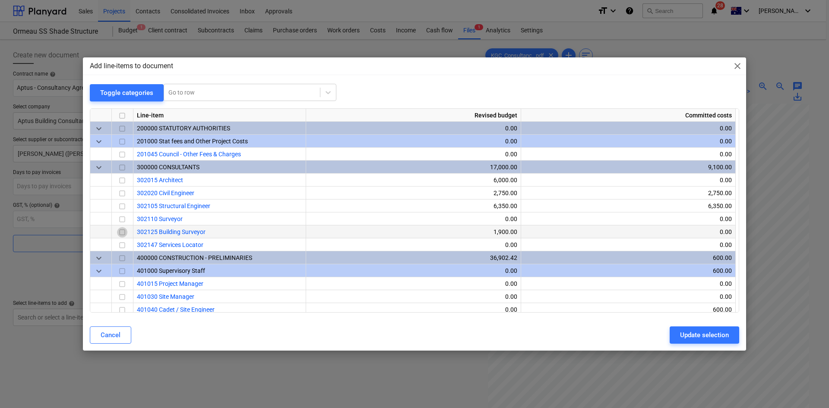
click at [123, 232] on input "checkbox" at bounding box center [122, 232] width 10 height 10
click at [693, 332] on div "Update selection" at bounding box center [704, 334] width 49 height 11
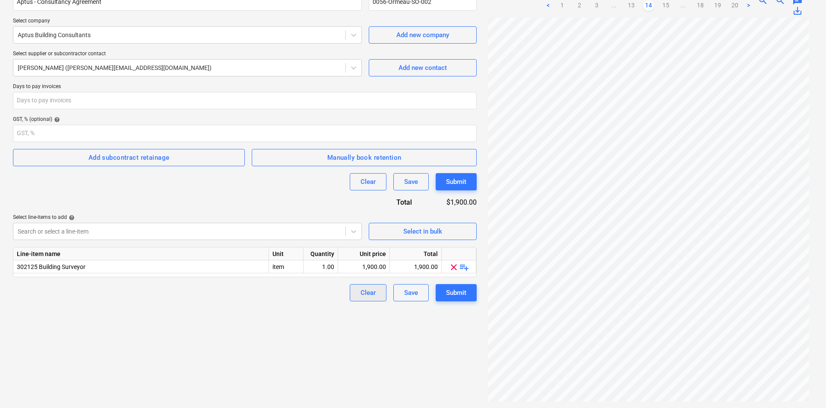
scroll to position [86, 0]
click at [463, 267] on span "playlist_add" at bounding box center [464, 267] width 10 height 10
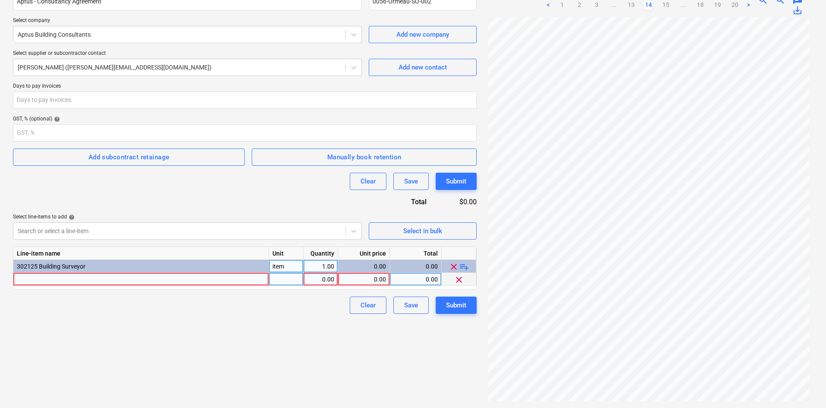
click at [126, 276] on div at bounding box center [141, 279] width 256 height 13
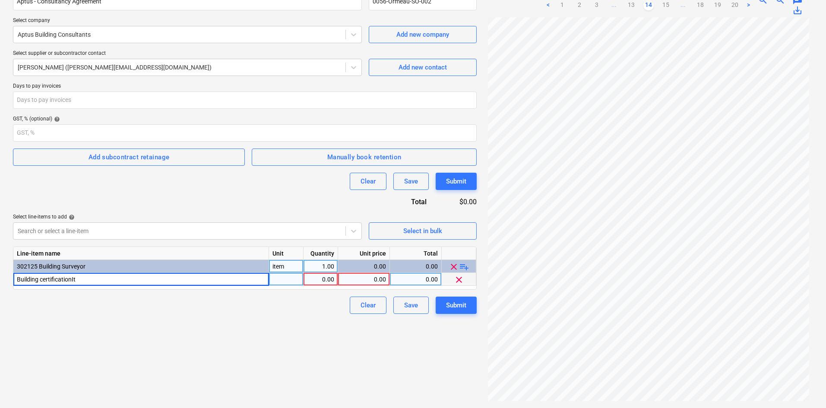
type input "Building certificationI"
click at [124, 273] on div "Building certificationI" at bounding box center [141, 279] width 256 height 13
type input "Building certification"
type input "item"
type input "1900"
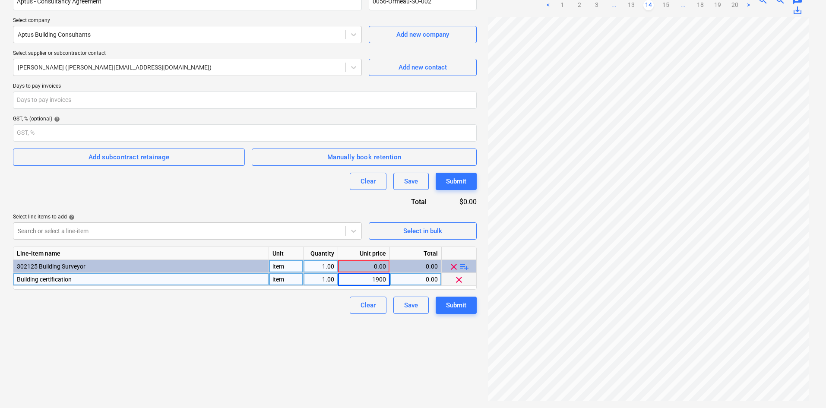
click at [165, 345] on div "Create new document Contract name help Aptus - Consultancy Agreement Contract r…" at bounding box center [244, 181] width 471 height 448
click at [458, 300] on div "Submit" at bounding box center [456, 305] width 20 height 11
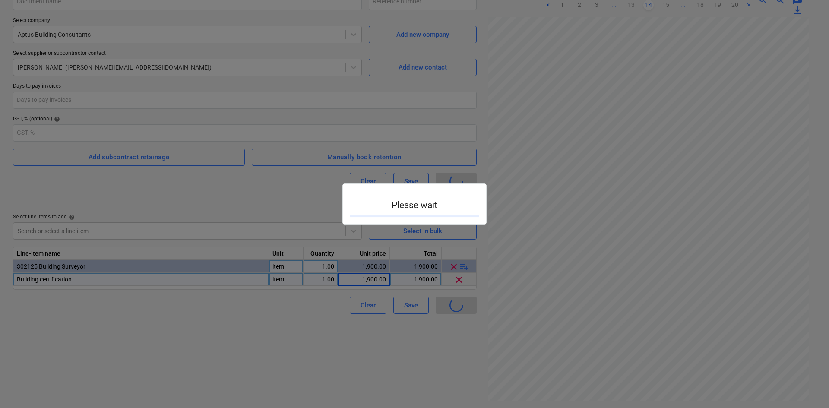
type input "0056-Ormeau-SO-002"
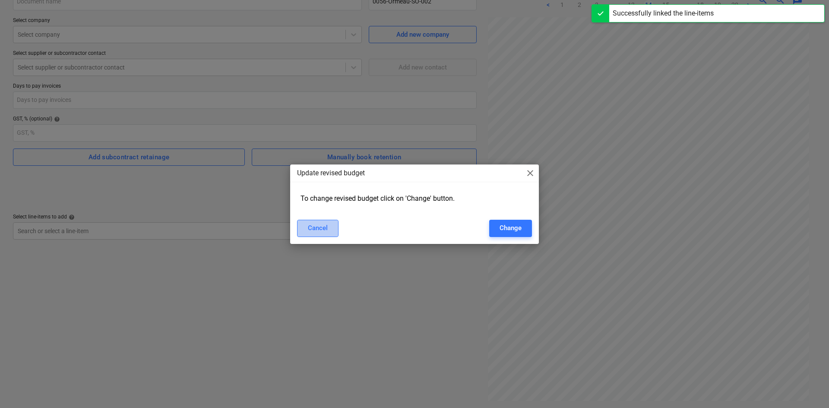
click at [322, 227] on div "Cancel" at bounding box center [318, 227] width 20 height 11
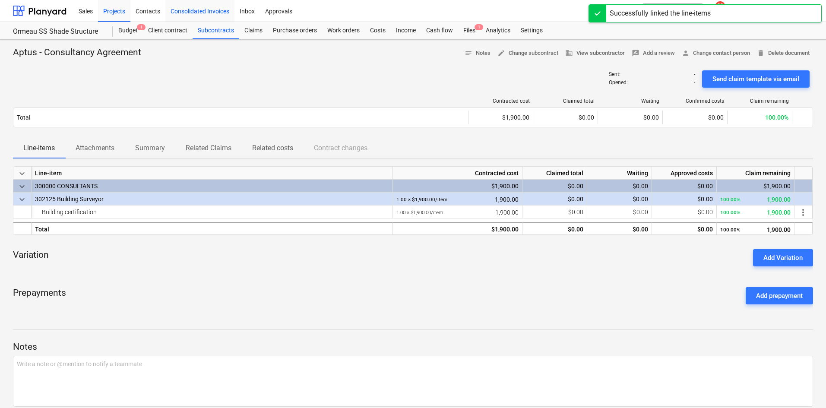
click at [213, 19] on div "Consolidated Invoices" at bounding box center [199, 11] width 69 height 22
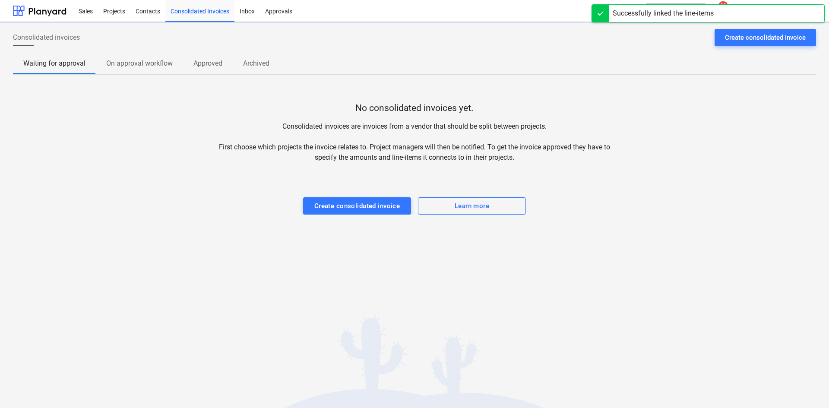
click at [215, 28] on div "Consolidated invoices Create consolidated invoice Waiting for approval On appro…" at bounding box center [414, 215] width 829 height 386
click at [85, 11] on div "Sales" at bounding box center [85, 11] width 25 height 22
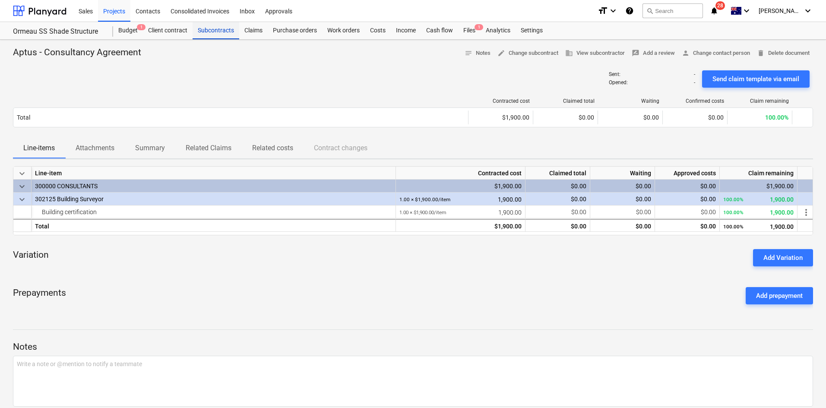
click at [210, 28] on div "Subcontracts" at bounding box center [216, 30] width 47 height 17
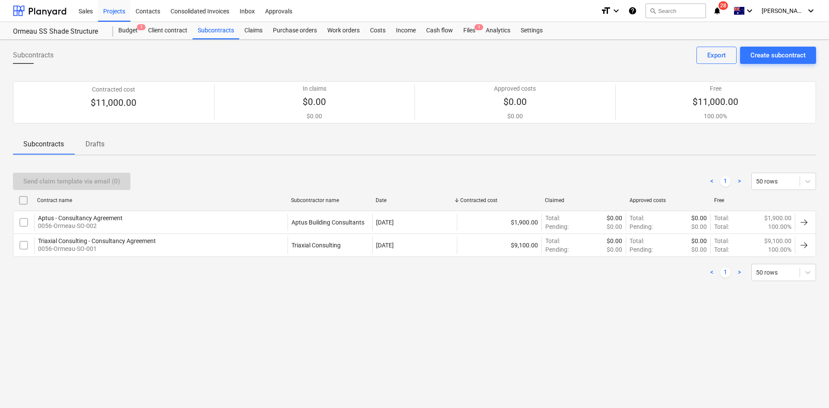
drag, startPoint x: 209, startPoint y: 289, endPoint x: 218, endPoint y: 278, distance: 14.1
click at [211, 287] on div "Send claim template via email (0) < 1 > 50 rows Contract name Subcontractor nam…" at bounding box center [414, 226] width 803 height 129
click at [778, 56] on div "Create subcontract" at bounding box center [777, 55] width 55 height 11
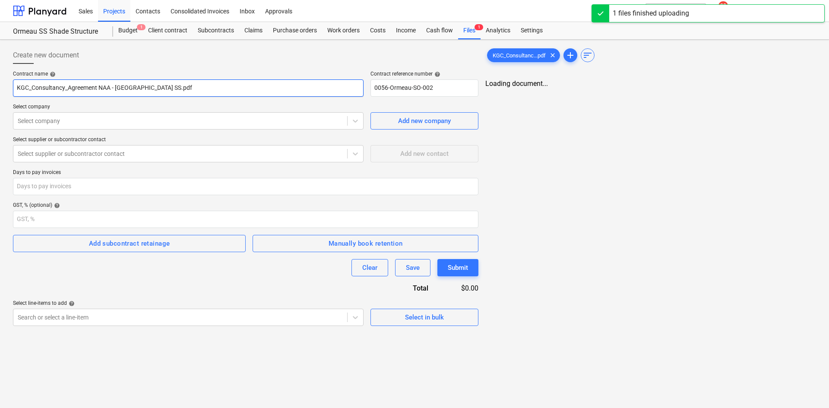
click at [171, 89] on input "KGC_Consultancy_Agreement NAA - Ormeau SS.pdf" at bounding box center [188, 87] width 351 height 17
click at [164, 88] on input "KGC_Consultancy_Agreement NAA - Ormeau SS.pdf" at bounding box center [188, 87] width 351 height 17
drag, startPoint x: 98, startPoint y: 88, endPoint x: -41, endPoint y: 93, distance: 138.2
click at [0, 93] on html "Sales Projects Contacts Consolidated Invoices Inbox Approvals format_size keybo…" at bounding box center [413, 204] width 826 height 408
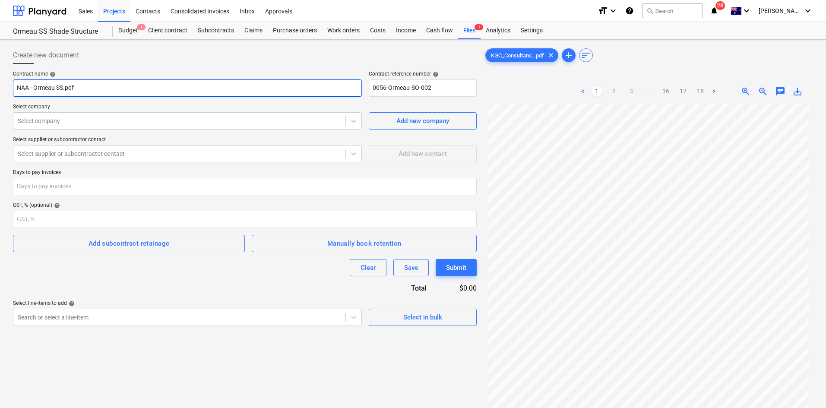
drag, startPoint x: 97, startPoint y: 88, endPoint x: 35, endPoint y: 89, distance: 62.6
click at [35, 89] on input "NAA - Ormeau SS.pdf" at bounding box center [187, 87] width 349 height 17
type input "NAA - Consultancy Agreement"
click at [72, 121] on div at bounding box center [179, 121] width 323 height 9
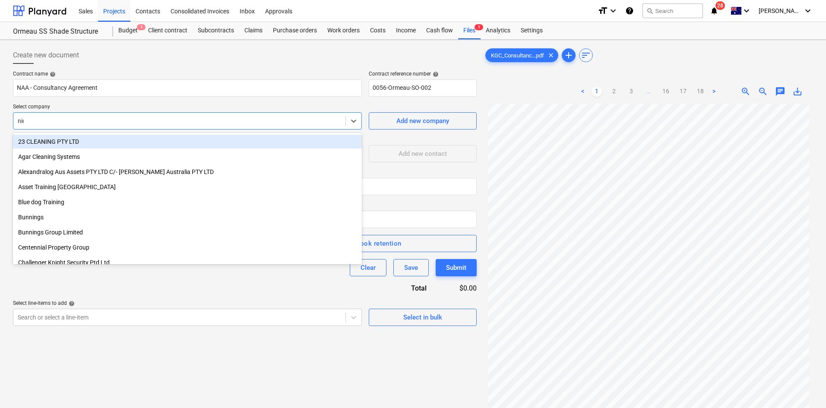
type input "nich"
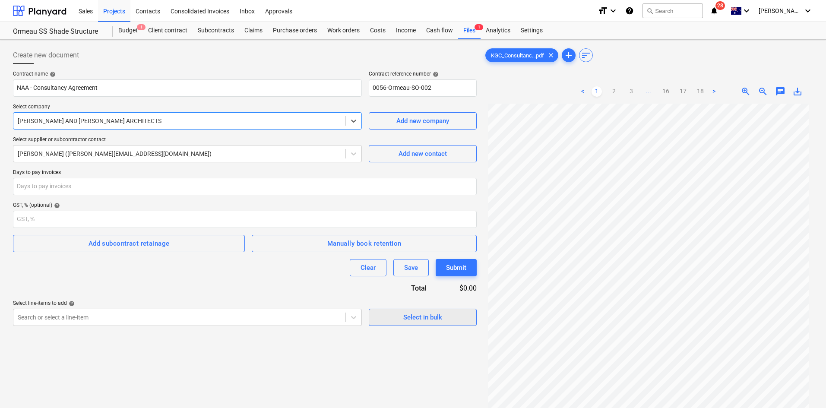
click at [396, 313] on span "Select in bulk" at bounding box center [422, 317] width 86 height 11
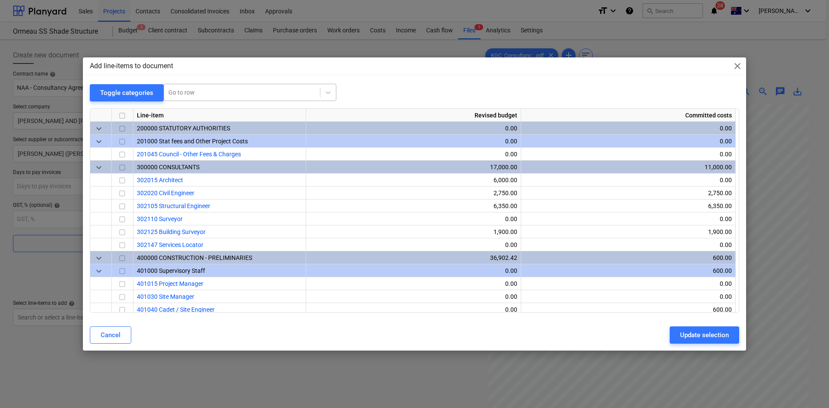
click at [232, 90] on div at bounding box center [241, 92] width 147 height 9
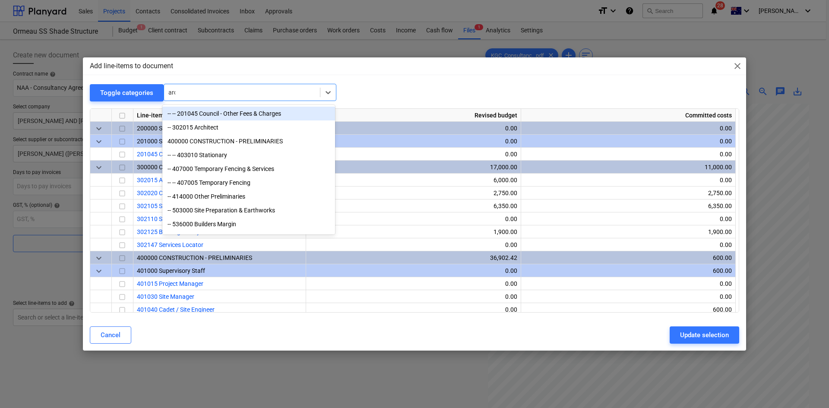
type input "arch"
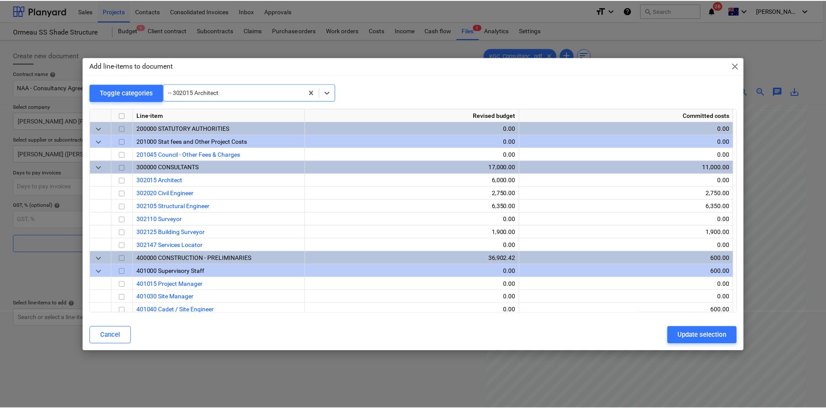
scroll to position [52, 0]
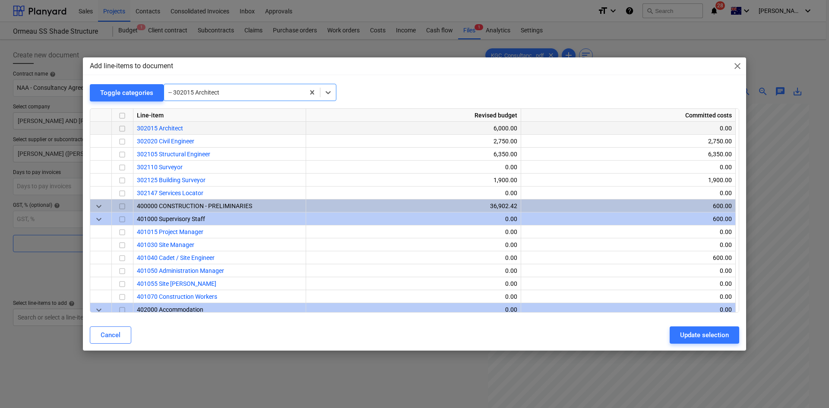
click at [121, 128] on input "checkbox" at bounding box center [122, 128] width 10 height 10
click at [696, 333] on div "Update selection" at bounding box center [704, 334] width 49 height 11
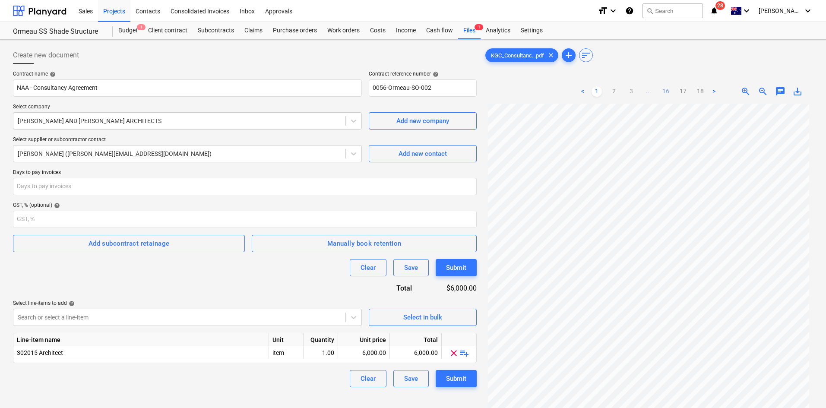
click at [668, 92] on link "16" at bounding box center [666, 91] width 10 height 10
click at [658, 92] on link "15" at bounding box center [657, 91] width 10 height 10
click at [655, 90] on ul "< 1 2 3 ... 14 15 16 17 18 >" at bounding box center [648, 91] width 176 height 10
click at [653, 90] on link "14" at bounding box center [648, 91] width 10 height 10
click at [205, 293] on div "Contract name help NAA - Consultancy Agreement Contract reference number help 0…" at bounding box center [245, 229] width 464 height 316
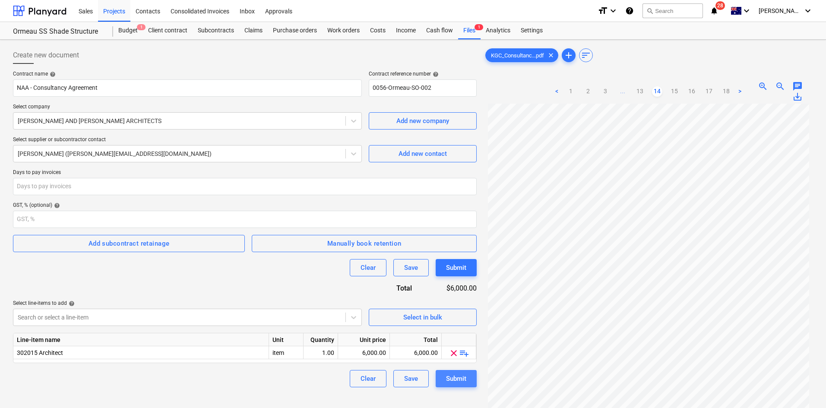
click at [464, 379] on div "Submit" at bounding box center [456, 378] width 20 height 11
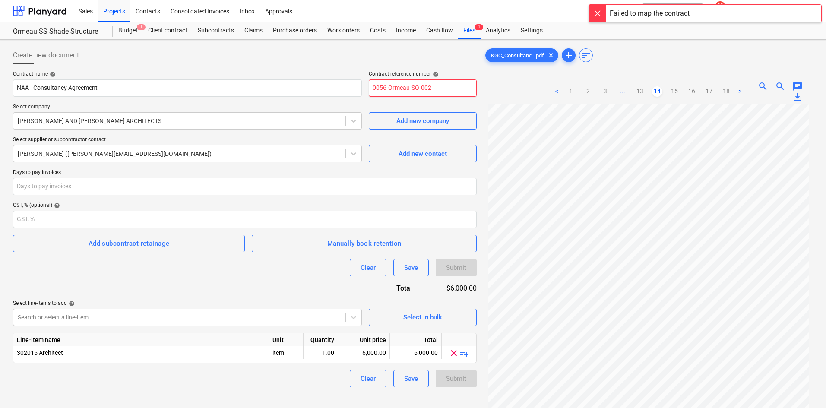
click at [431, 86] on input "0056-Ormeau-SO-002" at bounding box center [423, 87] width 108 height 17
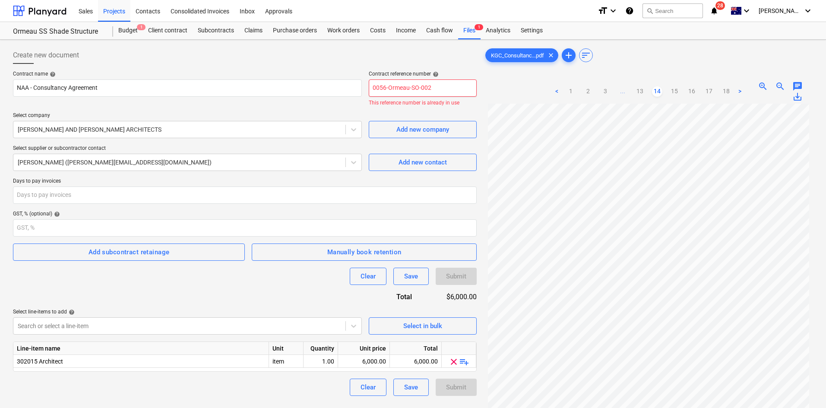
drag, startPoint x: 436, startPoint y: 81, endPoint x: 435, endPoint y: 88, distance: 7.0
click at [436, 81] on input "0056-Ormeau-SO-002" at bounding box center [423, 87] width 108 height 17
click at [435, 88] on input "0056-Ormeau-SO-002" at bounding box center [423, 87] width 108 height 17
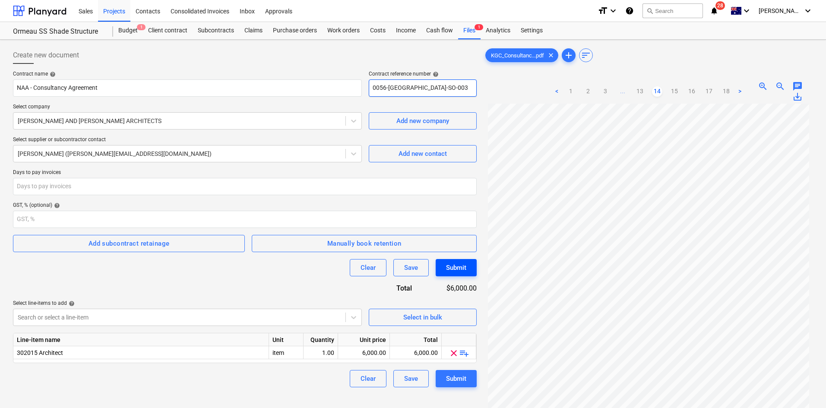
type input "0056-Ormeau-SO-003"
click at [463, 271] on div "Submit" at bounding box center [456, 267] width 20 height 11
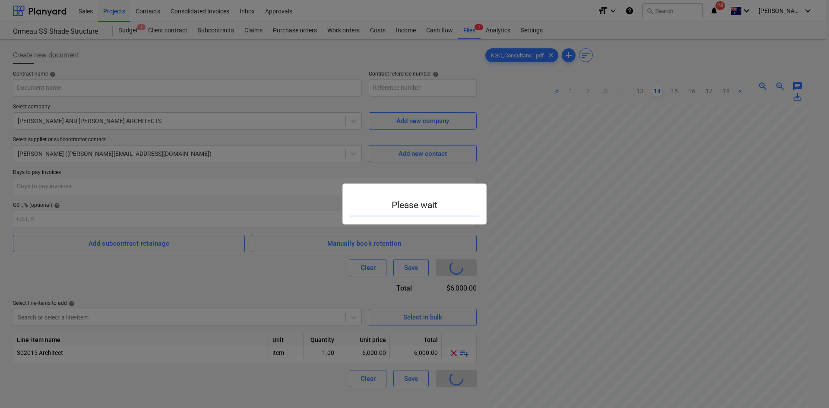
type input "0056-Ormeau-SO-003"
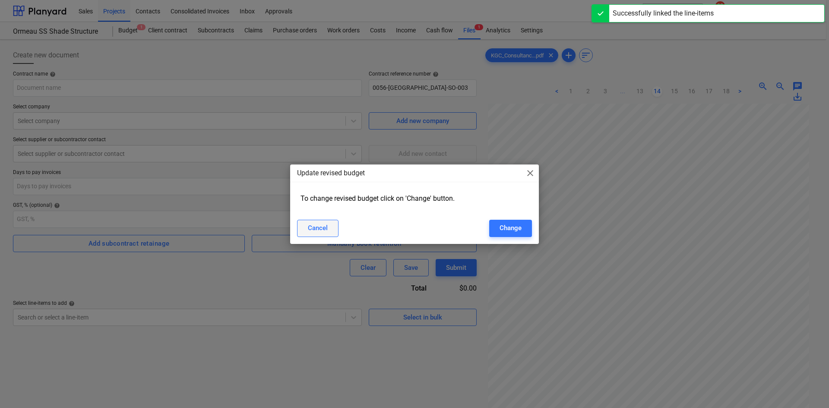
click at [315, 229] on div "Cancel" at bounding box center [318, 227] width 20 height 11
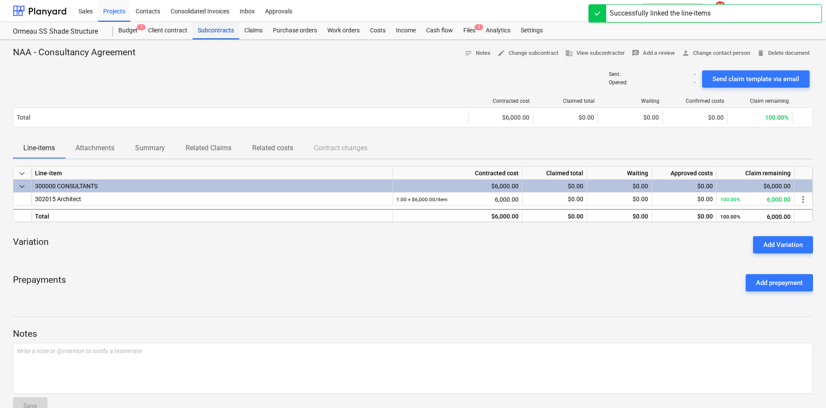
click at [213, 30] on div "Subcontracts" at bounding box center [216, 30] width 47 height 17
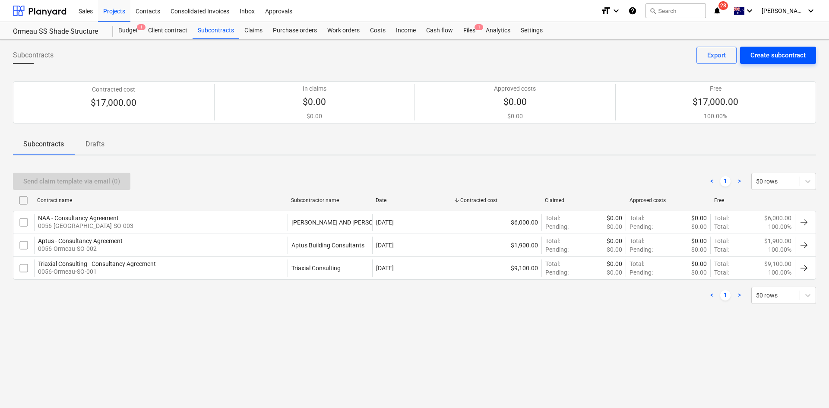
click at [766, 53] on div "Create subcontract" at bounding box center [777, 55] width 55 height 11
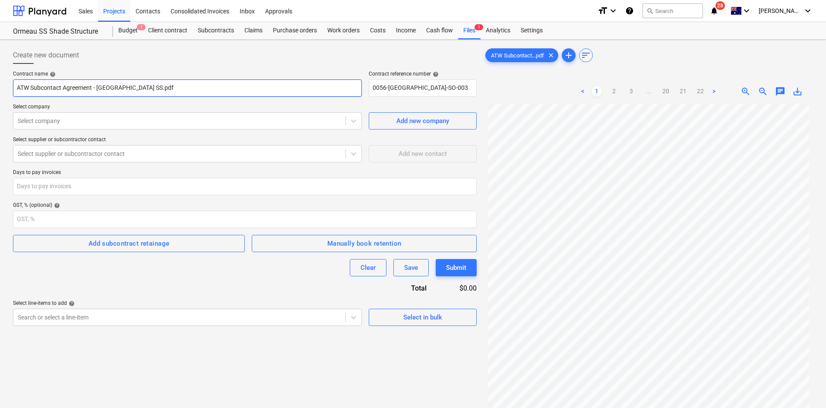
drag, startPoint x: 134, startPoint y: 87, endPoint x: 98, endPoint y: 88, distance: 35.9
click at [98, 88] on input "ATW Subcontact Agreement - Ormeau SS.pdf" at bounding box center [187, 87] width 349 height 17
click at [31, 87] on input "ATW Subcontact Agreement" at bounding box center [187, 87] width 349 height 17
click at [57, 88] on input "ATW - Subcontact Agreement" at bounding box center [187, 87] width 349 height 17
type input "ATW - Subcontract Agreement"
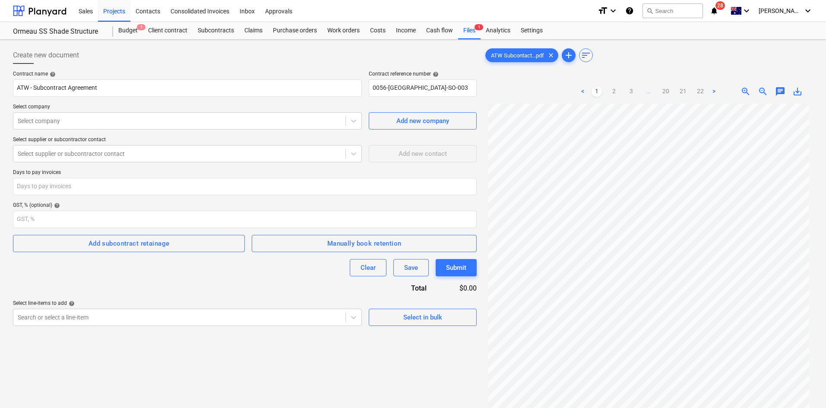
click at [139, 101] on div "Contract name help ATW - Subcontract Agreement Contract reference number help 0…" at bounding box center [245, 198] width 464 height 255
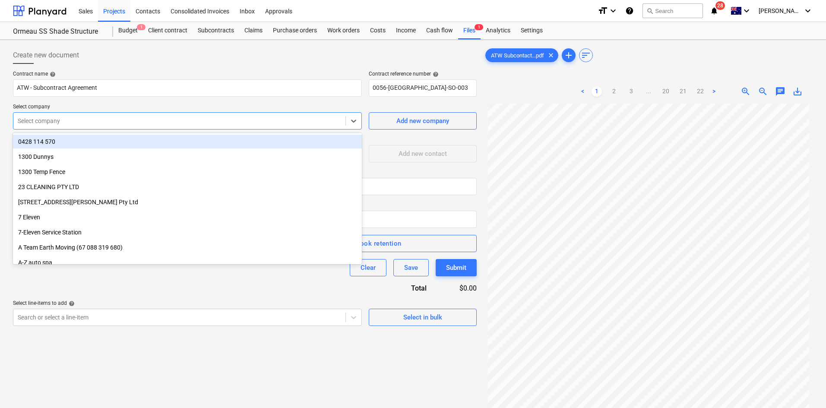
click at [122, 117] on div at bounding box center [179, 121] width 323 height 9
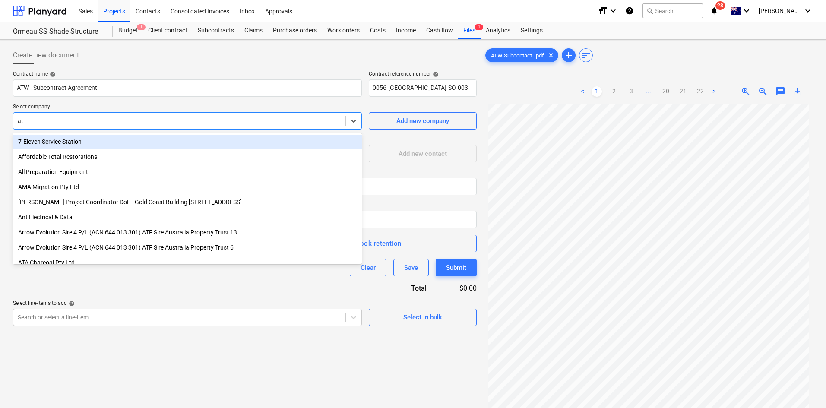
type input "atw"
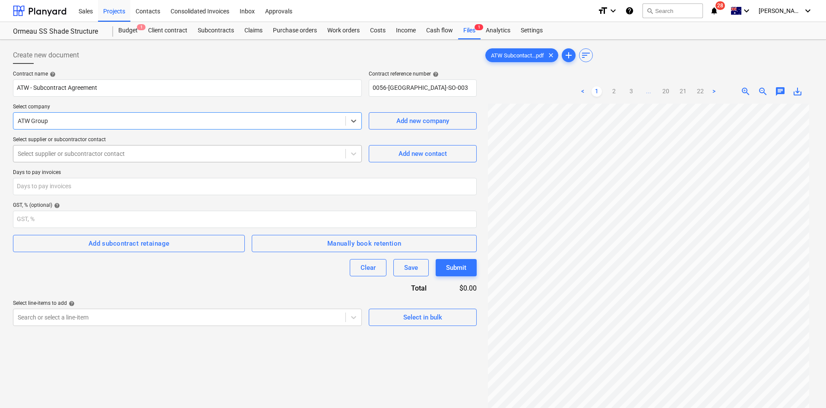
click at [133, 155] on div at bounding box center [179, 153] width 323 height 9
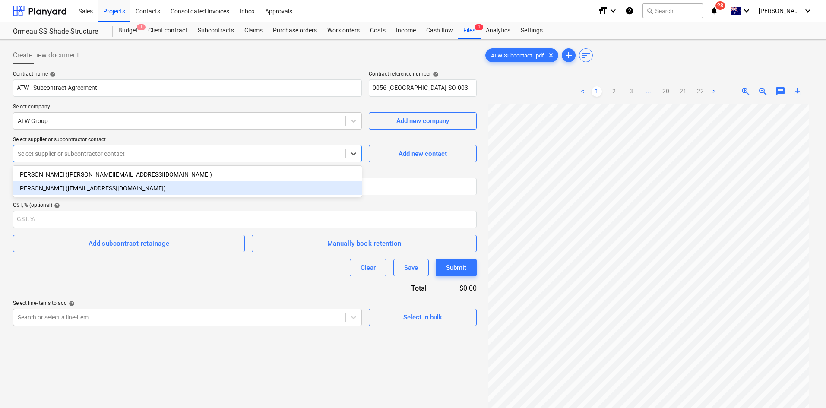
click at [67, 186] on div "Clive Lederhose (clivel@atwgroup.com.au)" at bounding box center [187, 188] width 349 height 14
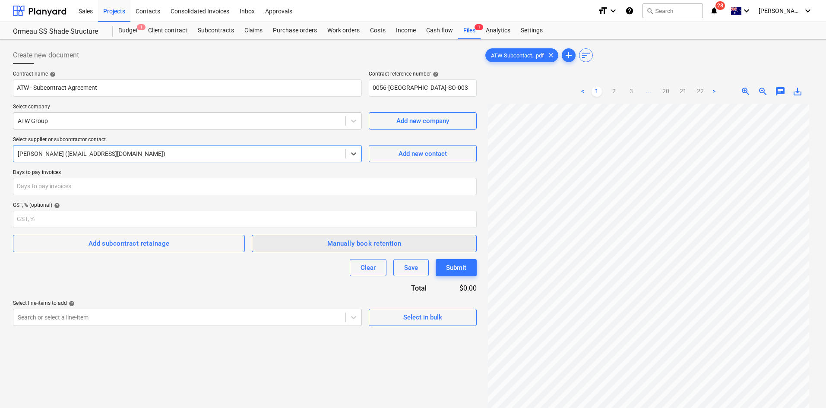
click at [340, 241] on div "Manually book retention" at bounding box center [364, 243] width 74 height 11
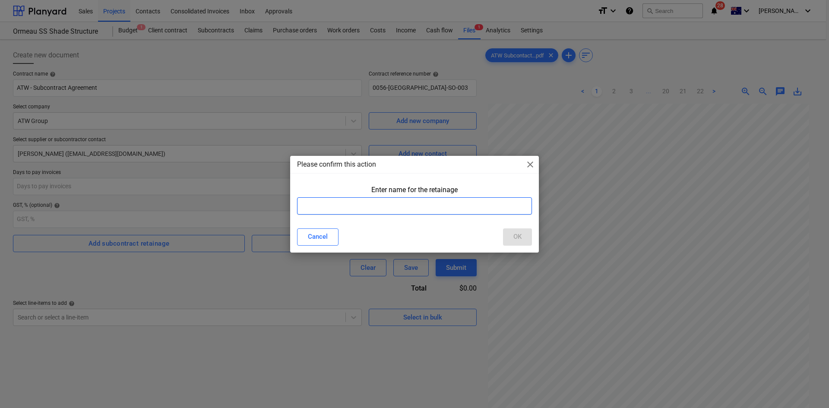
click at [324, 202] on input "text" at bounding box center [414, 205] width 235 height 17
type input "Retention"
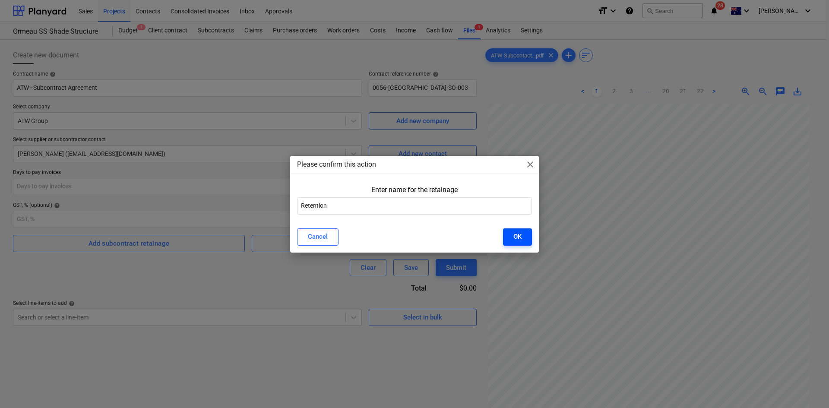
click at [528, 237] on button "OK" at bounding box center [517, 236] width 29 height 17
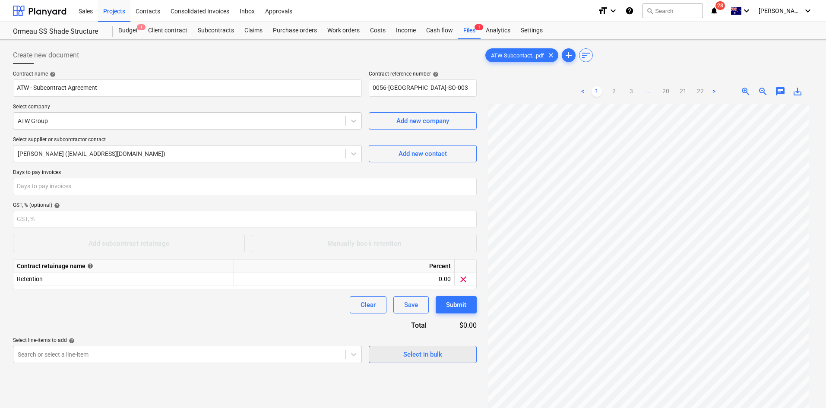
click at [439, 353] on div "Select in bulk" at bounding box center [422, 354] width 39 height 11
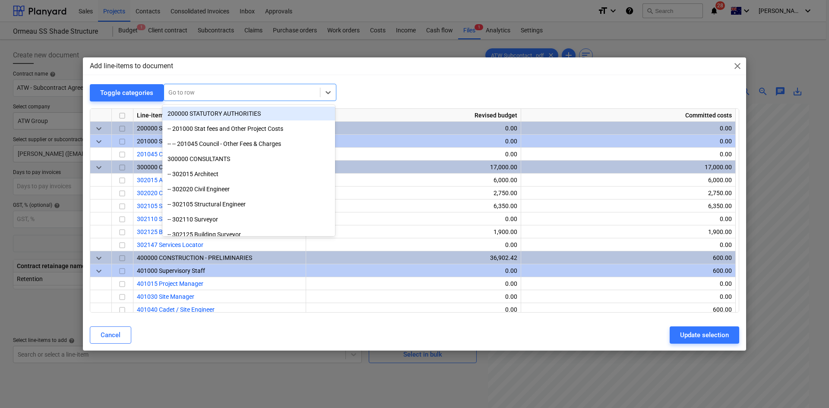
click at [243, 95] on div at bounding box center [241, 92] width 147 height 9
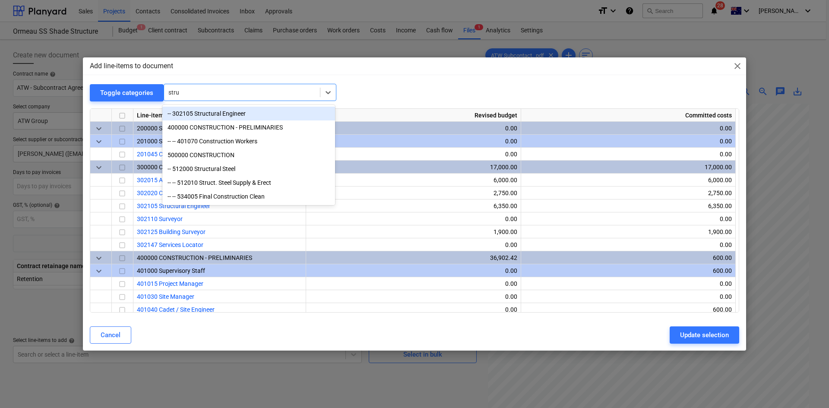
type input "struc"
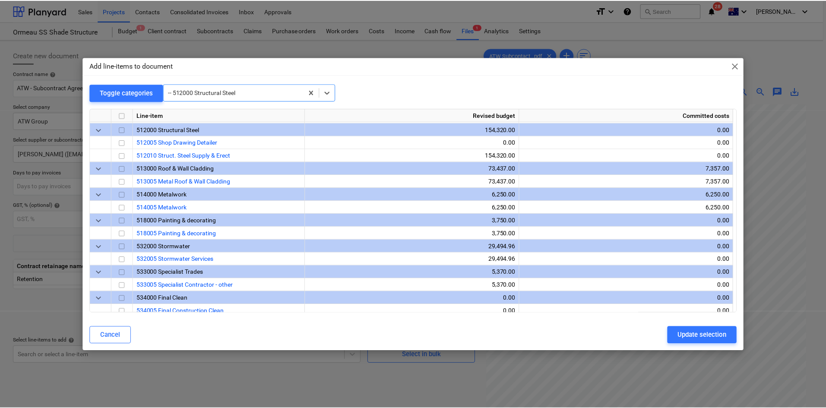
scroll to position [622, 0]
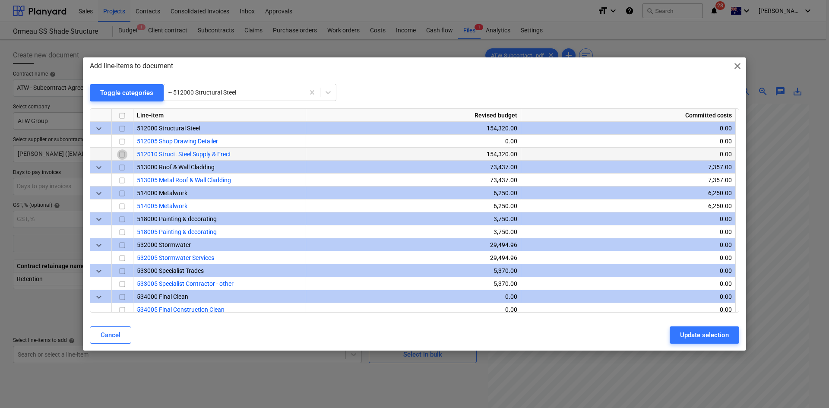
click at [121, 154] on input "checkbox" at bounding box center [122, 154] width 10 height 10
click at [700, 335] on div "Update selection" at bounding box center [704, 334] width 49 height 11
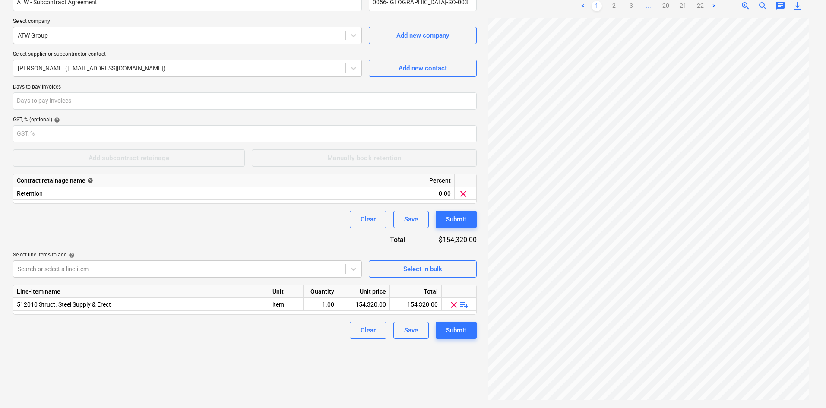
scroll to position [86, 0]
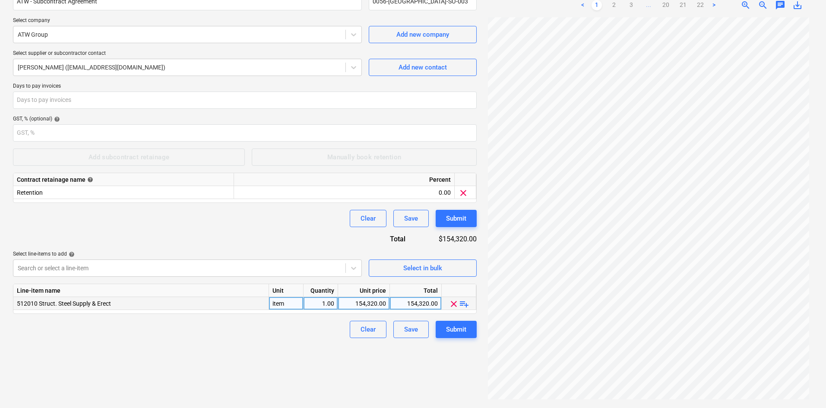
click at [466, 303] on span "playlist_add" at bounding box center [464, 304] width 10 height 10
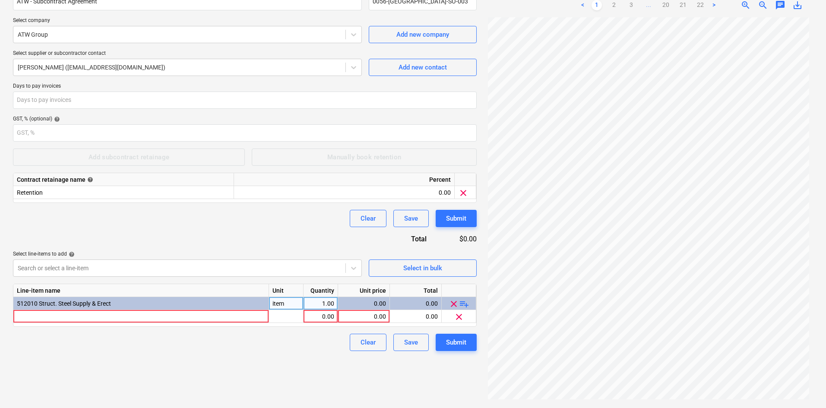
scroll to position [0, 0]
click at [666, 6] on link "20" at bounding box center [666, 5] width 10 height 10
click at [654, 6] on link "19" at bounding box center [657, 5] width 10 height 10
click at [610, 6] on link "3" at bounding box center [614, 5] width 10 height 10
click at [642, 5] on link "4" at bounding box center [640, 5] width 10 height 10
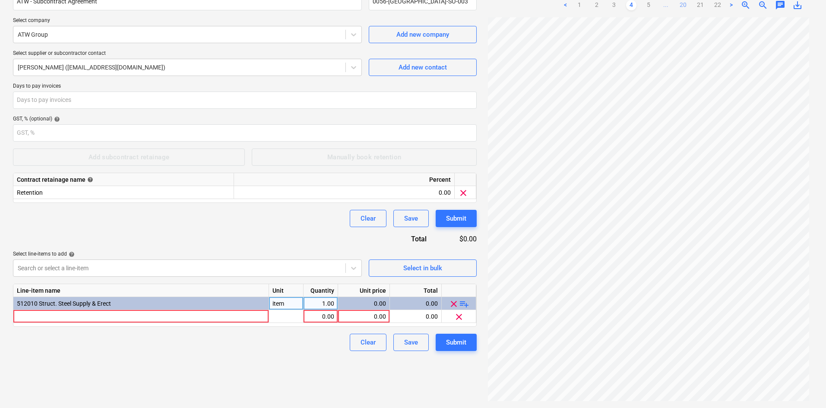
click at [682, 5] on link "20" at bounding box center [683, 5] width 10 height 10
click at [661, 5] on link "19" at bounding box center [657, 5] width 10 height 10
click at [655, 5] on ul "< 1 2 3 ... 18 19 20 21 22 >" at bounding box center [648, 5] width 176 height 10
click at [651, 6] on link "18" at bounding box center [648, 5] width 10 height 10
click at [641, 6] on link "17" at bounding box center [640, 5] width 10 height 10
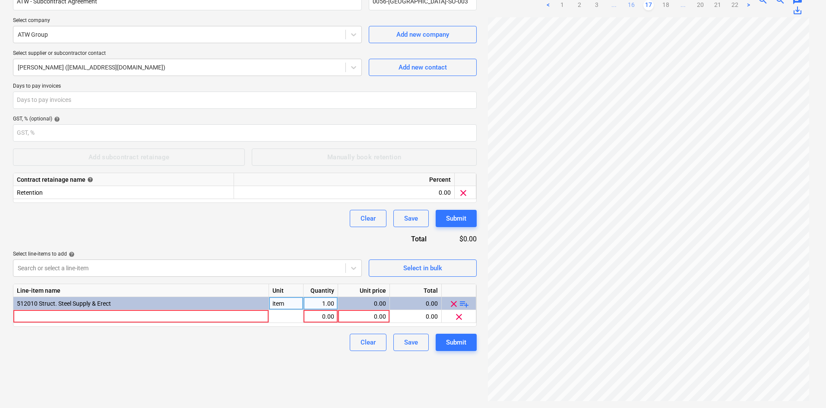
click at [631, 4] on link "16" at bounding box center [631, 5] width 10 height 10
click at [629, 5] on link "15" at bounding box center [631, 5] width 10 height 10
click at [44, 321] on div at bounding box center [141, 316] width 256 height 13
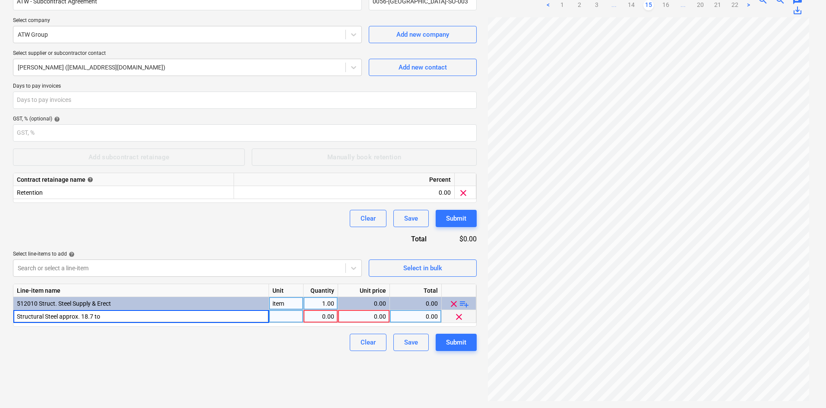
type input "Structural Steel approx. 18.7 ton"
click at [273, 334] on div "Clear Save Submit" at bounding box center [245, 342] width 464 height 17
click at [284, 317] on div "pcs" at bounding box center [286, 316] width 35 height 13
type input "item"
type input "154320"
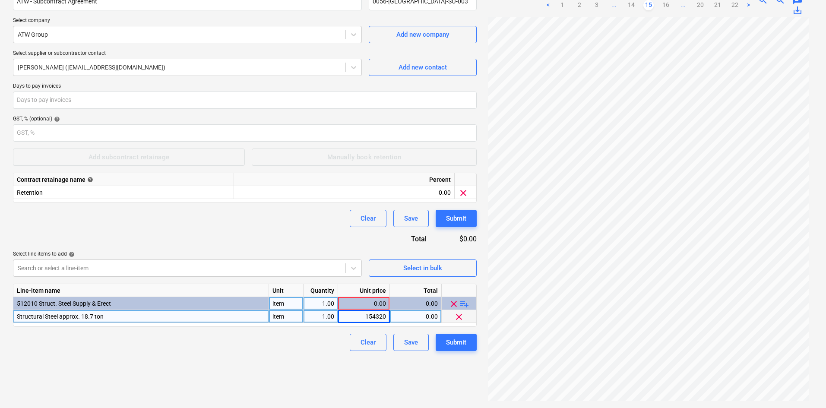
click at [263, 239] on div "Contract name help ATW - Subcontract Agreement Contract reference number help 0…" at bounding box center [245, 167] width 464 height 367
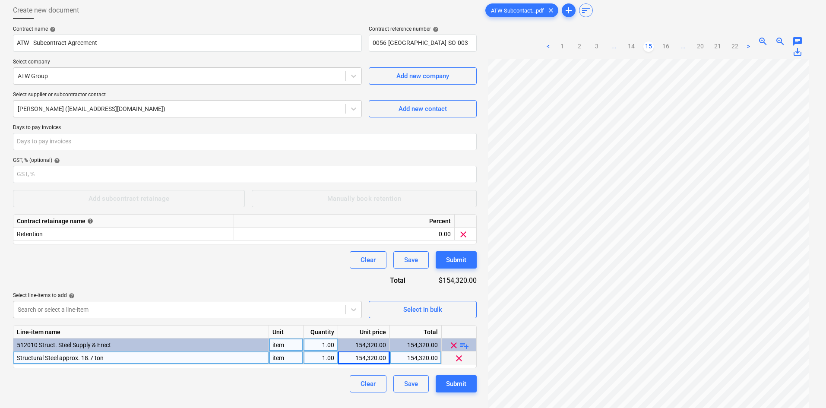
scroll to position [86, 0]
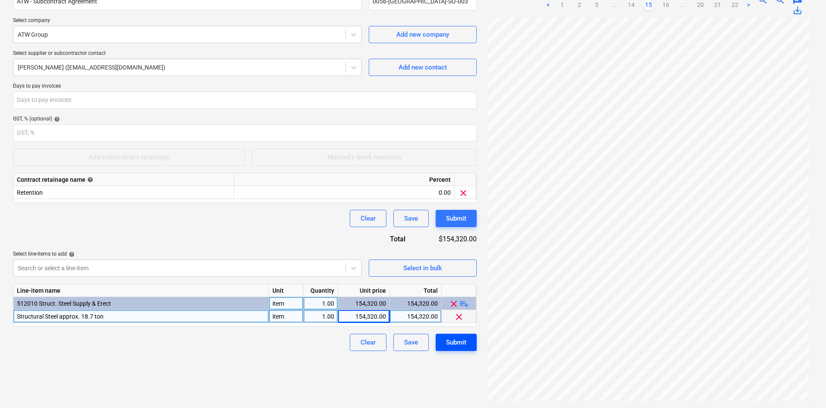
click at [456, 345] on div "Submit" at bounding box center [456, 342] width 20 height 11
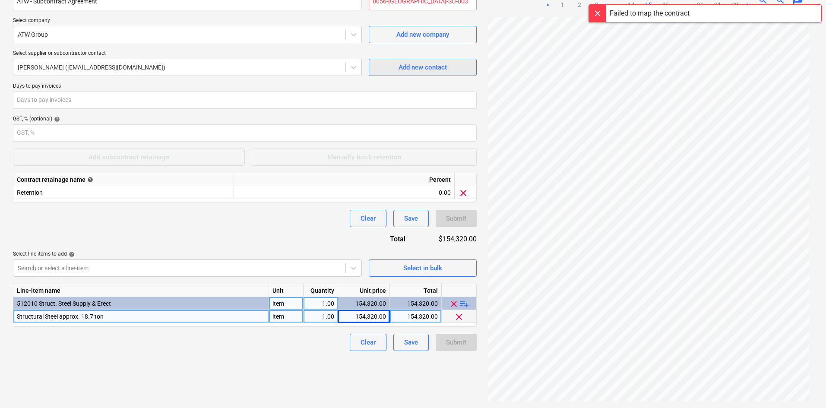
scroll to position [0, 0]
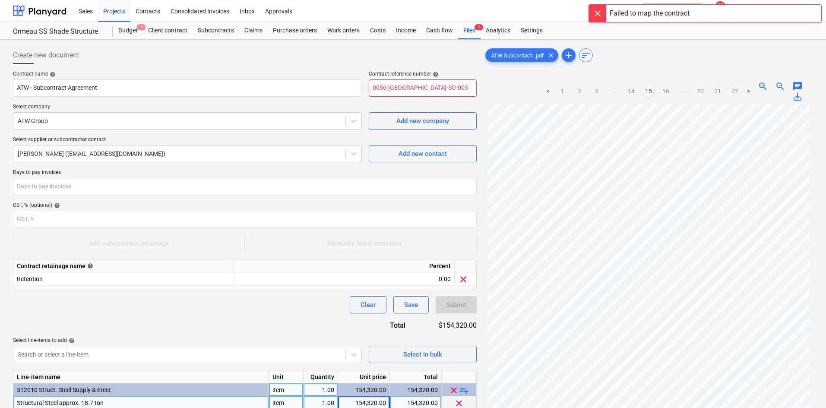
click at [444, 85] on input "0056-Ormeau-SO-003" at bounding box center [423, 87] width 108 height 17
type input "0056-Ormeau-SO-004"
click at [322, 63] on div "Create new document" at bounding box center [245, 55] width 464 height 17
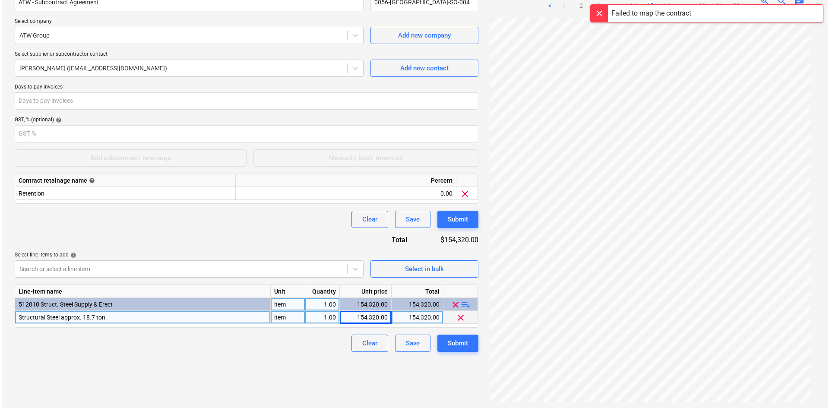
scroll to position [86, 0]
click at [450, 337] on div "Submit" at bounding box center [456, 342] width 20 height 11
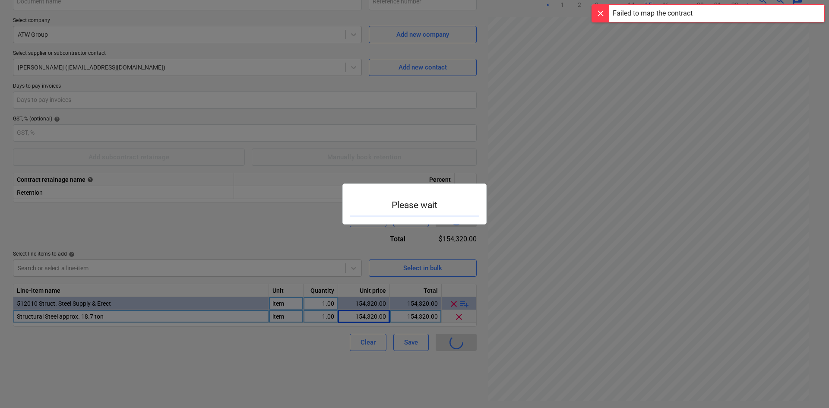
type input "0056-Ormeau-SO-004"
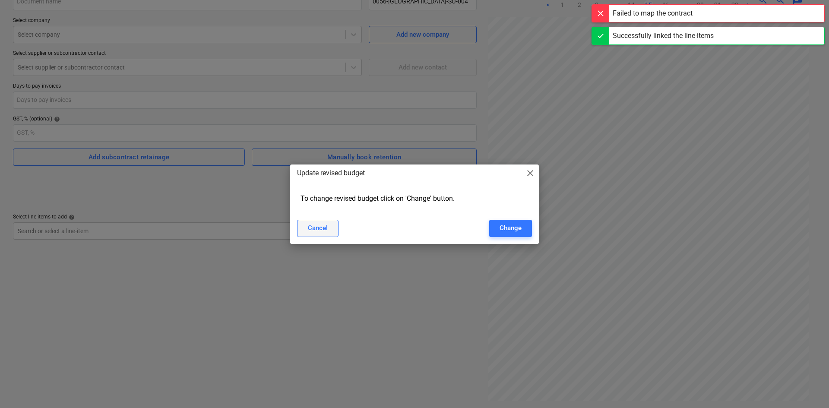
drag, startPoint x: 297, startPoint y: 228, endPoint x: 302, endPoint y: 229, distance: 5.3
click at [297, 228] on button "Cancel" at bounding box center [317, 228] width 41 height 17
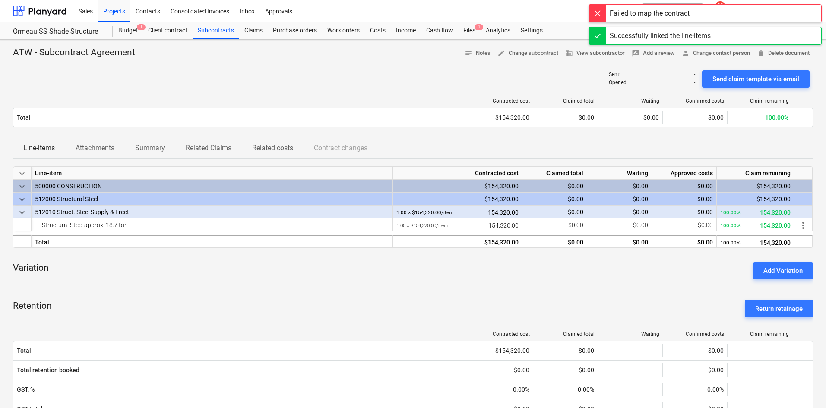
click at [255, 85] on div "Sent : - Opened : - Send claim template via email" at bounding box center [413, 79] width 800 height 24
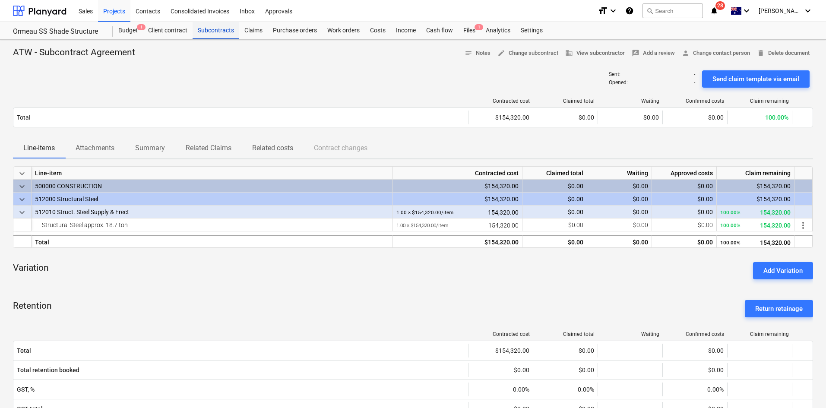
click at [216, 33] on div "Subcontracts" at bounding box center [216, 30] width 47 height 17
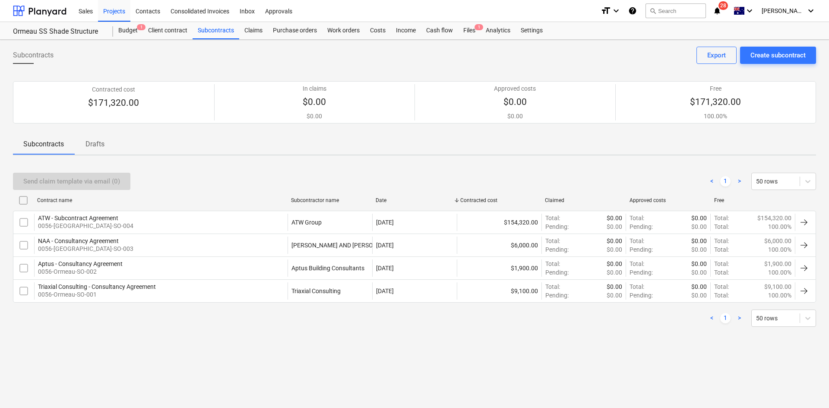
click at [269, 54] on div "Subcontracts Create subcontract Export" at bounding box center [414, 59] width 803 height 24
click at [116, 10] on div "Projects" at bounding box center [114, 11] width 32 height 22
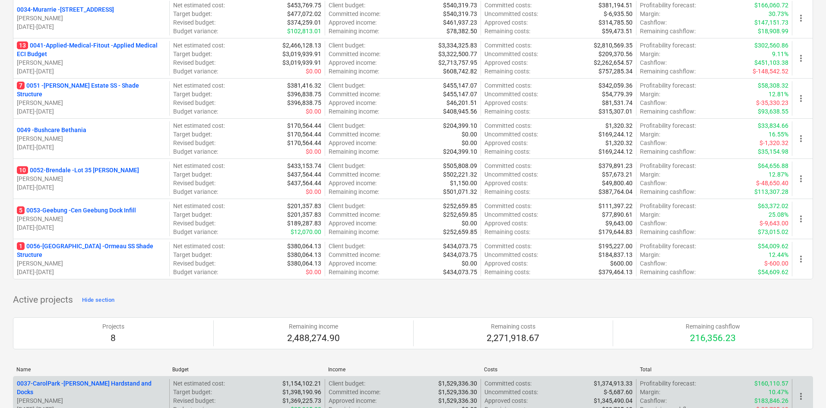
scroll to position [216, 0]
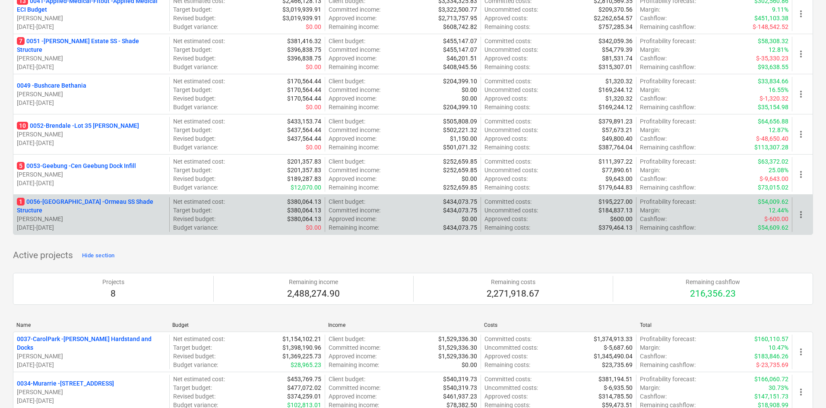
click at [84, 198] on div "1 0056-Ormeau - Ormeau SS Shade Structure T. Pawar 18.09.2025 - 19.12.2025" at bounding box center [91, 214] width 156 height 35
click at [82, 203] on p "1 0056-Ormeau - Ormeau SS Shade Structure" at bounding box center [91, 205] width 149 height 17
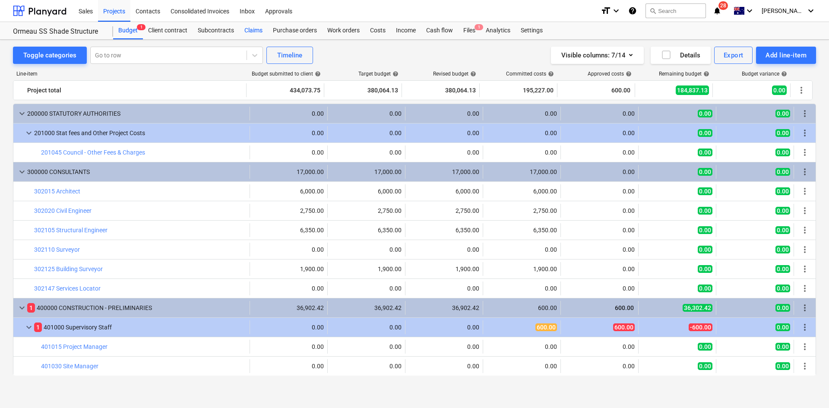
click at [250, 31] on div "Claims" at bounding box center [253, 30] width 28 height 17
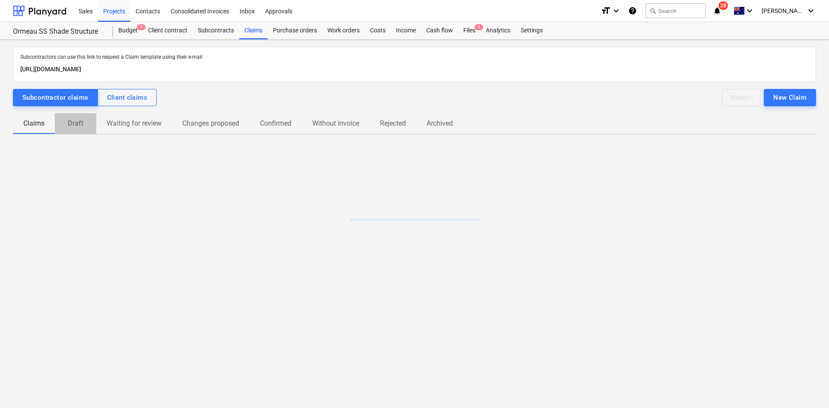
click at [71, 125] on p "Draft" at bounding box center [75, 123] width 21 height 10
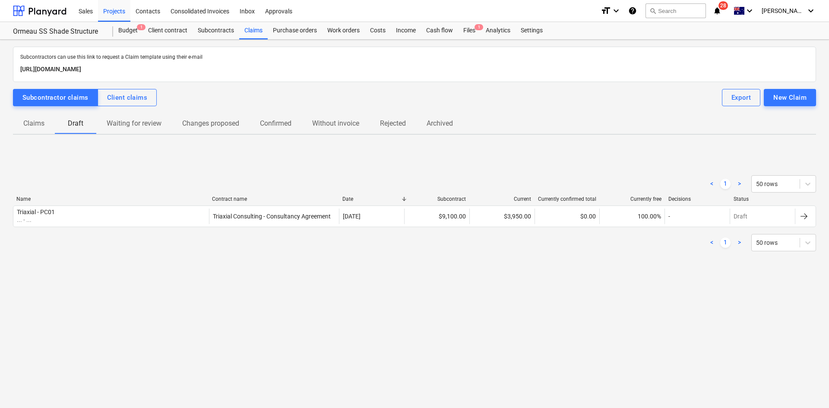
click at [48, 125] on span "Claims" at bounding box center [34, 124] width 42 height 16
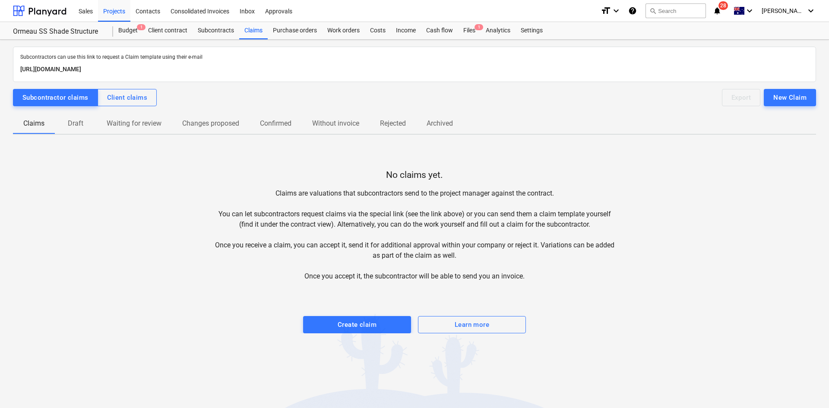
click at [76, 126] on p "Draft" at bounding box center [75, 123] width 21 height 10
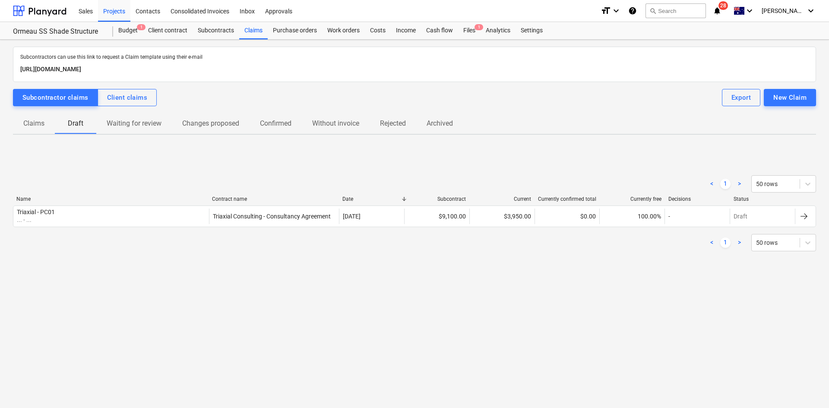
click at [356, 165] on div "< 1 > 50 rows Name Contract name Date Subcontract Current Currently confirmed t…" at bounding box center [414, 213] width 803 height 97
click at [120, 13] on div "Projects" at bounding box center [114, 11] width 32 height 22
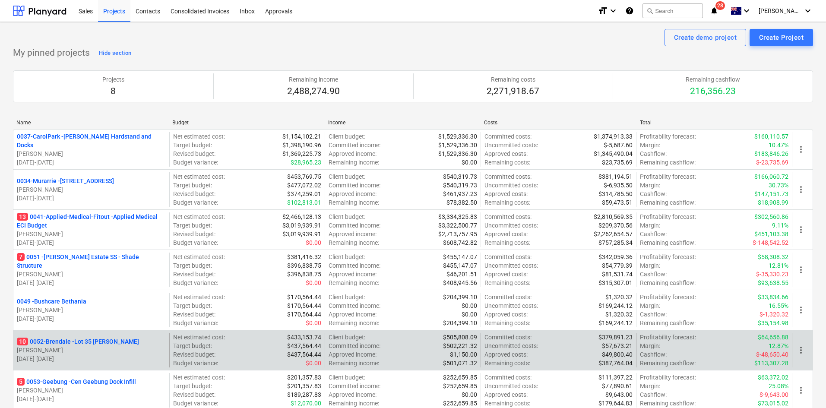
scroll to position [43, 0]
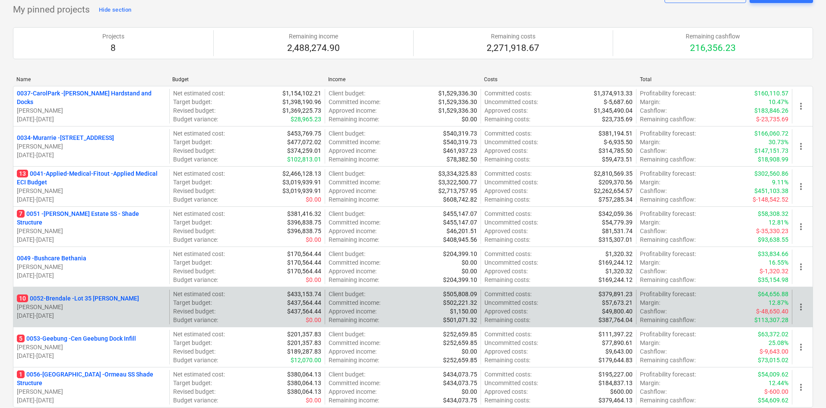
click at [103, 301] on p "10 0052-Brendale - Lot 35 Griffin, Brendale" at bounding box center [78, 298] width 122 height 9
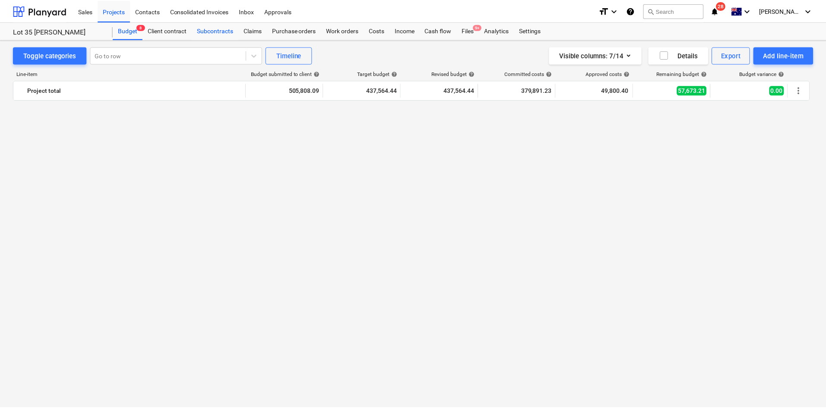
scroll to position [950, 0]
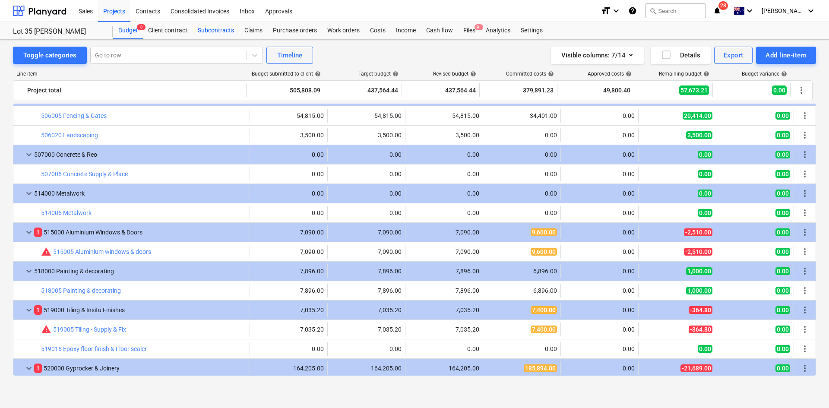
click at [202, 32] on div "Subcontracts" at bounding box center [216, 30] width 47 height 17
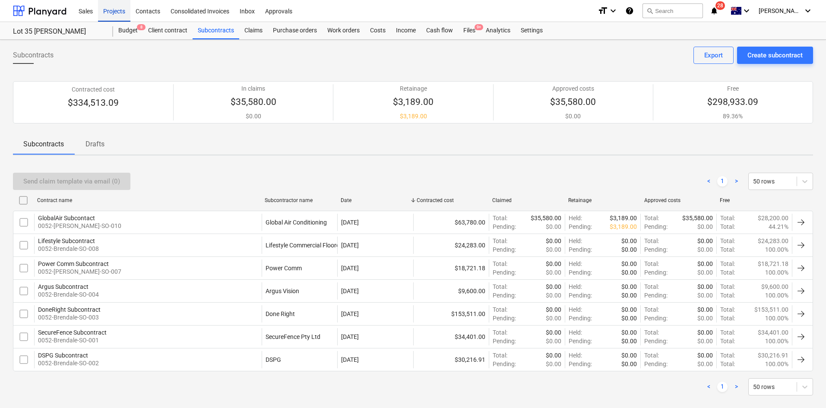
click at [121, 13] on div "Projects" at bounding box center [114, 11] width 32 height 22
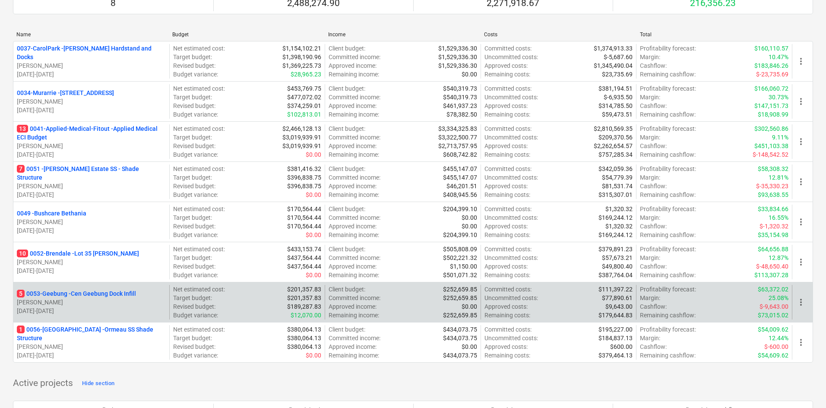
scroll to position [130, 0]
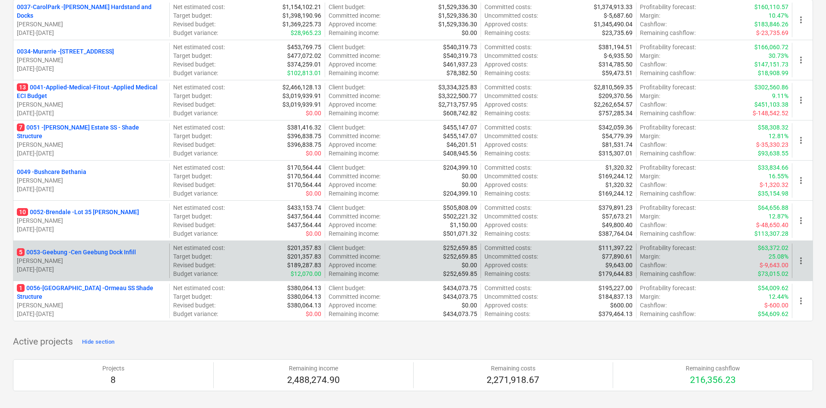
click at [102, 253] on p "5 0053-Geebung - Cen Geebung Dock Infill" at bounding box center [76, 252] width 119 height 9
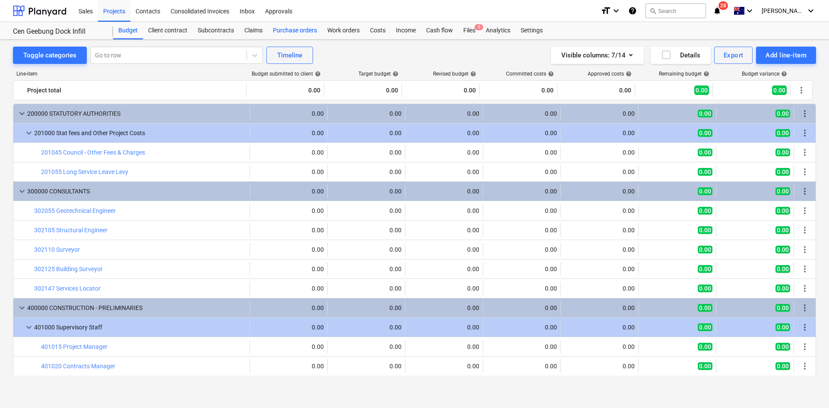
click at [318, 27] on div "Purchase orders" at bounding box center [295, 30] width 54 height 17
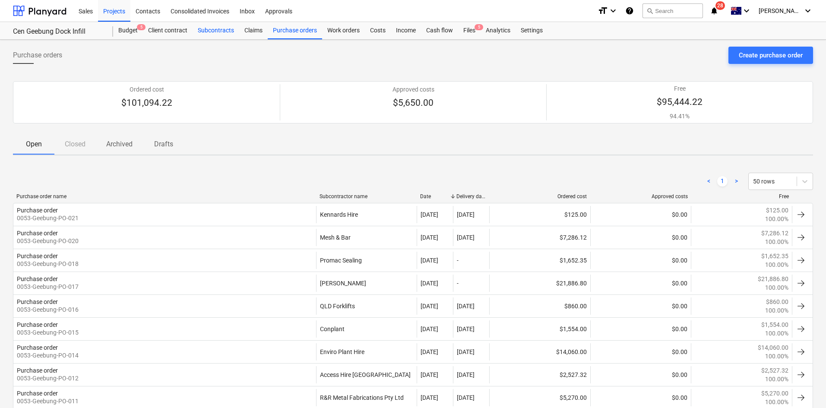
click at [219, 33] on div "Subcontracts" at bounding box center [216, 30] width 47 height 17
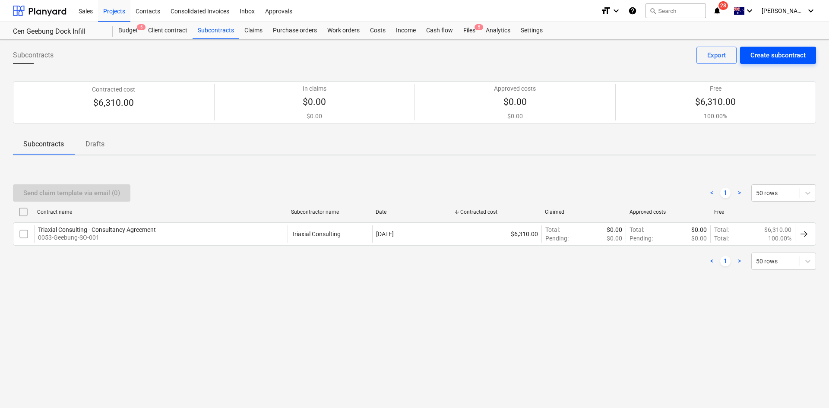
click at [761, 59] on div "Create subcontract" at bounding box center [777, 55] width 55 height 11
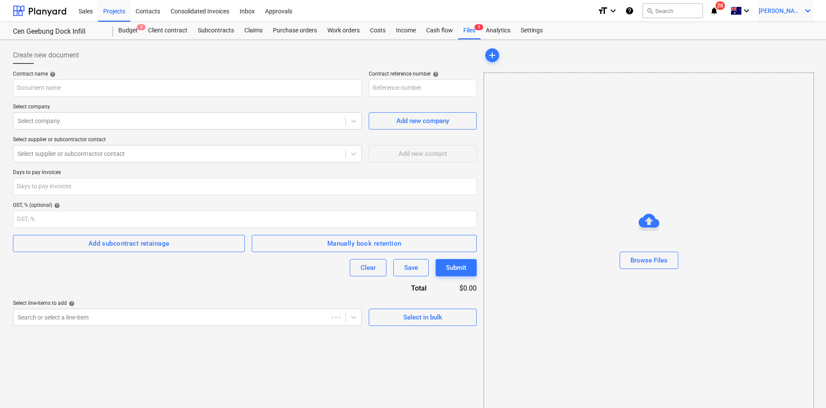
type input "0053-Geebung-SO-003"
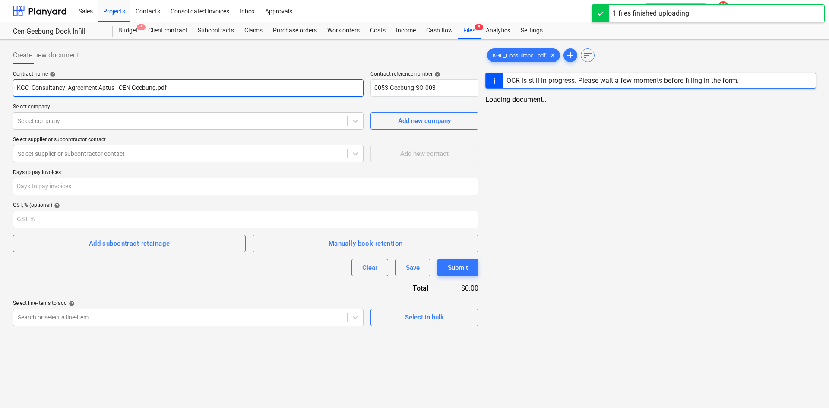
click at [98, 88] on input "KGC_Consultancy_Agreement Aptus - CEN Geebung.pdf" at bounding box center [188, 87] width 351 height 17
drag, startPoint x: 97, startPoint y: 88, endPoint x: 5, endPoint y: 88, distance: 92.0
click at [5, 88] on div "Create new document Contract name help KGC_Consultancy_Agreement Aptus - CEN Ge…" at bounding box center [413, 275] width 826 height 471
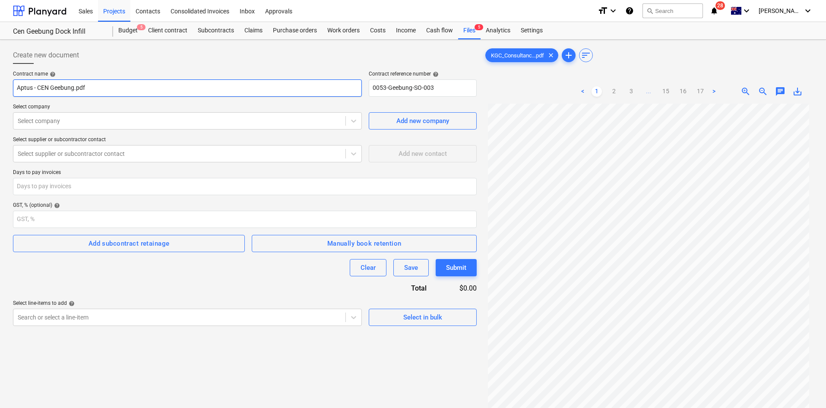
drag, startPoint x: 99, startPoint y: 88, endPoint x: 38, endPoint y: 86, distance: 61.4
click at [38, 86] on input "Aptus - CEN Geebung.pdf" at bounding box center [187, 87] width 349 height 17
type input "Aptus - Consultancy Agreement"
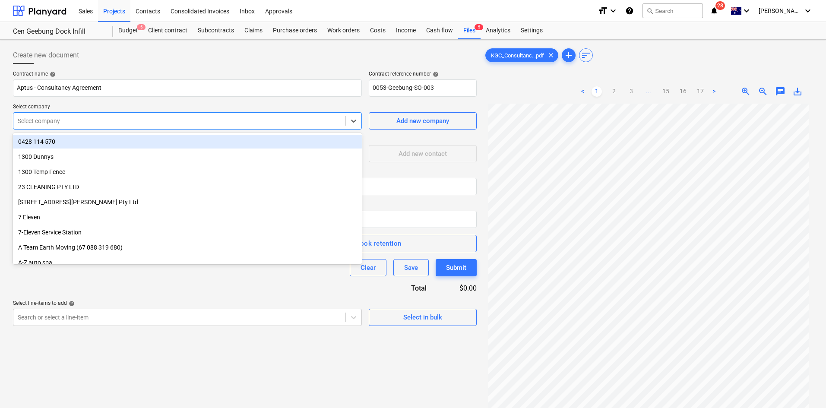
click at [102, 124] on div at bounding box center [179, 121] width 323 height 9
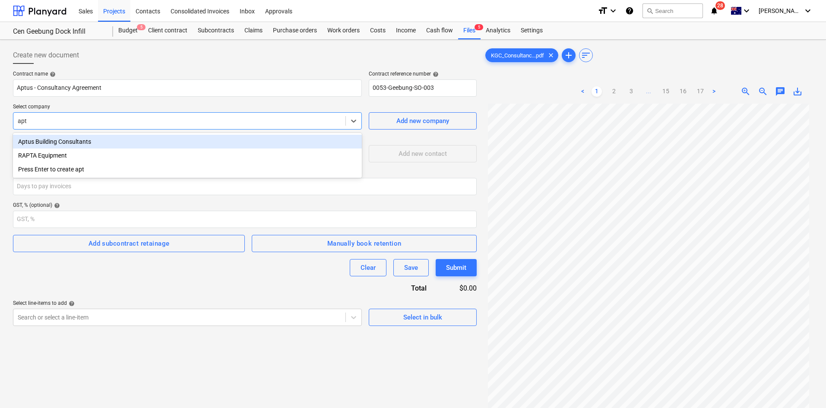
type input "aptu"
click at [77, 139] on div "Aptus Building Consultants" at bounding box center [187, 142] width 349 height 14
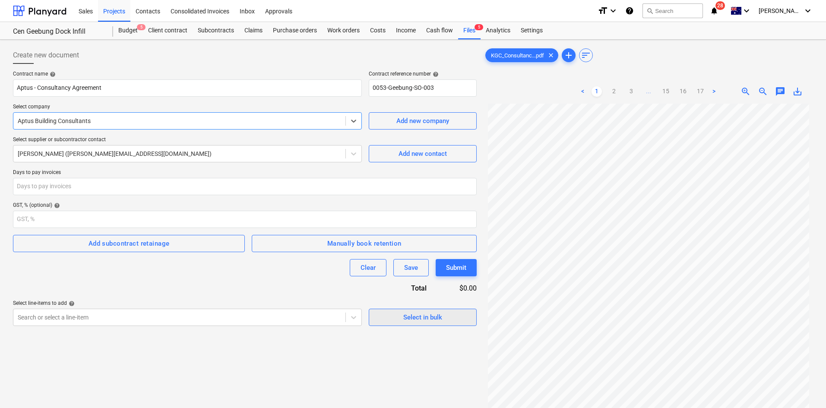
click at [399, 316] on span "Select in bulk" at bounding box center [422, 317] width 86 height 11
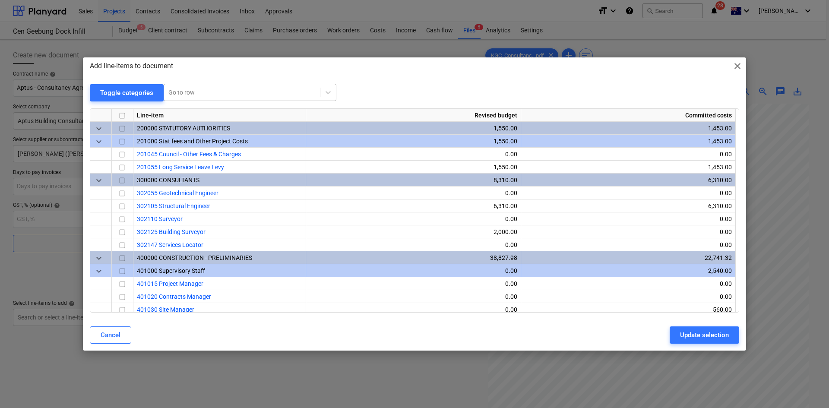
click at [212, 95] on div at bounding box center [241, 92] width 147 height 9
type input "cer"
click at [120, 232] on input "checkbox" at bounding box center [122, 232] width 10 height 10
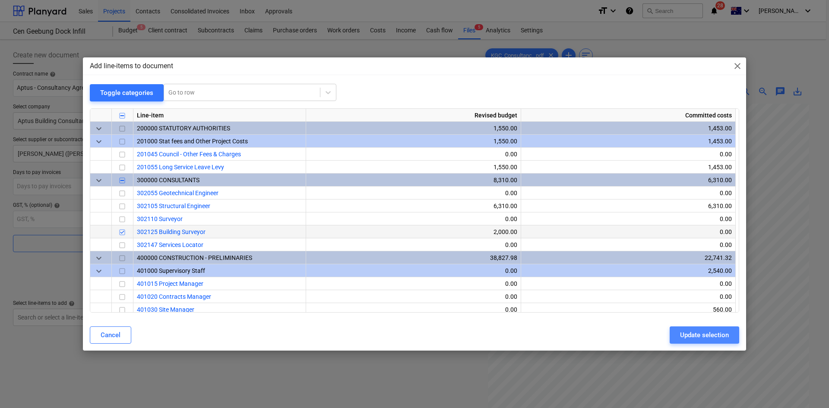
click at [697, 333] on div "Update selection" at bounding box center [704, 334] width 49 height 11
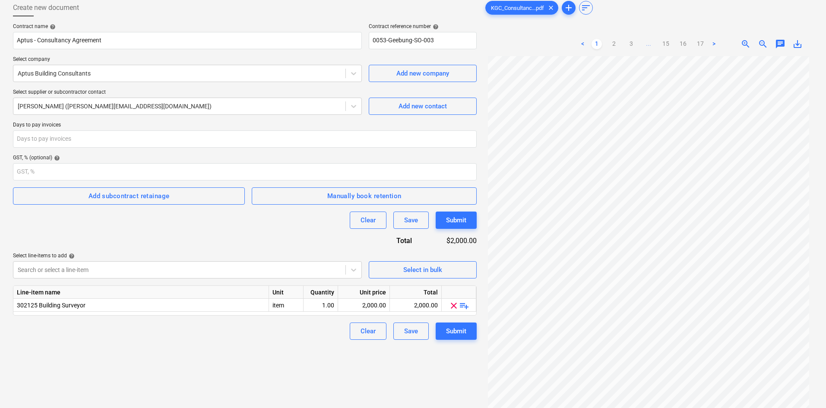
scroll to position [86, 0]
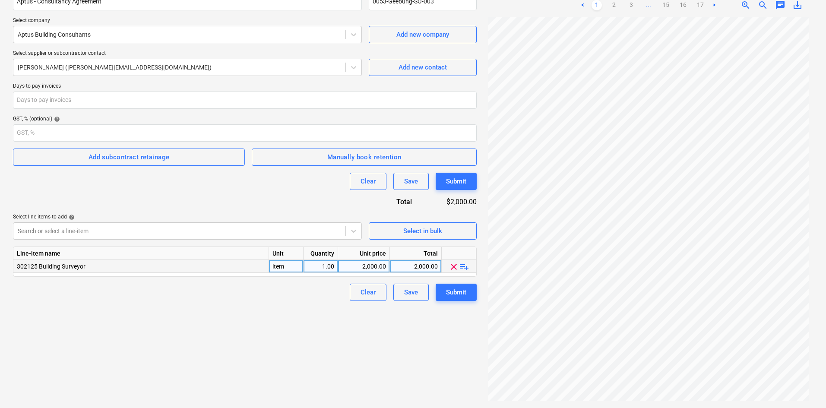
click at [464, 267] on span "playlist_add" at bounding box center [464, 267] width 10 height 10
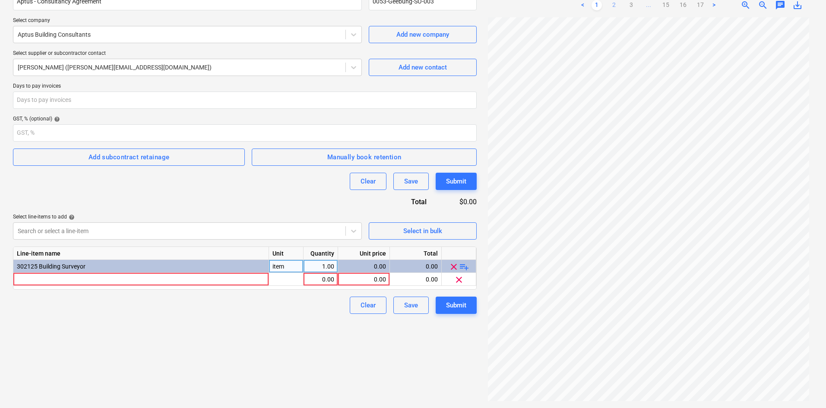
click at [613, 7] on link "2" at bounding box center [614, 5] width 10 height 10
click at [669, 6] on link "15" at bounding box center [666, 5] width 10 height 10
click at [654, 4] on link "14" at bounding box center [657, 5] width 10 height 10
click at [647, 6] on link "13" at bounding box center [648, 5] width 10 height 10
click at [148, 276] on div at bounding box center [141, 279] width 256 height 13
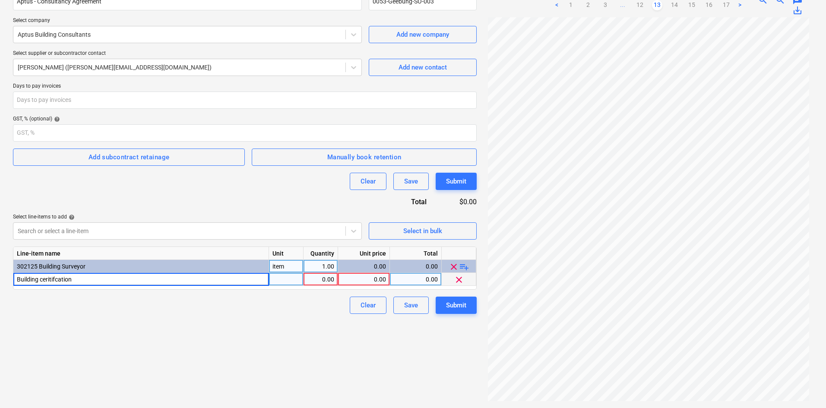
type input "Building ceritifcation"
type input "item"
type input "1575"
click at [329, 278] on div "1,575.00" at bounding box center [320, 279] width 27 height 13
type input "1"
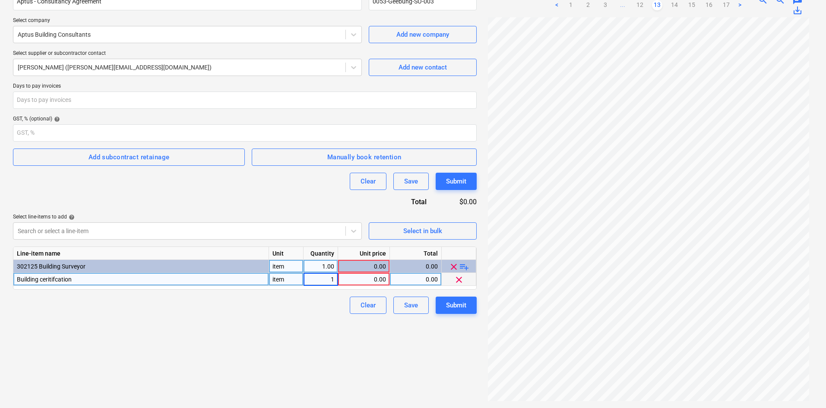
click at [365, 280] on div "0.00" at bounding box center [363, 279] width 44 height 13
type input "1575"
click at [180, 379] on div "Create new document Contract name help Aptus - Consultancy Agreement Contract r…" at bounding box center [244, 181] width 471 height 448
click at [77, 278] on div "Building ceritifcation" at bounding box center [141, 279] width 256 height 13
click at [63, 279] on input "Building ceritifcation" at bounding box center [140, 279] width 255 height 13
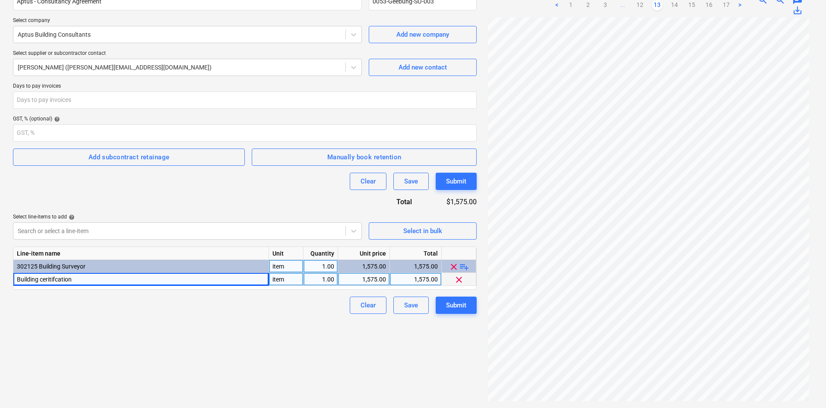
drag, startPoint x: 60, startPoint y: 278, endPoint x: 59, endPoint y: 335, distance: 57.4
click at [59, 335] on div "Create new document Contract name help Aptus - Consultancy Agreement Contract r…" at bounding box center [244, 181] width 471 height 448
click at [47, 276] on span "Building ceritifcation" at bounding box center [44, 279] width 55 height 7
click at [48, 279] on input "Building ceritifcation" at bounding box center [140, 279] width 255 height 13
click at [53, 280] on input "Building ceritifcation" at bounding box center [140, 279] width 255 height 13
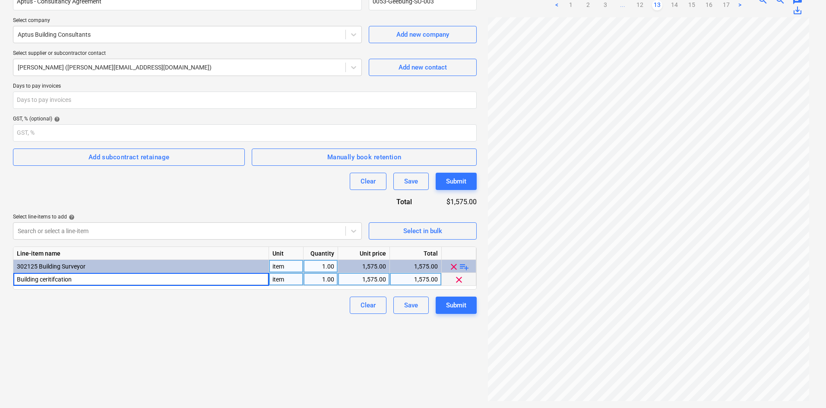
click at [79, 278] on input "Building ceritifcation" at bounding box center [140, 279] width 255 height 13
click at [79, 279] on input "Building ceritifcation" at bounding box center [140, 279] width 255 height 13
click at [65, 280] on input "Building ceritifcation" at bounding box center [140, 279] width 255 height 13
type input "Building certification"
click at [153, 190] on div "Clear Save Submit" at bounding box center [245, 181] width 464 height 17
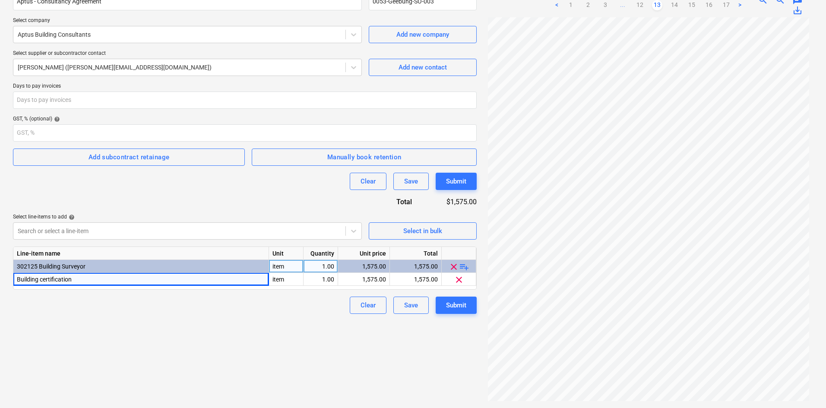
click at [312, 355] on div "Create new document Contract name help Aptus - Consultancy Agreement Contract r…" at bounding box center [244, 181] width 471 height 448
click at [465, 309] on div "Submit" at bounding box center [456, 305] width 20 height 11
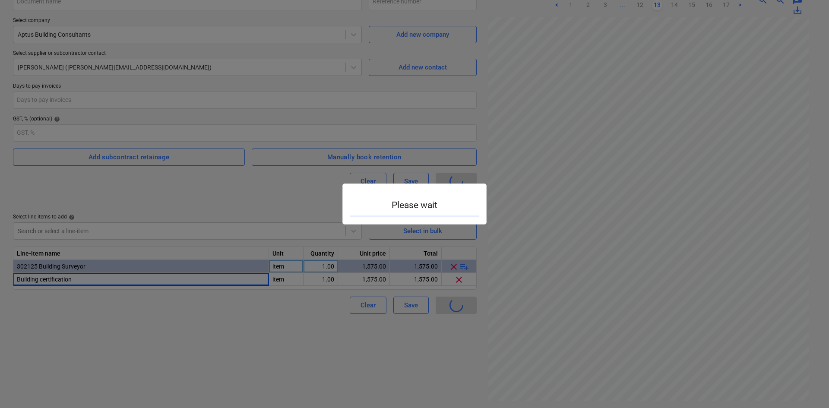
type input "0053-Geebung-SO-003"
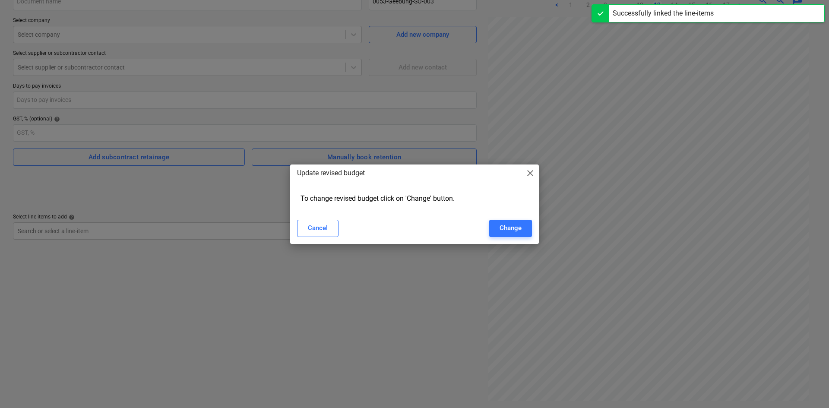
click at [349, 227] on div "Cancel Change" at bounding box center [414, 228] width 235 height 17
click at [326, 231] on div "Cancel" at bounding box center [318, 227] width 20 height 11
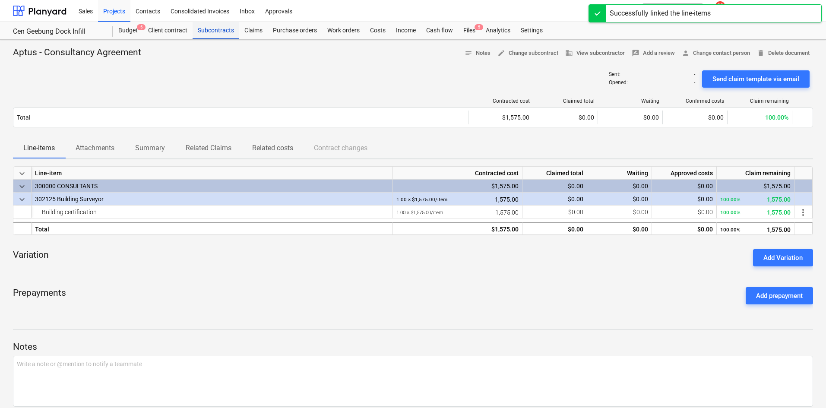
click at [214, 35] on div "Subcontracts" at bounding box center [216, 30] width 47 height 17
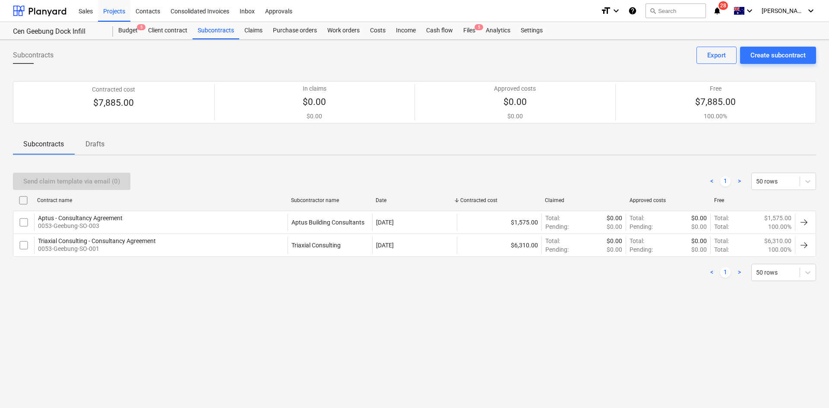
click at [250, 184] on div "Send claim template via email (0) < 1 > 50 rows" at bounding box center [414, 181] width 803 height 17
click at [191, 298] on div "Subcontracts Create subcontract Export Contracted cost $7,885.00 In claims $0.0…" at bounding box center [414, 224] width 829 height 368
click at [95, 144] on p "Drafts" at bounding box center [95, 144] width 21 height 10
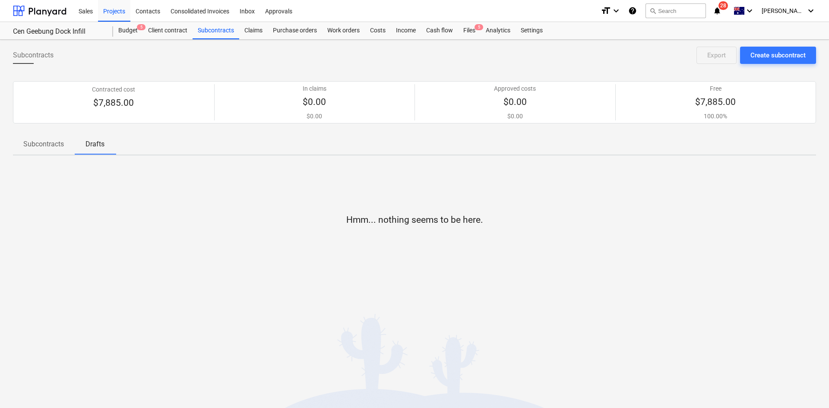
click at [57, 146] on p "Subcontracts" at bounding box center [43, 144] width 41 height 10
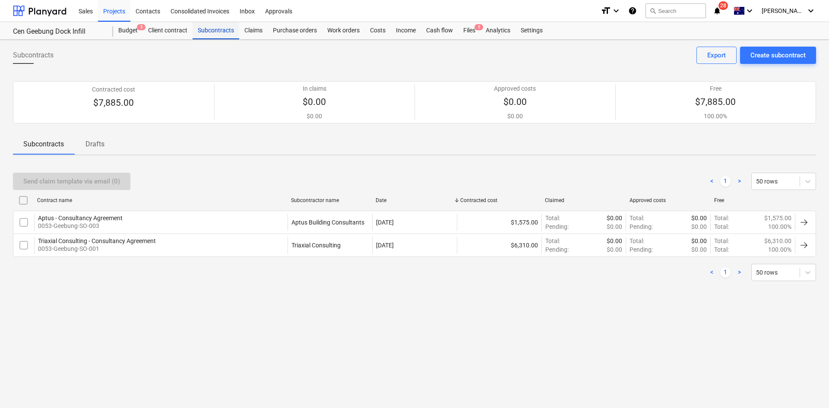
click at [233, 28] on div "Subcontracts" at bounding box center [216, 30] width 47 height 17
click at [406, 166] on div "Send claim template via email (0) < 1 > 50 rows Contract name Subcontractor nam…" at bounding box center [414, 226] width 803 height 129
click at [469, 28] on div "Files 5" at bounding box center [469, 30] width 22 height 17
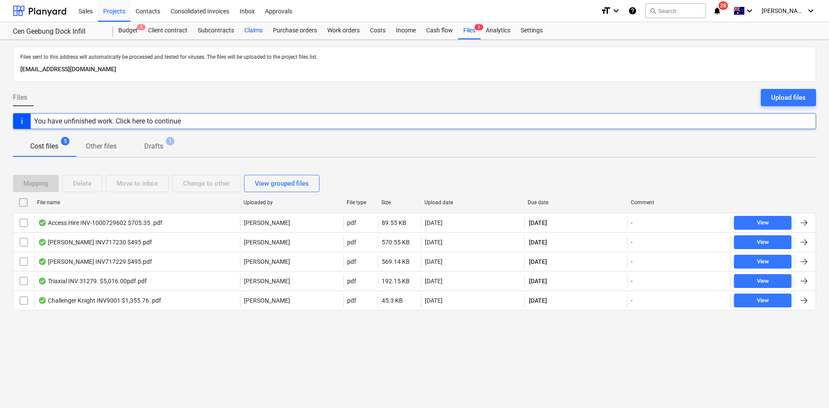
click at [250, 30] on div "Claims" at bounding box center [253, 30] width 28 height 17
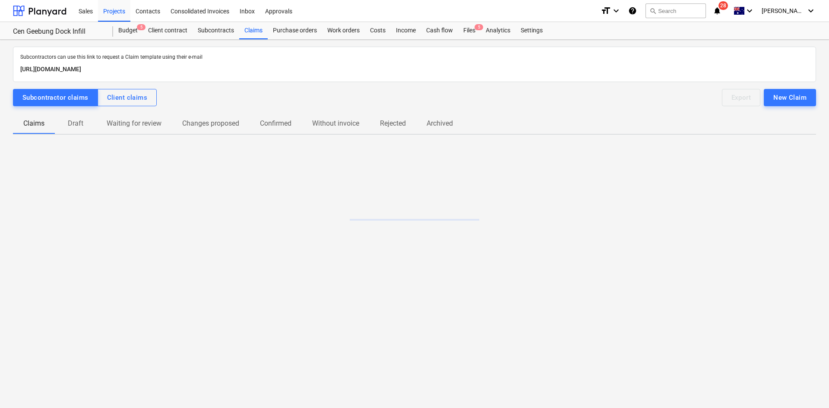
click at [72, 131] on button "Draft" at bounding box center [75, 123] width 41 height 21
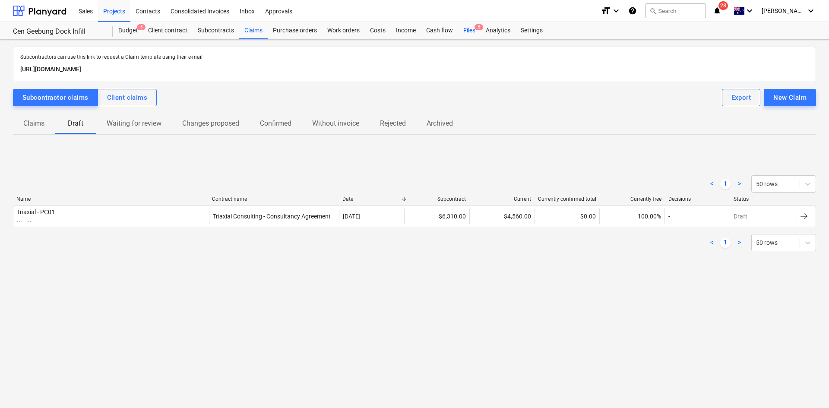
click at [474, 28] on div "Files 5" at bounding box center [469, 30] width 22 height 17
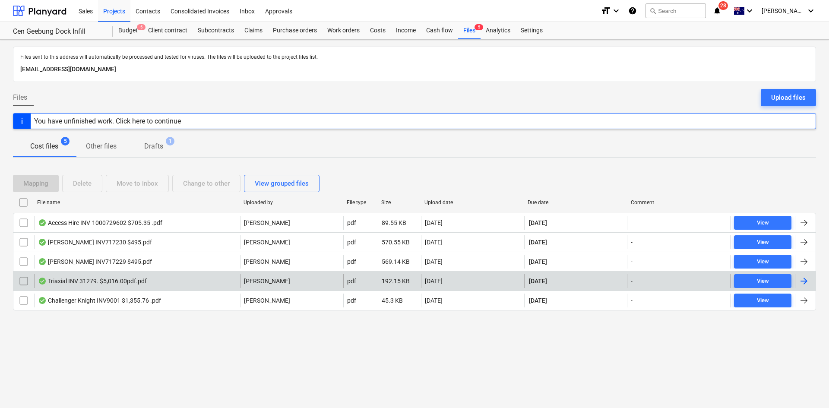
click at [167, 278] on div "Triaxial INV 31279. $5,016.00pdf.pdf" at bounding box center [137, 281] width 206 height 14
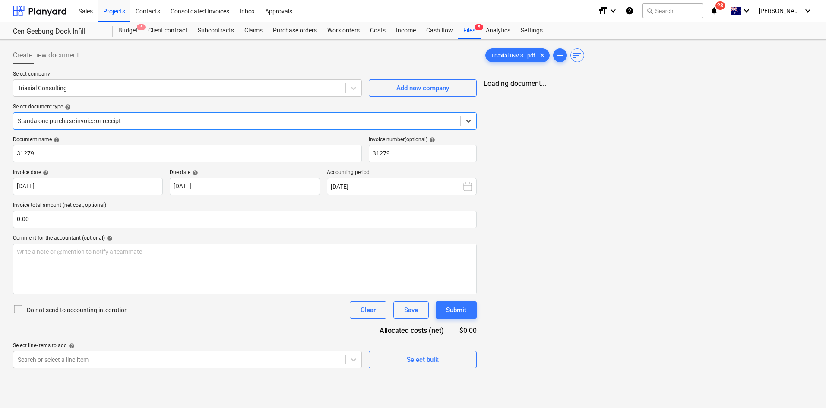
type input "31279"
type input "[DATE]"
click at [249, 32] on div "Claims" at bounding box center [253, 30] width 28 height 17
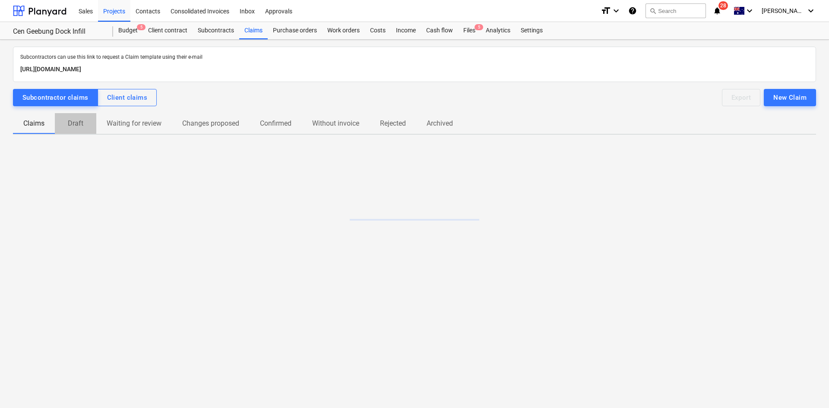
click at [71, 131] on button "Draft" at bounding box center [75, 123] width 41 height 21
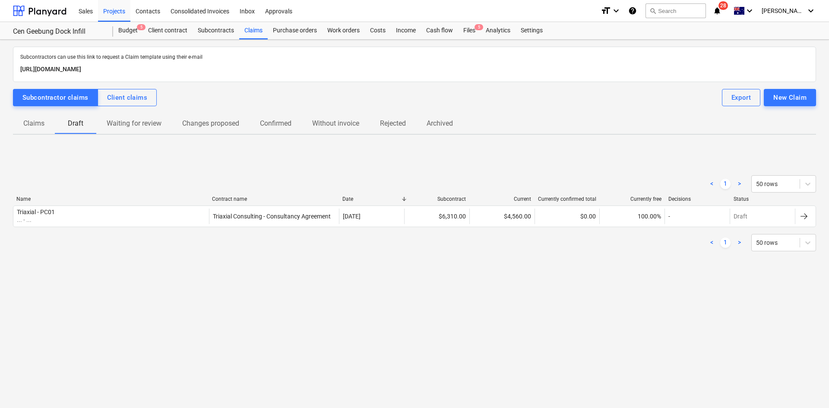
click at [340, 299] on div "Subcontractors can use this link to request a Claim template using their e-mail…" at bounding box center [414, 224] width 829 height 368
click at [138, 29] on span "5" at bounding box center [141, 27] width 9 height 6
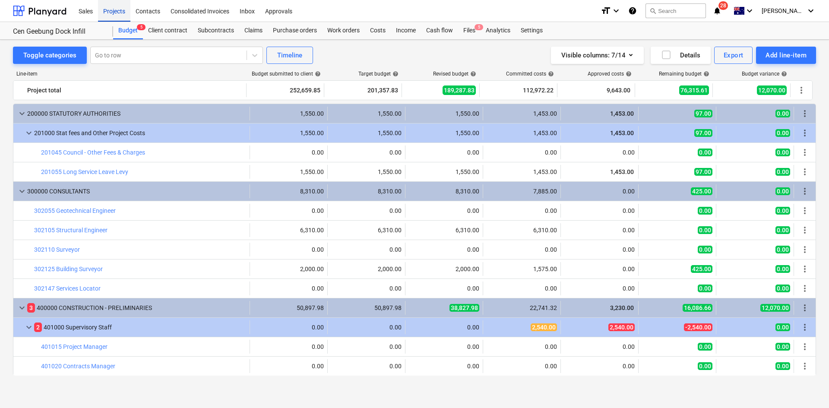
click at [121, 8] on div "Projects" at bounding box center [114, 11] width 32 height 22
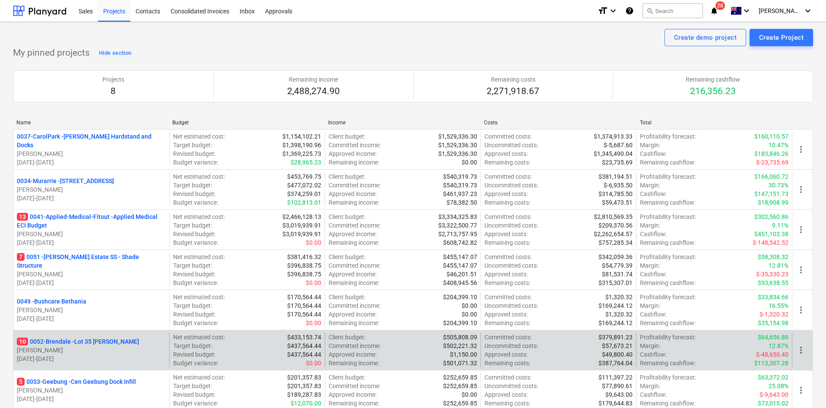
click at [100, 345] on p "10 0052-Brendale - Lot 35 Griffin, Brendale" at bounding box center [78, 341] width 122 height 9
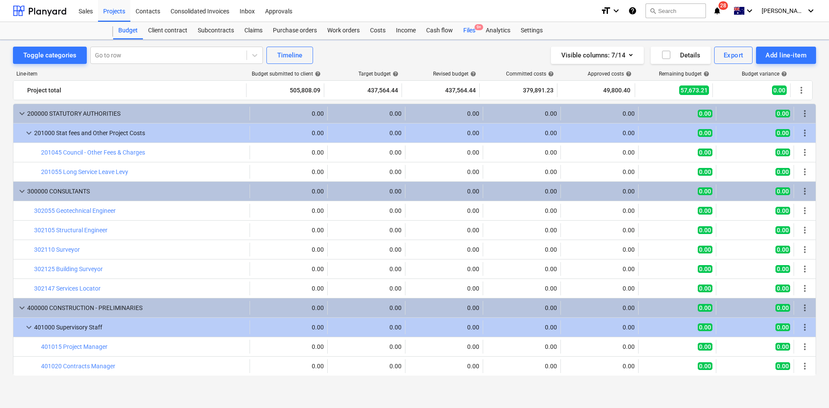
click at [466, 38] on div "Files 9+" at bounding box center [469, 30] width 22 height 17
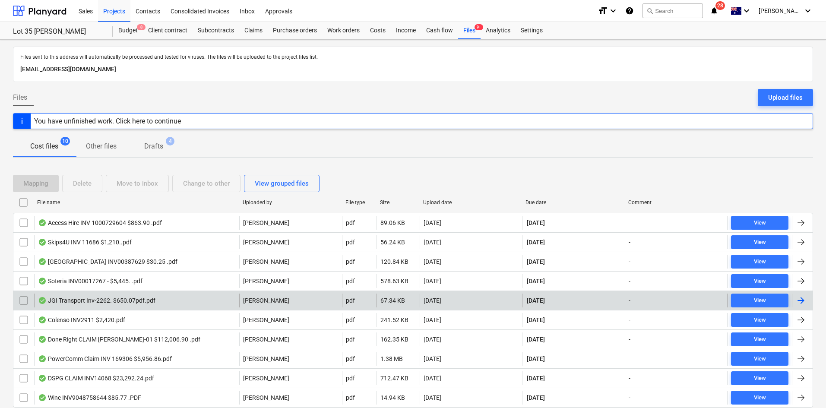
click at [95, 300] on div "JGI Transport Inv-2262. $650.07pdf.pdf" at bounding box center [96, 300] width 117 height 7
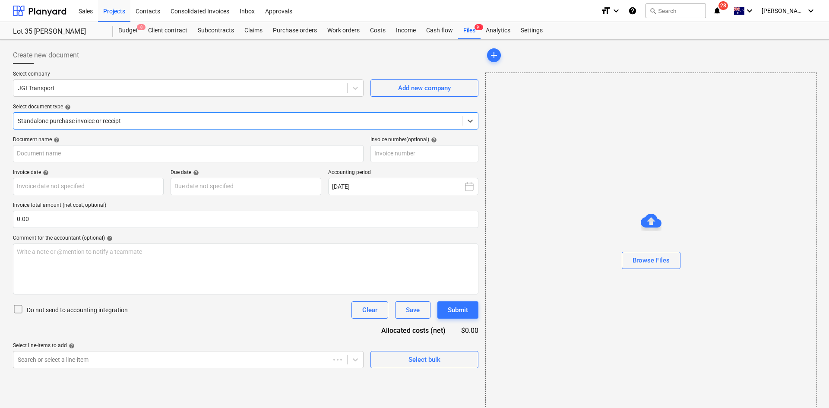
type input "Inv-2262"
type input "26 Sep 2025"
type input "31 Oct 2025"
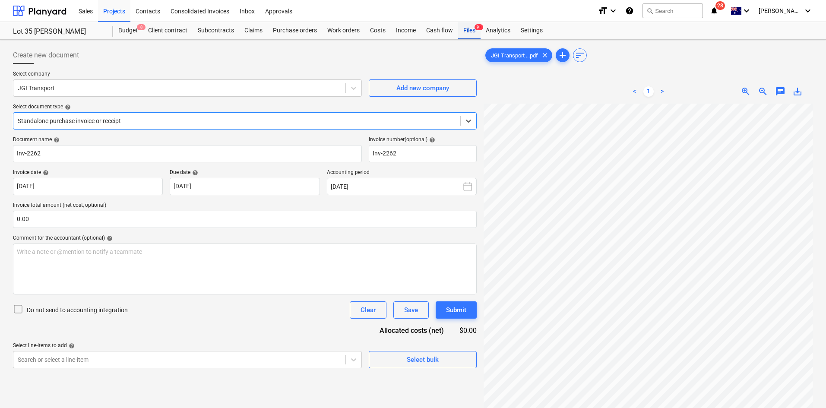
click at [475, 30] on div "Files 9+" at bounding box center [469, 30] width 22 height 17
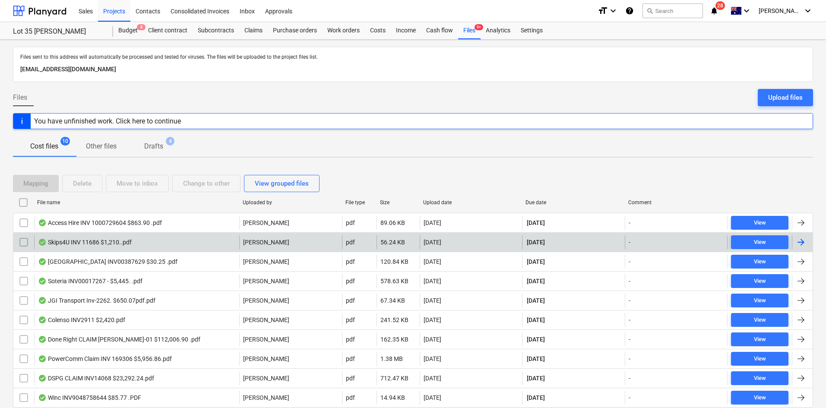
click at [164, 241] on div "Skips4U INV 11686 $1,210..pdf" at bounding box center [136, 242] width 205 height 14
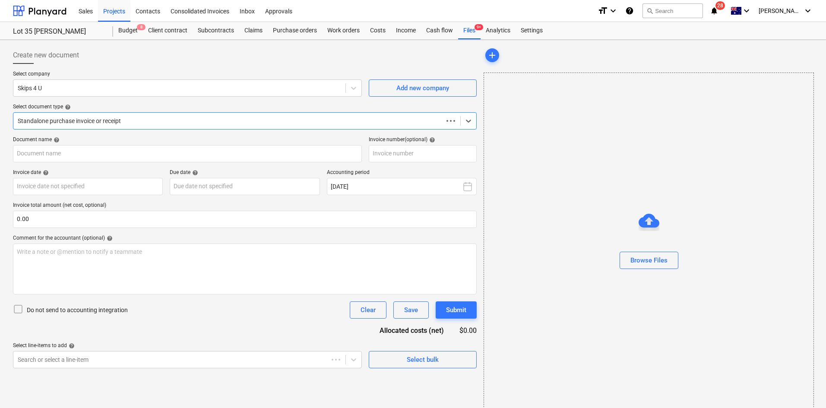
type input "11686"
type input "[DATE]"
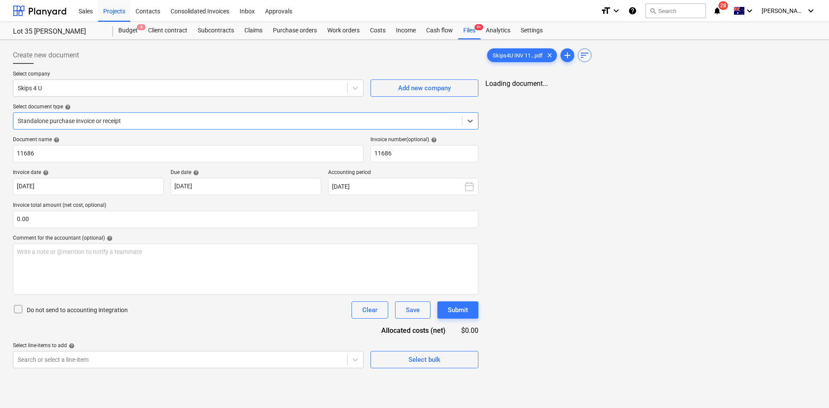
click at [117, 120] on div at bounding box center [238, 121] width 440 height 9
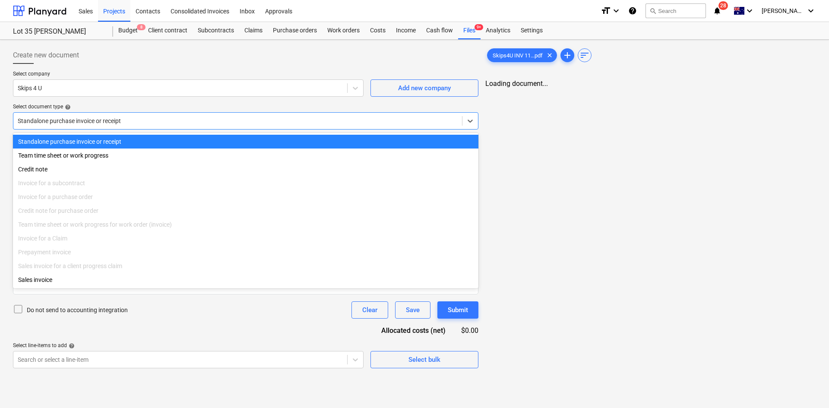
click at [124, 120] on div at bounding box center [238, 121] width 440 height 9
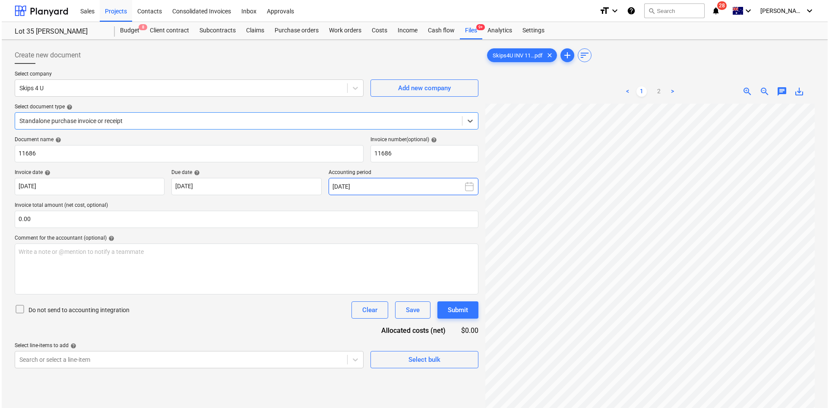
scroll to position [50, 0]
click at [402, 360] on span "Select bulk" at bounding box center [422, 359] width 86 height 11
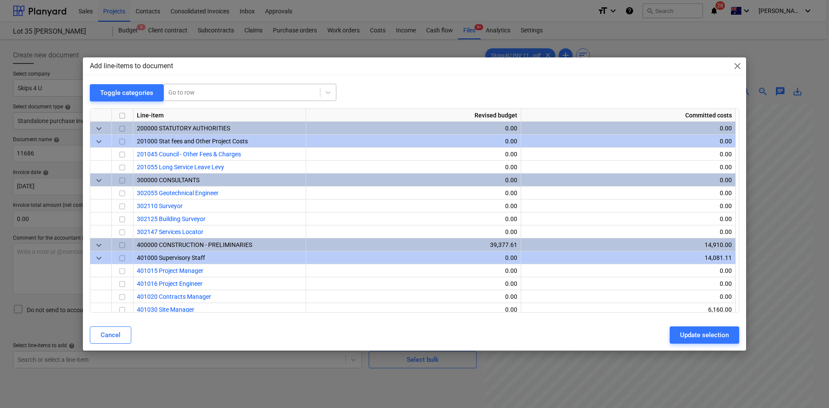
click at [202, 99] on div "Go to row" at bounding box center [250, 92] width 173 height 17
type input "waste"
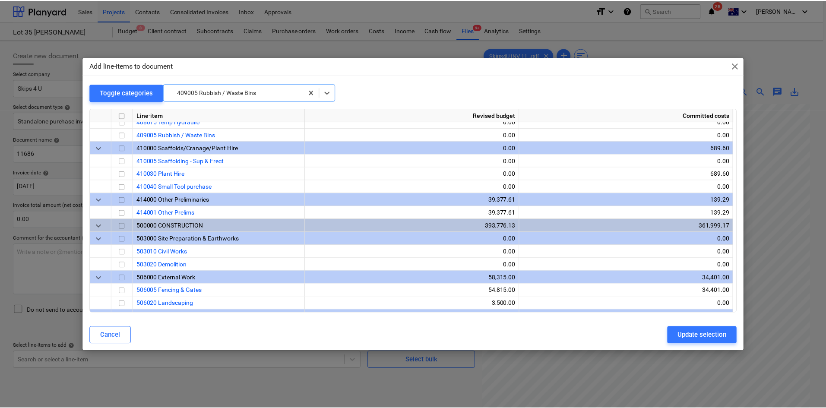
scroll to position [479, 0]
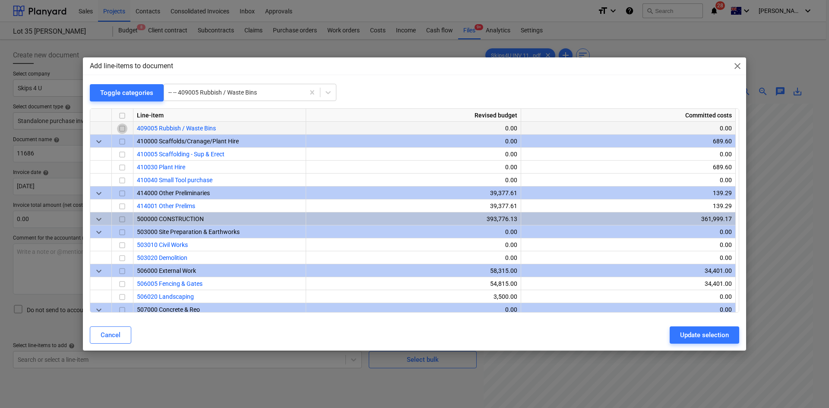
click at [123, 129] on input "checkbox" at bounding box center [122, 128] width 10 height 10
click at [698, 334] on div "Update selection" at bounding box center [704, 334] width 49 height 11
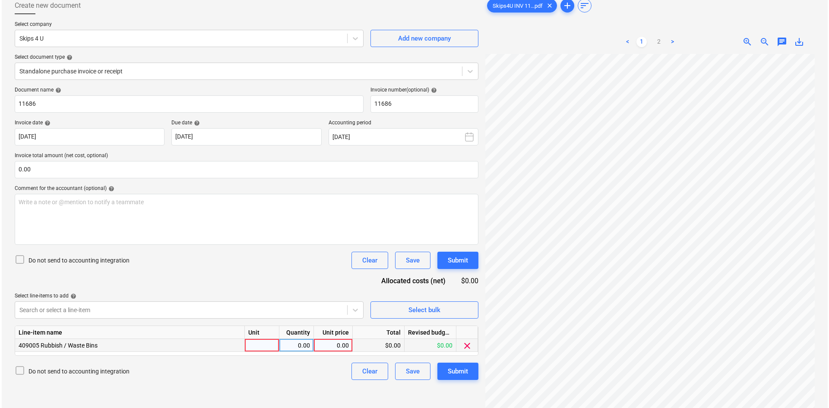
scroll to position [86, 0]
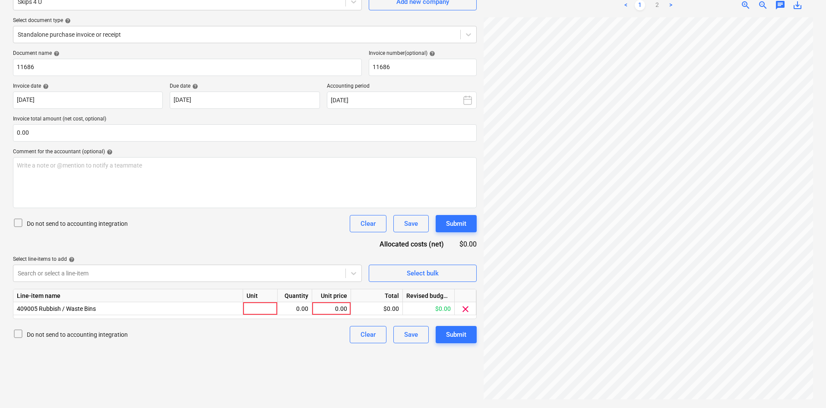
click at [257, 302] on div "Unit" at bounding box center [260, 295] width 35 height 13
click at [257, 306] on div at bounding box center [260, 308] width 35 height 13
type input "item"
type input "1100"
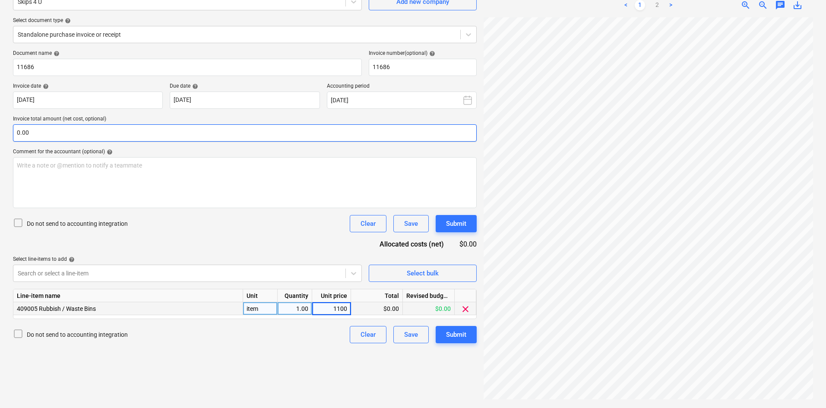
click at [107, 137] on input "0.00" at bounding box center [245, 132] width 464 height 17
click at [105, 137] on input "text" at bounding box center [245, 132] width 464 height 17
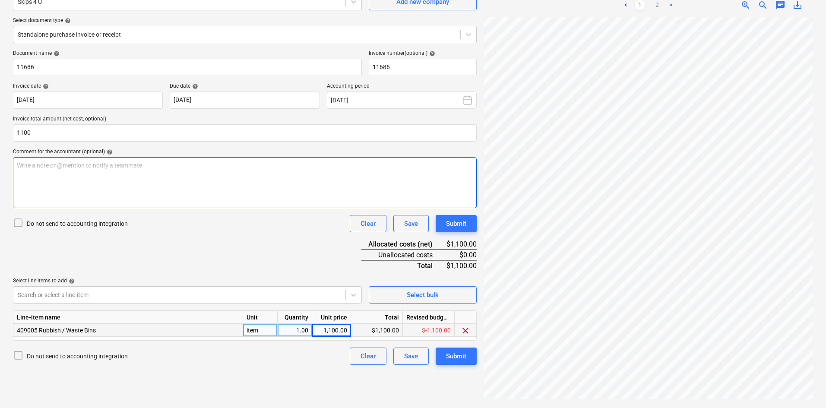
type input "1,100.00"
click at [114, 180] on div "Write a note or @mention to notify a teammate ﻿" at bounding box center [245, 182] width 464 height 51
click at [196, 233] on div "Document name help 11686 Invoice number (optional) help 11686 Invoice date help…" at bounding box center [245, 207] width 464 height 315
click at [451, 358] on div "Submit" at bounding box center [456, 356] width 20 height 11
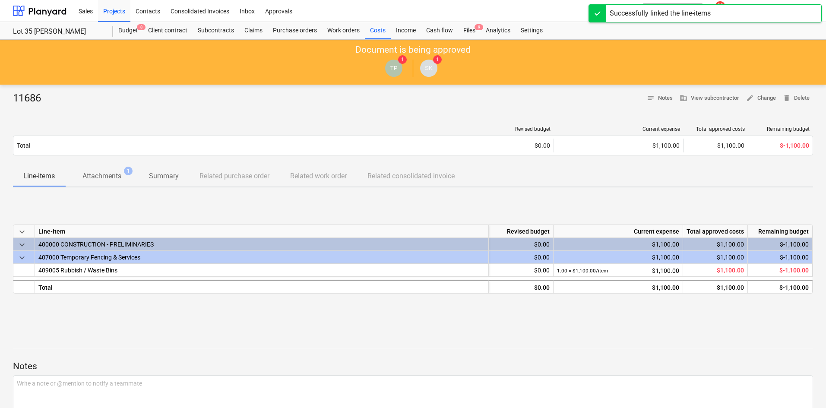
click at [117, 170] on span "Attachments 1" at bounding box center [101, 176] width 73 height 16
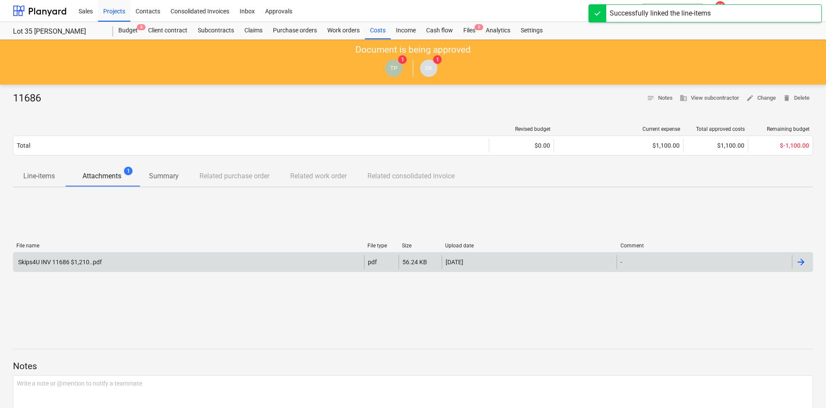
click at [85, 257] on div "Skips4U INV 11686 $1,210..pdf" at bounding box center [188, 262] width 351 height 14
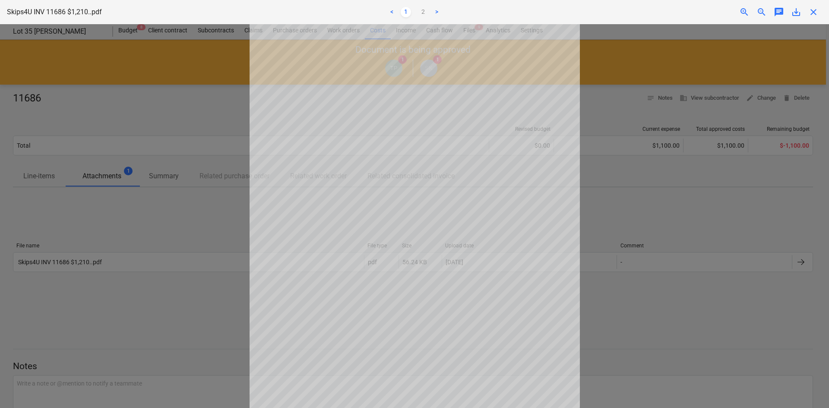
click at [815, 13] on span "close" at bounding box center [813, 12] width 10 height 10
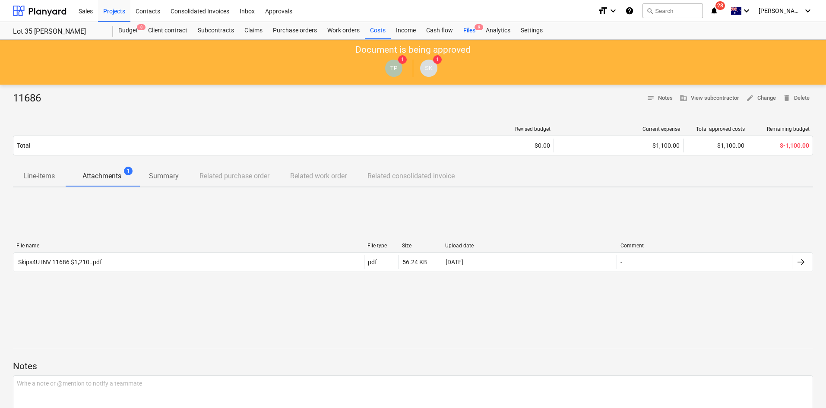
click at [477, 23] on div "Files 9" at bounding box center [469, 30] width 22 height 17
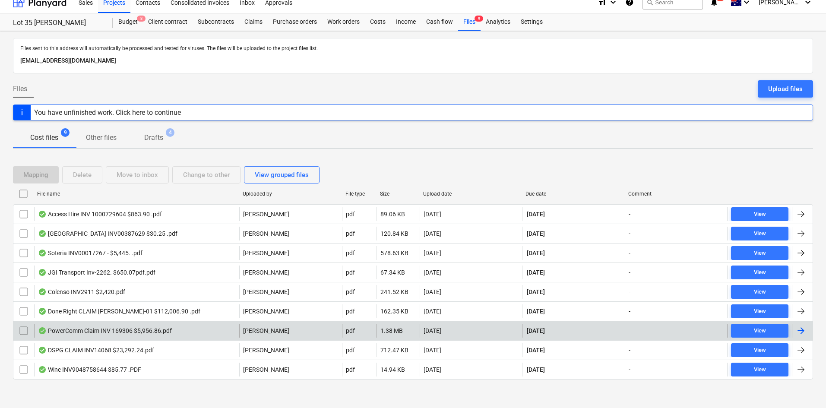
scroll to position [11, 0]
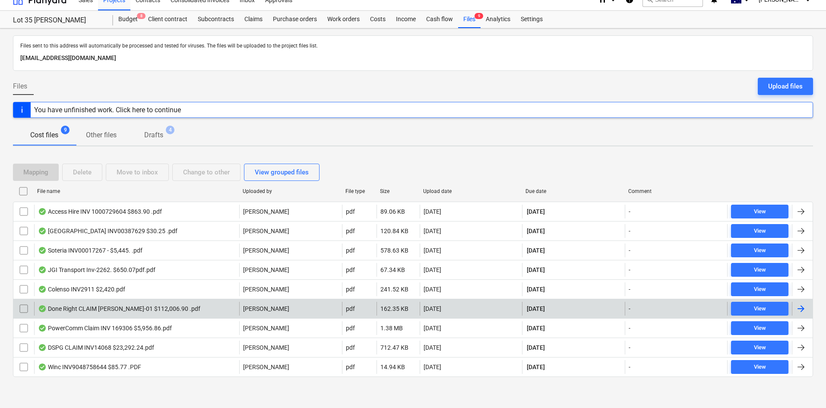
click at [161, 308] on div "Done Right CLAIM GRIFFIN-01 $112,006.90 .pdf" at bounding box center [119, 308] width 162 height 7
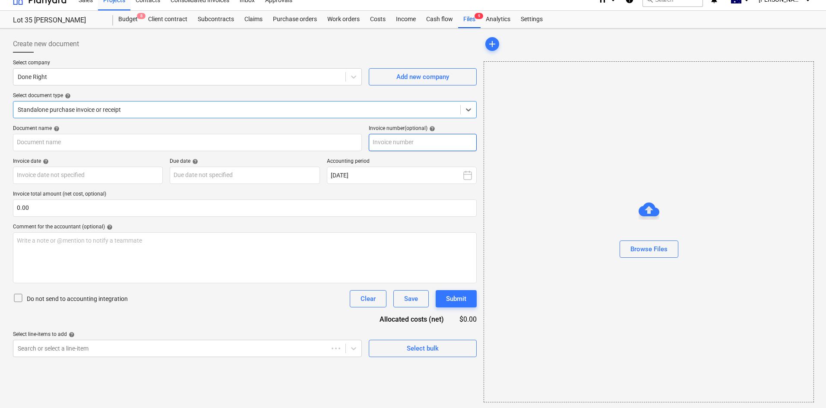
type input "GRIFFIN-01"
type input "25 Sep 2025"
type input "10 Oct 2025"
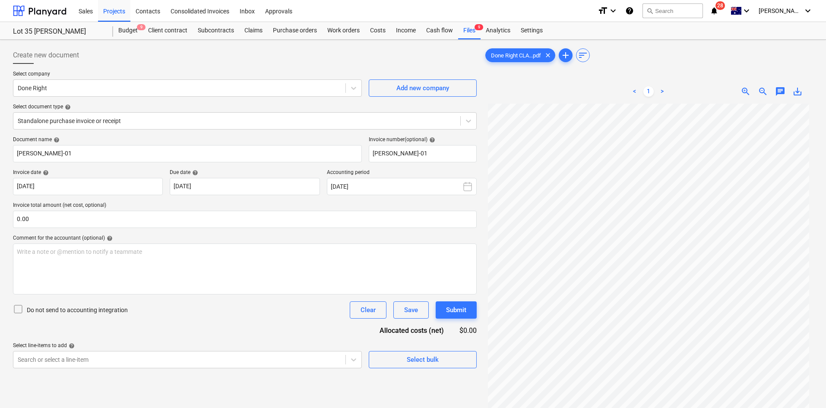
drag, startPoint x: 665, startPoint y: 93, endPoint x: 502, endPoint y: 46, distance: 169.4
click at [664, 92] on link ">" at bounding box center [662, 91] width 10 height 10
click at [477, 30] on span "9" at bounding box center [478, 27] width 9 height 6
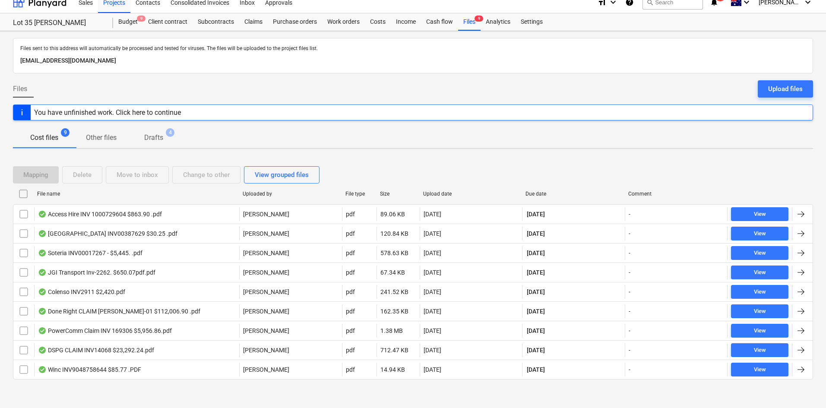
scroll to position [11, 0]
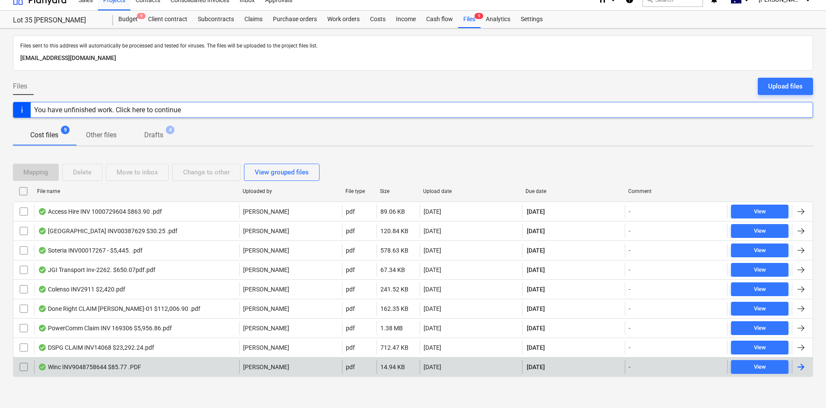
click at [106, 372] on div "Winc INV9048758644 $85.77 .PDF" at bounding box center [136, 367] width 205 height 14
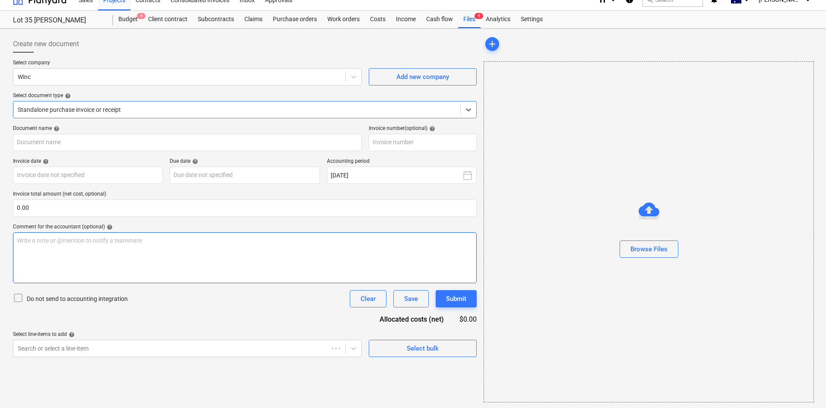
type input "9048758644"
type input "16 Sep 2025"
type input "31 Oct 2025"
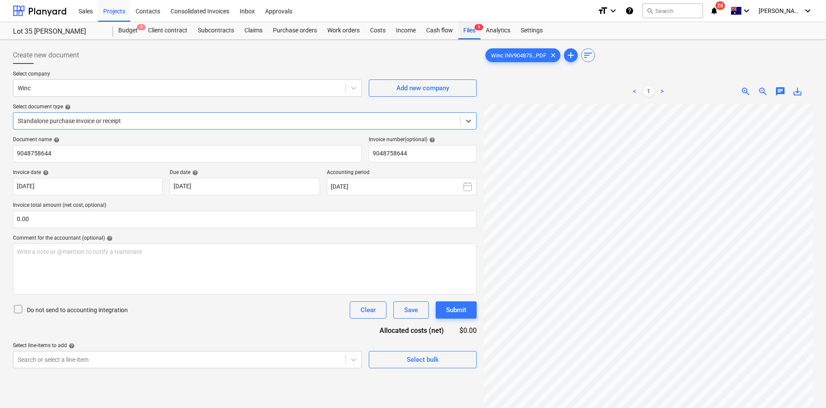
click at [474, 31] on div "Files 9" at bounding box center [469, 30] width 22 height 17
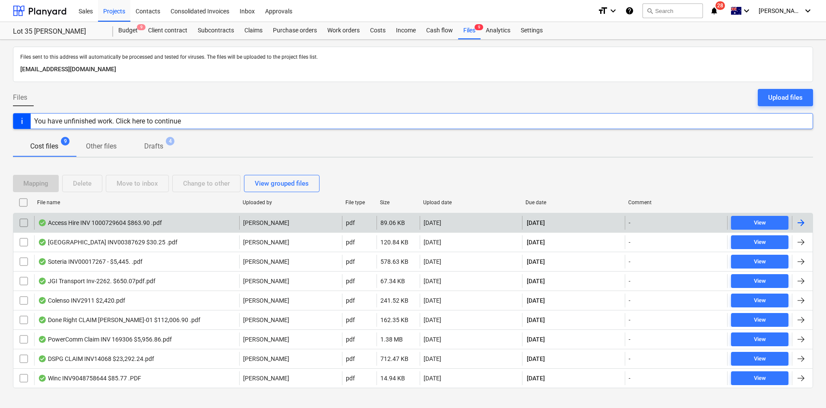
click at [133, 221] on div "Access Hire INV 1000729604 $863.90 .pdf" at bounding box center [100, 222] width 124 height 7
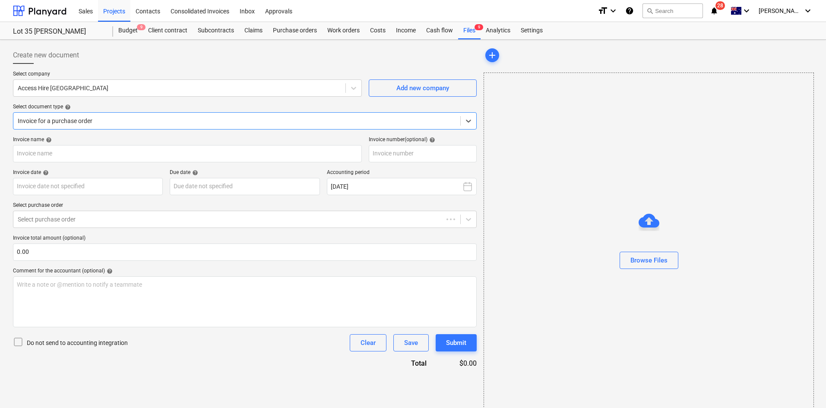
type input "1000729604"
type input "[DATE]"
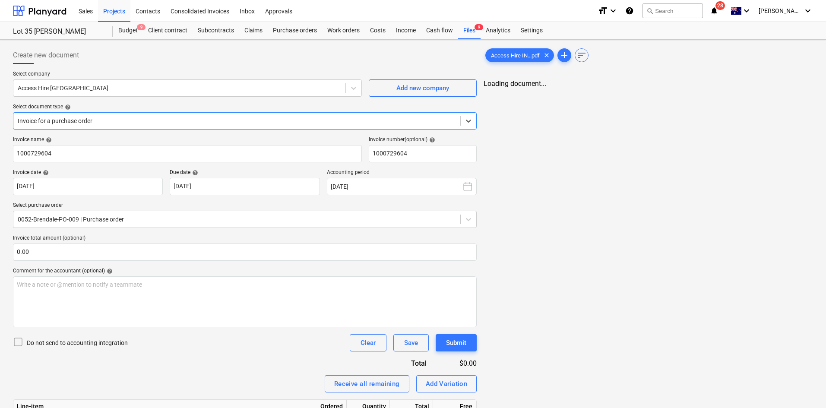
click at [190, 136] on div "Invoice name help" at bounding box center [187, 139] width 349 height 7
click at [168, 126] on div "Invoice for a purchase order" at bounding box center [236, 121] width 447 height 12
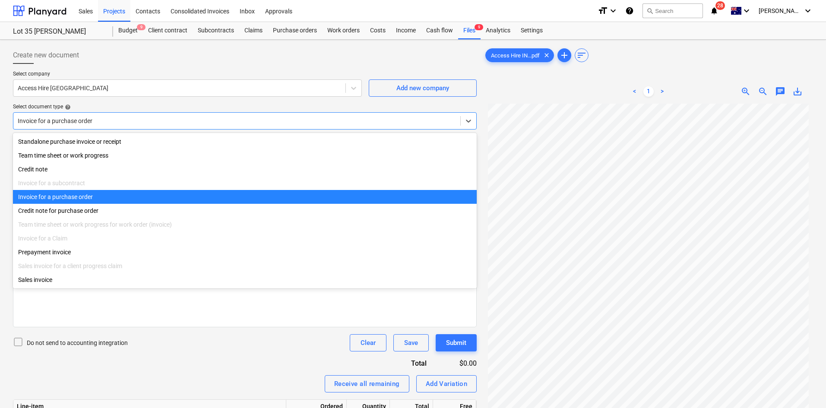
click at [98, 200] on div "Invoice for a purchase order" at bounding box center [245, 197] width 464 height 14
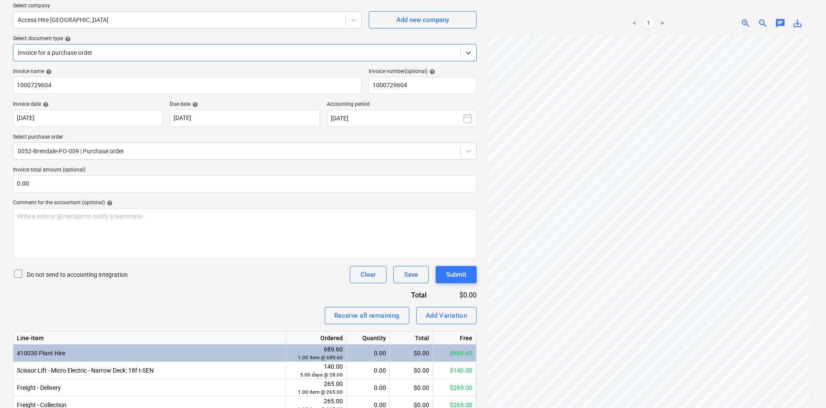
scroll to position [143, 0]
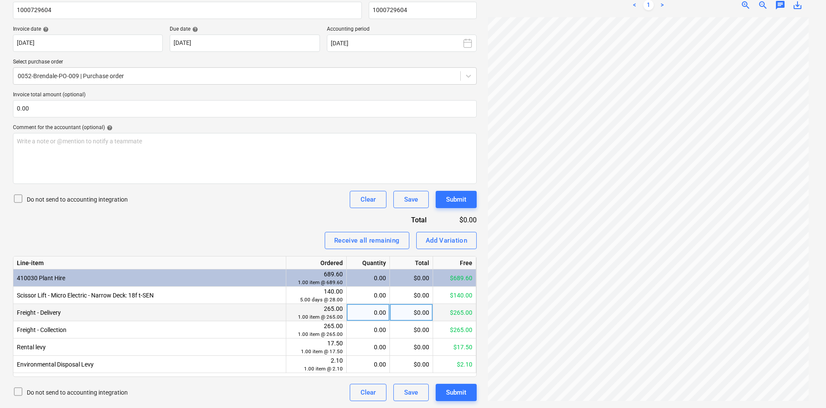
click at [374, 311] on div "0.00" at bounding box center [368, 312] width 36 height 17
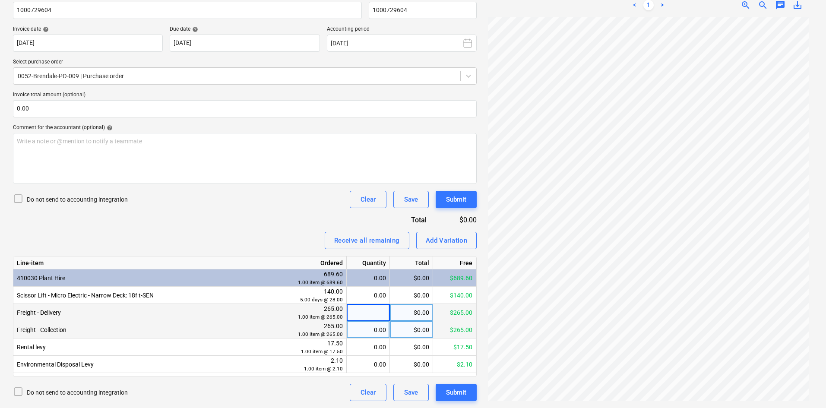
type input "1"
click at [372, 332] on div "0.00" at bounding box center [368, 329] width 36 height 17
type input "1"
click at [280, 261] on div "Line-item" at bounding box center [149, 262] width 273 height 13
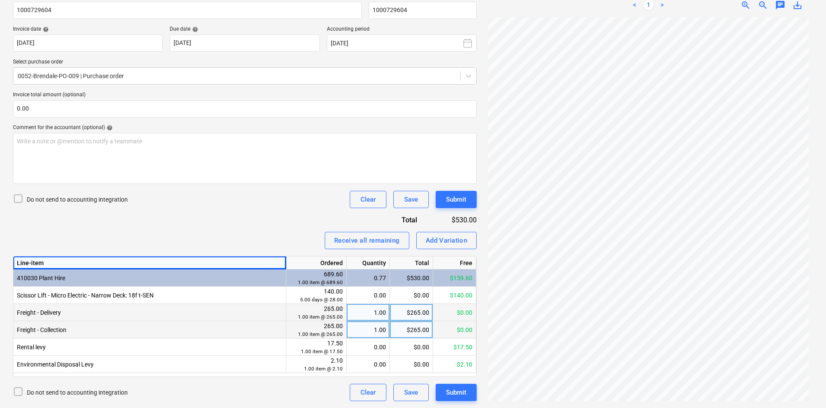
click at [288, 219] on div "Invoice name help 1000729604 Invoice number (optional) help 1000729604 Invoice …" at bounding box center [245, 197] width 464 height 408
click at [365, 363] on div "0.00" at bounding box center [368, 364] width 36 height 17
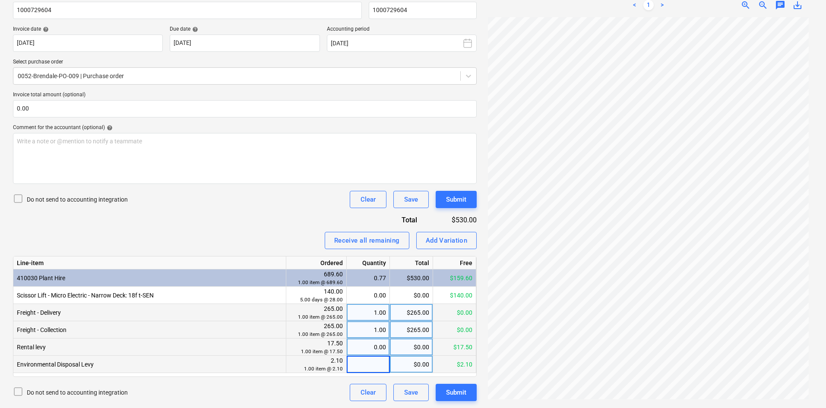
click at [379, 346] on div "0.00" at bounding box center [368, 346] width 36 height 17
type input "1"
drag, startPoint x: 269, startPoint y: 218, endPoint x: 272, endPoint y: 236, distance: 17.6
click at [268, 218] on div "Invoice name help 1000729604 Invoice number (optional) help 1000729604 Invoice …" at bounding box center [245, 197] width 464 height 408
click at [361, 366] on div "0.00" at bounding box center [368, 364] width 36 height 17
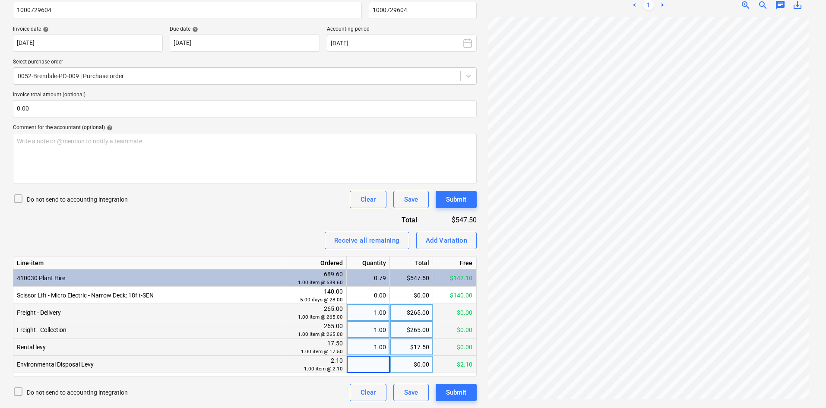
type input "1"
click at [211, 205] on div "Do not send to accounting integration Clear Save Submit" at bounding box center [245, 199] width 464 height 17
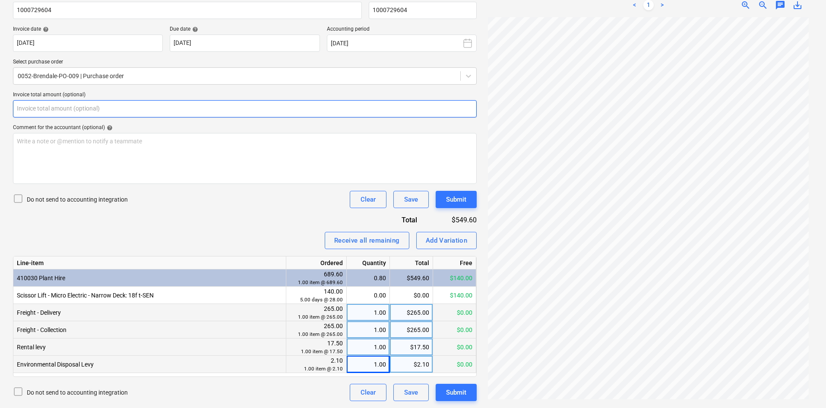
click at [104, 111] on input "text" at bounding box center [245, 108] width 464 height 17
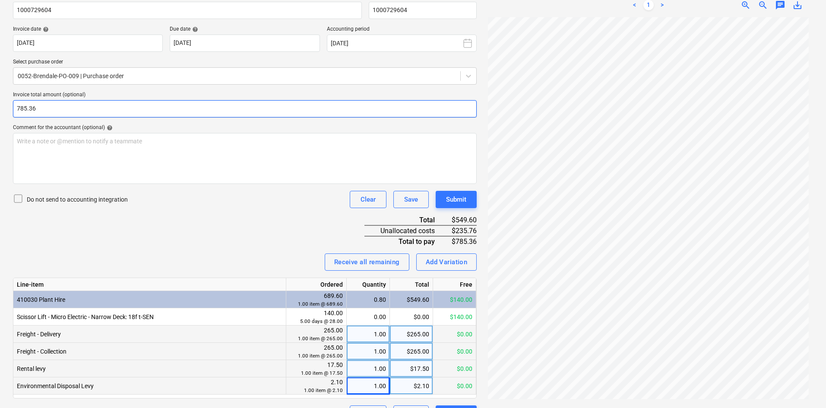
type input "785.36"
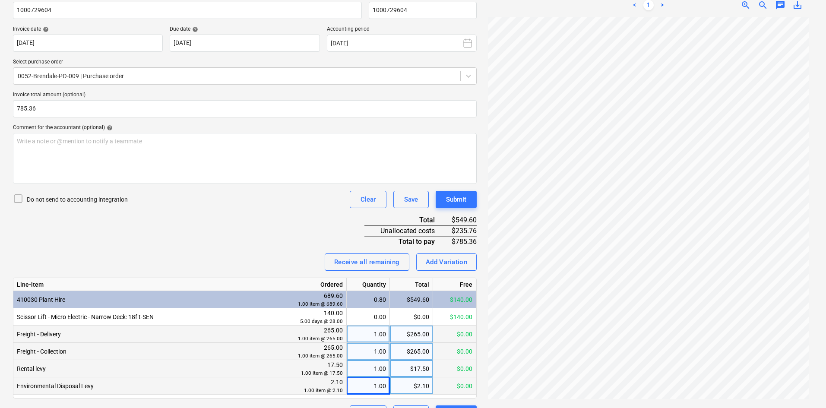
click at [263, 229] on div "Invoice name help 1000729604 Invoice number (optional) help 1000729604 Invoice …" at bounding box center [245, 208] width 464 height 430
drag, startPoint x: 455, startPoint y: 229, endPoint x: 476, endPoint y: 228, distance: 20.8
click at [476, 228] on div "$235.76" at bounding box center [463, 230] width 28 height 11
copy div "235.76"
click at [455, 259] on div "Add Variation" at bounding box center [447, 261] width 42 height 11
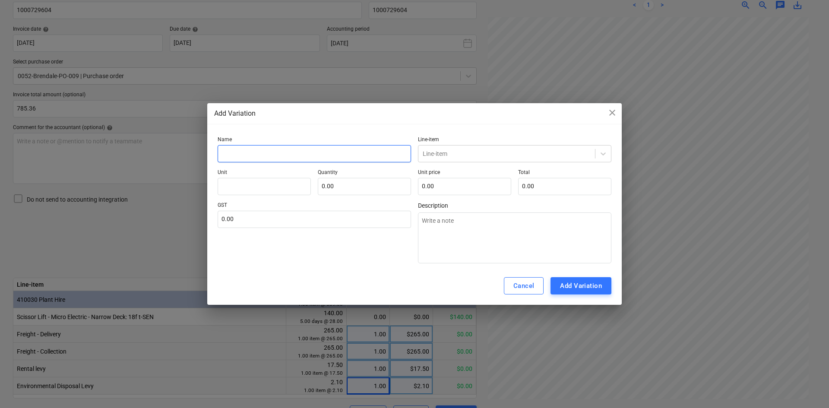
click at [263, 155] on input "text" at bounding box center [314, 153] width 193 height 17
type input "H"
type input "September Hire - additional"
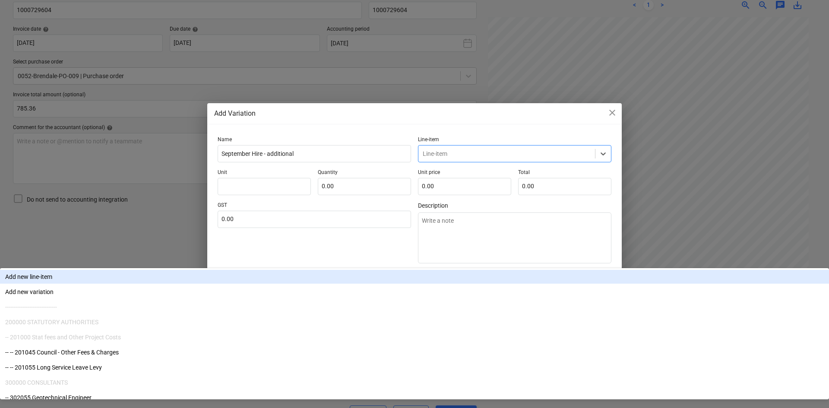
click at [467, 155] on div at bounding box center [507, 153] width 168 height 9
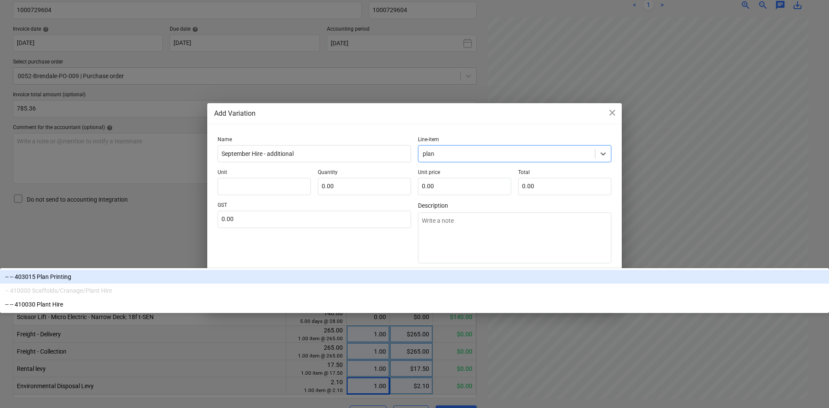
type input "plant"
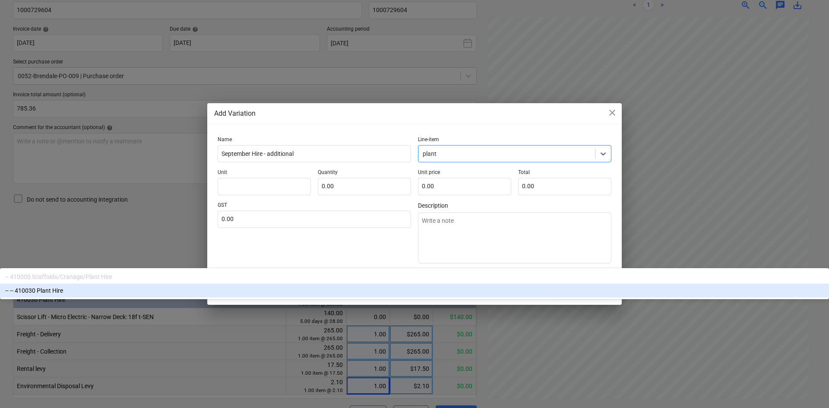
click at [465, 284] on div "-- -- 410030 Plant Hire" at bounding box center [414, 291] width 829 height 14
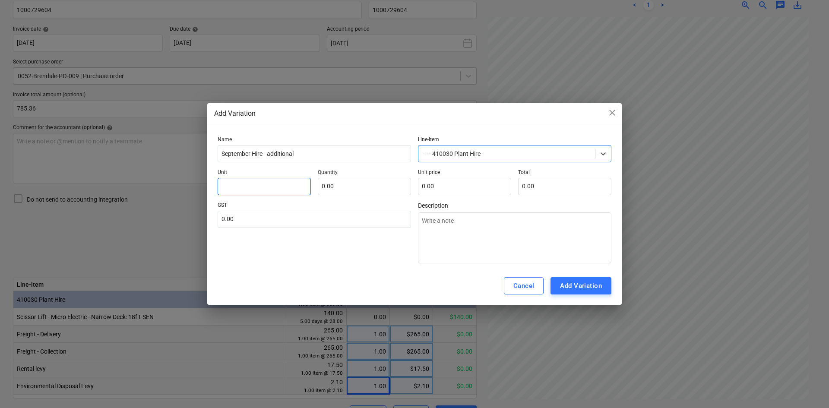
click at [251, 183] on input "text" at bounding box center [264, 186] width 93 height 17
type input "item"
type input "1.00"
paste input "235.76"
type input "235.76"
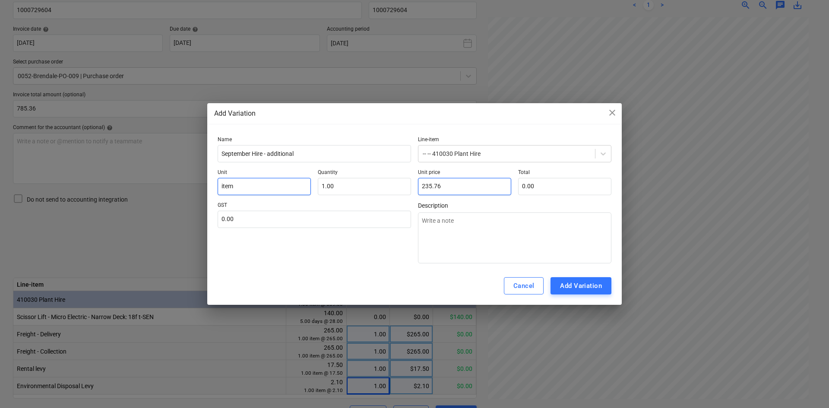
type input "235.76"
click at [235, 218] on input "text" at bounding box center [314, 219] width 193 height 17
type input "10.00"
click at [357, 274] on div "Cancel Add Variation" at bounding box center [414, 286] width 414 height 38
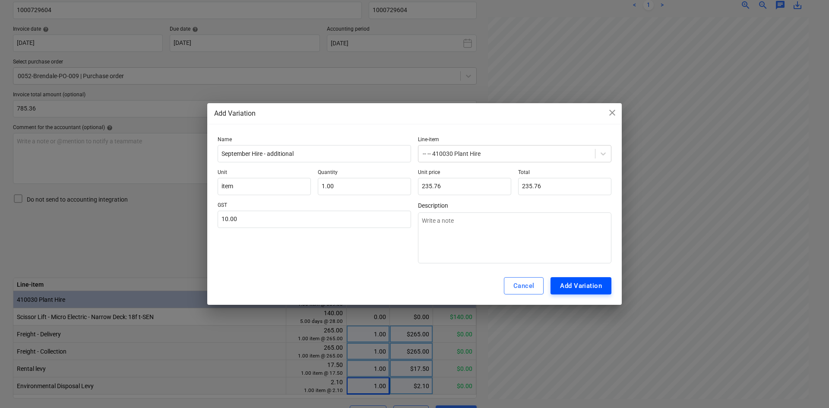
click at [582, 287] on div "Add Variation" at bounding box center [581, 285] width 42 height 11
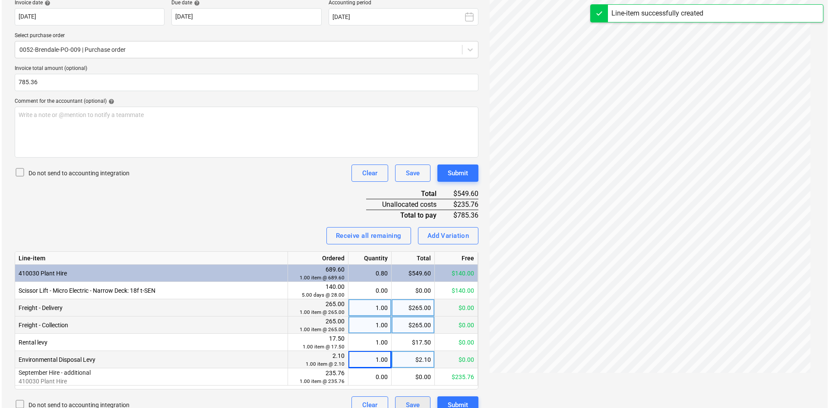
scroll to position [182, 0]
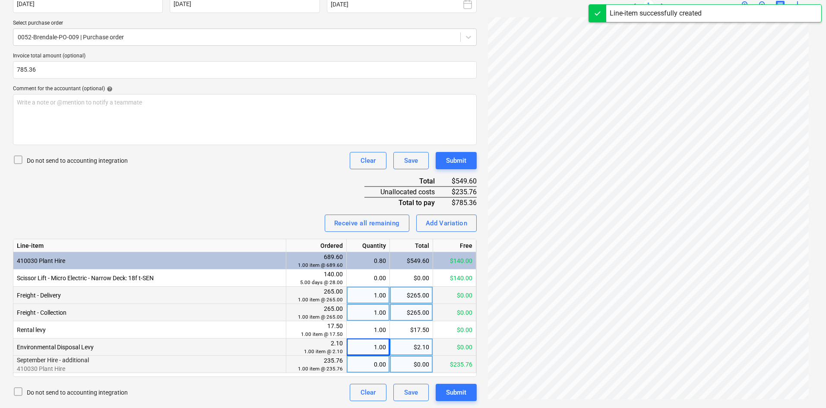
click at [369, 366] on div "0.00" at bounding box center [368, 364] width 36 height 17
click at [249, 211] on div "Invoice name help 1000729604 Invoice number (optional) help 1000729604 Invoice …" at bounding box center [245, 177] width 464 height 447
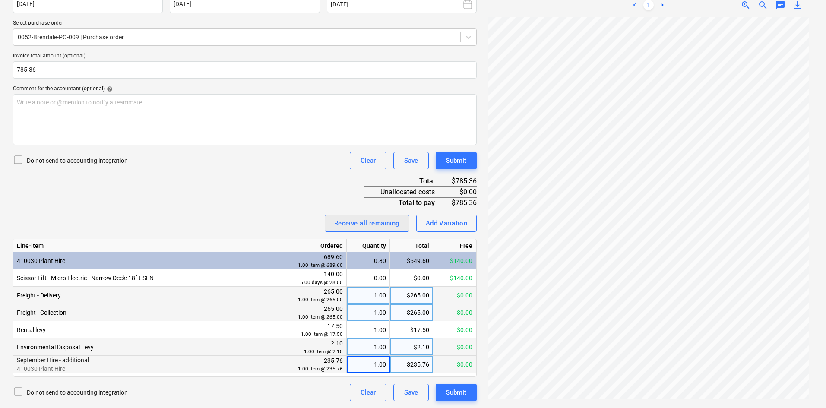
drag, startPoint x: 172, startPoint y: 158, endPoint x: 377, endPoint y: 229, distance: 216.8
click at [173, 158] on div "Do not send to accounting integration Clear Save Submit" at bounding box center [245, 160] width 464 height 17
click at [457, 165] on div "Submit" at bounding box center [456, 160] width 20 height 11
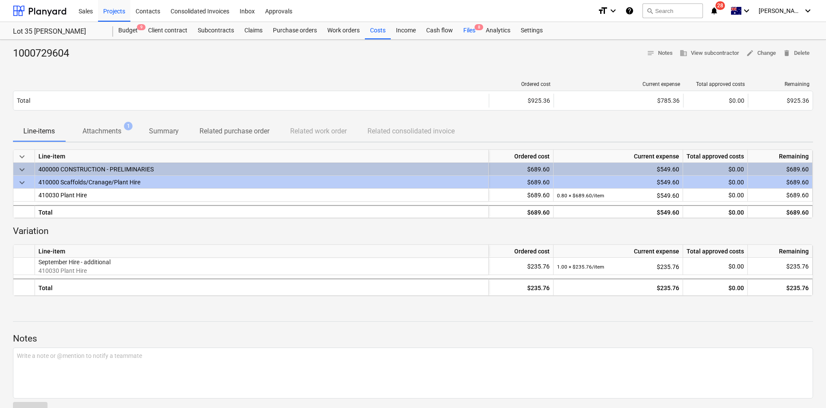
click at [474, 29] on div "Files 8" at bounding box center [469, 30] width 22 height 17
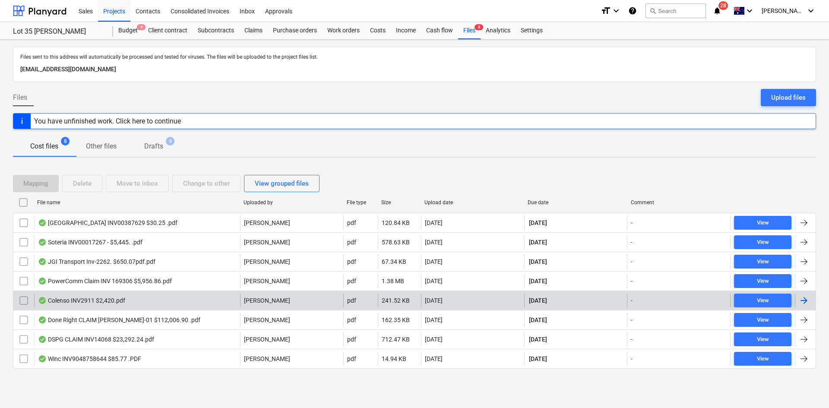
click at [121, 303] on div "Colenso INV2911 $2,420.pdf" at bounding box center [81, 300] width 87 height 7
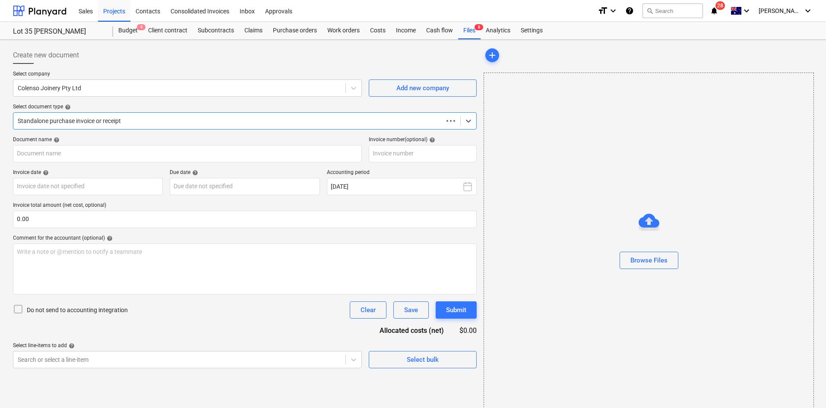
type input "2911"
type input "29 Sep 2025"
type input "[DATE]"
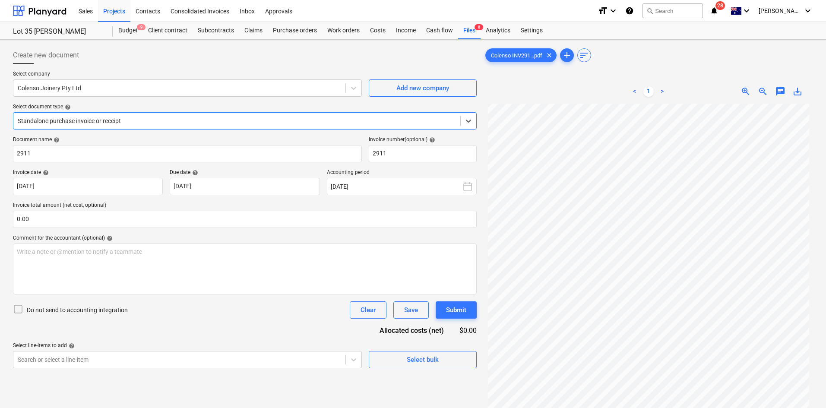
scroll to position [72, 0]
click at [230, 123] on div at bounding box center [237, 121] width 438 height 9
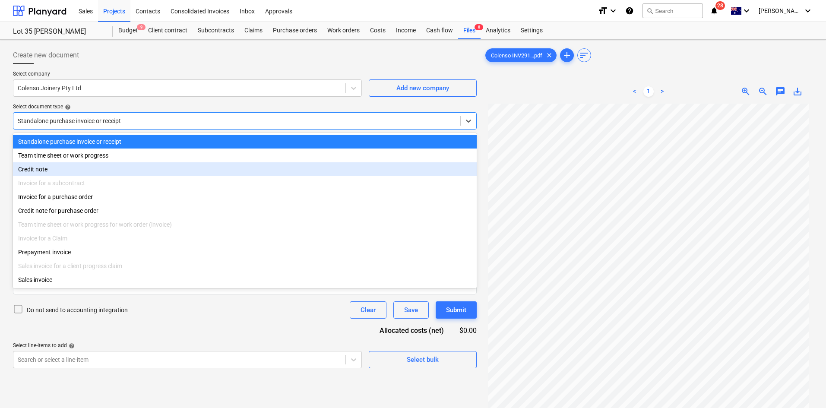
click at [74, 196] on div "Invoice for a purchase order" at bounding box center [245, 197] width 464 height 14
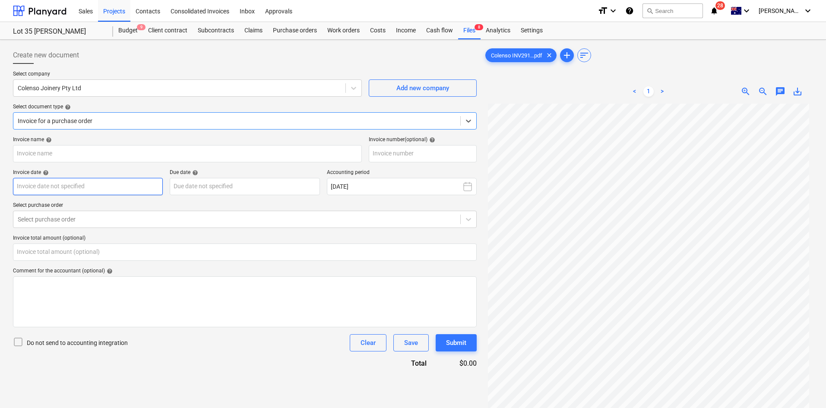
type input "2911"
type input "29 Sep 2025"
type input "[DATE]"
type input "0.00"
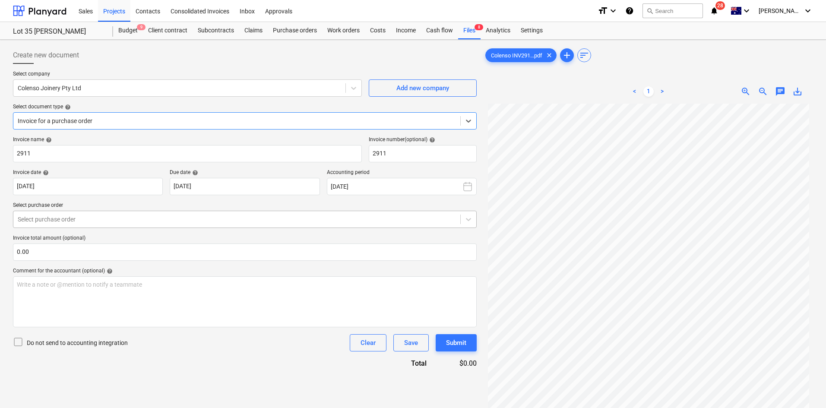
click at [117, 221] on div at bounding box center [237, 219] width 438 height 9
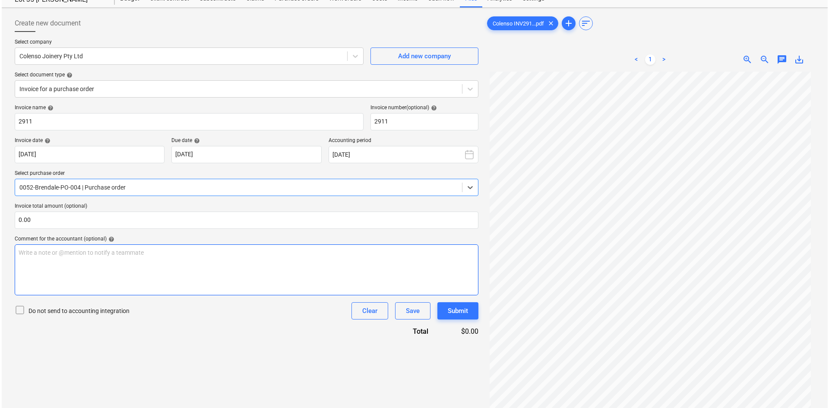
scroll to position [86, 0]
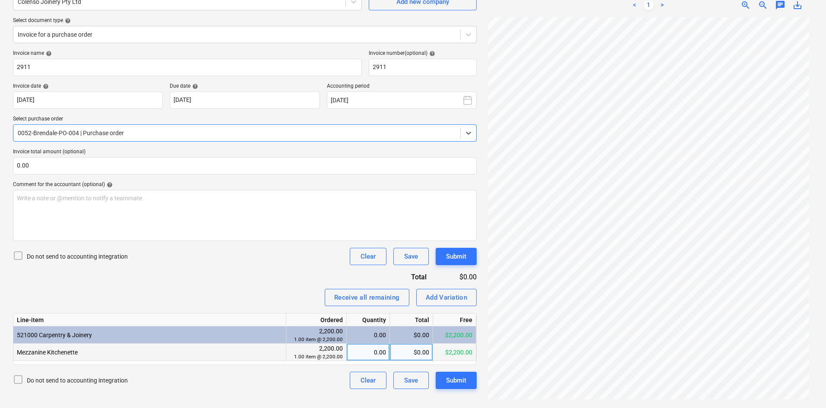
click at [385, 352] on div "0.00" at bounding box center [368, 352] width 36 height 17
type input "1"
click at [288, 291] on div "Receive all remaining Add Variation" at bounding box center [245, 297] width 464 height 17
click at [141, 168] on input "text" at bounding box center [245, 165] width 464 height 17
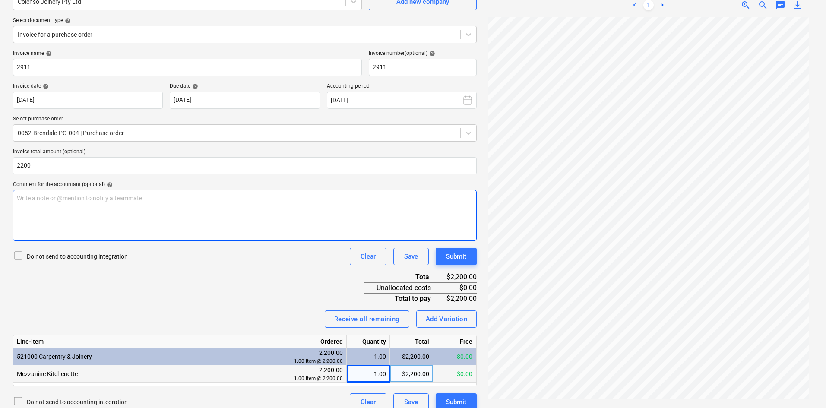
type input "2,200.00"
click at [160, 196] on p "Write a note or @mention to notify a teammate ﻿" at bounding box center [245, 198] width 456 height 9
click at [211, 330] on div "Invoice name help 2911 Invoice number (optional) help 2911 Invoice date help 29…" at bounding box center [245, 230] width 464 height 360
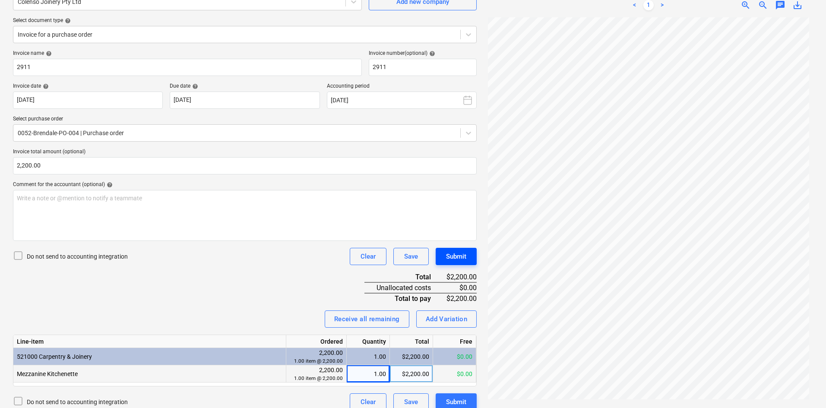
click at [461, 258] on div "Submit" at bounding box center [456, 256] width 20 height 11
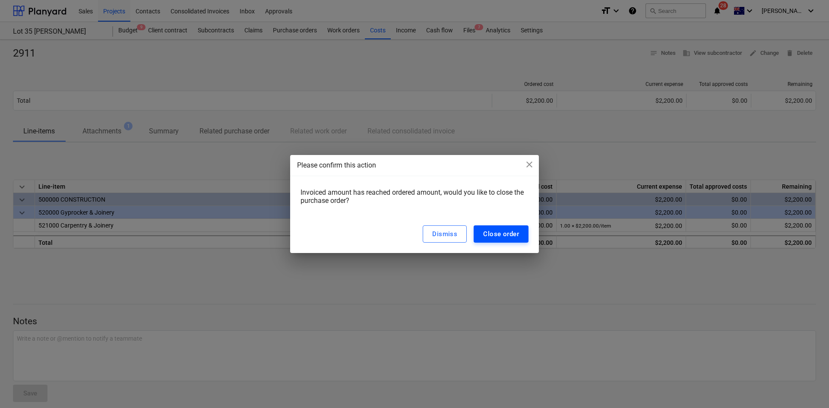
click at [511, 231] on div "Close order" at bounding box center [501, 233] width 36 height 11
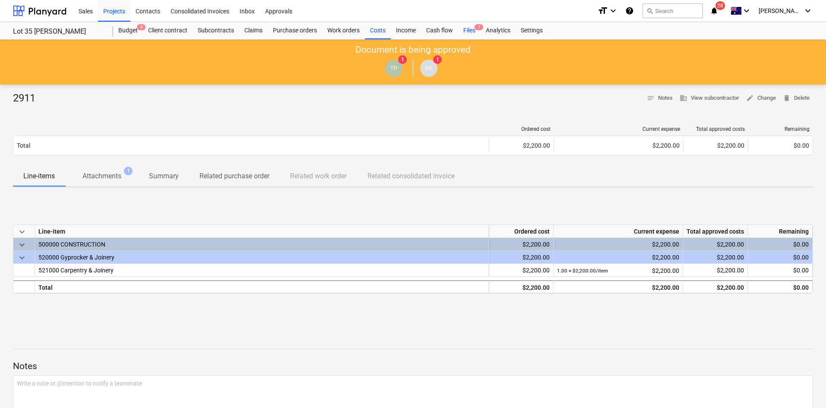
click at [470, 28] on div "Files 7" at bounding box center [469, 30] width 22 height 17
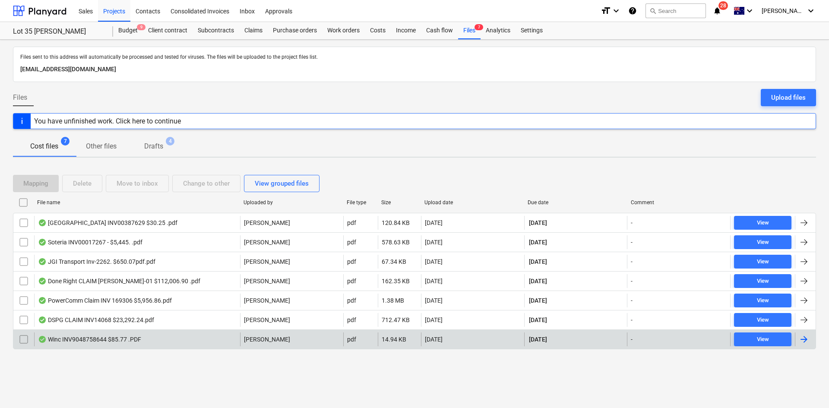
click at [101, 338] on div "Winc INV9048758644 $85.77 .PDF" at bounding box center [89, 339] width 103 height 7
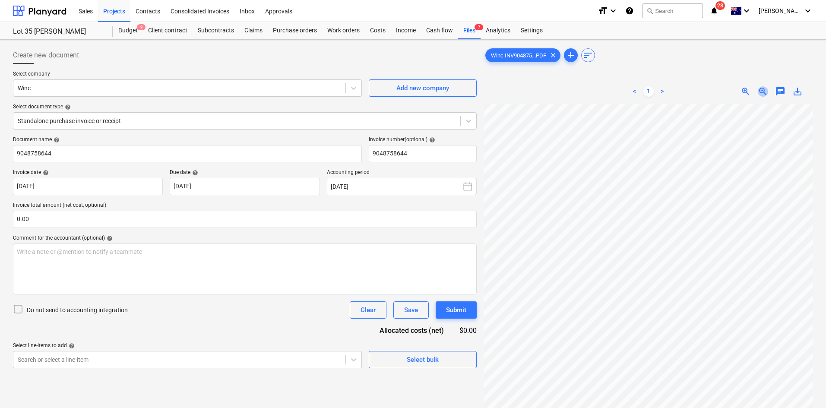
click at [759, 92] on span "zoom_out" at bounding box center [763, 91] width 10 height 10
click at [748, 93] on span "zoom_in" at bounding box center [745, 91] width 10 height 10
click at [473, 29] on div "Files 7" at bounding box center [469, 30] width 22 height 17
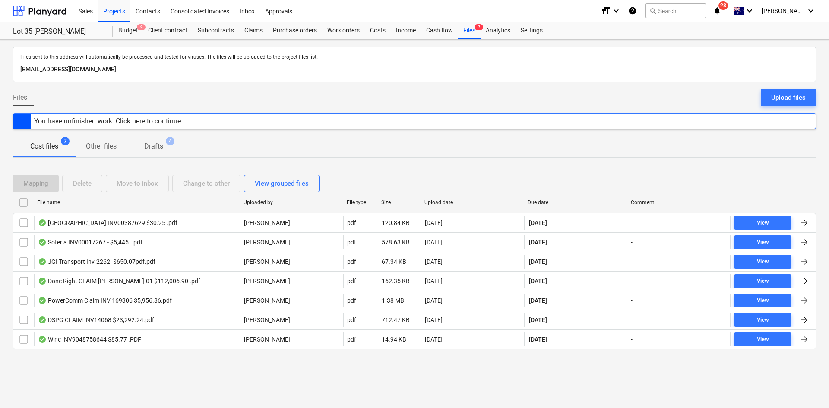
click at [124, 373] on div "Files sent to this address will automatically be processed and tested for virus…" at bounding box center [414, 224] width 829 height 368
click at [215, 31] on div "Subcontracts" at bounding box center [216, 30] width 47 height 17
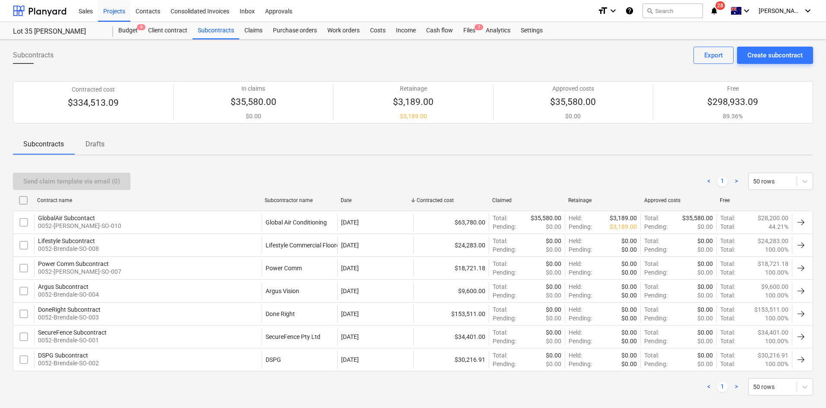
click at [101, 140] on p "Drafts" at bounding box center [95, 144] width 21 height 10
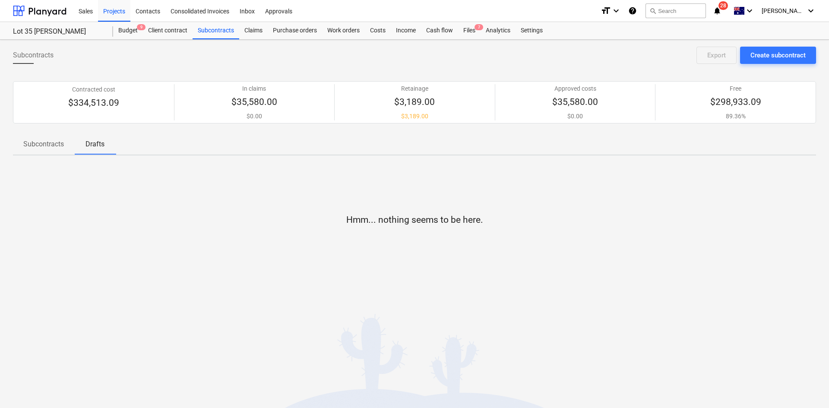
click at [54, 145] on p "Subcontracts" at bounding box center [43, 144] width 41 height 10
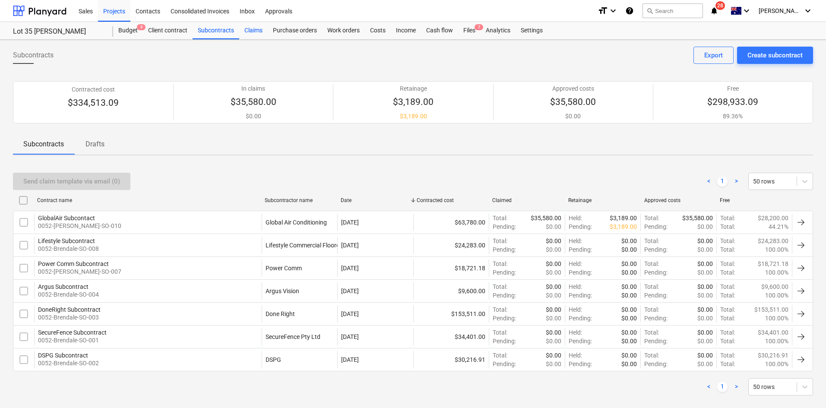
click at [253, 29] on div "Claims" at bounding box center [253, 30] width 28 height 17
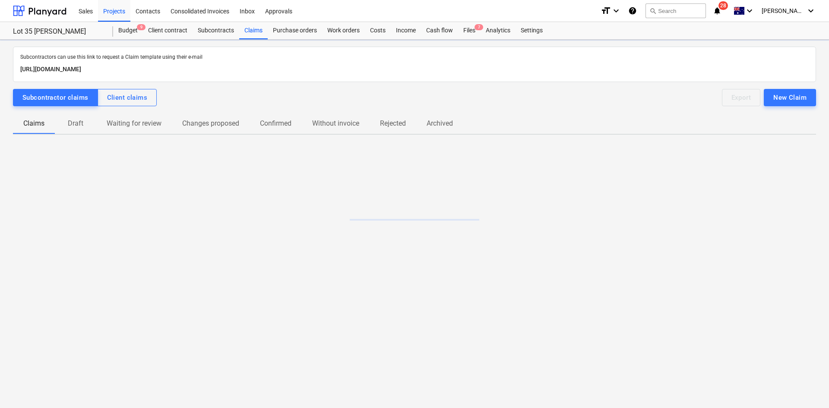
click at [79, 127] on p "Draft" at bounding box center [75, 123] width 21 height 10
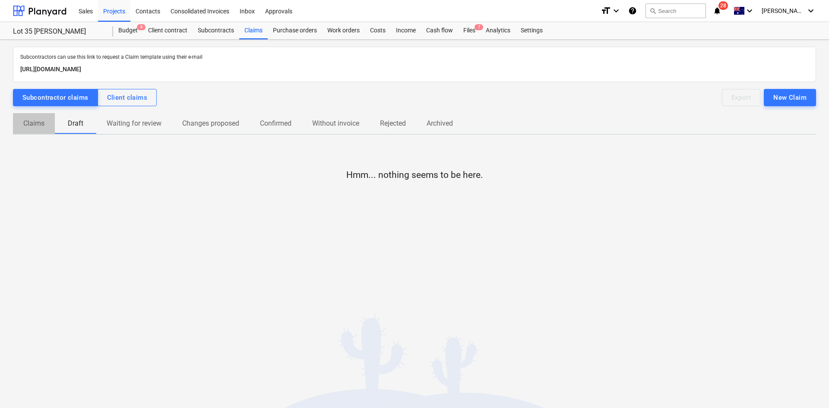
click at [41, 129] on span "Claims" at bounding box center [34, 124] width 42 height 16
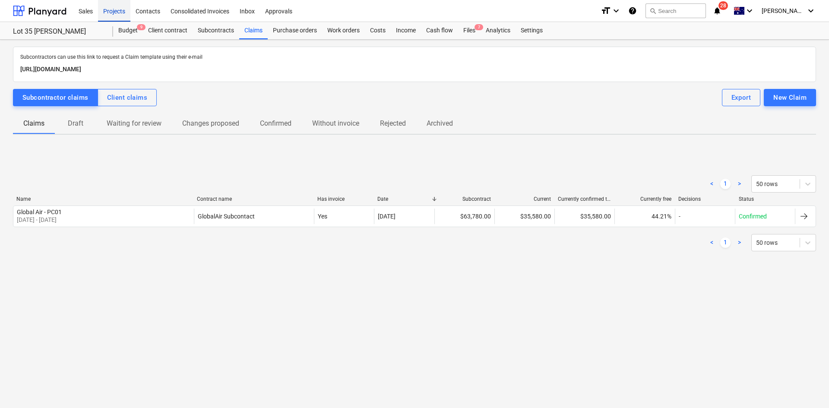
click at [123, 17] on div "Projects" at bounding box center [114, 11] width 32 height 22
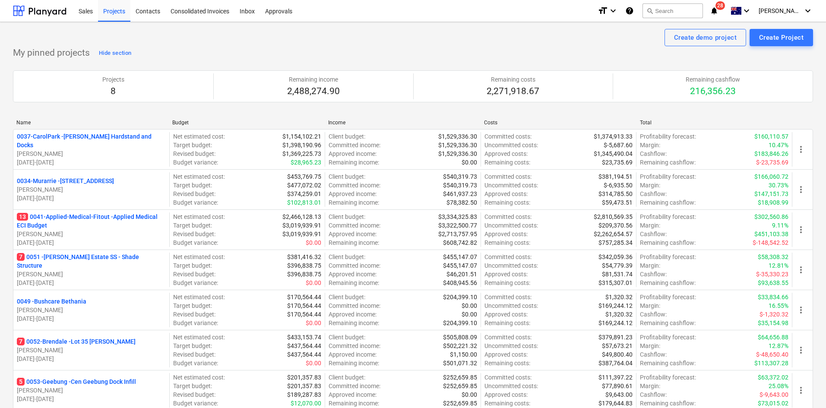
drag, startPoint x: 111, startPoint y: 220, endPoint x: 128, endPoint y: 215, distance: 17.3
click at [111, 220] on p "13 0041-Applied-Medical-Fitout - Applied Medical ECI Budget" at bounding box center [91, 220] width 149 height 17
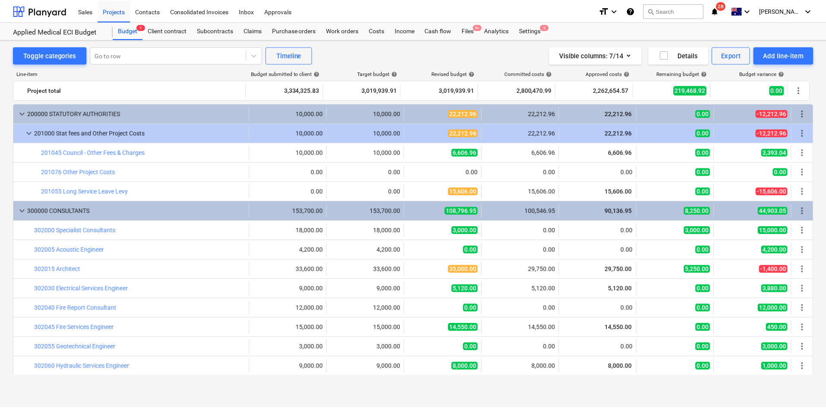
scroll to position [43, 0]
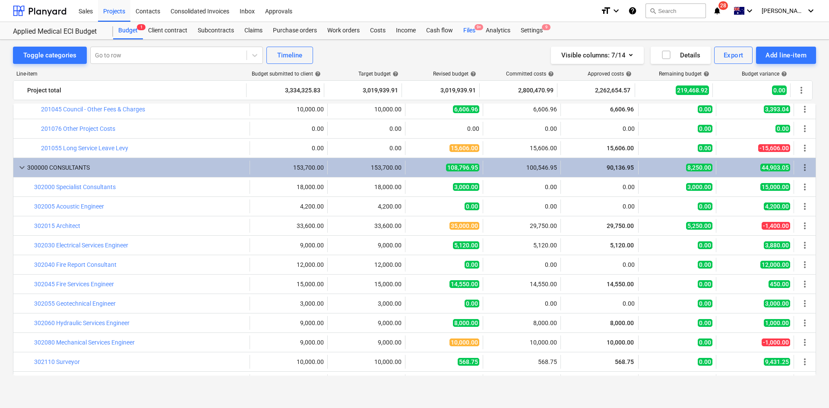
click at [477, 27] on span "9+" at bounding box center [478, 27] width 9 height 6
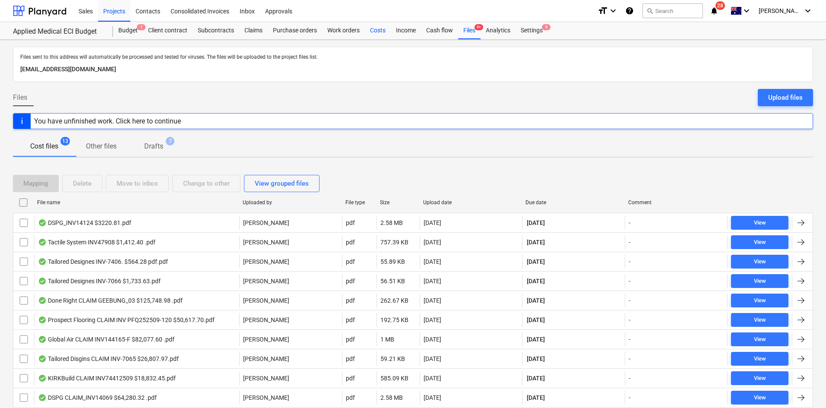
click at [374, 28] on div "Costs" at bounding box center [378, 30] width 26 height 17
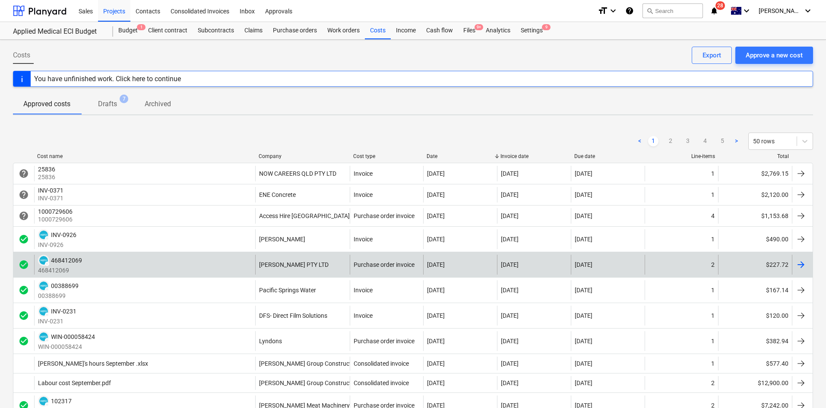
click at [228, 266] on div "DRAFT 468412069 468412069" at bounding box center [144, 265] width 221 height 20
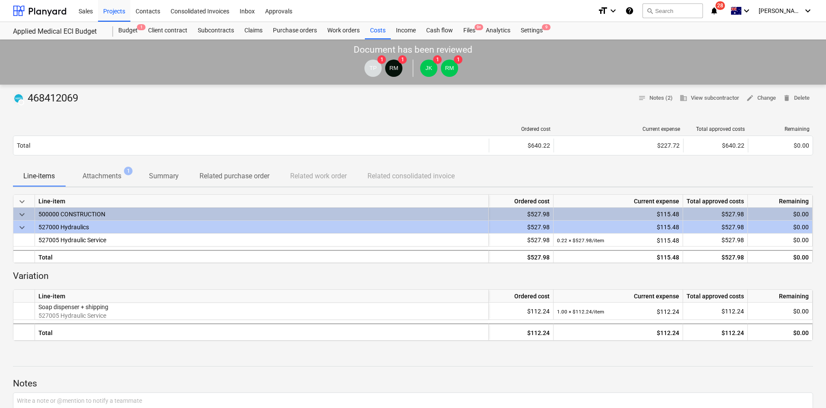
click at [116, 175] on p "Attachments" at bounding box center [101, 176] width 39 height 10
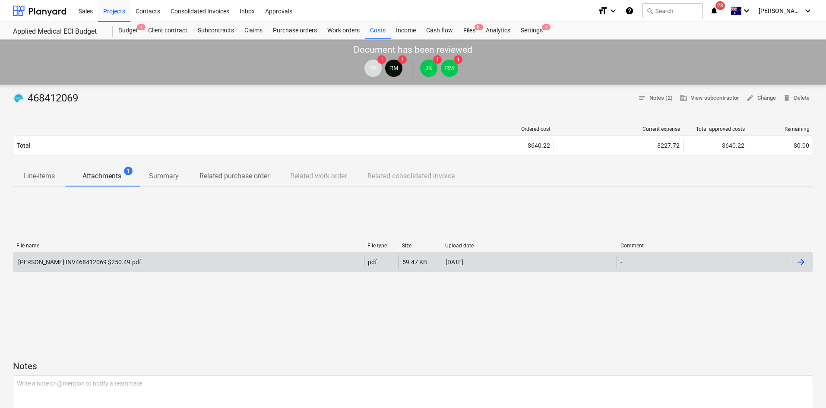
click at [163, 257] on div "Reece INV468412069 $250.49.pdf" at bounding box center [188, 262] width 351 height 14
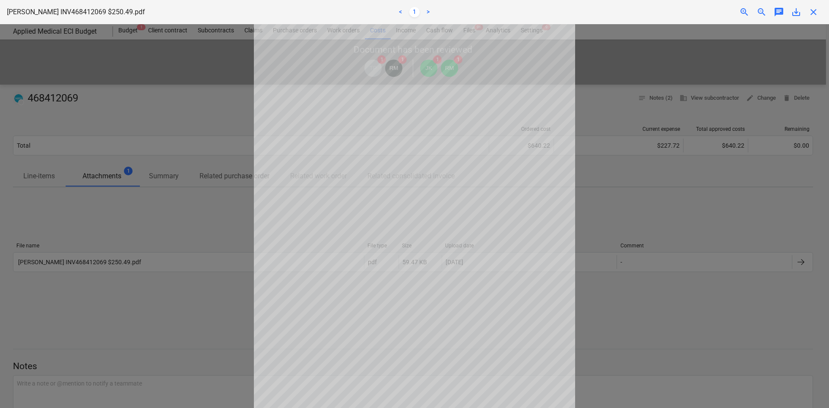
click at [817, 13] on span "close" at bounding box center [813, 12] width 10 height 10
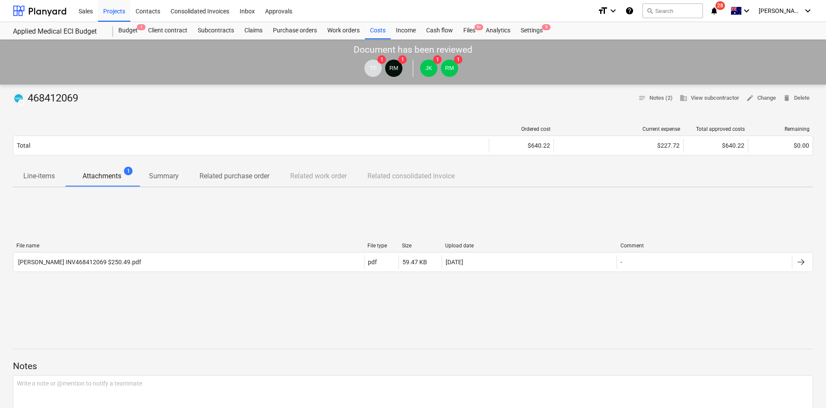
click at [516, 99] on div "DRAFT 468412069 notes Notes (2) business View subcontractor edit Change delete …" at bounding box center [413, 99] width 800 height 14
click at [368, 32] on div "Costs" at bounding box center [378, 30] width 26 height 17
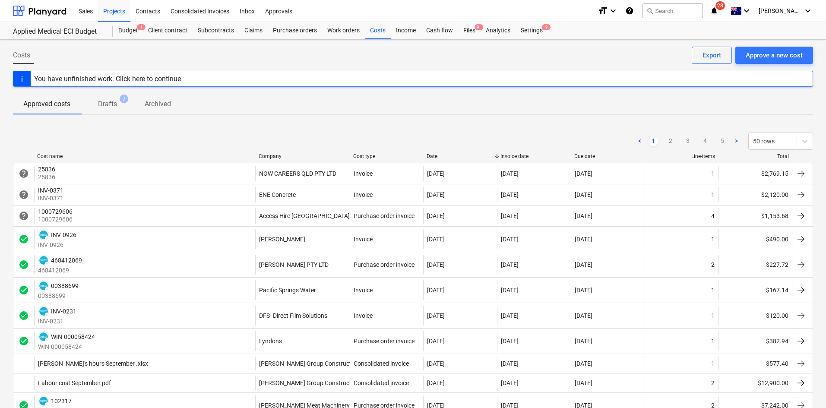
click at [286, 153] on div "Company" at bounding box center [303, 156] width 88 height 6
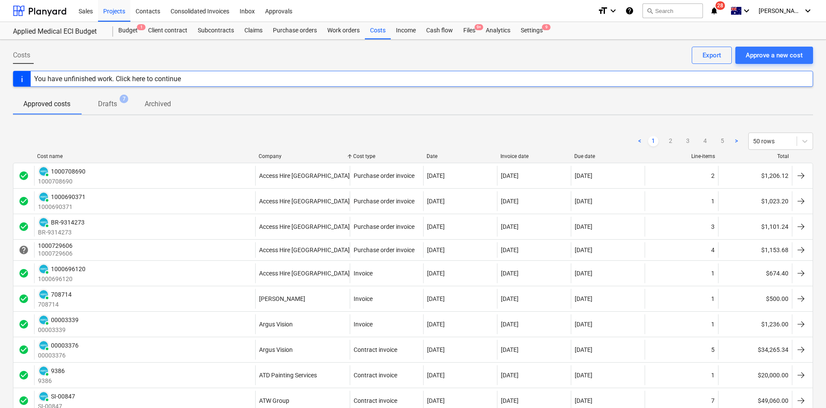
click at [278, 154] on div "Company" at bounding box center [303, 156] width 88 height 6
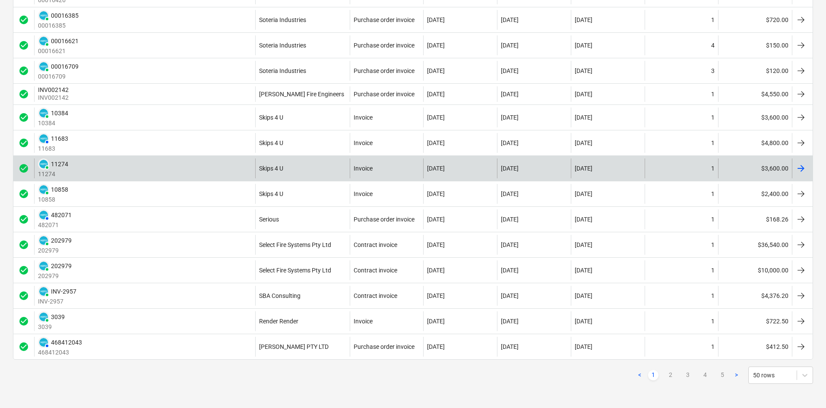
scroll to position [1062, 0]
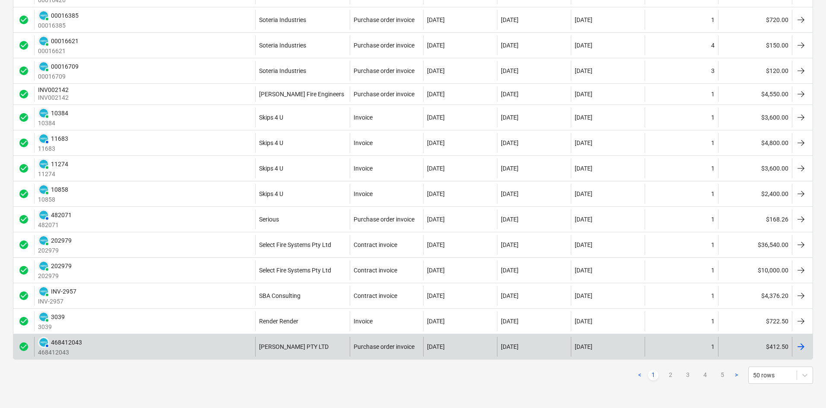
click at [240, 348] on div "AUTHORISED 468412043 468412043" at bounding box center [144, 347] width 221 height 20
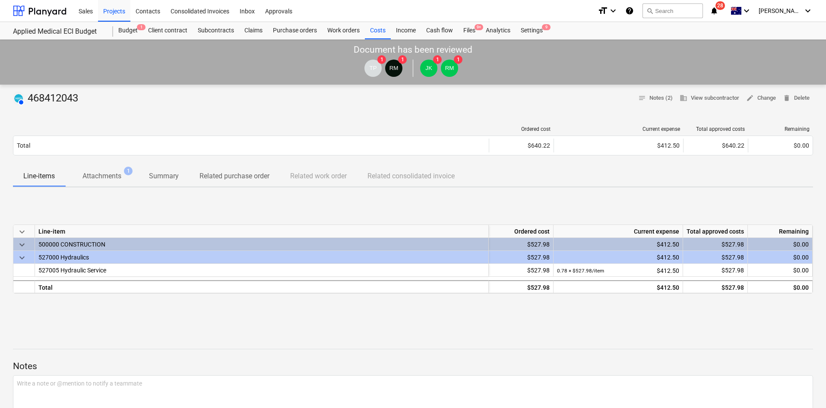
click at [94, 180] on p "Attachments" at bounding box center [101, 176] width 39 height 10
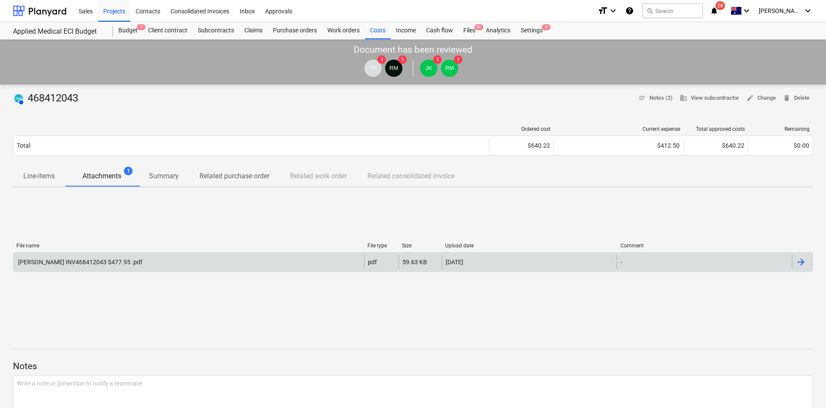
click at [152, 263] on div "Reece INV468412043 $477.95 .pdf" at bounding box center [188, 262] width 351 height 14
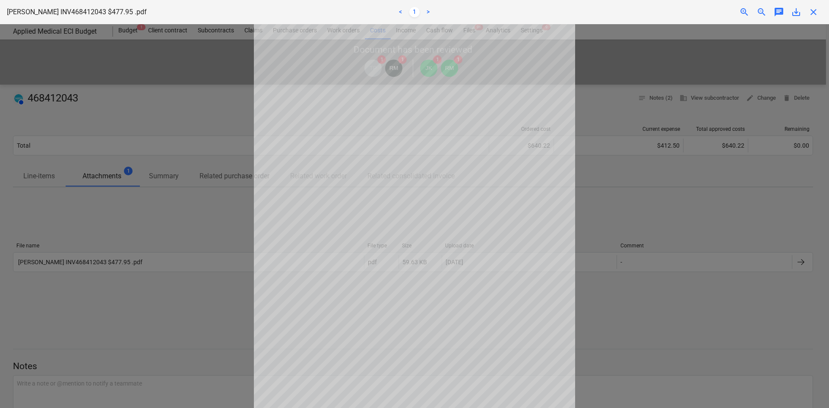
click at [819, 11] on div "close" at bounding box center [813, 12] width 17 height 10
click at [807, 13] on div "close" at bounding box center [813, 12] width 17 height 10
click at [811, 11] on span "close" at bounding box center [813, 12] width 10 height 10
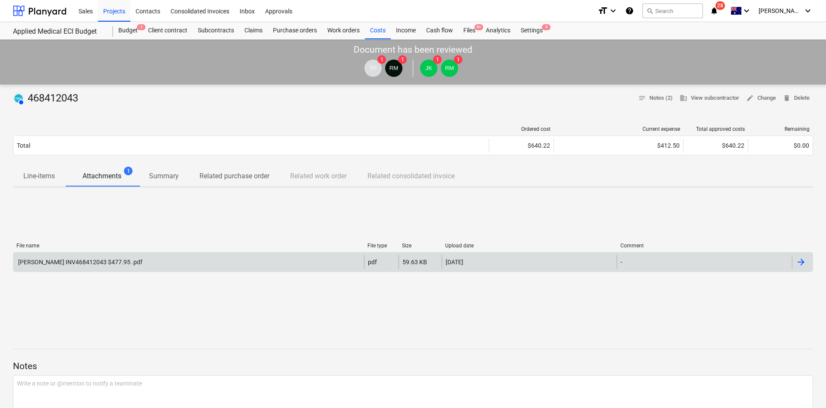
click at [147, 265] on div "Reece INV468412043 $477.95 .pdf" at bounding box center [188, 262] width 351 height 14
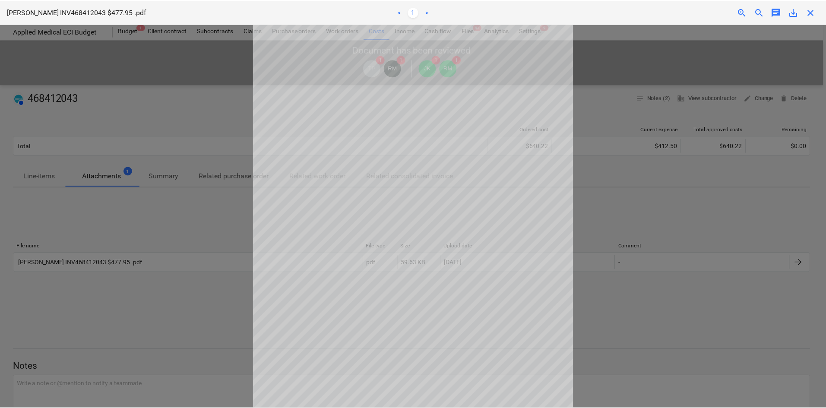
scroll to position [72, 0]
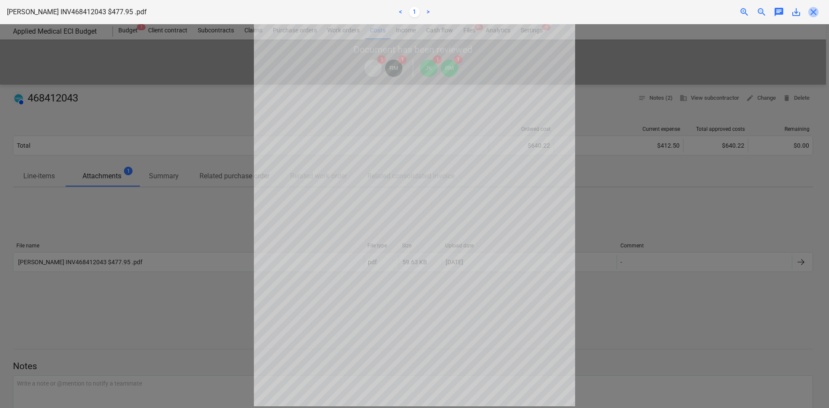
click at [808, 10] on span "close" at bounding box center [813, 12] width 10 height 10
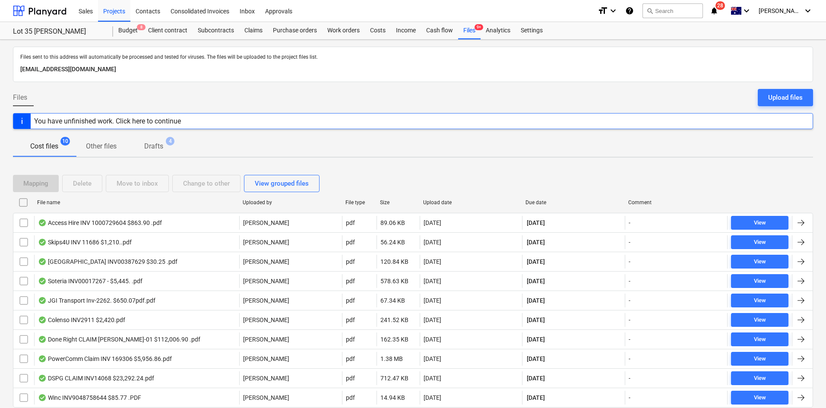
click at [278, 139] on div "Cost files 10 Other files Drafts 4" at bounding box center [413, 146] width 800 height 21
click at [274, 94] on div "Files Upload files" at bounding box center [413, 101] width 800 height 24
click at [467, 34] on div "Files 9+" at bounding box center [469, 30] width 22 height 17
click at [156, 149] on p "Drafts" at bounding box center [153, 146] width 19 height 10
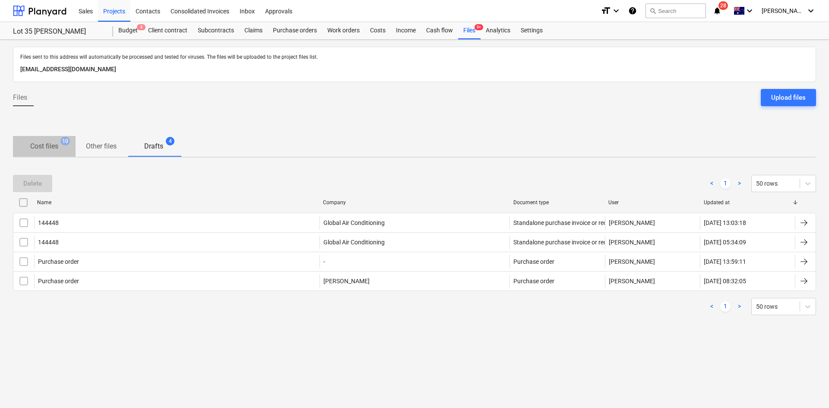
click at [47, 148] on p "Cost files" at bounding box center [44, 146] width 28 height 10
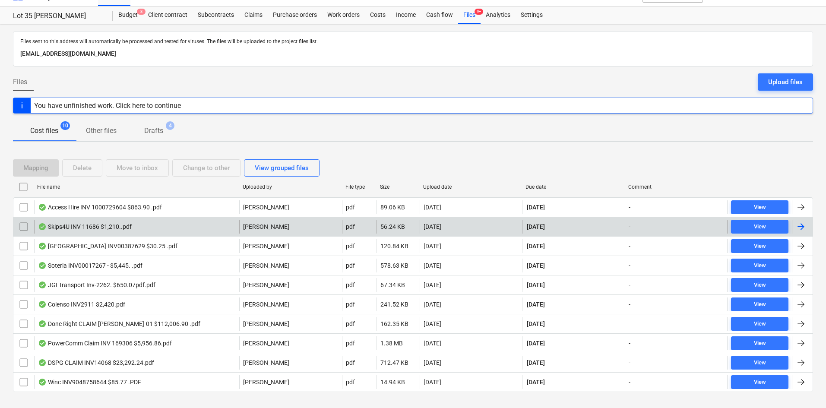
scroll to position [31, 0]
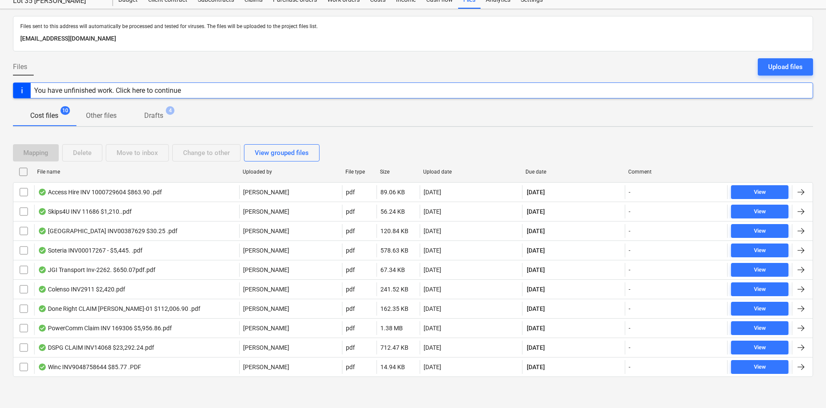
click at [91, 389] on div "Mapping Delete Move to inbox Change to other View grouped files File name Uploa…" at bounding box center [413, 264] width 800 height 260
click at [90, 388] on div "Mapping Delete Move to inbox Change to other View grouped files File name Uploa…" at bounding box center [413, 264] width 800 height 260
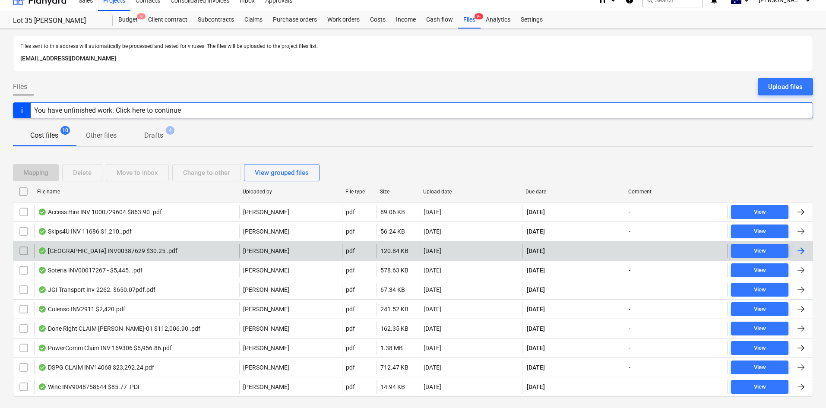
scroll to position [0, 0]
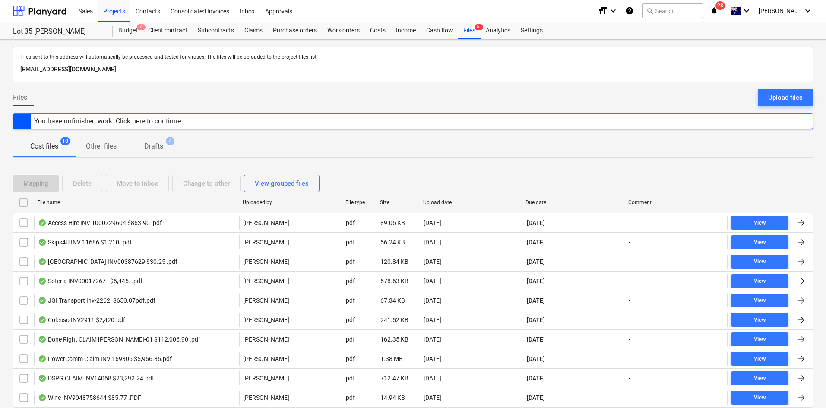
click at [324, 104] on div "Files Upload files" at bounding box center [413, 101] width 800 height 24
click at [211, 30] on div "Subcontracts" at bounding box center [216, 30] width 47 height 17
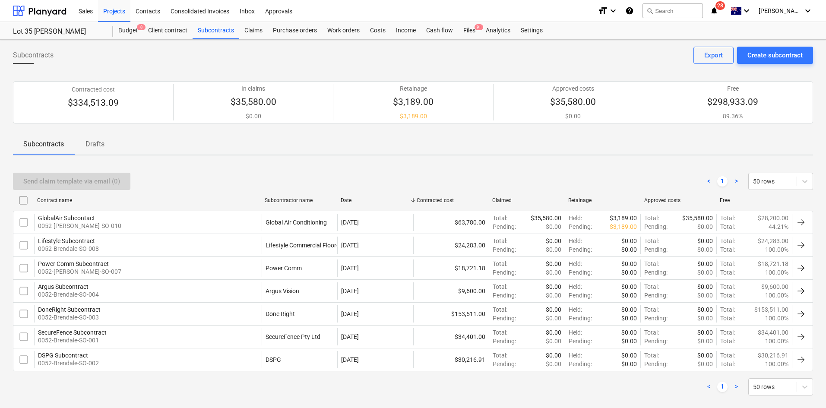
click at [207, 171] on div "Send claim template via email (0) < 1 > 50 rows" at bounding box center [413, 181] width 800 height 24
click at [117, 7] on div "Projects" at bounding box center [114, 11] width 32 height 22
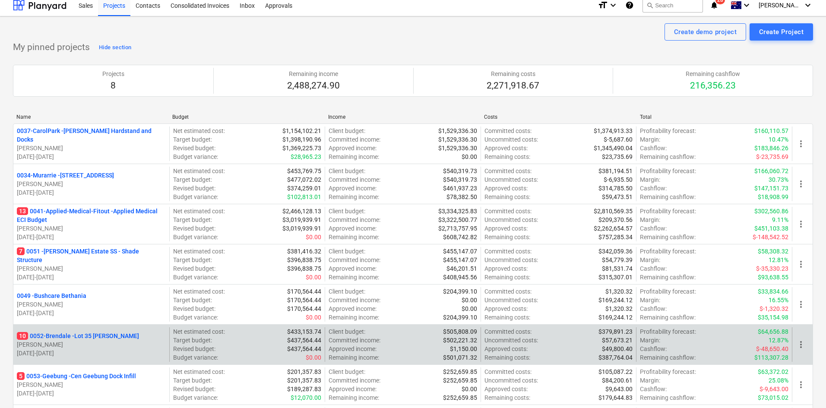
scroll to position [43, 0]
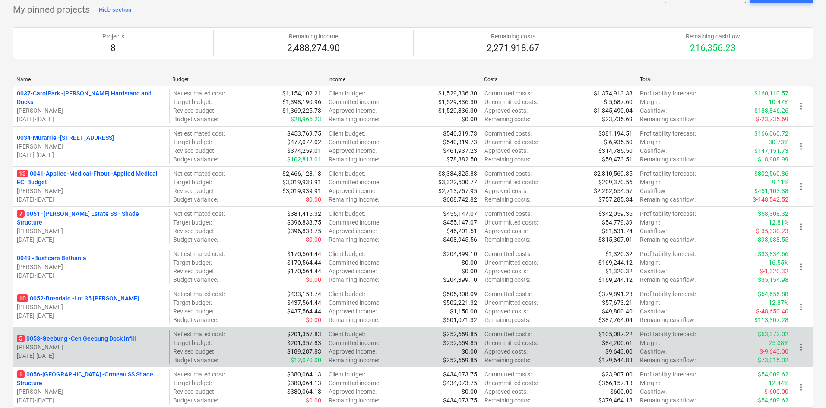
click at [91, 338] on p "5 0053-Geebung - Cen Geebung Dock Infill" at bounding box center [76, 338] width 119 height 9
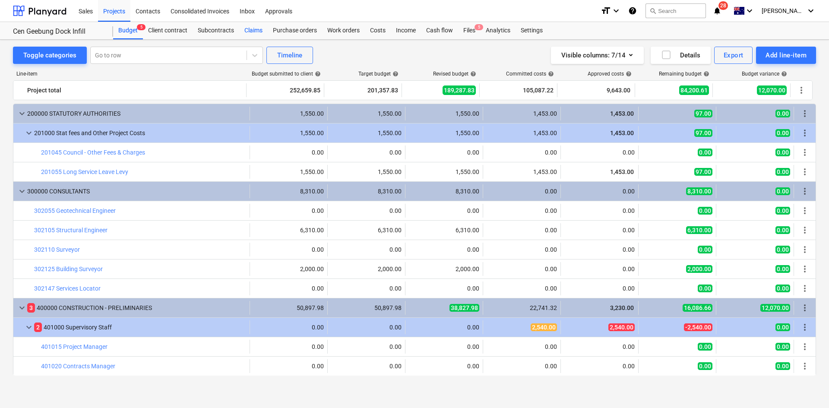
click at [252, 28] on div "Claims" at bounding box center [253, 30] width 28 height 17
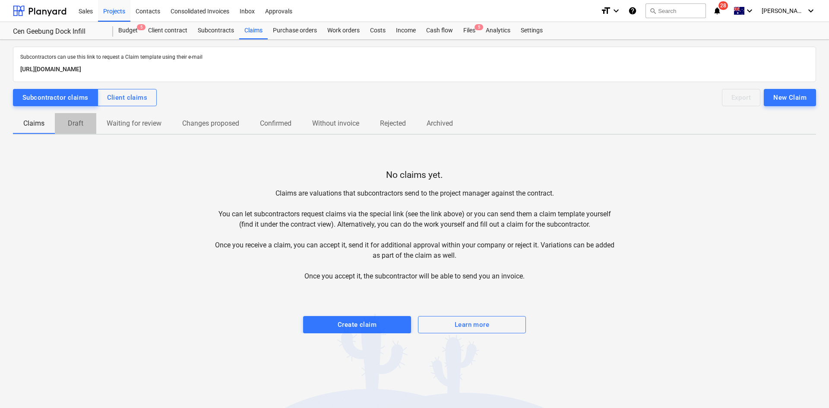
click at [76, 123] on p "Draft" at bounding box center [75, 123] width 21 height 10
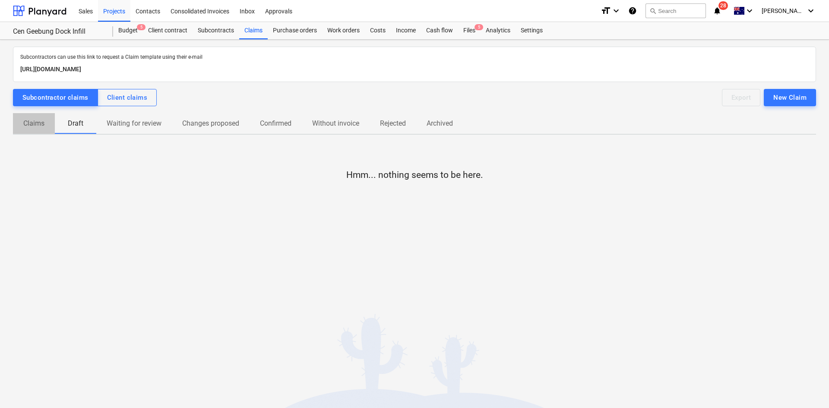
click at [45, 124] on span "Claims" at bounding box center [34, 124] width 42 height 16
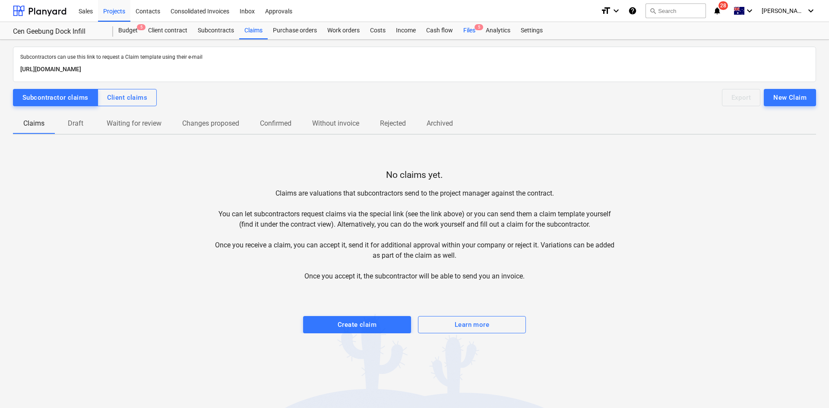
click at [477, 29] on span "5" at bounding box center [478, 27] width 9 height 6
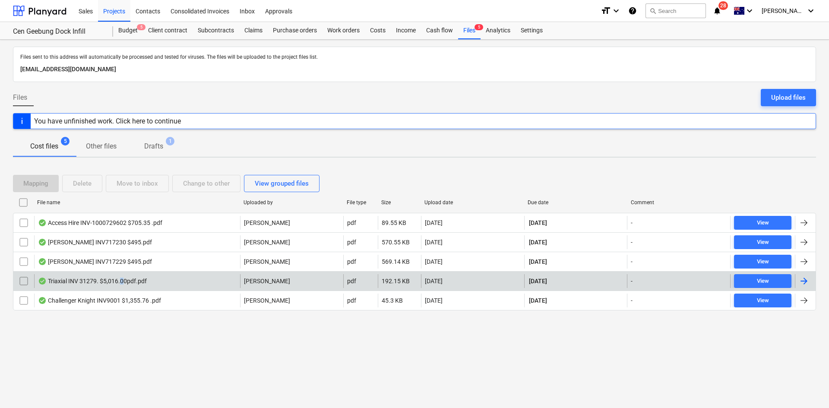
click at [122, 283] on div "Triaxial INV 31279. $5,016.00pdf.pdf" at bounding box center [92, 281] width 109 height 7
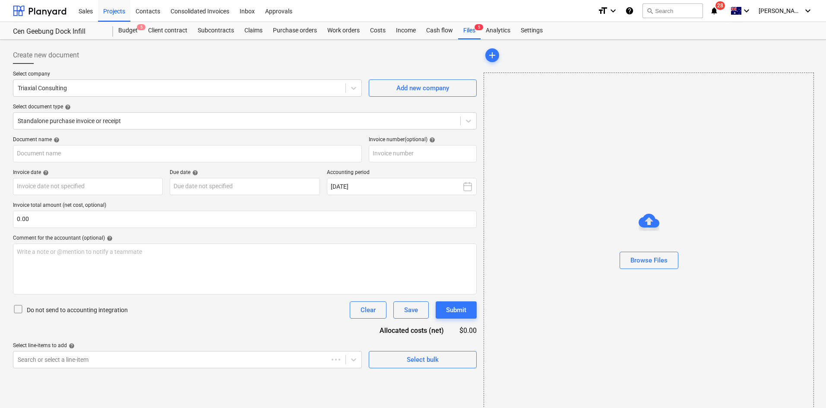
type input "31279"
type input "[DATE]"
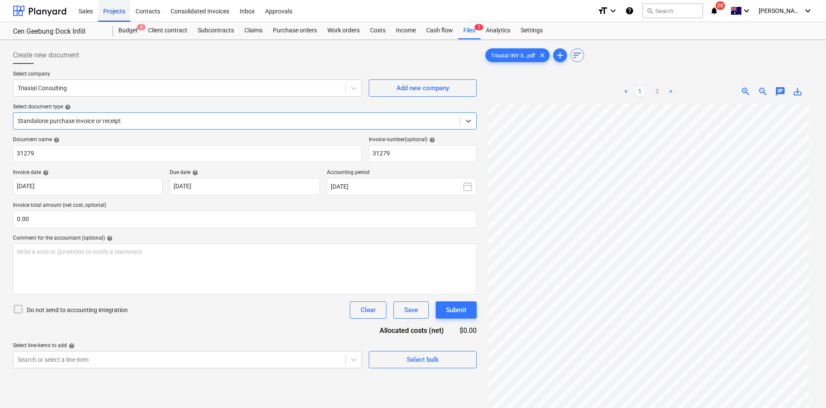
click at [124, 13] on div "Projects" at bounding box center [114, 11] width 32 height 22
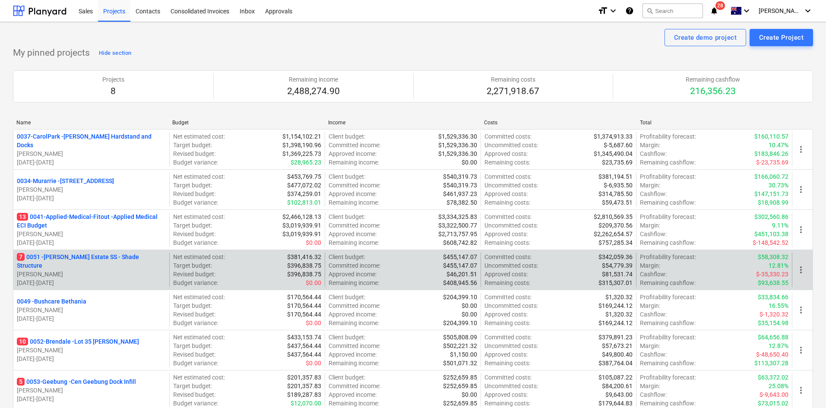
click at [67, 262] on p "7 0051 - [PERSON_NAME] Estate SS - Shade Structure" at bounding box center [91, 261] width 149 height 17
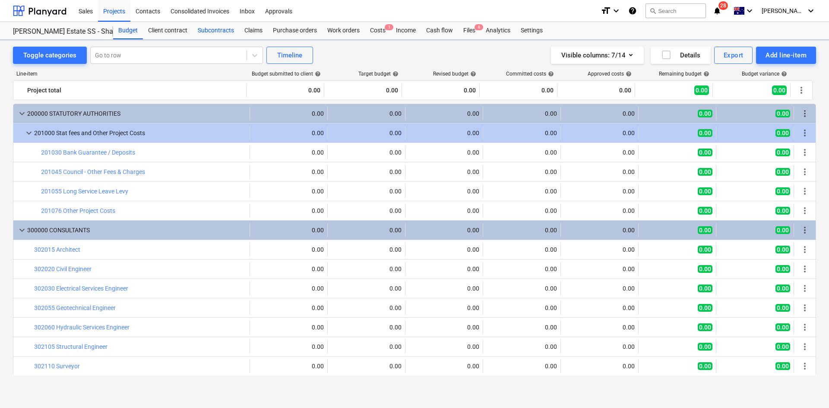
click at [213, 35] on div "Subcontracts" at bounding box center [216, 30] width 47 height 17
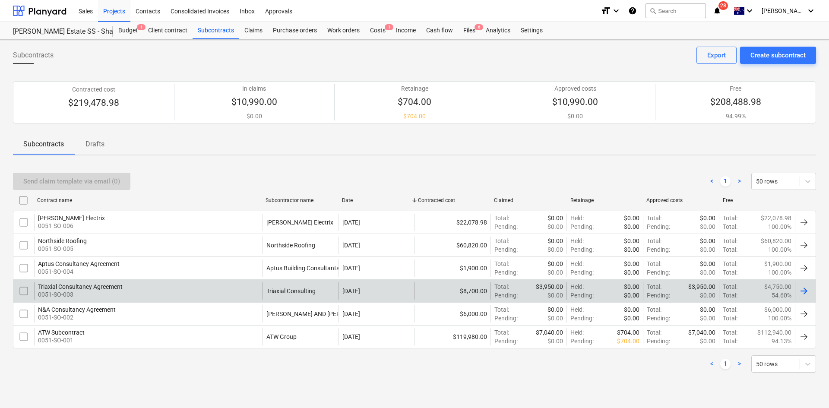
click at [136, 295] on div "Triaxial Consultancy Agreement 0051-SO-003" at bounding box center [148, 290] width 228 height 17
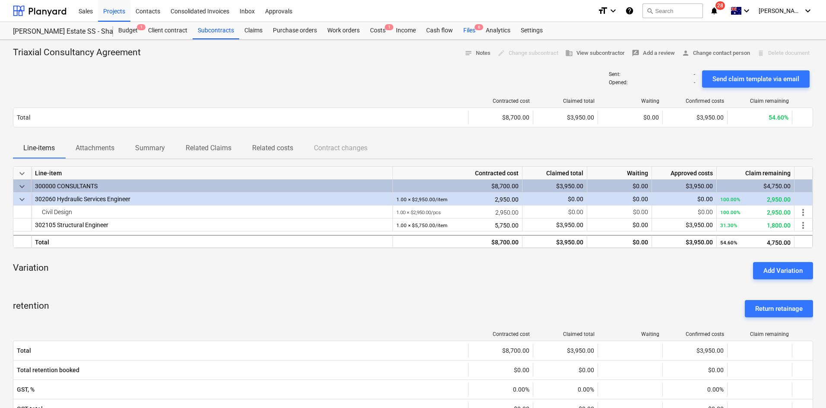
click at [469, 31] on div "Files 6" at bounding box center [469, 30] width 22 height 17
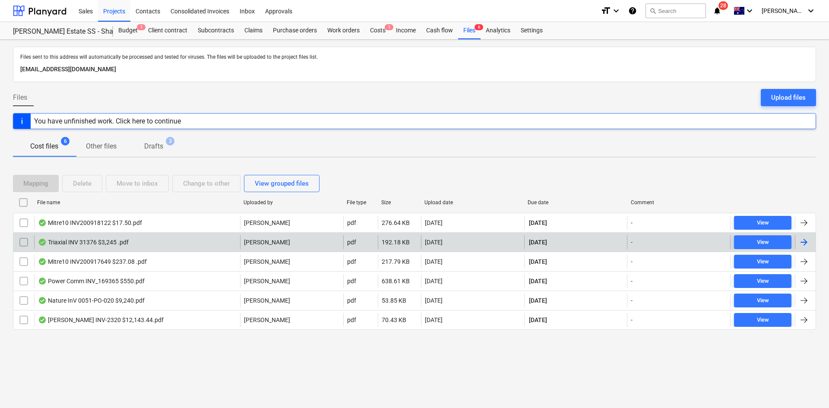
click at [149, 244] on div "Triaxial INV 31376 $3,245 .pdf" at bounding box center [137, 242] width 206 height 14
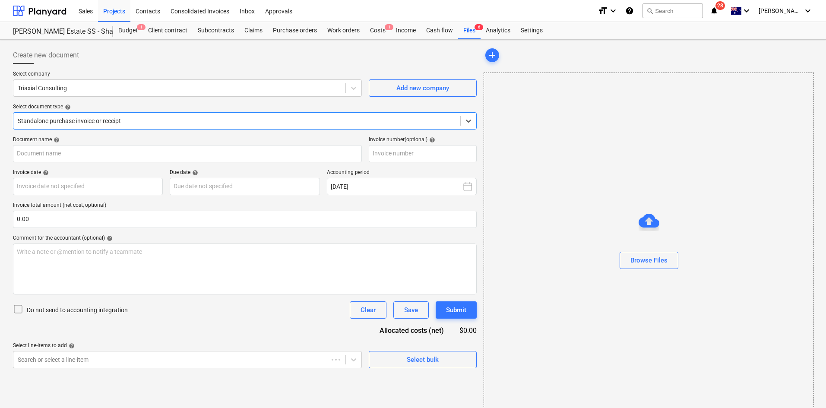
type input "31376"
type input "14 Oct 2025"
type input "30 Oct 2025"
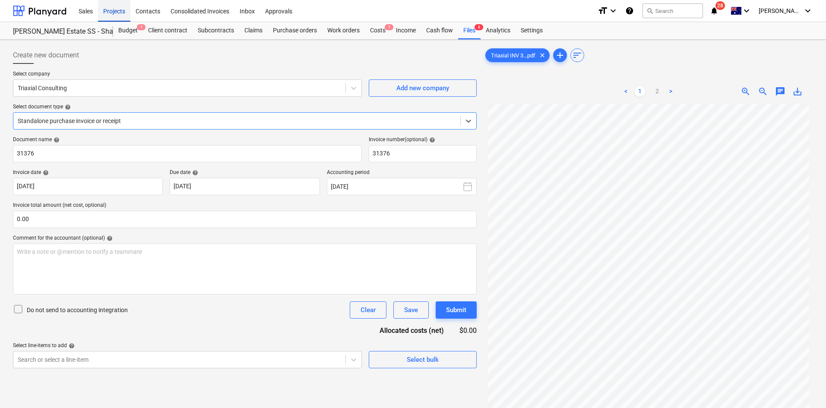
click at [112, 12] on div "Projects" at bounding box center [114, 11] width 32 height 22
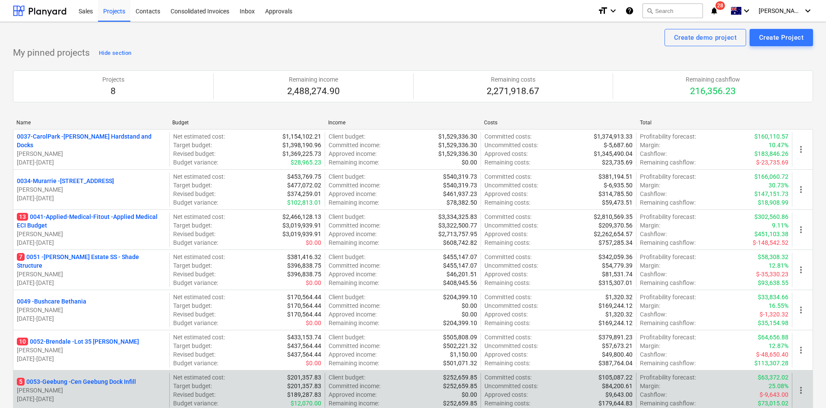
click at [82, 380] on p "5 0053-Geebung - Cen Geebung Dock Infill" at bounding box center [76, 381] width 119 height 9
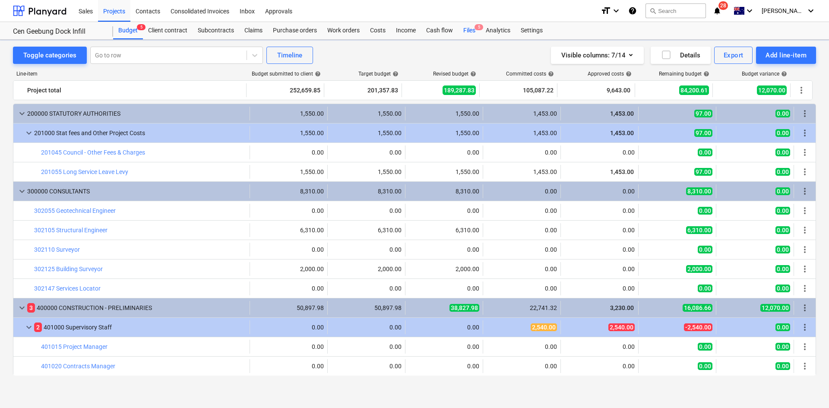
click at [480, 33] on div "Budget 5 Client contract Subcontracts Claims Purchase orders Work orders Costs …" at bounding box center [464, 30] width 703 height 17
click at [458, 28] on div "Files 5" at bounding box center [469, 30] width 22 height 17
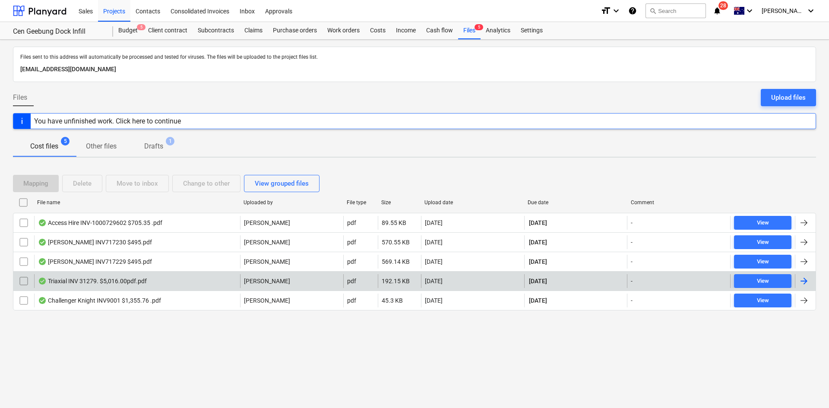
click at [110, 286] on div "Triaxial INV 31279. $5,016.00pdf.pdf" at bounding box center [137, 281] width 206 height 14
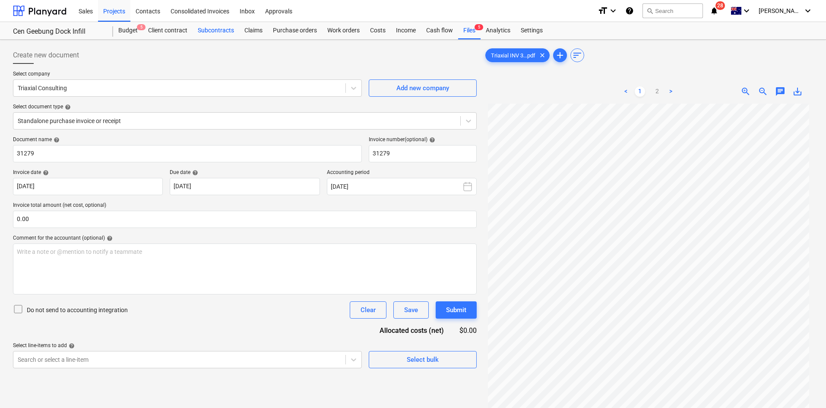
click at [232, 35] on div "Subcontracts" at bounding box center [216, 30] width 47 height 17
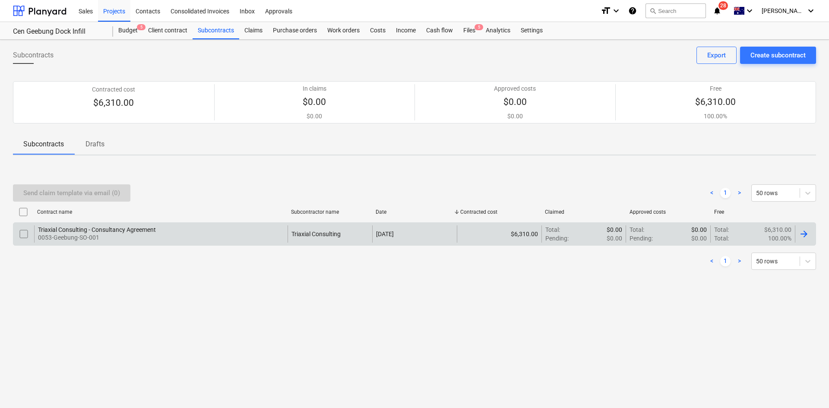
click at [129, 234] on p "0053-Geebung-SO-001" at bounding box center [97, 237] width 118 height 9
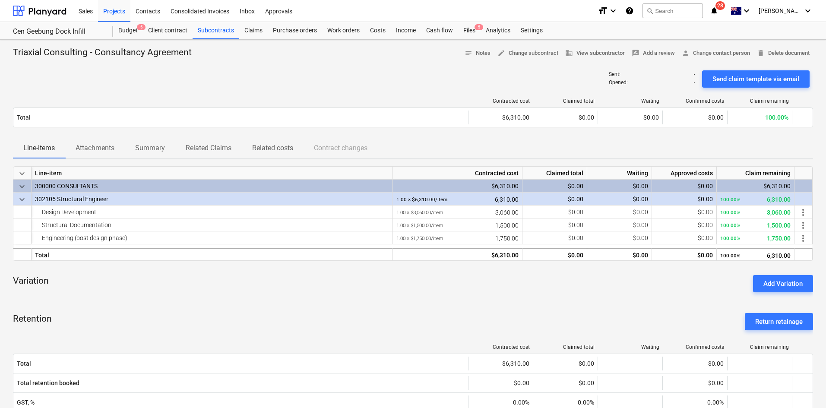
click at [98, 149] on p "Attachments" at bounding box center [95, 148] width 39 height 10
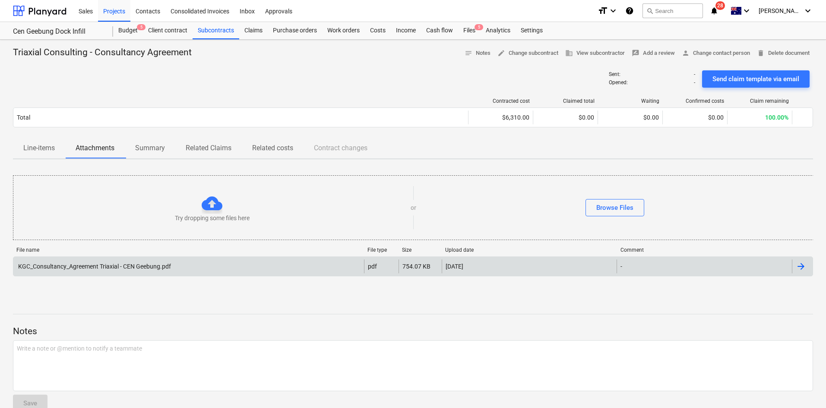
click at [98, 266] on div "KGC_Consultancy_Agreement Triaxial - CEN Geebung.pdf" at bounding box center [94, 266] width 154 height 7
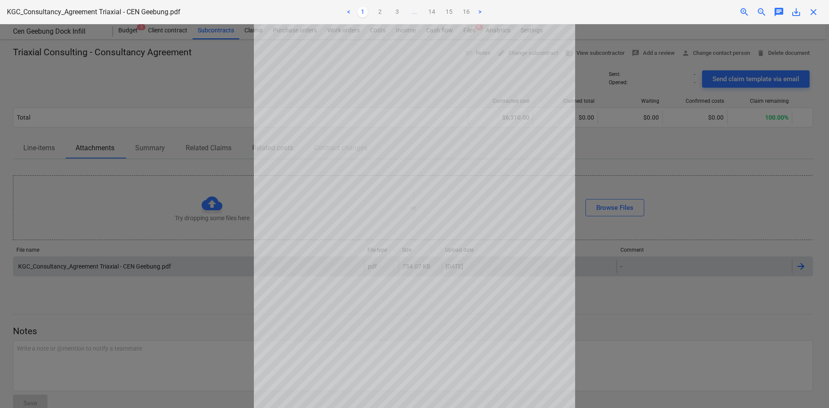
click at [815, 9] on span "close" at bounding box center [813, 12] width 10 height 10
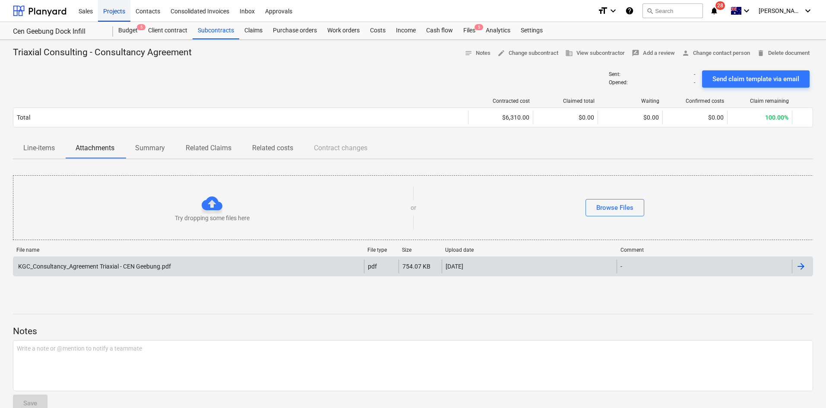
click at [119, 13] on div "Projects" at bounding box center [114, 11] width 32 height 22
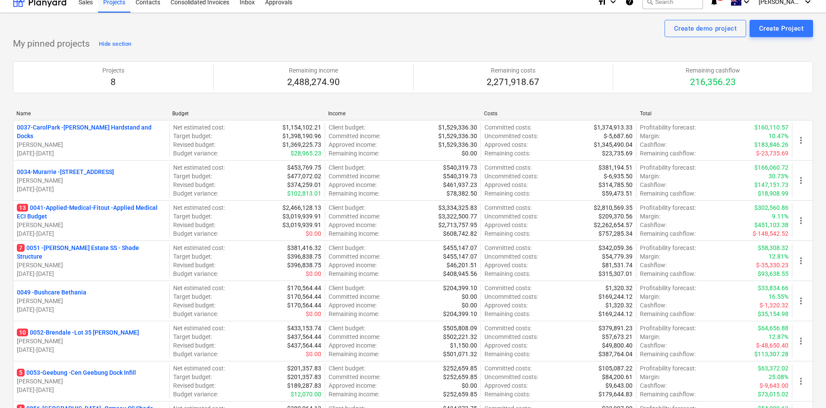
scroll to position [259, 0]
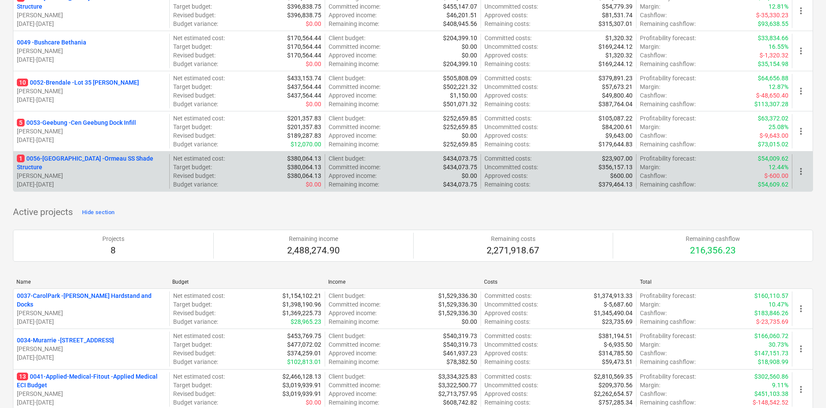
click at [78, 161] on p "1 0056-Ormeau - Ormeau SS Shade Structure" at bounding box center [91, 162] width 149 height 17
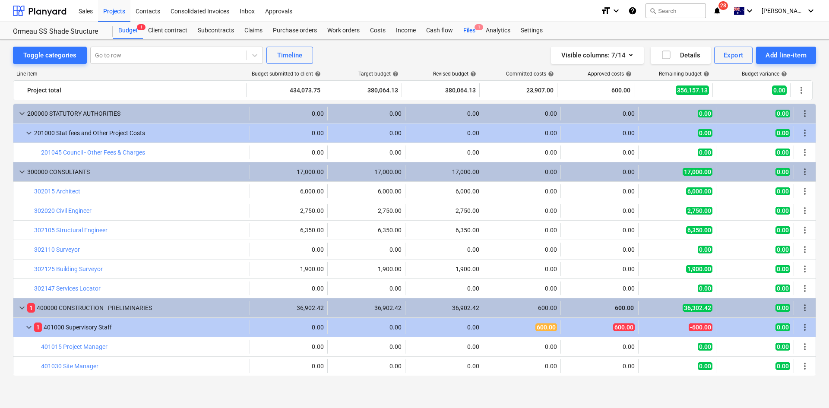
click at [476, 28] on span "1" at bounding box center [478, 27] width 9 height 6
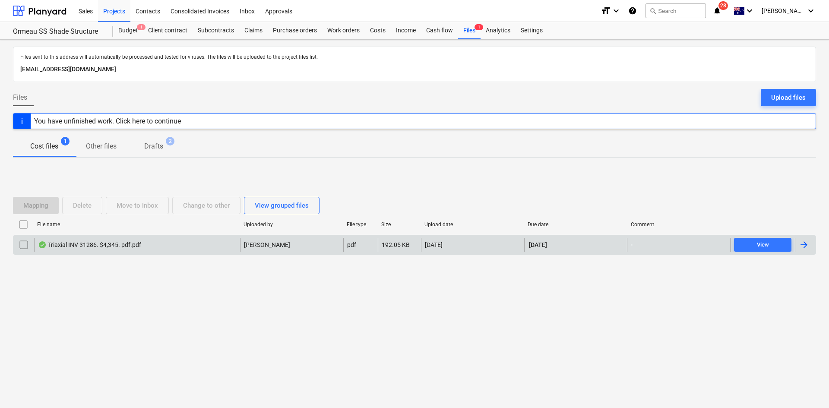
click at [122, 243] on div "Triaxial INV 31286. $4,345. pdf.pdf" at bounding box center [89, 244] width 103 height 7
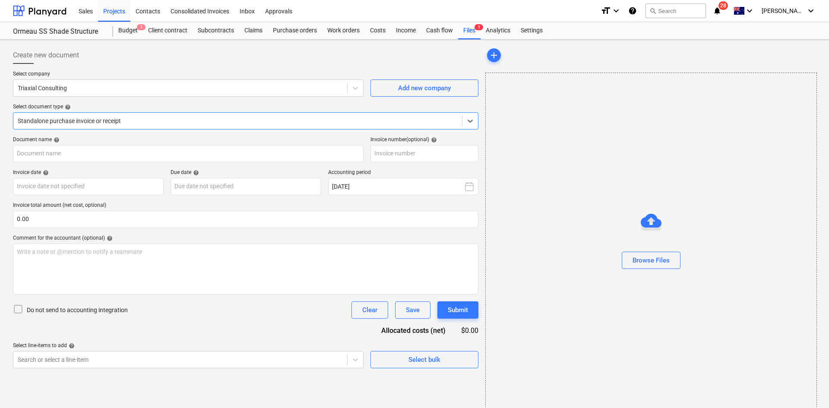
type input "31286"
type input "[DATE]"
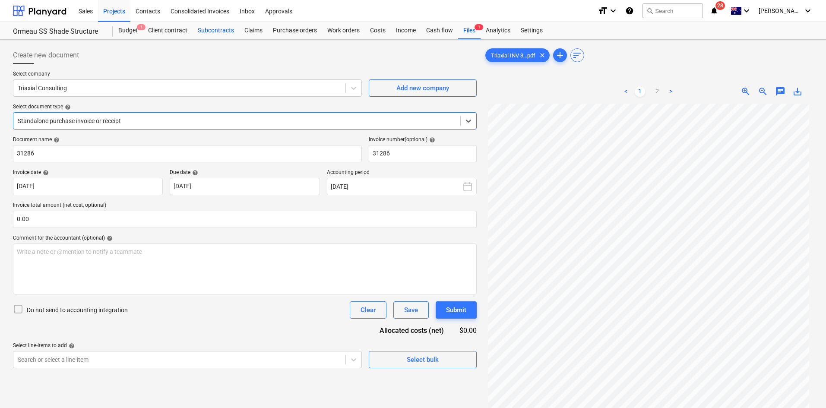
drag, startPoint x: 227, startPoint y: 31, endPoint x: 237, endPoint y: 30, distance: 9.5
click at [228, 31] on div "Subcontracts" at bounding box center [216, 30] width 47 height 17
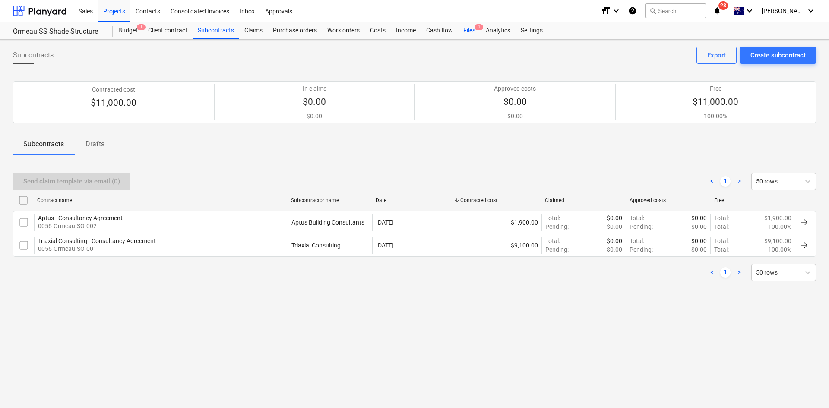
click at [482, 28] on span "1" at bounding box center [478, 27] width 9 height 6
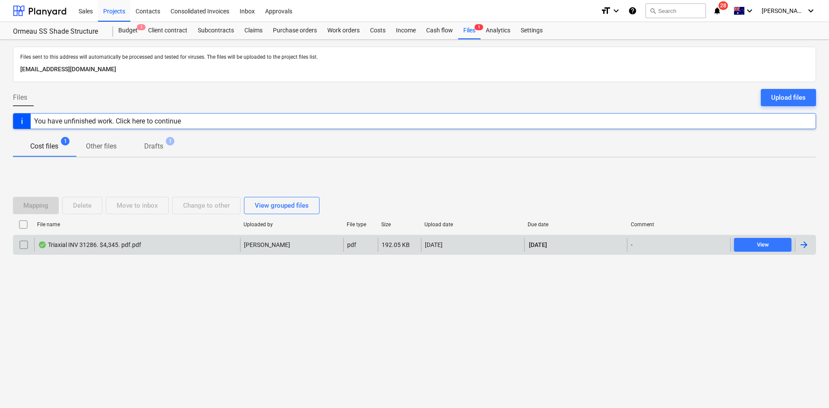
click at [131, 244] on div "Triaxial INV 31286. $4,345. pdf.pdf" at bounding box center [89, 244] width 103 height 7
